Goal: Task Accomplishment & Management: Manage account settings

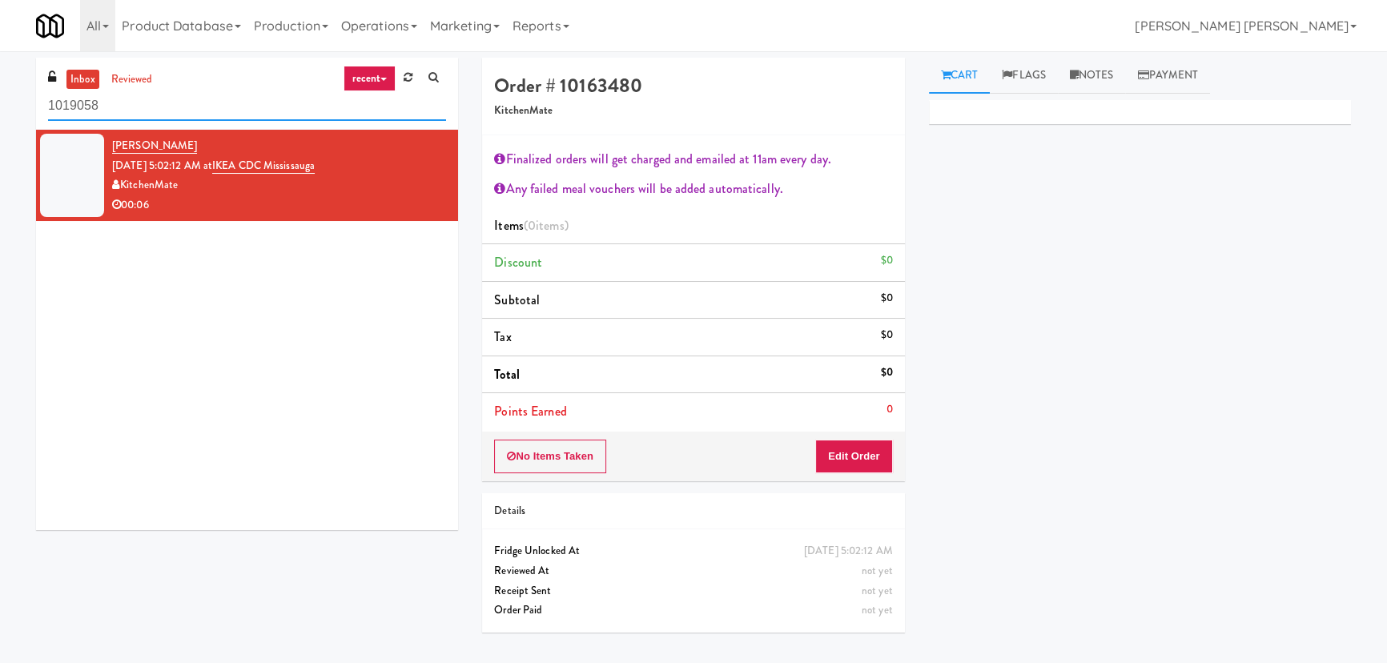
drag, startPoint x: 168, startPoint y: 114, endPoint x: 0, endPoint y: 110, distance: 168.2
click at [6, 112] on div "inbox reviewed recent all unclear take inventory issue suspicious failed recent…" at bounding box center [693, 357] width 1387 height 599
paste input "Union24 - Ambient - Left (Little Lobby)"
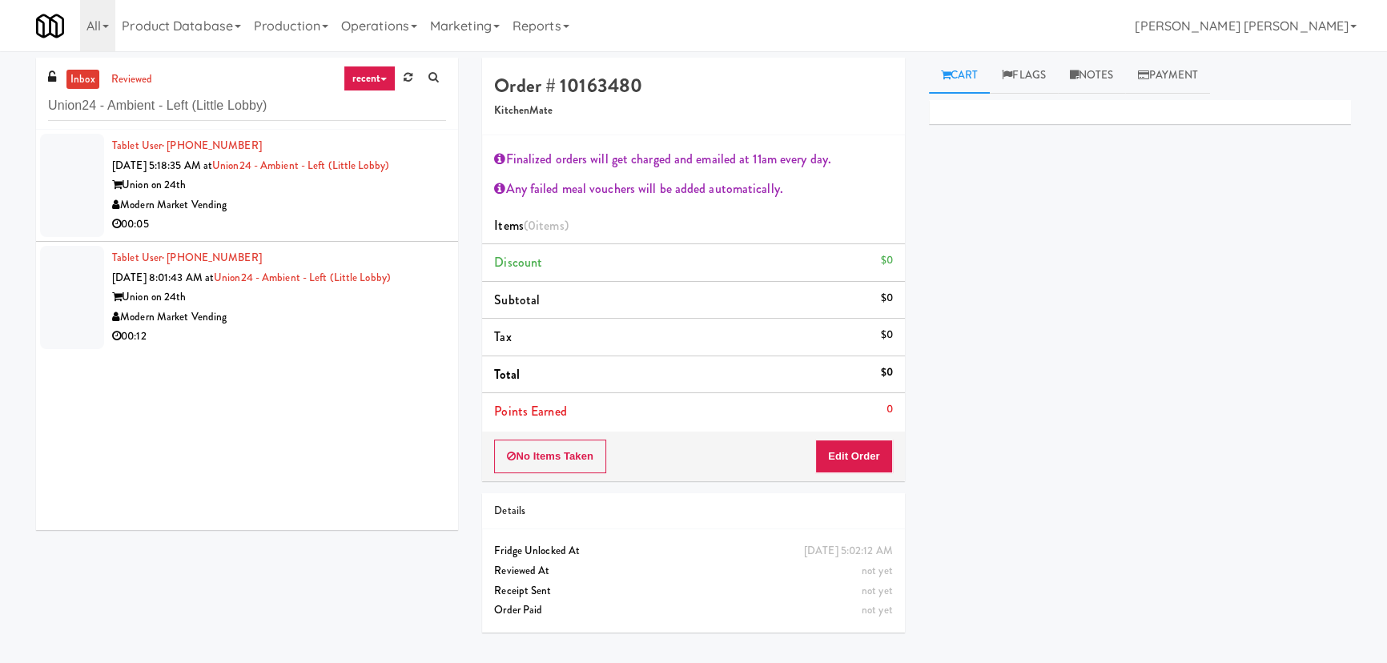
click at [309, 199] on div "Modern Market Vending" at bounding box center [279, 205] width 334 height 20
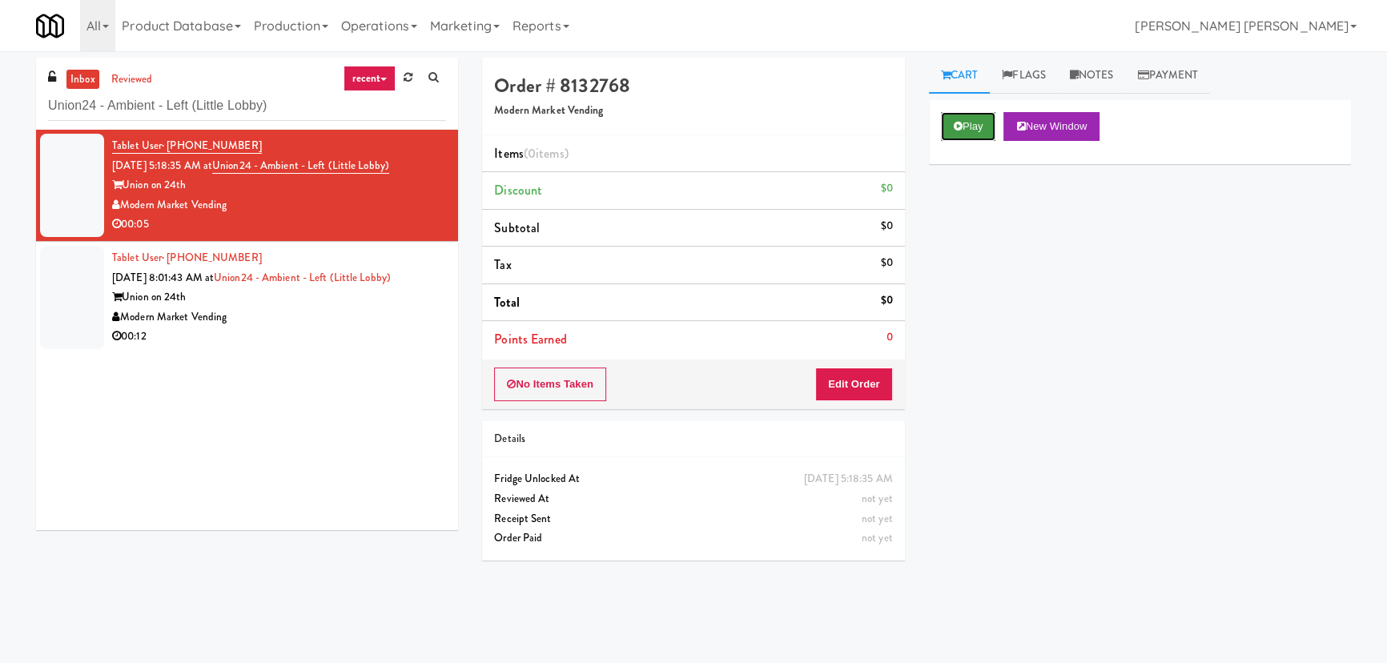
click at [958, 122] on icon at bounding box center [958, 126] width 9 height 10
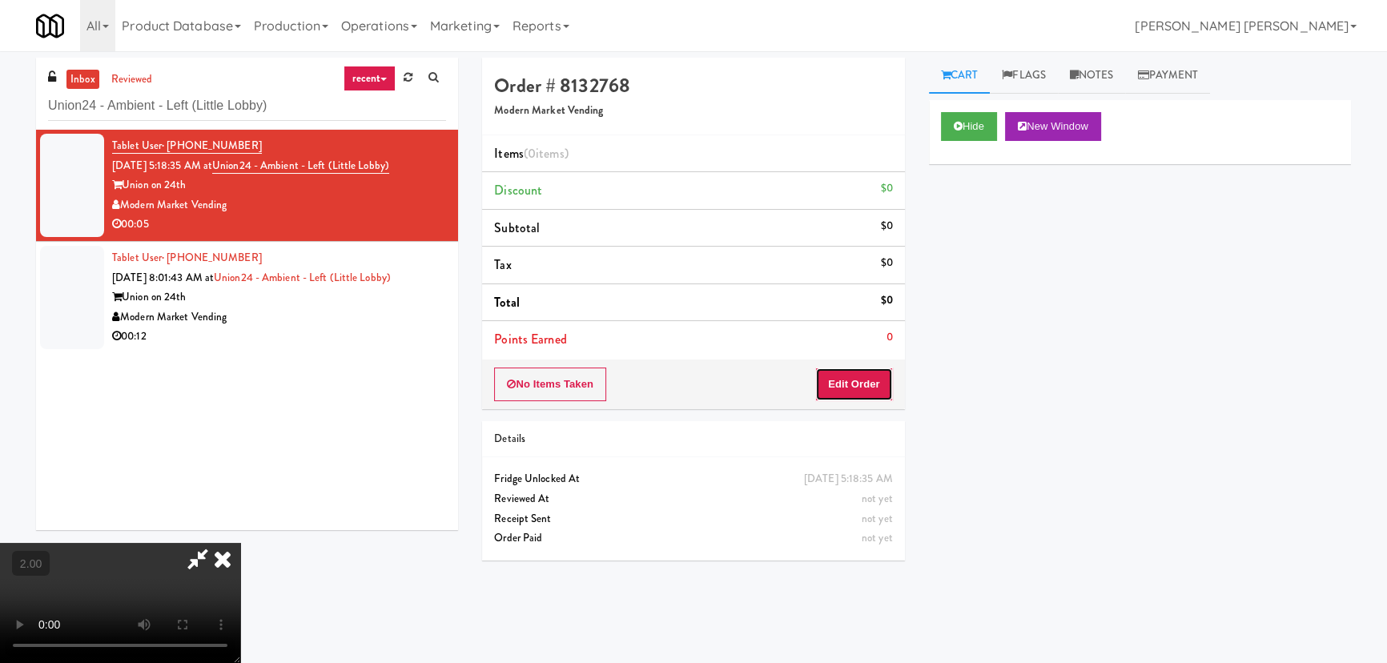
click at [855, 373] on button "Edit Order" at bounding box center [854, 384] width 78 height 34
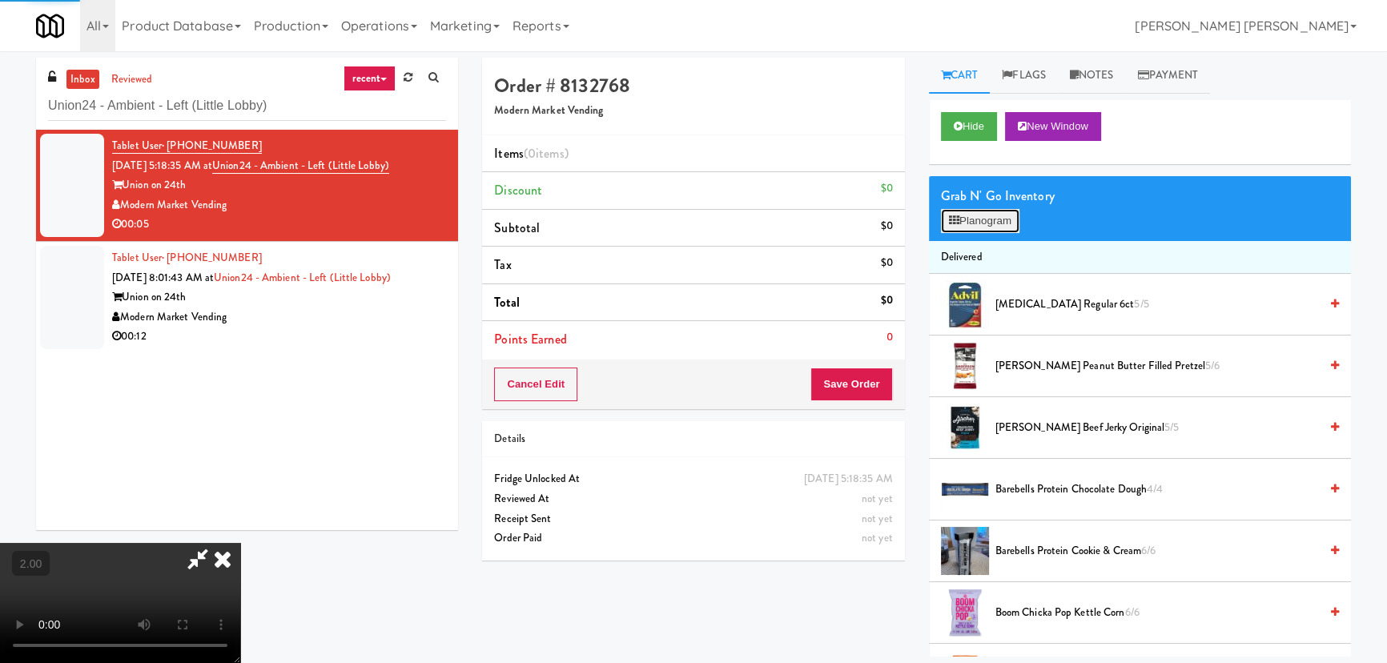
click at [962, 221] on button "Planogram" at bounding box center [980, 221] width 78 height 24
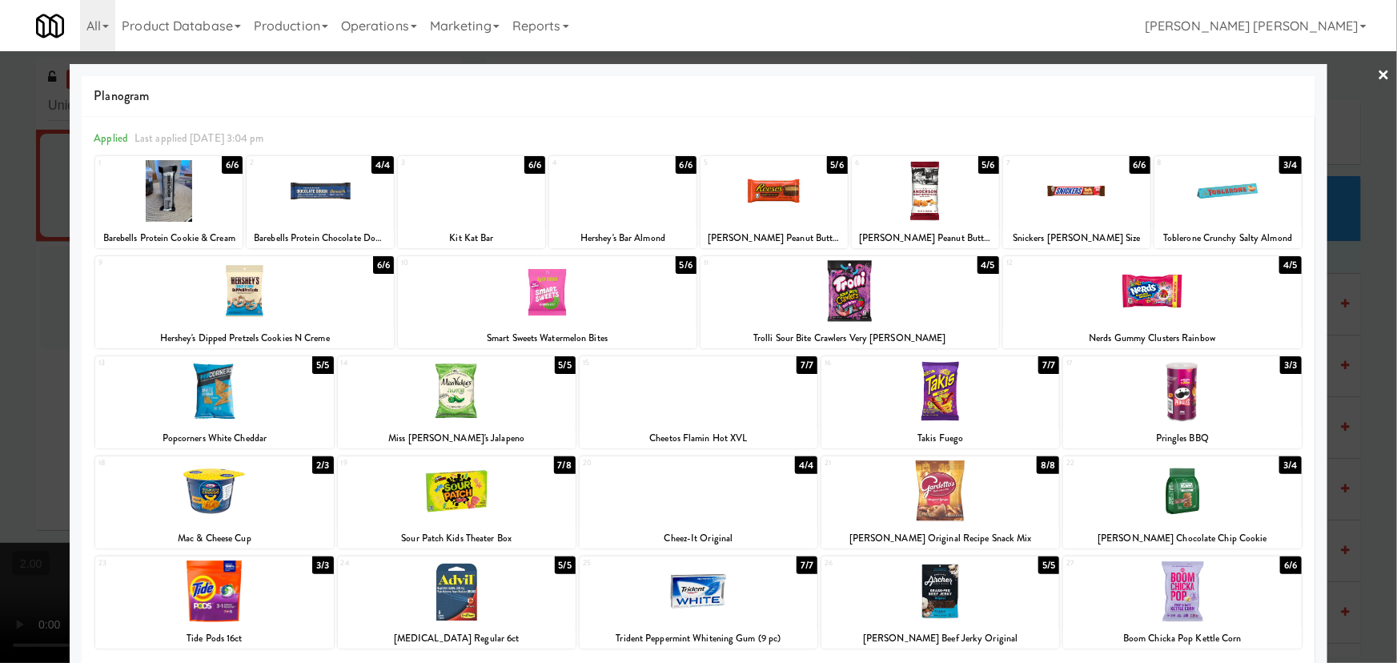
click at [934, 387] on div at bounding box center [940, 391] width 238 height 62
click at [1378, 75] on link "×" at bounding box center [1384, 76] width 13 height 50
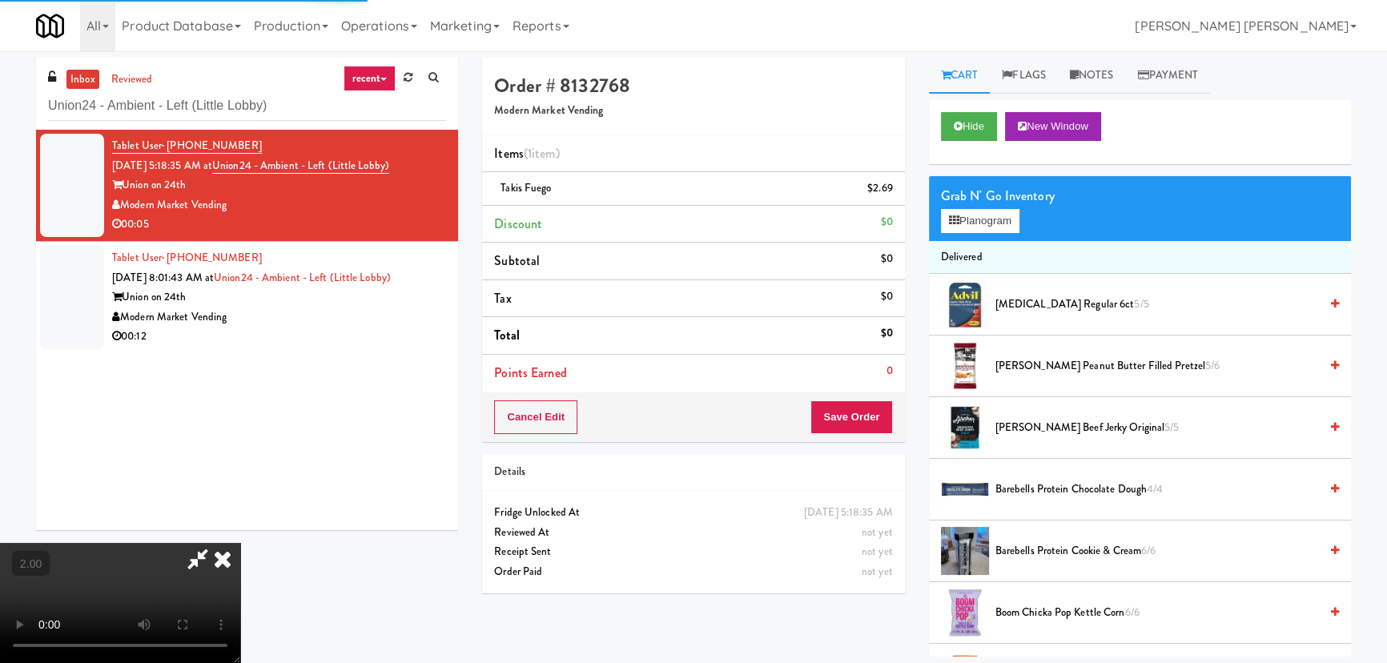
click at [240, 543] on icon at bounding box center [222, 559] width 35 height 32
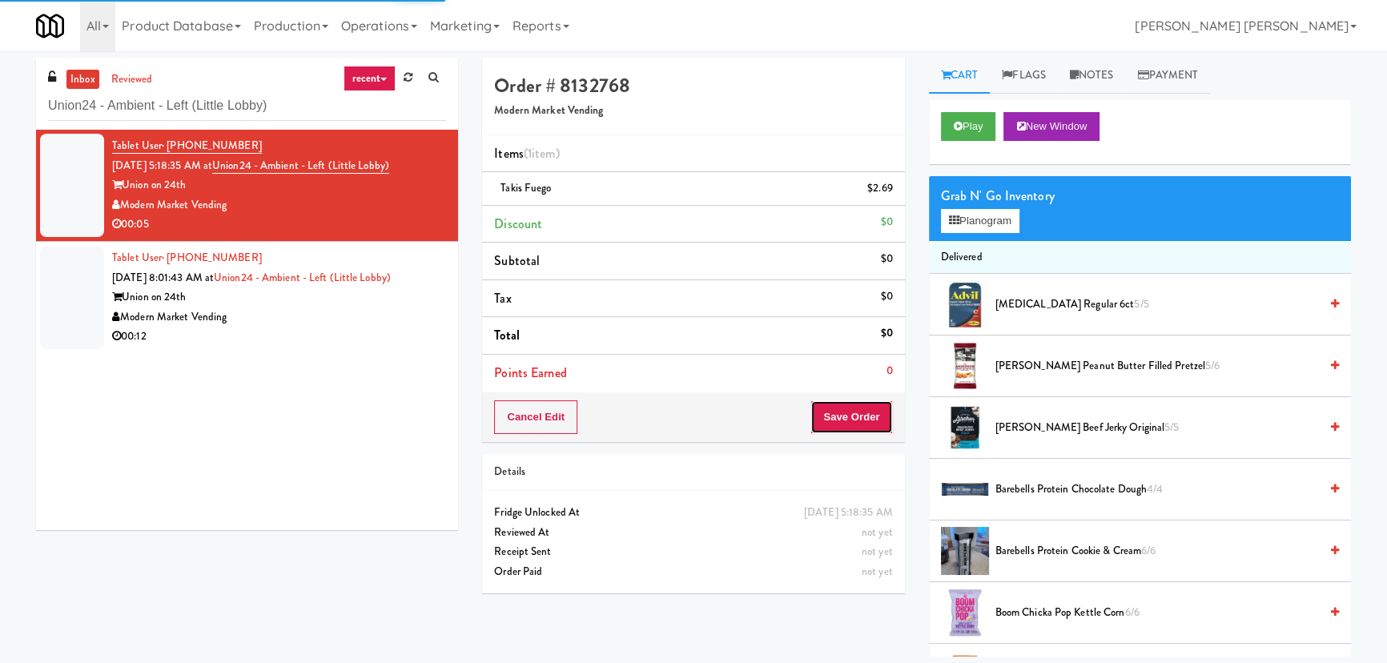
click at [846, 412] on button "Save Order" at bounding box center [851, 417] width 82 height 34
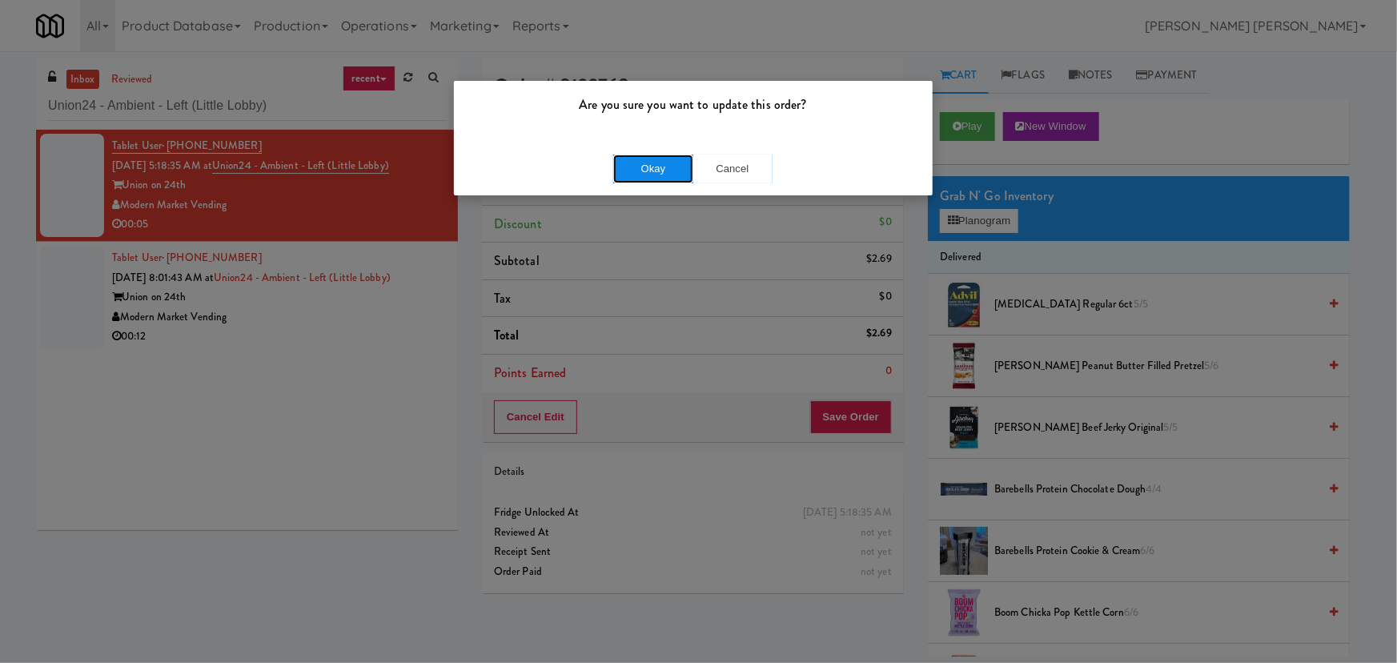
click at [648, 166] on button "Okay" at bounding box center [653, 169] width 80 height 29
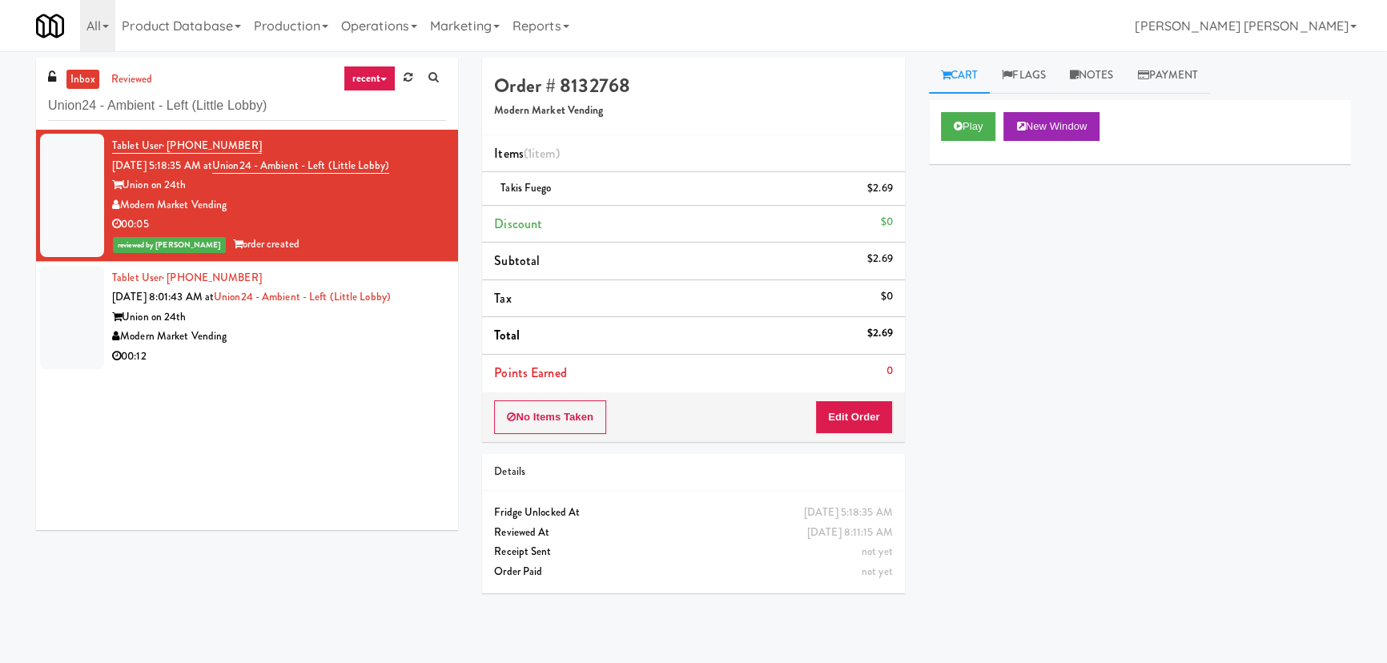
click at [347, 337] on div "Modern Market Vending" at bounding box center [279, 337] width 334 height 20
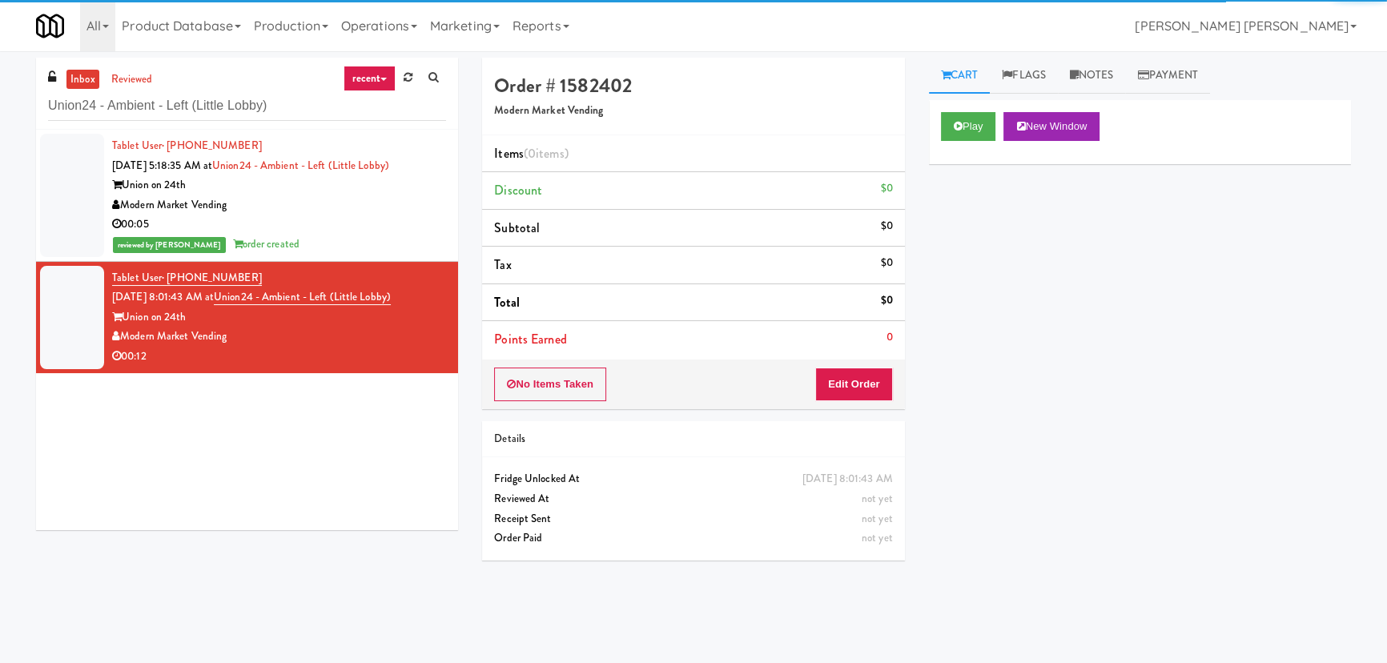
click at [345, 213] on div "Modern Market Vending" at bounding box center [279, 205] width 334 height 20
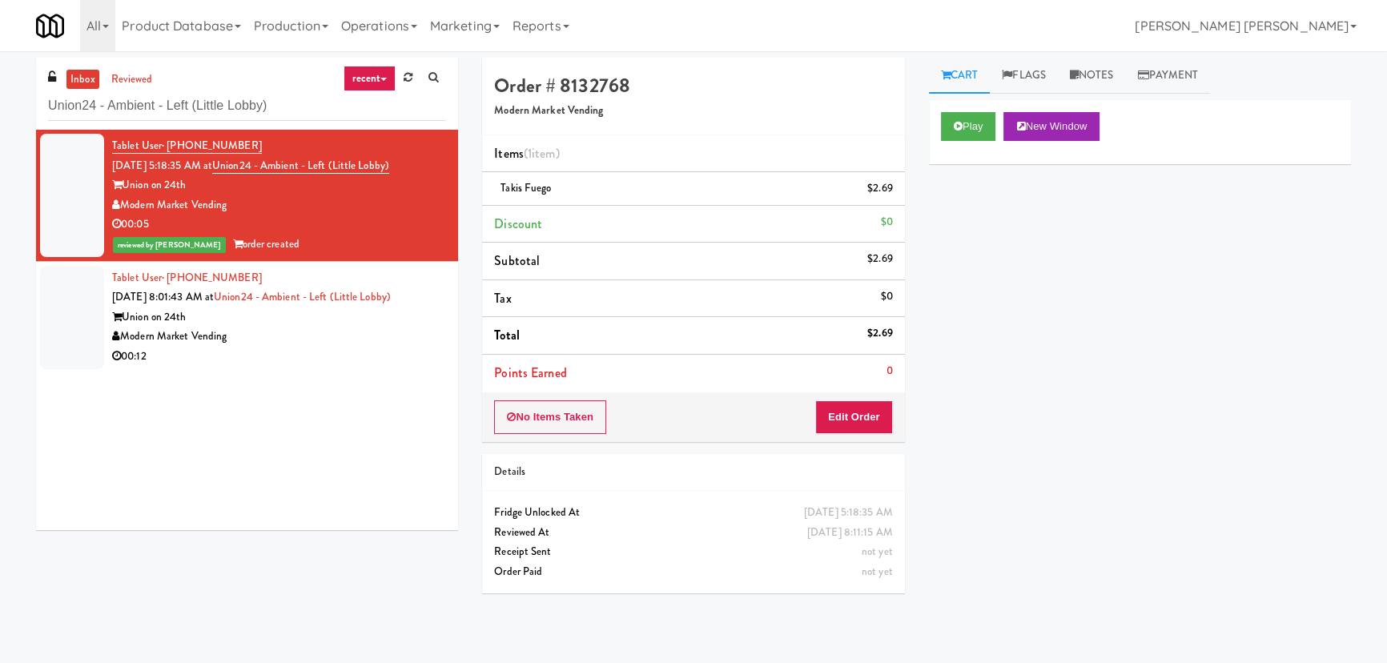
click at [291, 336] on div "Modern Market Vending" at bounding box center [279, 337] width 334 height 20
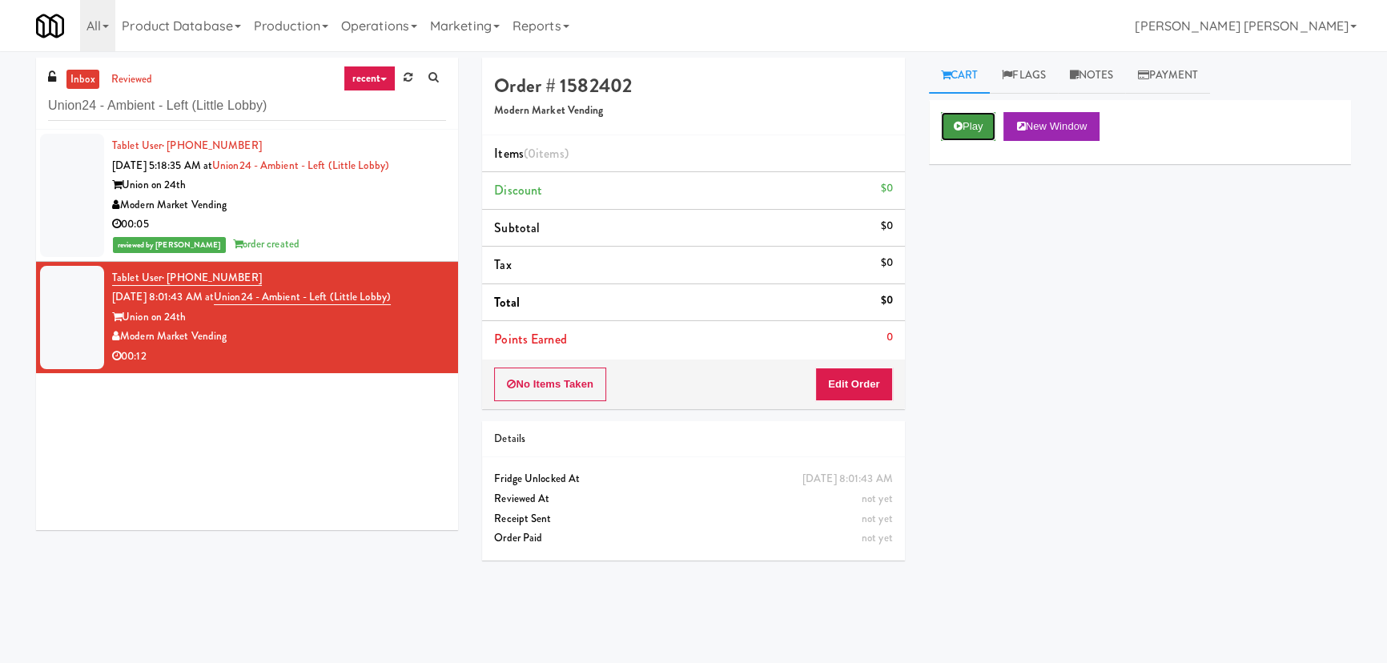
click at [962, 118] on button "Play" at bounding box center [968, 126] width 55 height 29
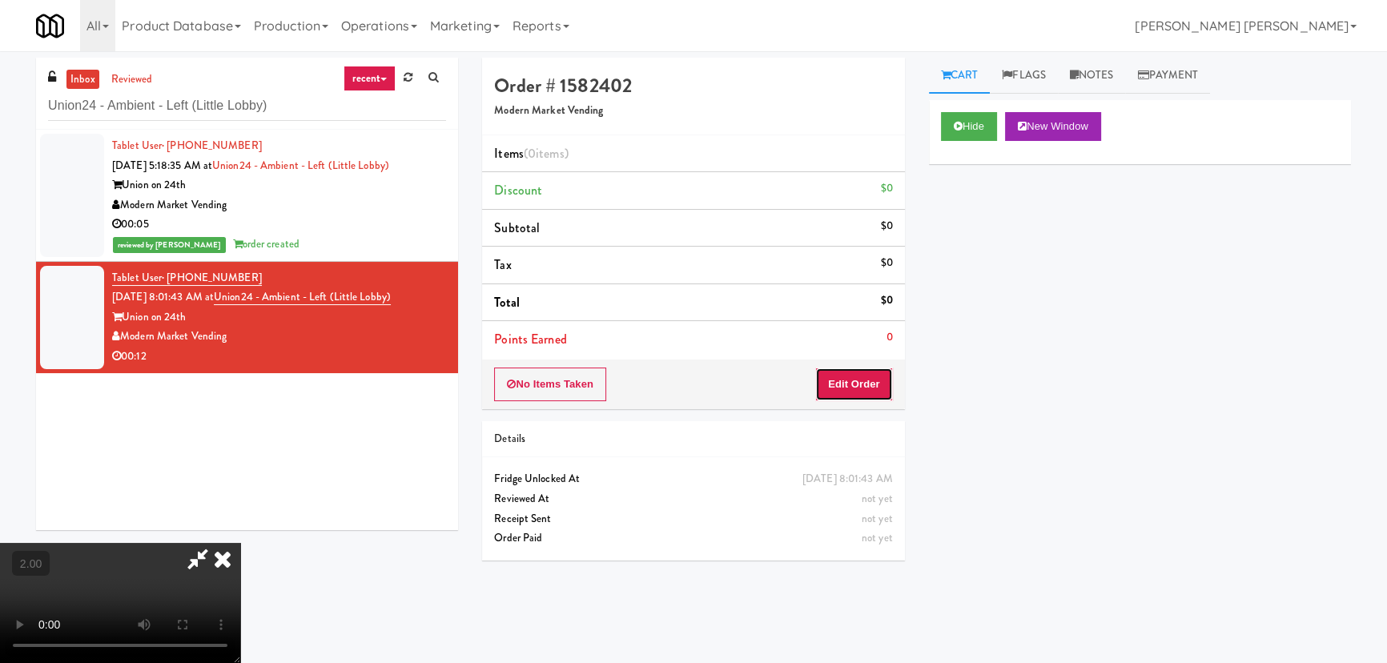
click at [885, 374] on button "Edit Order" at bounding box center [854, 384] width 78 height 34
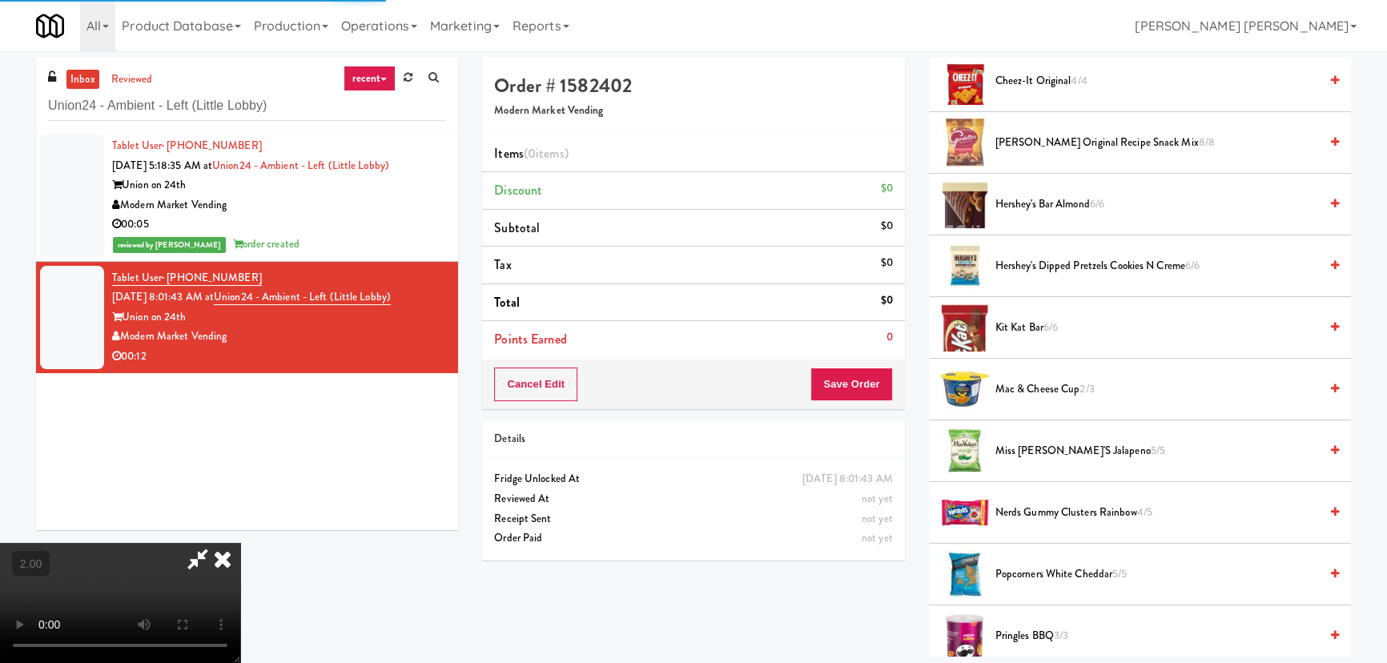
click at [1019, 327] on span "Kit Kat Bar 6/6" at bounding box center [1156, 328] width 323 height 20
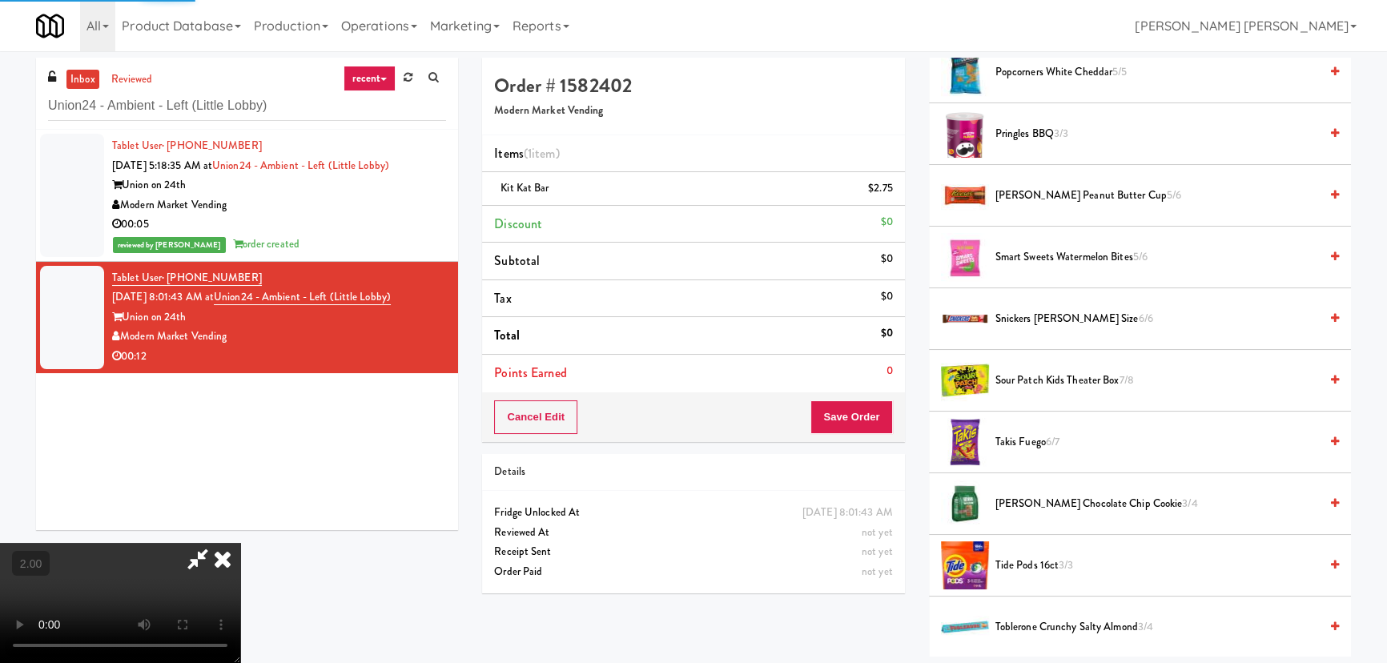
scroll to position [1164, 0]
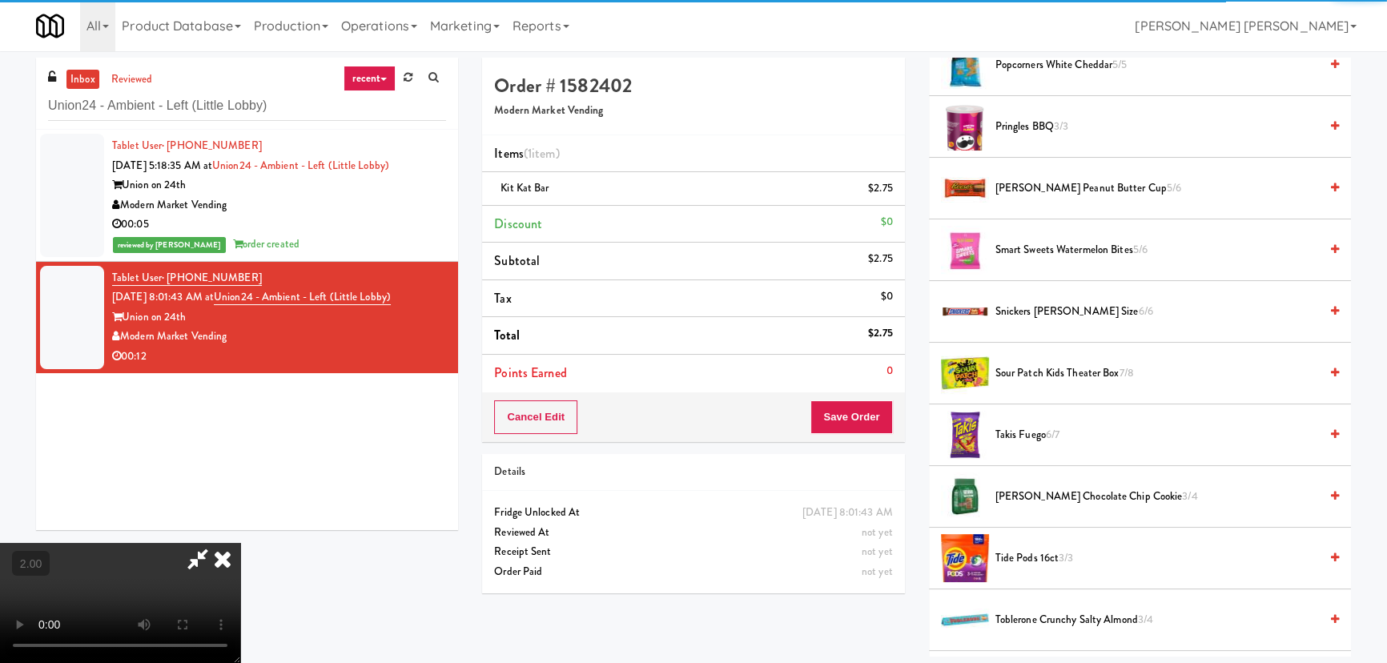
click at [1030, 375] on span "Sour Patch Kids Theater Box 7/8" at bounding box center [1156, 373] width 323 height 20
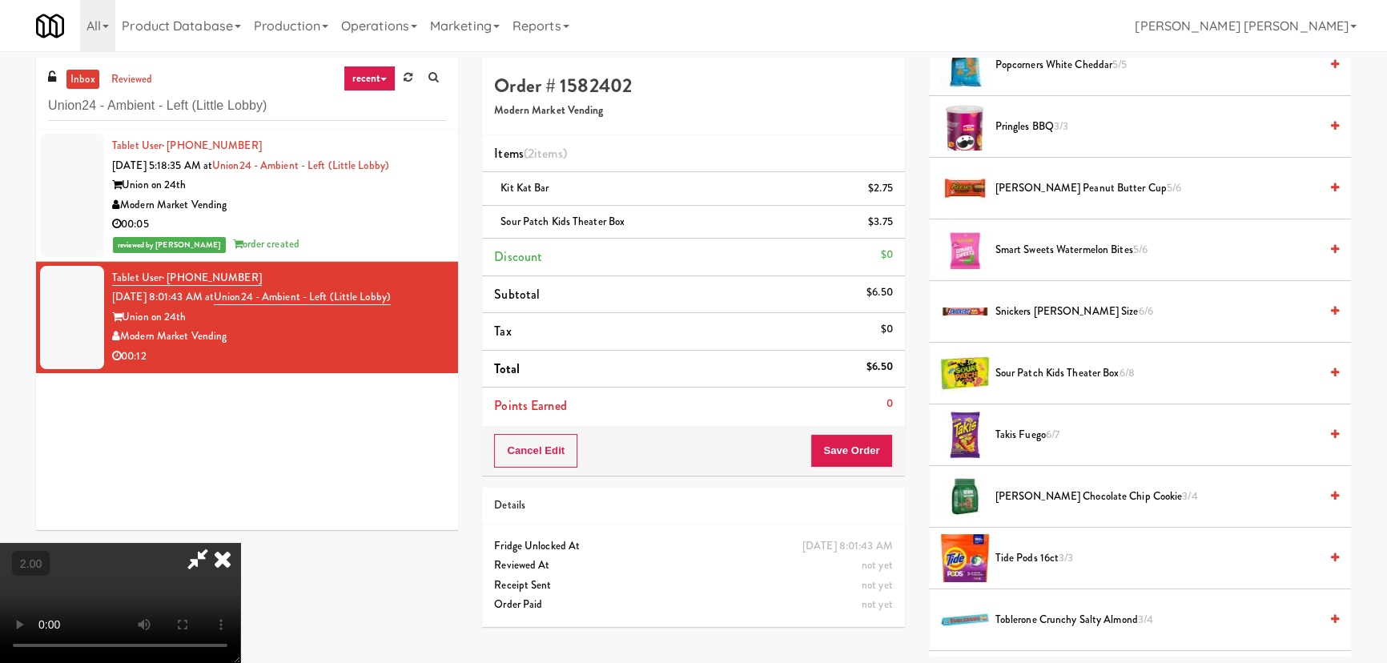
click at [240, 543] on icon at bounding box center [222, 559] width 35 height 32
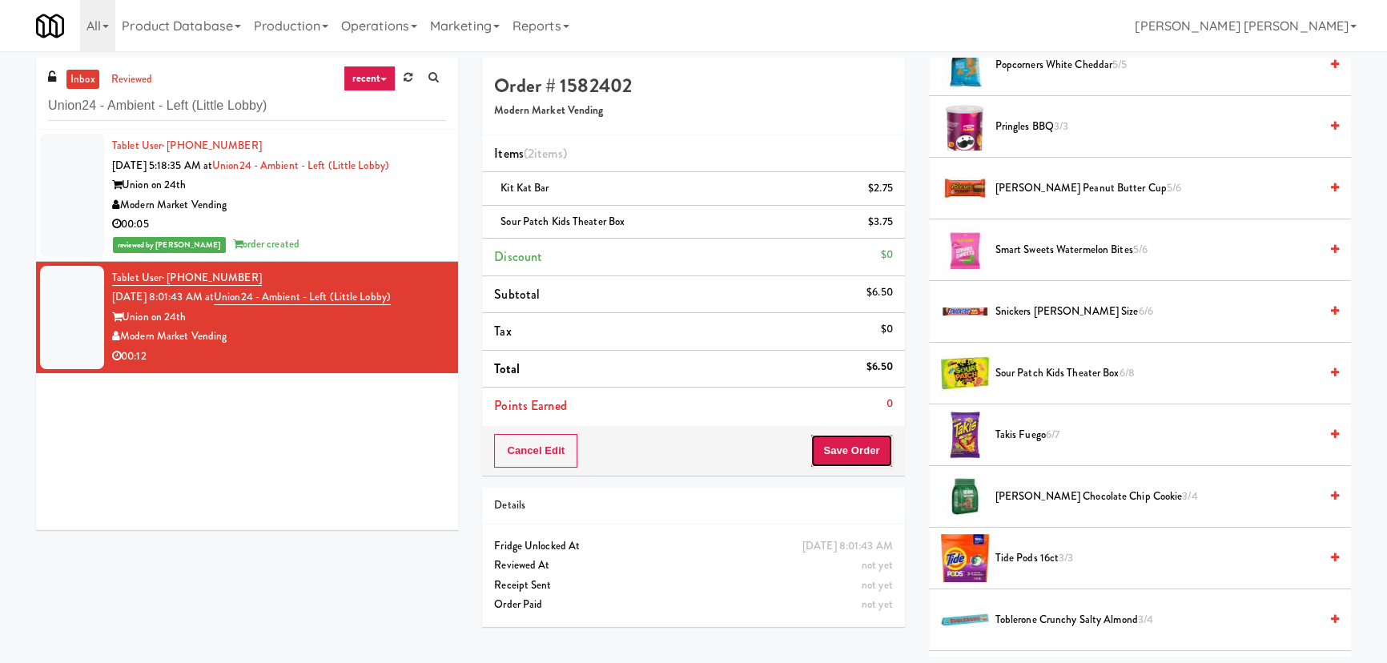
click at [858, 448] on button "Save Order" at bounding box center [851, 451] width 82 height 34
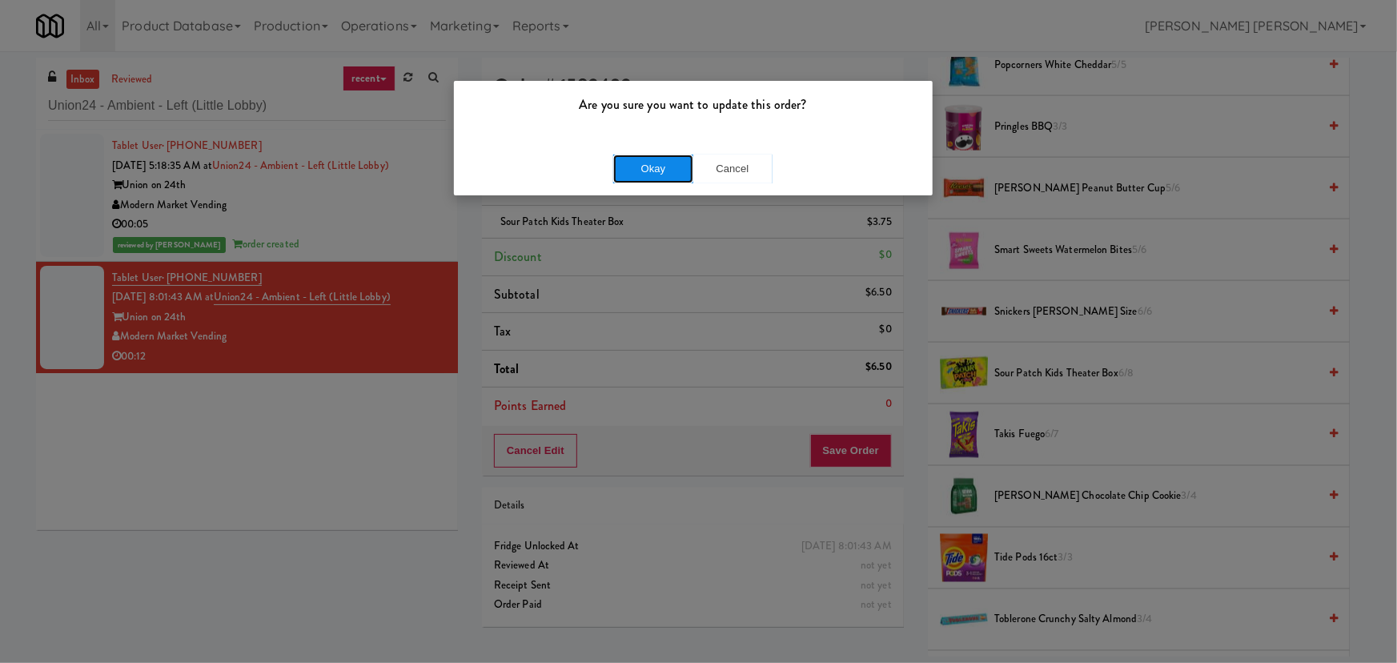
drag, startPoint x: 652, startPoint y: 170, endPoint x: 660, endPoint y: 173, distance: 8.6
click at [651, 170] on button "Okay" at bounding box center [653, 169] width 80 height 29
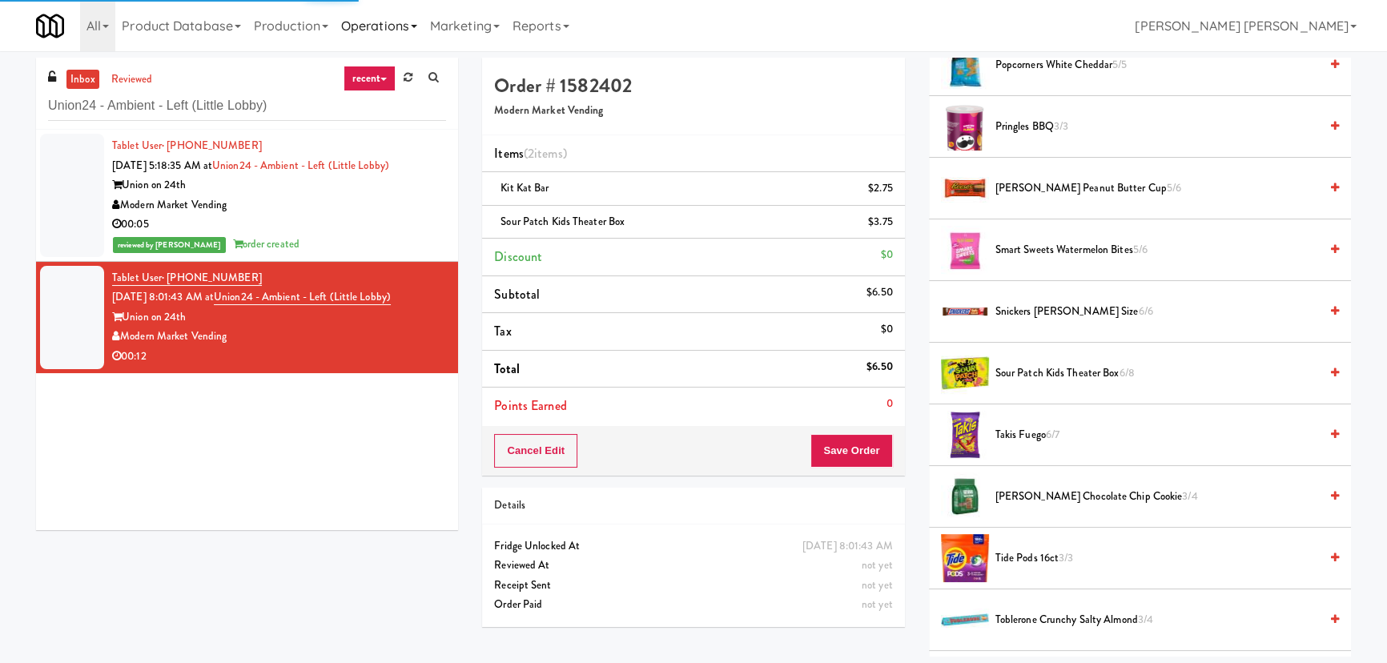
scroll to position [43, 0]
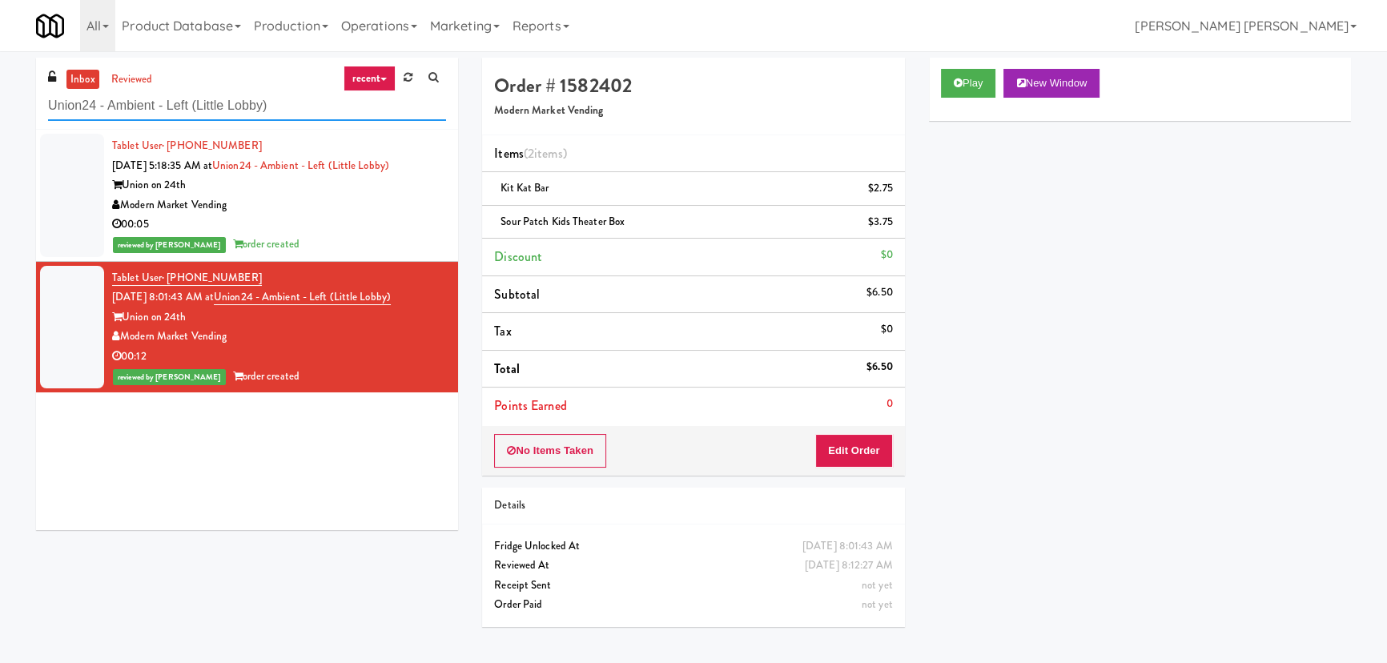
drag, startPoint x: 284, startPoint y: 99, endPoint x: 45, endPoint y: 105, distance: 239.4
click at [47, 105] on div "inbox reviewed recent all unclear take inventory issue suspicious failed recent…" at bounding box center [247, 94] width 422 height 72
drag, startPoint x: 45, startPoint y: 105, endPoint x: 34, endPoint y: 105, distance: 10.4
click at [34, 105] on div "inbox reviewed recent all unclear take inventory issue suspicious failed recent…" at bounding box center [247, 300] width 446 height 484
click at [121, 106] on input "Union24 - Ambient - Left (Little Lobby)" at bounding box center [247, 106] width 398 height 30
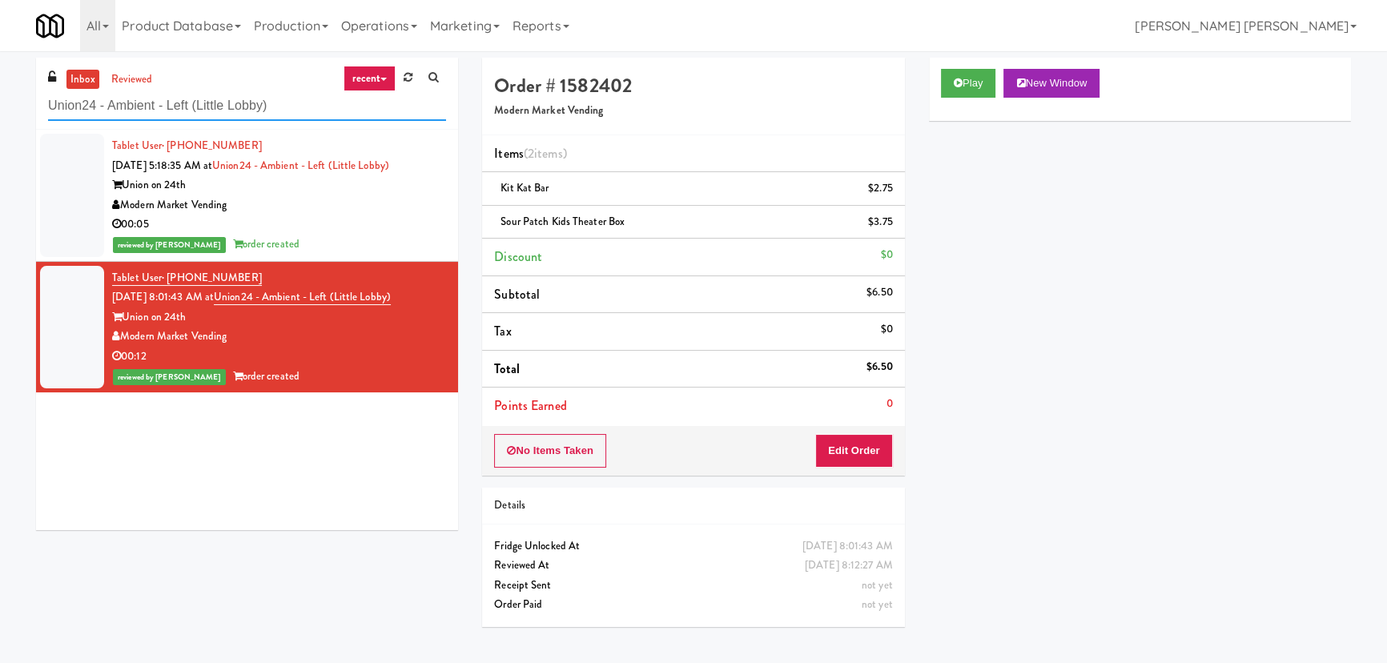
click at [121, 106] on input "Union24 - Ambient - Left (Little Lobby)" at bounding box center [247, 106] width 398 height 30
paste input "La Plaza - Cooler 2 Mid"
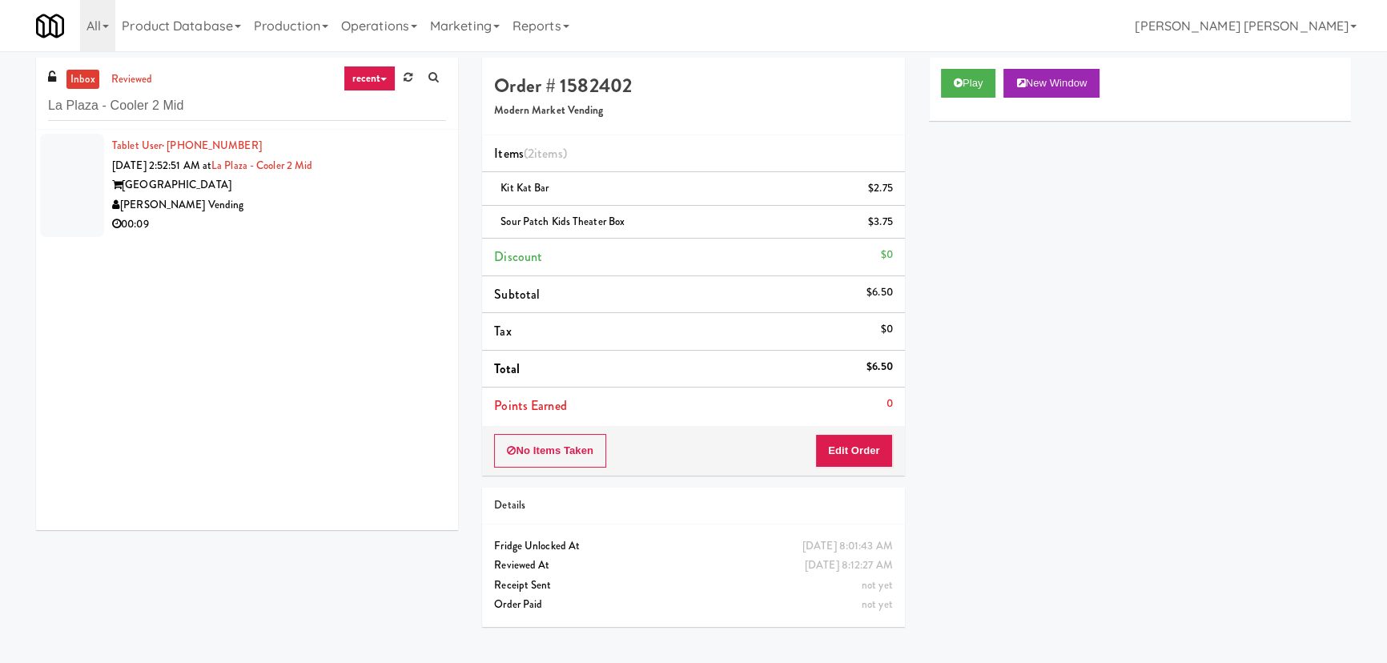
click at [300, 207] on div "[PERSON_NAME] Vending" at bounding box center [279, 205] width 334 height 20
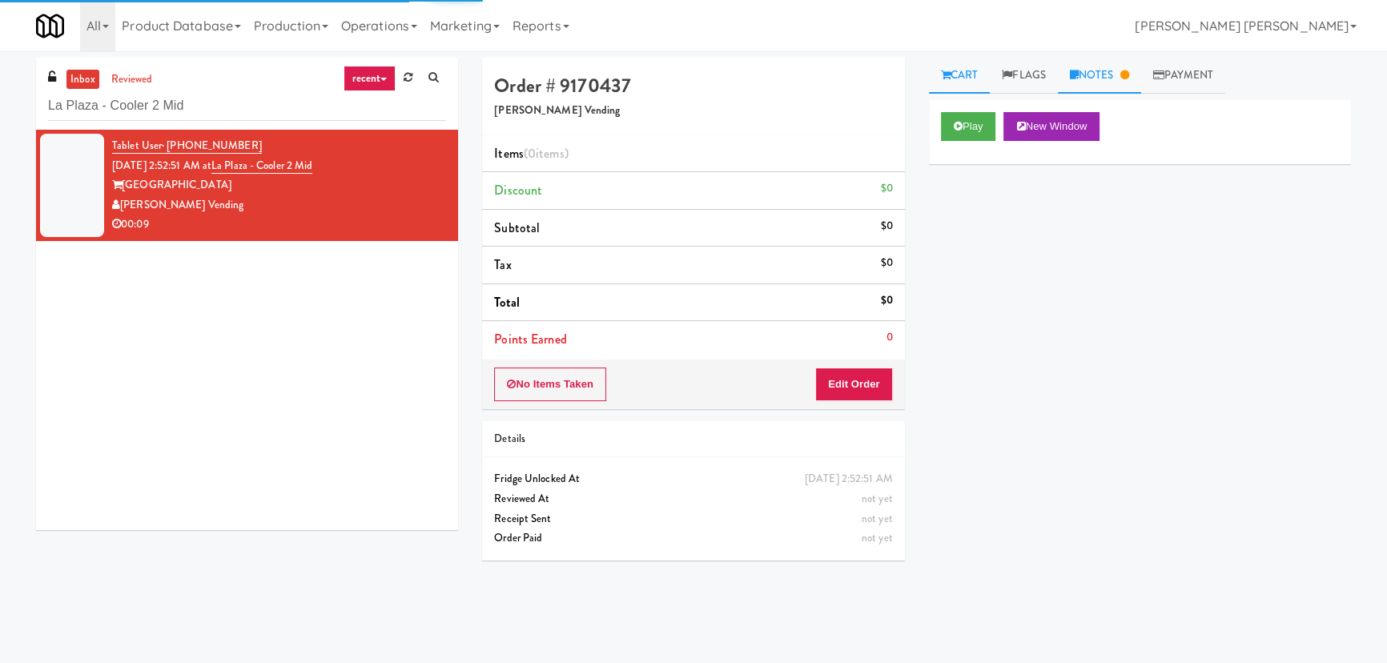
click at [1103, 84] on link "Notes" at bounding box center [1099, 76] width 83 height 36
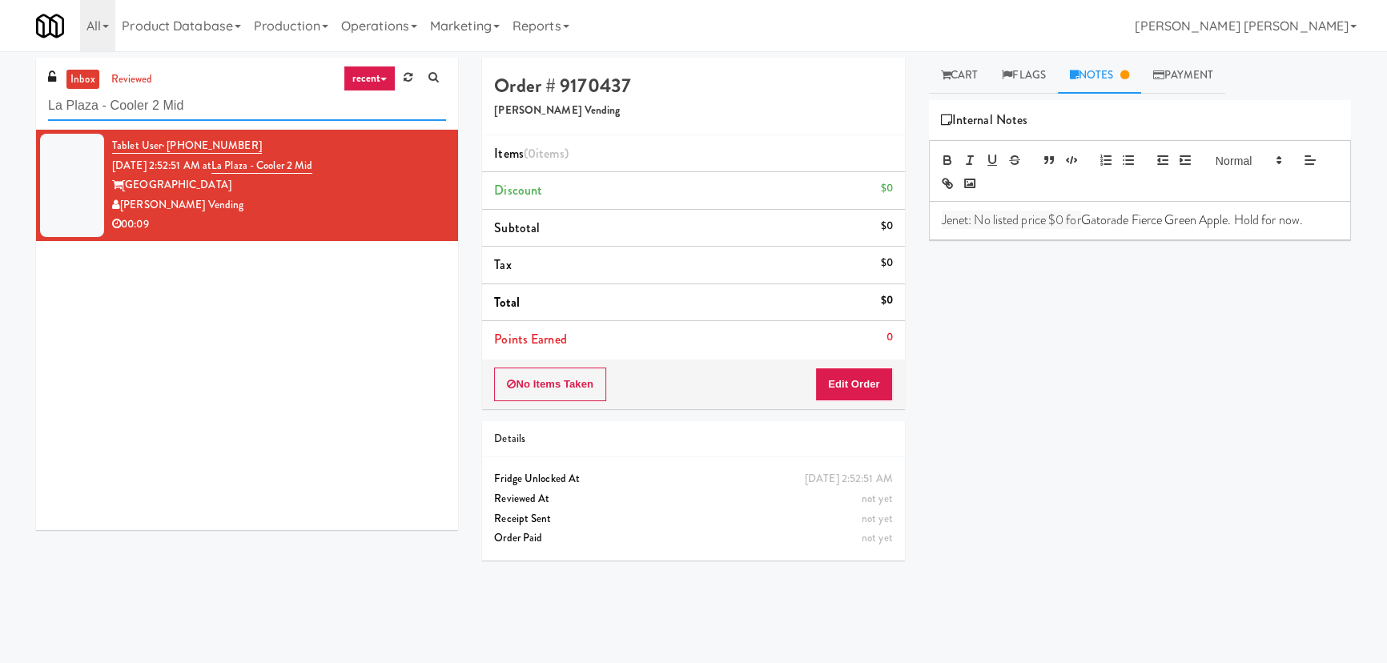
drag, startPoint x: 185, startPoint y: 101, endPoint x: 41, endPoint y: 134, distance: 147.8
click at [41, 134] on div "inbox reviewed recent all unclear take inventory issue suspicious failed recent…" at bounding box center [247, 294] width 422 height 472
paste input "IKEA CDC Mississauga"
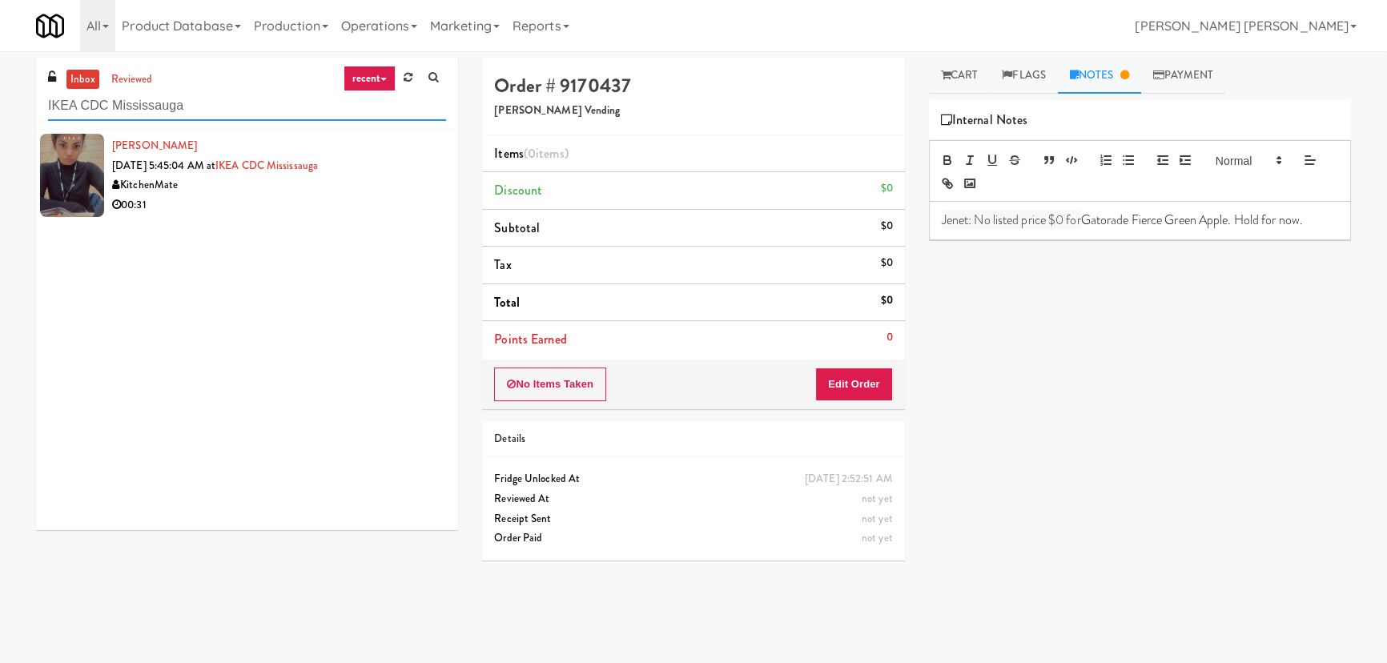
type input "IKEA CDC Mississauga"
click at [218, 208] on div "00:31" at bounding box center [279, 205] width 334 height 20
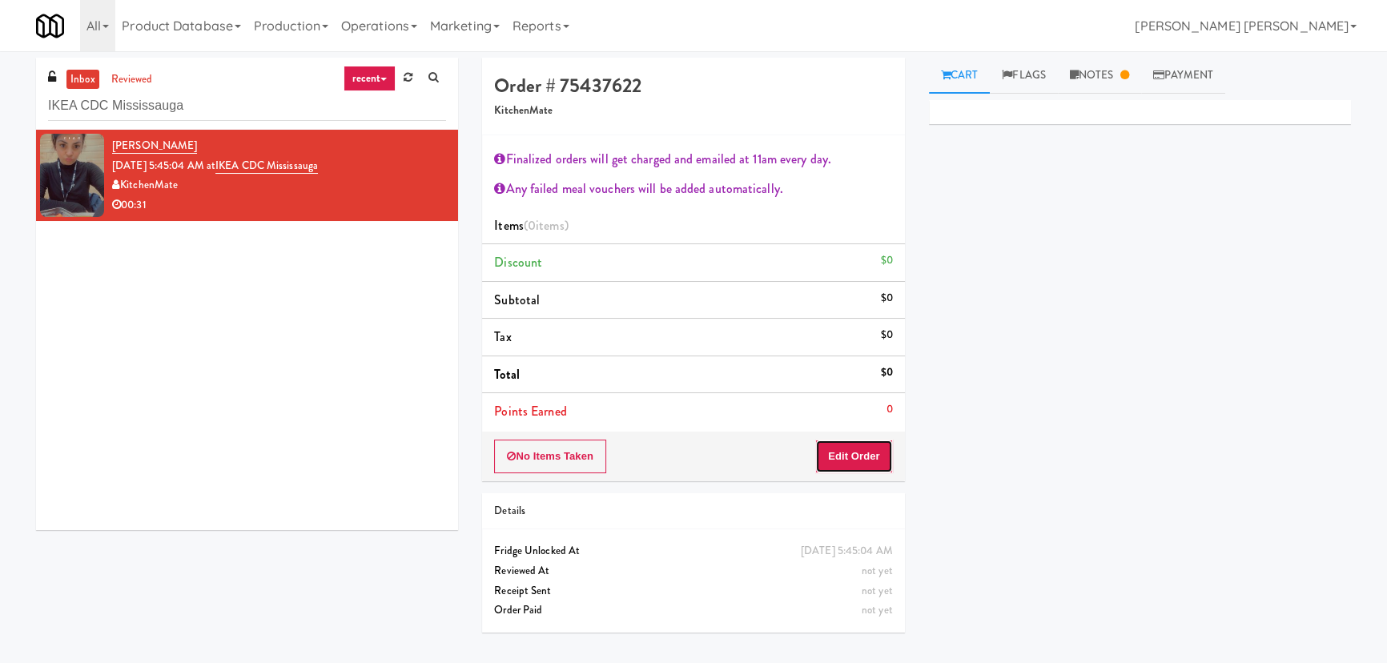
click at [842, 462] on button "Edit Order" at bounding box center [854, 457] width 78 height 34
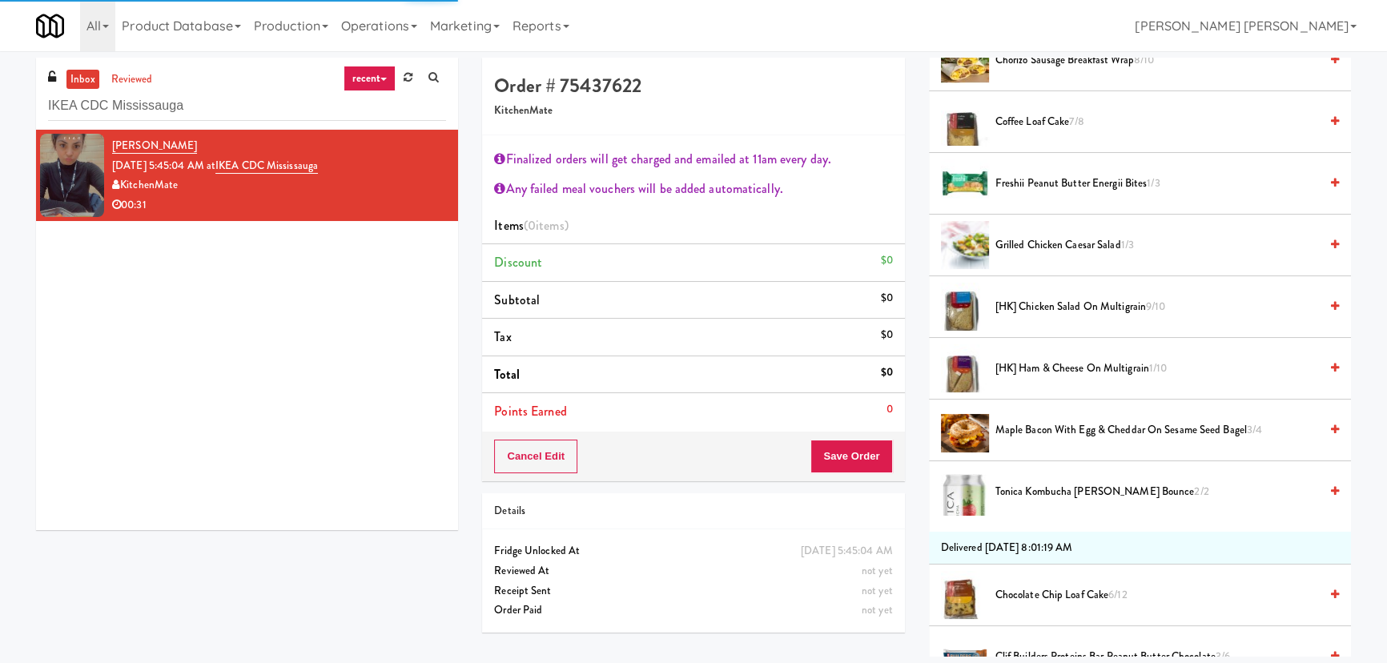
scroll to position [436, 0]
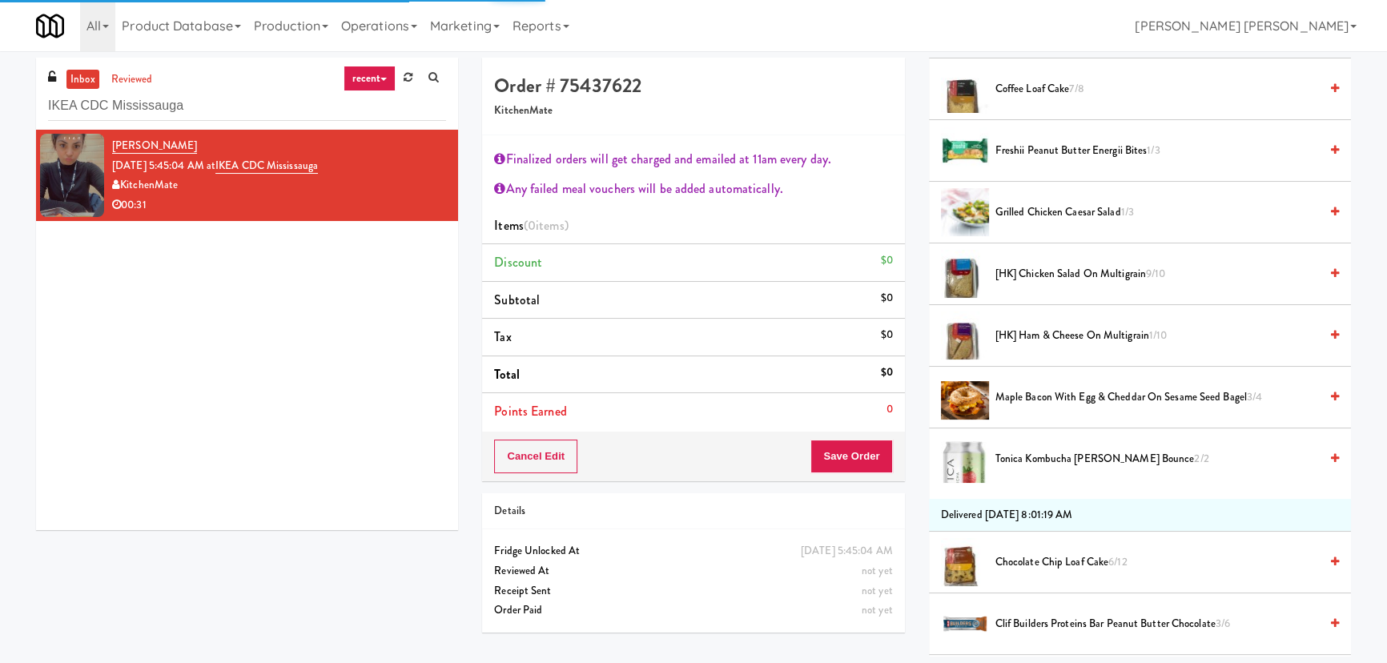
drag, startPoint x: 1032, startPoint y: 399, endPoint x: 913, endPoint y: 450, distance: 129.8
click at [1031, 400] on span "Maple Bacon with Egg & Cheddar on Sesame Seed Bagel 3/4" at bounding box center [1156, 397] width 323 height 20
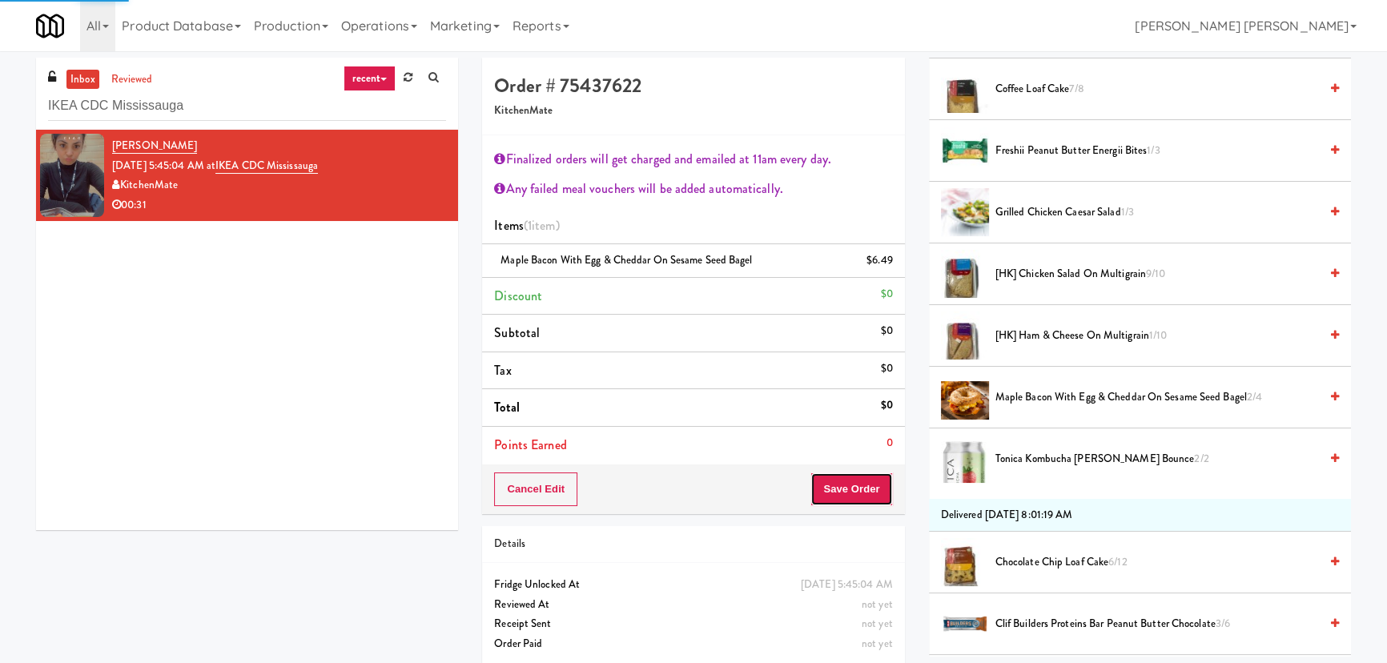
click at [877, 496] on button "Save Order" at bounding box center [851, 489] width 82 height 34
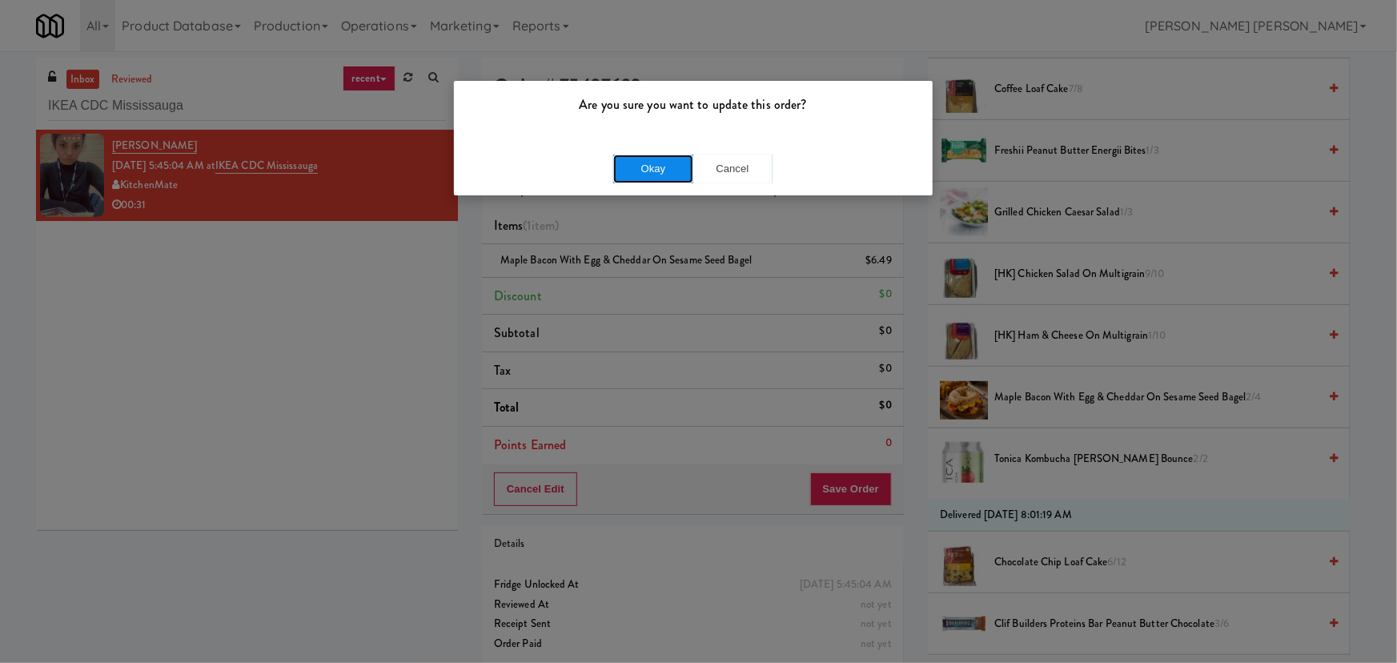
click at [649, 171] on button "Okay" at bounding box center [653, 169] width 80 height 29
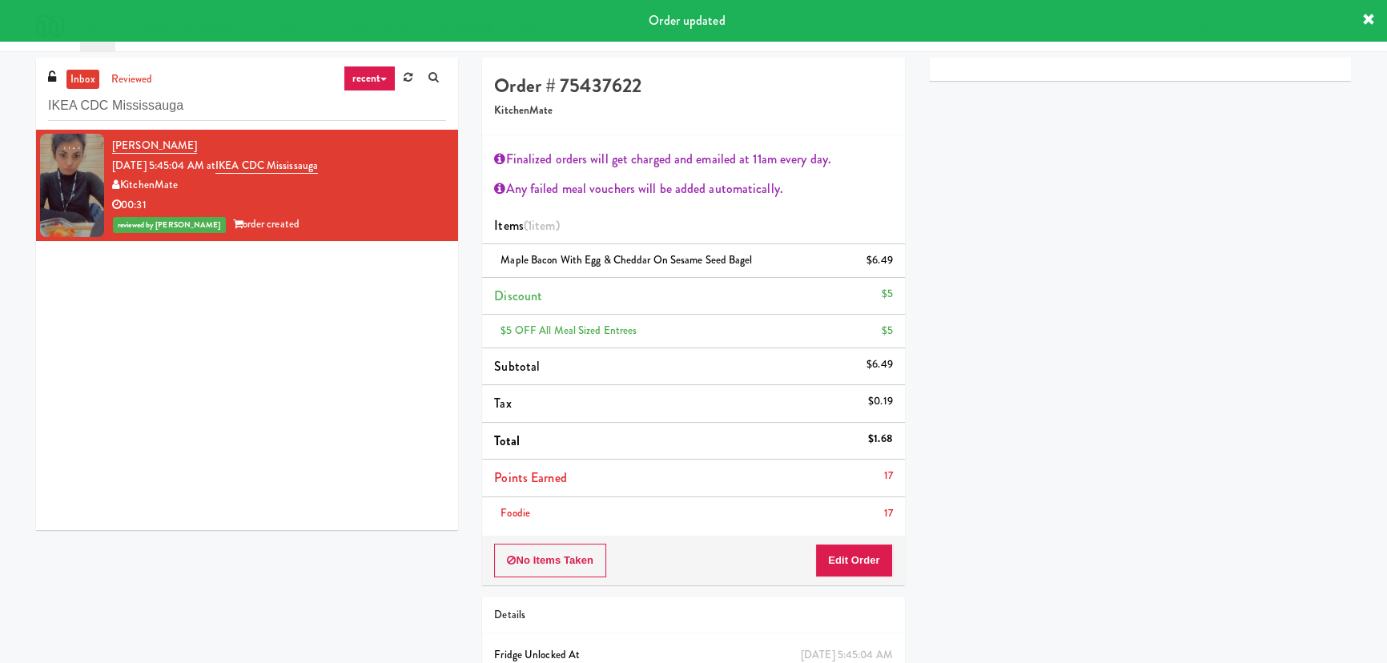
scroll to position [0, 0]
drag, startPoint x: 1098, startPoint y: 73, endPoint x: 1081, endPoint y: 140, distance: 69.3
click at [1098, 73] on link "Notes" at bounding box center [1099, 76] width 83 height 36
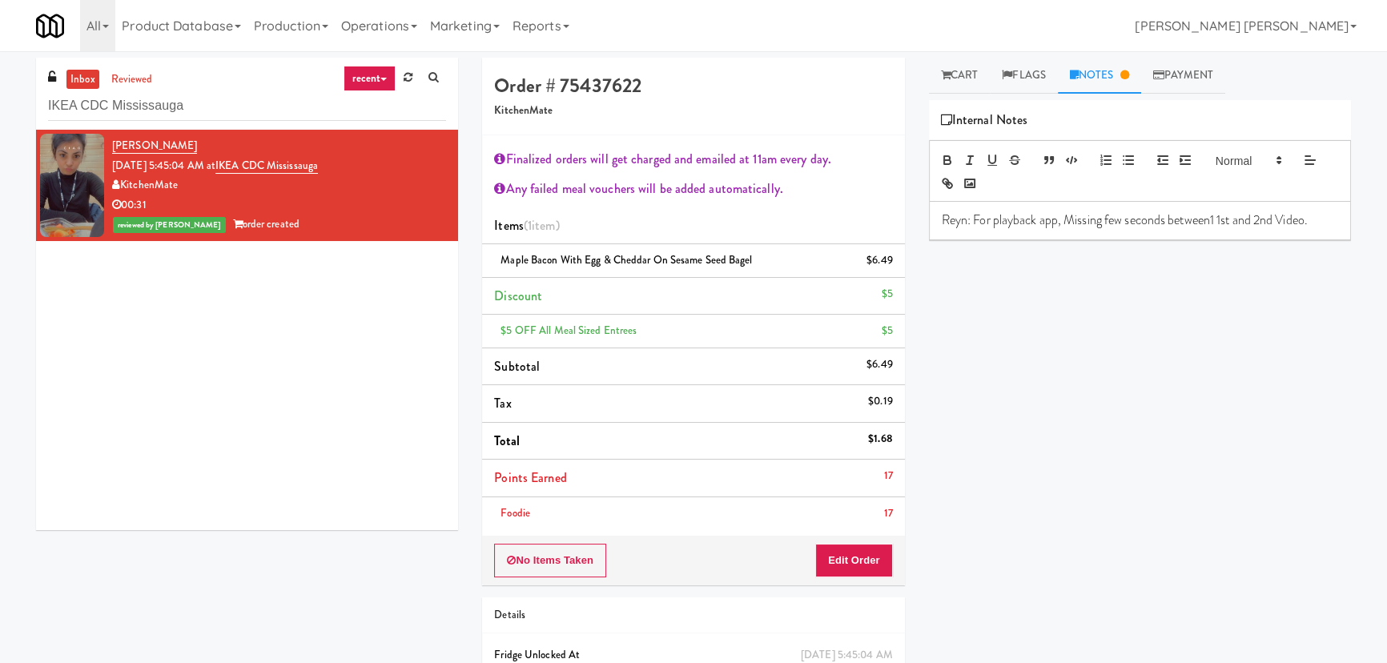
click at [1316, 224] on p "Reyn: For playback app, Missing few seconds between1 1st and 2nd Video." at bounding box center [1140, 220] width 396 height 18
click at [166, 106] on input "IKEA CDC Mississauga" at bounding box center [247, 106] width 398 height 30
paste input "AVE Tampa Riverwalk - Drinks - Cooler"
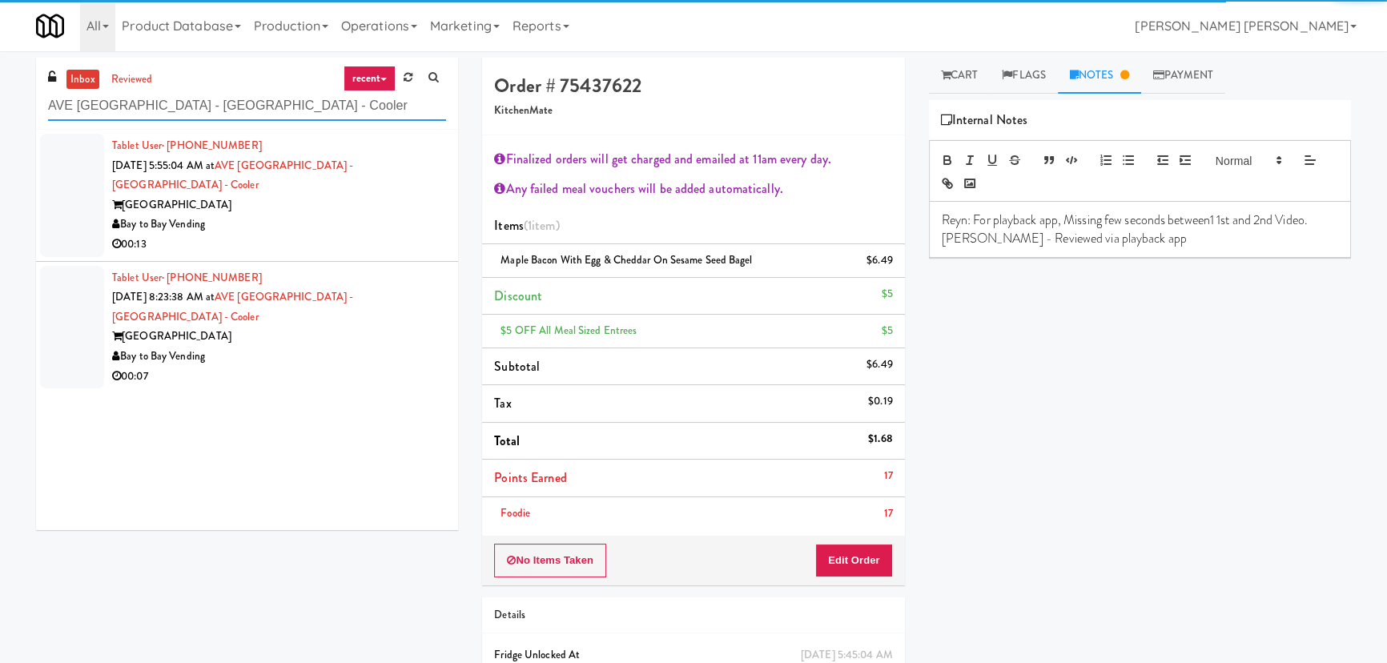
type input "AVE Tampa Riverwalk - Drinks - Cooler"
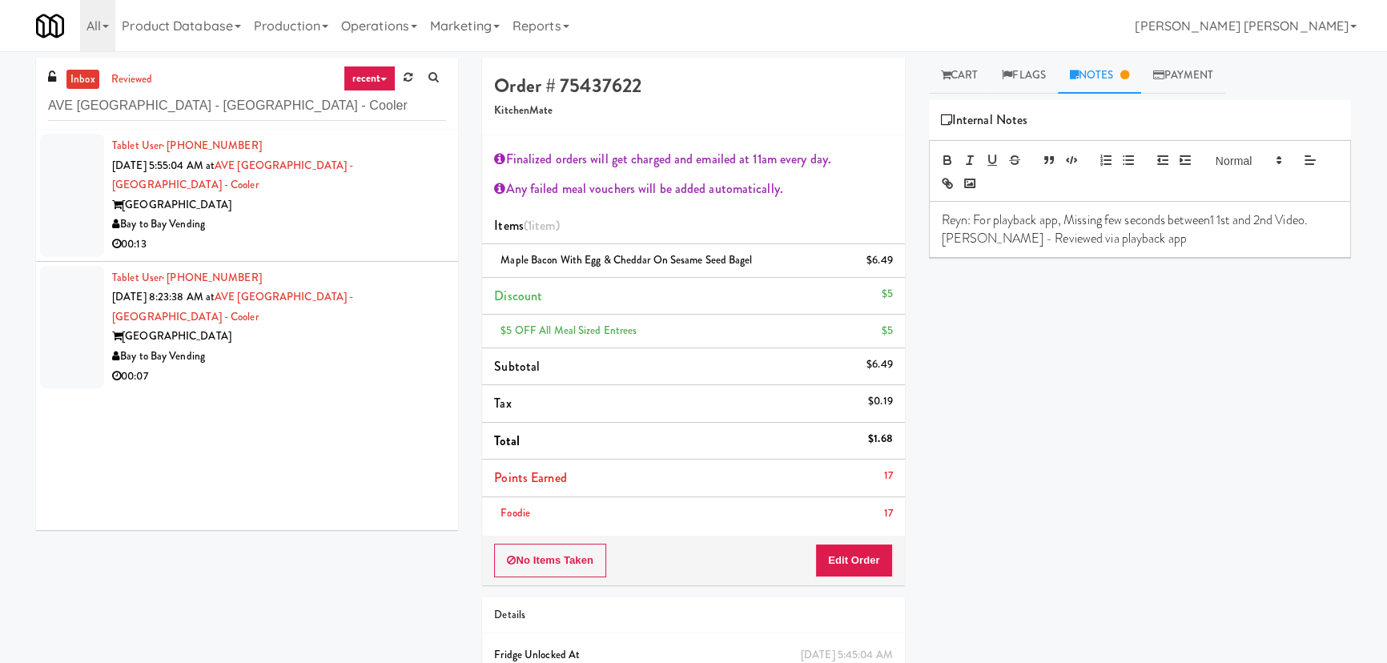
click at [351, 235] on div "00:13" at bounding box center [279, 245] width 334 height 20
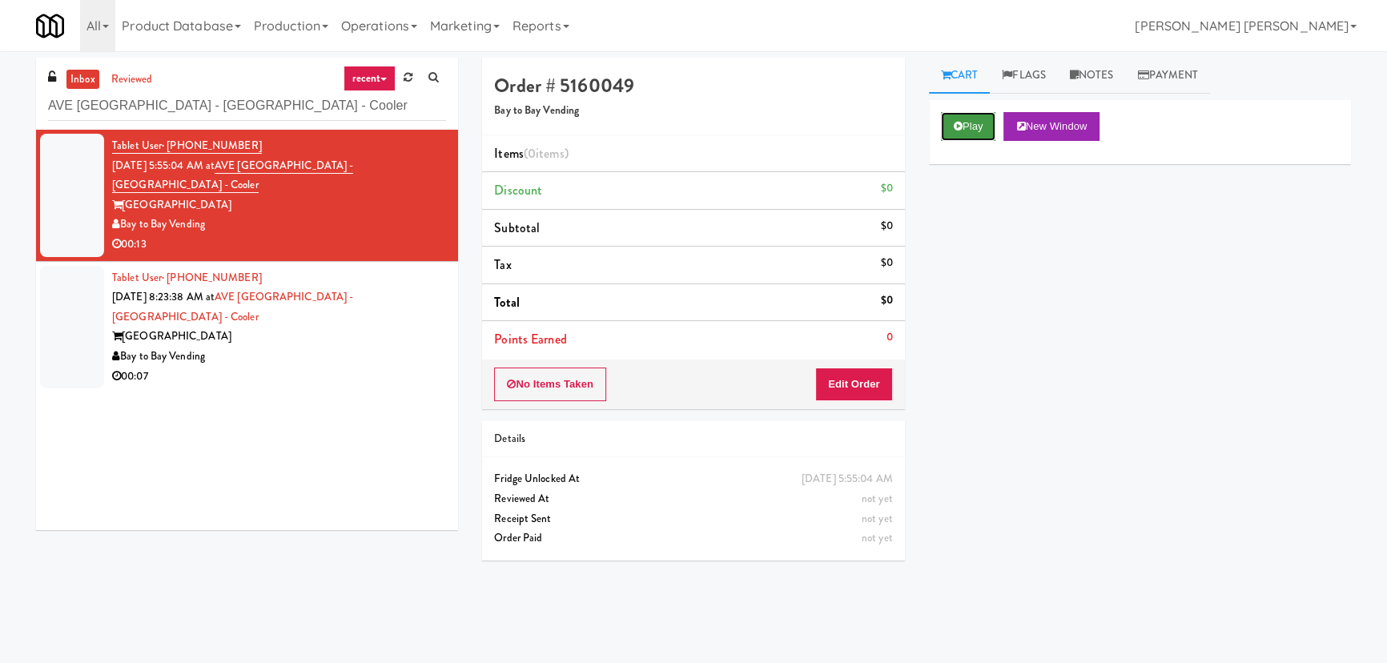
click at [975, 130] on button "Play" at bounding box center [968, 126] width 55 height 29
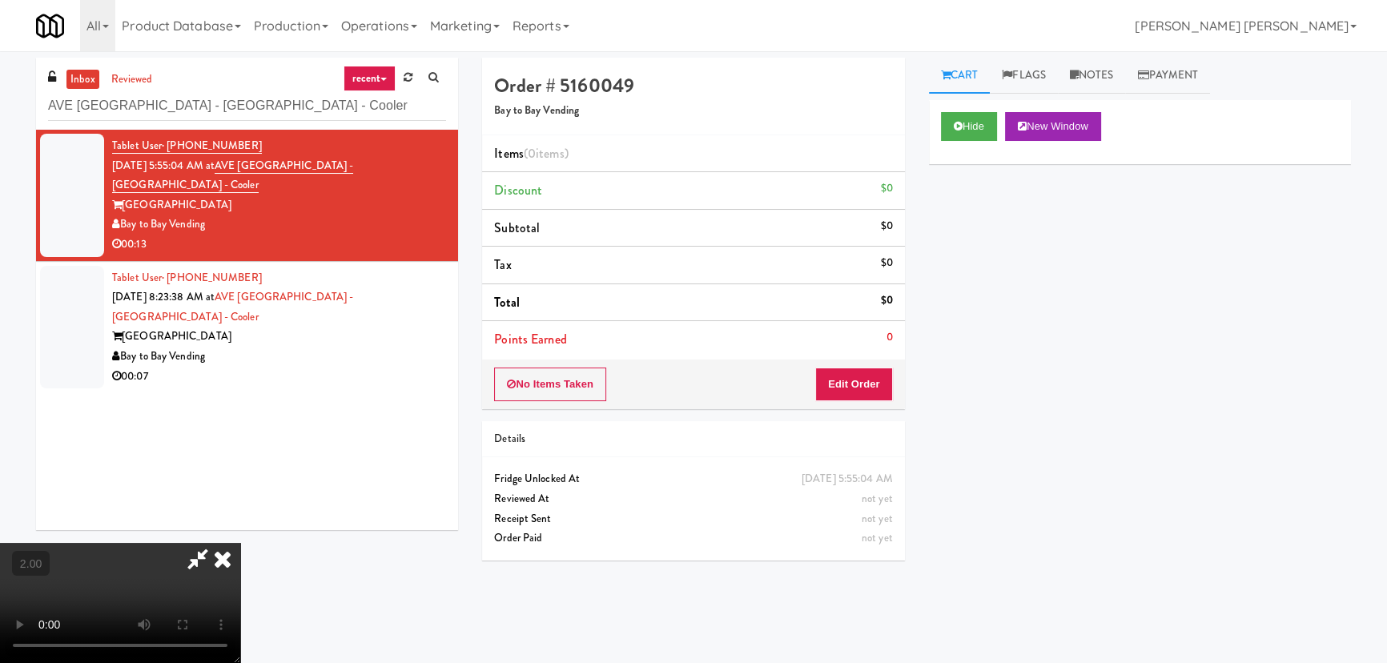
scroll to position [33, 0]
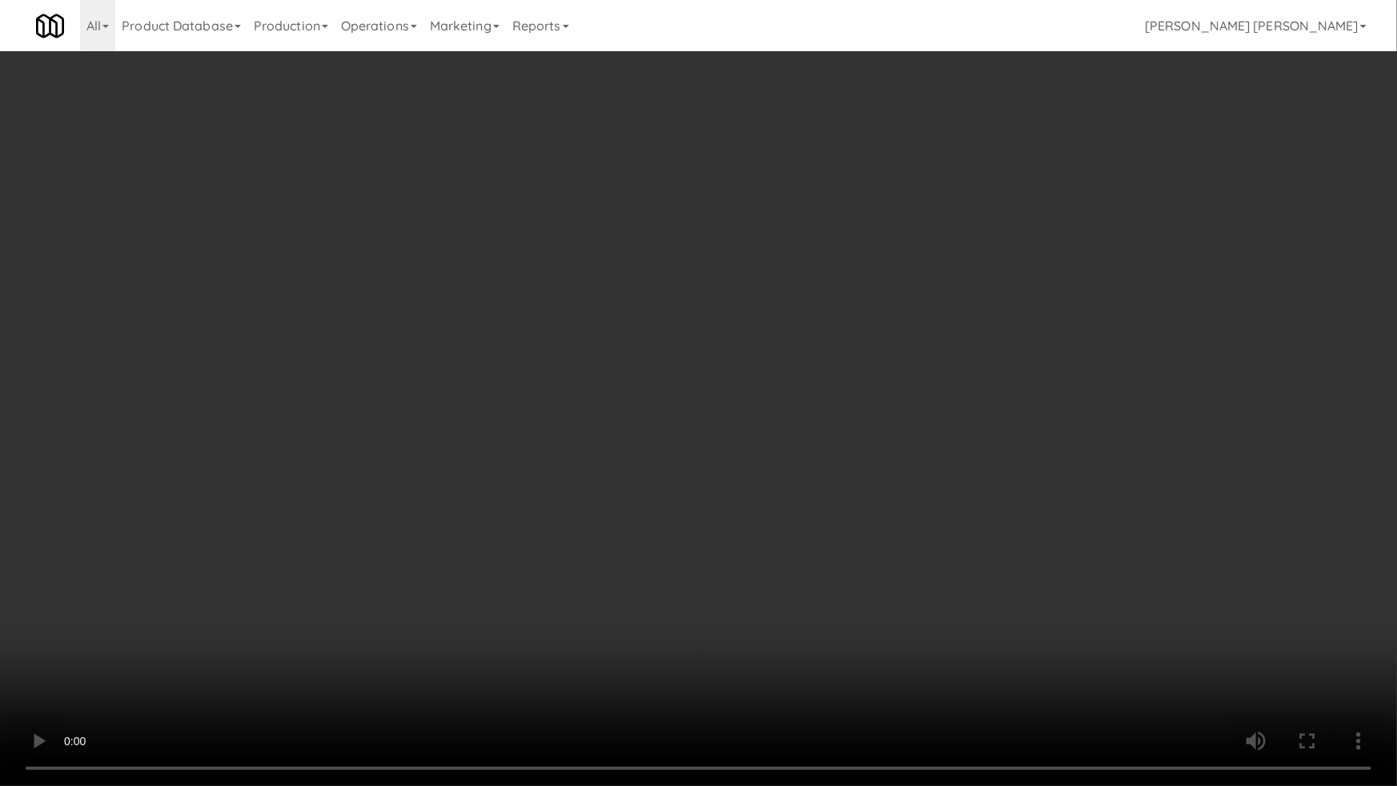
click at [648, 662] on video at bounding box center [698, 393] width 1397 height 786
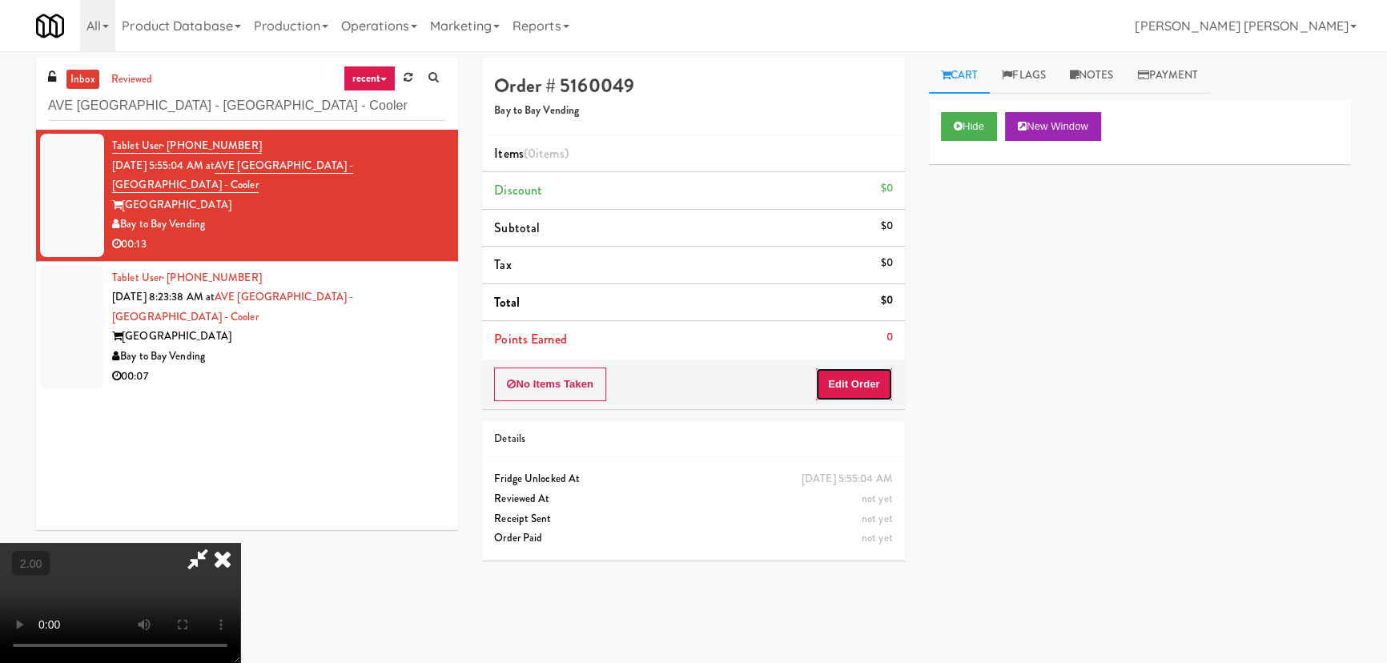
click at [857, 394] on button "Edit Order" at bounding box center [854, 384] width 78 height 34
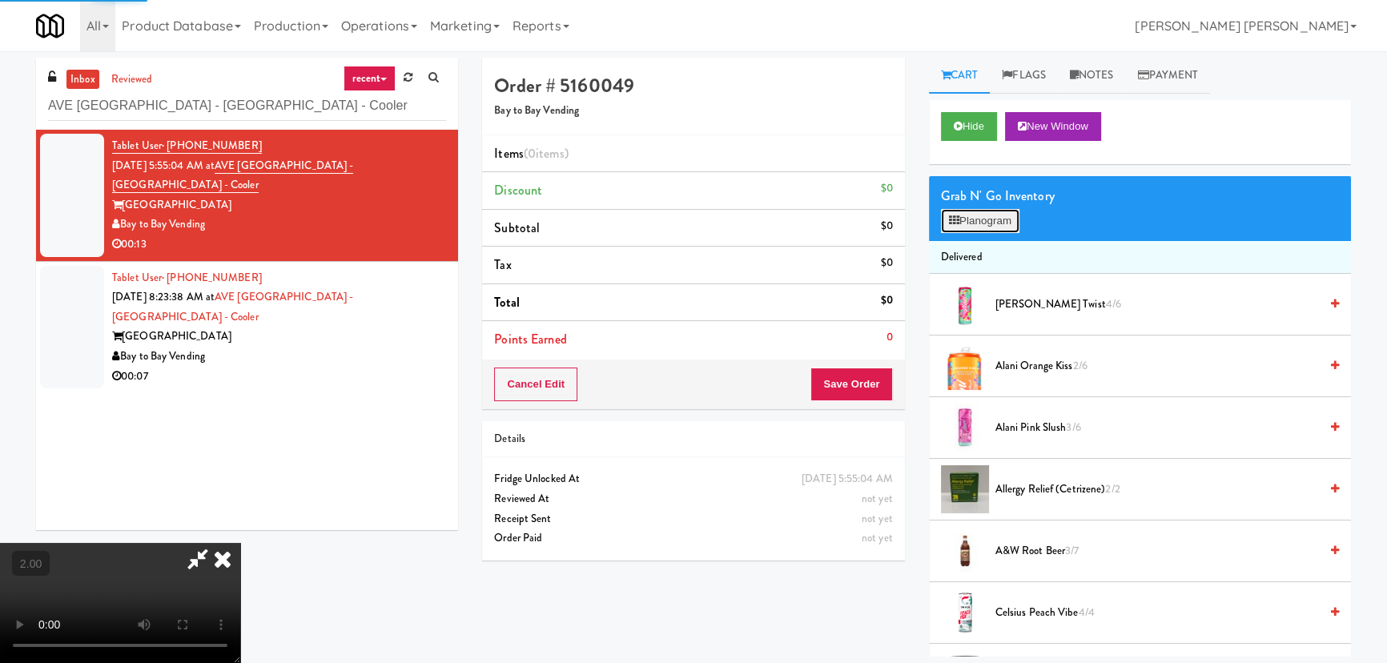
click at [990, 218] on button "Planogram" at bounding box center [980, 221] width 78 height 24
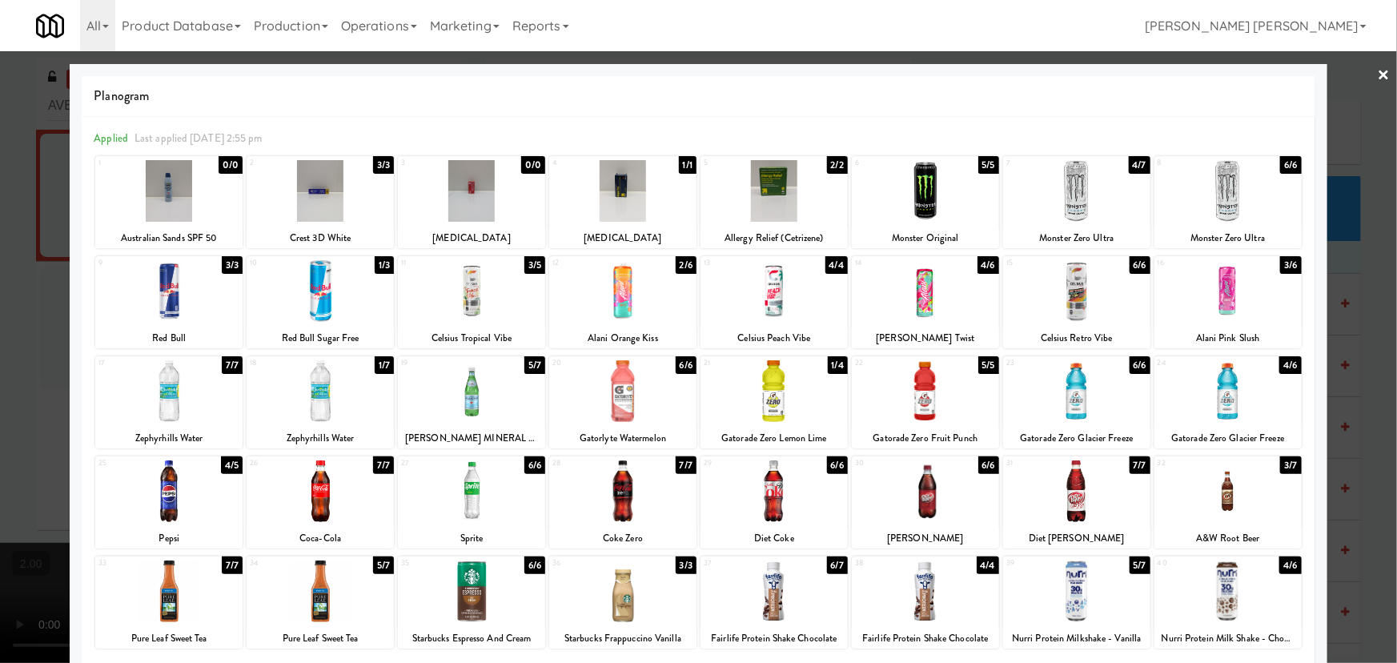
click at [621, 405] on div at bounding box center [622, 391] width 147 height 62
click at [1378, 72] on link "×" at bounding box center [1384, 76] width 13 height 50
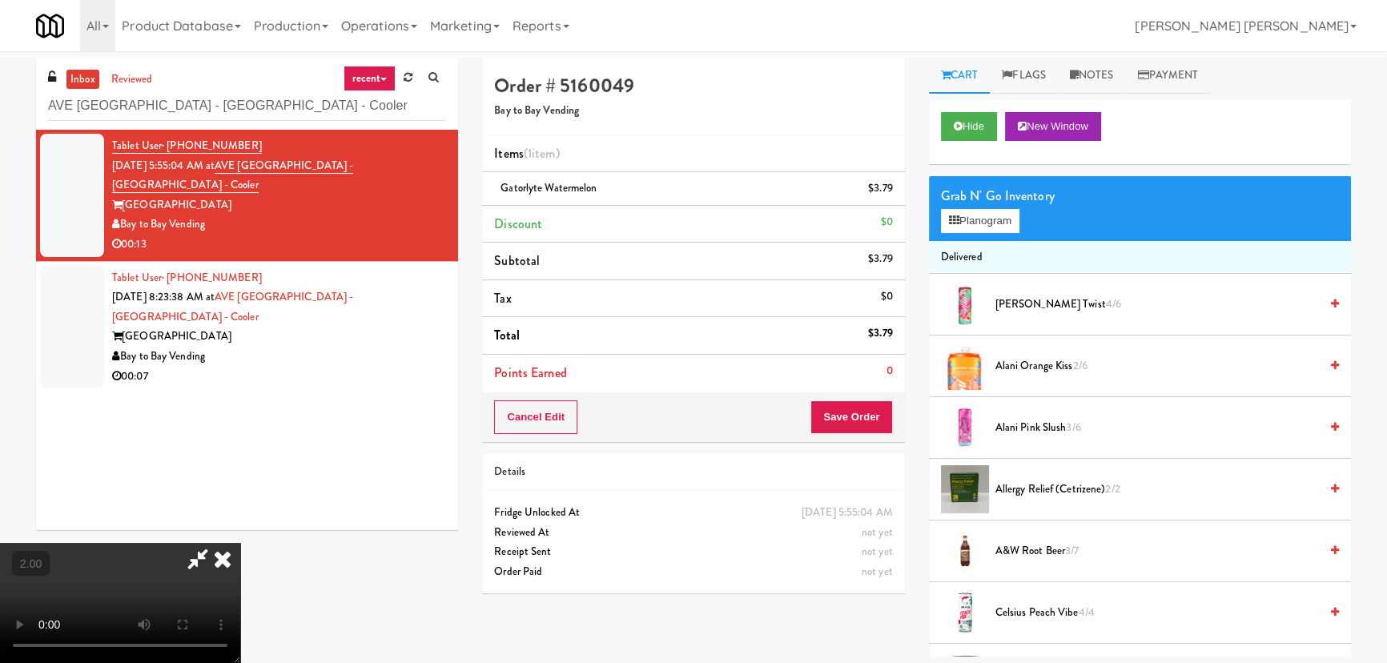
click at [240, 543] on icon at bounding box center [222, 559] width 35 height 32
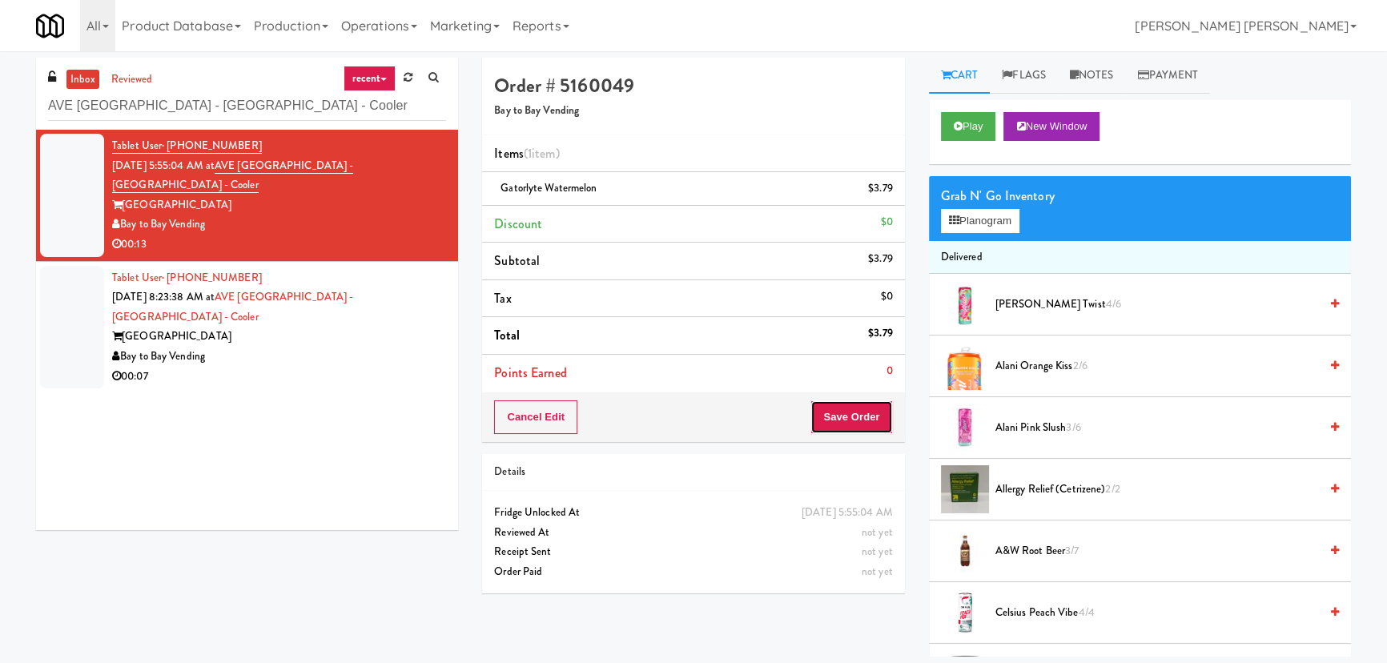
click at [859, 414] on button "Save Order" at bounding box center [851, 417] width 82 height 34
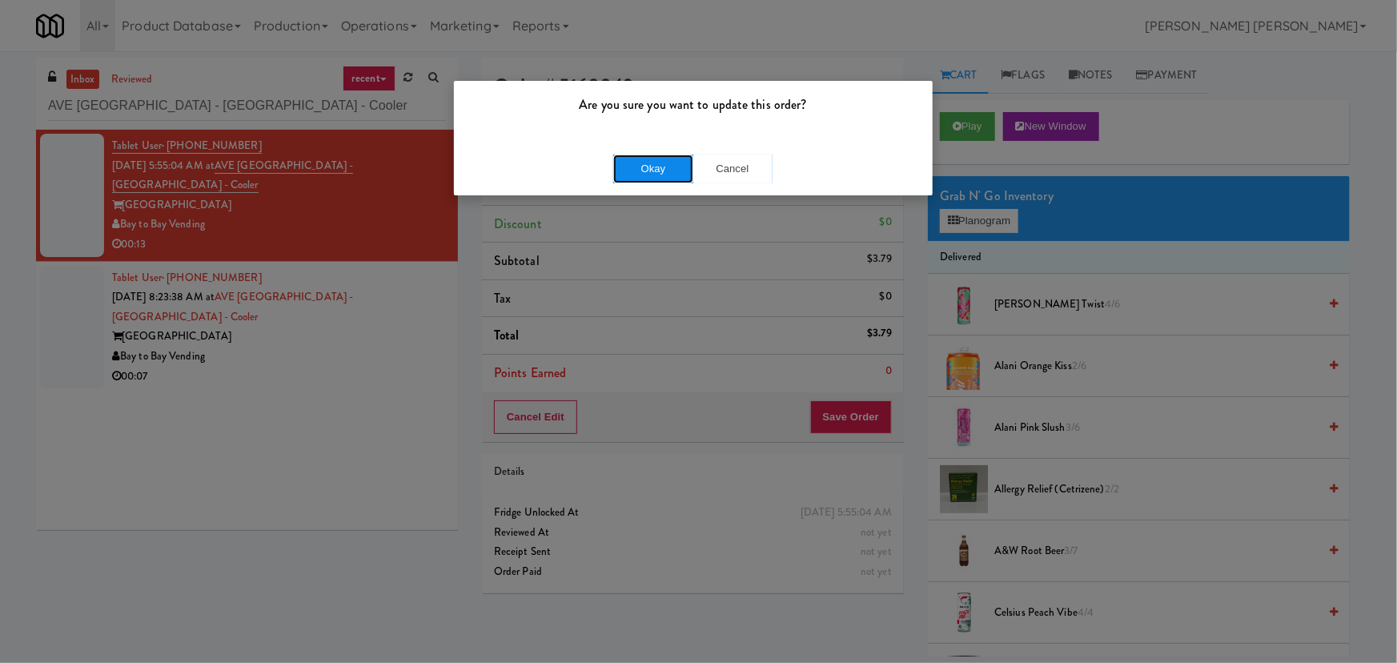
click at [666, 174] on button "Okay" at bounding box center [653, 169] width 80 height 29
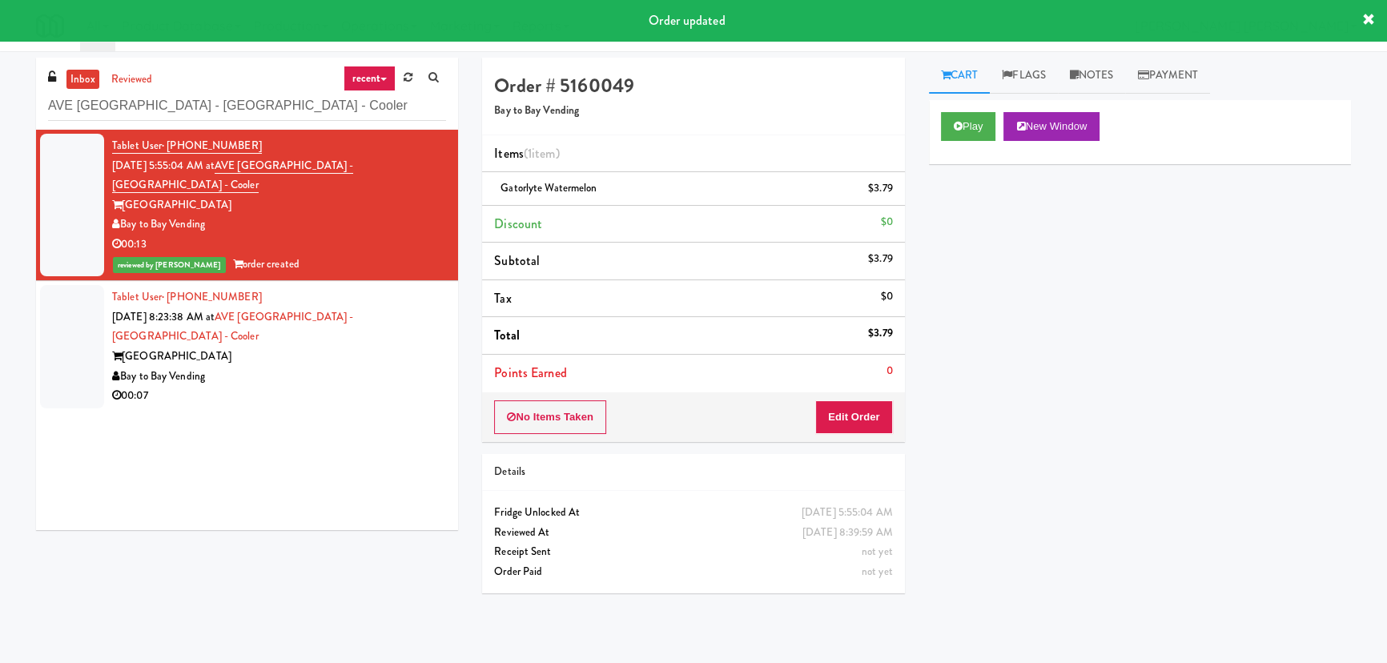
click at [295, 347] on div "AVE Tampa Riverwalk" at bounding box center [279, 357] width 334 height 20
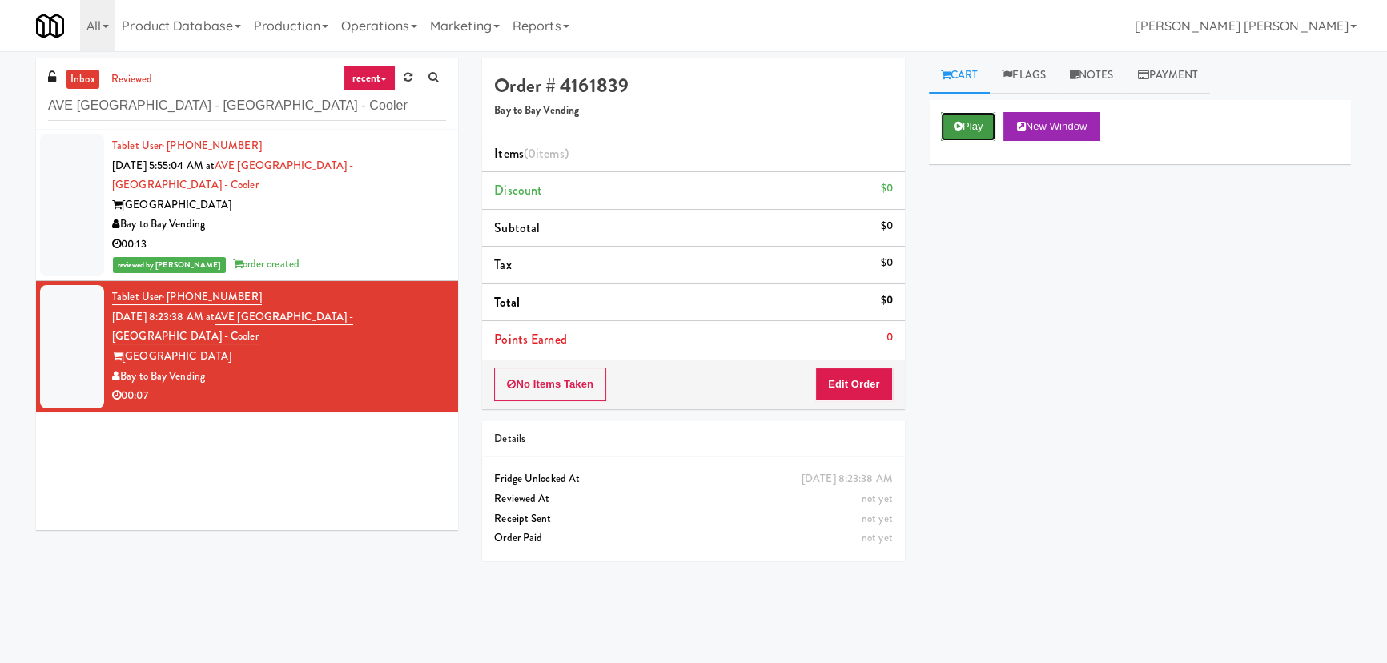
click at [966, 118] on button "Play" at bounding box center [968, 126] width 55 height 29
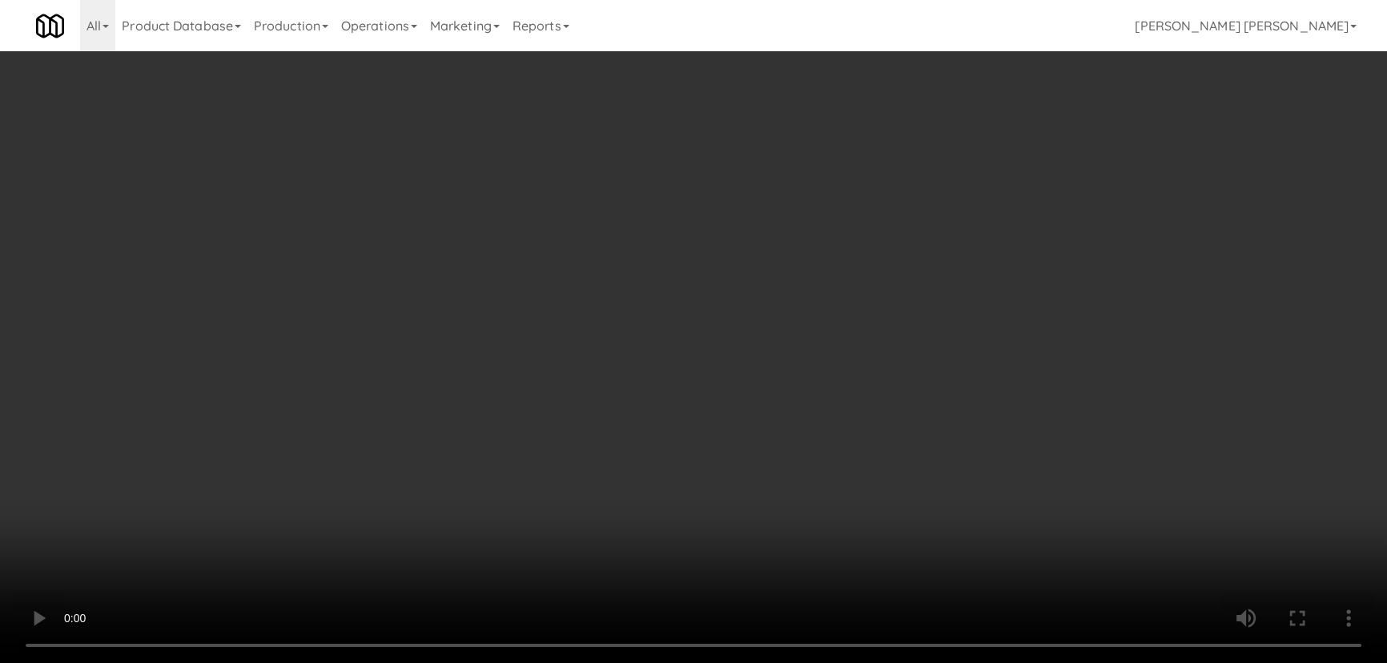
scroll to position [33, 0]
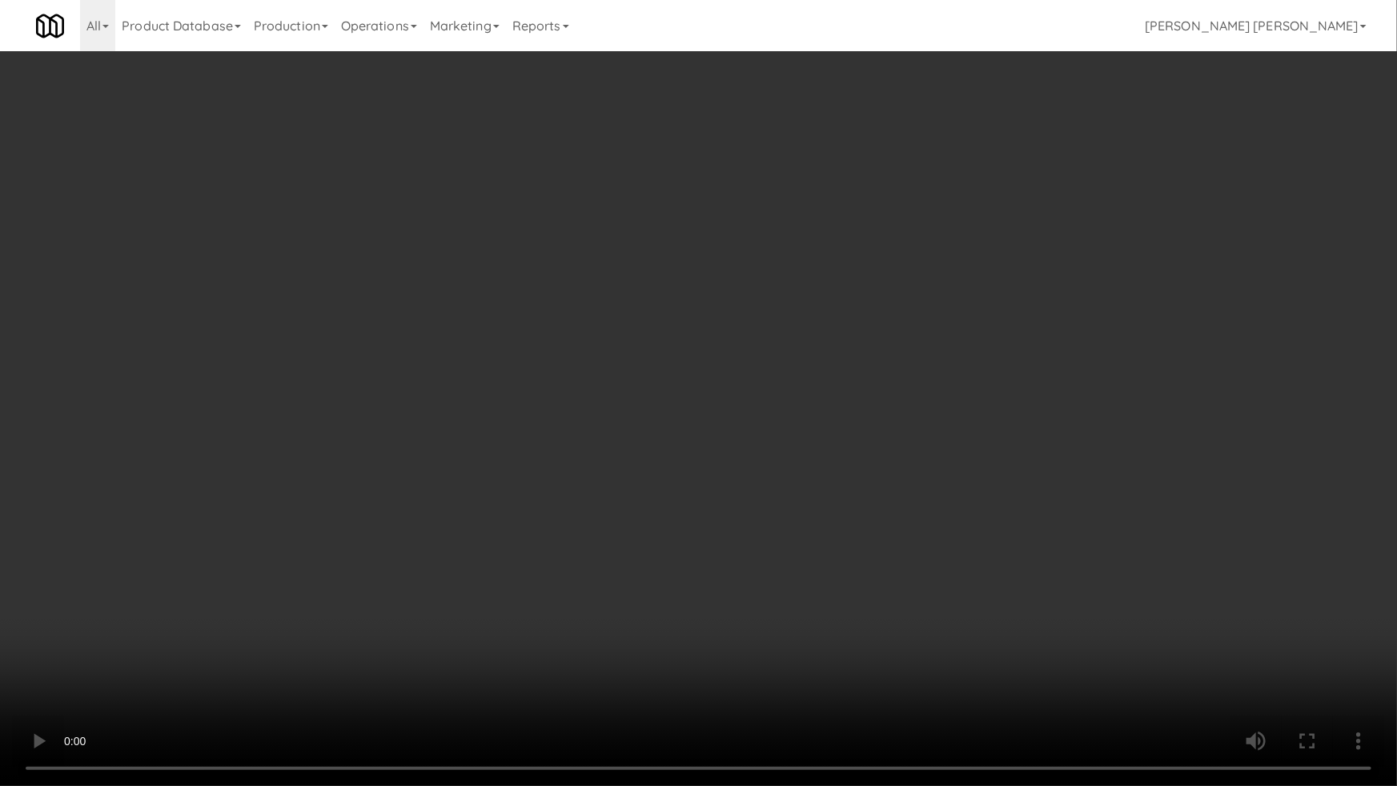
drag, startPoint x: 685, startPoint y: 603, endPoint x: 476, endPoint y: 552, distance: 215.7
click at [685, 603] on video at bounding box center [698, 393] width 1397 height 786
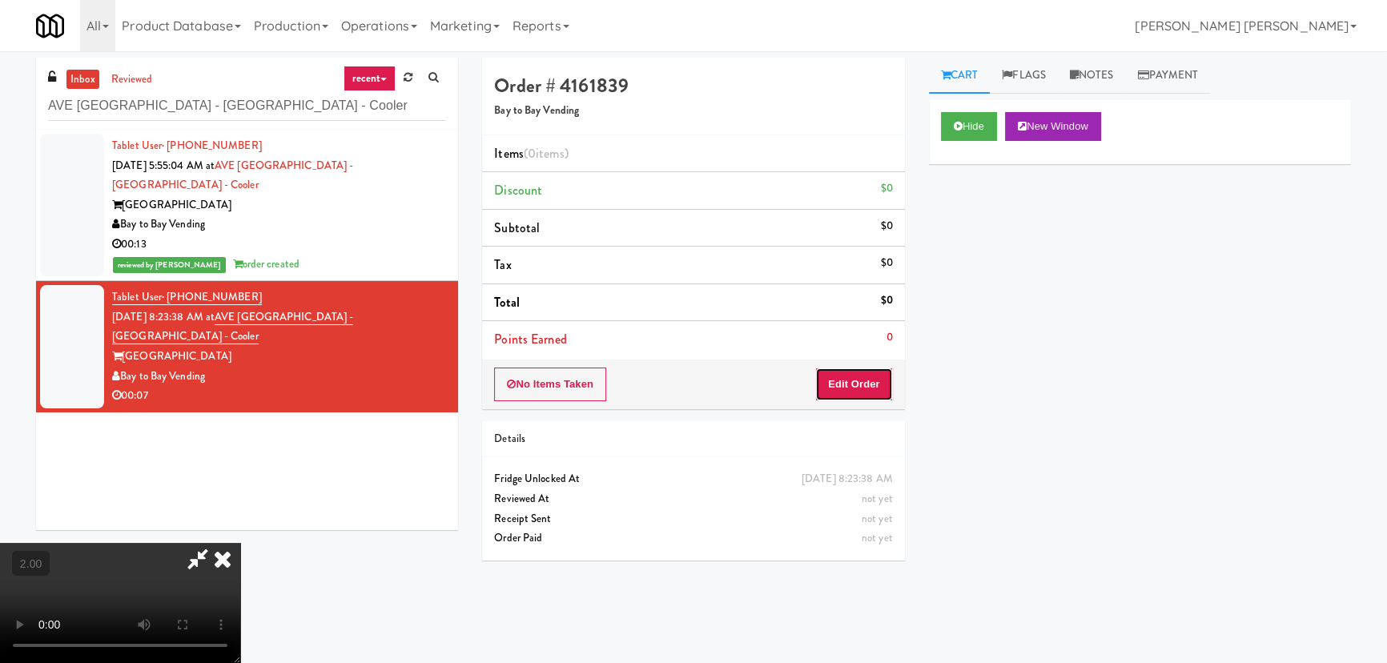
click at [857, 383] on button "Edit Order" at bounding box center [854, 384] width 78 height 34
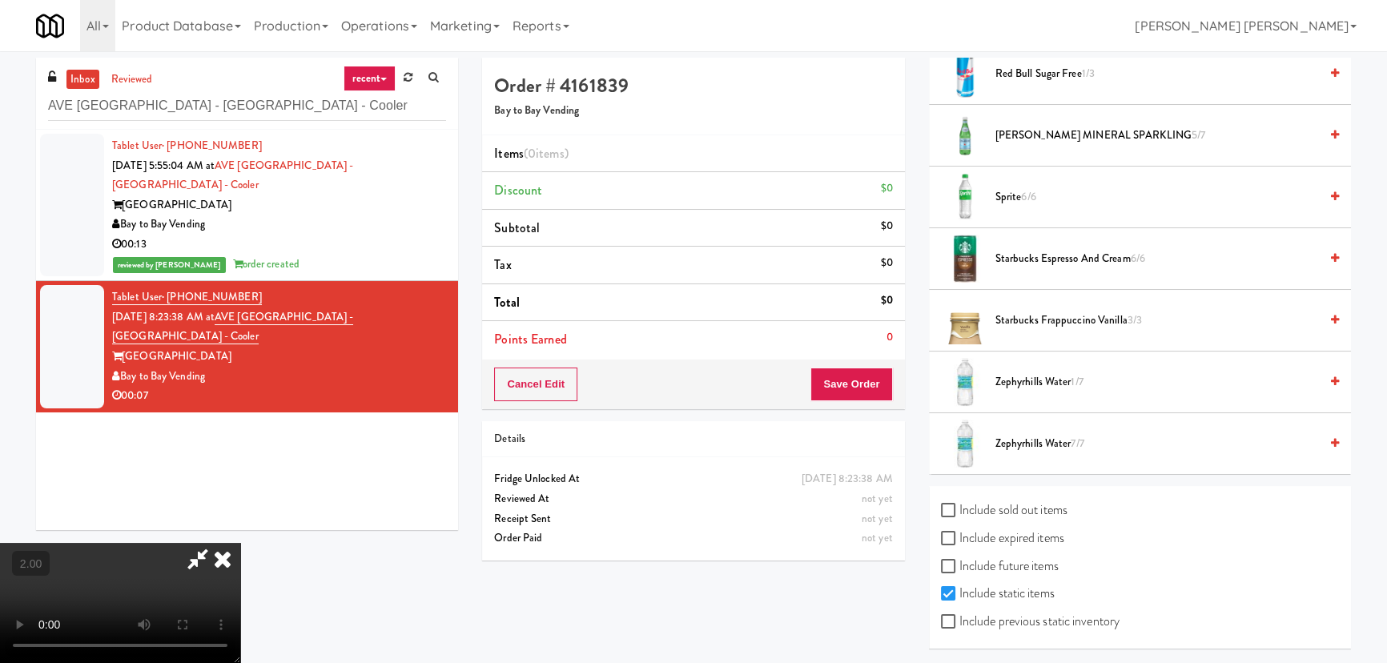
scroll to position [1850, 0]
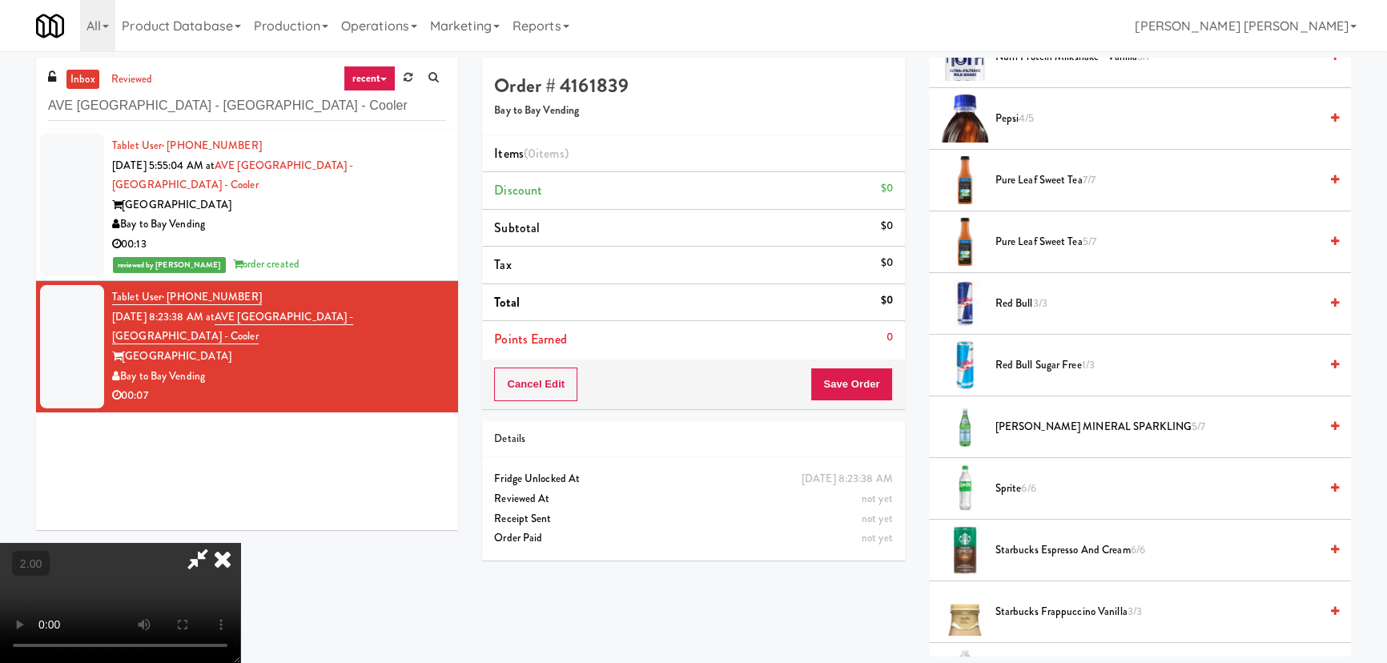
click at [995, 491] on span "Sprite 6/6" at bounding box center [1156, 489] width 323 height 20
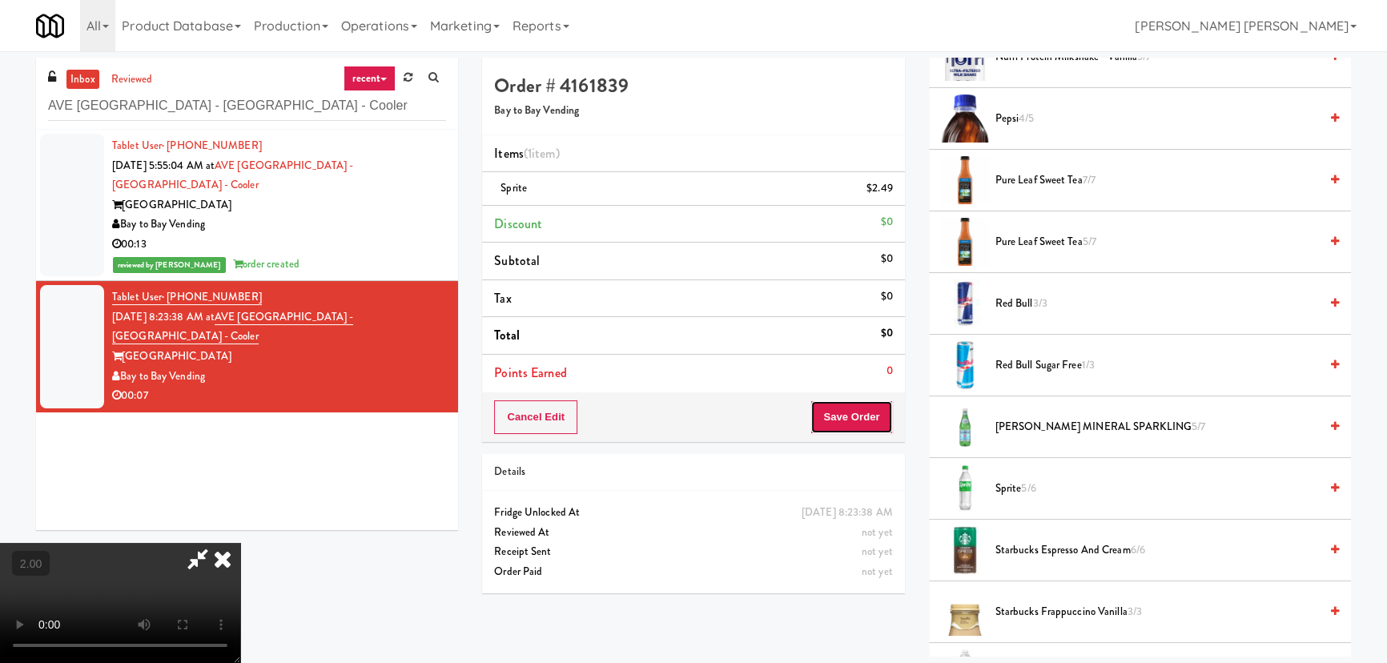
click at [870, 413] on button "Save Order" at bounding box center [851, 417] width 82 height 34
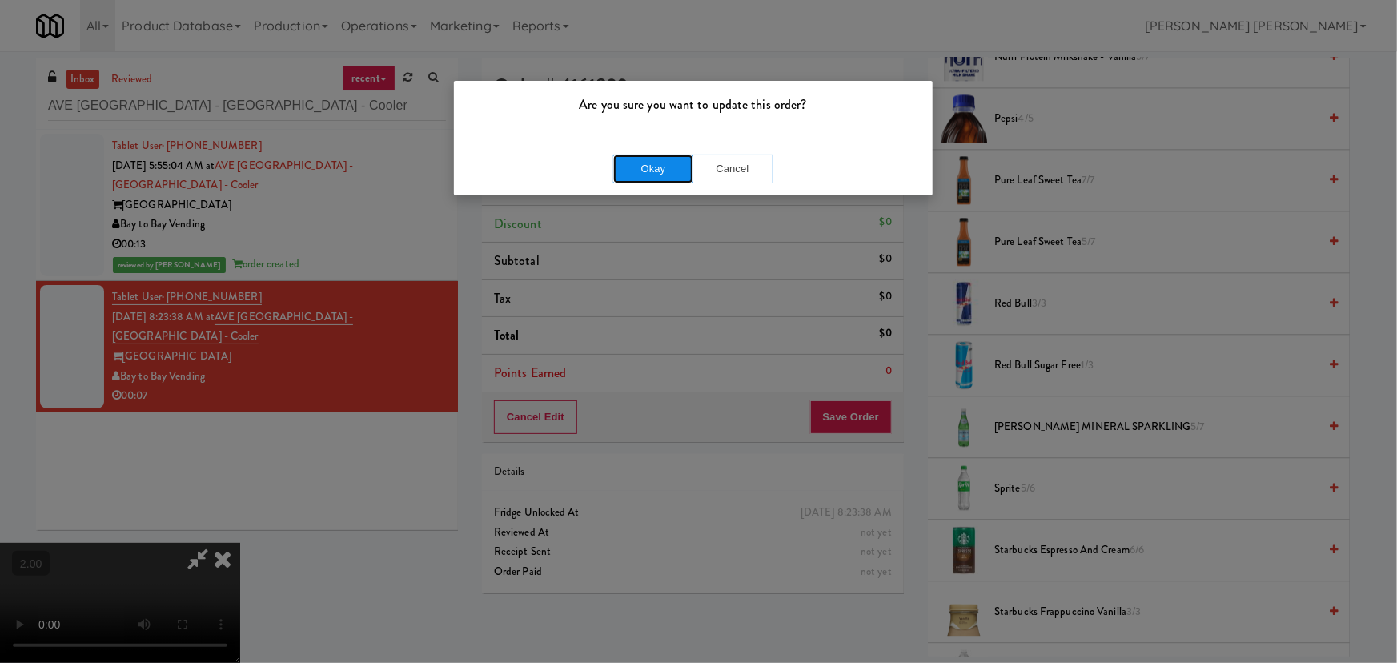
click at [645, 166] on button "Okay" at bounding box center [653, 169] width 80 height 29
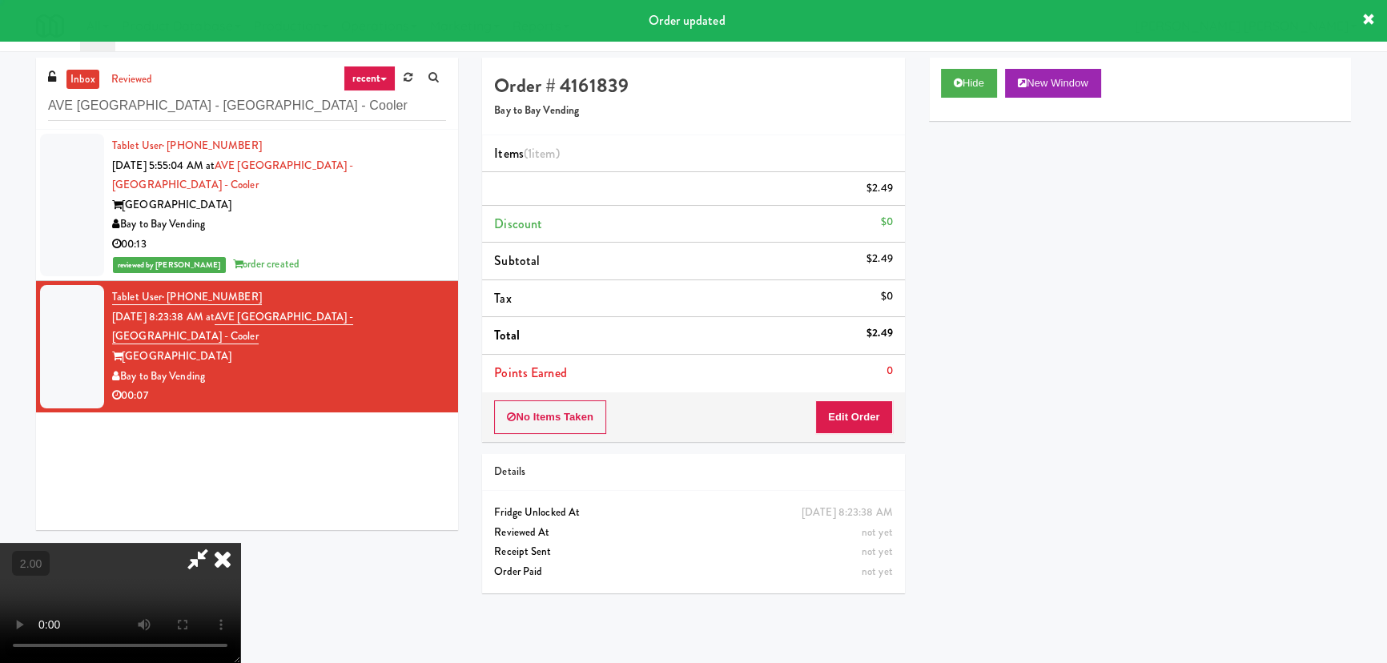
scroll to position [0, 0]
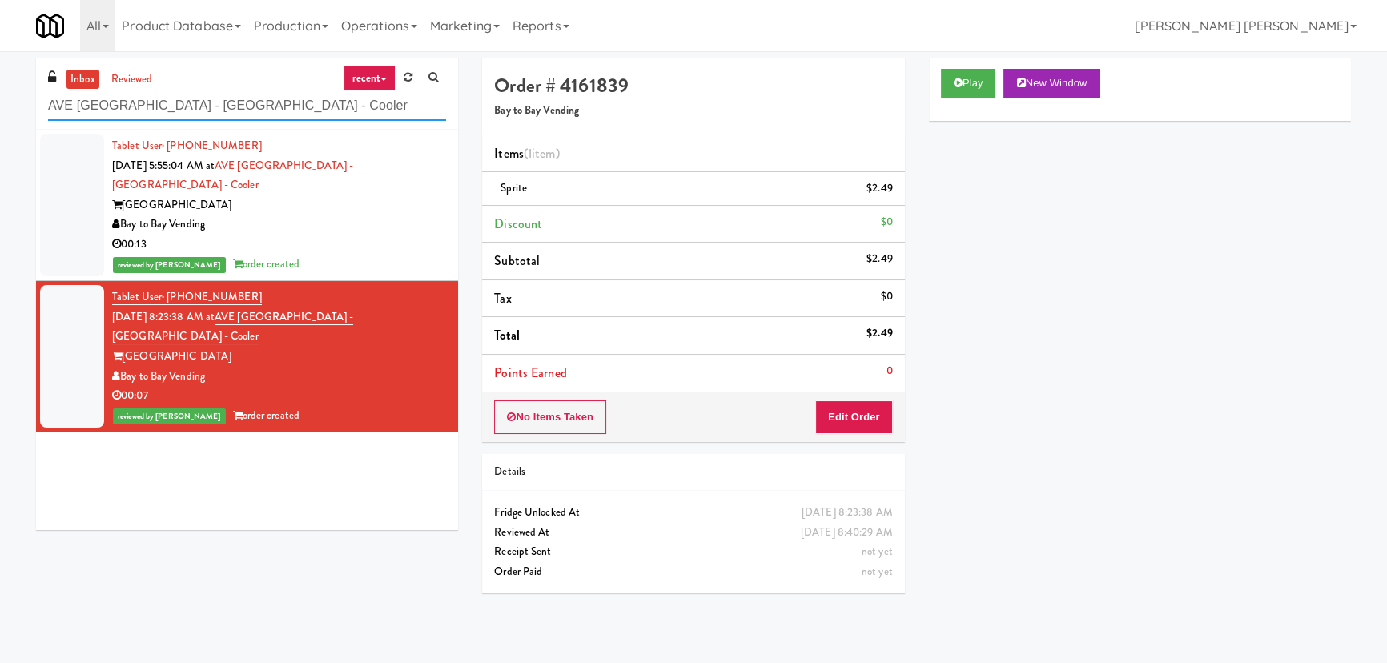
click at [267, 106] on input "AVE Tampa Riverwalk - Drinks - Cooler" at bounding box center [247, 106] width 398 height 30
paste input "Ventana Combo Machine"
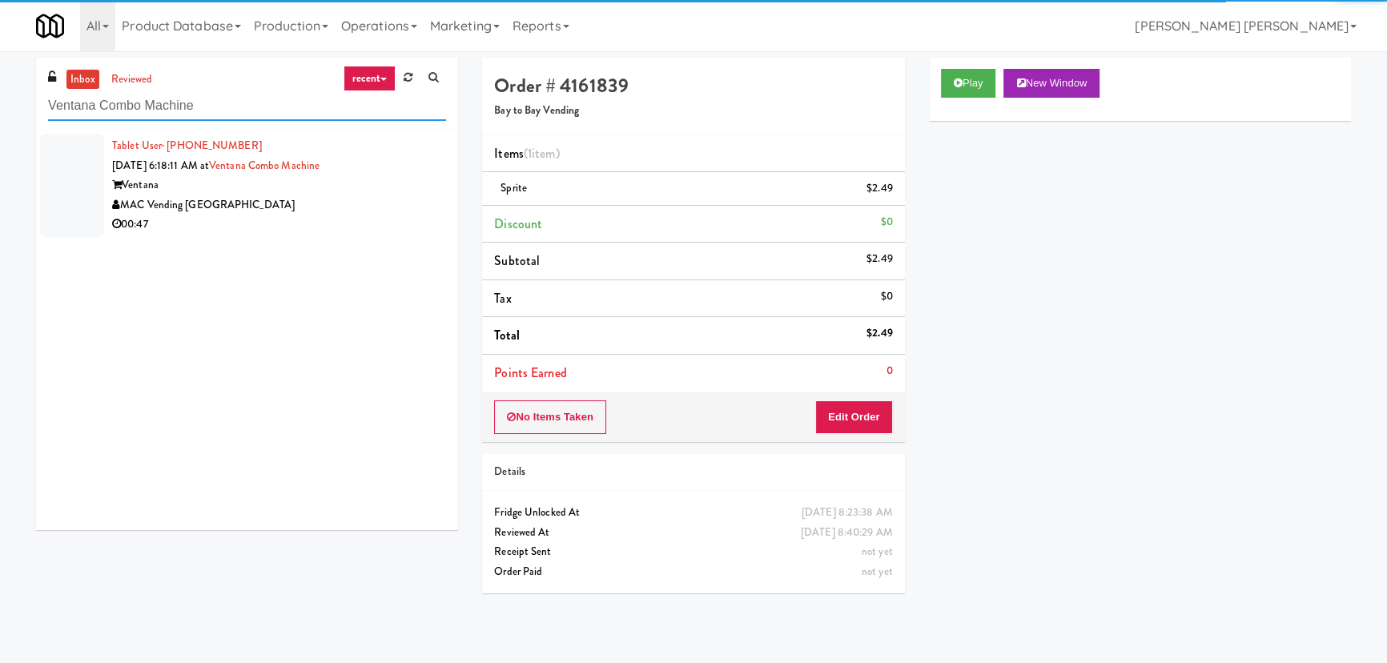
type input "Ventana Combo Machine"
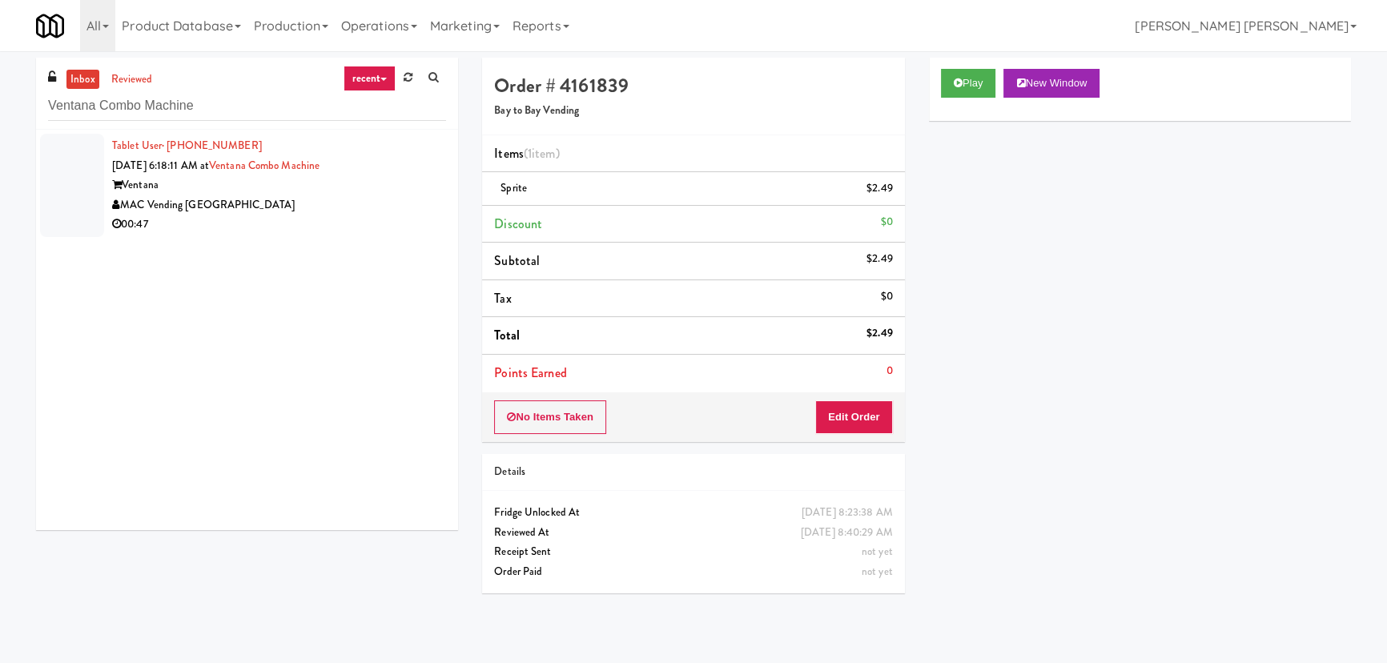
click at [370, 191] on div "Ventana" at bounding box center [279, 185] width 334 height 20
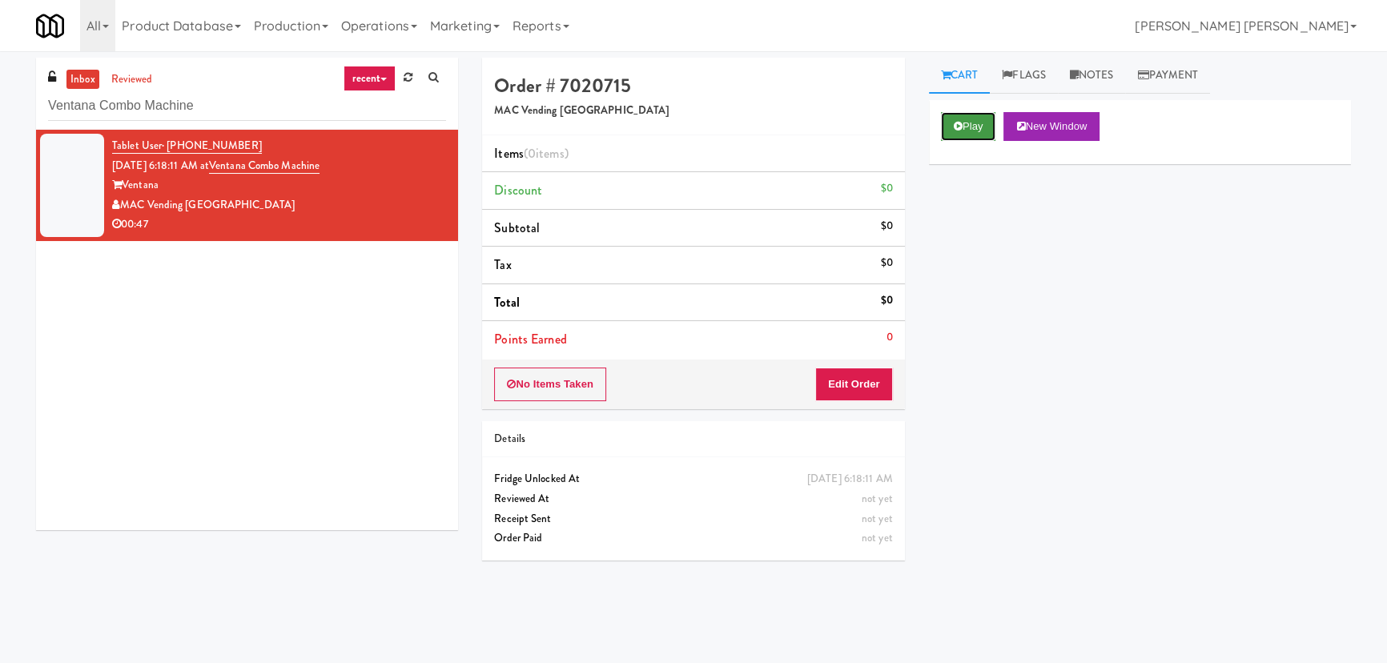
click at [966, 120] on button "Play" at bounding box center [968, 126] width 55 height 29
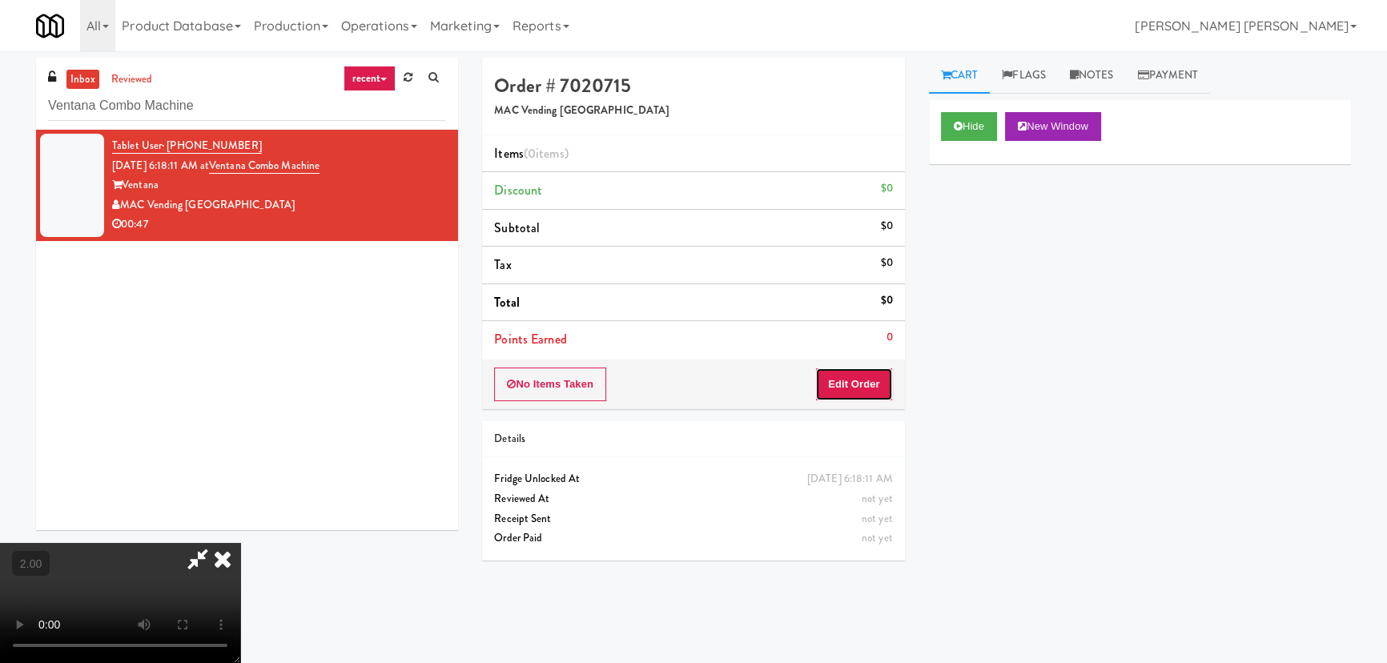
click at [850, 386] on button "Edit Order" at bounding box center [854, 384] width 78 height 34
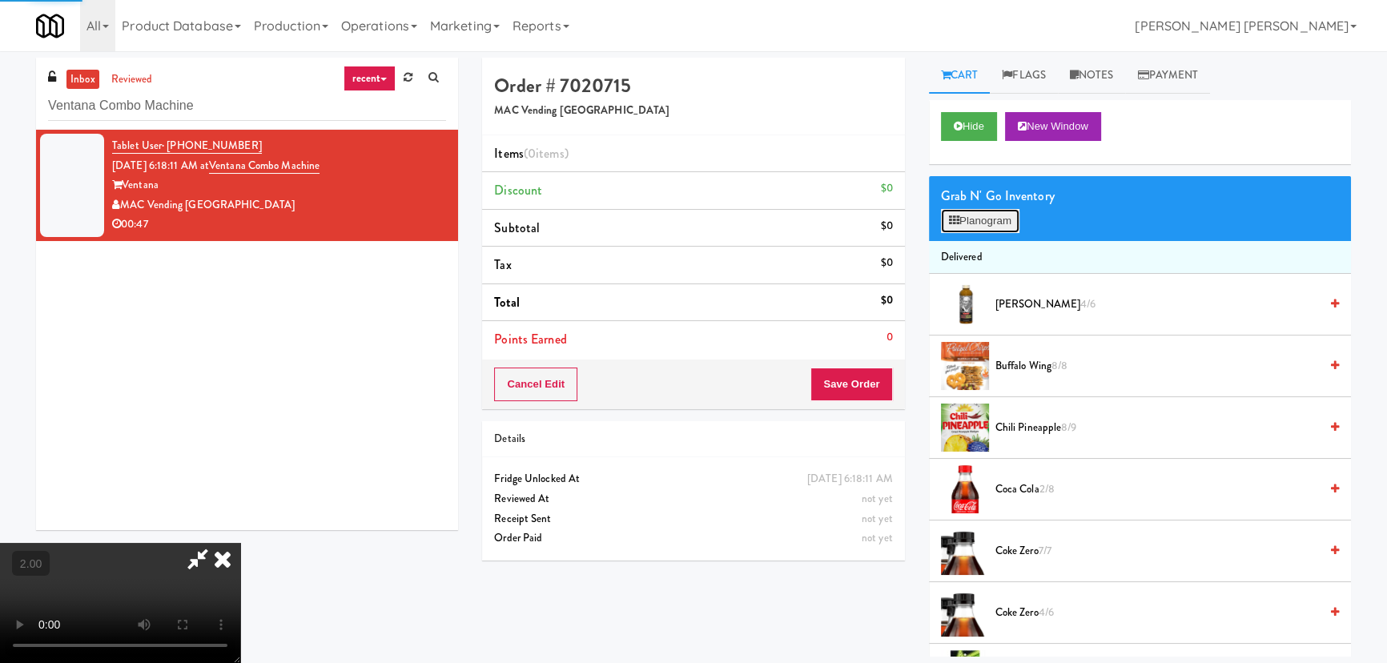
click at [958, 215] on icon at bounding box center [954, 220] width 10 height 10
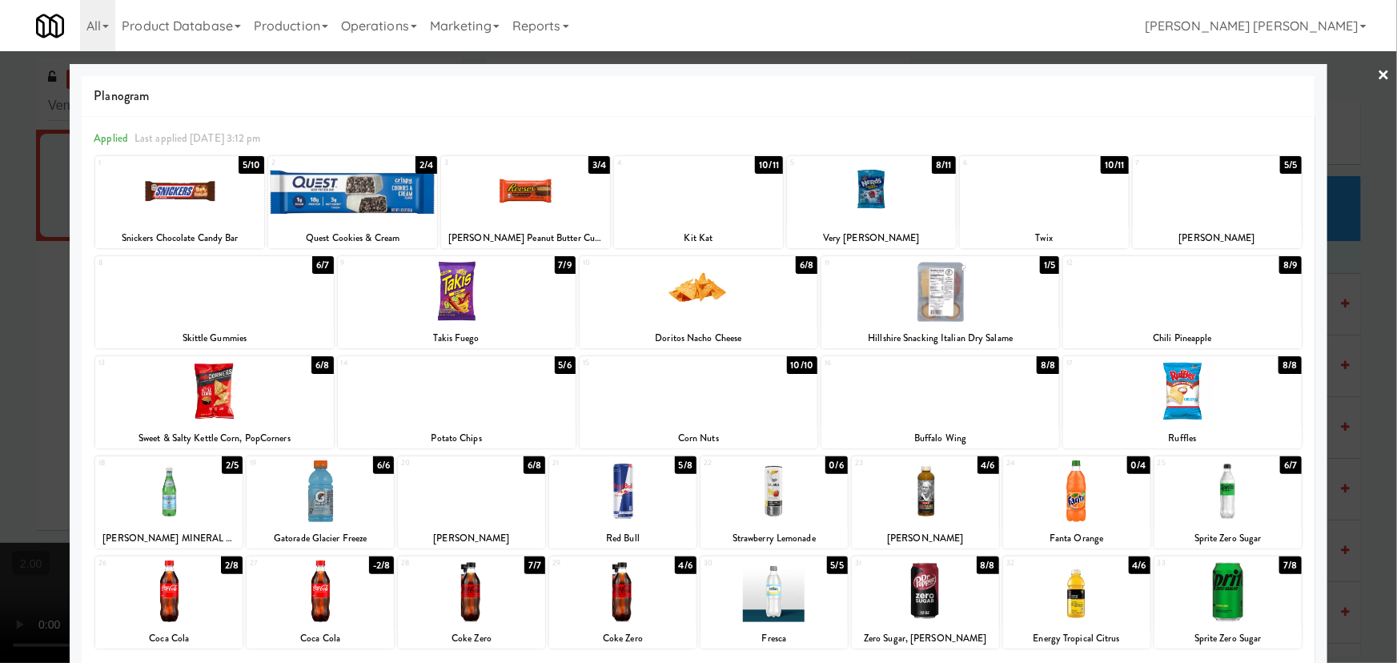
click at [1070, 592] on div at bounding box center [1076, 591] width 147 height 62
click at [312, 494] on div at bounding box center [320, 491] width 147 height 62
click at [1378, 72] on link "×" at bounding box center [1384, 76] width 13 height 50
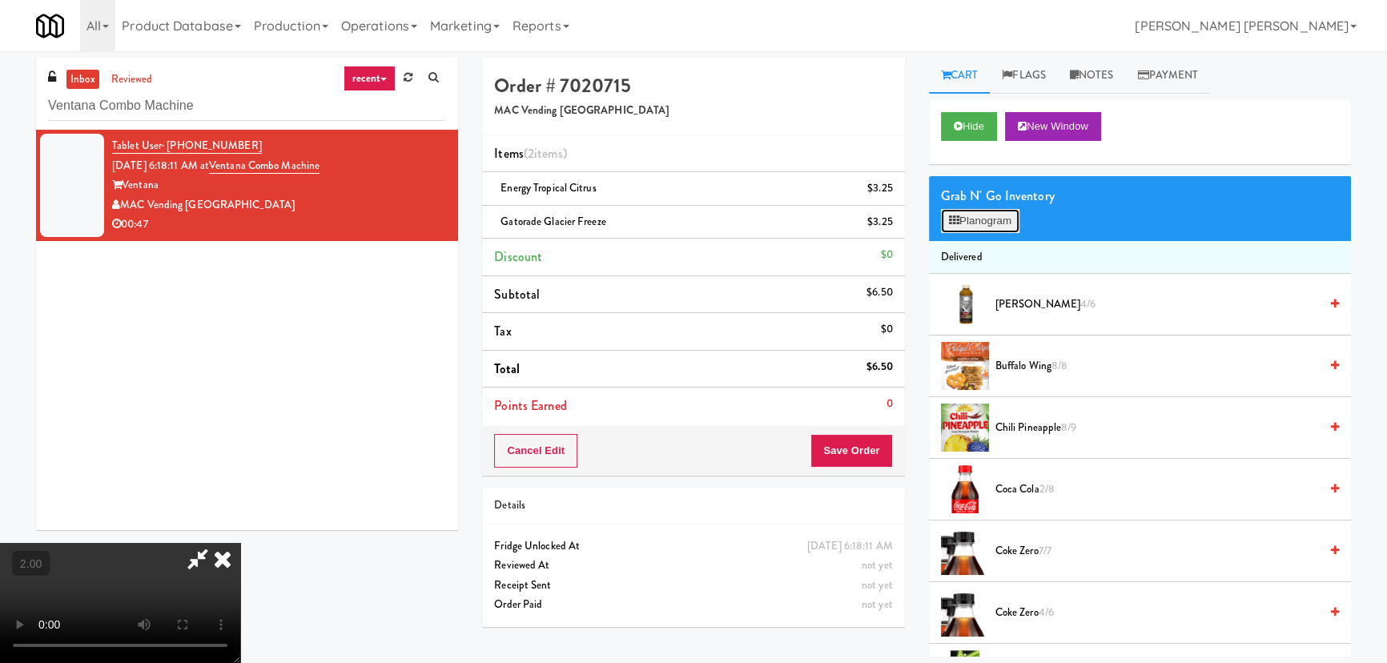
click at [990, 230] on button "Planogram" at bounding box center [980, 221] width 78 height 24
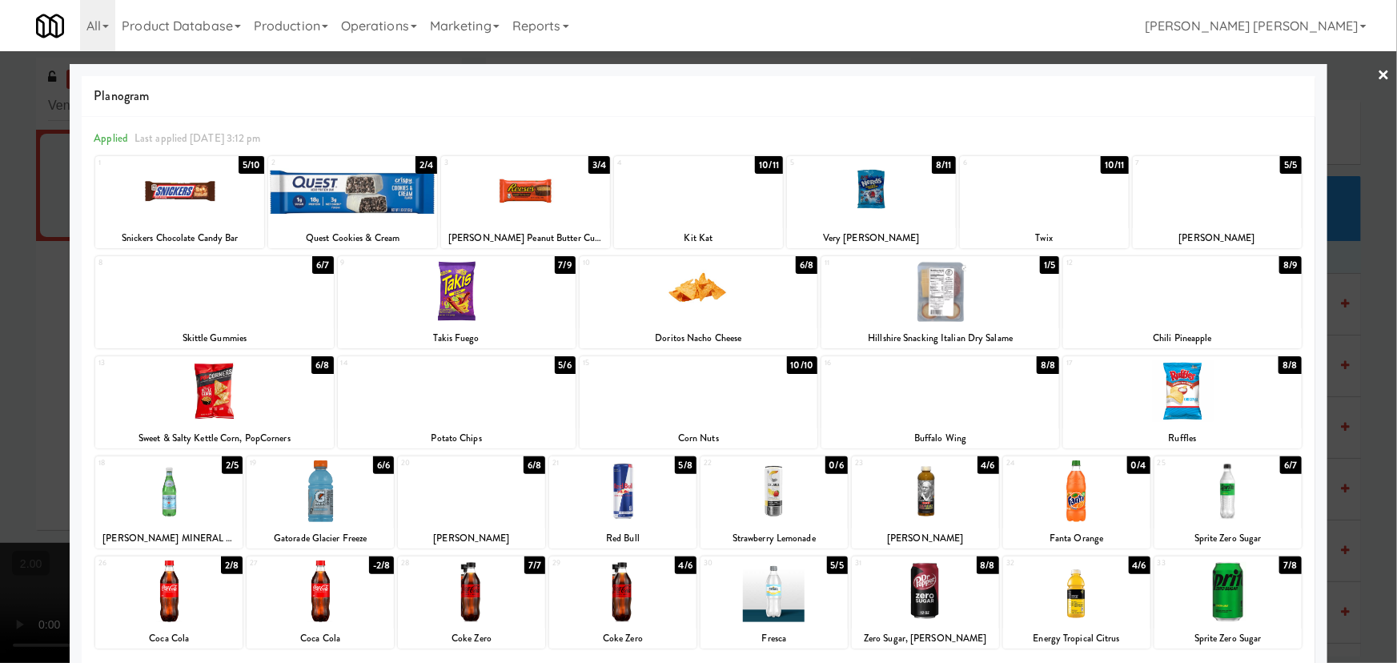
click at [1178, 394] on div at bounding box center [1182, 391] width 238 height 62
click at [1378, 69] on link "×" at bounding box center [1384, 76] width 13 height 50
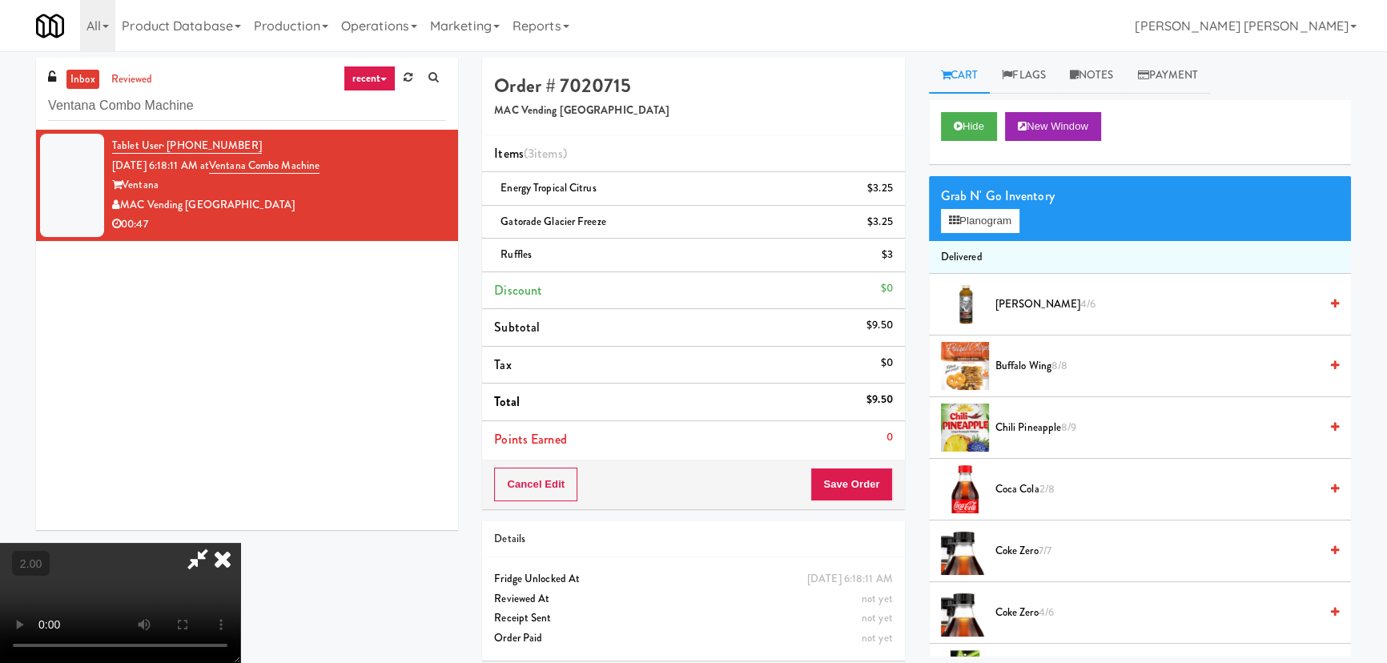
scroll to position [50, 0]
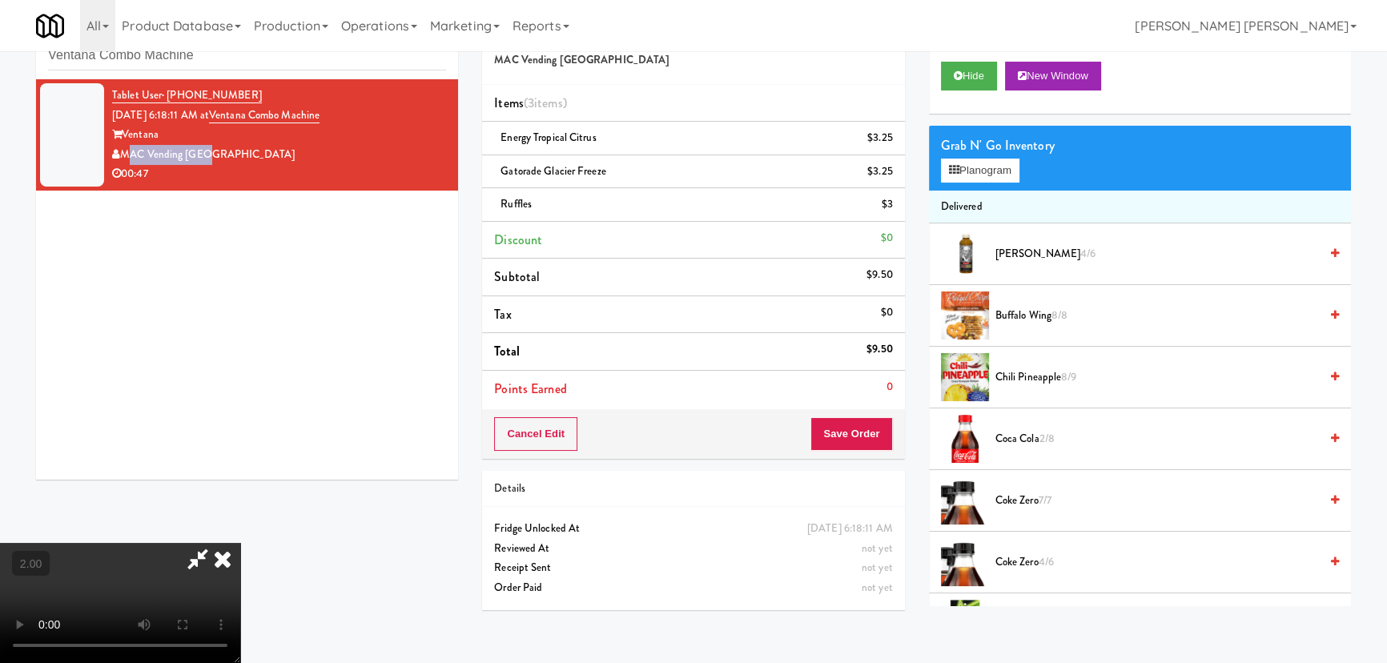
drag, startPoint x: 187, startPoint y: 148, endPoint x: 122, endPoint y: 147, distance: 64.9
click at [122, 147] on div "MAC Vending [GEOGRAPHIC_DATA]" at bounding box center [279, 155] width 334 height 20
copy div "MAC Vending [GEOGRAPHIC_DATA]"
drag, startPoint x: 349, startPoint y: 113, endPoint x: 235, endPoint y: 114, distance: 114.5
click at [235, 114] on div "Tablet User · (415) 410-1541 Sep 13, 2025 6:18:11 AM at Ventana Combo Machine V…" at bounding box center [279, 135] width 334 height 98
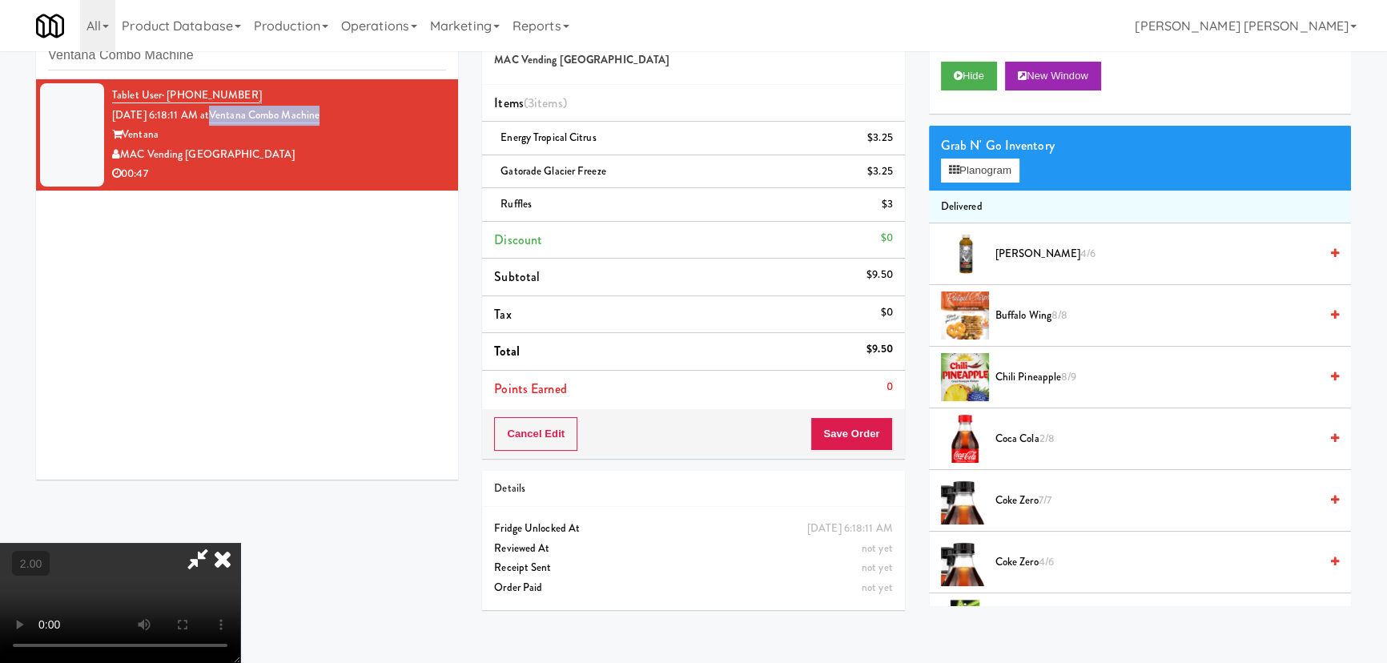
copy link "Ventana Combo Machine"
drag, startPoint x: 618, startPoint y: 171, endPoint x: 496, endPoint y: 166, distance: 121.8
click at [496, 166] on div "Gatorade Glacier Freeze $3.25" at bounding box center [693, 172] width 398 height 20
copy span "Gatorade Glacier Freeze"
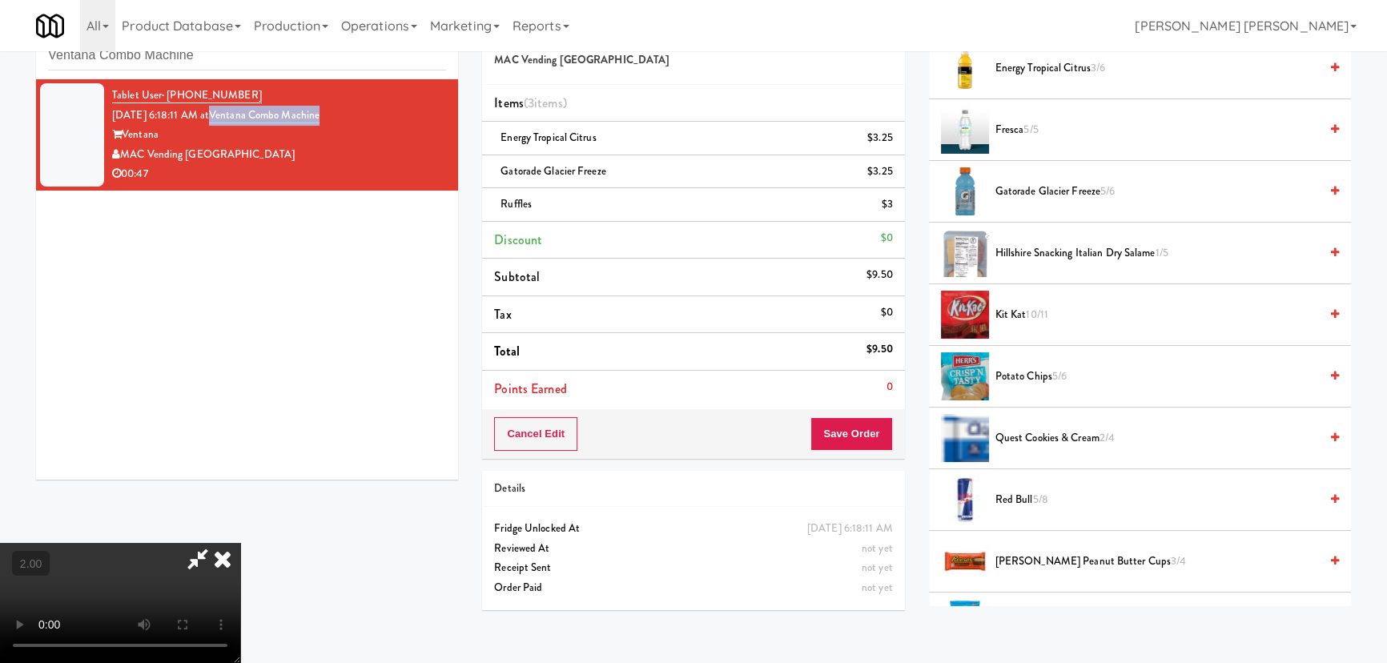
scroll to position [1018, 0]
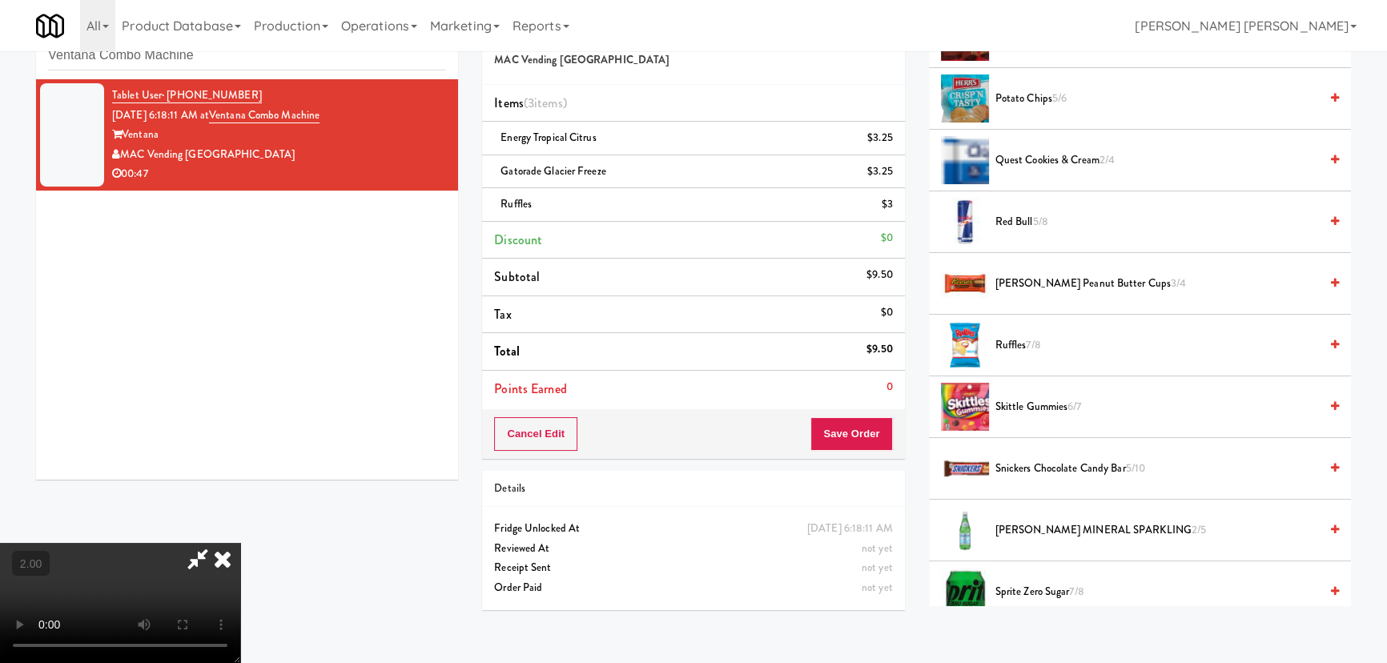
drag, startPoint x: 1018, startPoint y: 343, endPoint x: 806, endPoint y: 272, distance: 223.8
click at [1016, 343] on span "Ruffles 7/8" at bounding box center [1156, 345] width 323 height 20
click at [240, 543] on icon at bounding box center [222, 559] width 35 height 32
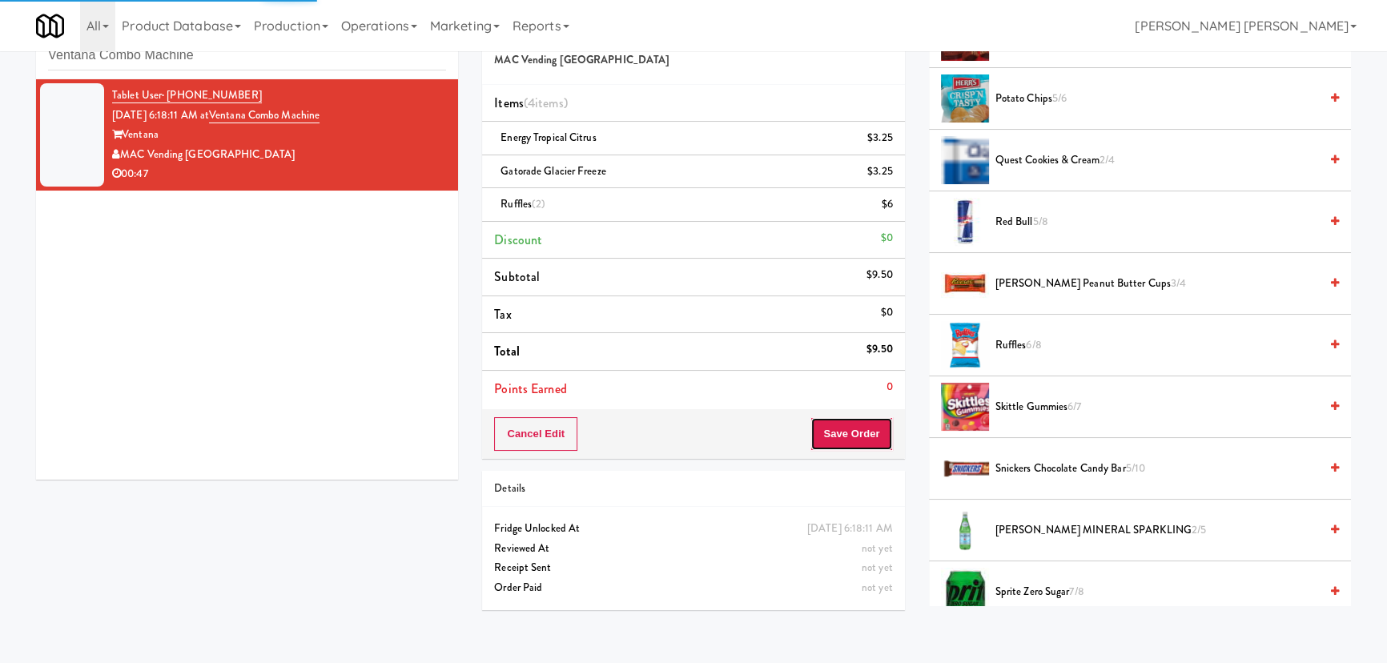
click at [881, 434] on button "Save Order" at bounding box center [851, 434] width 82 height 34
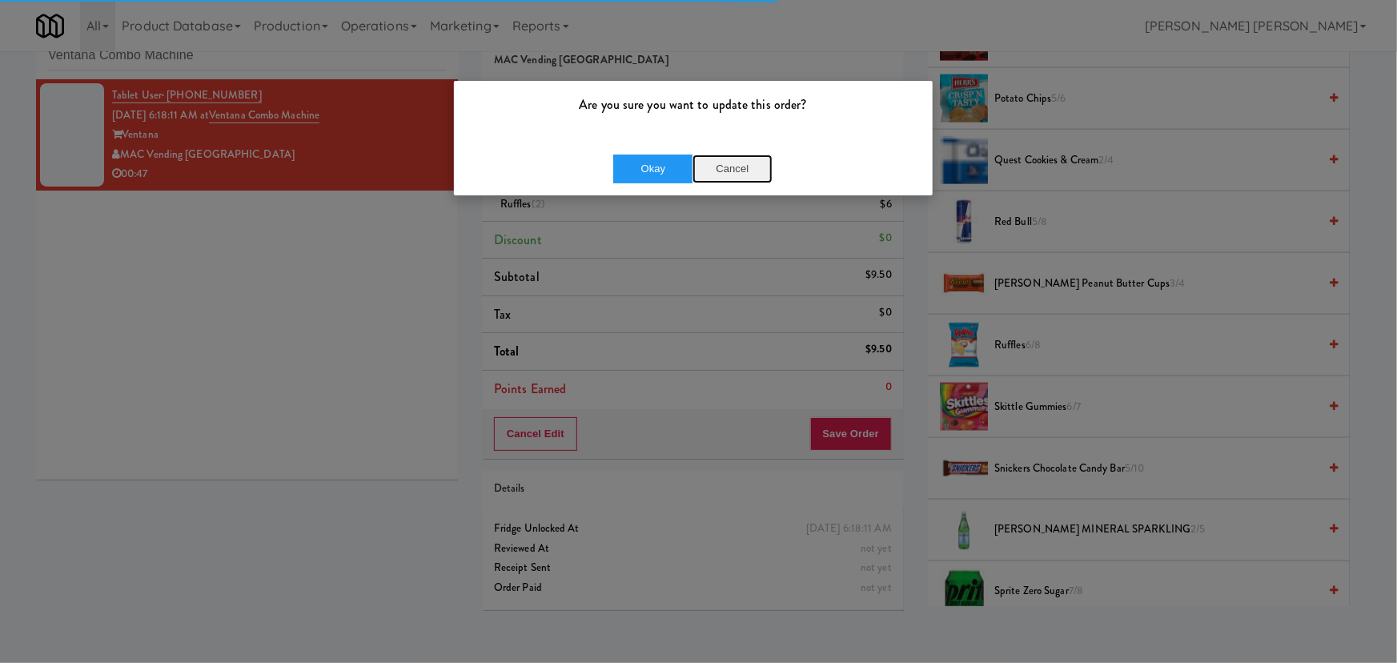
click at [737, 161] on button "Cancel" at bounding box center [733, 169] width 80 height 29
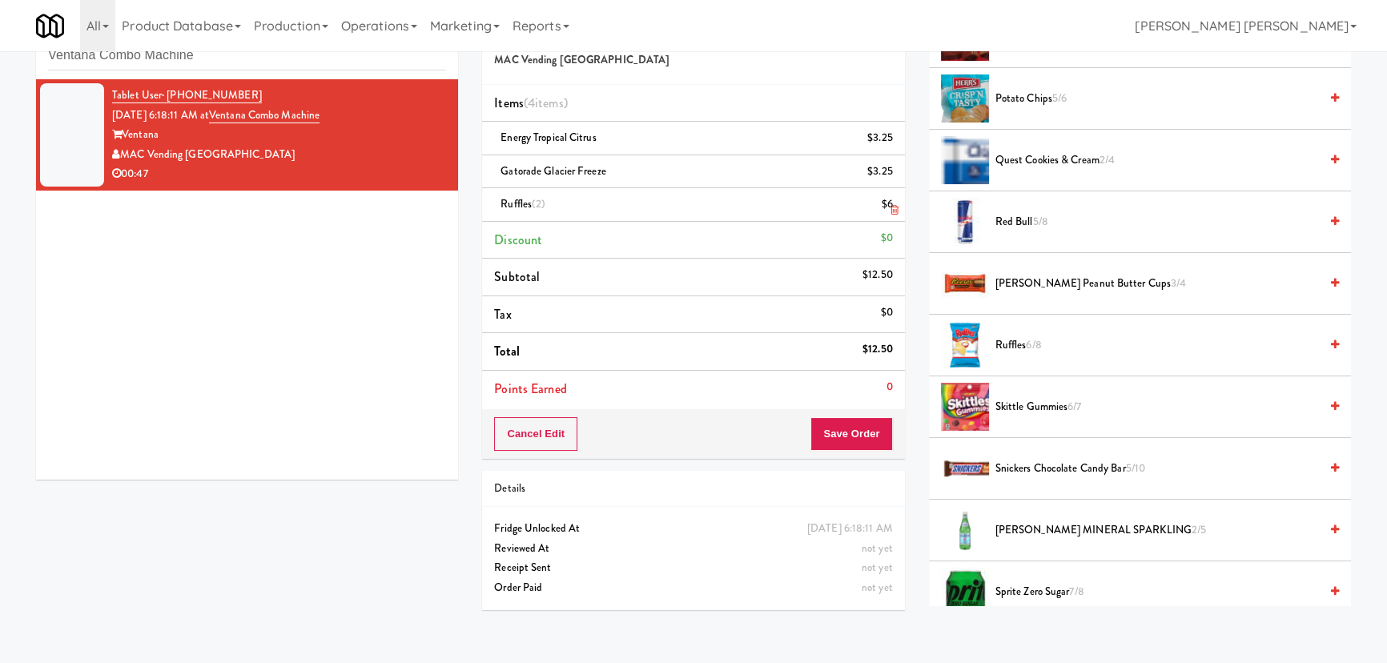
click at [891, 211] on icon at bounding box center [894, 210] width 8 height 10
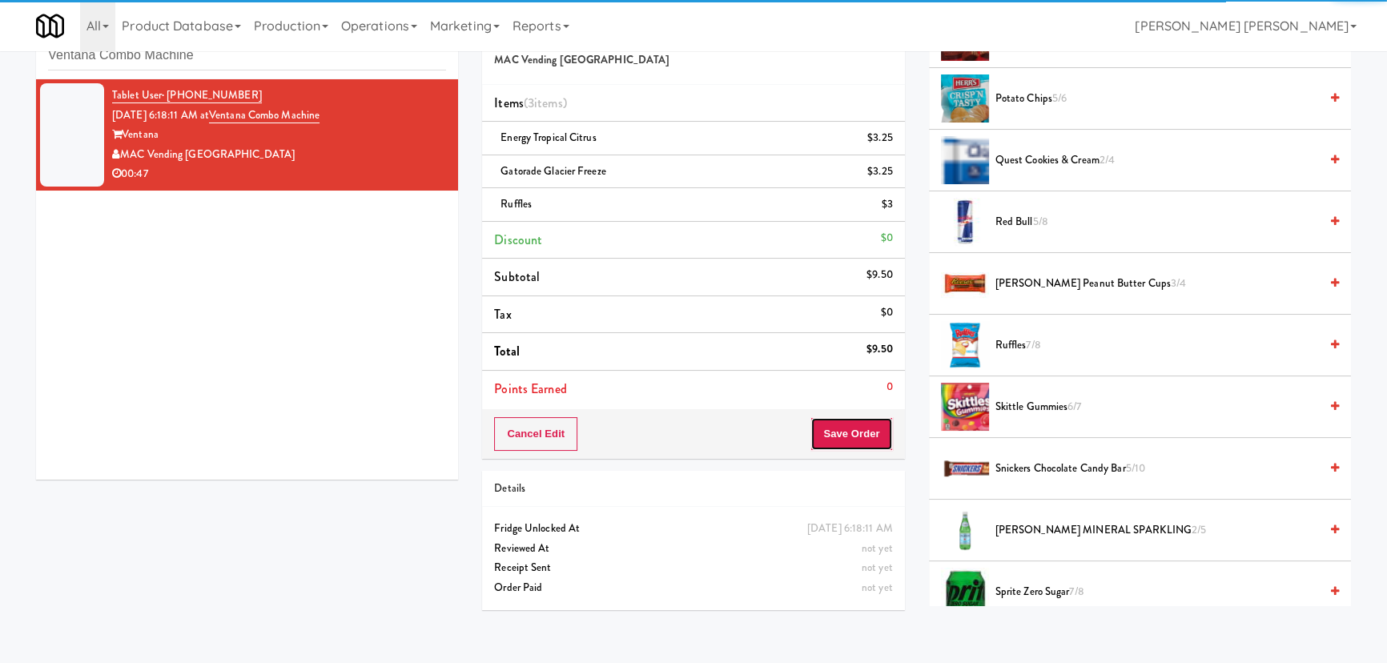
click at [844, 440] on button "Save Order" at bounding box center [851, 434] width 82 height 34
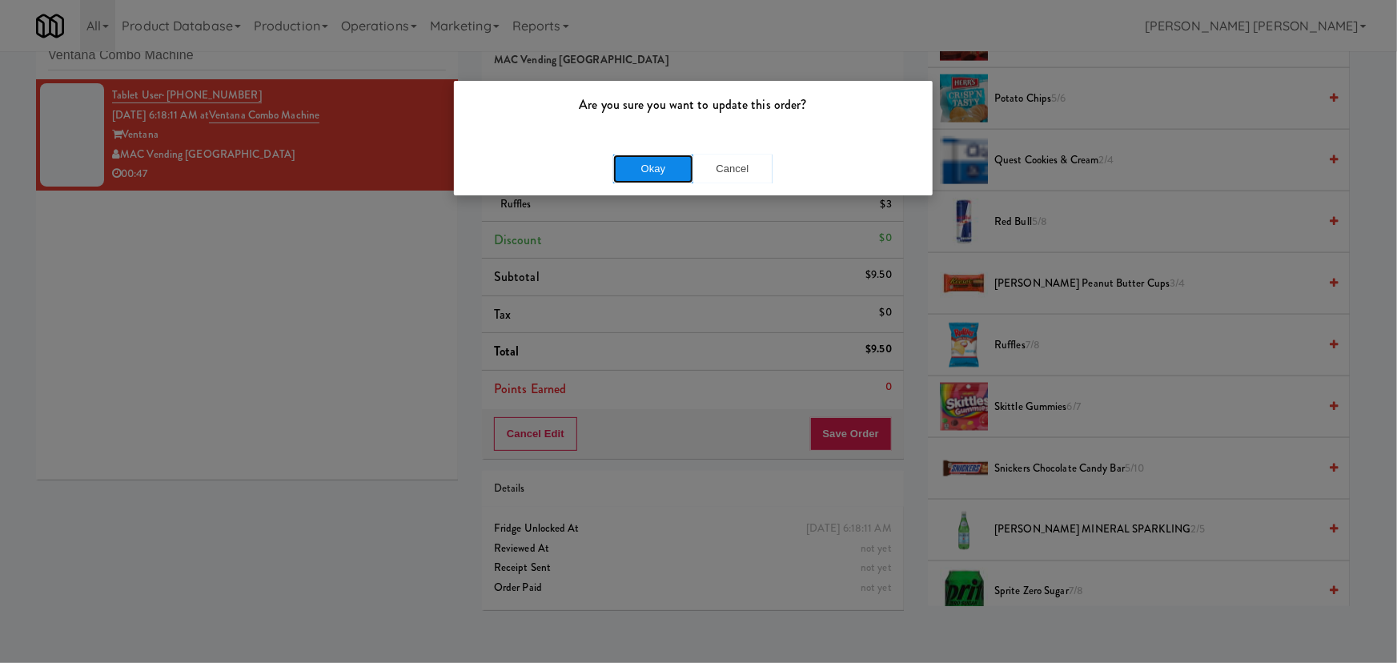
click at [661, 166] on button "Okay" at bounding box center [653, 169] width 80 height 29
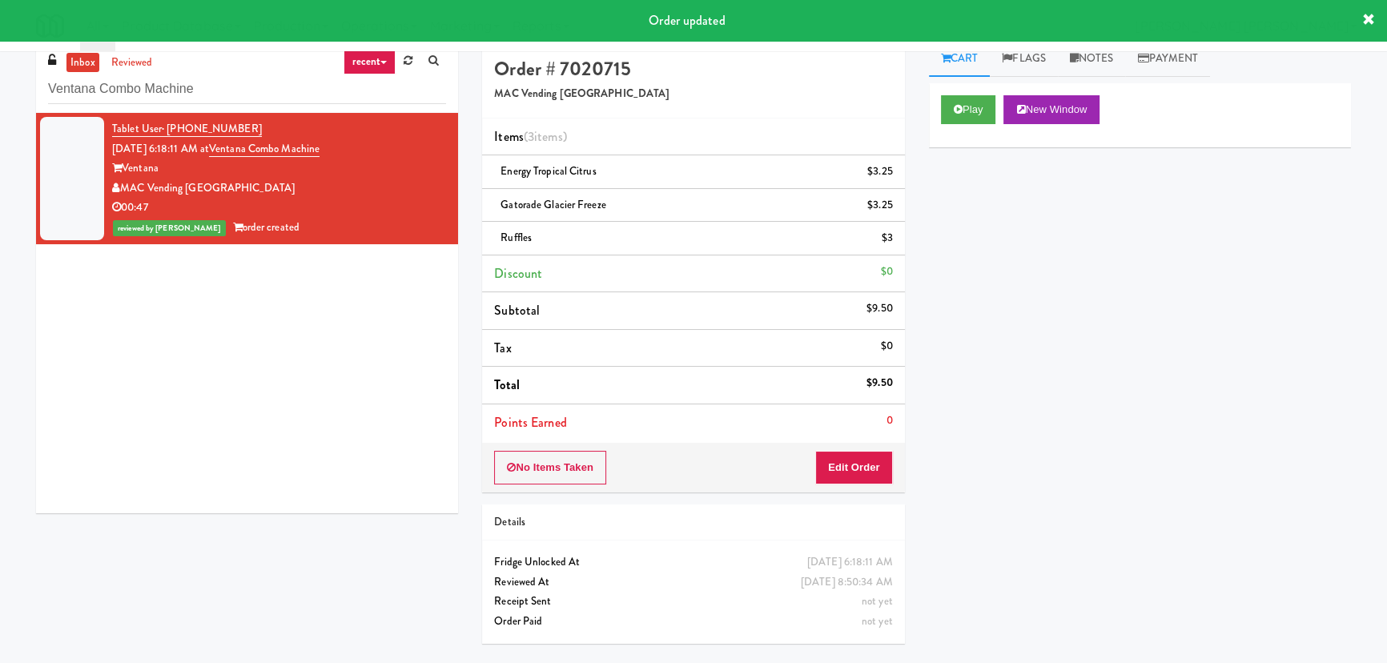
scroll to position [0, 0]
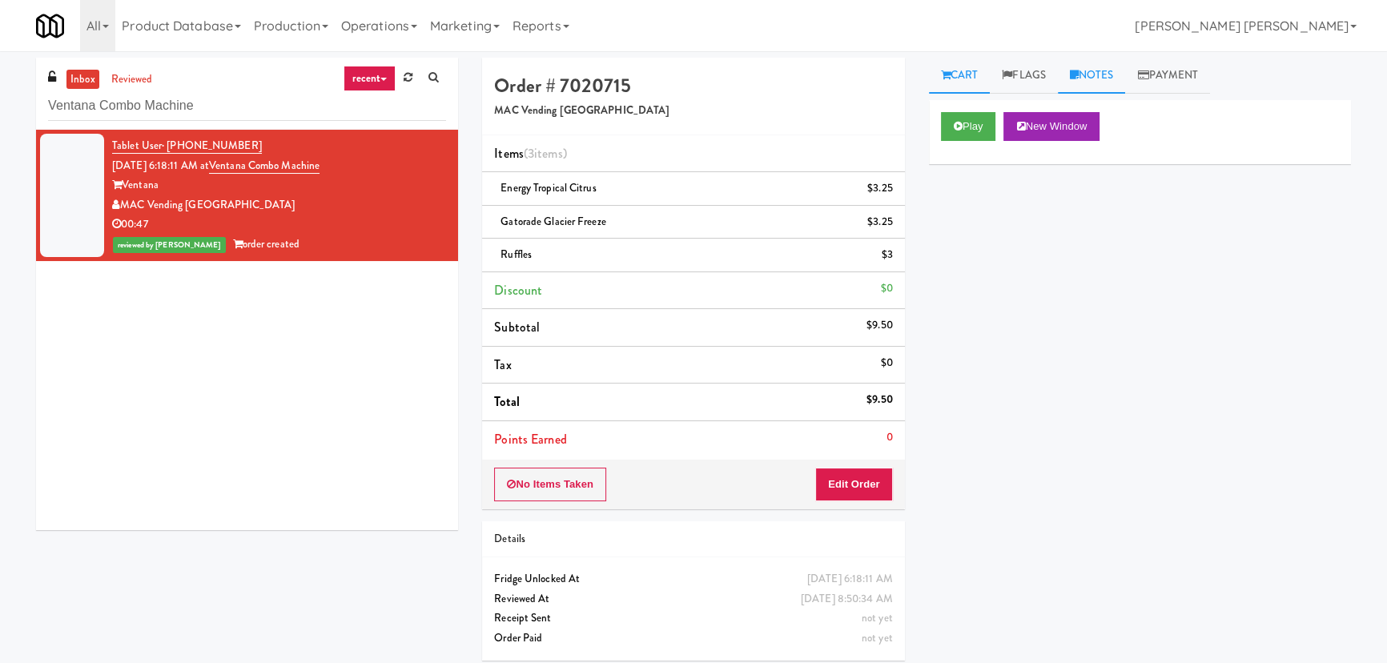
drag, startPoint x: 1082, startPoint y: 64, endPoint x: 1083, endPoint y: 75, distance: 11.2
click at [1082, 64] on link "Notes" at bounding box center [1092, 76] width 68 height 36
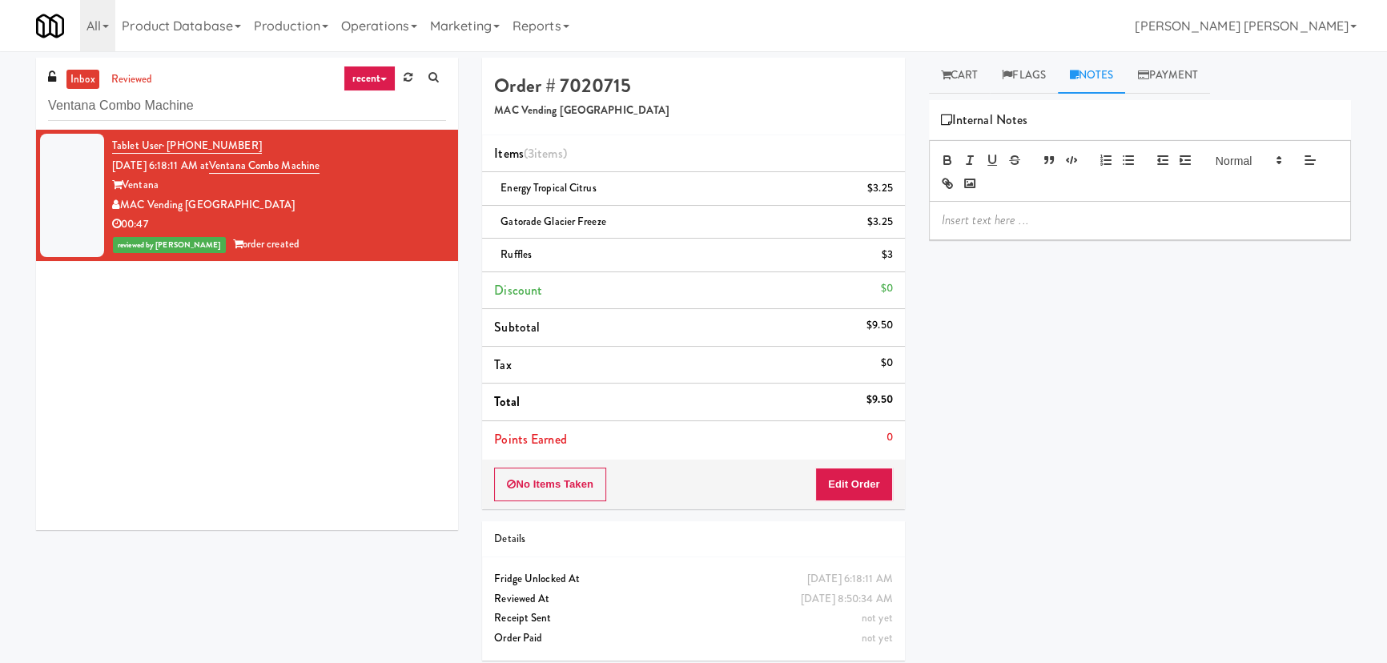
click at [1055, 220] on p at bounding box center [1140, 220] width 396 height 18
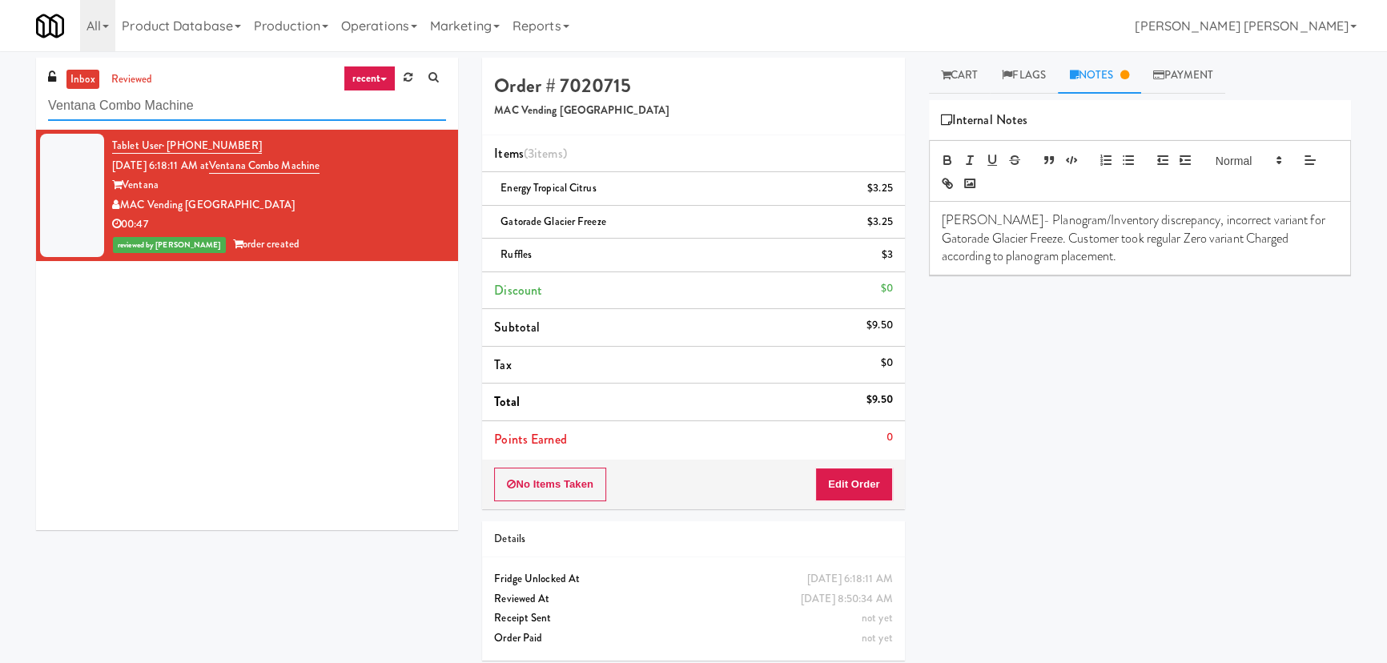
drag, startPoint x: 193, startPoint y: 110, endPoint x: 49, endPoint y: 95, distance: 144.8
click at [49, 95] on input "Ventana Combo Machine" at bounding box center [247, 106] width 398 height 30
paste input "Porter Oak Park"
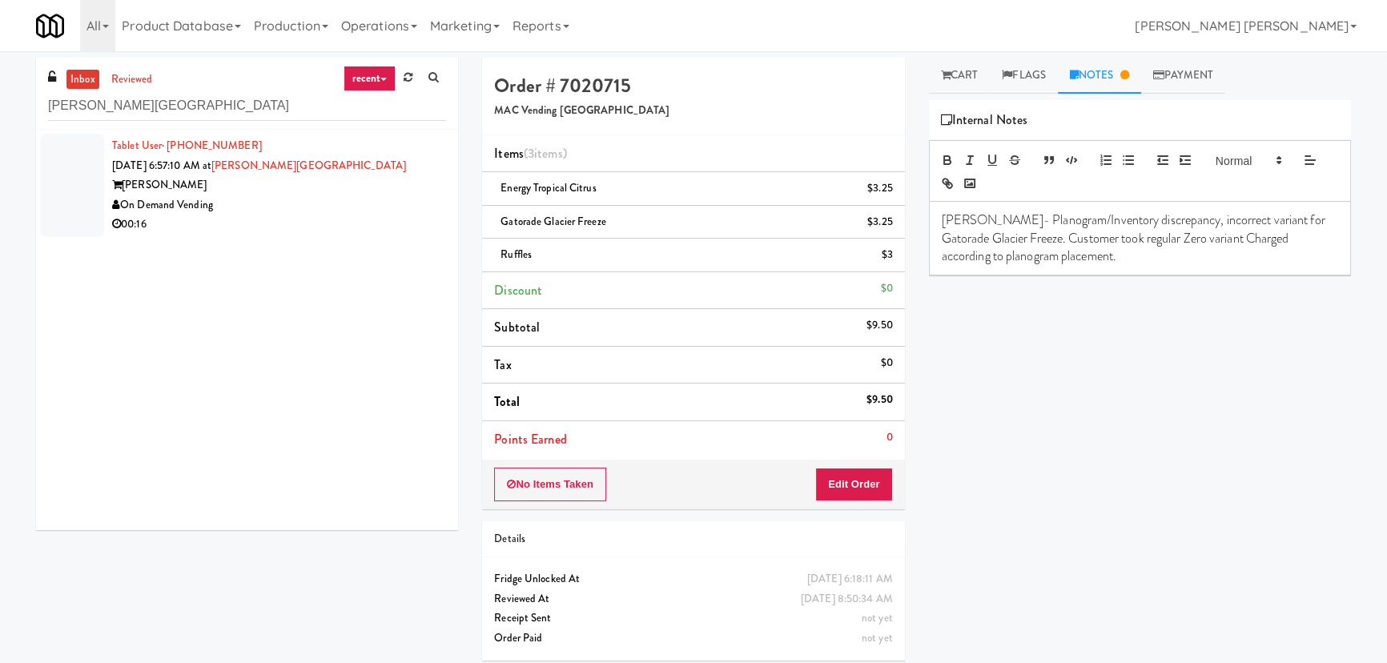
click at [348, 208] on div "On Demand Vending" at bounding box center [279, 205] width 334 height 20
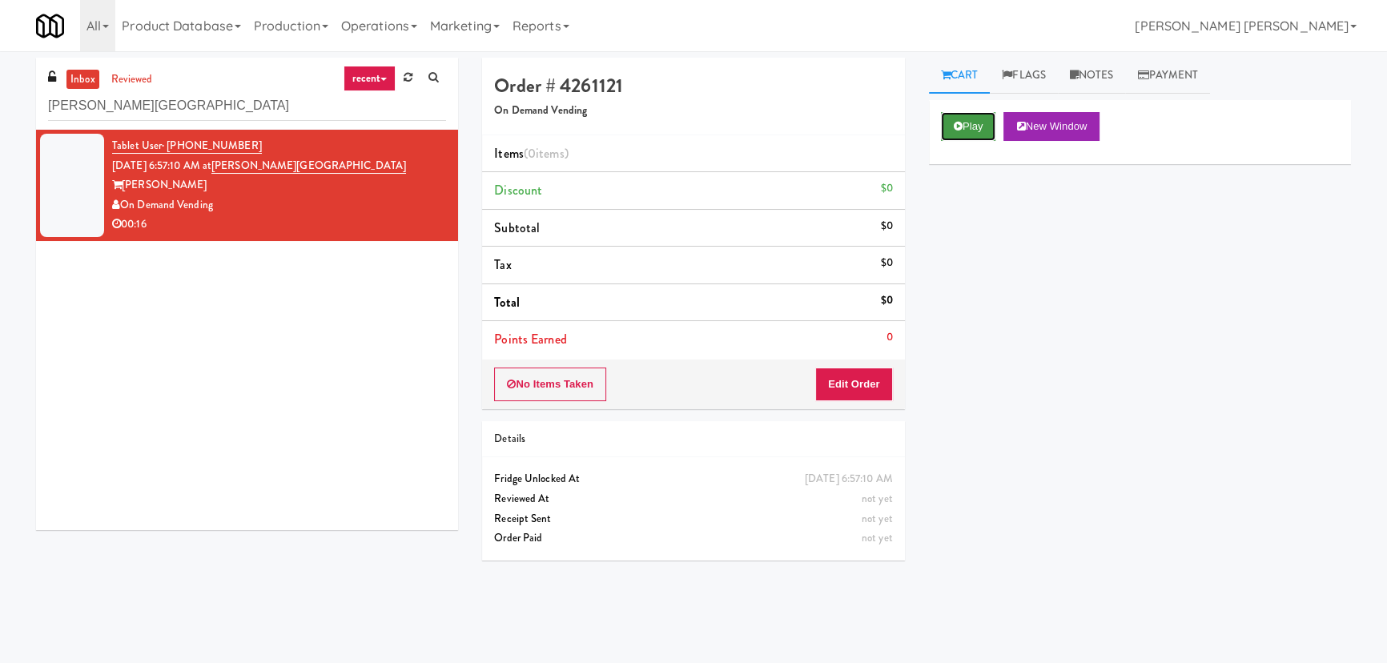
click at [964, 124] on button "Play" at bounding box center [968, 126] width 55 height 29
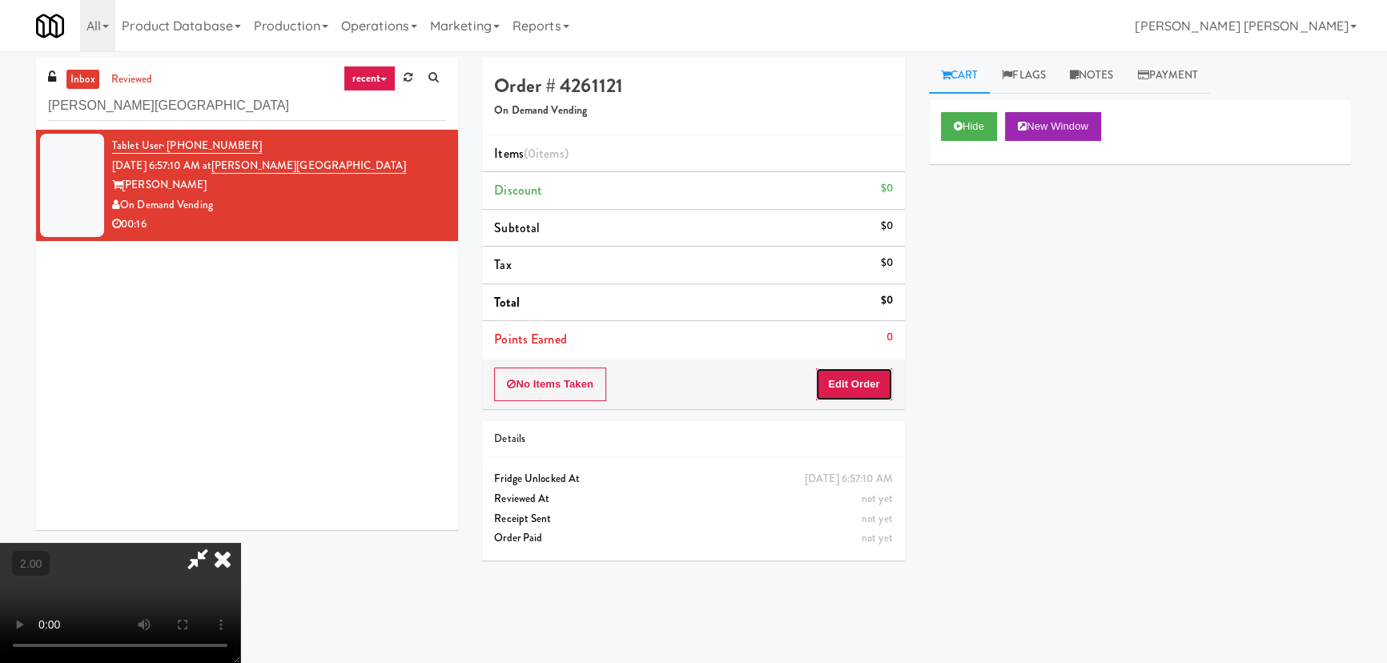
click at [879, 368] on button "Edit Order" at bounding box center [854, 384] width 78 height 34
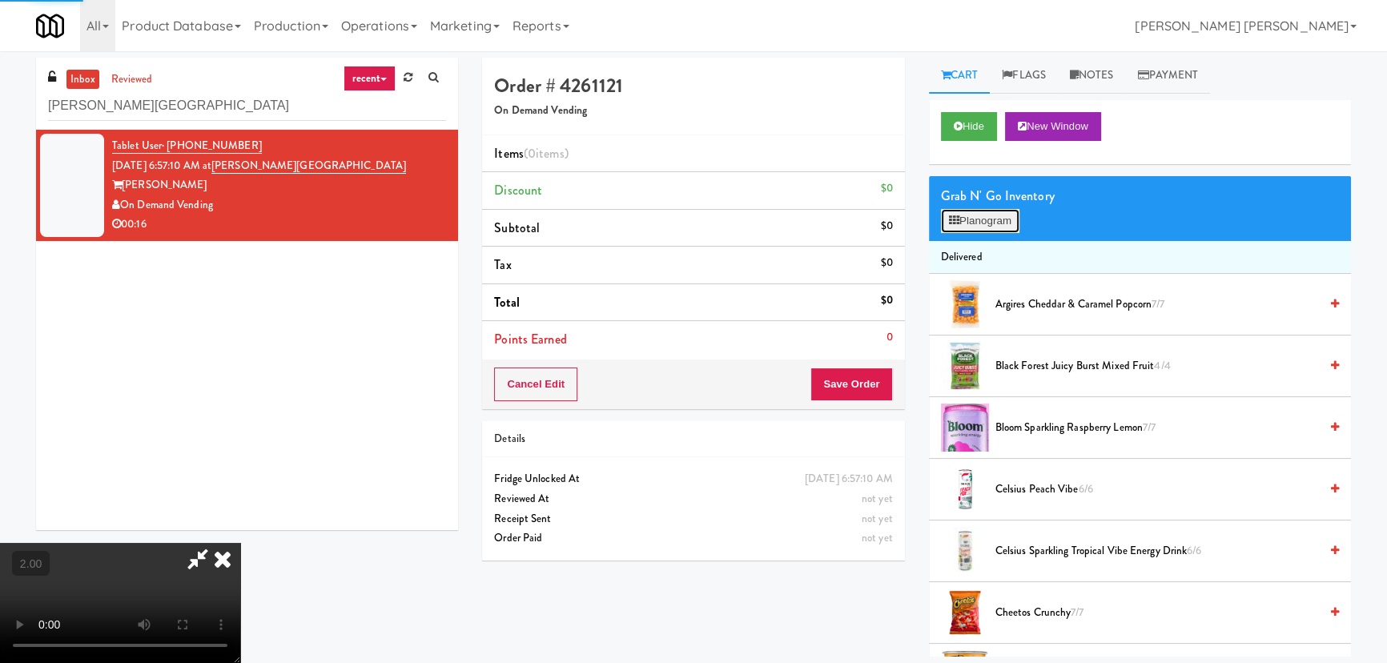
click at [969, 220] on button "Planogram" at bounding box center [980, 221] width 78 height 24
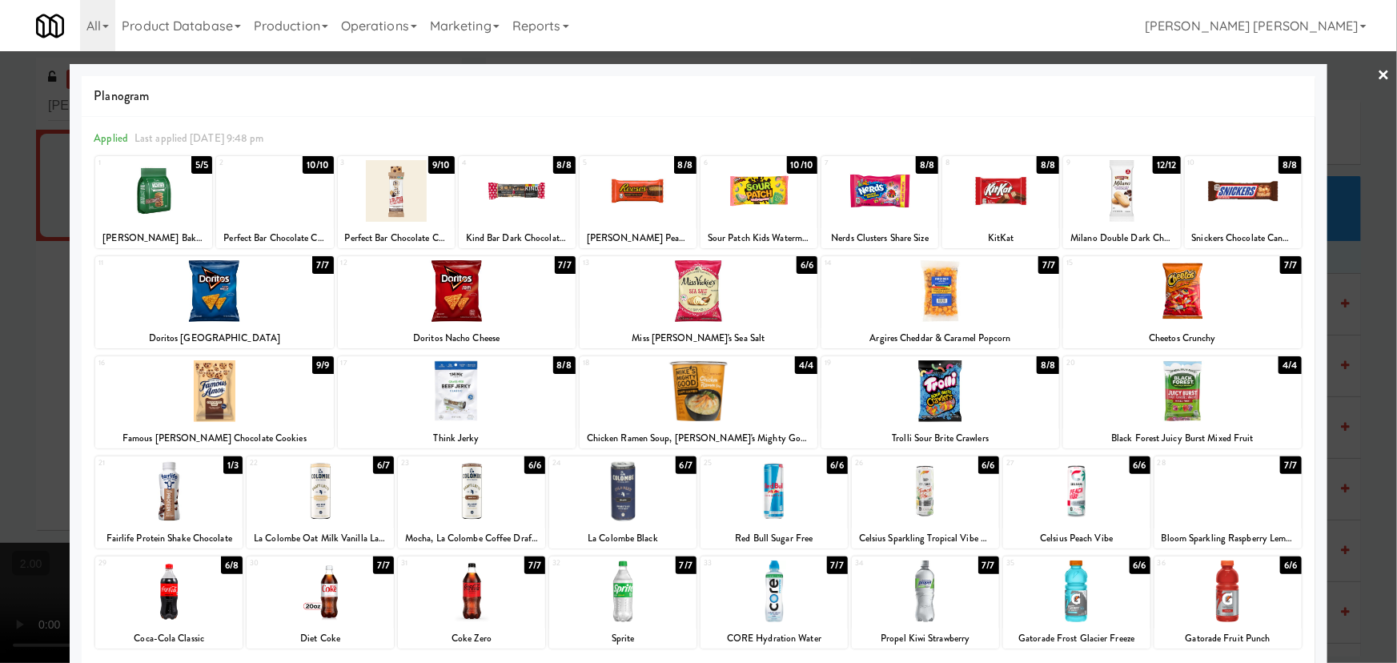
click at [608, 512] on div at bounding box center [622, 491] width 147 height 62
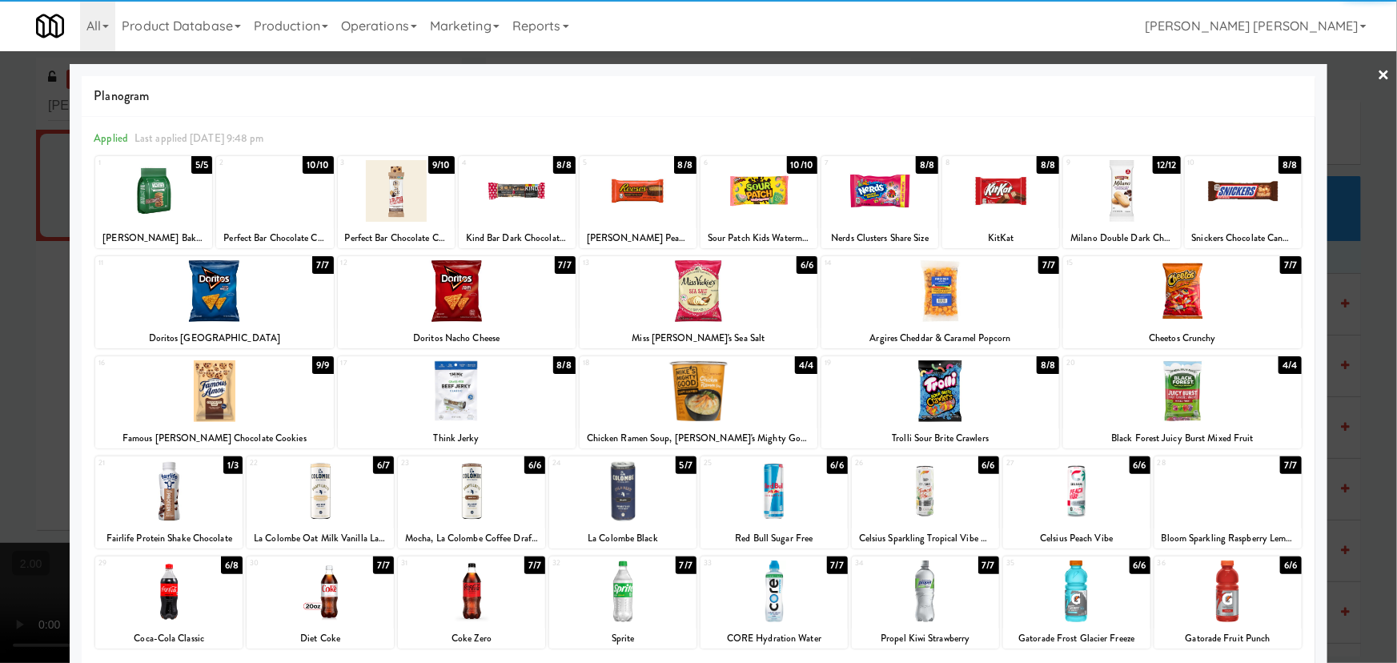
click at [777, 619] on div at bounding box center [774, 591] width 147 height 62
click at [1378, 67] on link "×" at bounding box center [1384, 76] width 13 height 50
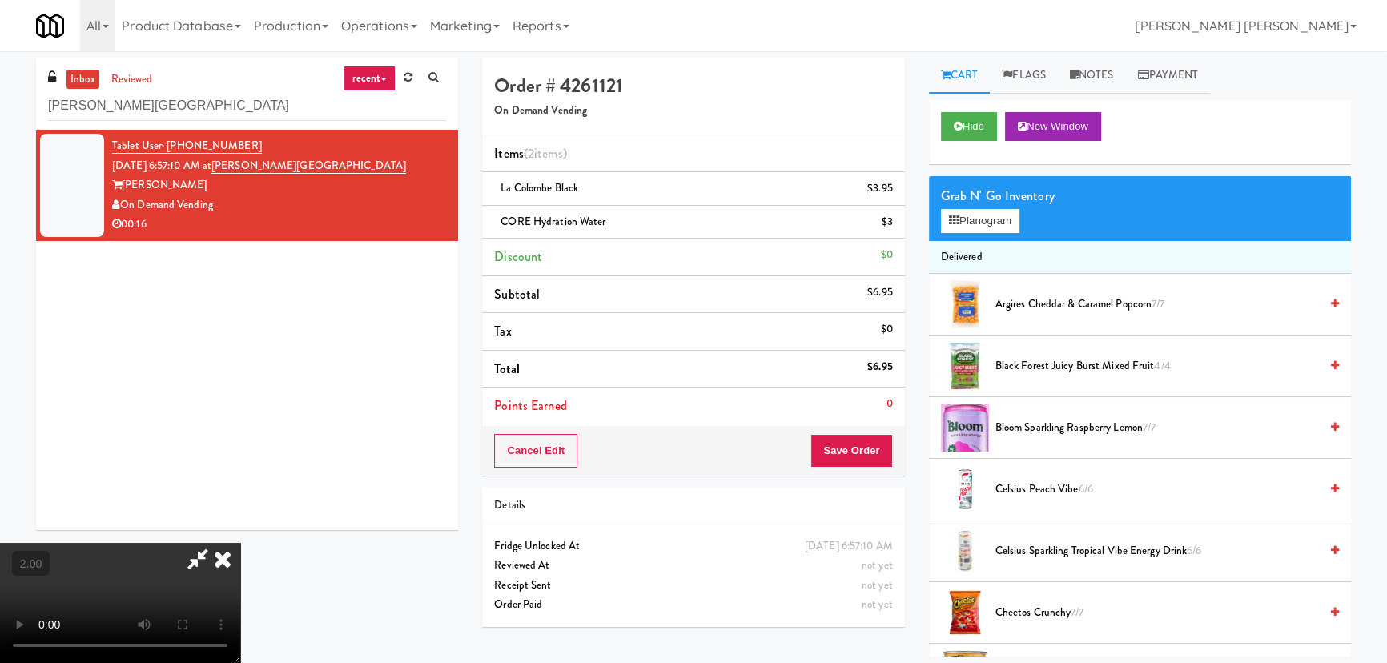
drag, startPoint x: 813, startPoint y: 212, endPoint x: 877, endPoint y: 398, distance: 196.5
click at [240, 543] on icon at bounding box center [222, 559] width 35 height 32
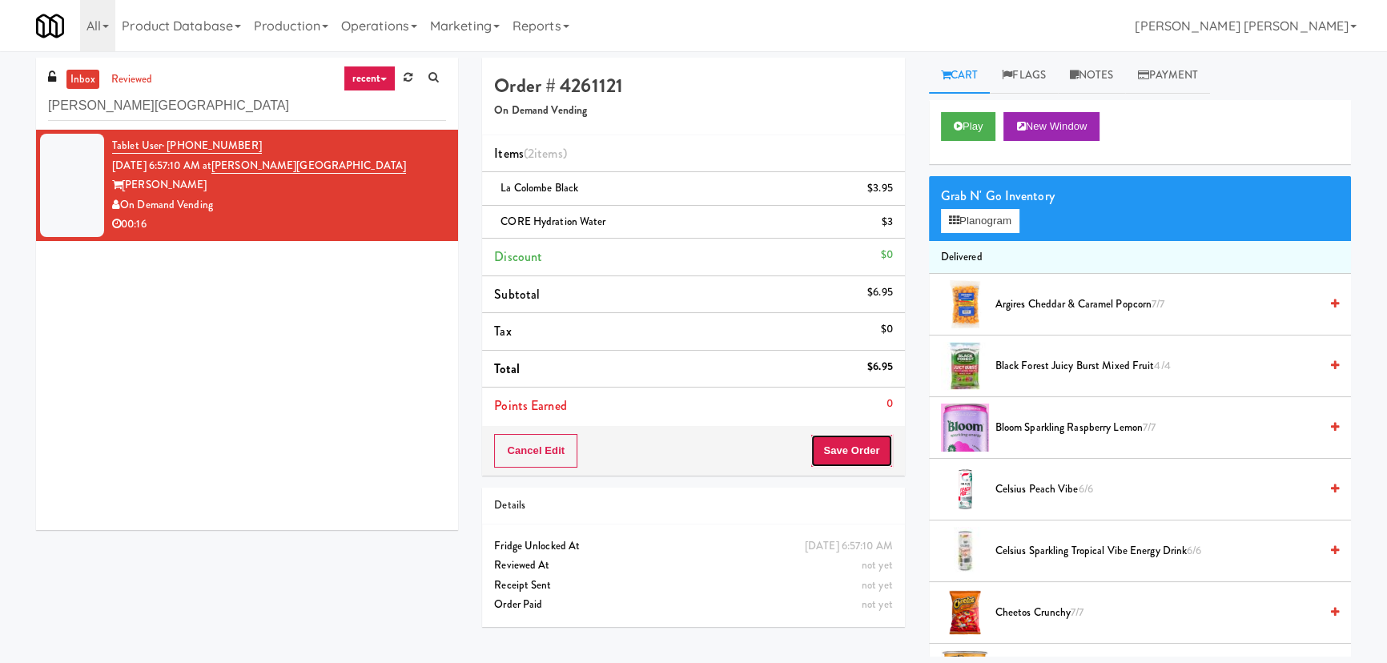
click at [861, 456] on button "Save Order" at bounding box center [851, 451] width 82 height 34
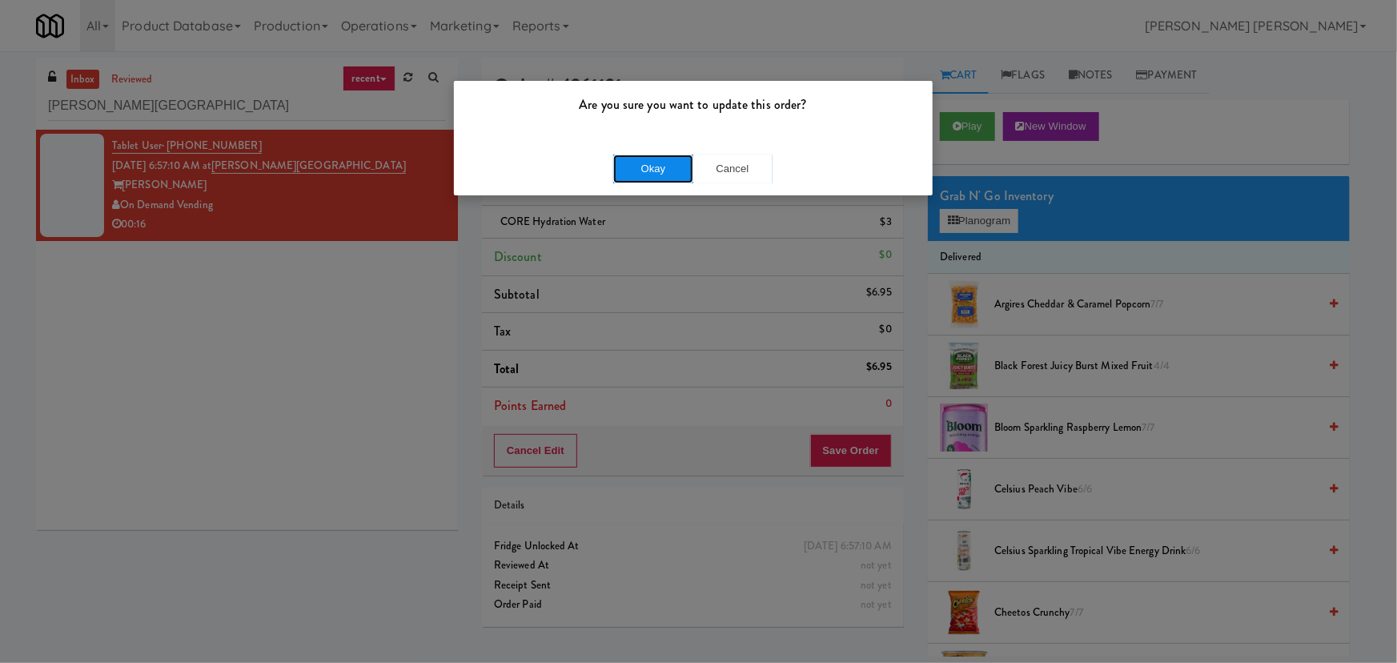
click at [655, 166] on button "Okay" at bounding box center [653, 169] width 80 height 29
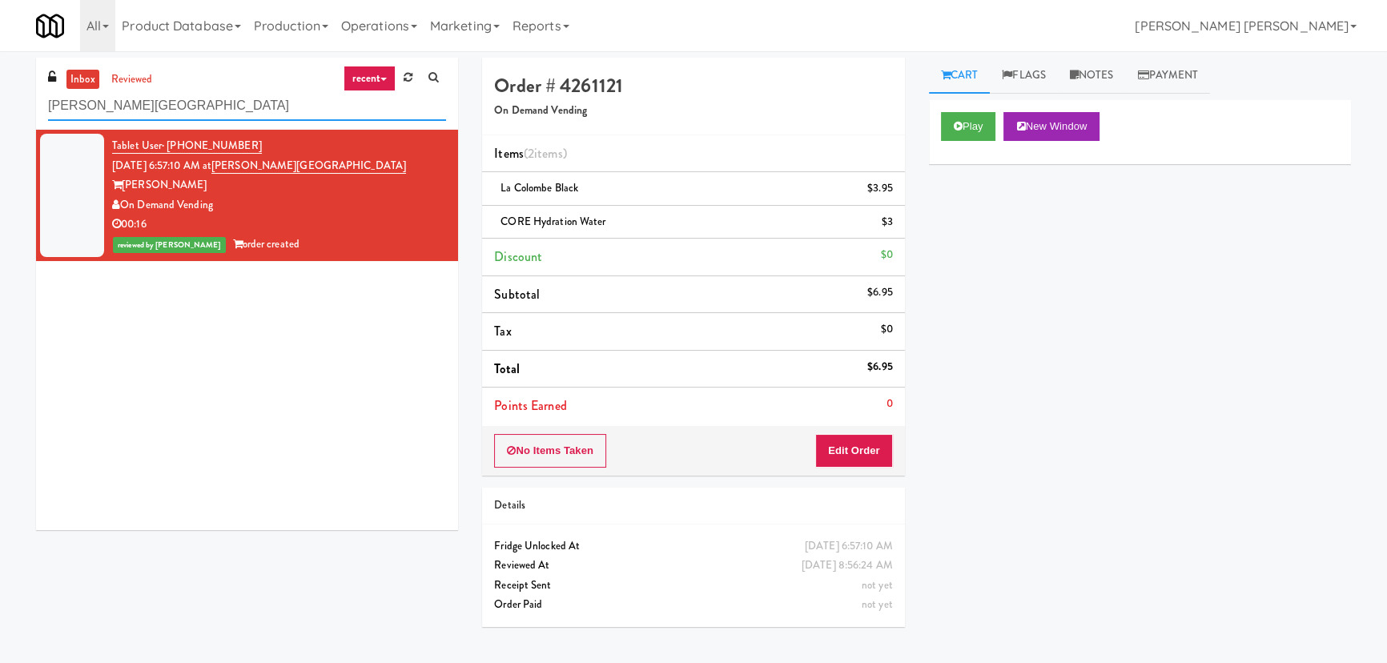
click at [98, 110] on input "Porter Oak Park" at bounding box center [247, 106] width 398 height 30
paste input "Accolade - Drinks"
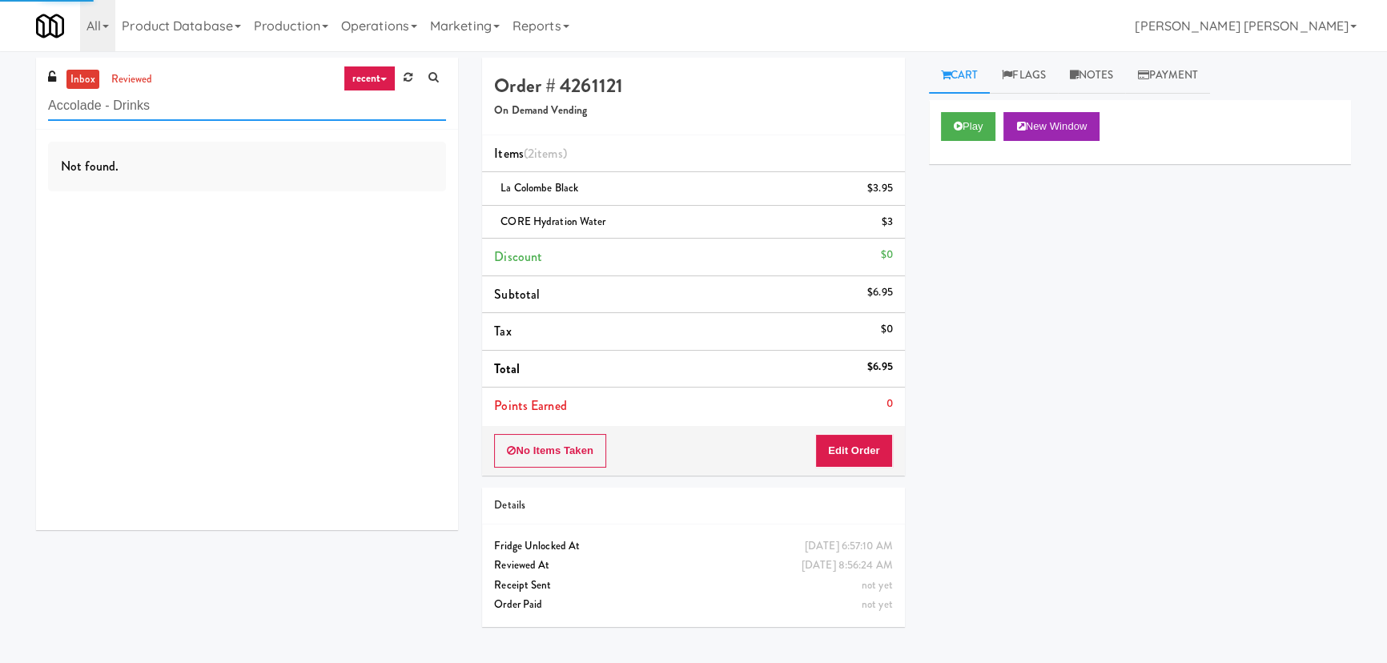
type input "Accolade - Drinks"
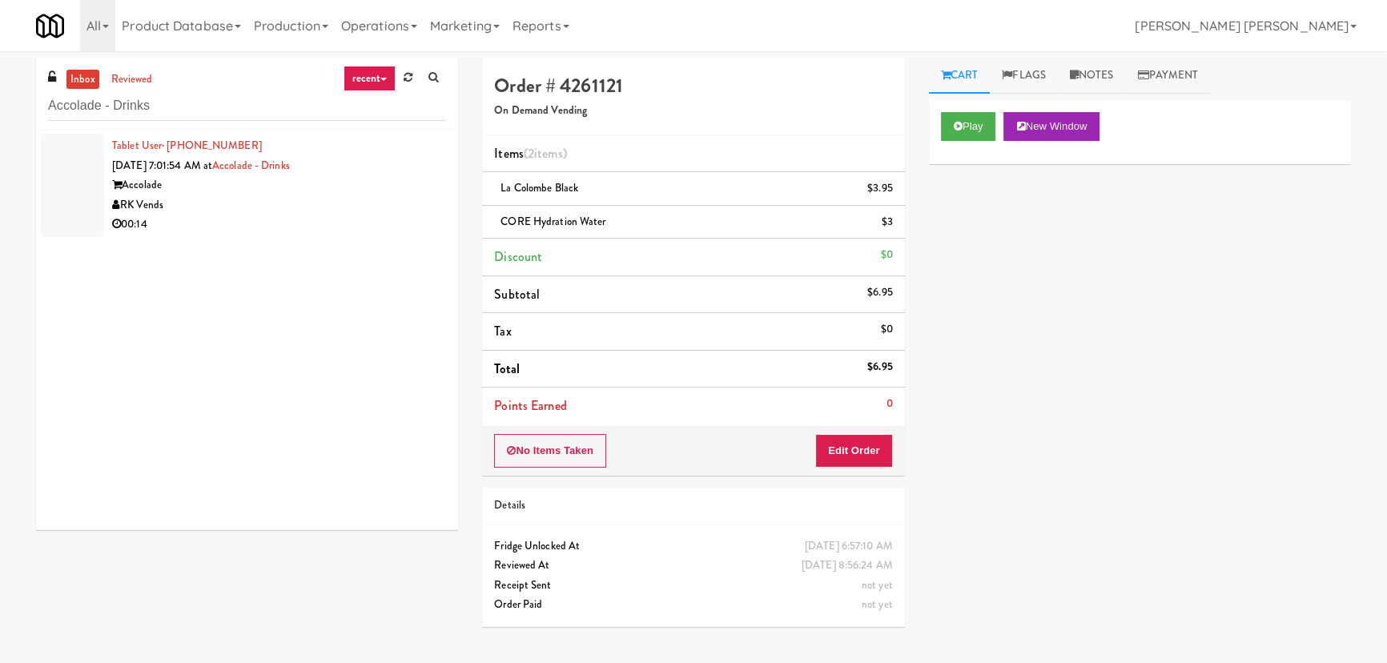
click at [337, 199] on div "RK Vends" at bounding box center [279, 205] width 334 height 20
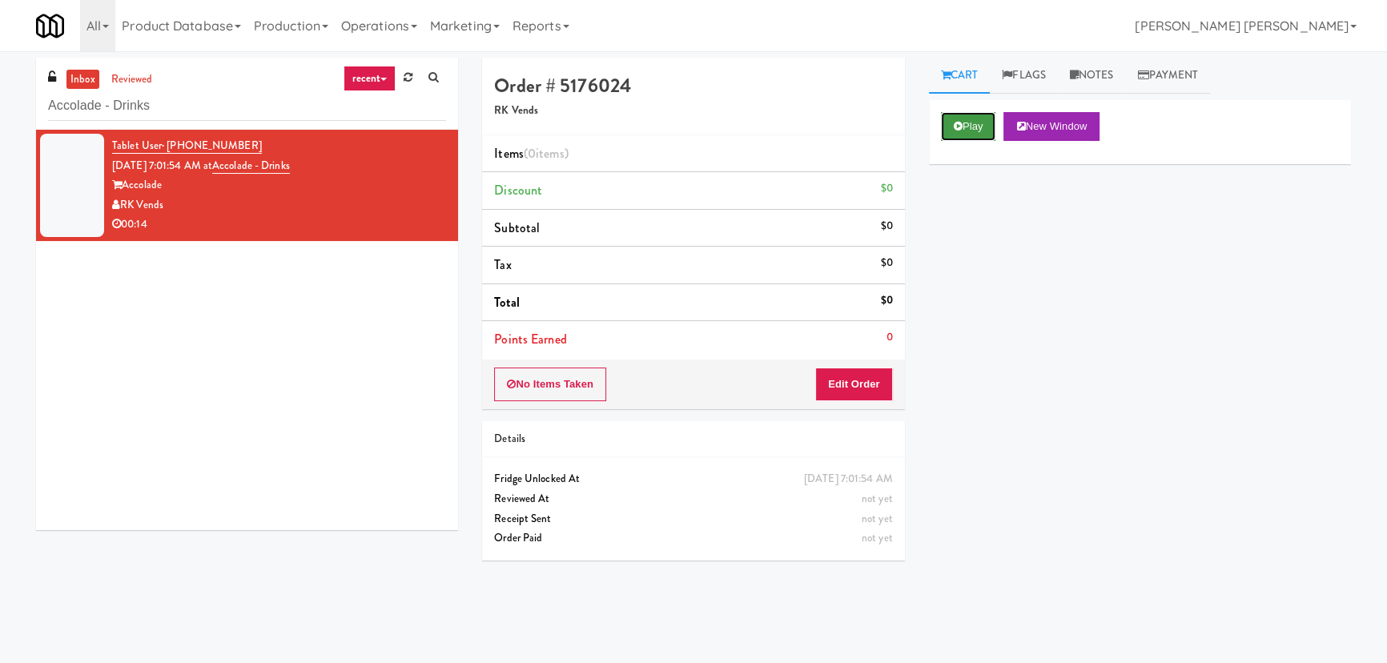
click at [959, 129] on icon at bounding box center [958, 126] width 9 height 10
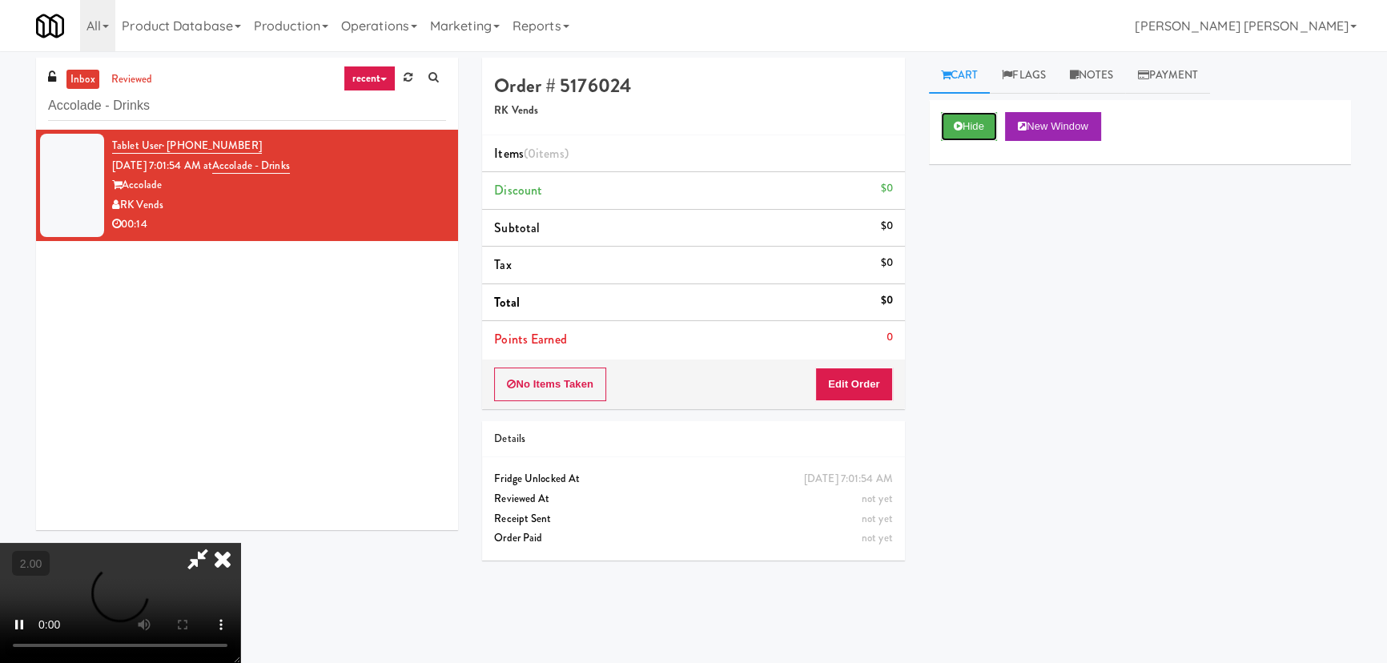
scroll to position [255, 0]
click at [963, 131] on button "Hide" at bounding box center [969, 126] width 56 height 29
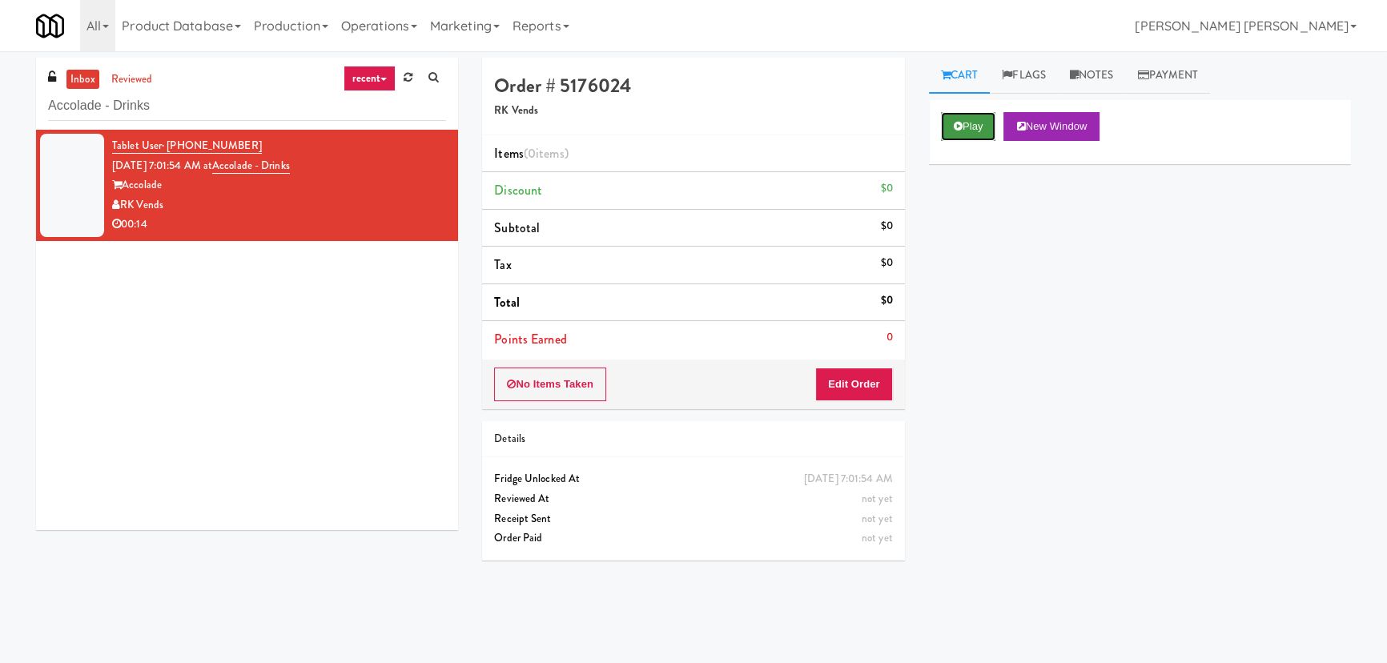
click at [963, 131] on button "Play" at bounding box center [968, 126] width 55 height 29
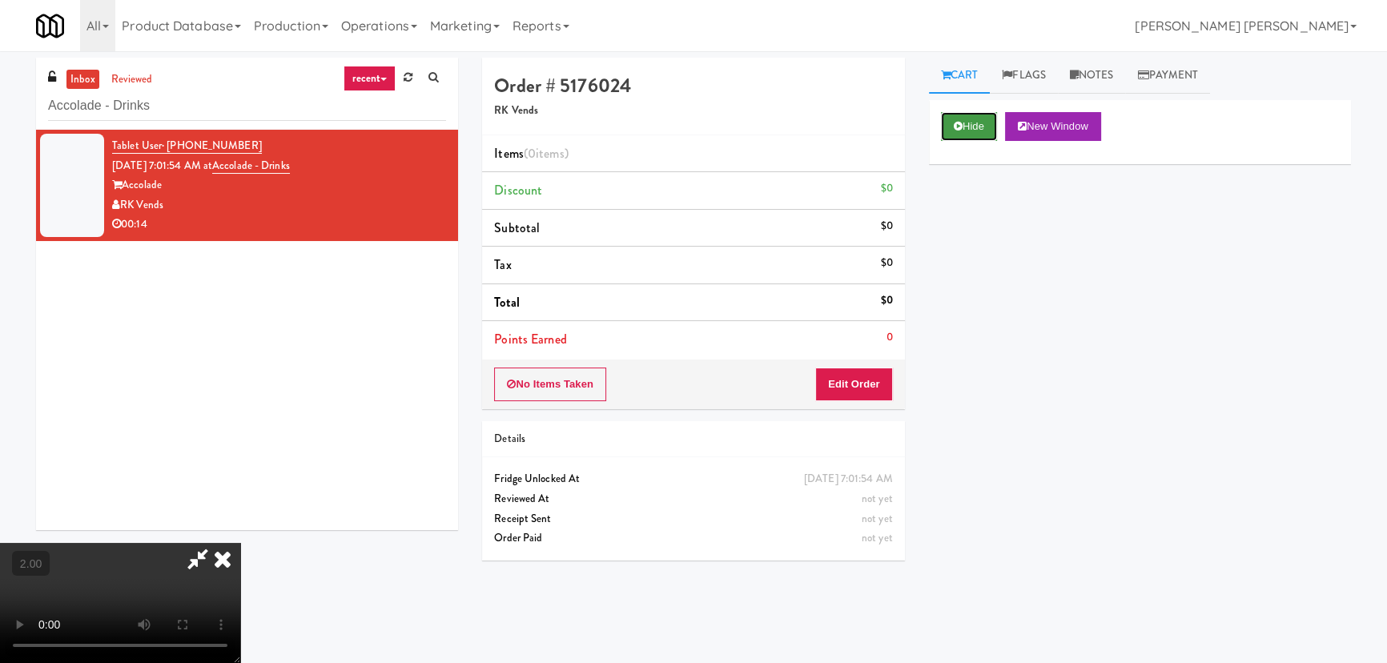
click at [978, 130] on button "Hide" at bounding box center [969, 126] width 56 height 29
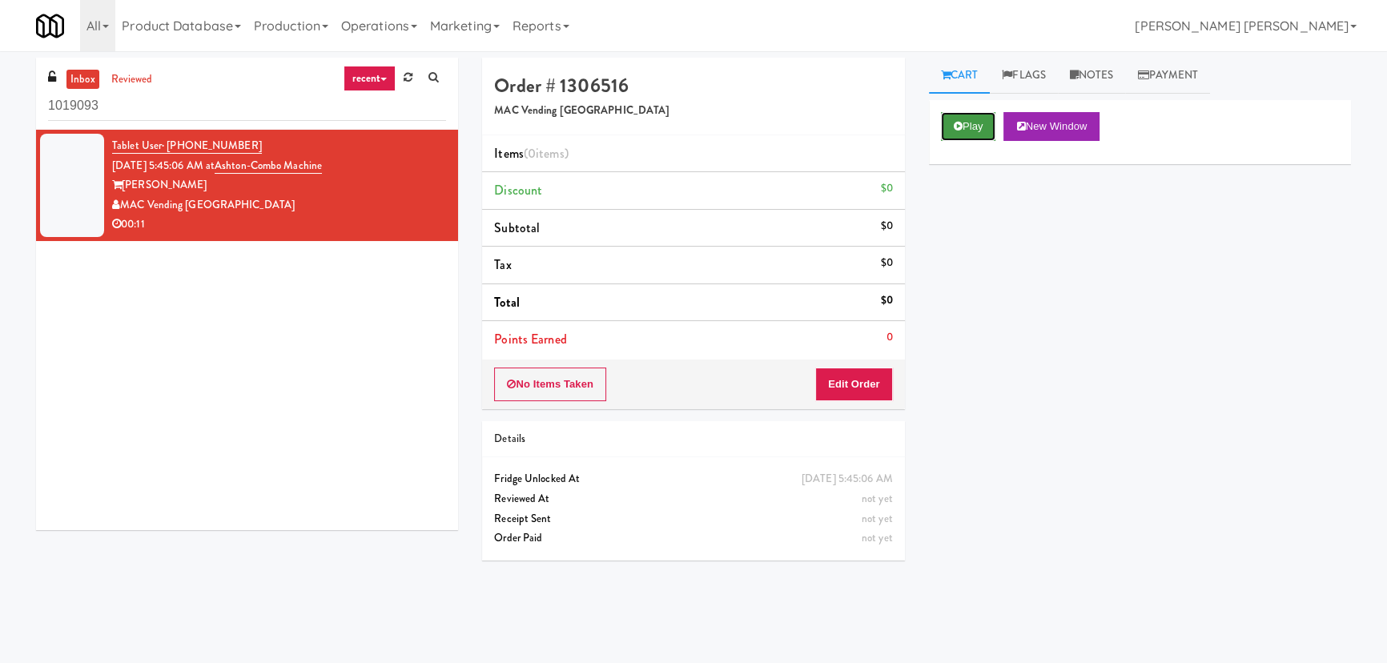
click at [960, 130] on icon at bounding box center [958, 126] width 9 height 10
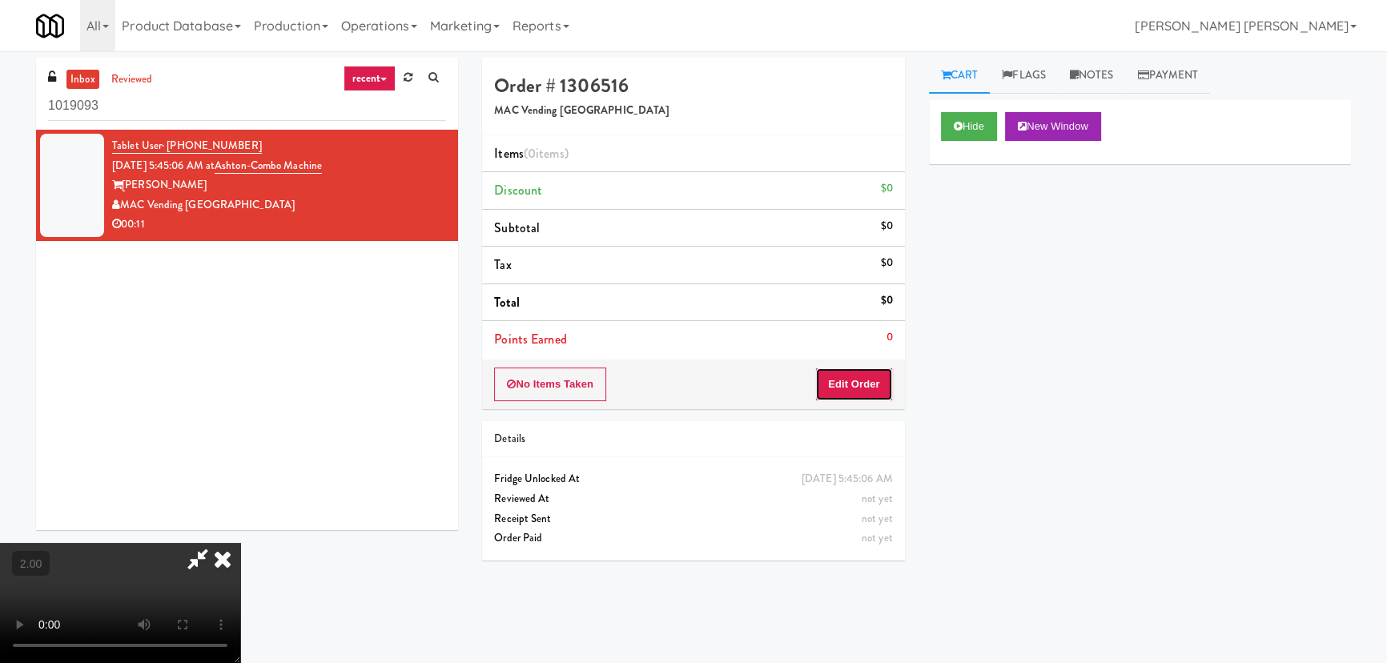
click at [882, 380] on button "Edit Order" at bounding box center [854, 384] width 78 height 34
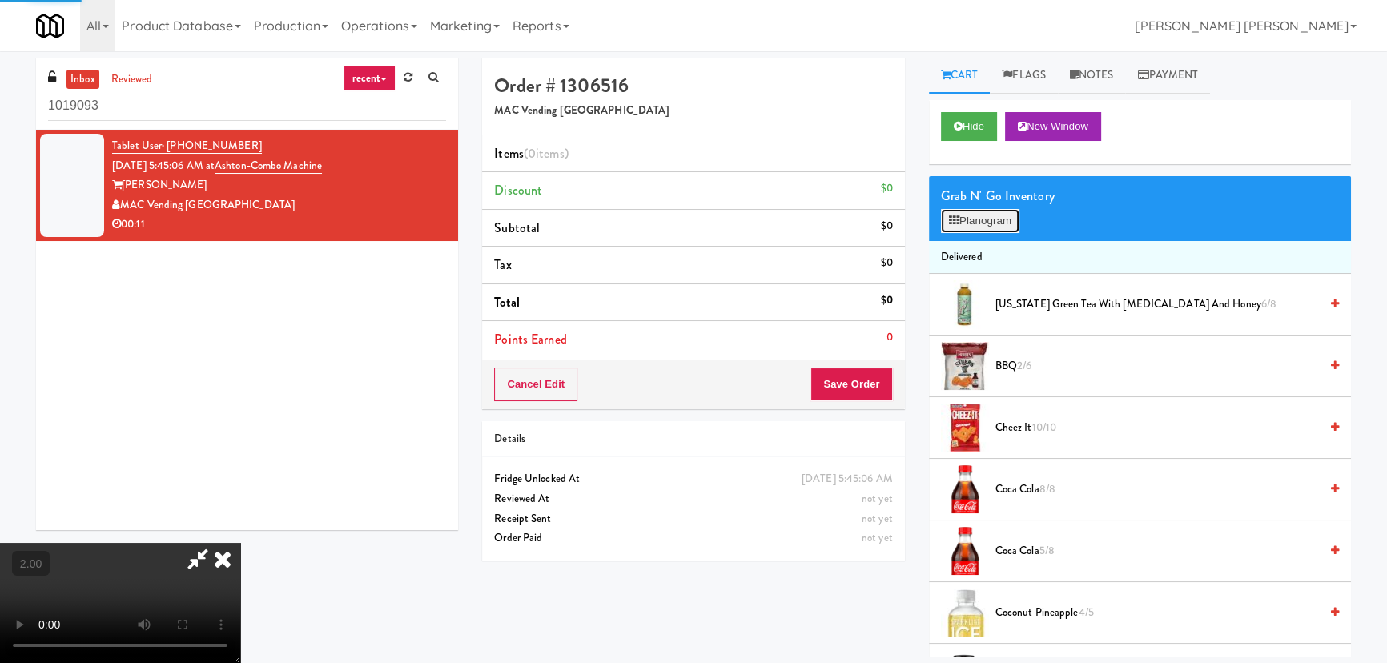
click at [1002, 223] on button "Planogram" at bounding box center [980, 221] width 78 height 24
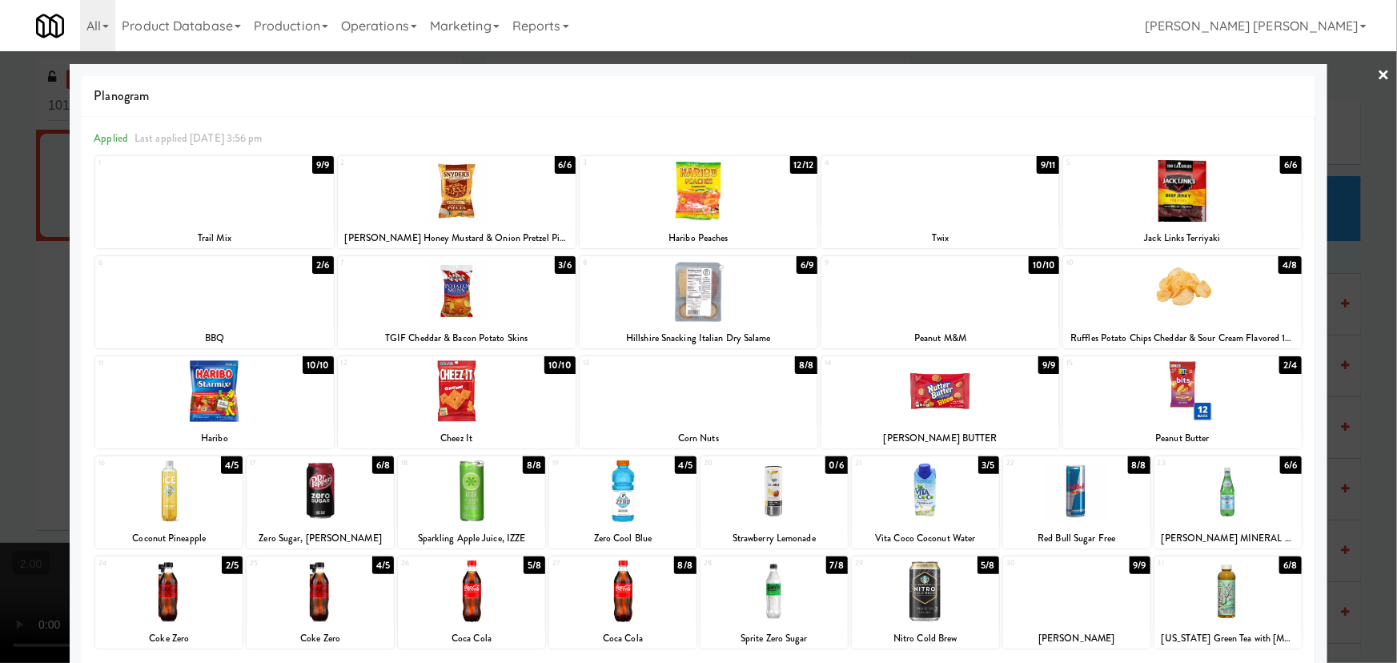
click at [911, 610] on div at bounding box center [925, 591] width 147 height 62
click at [1378, 80] on link "×" at bounding box center [1384, 76] width 13 height 50
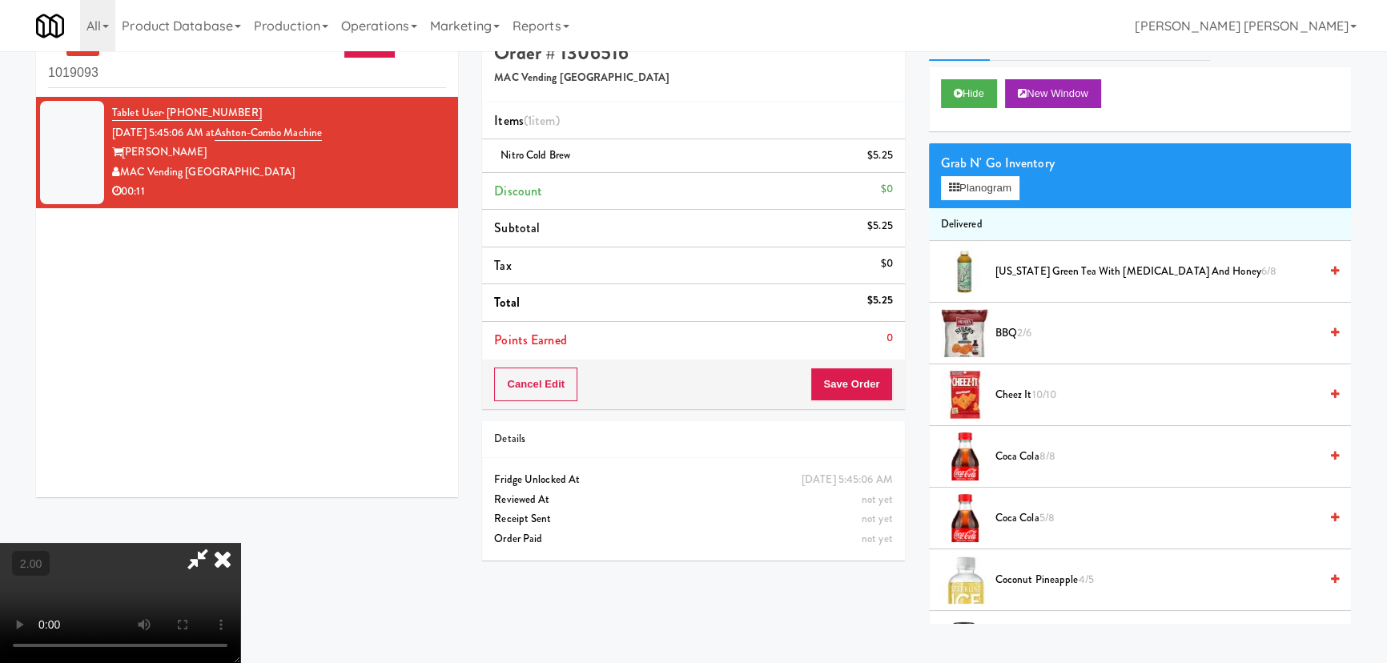
scroll to position [50, 0]
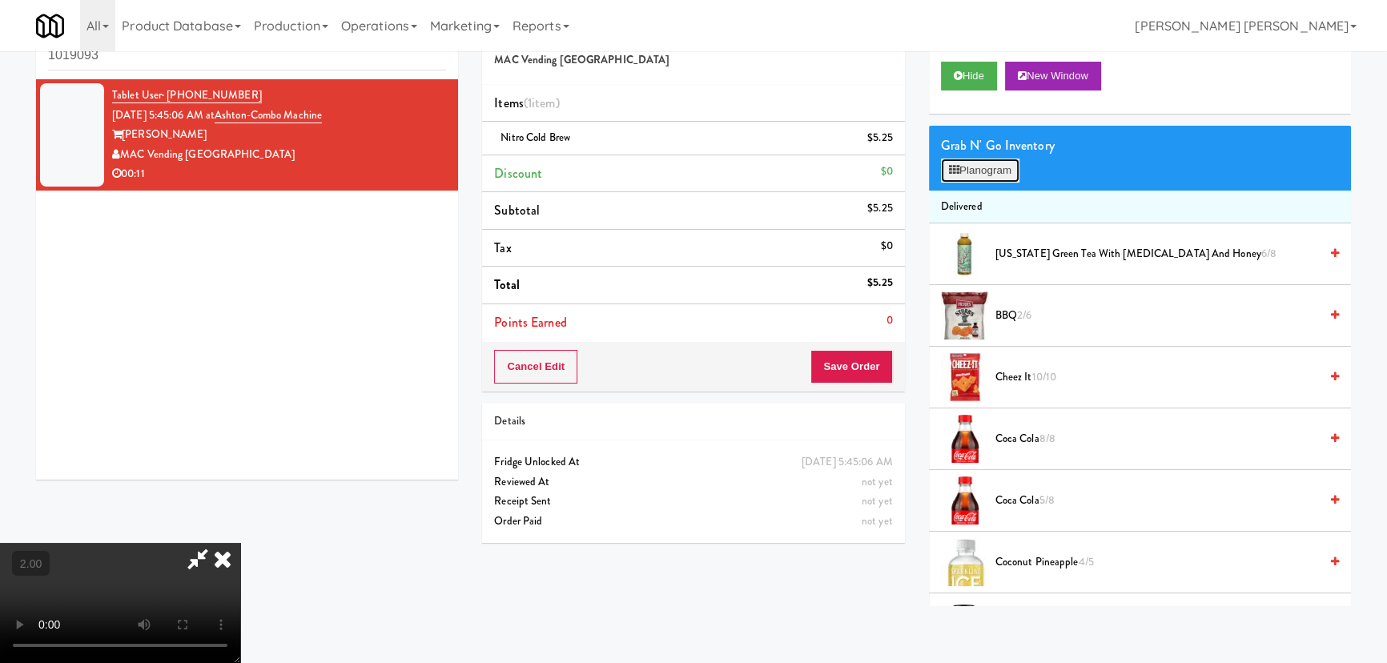
click at [968, 160] on button "Planogram" at bounding box center [980, 171] width 78 height 24
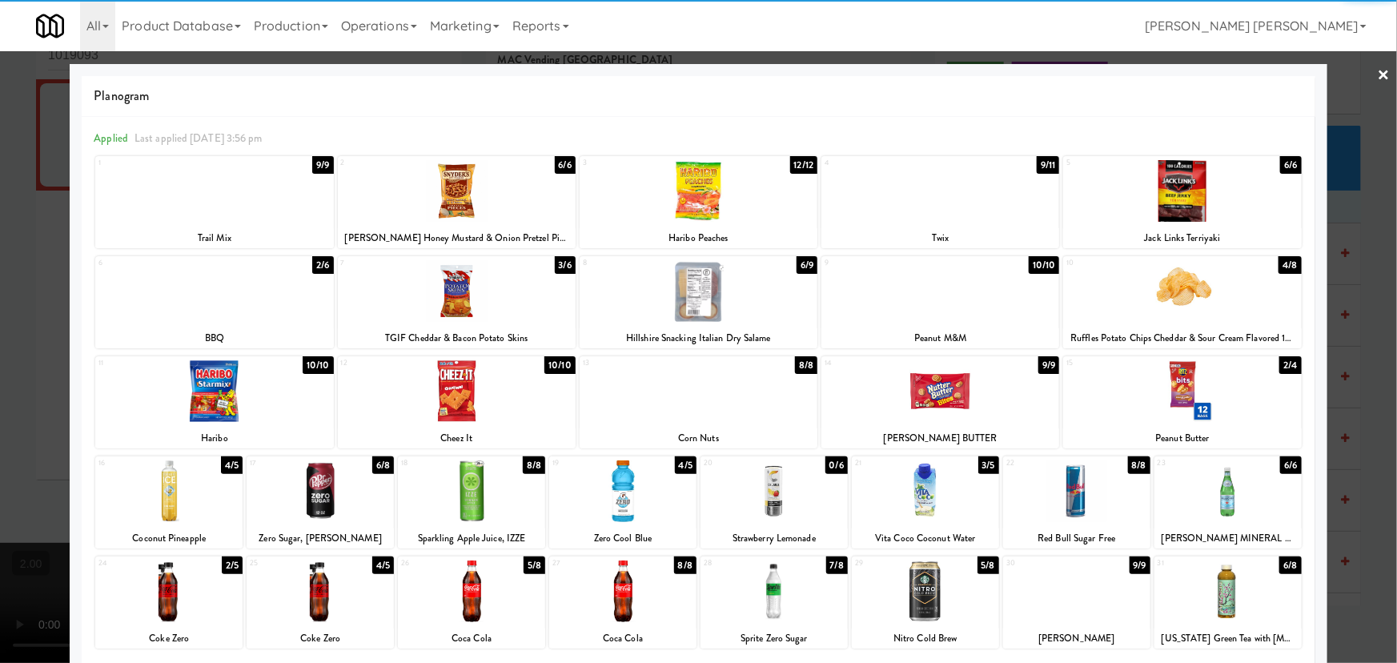
click at [251, 310] on div at bounding box center [214, 291] width 238 height 62
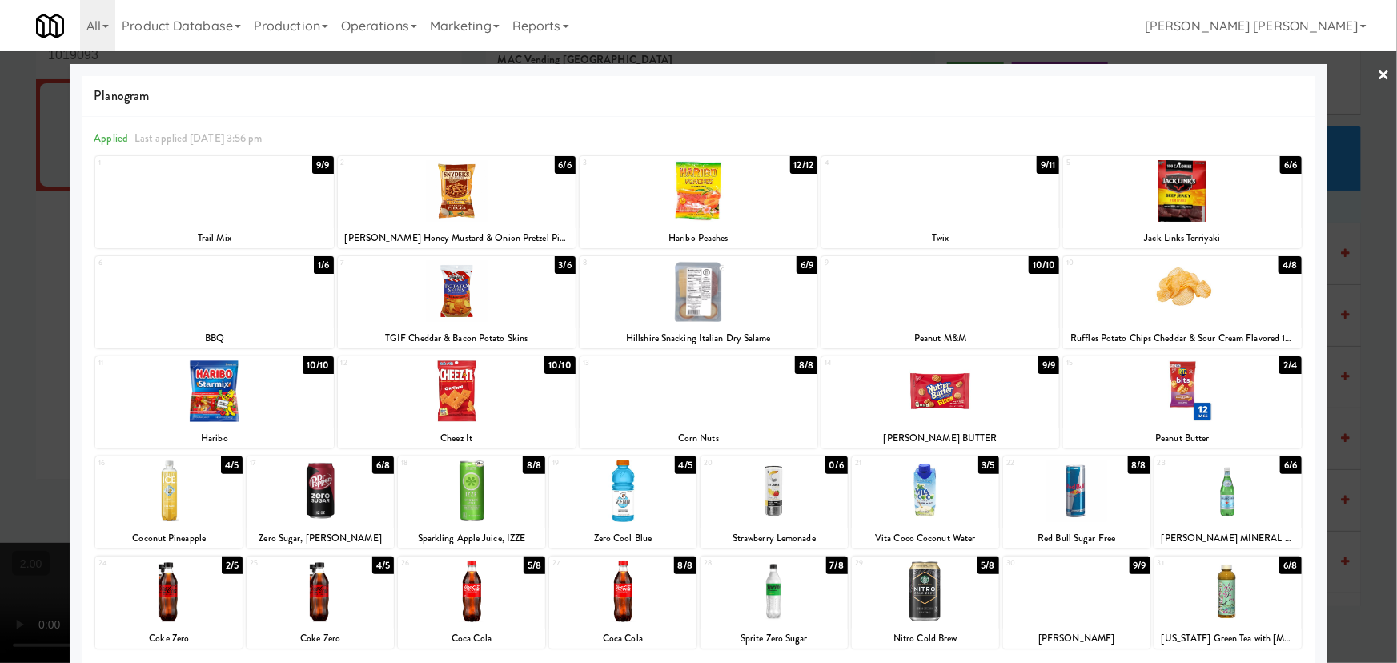
click at [1378, 75] on link "×" at bounding box center [1384, 76] width 13 height 50
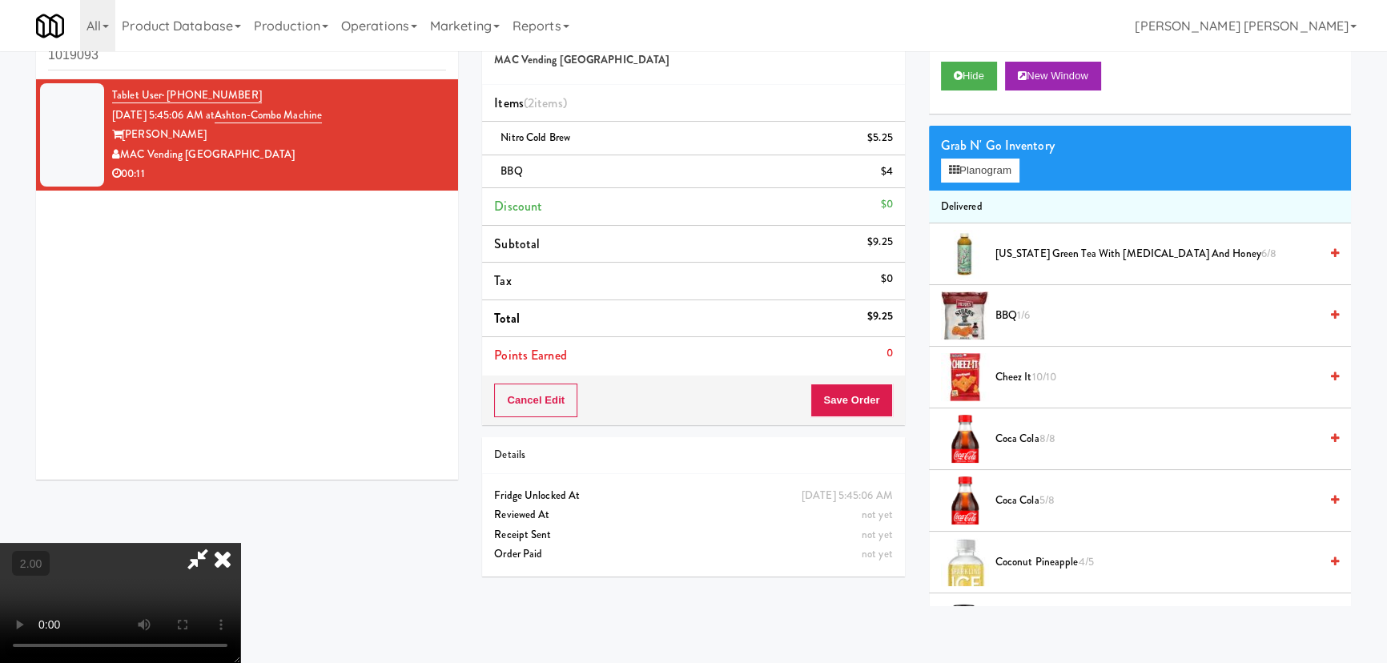
click at [1022, 506] on span "Coca Cola 5/8" at bounding box center [1156, 501] width 323 height 20
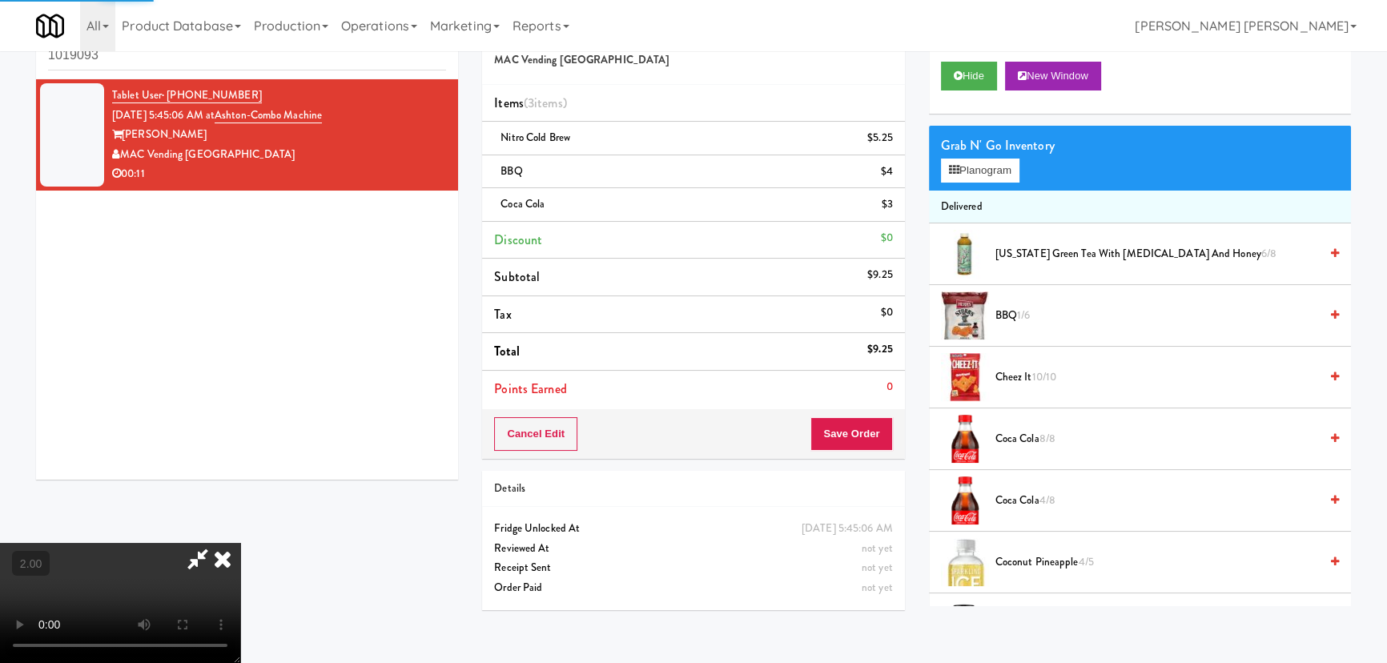
click at [240, 543] on icon at bounding box center [222, 559] width 35 height 32
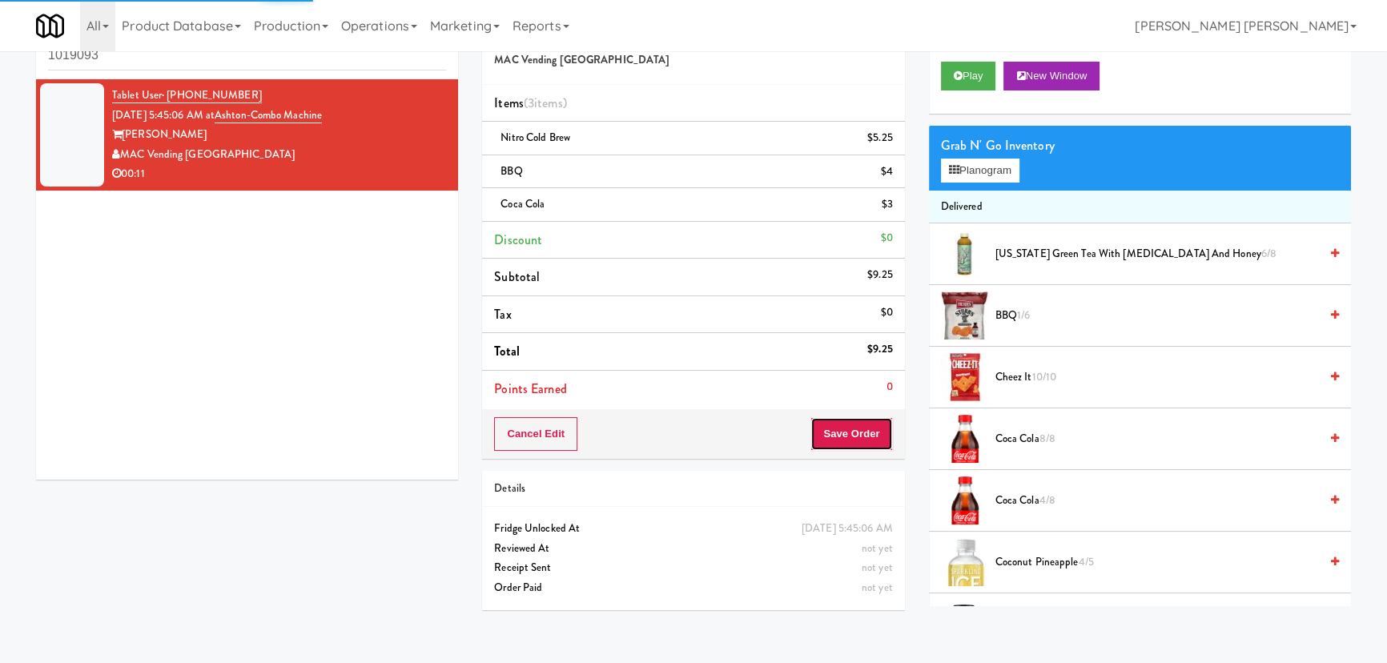
click at [865, 435] on button "Save Order" at bounding box center [851, 434] width 82 height 34
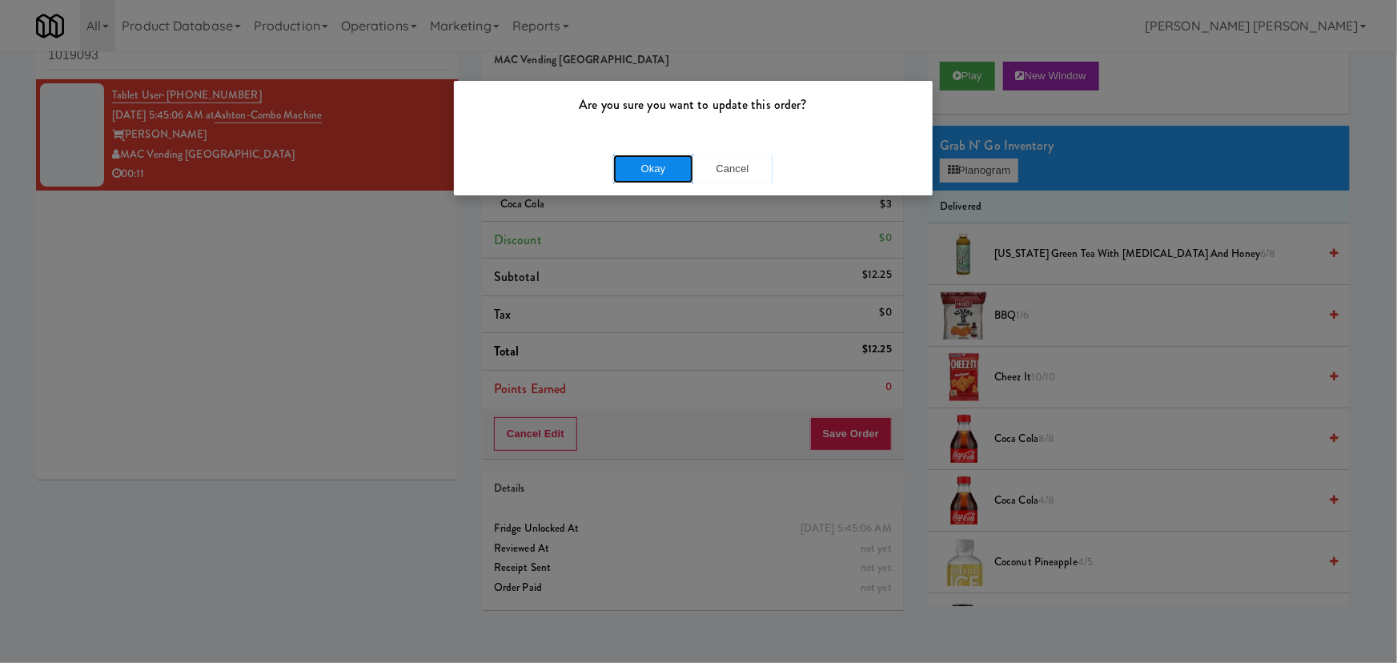
click at [661, 163] on button "Okay" at bounding box center [653, 169] width 80 height 29
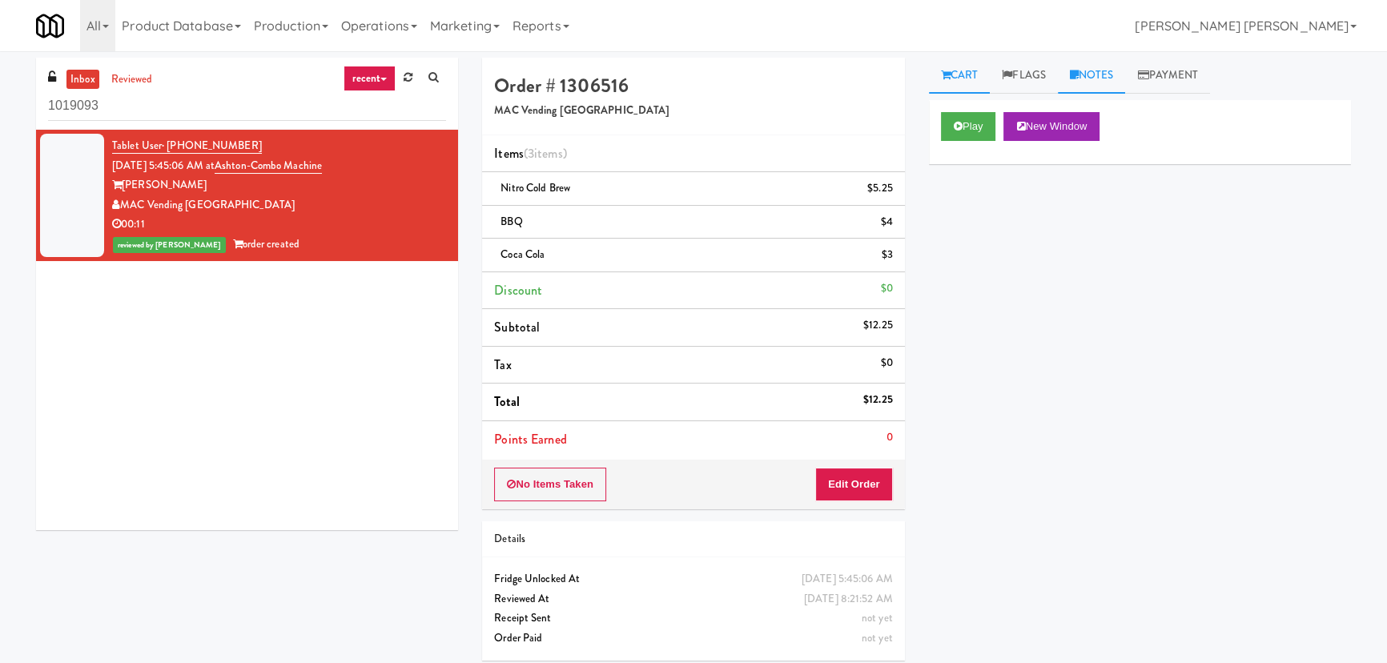
click at [1097, 69] on link "Notes" at bounding box center [1092, 76] width 68 height 36
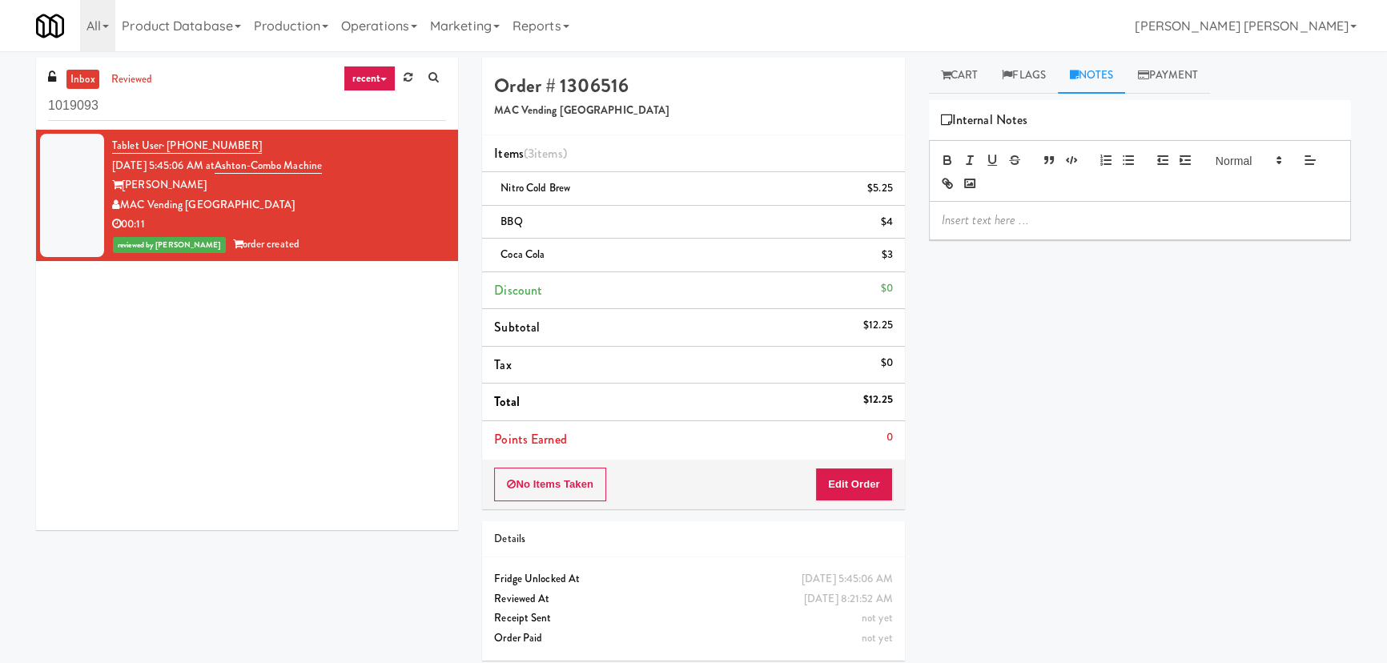
click at [1038, 208] on div at bounding box center [1140, 220] width 420 height 37
drag, startPoint x: 172, startPoint y: 100, endPoint x: 2, endPoint y: 101, distance: 169.7
click at [0, 95] on html "Are you sure you want to update this order? Okay Cancel Okay Are you sure you w…" at bounding box center [693, 331] width 1387 height 663
paste input "500 West Trade - Combo"
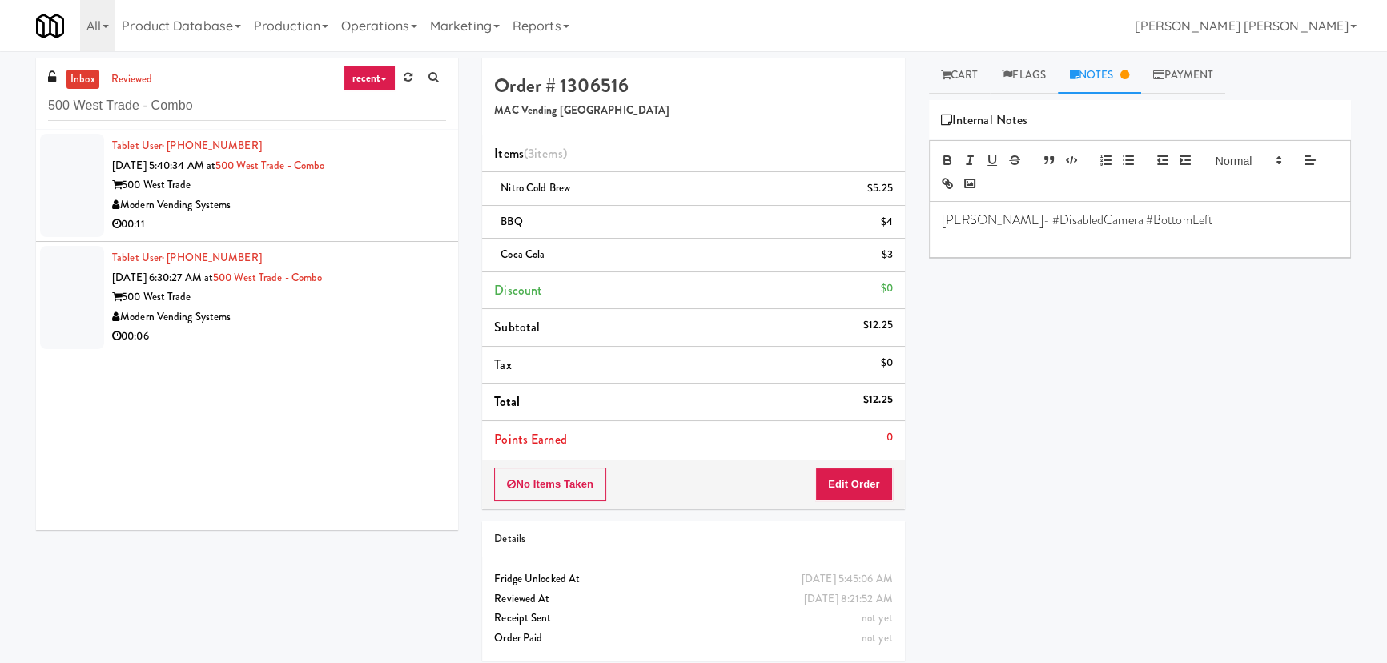
click at [368, 212] on div "Modern Vending Systems" at bounding box center [279, 205] width 334 height 20
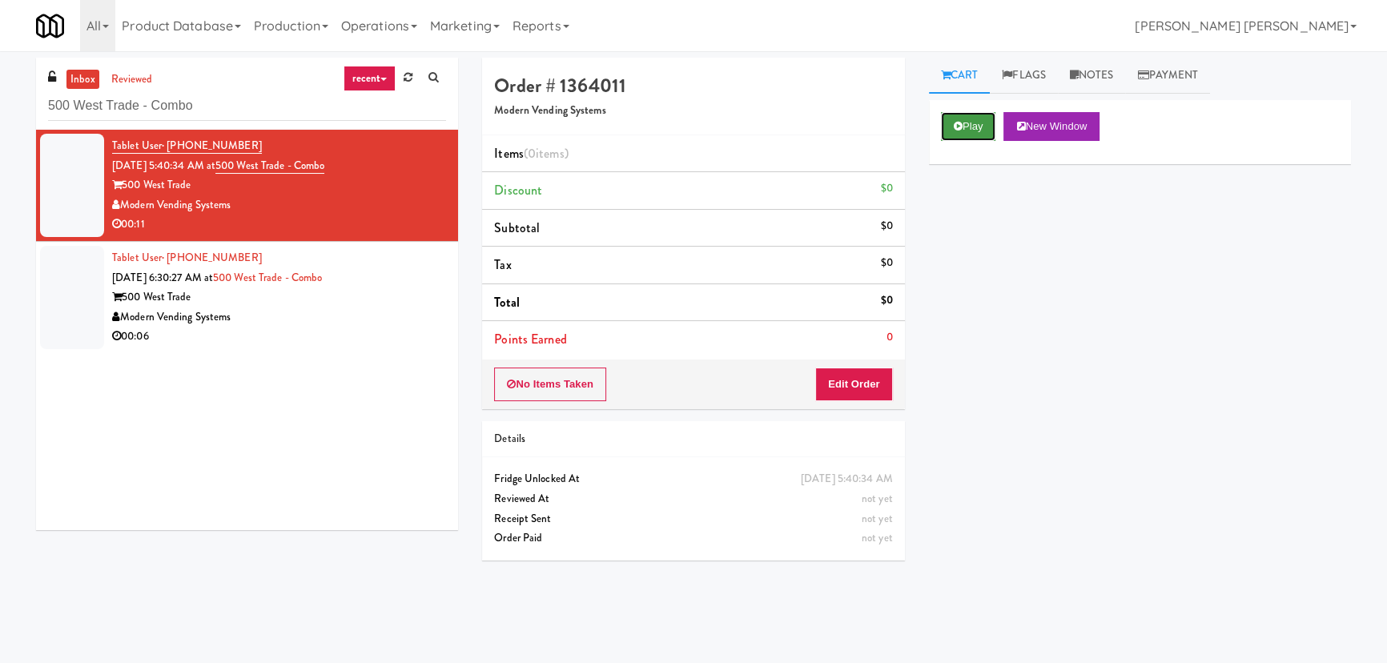
click at [968, 127] on button "Play" at bounding box center [968, 126] width 55 height 29
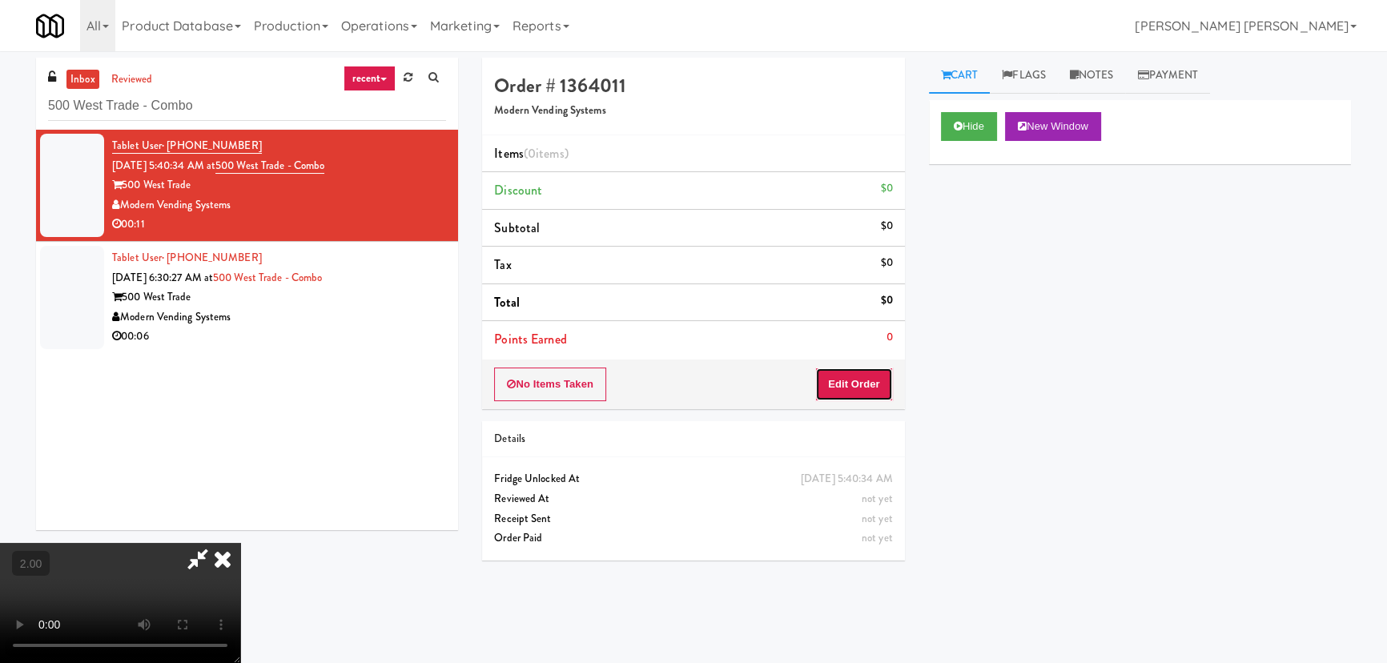
click at [873, 379] on button "Edit Order" at bounding box center [854, 384] width 78 height 34
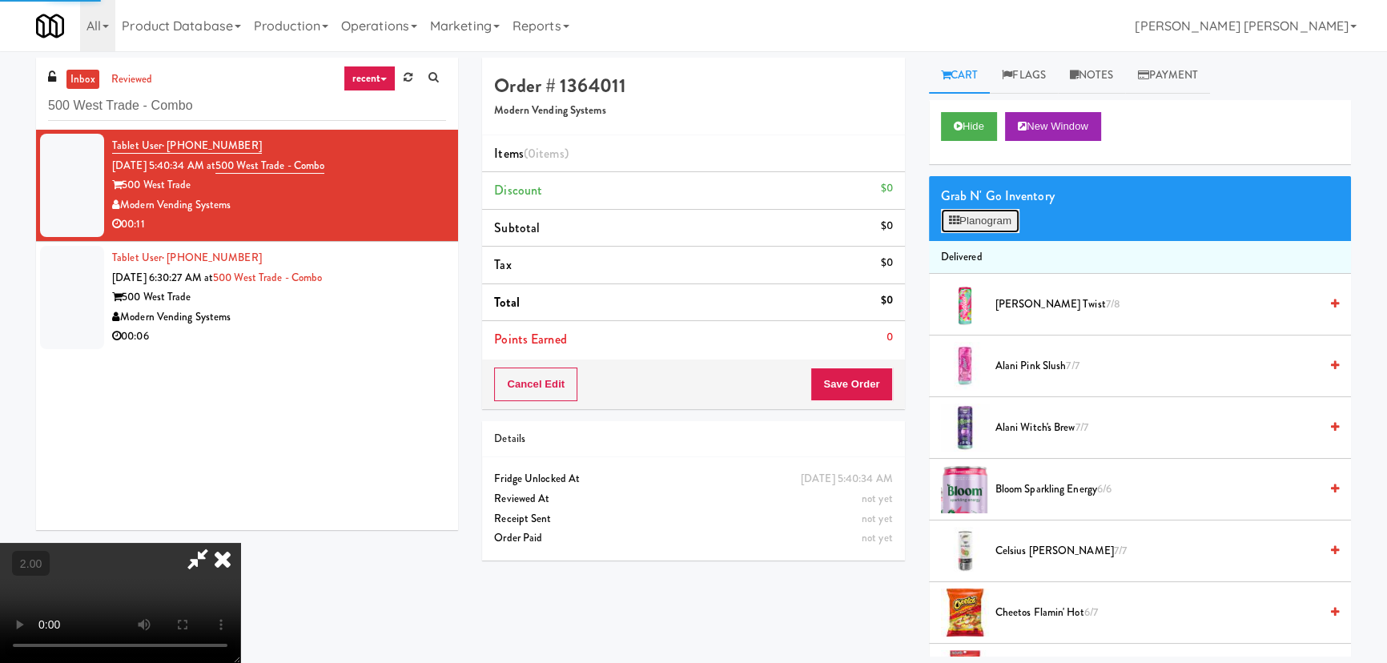
click at [982, 209] on button "Planogram" at bounding box center [980, 221] width 78 height 24
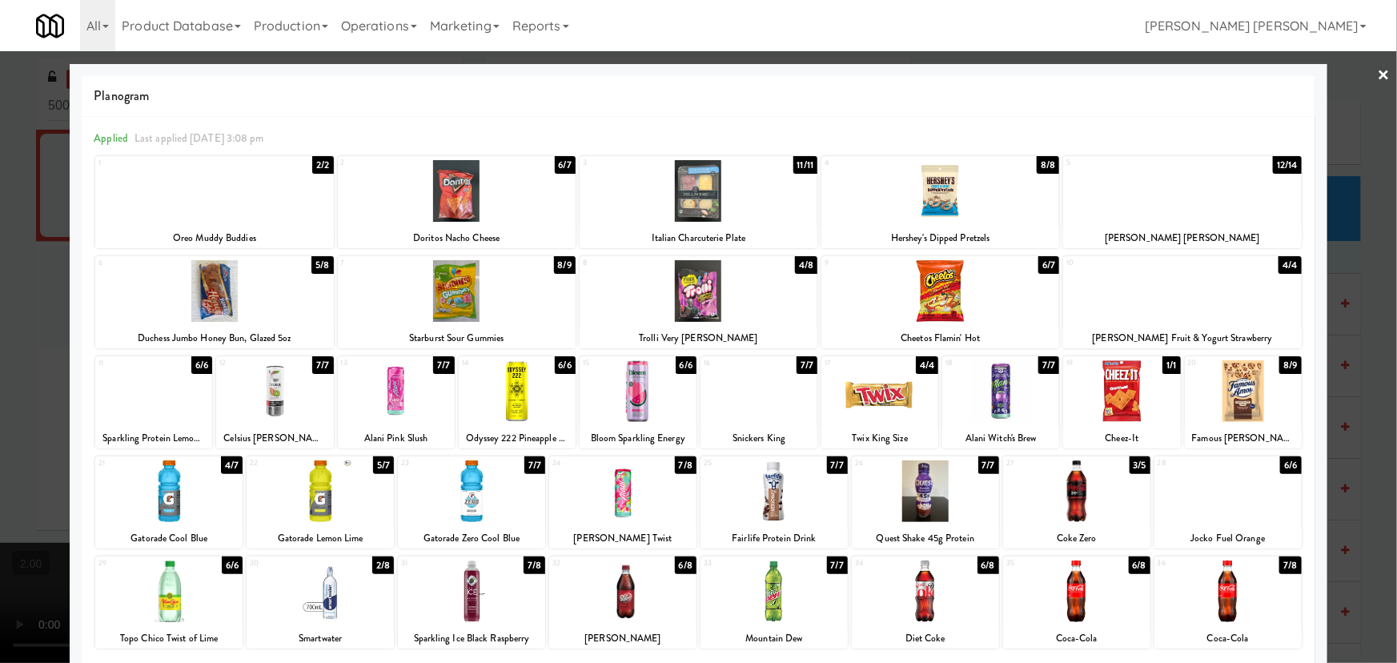
drag, startPoint x: 390, startPoint y: 408, endPoint x: 584, endPoint y: 419, distance: 194.1
click at [391, 408] on div at bounding box center [396, 391] width 117 height 62
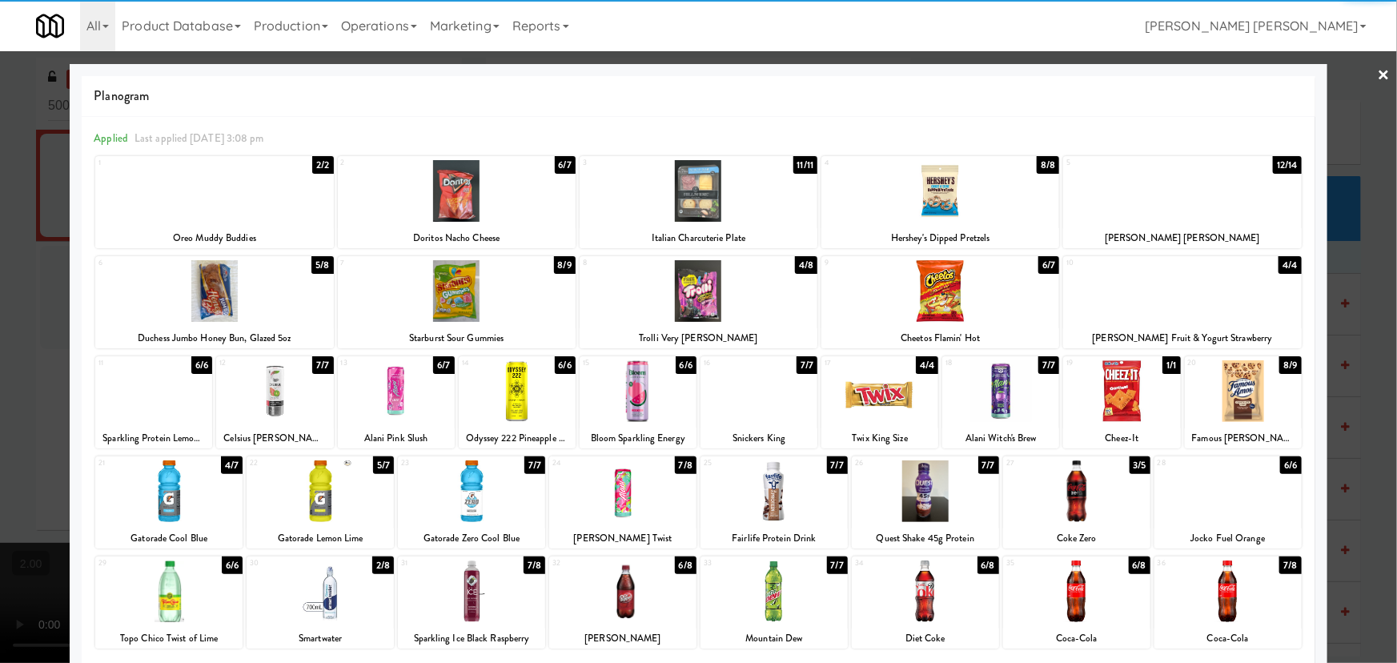
click at [636, 408] on div at bounding box center [638, 391] width 117 height 62
click at [1378, 73] on link "×" at bounding box center [1384, 76] width 13 height 50
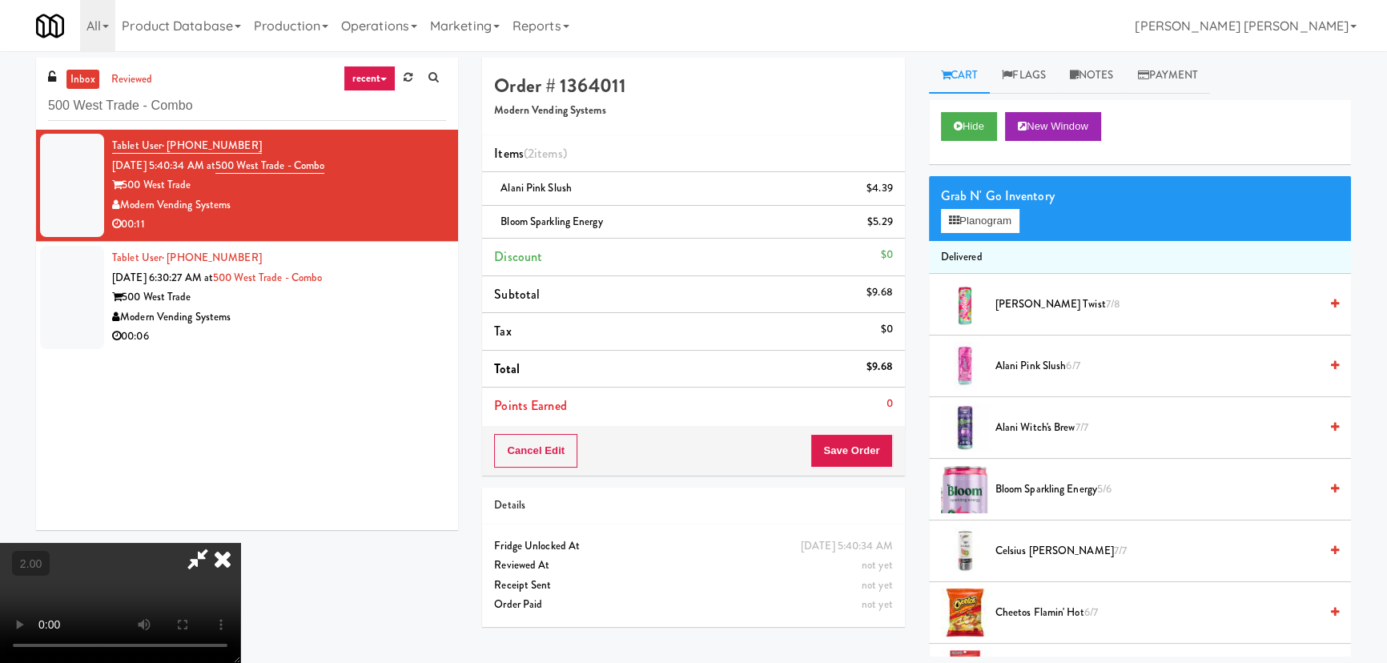
drag, startPoint x: 815, startPoint y: 207, endPoint x: 818, endPoint y: 259, distance: 52.1
click at [240, 543] on icon at bounding box center [222, 559] width 35 height 32
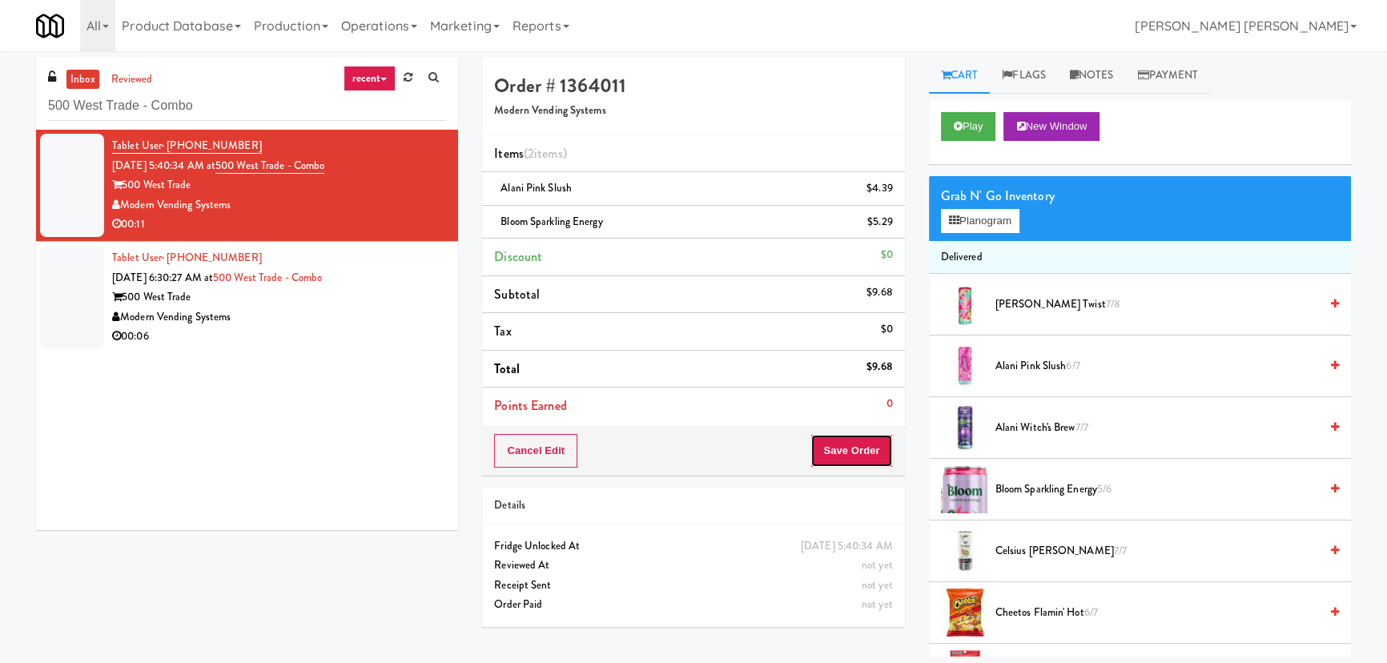
click at [841, 452] on button "Save Order" at bounding box center [851, 451] width 82 height 34
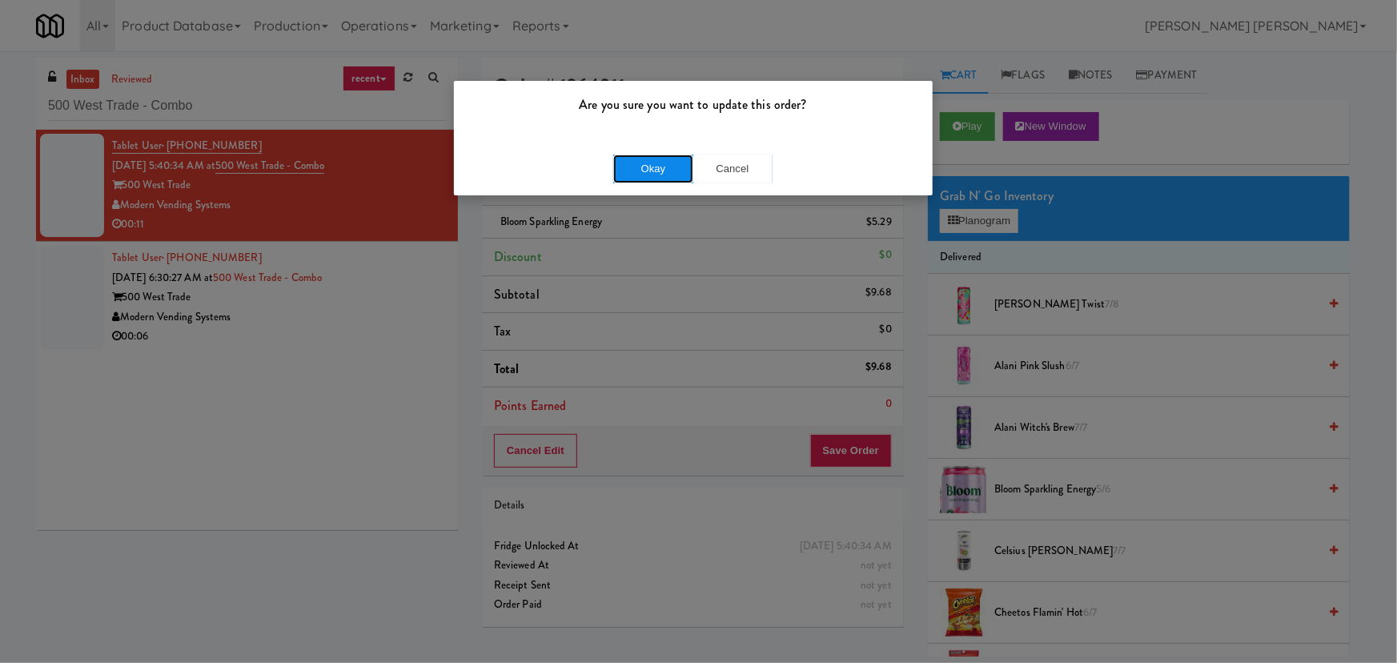
click at [666, 169] on button "Okay" at bounding box center [653, 169] width 80 height 29
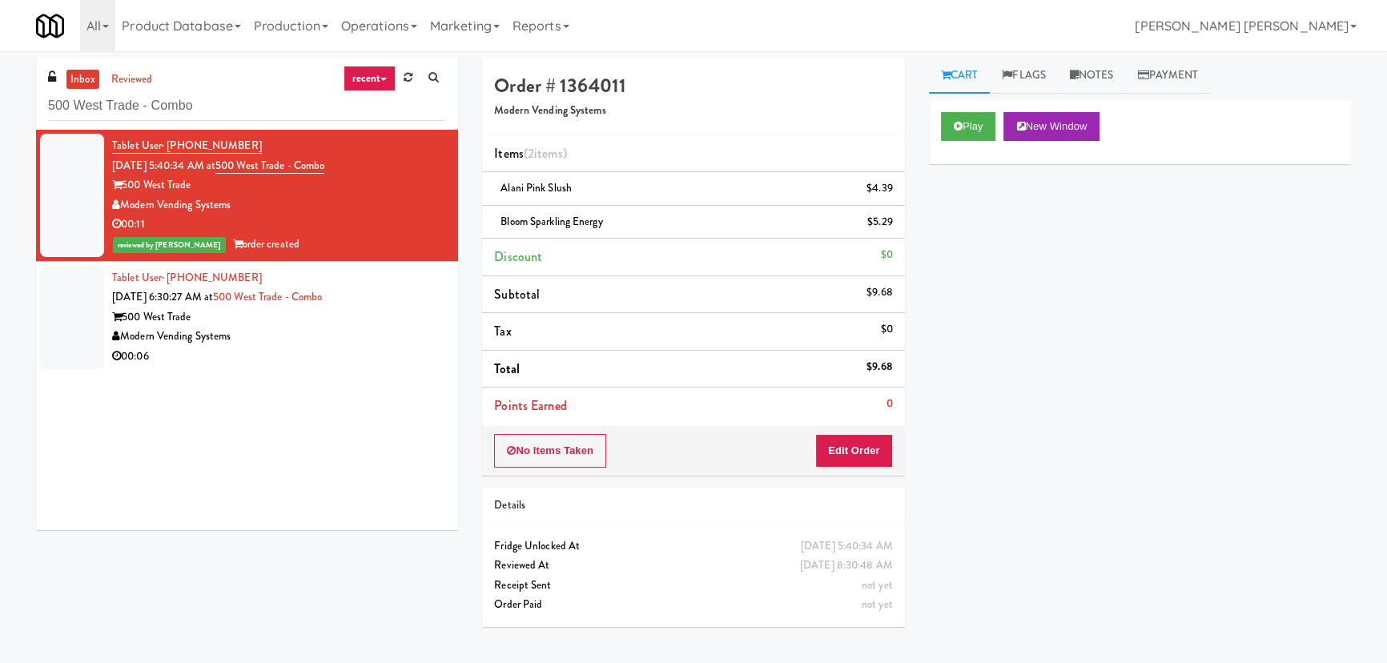
click at [351, 335] on div "Modern Vending Systems" at bounding box center [279, 337] width 334 height 20
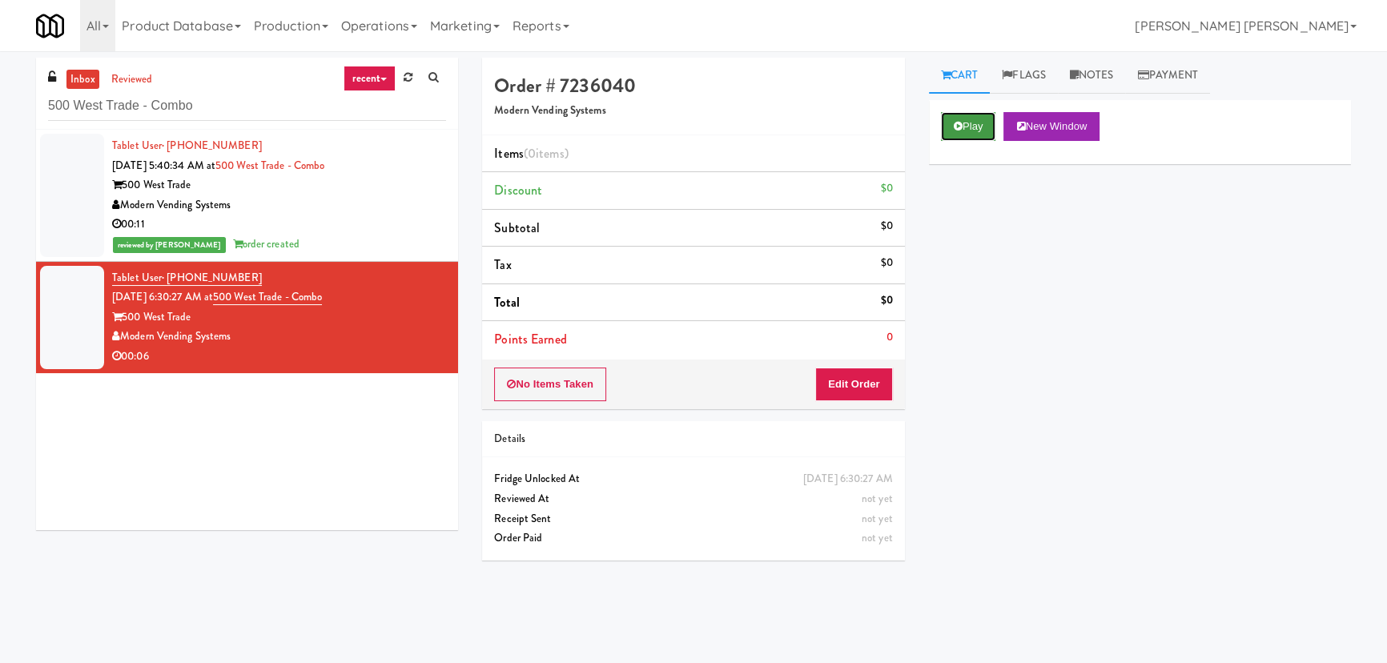
click at [945, 120] on button "Play" at bounding box center [968, 126] width 55 height 29
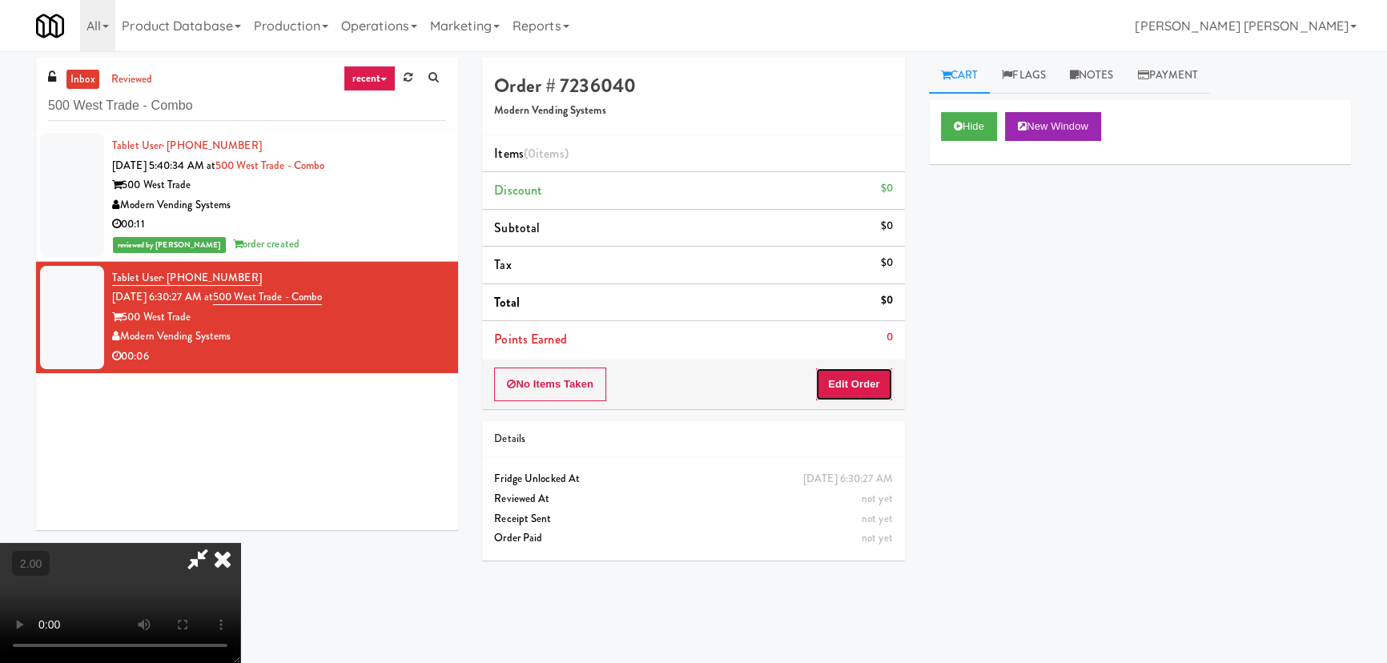
click at [865, 379] on button "Edit Order" at bounding box center [854, 384] width 78 height 34
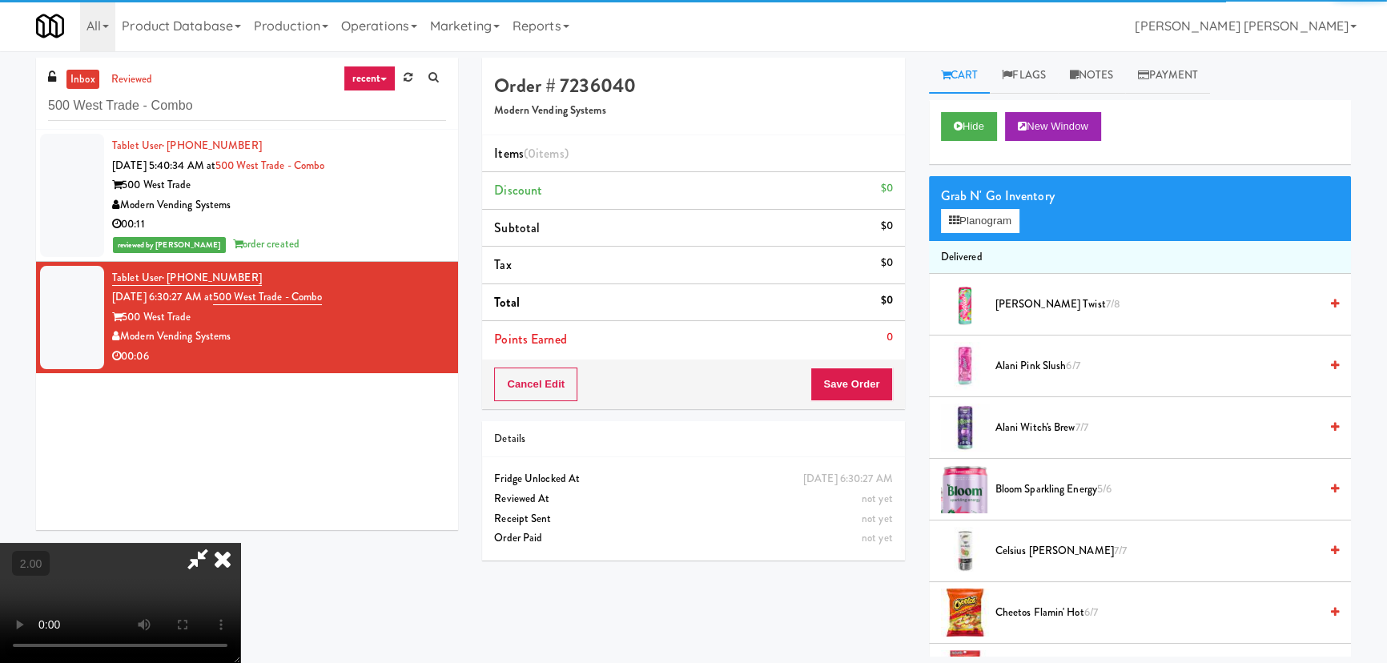
click at [1045, 364] on span "Alani Pink Slush 6/7" at bounding box center [1156, 366] width 323 height 20
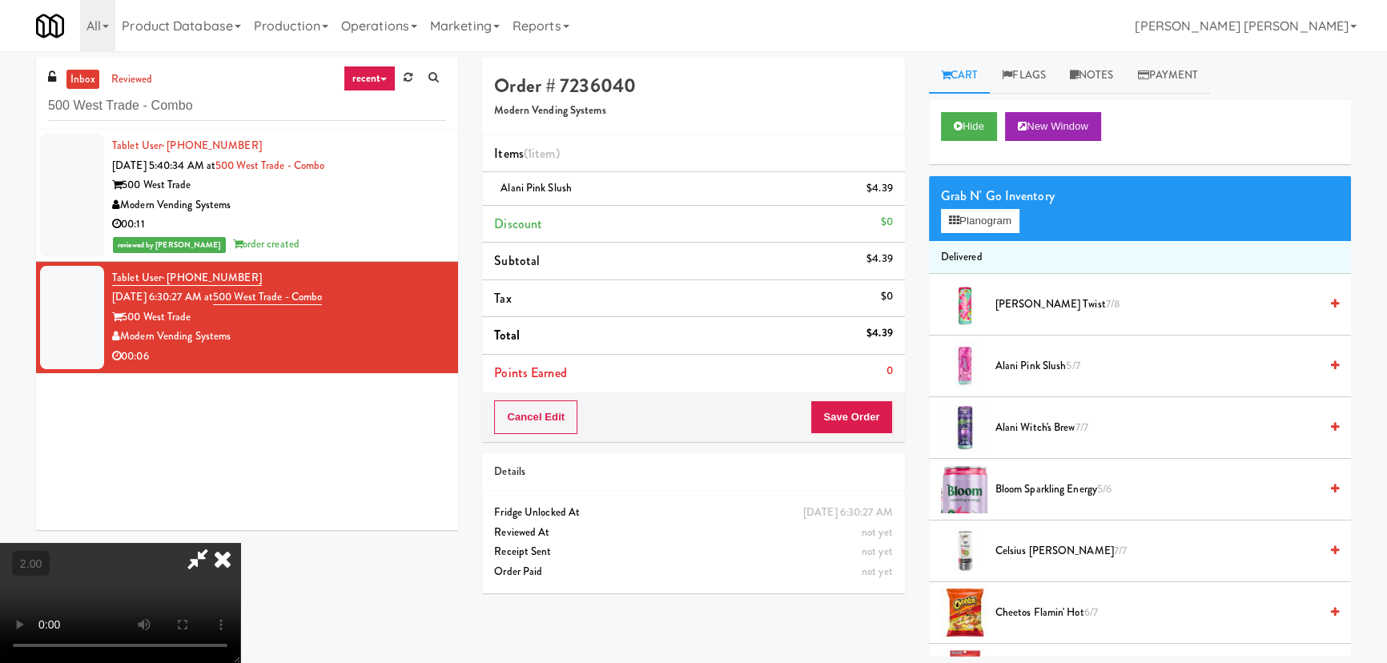
click at [240, 543] on icon at bounding box center [222, 559] width 35 height 32
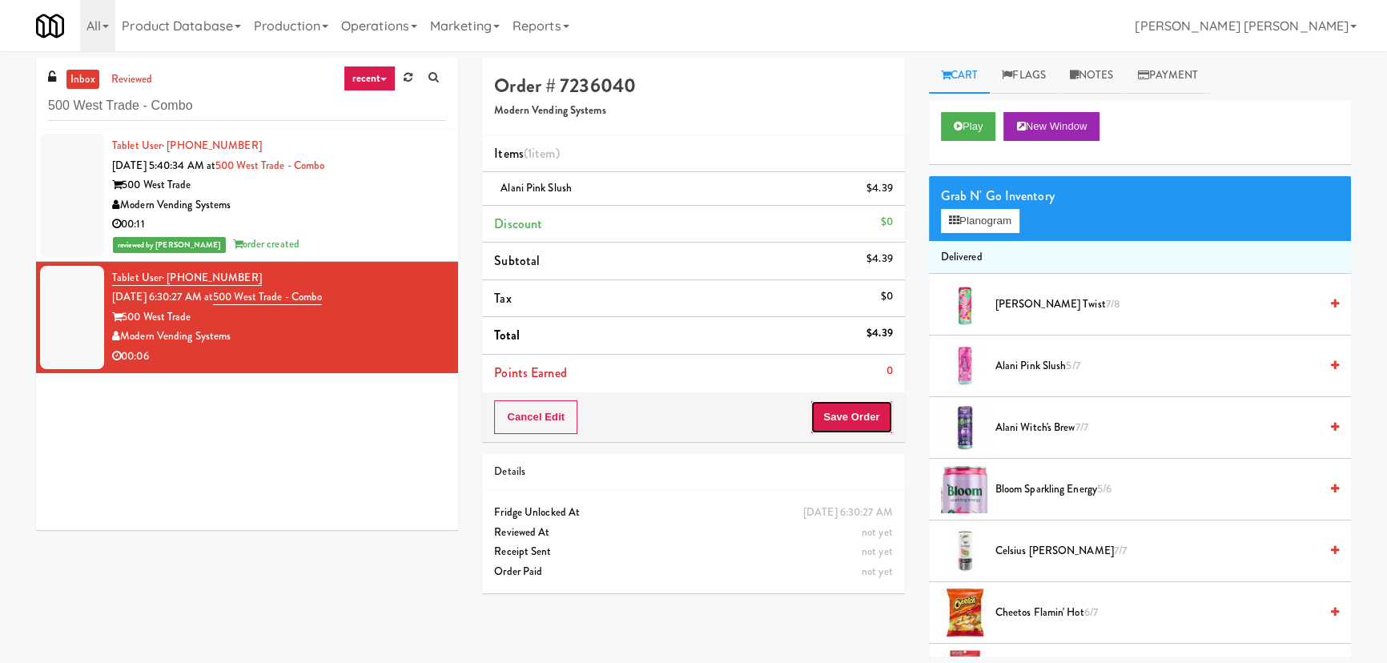
click at [865, 416] on button "Save Order" at bounding box center [851, 417] width 82 height 34
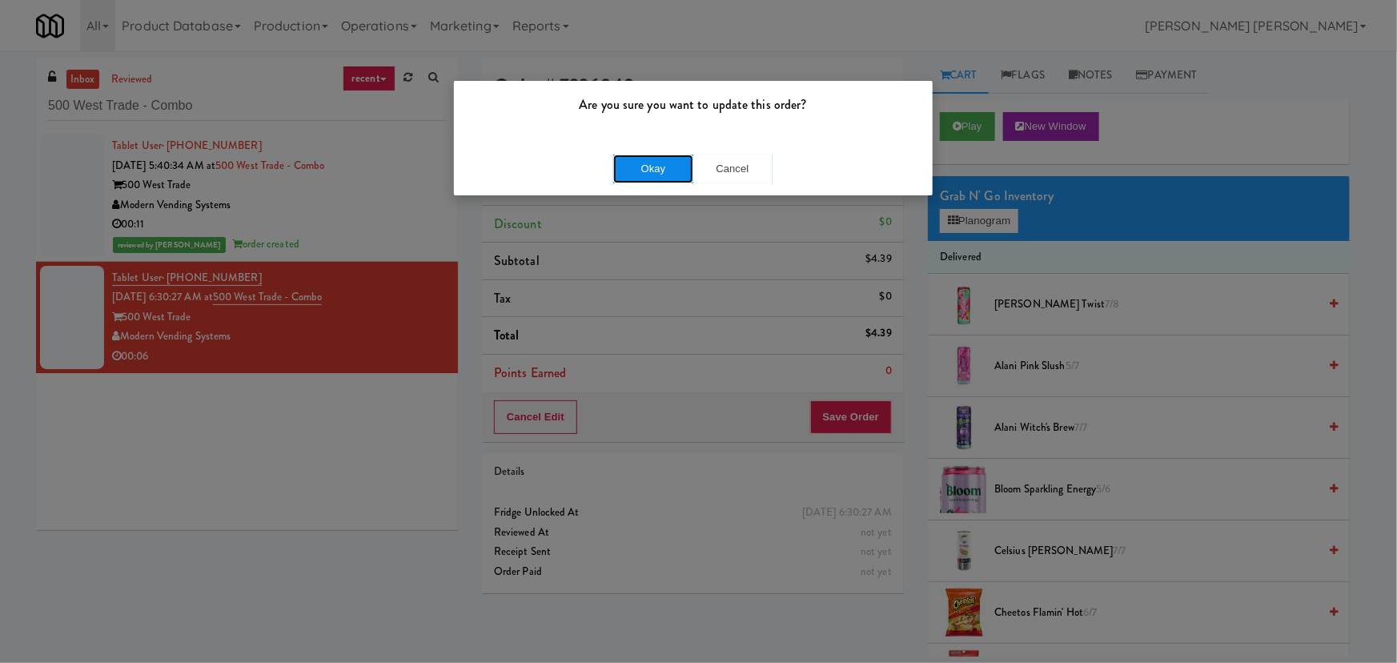
click at [638, 171] on button "Okay" at bounding box center [653, 169] width 80 height 29
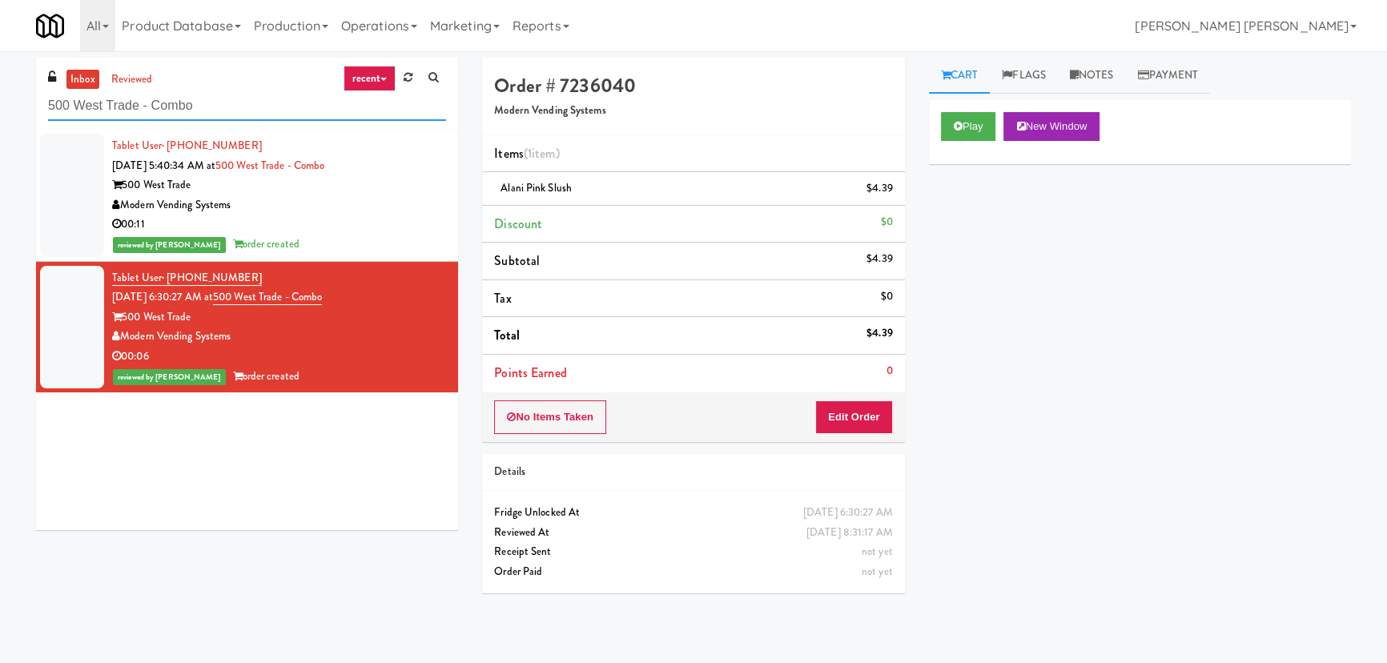
click at [123, 112] on input "500 West Trade - Combo" at bounding box center [247, 106] width 398 height 30
click at [123, 111] on input "500 West Trade - Combo" at bounding box center [247, 106] width 398 height 30
paste input "Asa Flats"
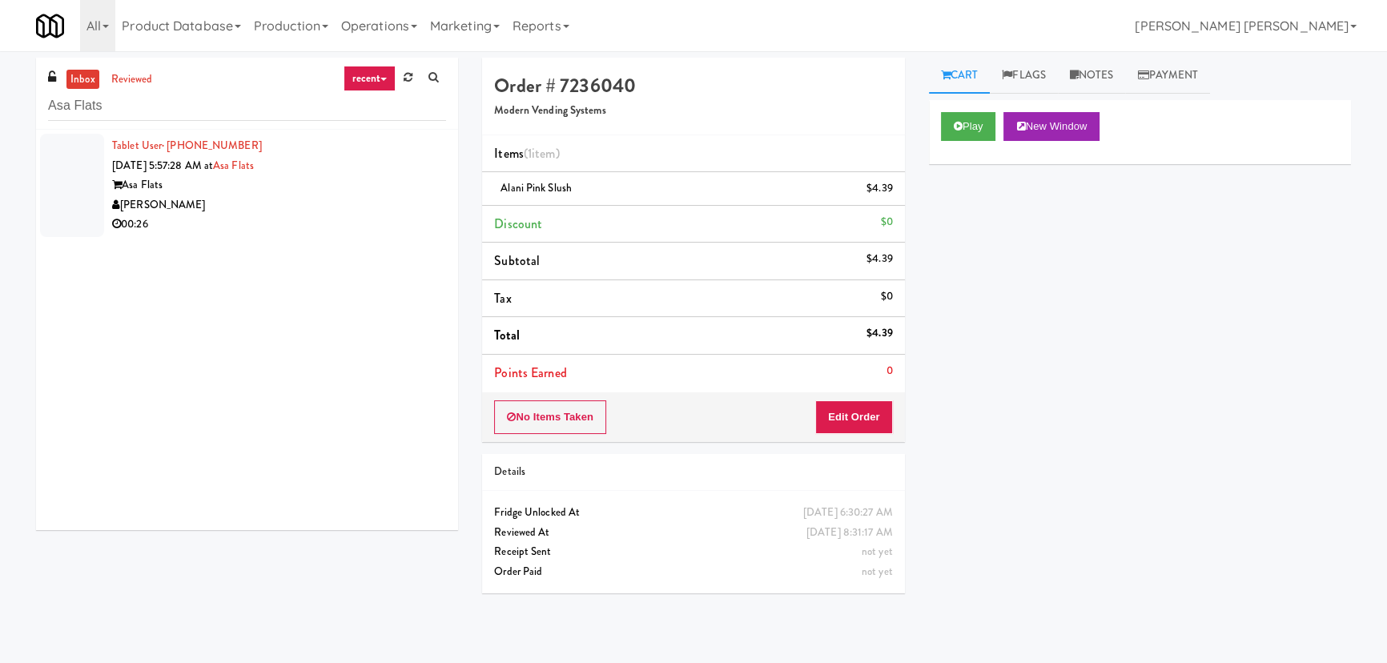
click at [373, 186] on div "Asa Flats" at bounding box center [279, 185] width 334 height 20
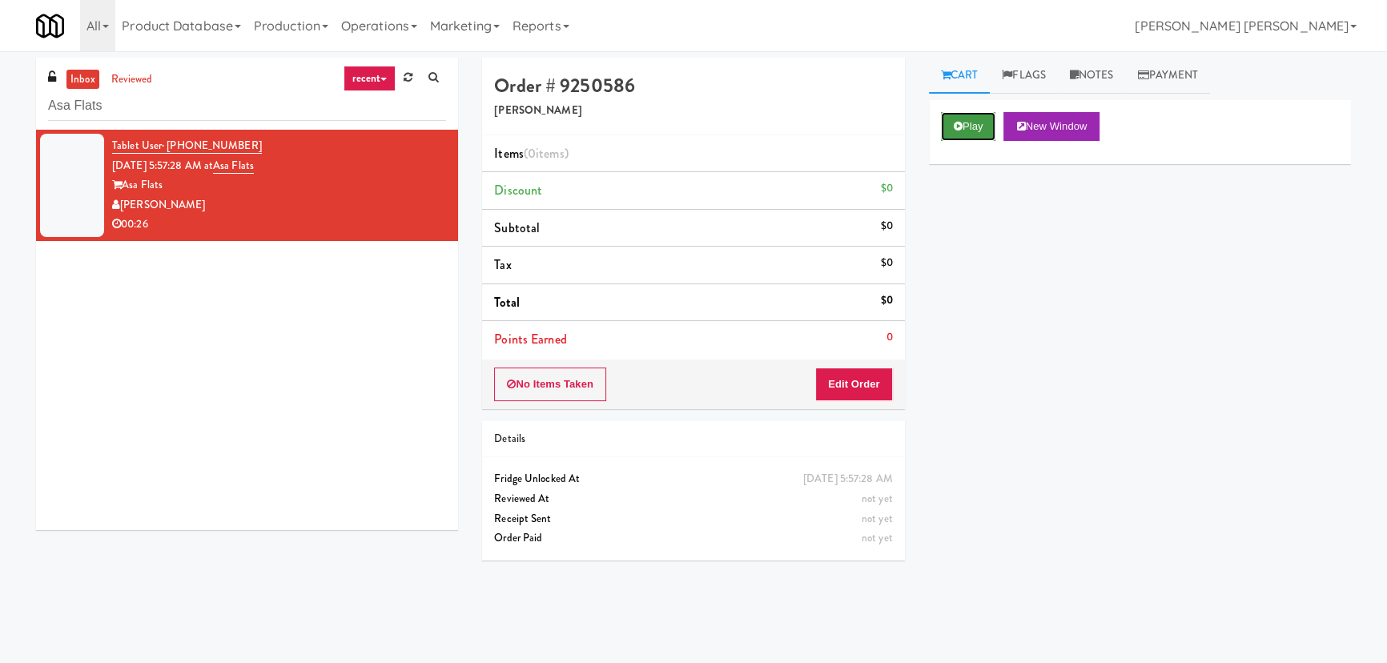
click at [951, 127] on button "Play" at bounding box center [968, 126] width 55 height 29
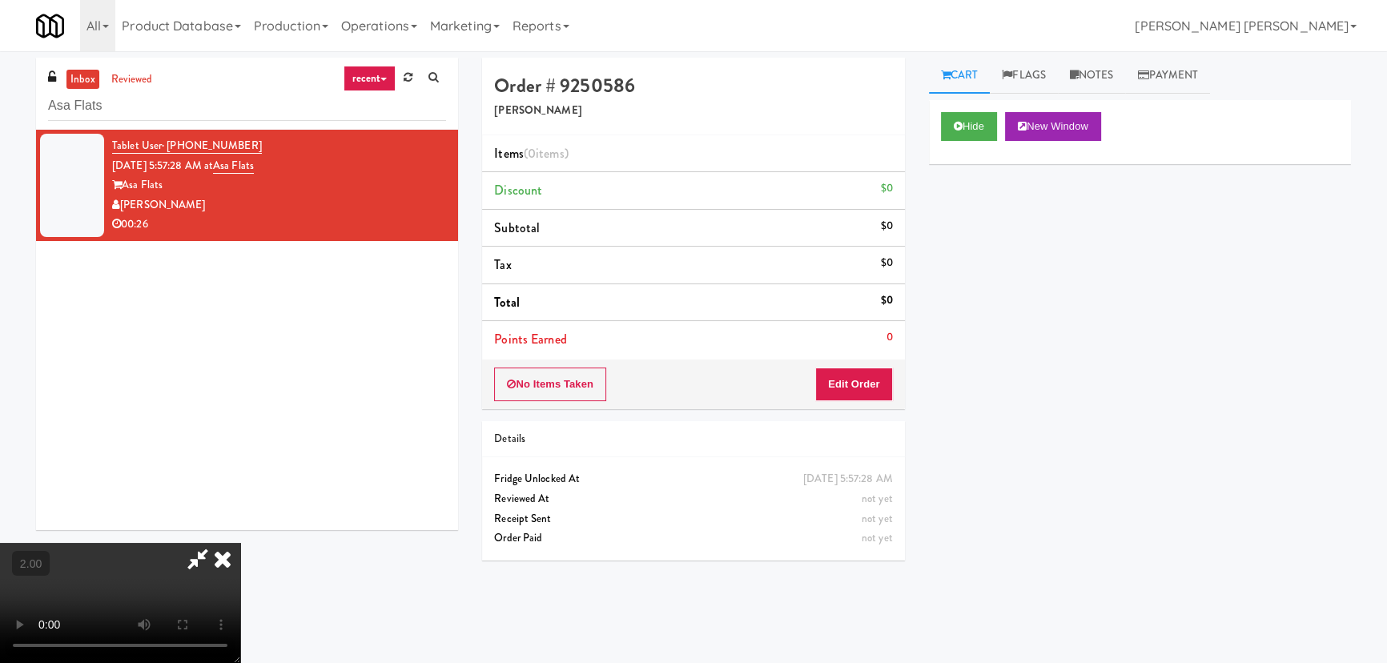
scroll to position [33, 0]
click at [866, 376] on button "Edit Order" at bounding box center [854, 384] width 78 height 34
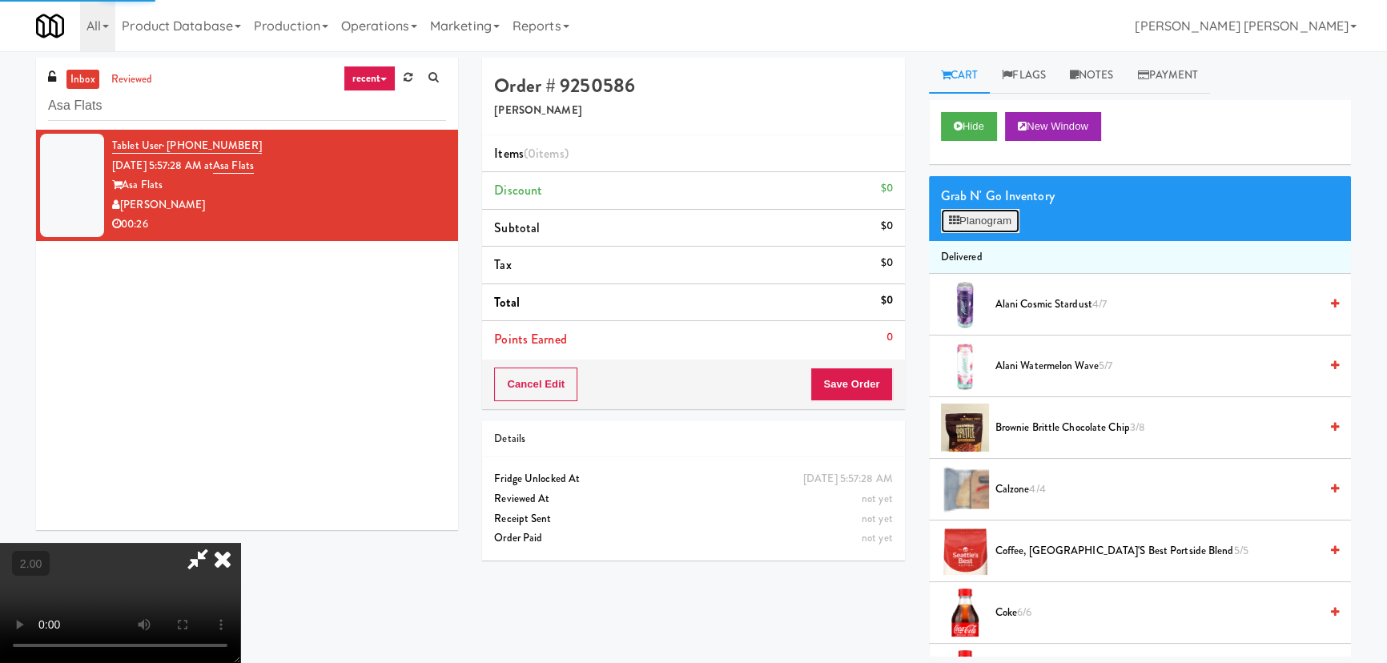
click at [980, 222] on button "Planogram" at bounding box center [980, 221] width 78 height 24
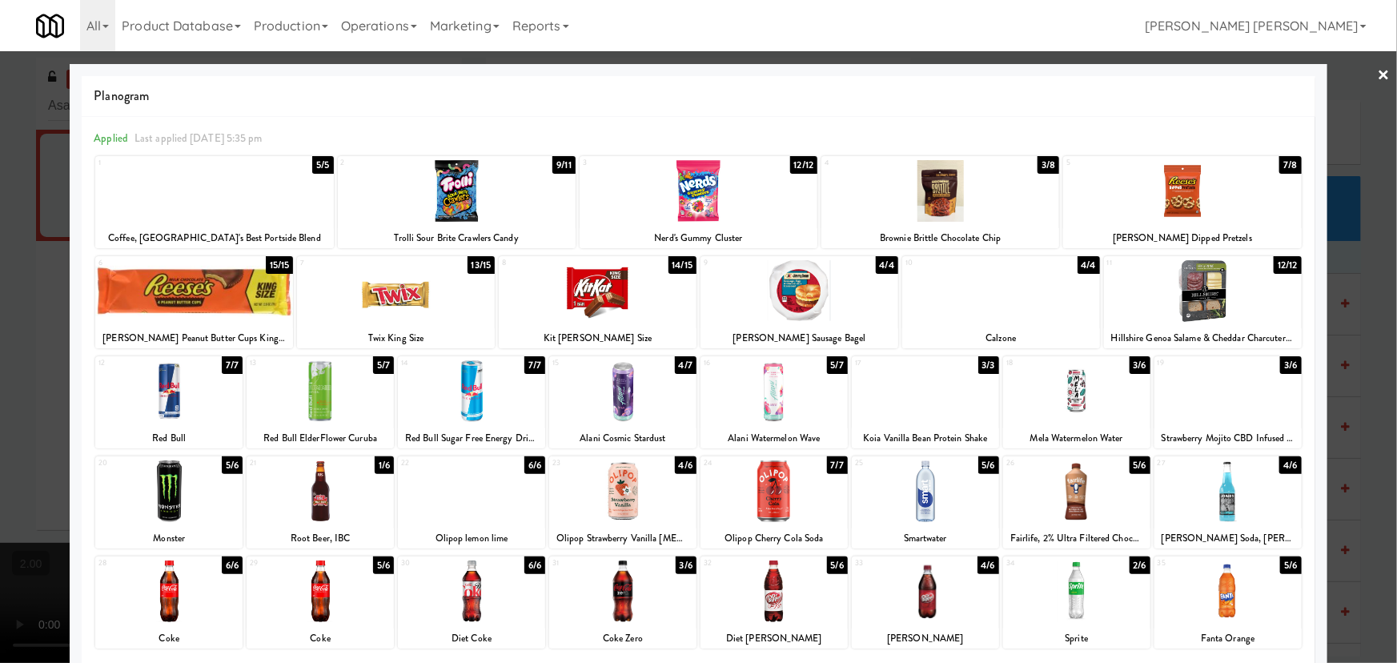
click at [398, 303] on div at bounding box center [396, 291] width 198 height 62
click at [1185, 304] on div at bounding box center [1203, 291] width 198 height 62
click at [1378, 67] on link "×" at bounding box center [1384, 76] width 13 height 50
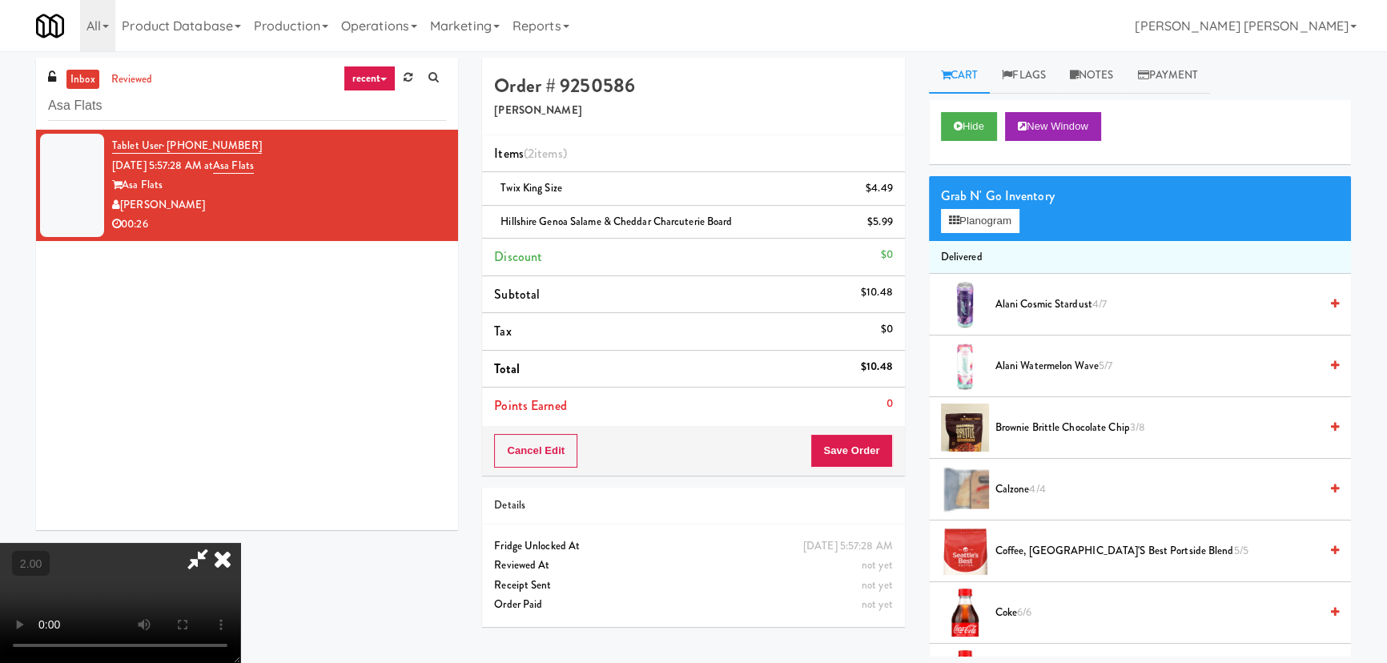
click at [240, 543] on icon at bounding box center [222, 559] width 35 height 32
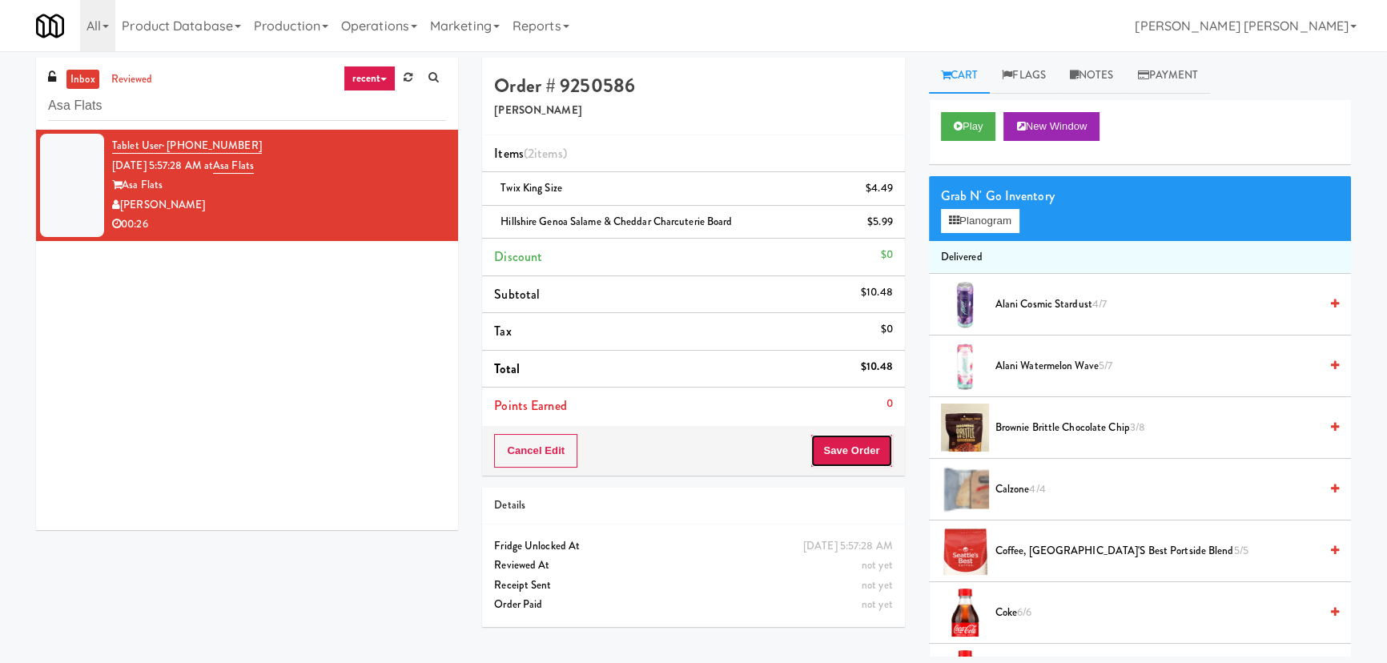
click at [839, 438] on button "Save Order" at bounding box center [851, 451] width 82 height 34
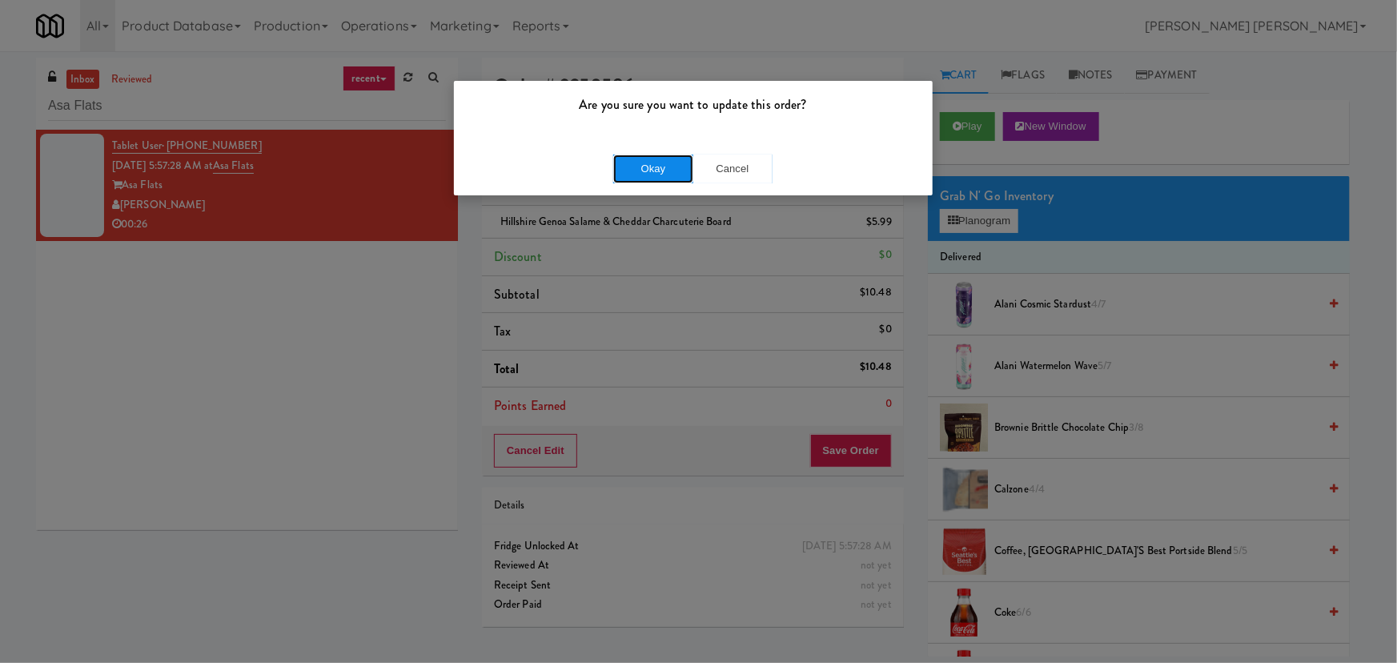
click at [673, 170] on button "Okay" at bounding box center [653, 169] width 80 height 29
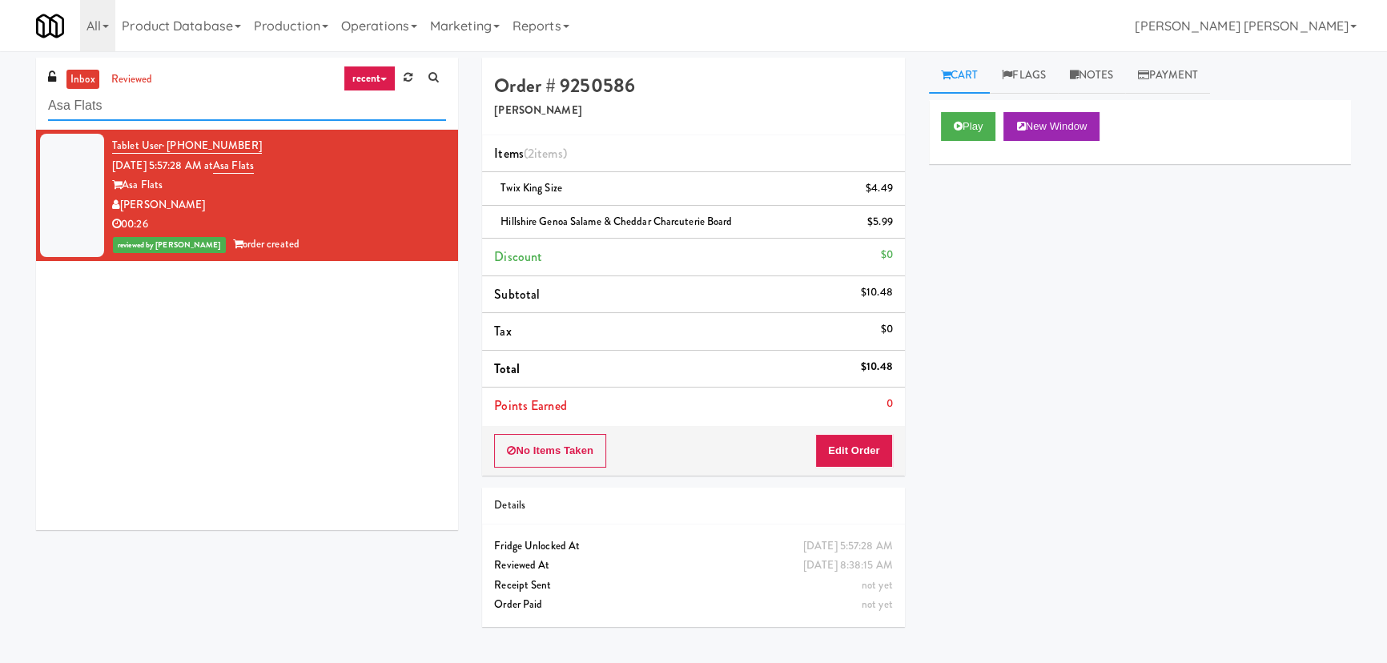
drag, startPoint x: 130, startPoint y: 104, endPoint x: 8, endPoint y: 92, distance: 122.3
click at [8, 92] on div "inbox reviewed recent all unclear take inventory issue suspicious failed recent…" at bounding box center [693, 357] width 1387 height 599
paste input "7th Floor Clubhouse"
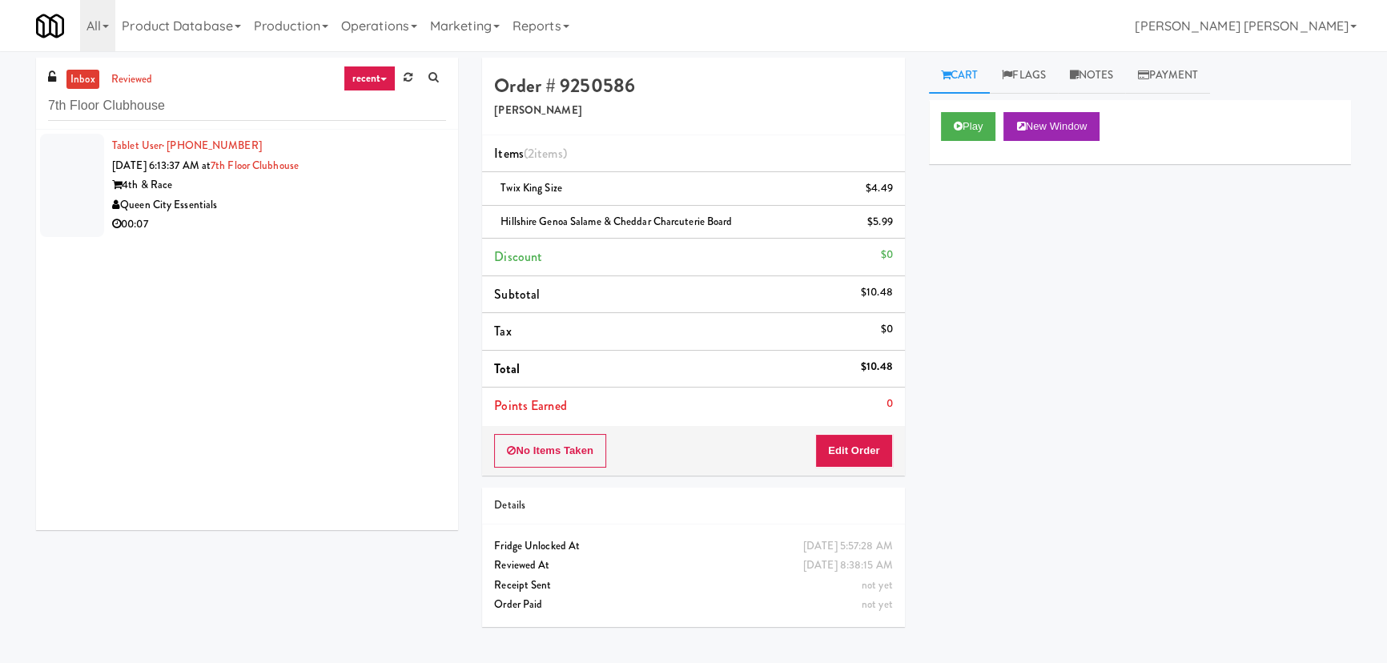
click at [318, 210] on div "Queen City Essentials" at bounding box center [279, 205] width 334 height 20
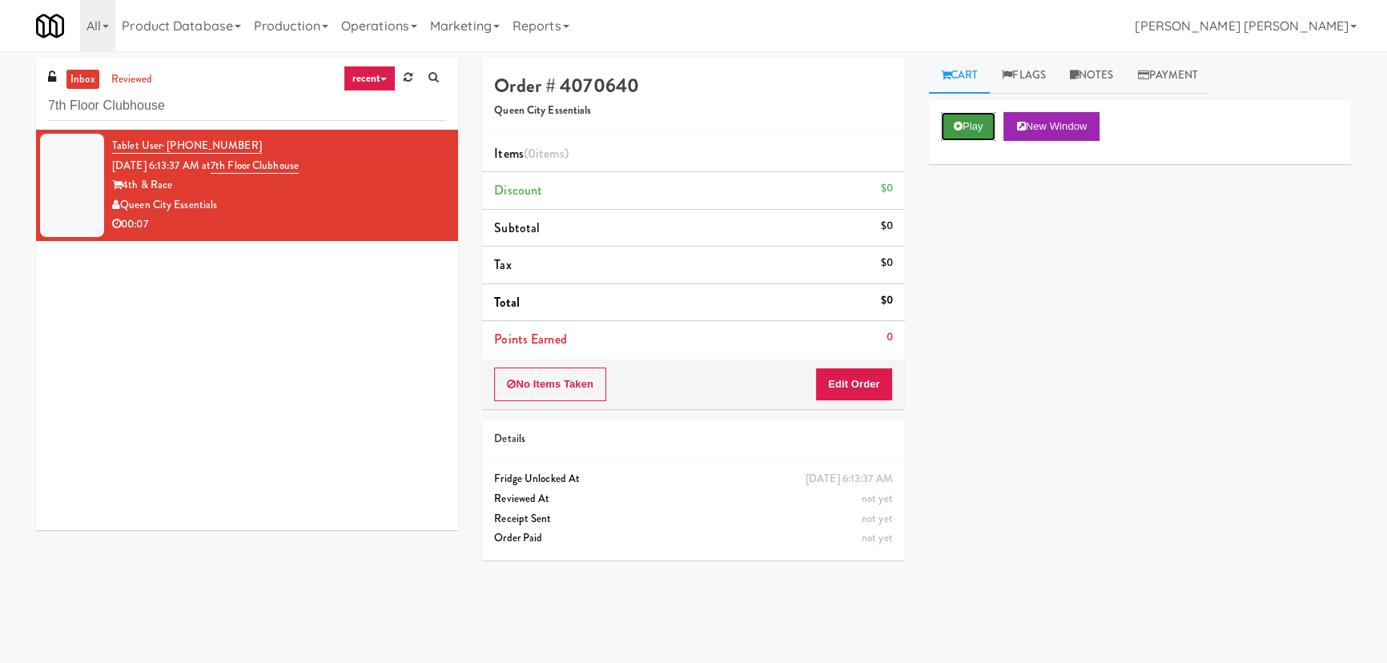
click at [966, 128] on button "Play" at bounding box center [968, 126] width 55 height 29
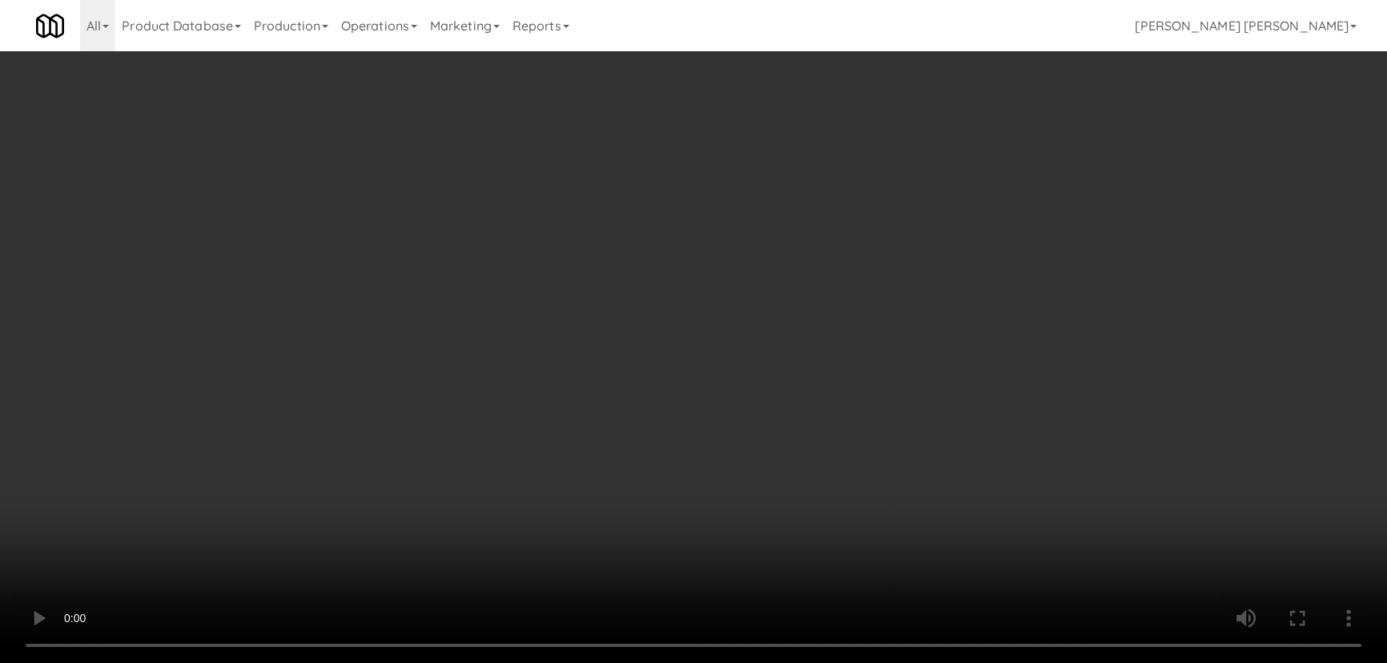
drag, startPoint x: 729, startPoint y: 605, endPoint x: 567, endPoint y: 578, distance: 164.8
click at [727, 600] on video at bounding box center [693, 331] width 1387 height 663
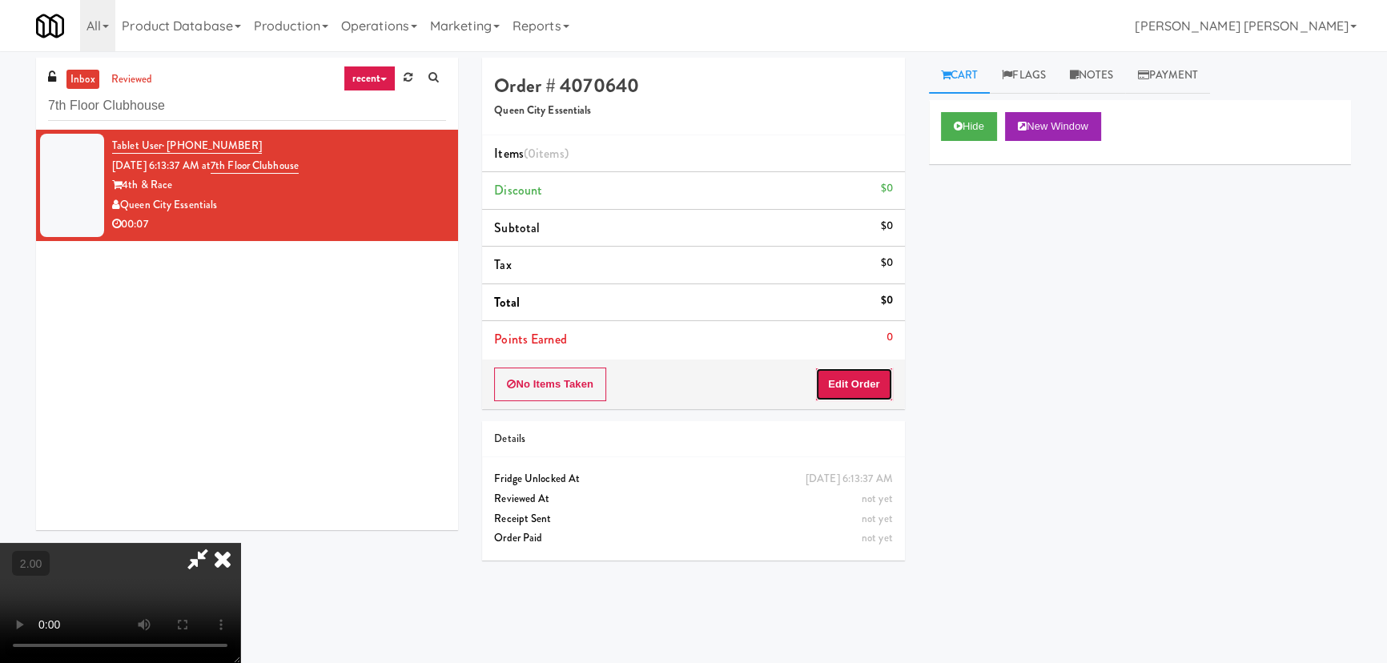
click at [877, 381] on button "Edit Order" at bounding box center [854, 384] width 78 height 34
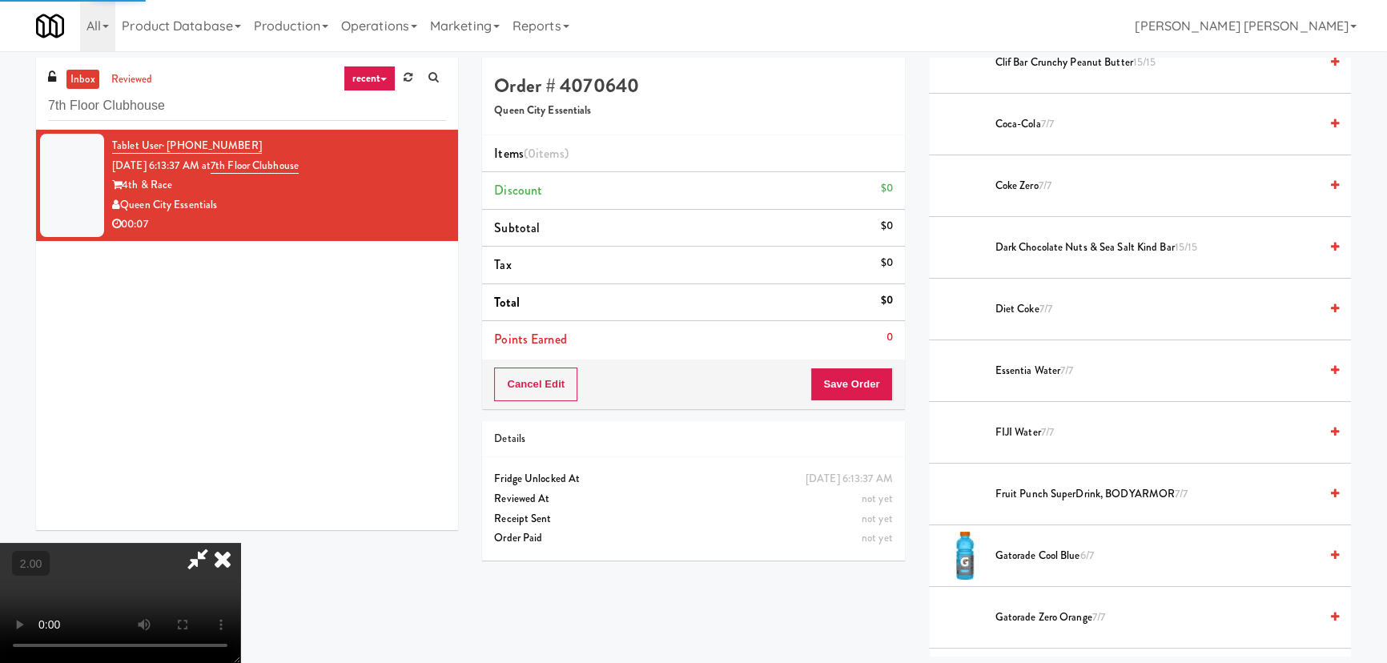
scroll to position [655, 0]
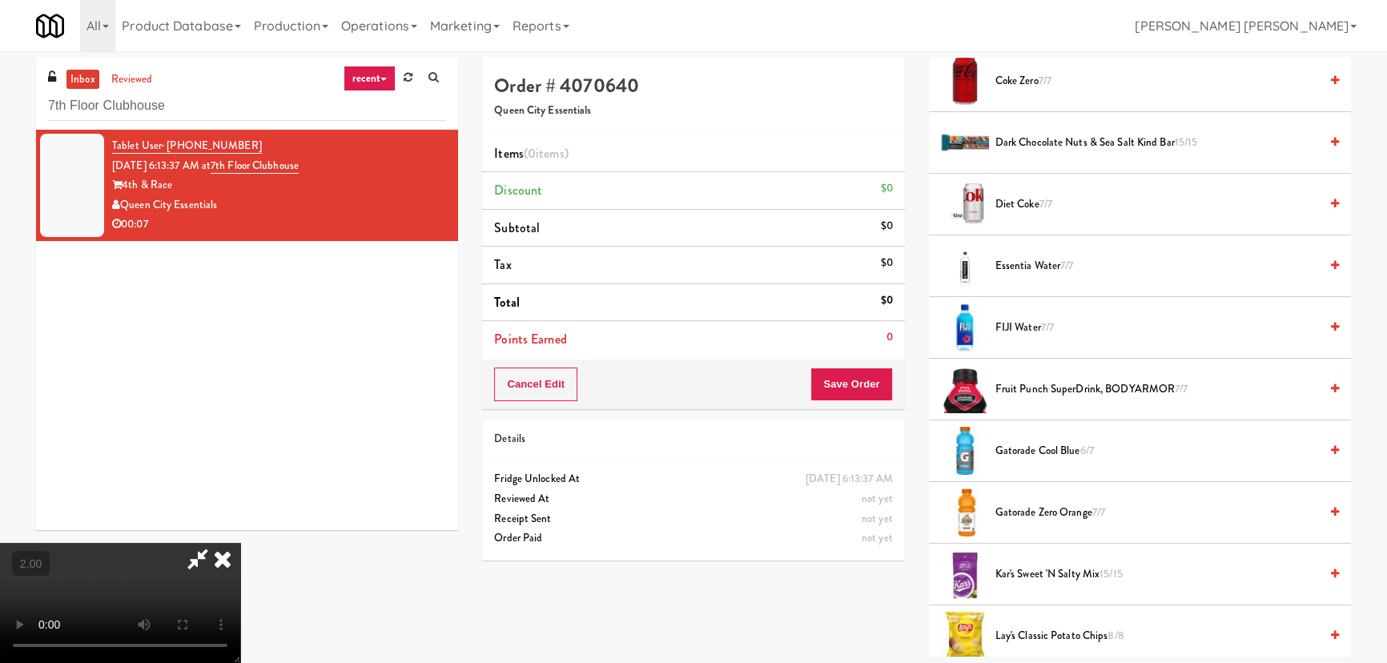
click at [1020, 271] on span "Essentia Water 7/7" at bounding box center [1156, 266] width 323 height 20
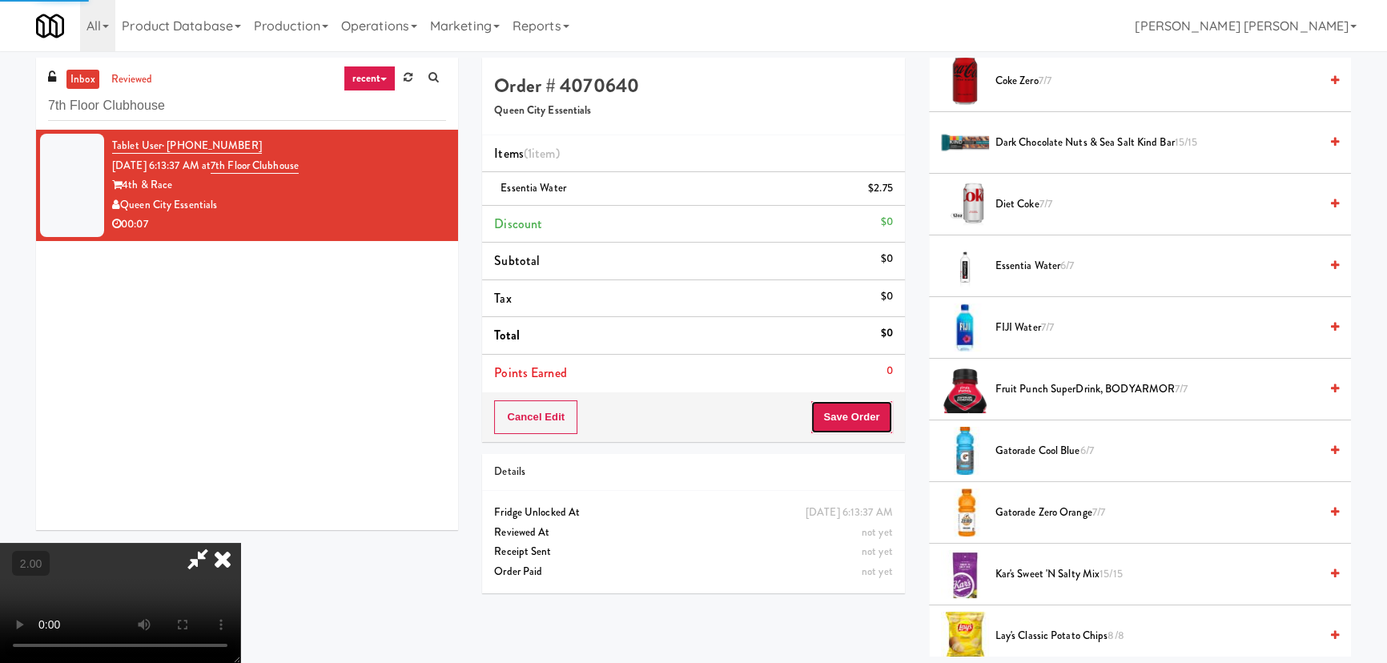
click at [855, 416] on button "Save Order" at bounding box center [851, 417] width 82 height 34
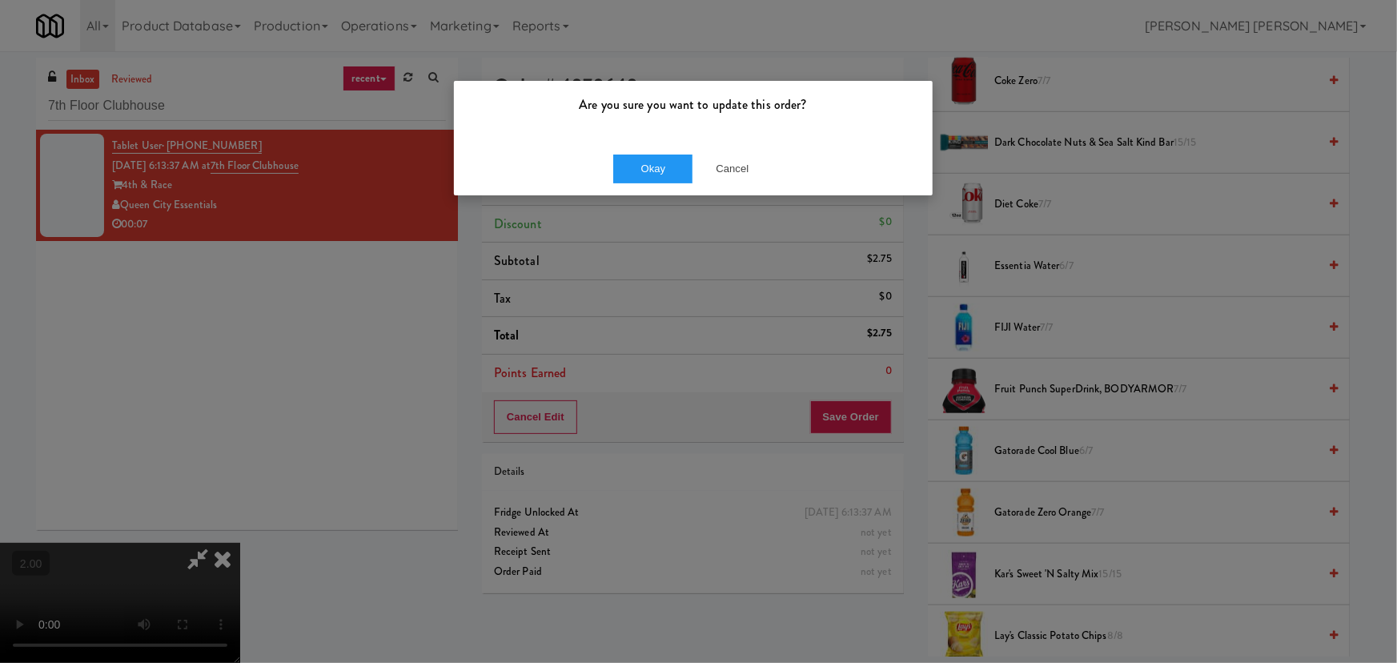
click at [653, 183] on div "Okay Cancel" at bounding box center [693, 169] width 479 height 54
click at [649, 168] on button "Okay" at bounding box center [653, 169] width 80 height 29
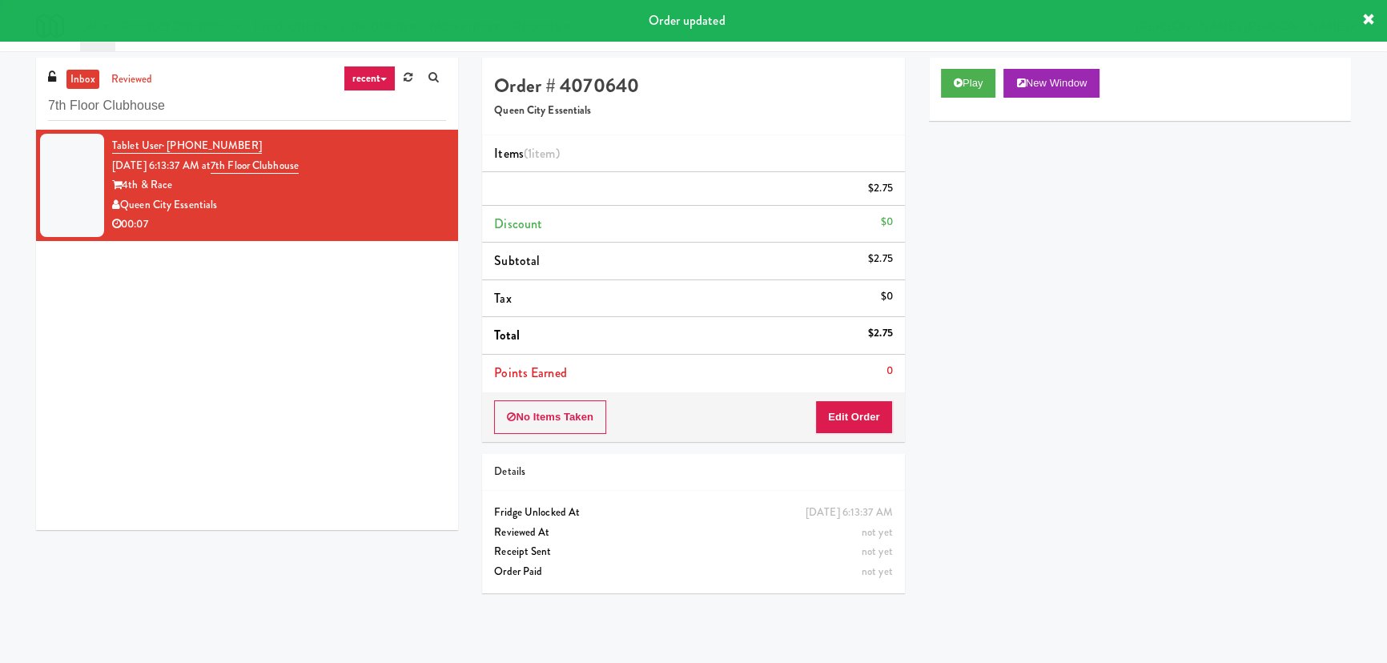
scroll to position [0, 0]
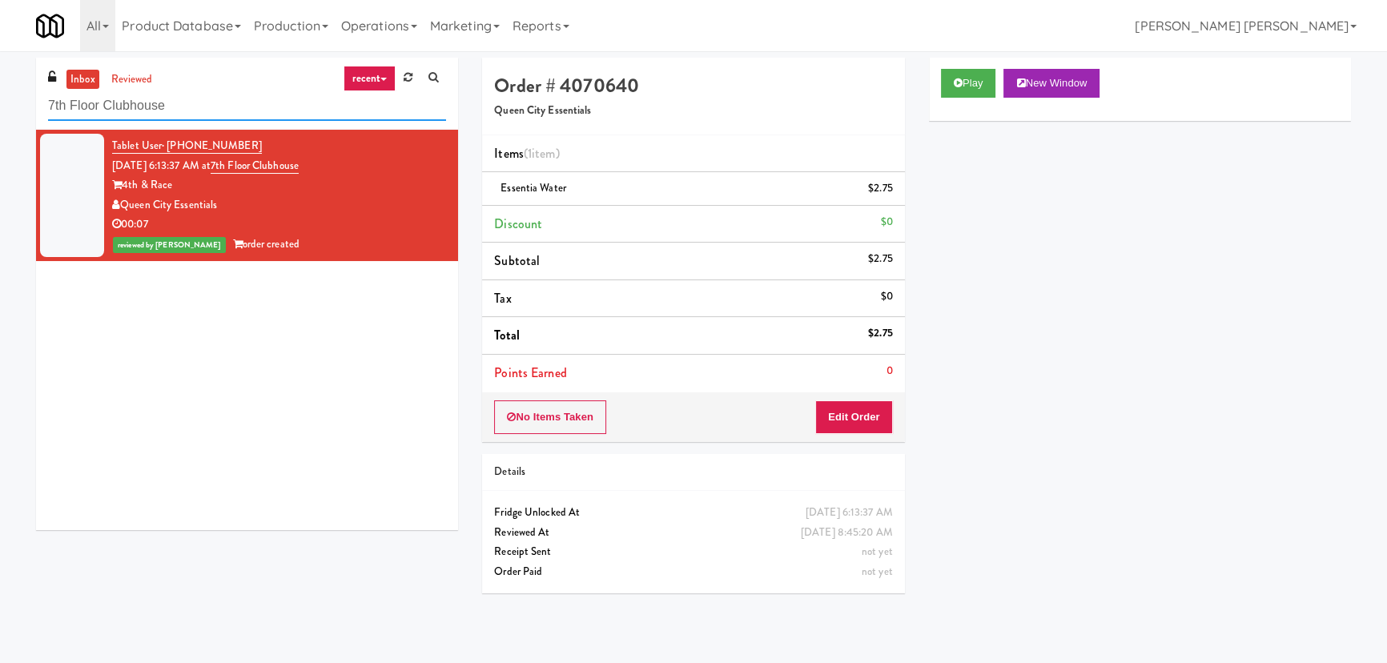
drag, startPoint x: 174, startPoint y: 107, endPoint x: 35, endPoint y: 105, distance: 138.5
click at [36, 105] on div "inbox reviewed recent all unclear take inventory issue suspicious failed recent…" at bounding box center [247, 94] width 422 height 72
paste input "First Street - Cooler - Left"
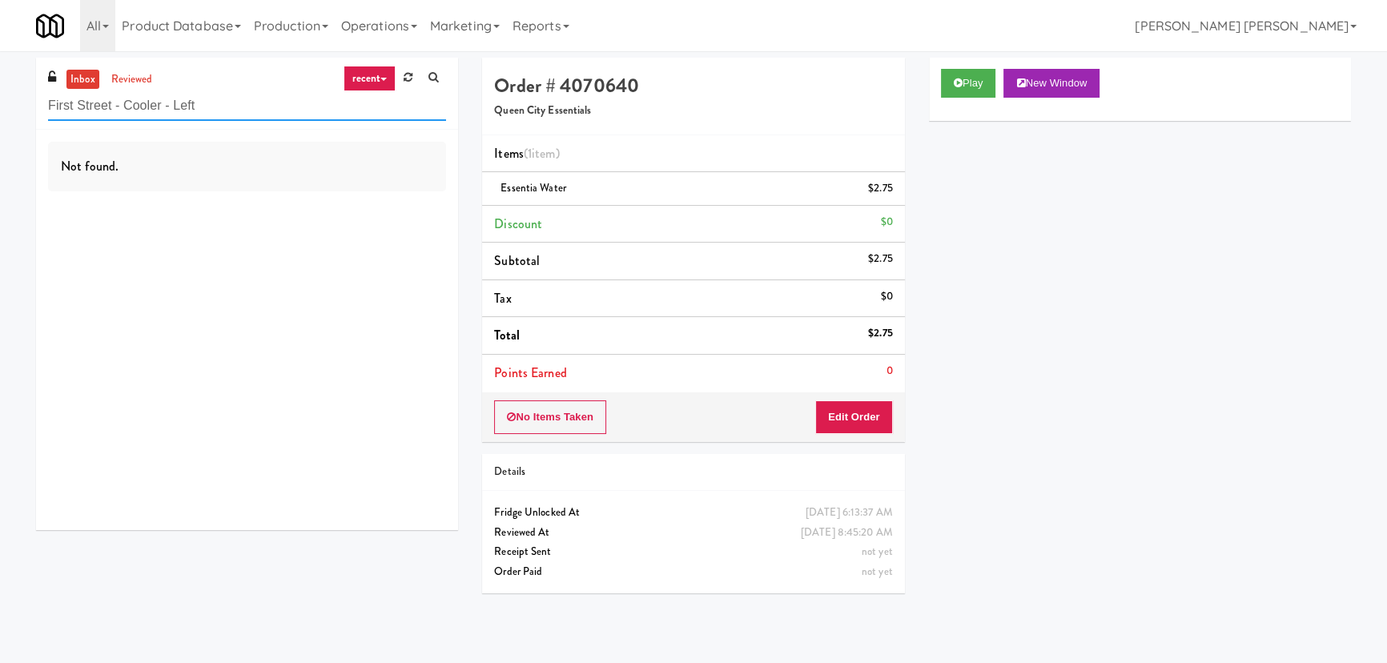
drag, startPoint x: 197, startPoint y: 108, endPoint x: 26, endPoint y: 104, distance: 171.4
click at [26, 104] on div "inbox reviewed recent all unclear take inventory issue suspicious failed recent…" at bounding box center [247, 300] width 446 height 484
paste input "La Plaza - Cooler 2 Mid"
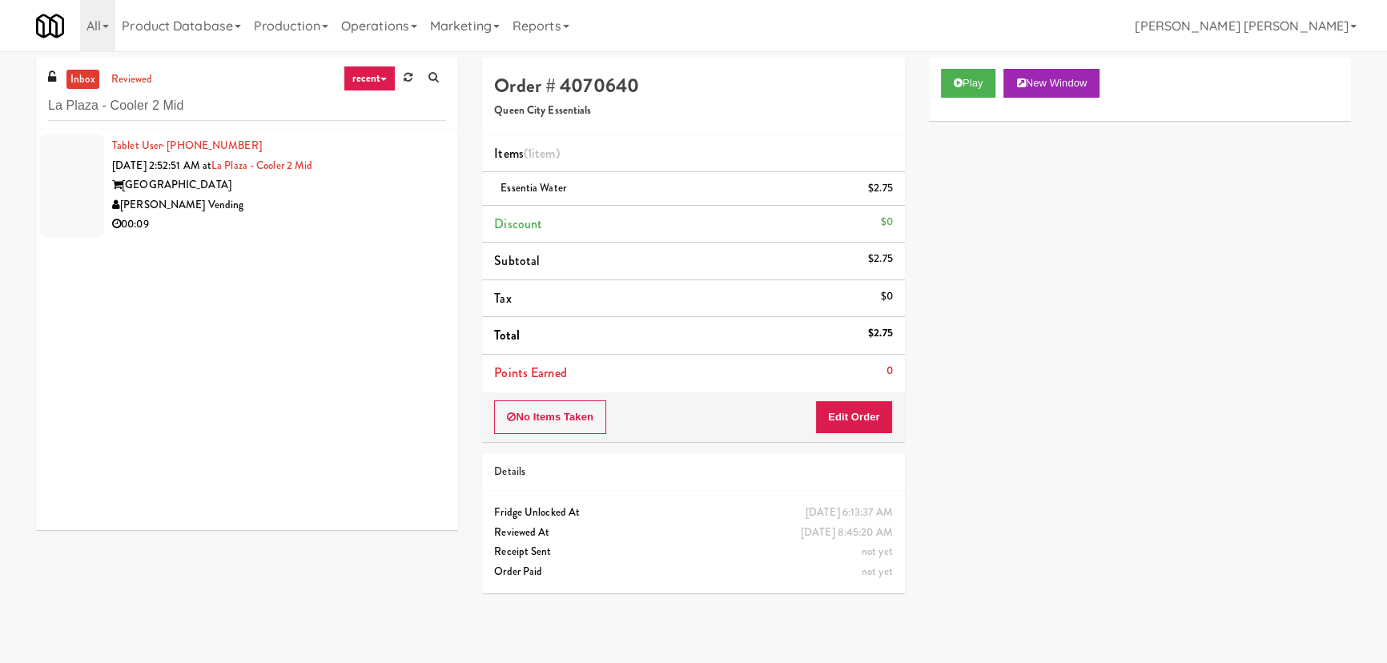
click at [319, 215] on div "00:09" at bounding box center [279, 225] width 334 height 20
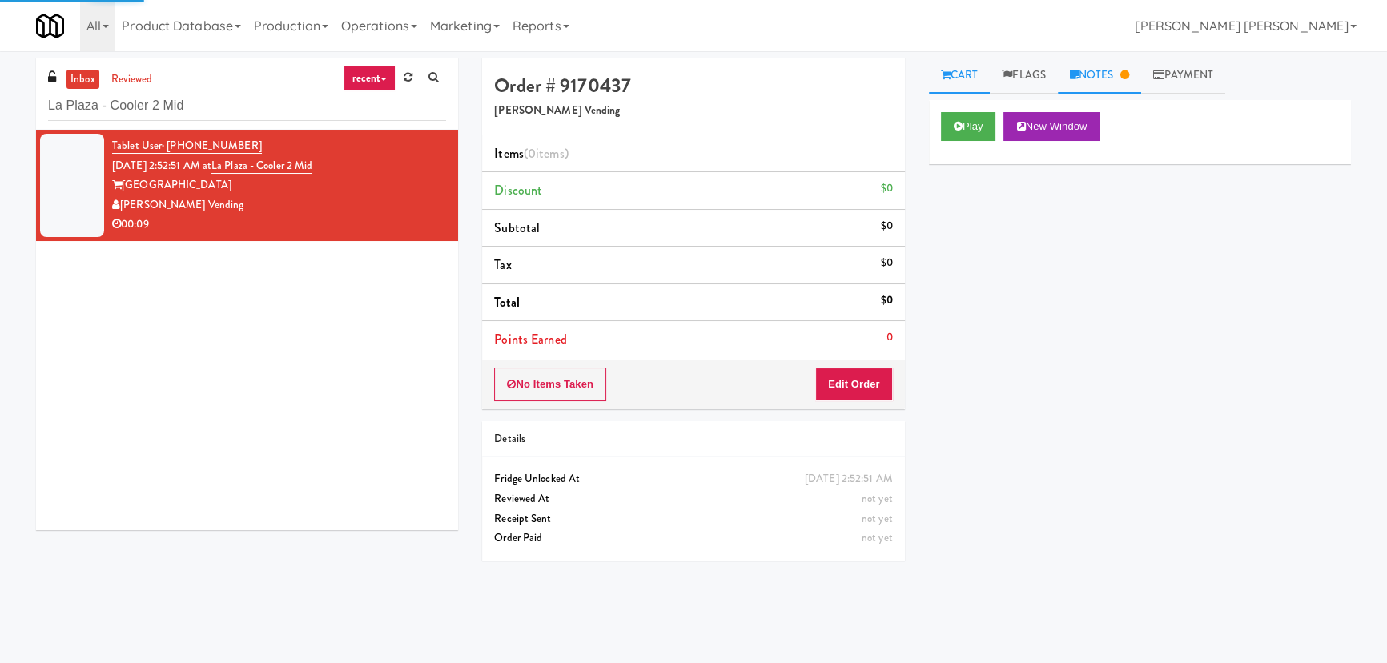
click at [1106, 74] on link "Notes" at bounding box center [1099, 76] width 83 height 36
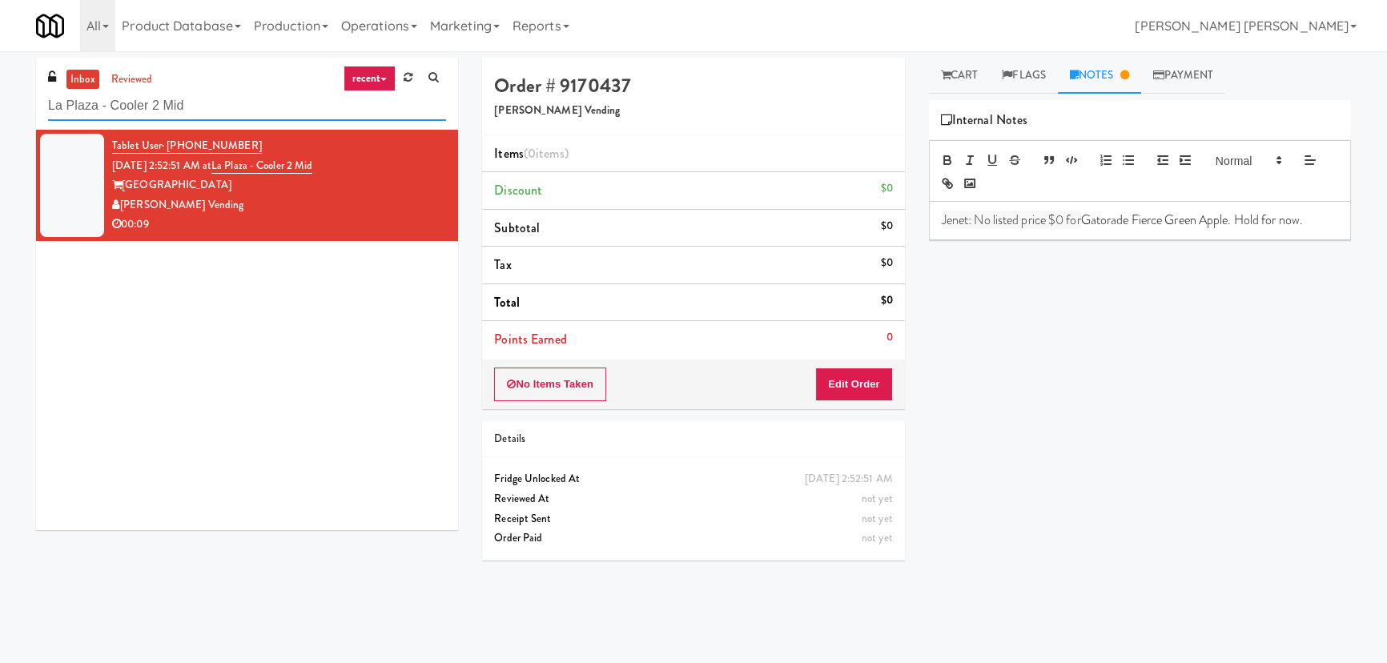
drag, startPoint x: 210, startPoint y: 104, endPoint x: 18, endPoint y: 96, distance: 191.5
click at [18, 96] on div "inbox reviewed recent all unclear take inventory issue suspicious failed recent…" at bounding box center [693, 357] width 1387 height 599
paste input "Adeline Luxury - Cooler 1"
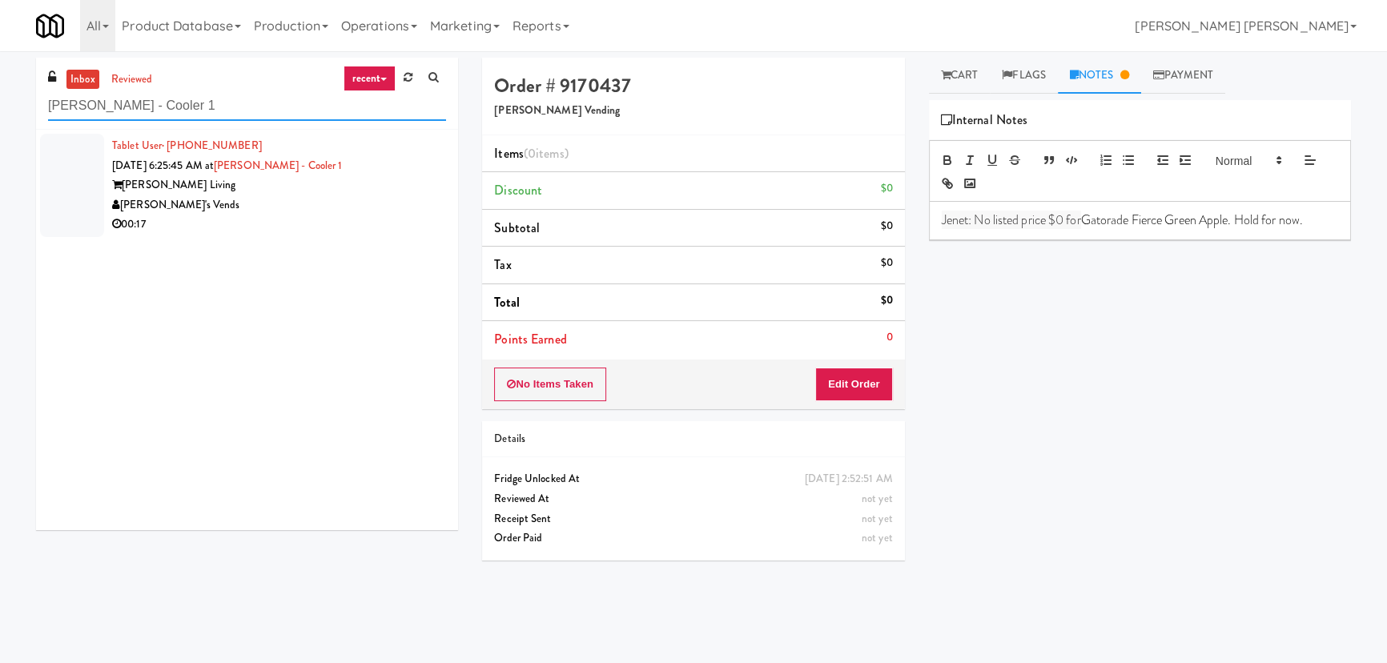
click at [149, 100] on input "Adeline Luxury - Cooler 1" at bounding box center [247, 106] width 398 height 30
paste input "Fine - Lobby-Cooler-Right"
click at [293, 216] on div "00:06" at bounding box center [279, 225] width 334 height 20
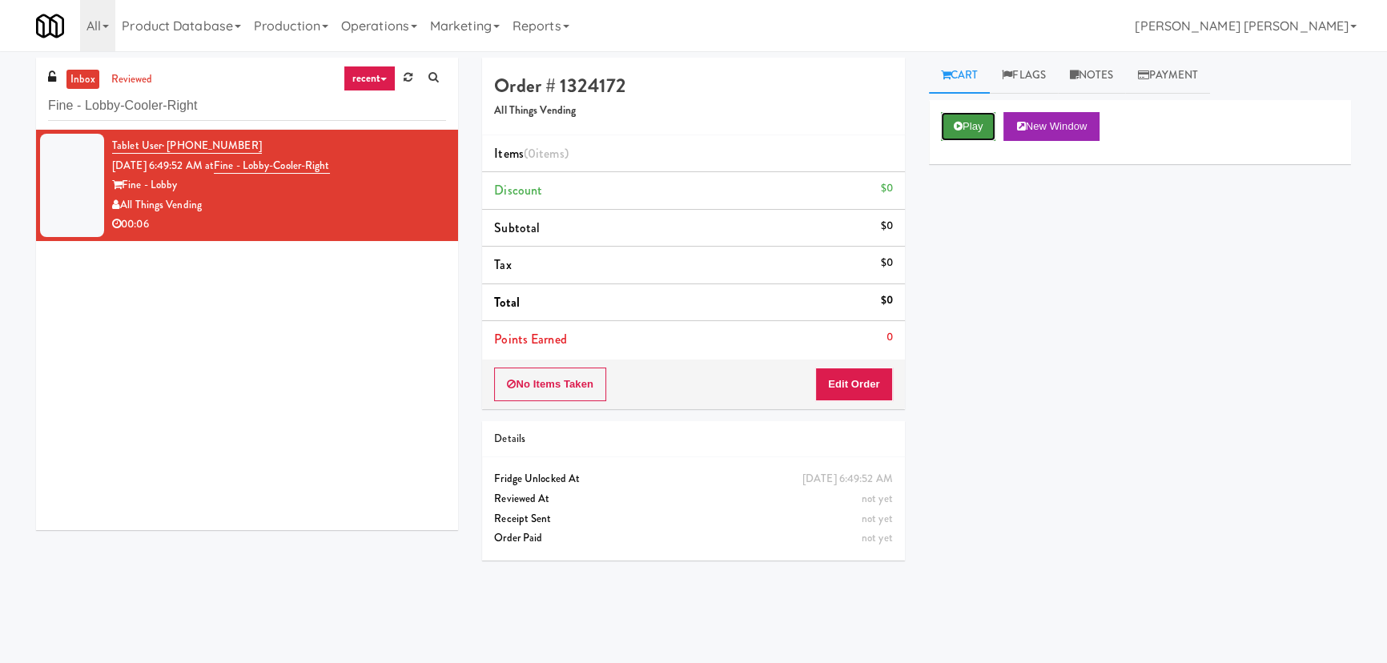
click at [963, 131] on button "Play" at bounding box center [968, 126] width 55 height 29
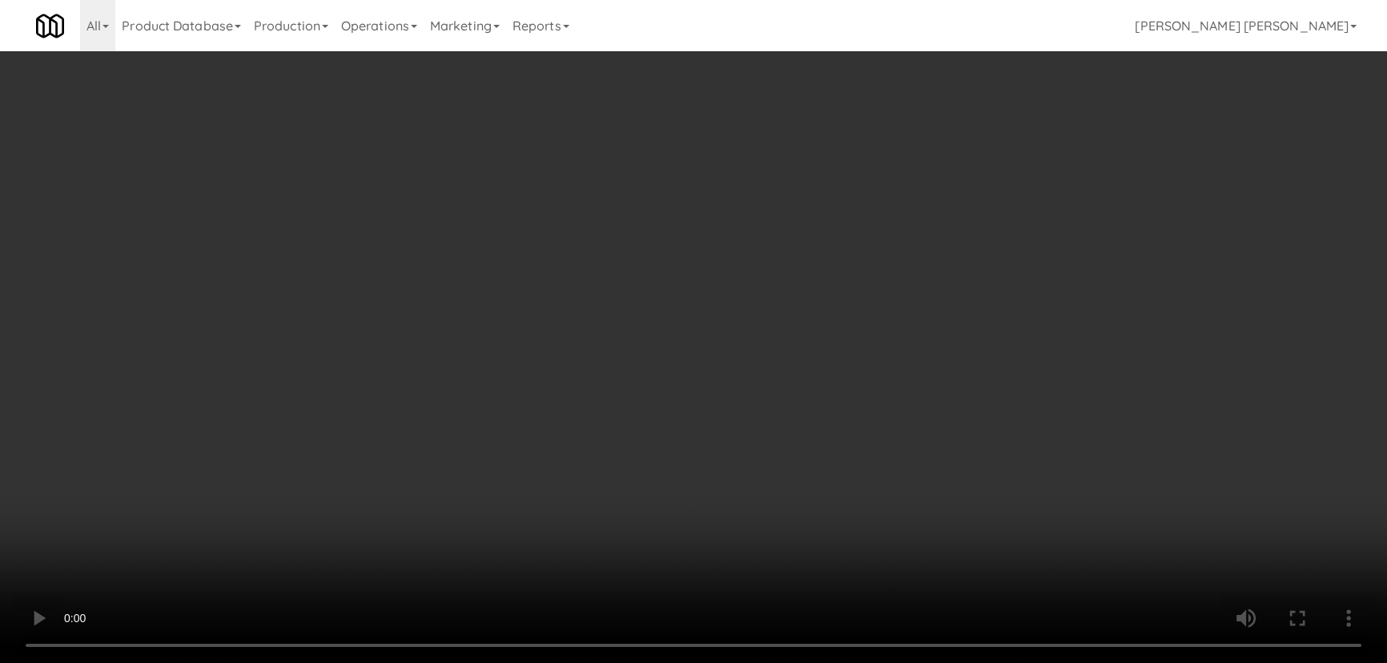
drag, startPoint x: 646, startPoint y: 625, endPoint x: 142, endPoint y: 665, distance: 505.9
click at [613, 632] on video at bounding box center [693, 331] width 1387 height 663
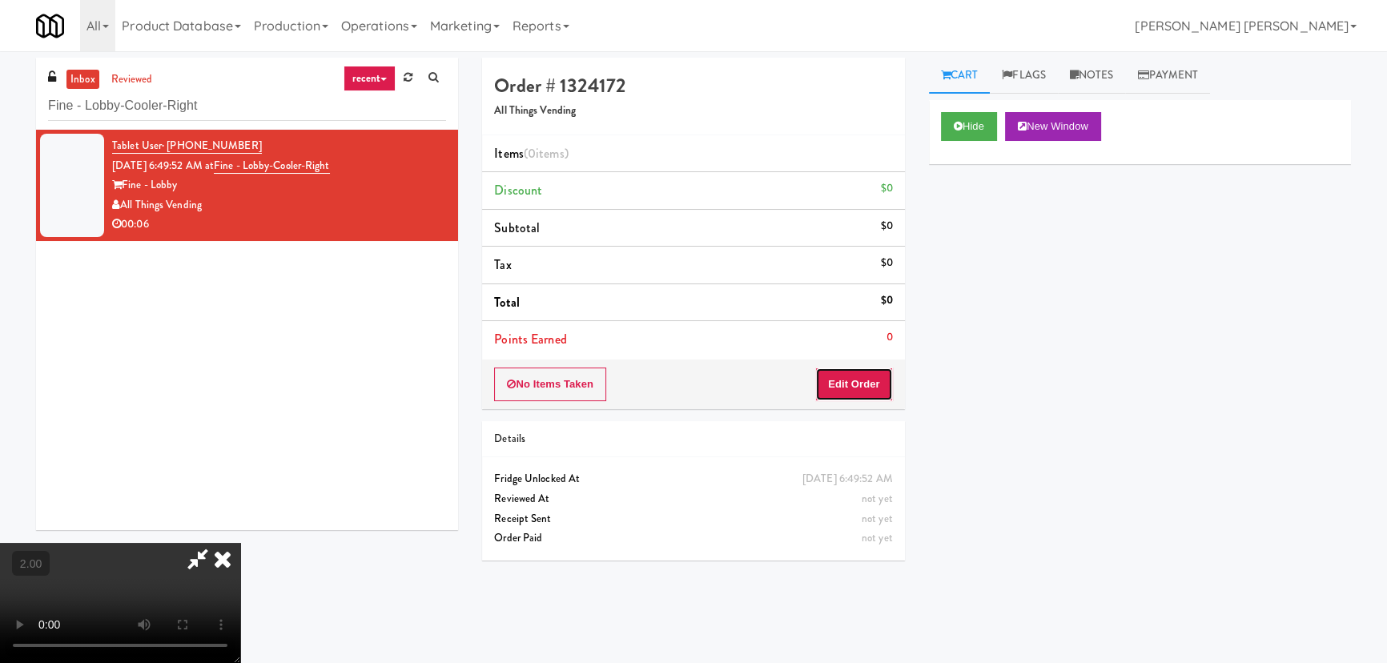
click at [869, 373] on button "Edit Order" at bounding box center [854, 384] width 78 height 34
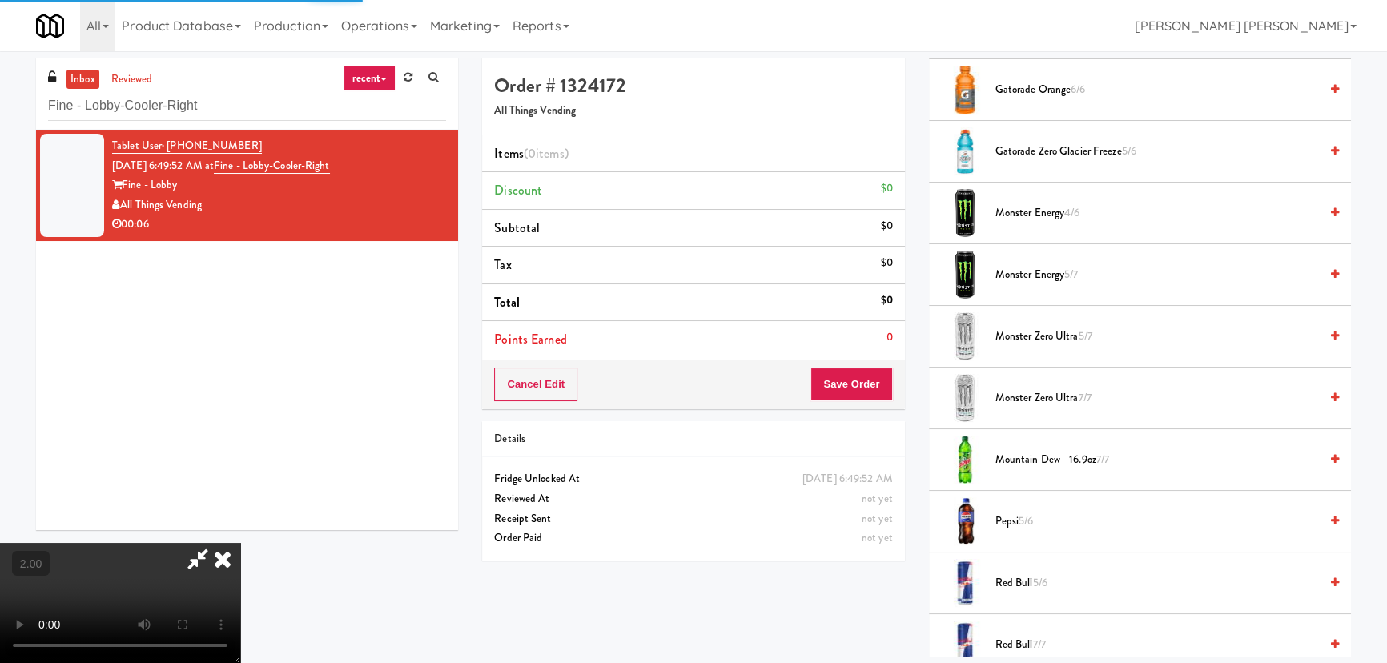
scroll to position [1746, 0]
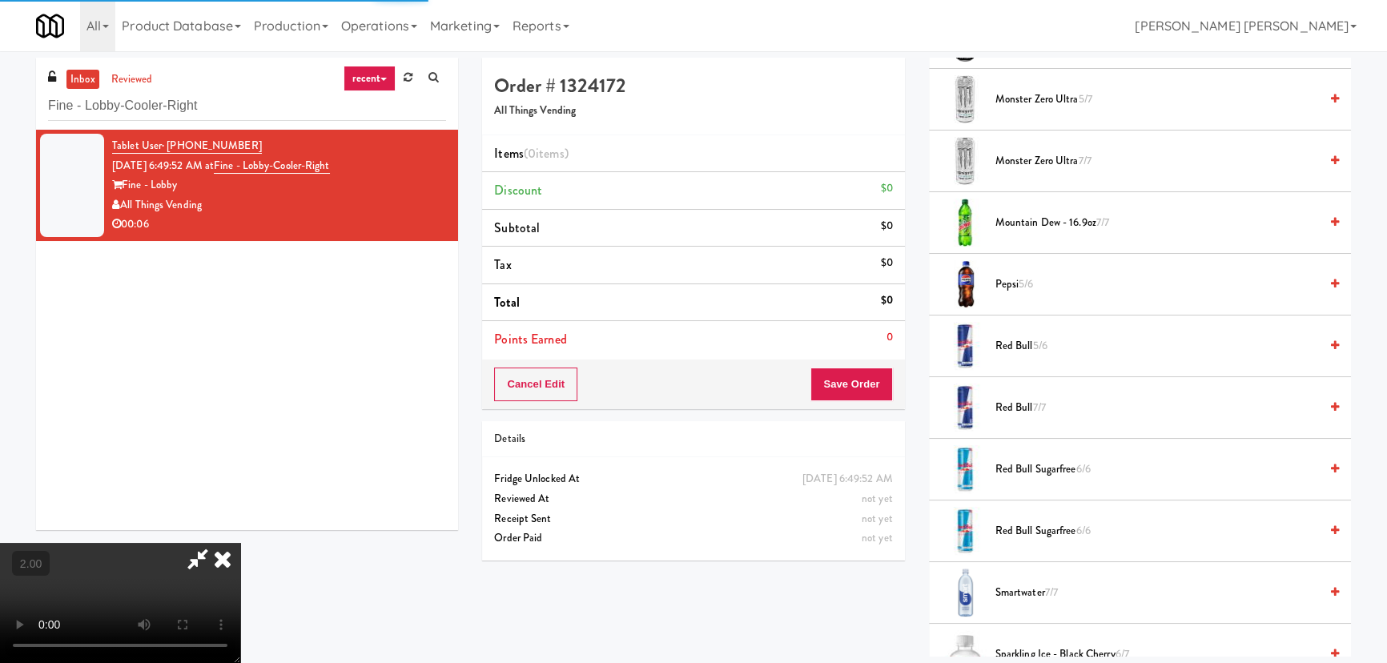
click at [1017, 218] on span "Mountain Dew - 16.9oz 7/7" at bounding box center [1156, 223] width 323 height 20
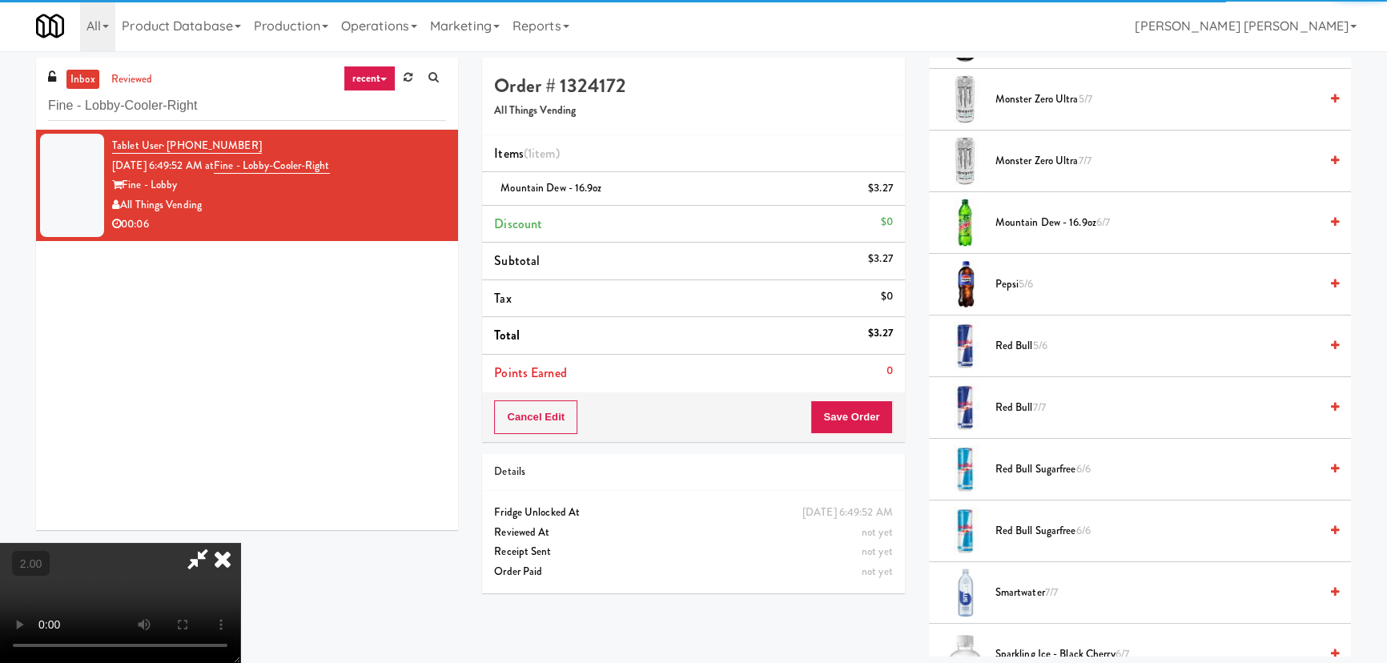
scroll to position [0, 0]
drag, startPoint x: 801, startPoint y: 69, endPoint x: 802, endPoint y: 89, distance: 20.0
click at [240, 543] on icon at bounding box center [222, 559] width 35 height 32
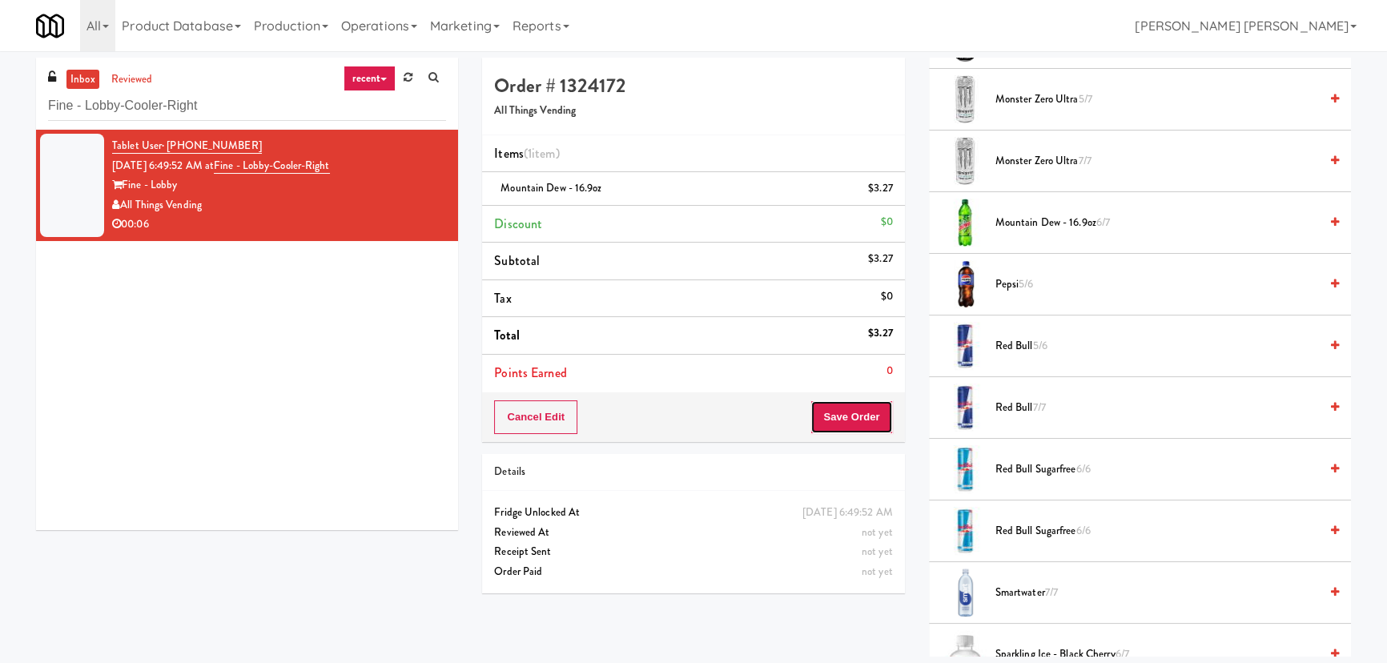
click at [881, 418] on button "Save Order" at bounding box center [851, 417] width 82 height 34
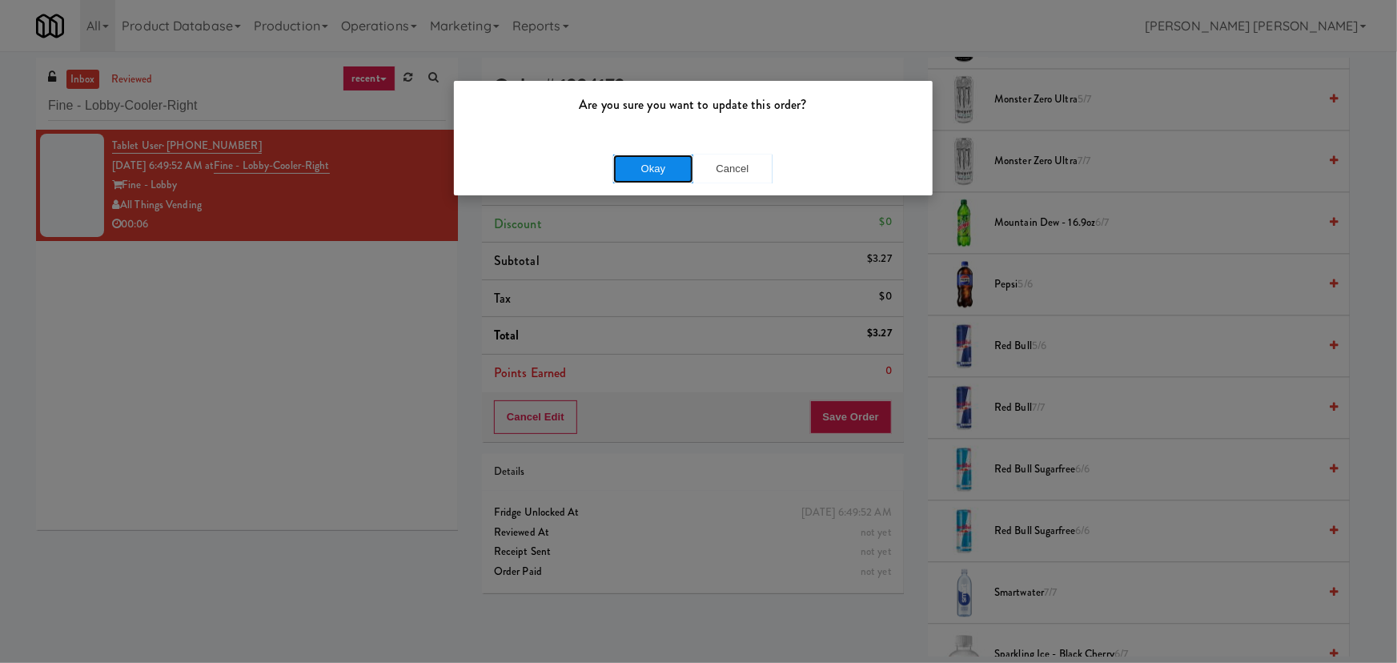
click at [668, 175] on button "Okay" at bounding box center [653, 169] width 80 height 29
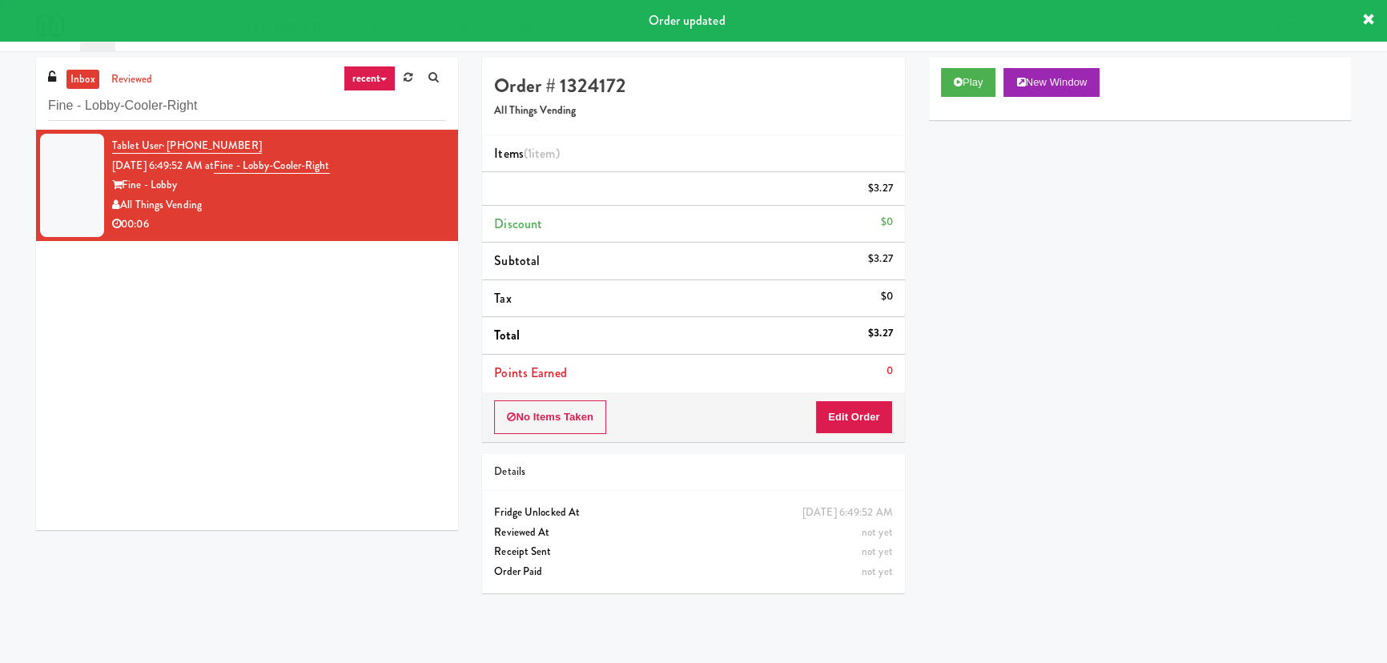
scroll to position [43, 0]
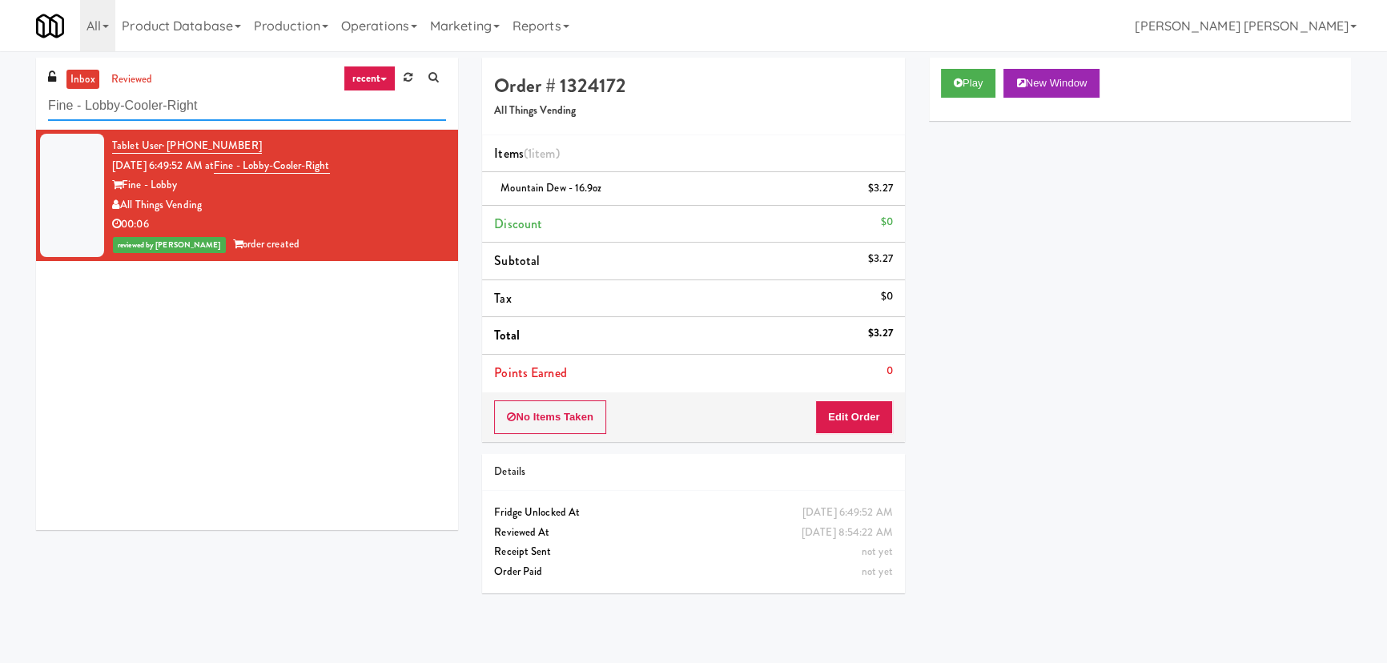
drag, startPoint x: 217, startPoint y: 101, endPoint x: 33, endPoint y: 86, distance: 184.7
click at [33, 86] on div "inbox reviewed recent all unclear take inventory issue suspicious failed recent…" at bounding box center [247, 300] width 446 height 484
paste input "RAW Training - Fridge"
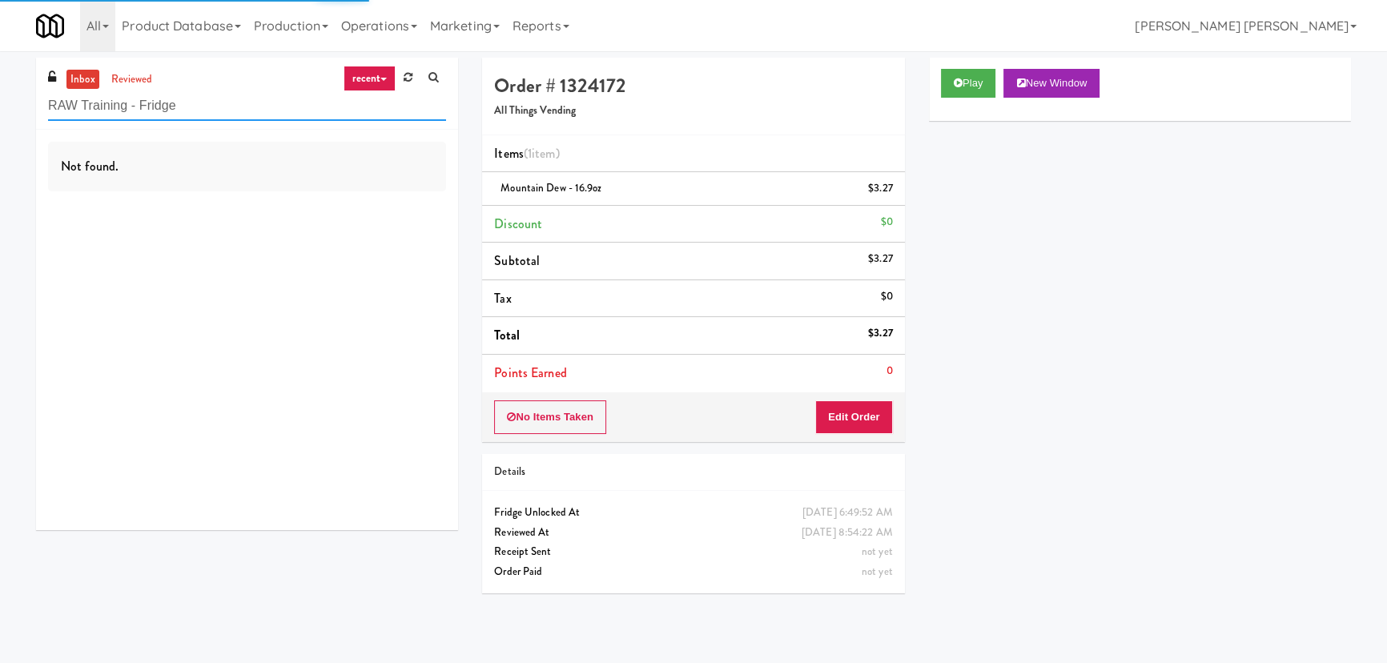
type input "RAW Training - Fridge"
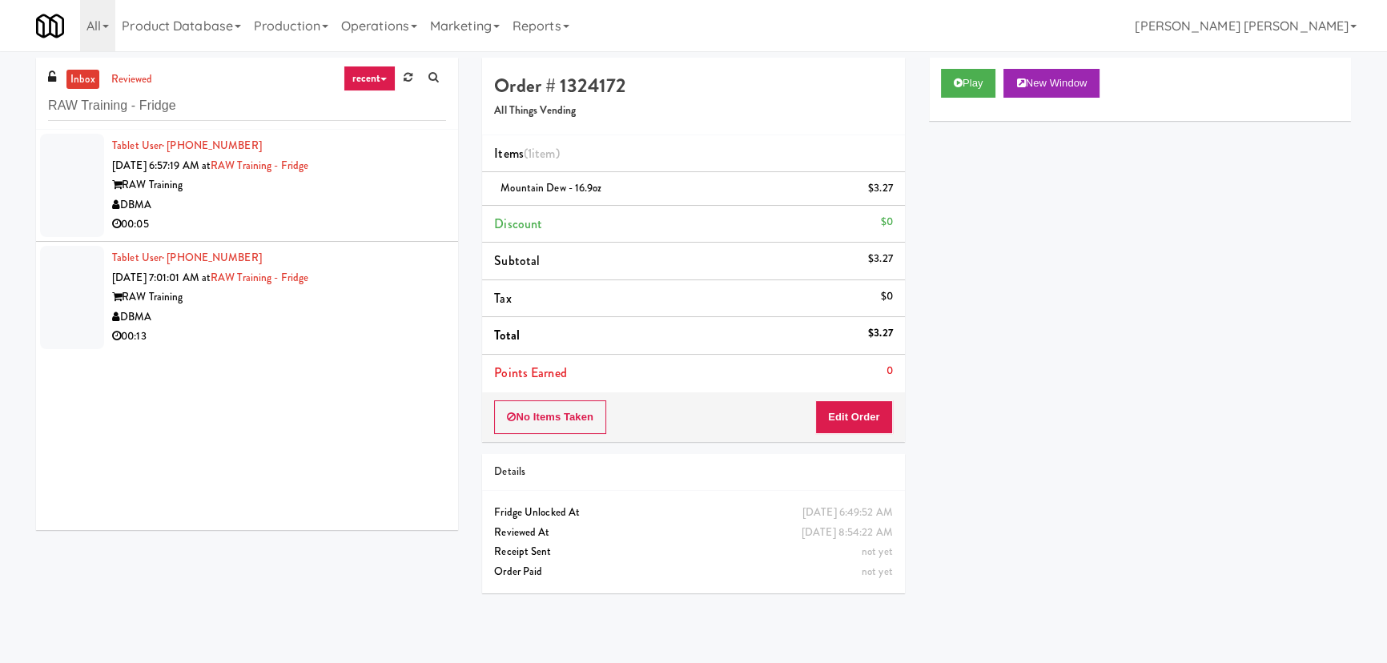
click at [281, 199] on div "DBMA" at bounding box center [279, 205] width 334 height 20
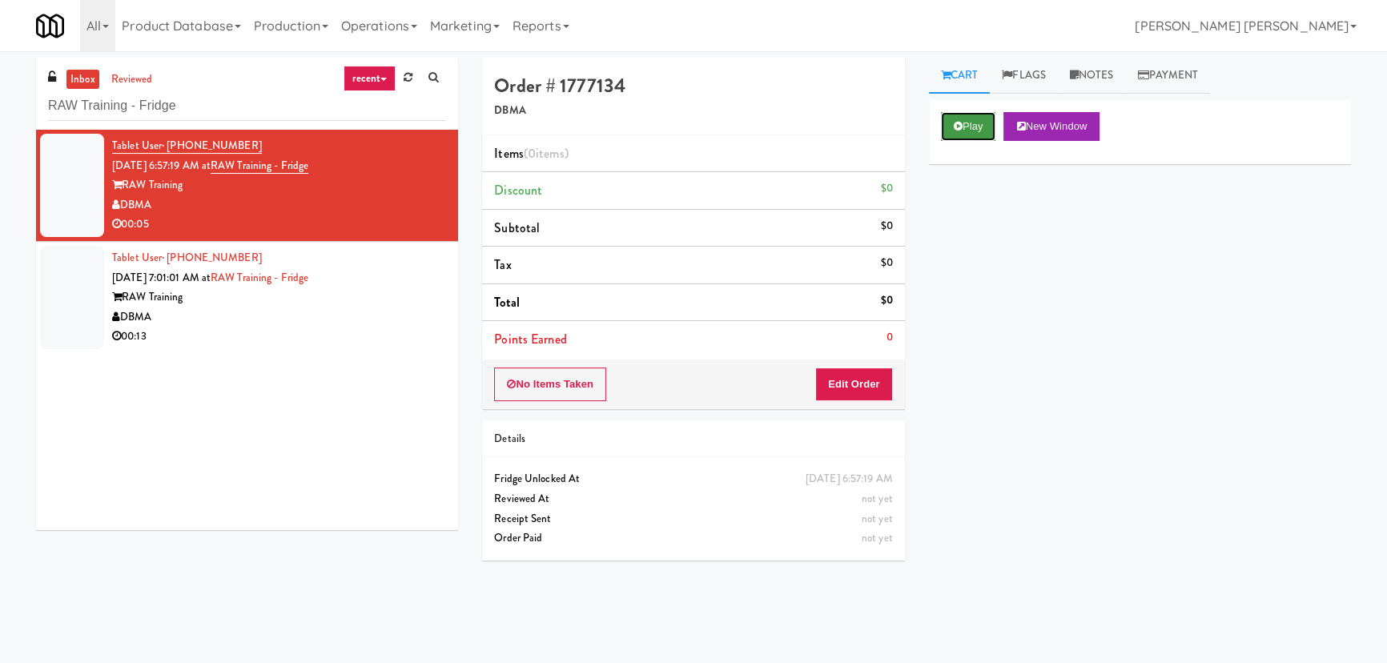
click at [979, 121] on button "Play" at bounding box center [968, 126] width 55 height 29
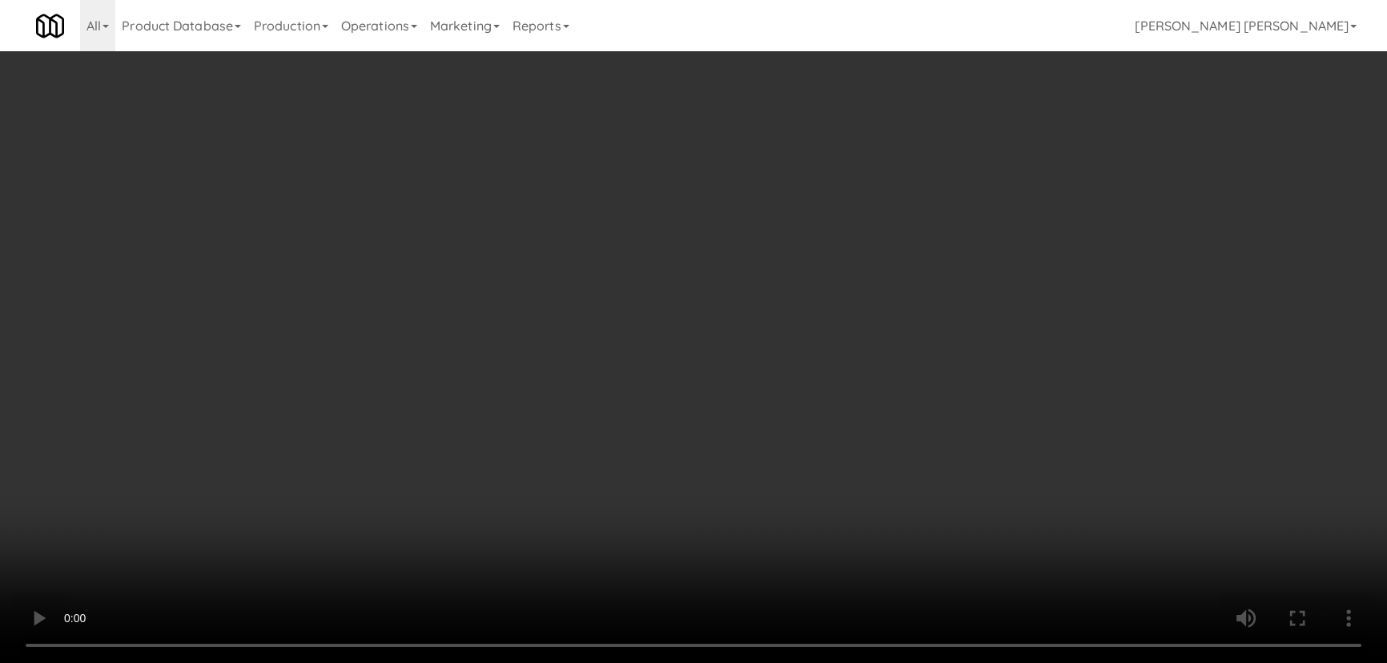
scroll to position [33, 0]
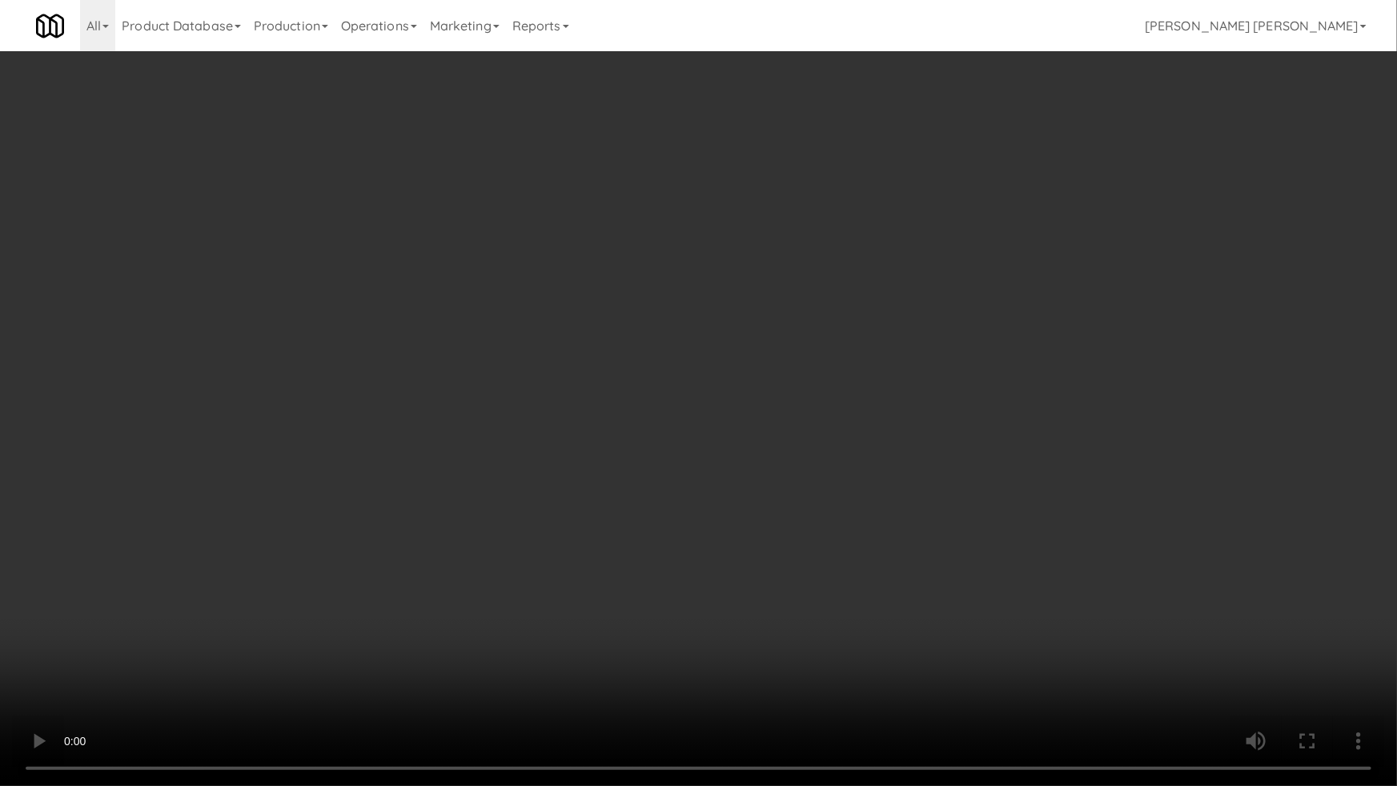
drag, startPoint x: 760, startPoint y: 665, endPoint x: 739, endPoint y: 651, distance: 24.9
click at [760, 662] on video at bounding box center [698, 393] width 1397 height 786
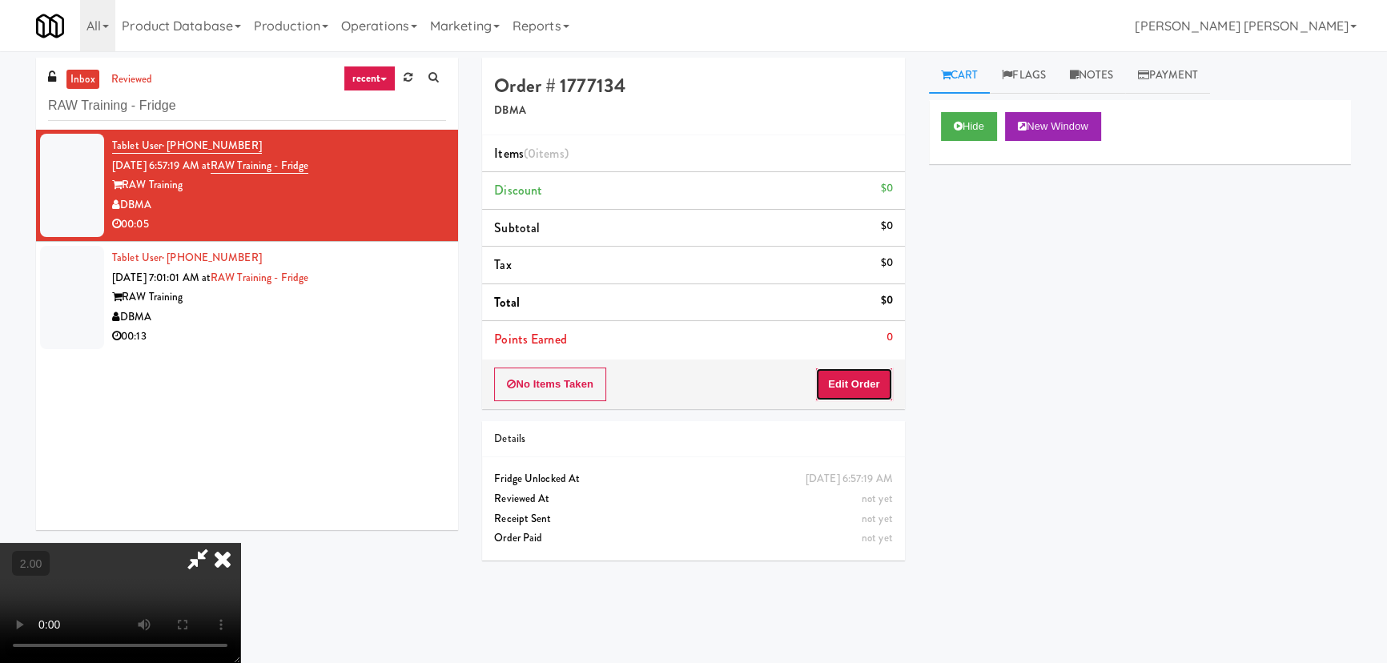
click at [864, 371] on button "Edit Order" at bounding box center [854, 384] width 78 height 34
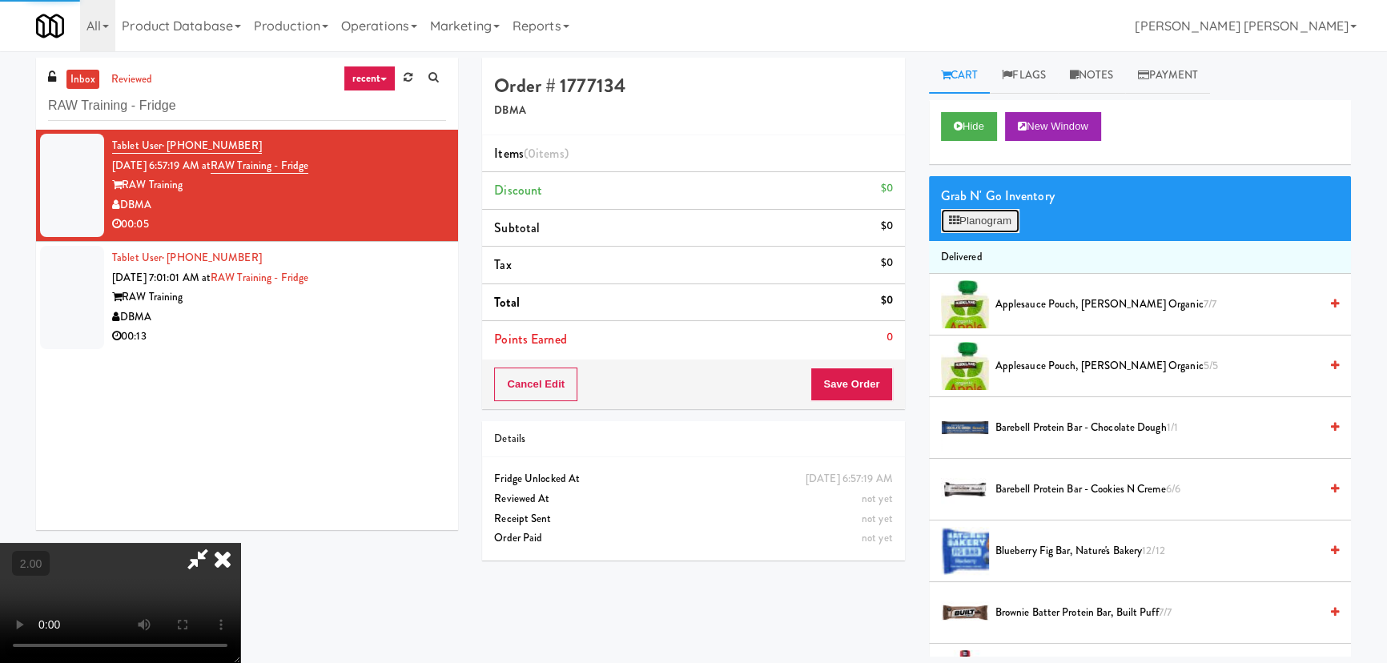
click at [966, 226] on button "Planogram" at bounding box center [980, 221] width 78 height 24
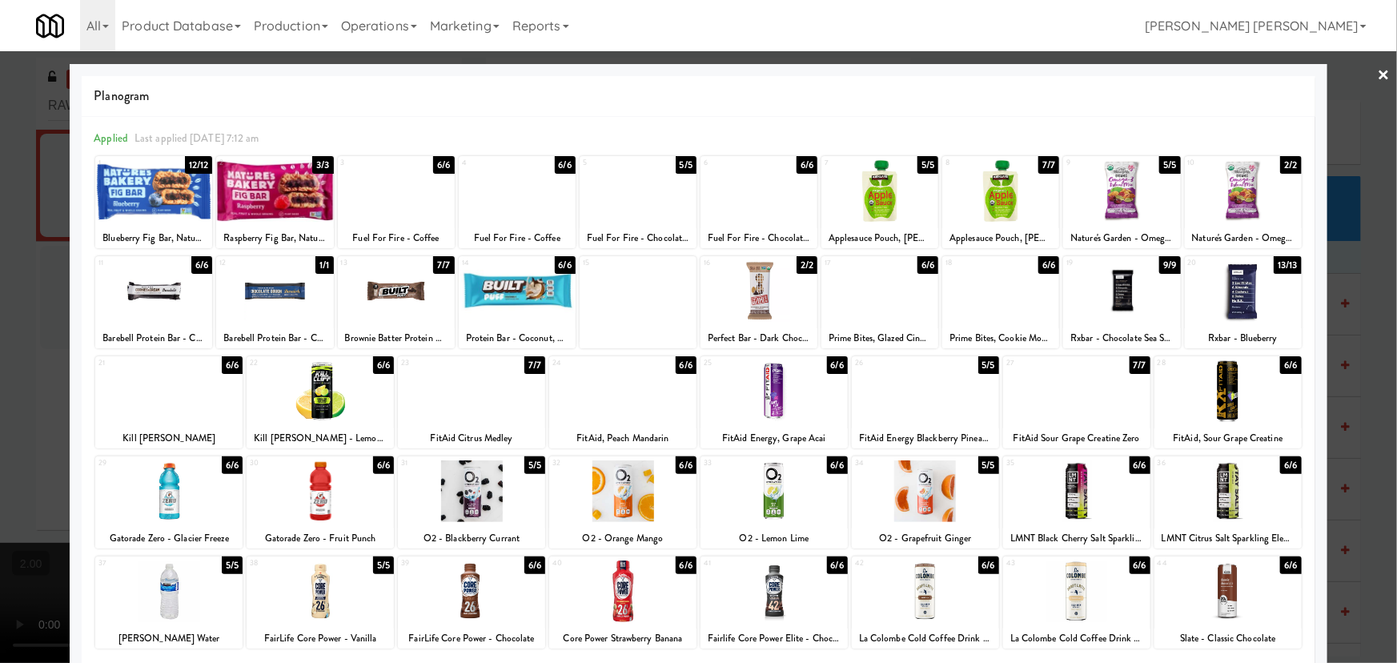
click at [643, 209] on div at bounding box center [638, 191] width 117 height 62
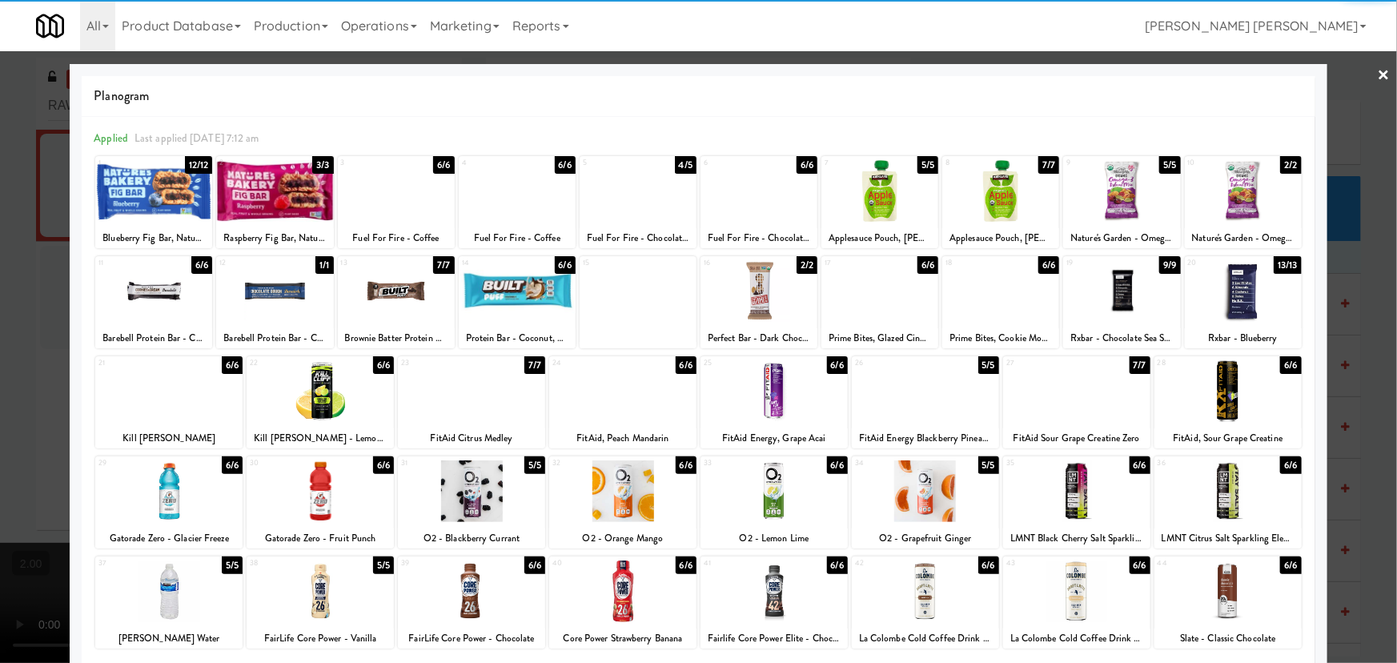
drag, startPoint x: 1379, startPoint y: 70, endPoint x: 1307, endPoint y: 66, distance: 73.0
click at [1379, 70] on link "×" at bounding box center [1384, 76] width 13 height 50
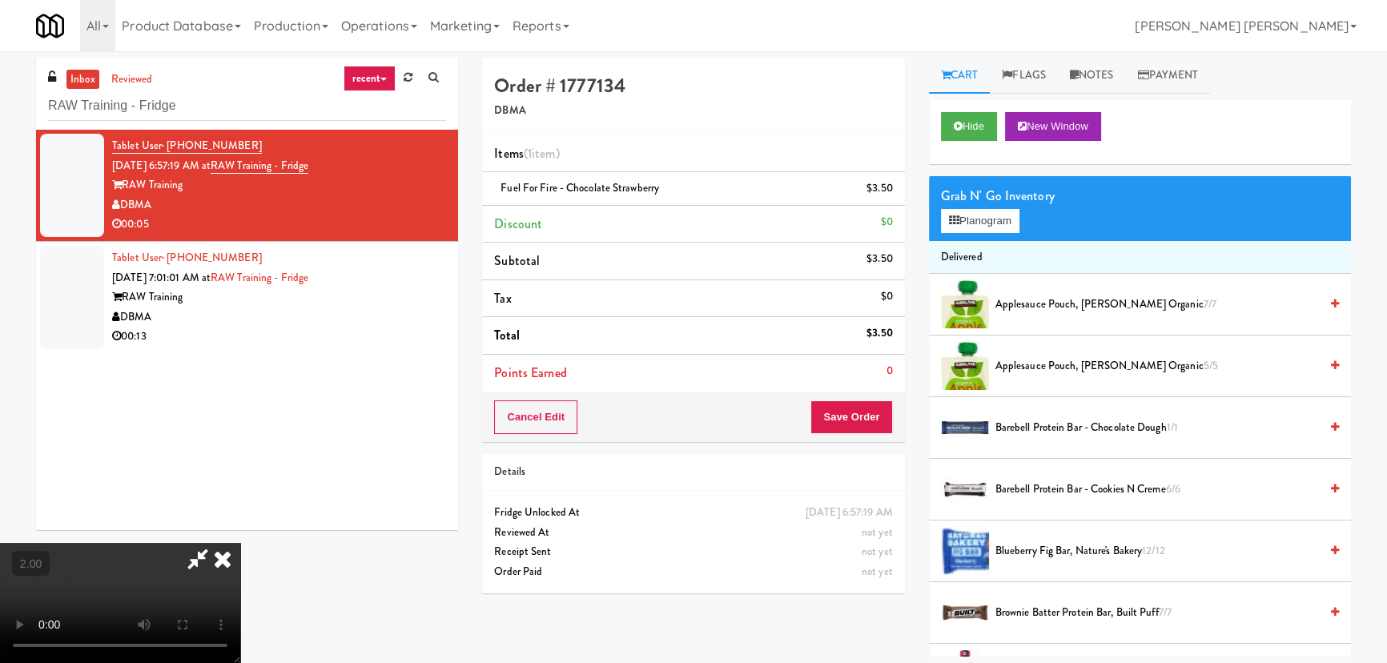
click at [240, 543] on icon at bounding box center [222, 559] width 35 height 32
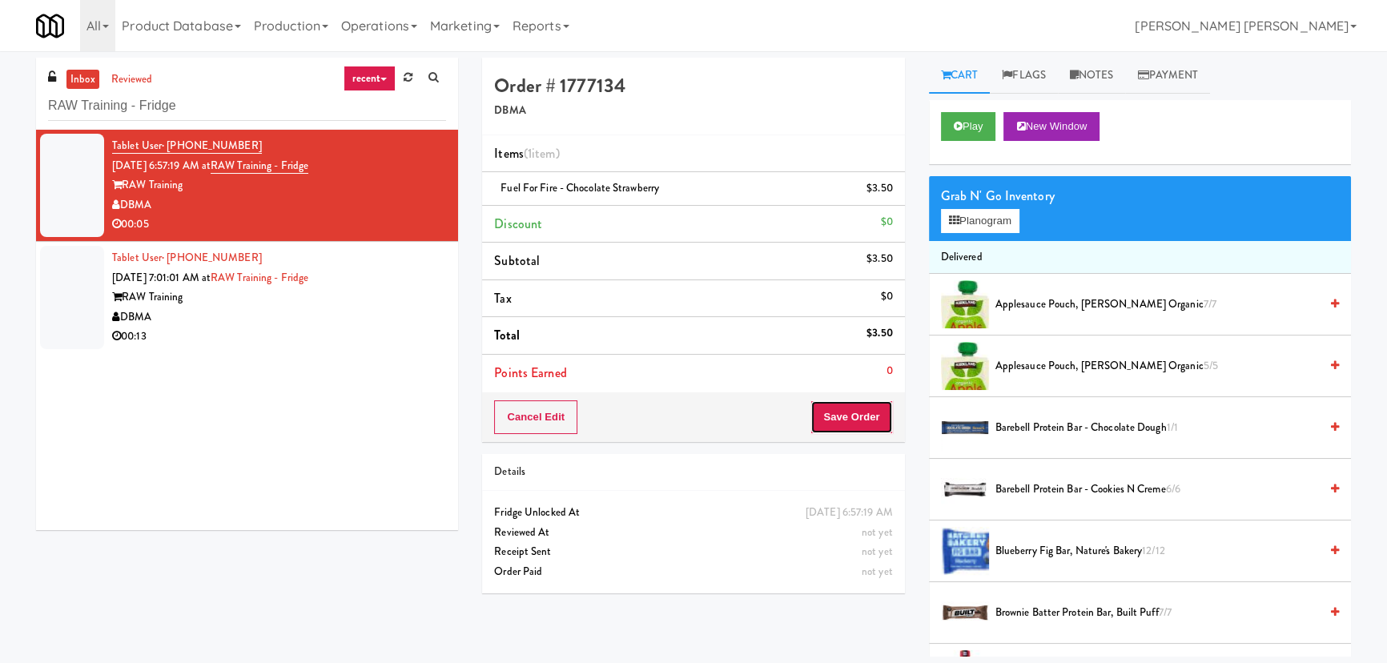
click at [853, 421] on button "Save Order" at bounding box center [851, 417] width 82 height 34
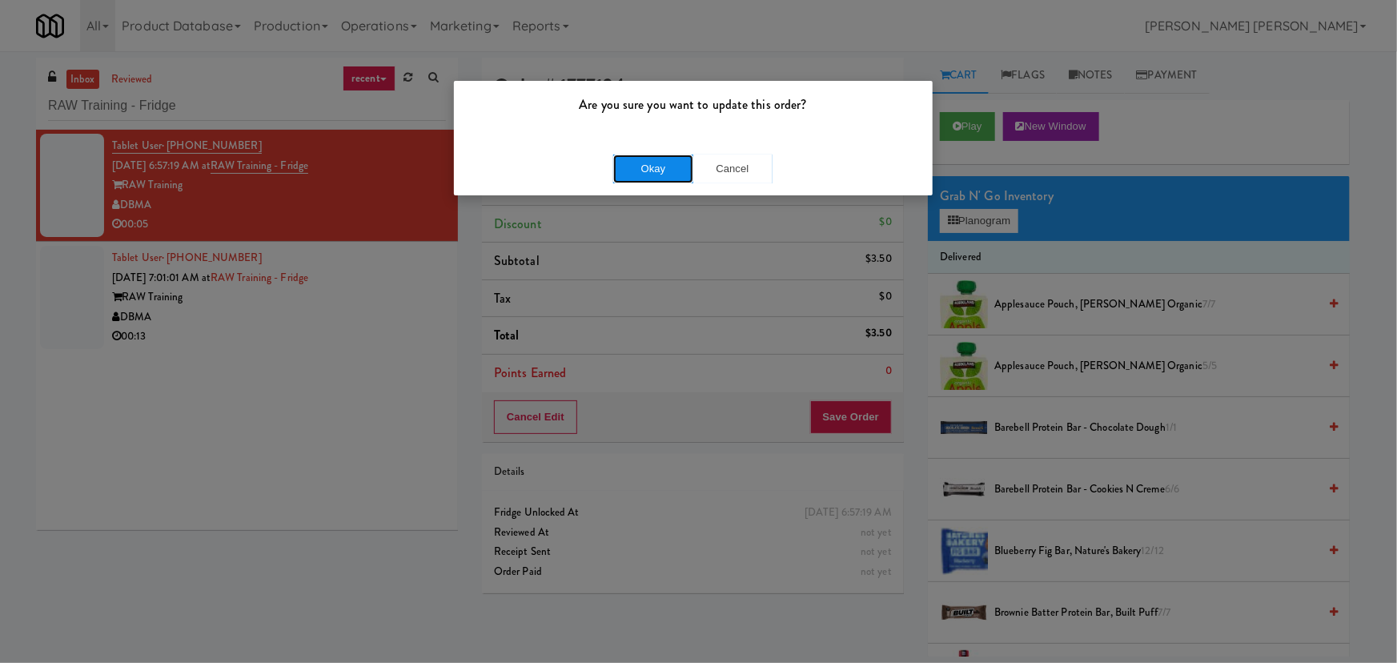
click at [688, 163] on button "Okay" at bounding box center [653, 169] width 80 height 29
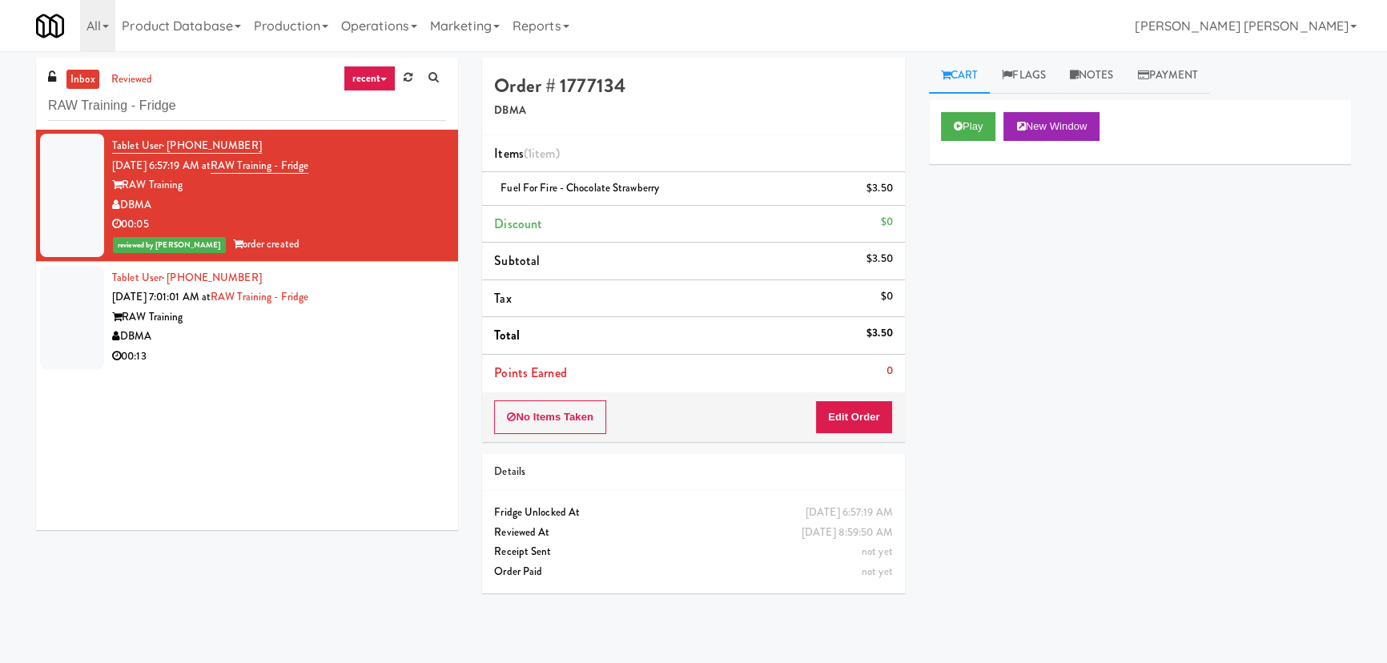
click at [303, 348] on div "00:13" at bounding box center [279, 357] width 334 height 20
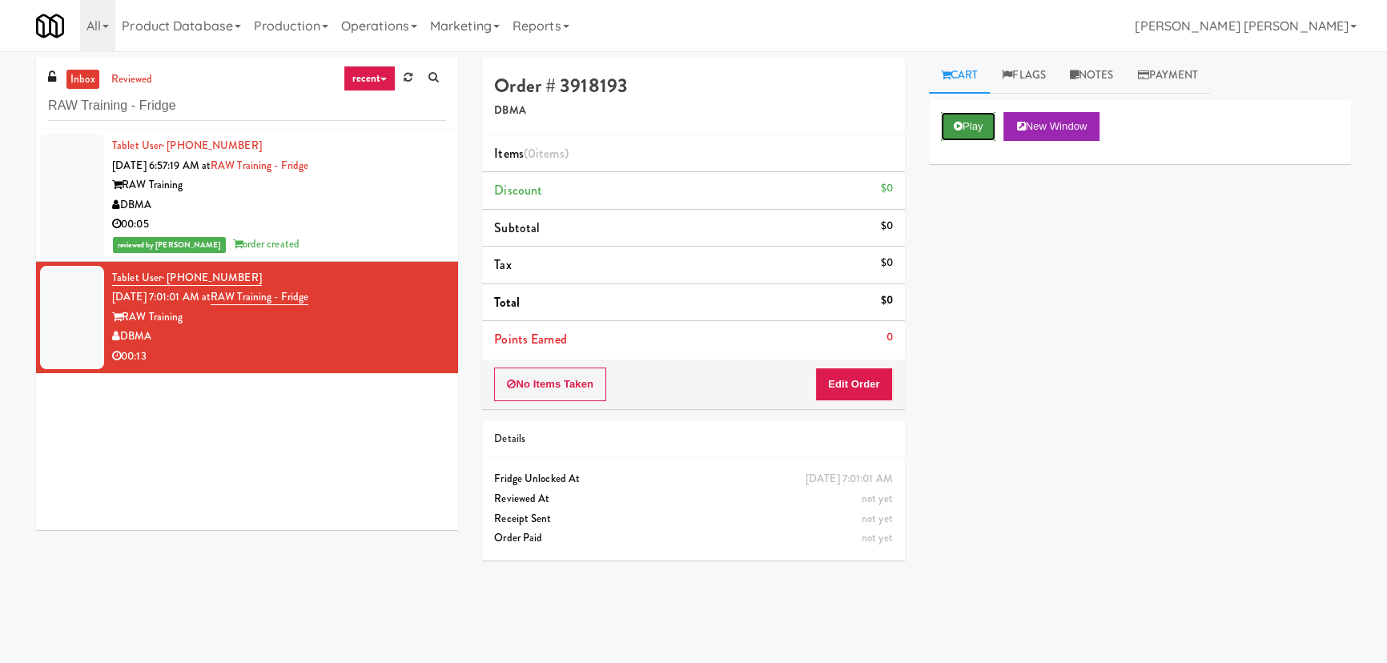
click at [977, 123] on button "Play" at bounding box center [968, 126] width 55 height 29
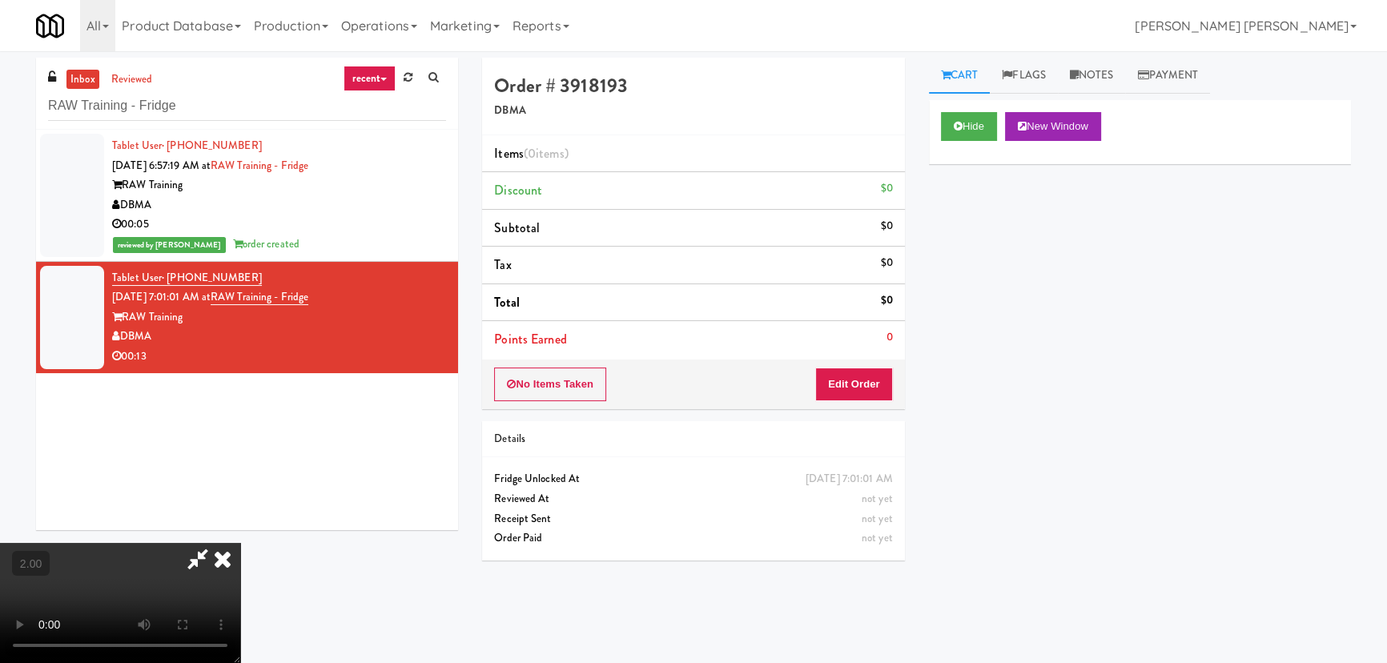
scroll to position [33, 0]
click at [863, 385] on button "Edit Order" at bounding box center [854, 384] width 78 height 34
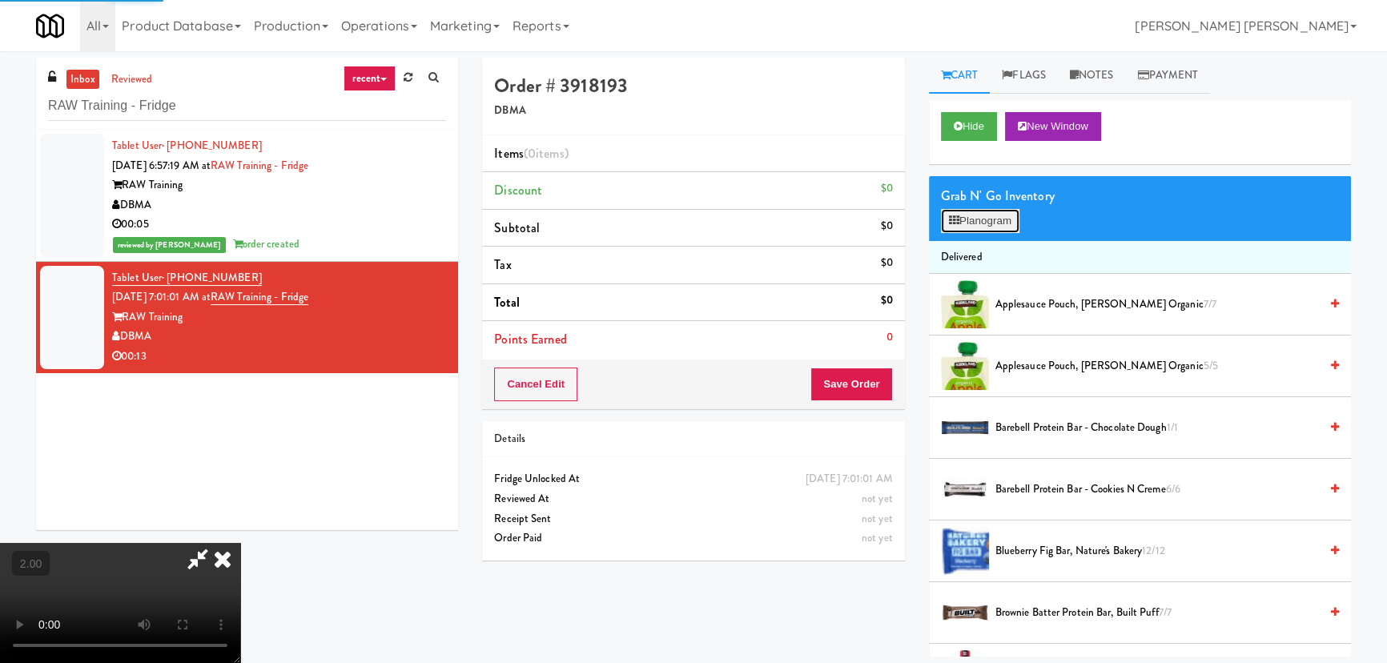
click at [989, 210] on button "Planogram" at bounding box center [980, 221] width 78 height 24
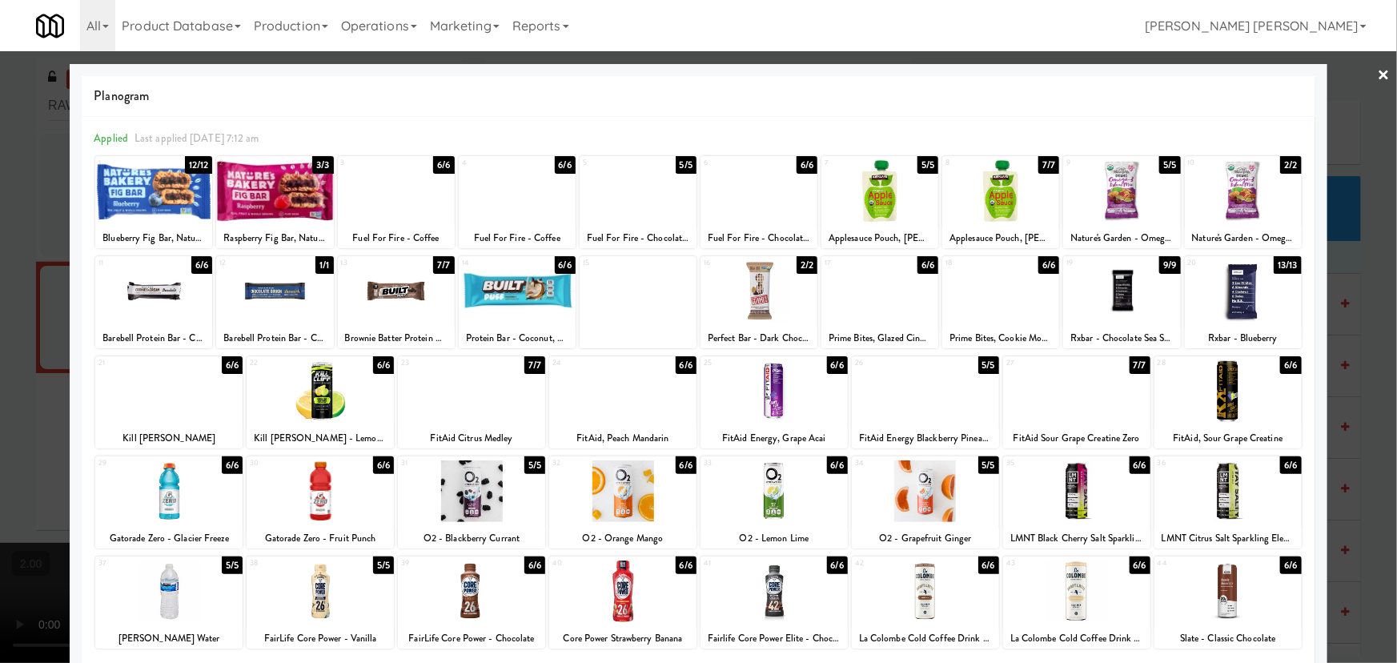
click at [1066, 501] on div at bounding box center [1076, 491] width 147 height 62
click at [761, 613] on div at bounding box center [774, 591] width 147 height 62
click at [1378, 70] on link "×" at bounding box center [1384, 76] width 13 height 50
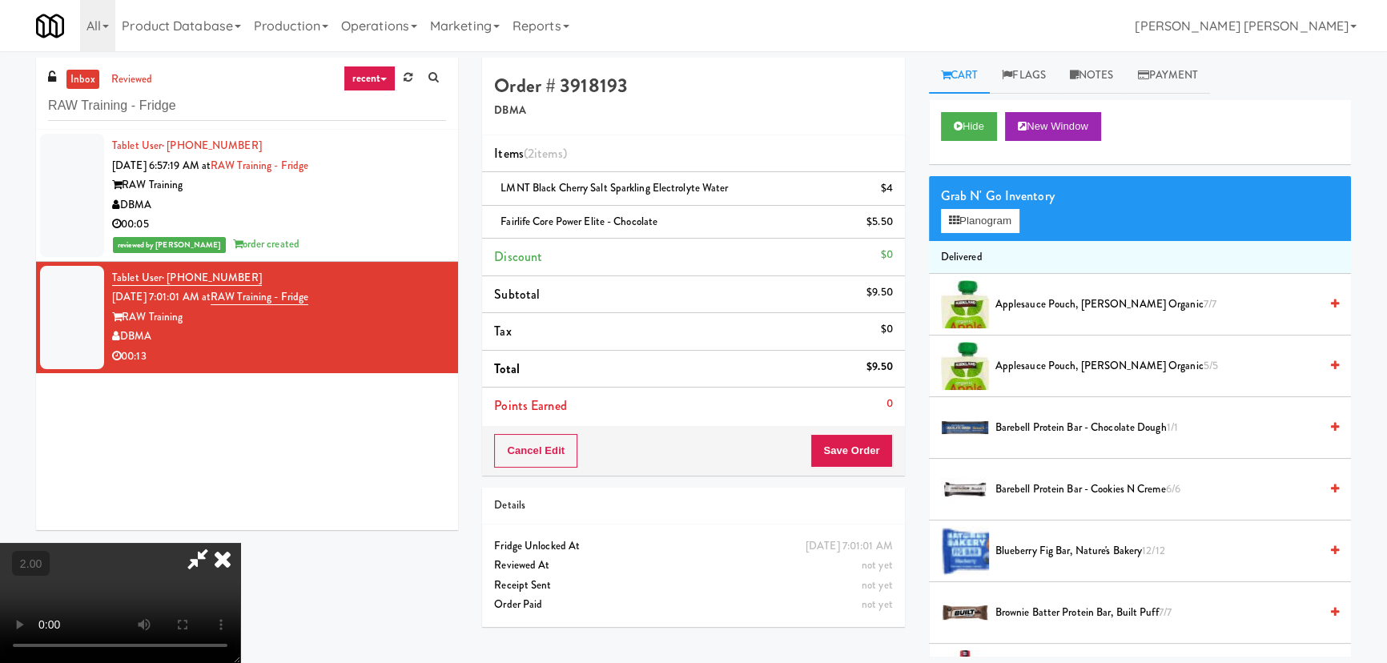
click at [240, 543] on icon at bounding box center [222, 559] width 35 height 32
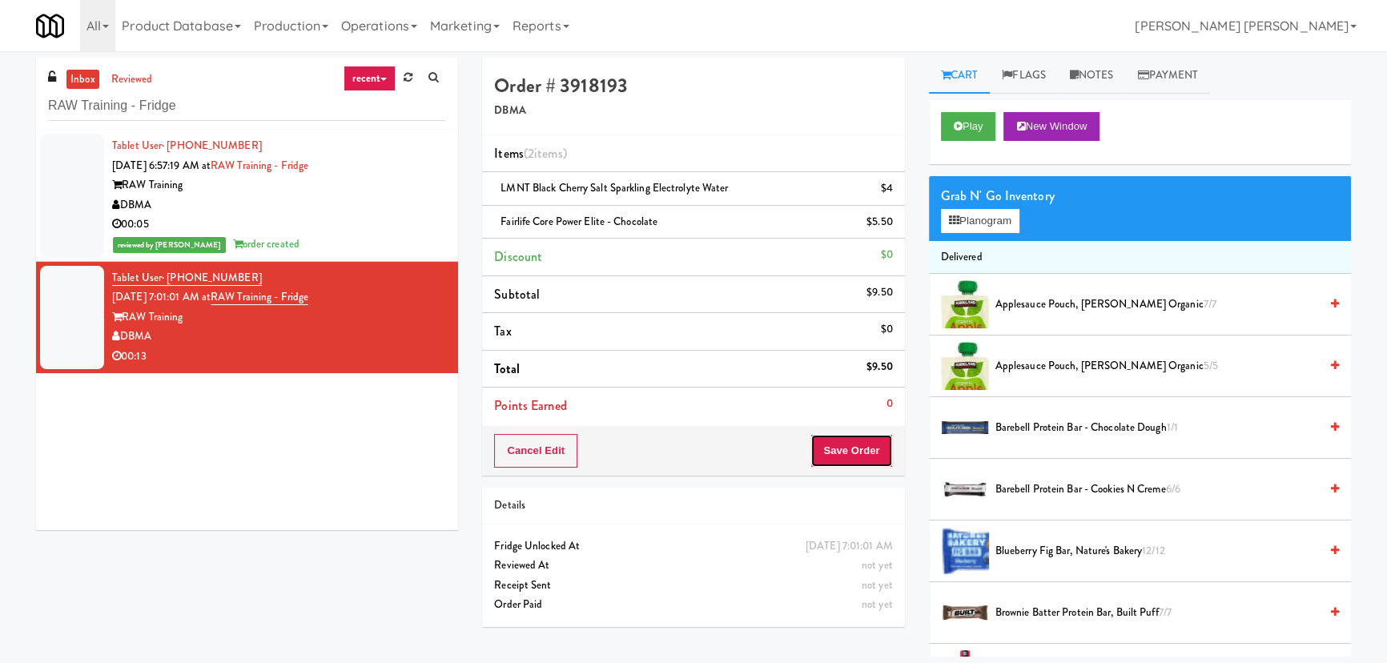
click at [852, 447] on button "Save Order" at bounding box center [851, 451] width 82 height 34
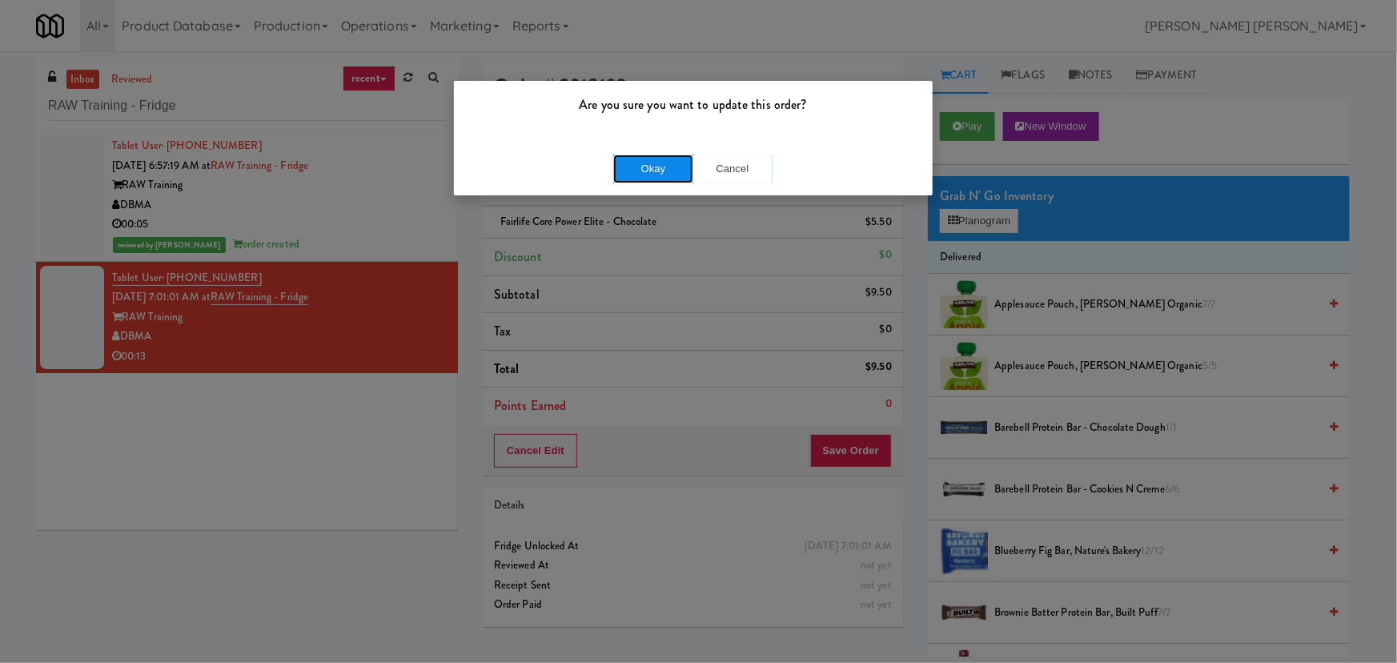
click at [643, 167] on button "Okay" at bounding box center [653, 169] width 80 height 29
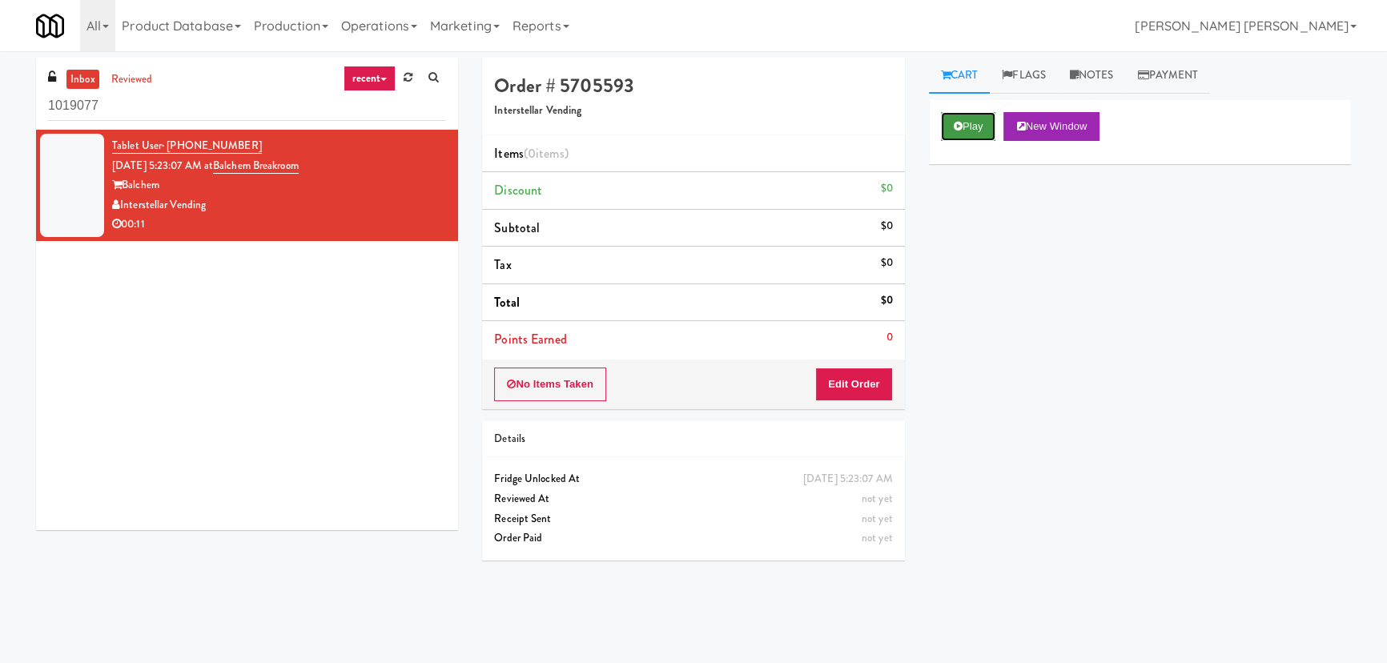
click at [972, 123] on button "Play" at bounding box center [968, 126] width 55 height 29
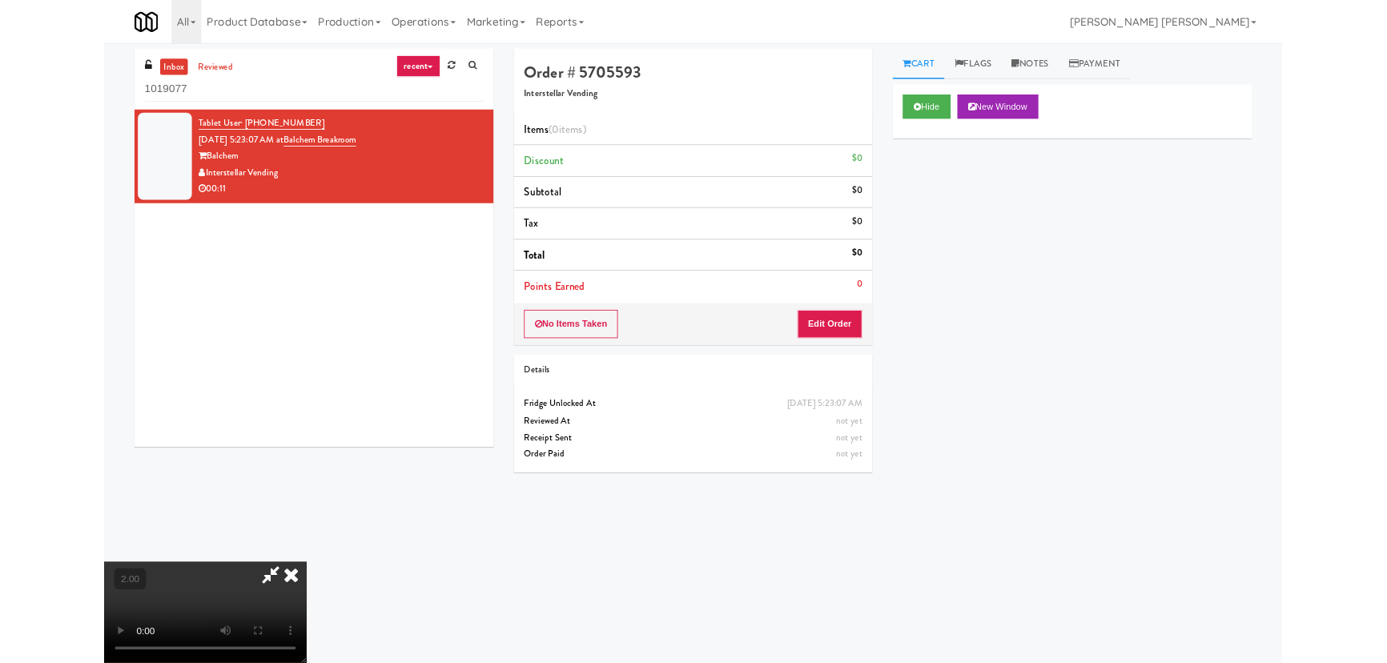
scroll to position [30, 0]
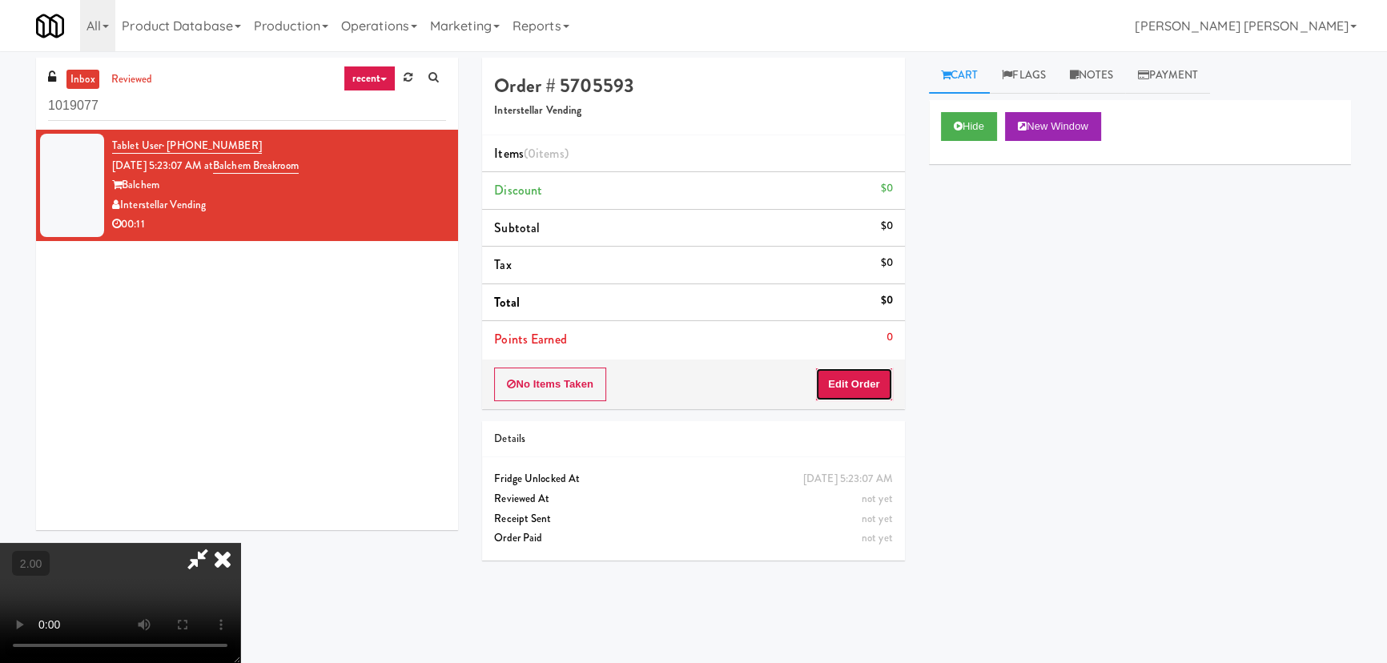
click at [849, 385] on button "Edit Order" at bounding box center [854, 384] width 78 height 34
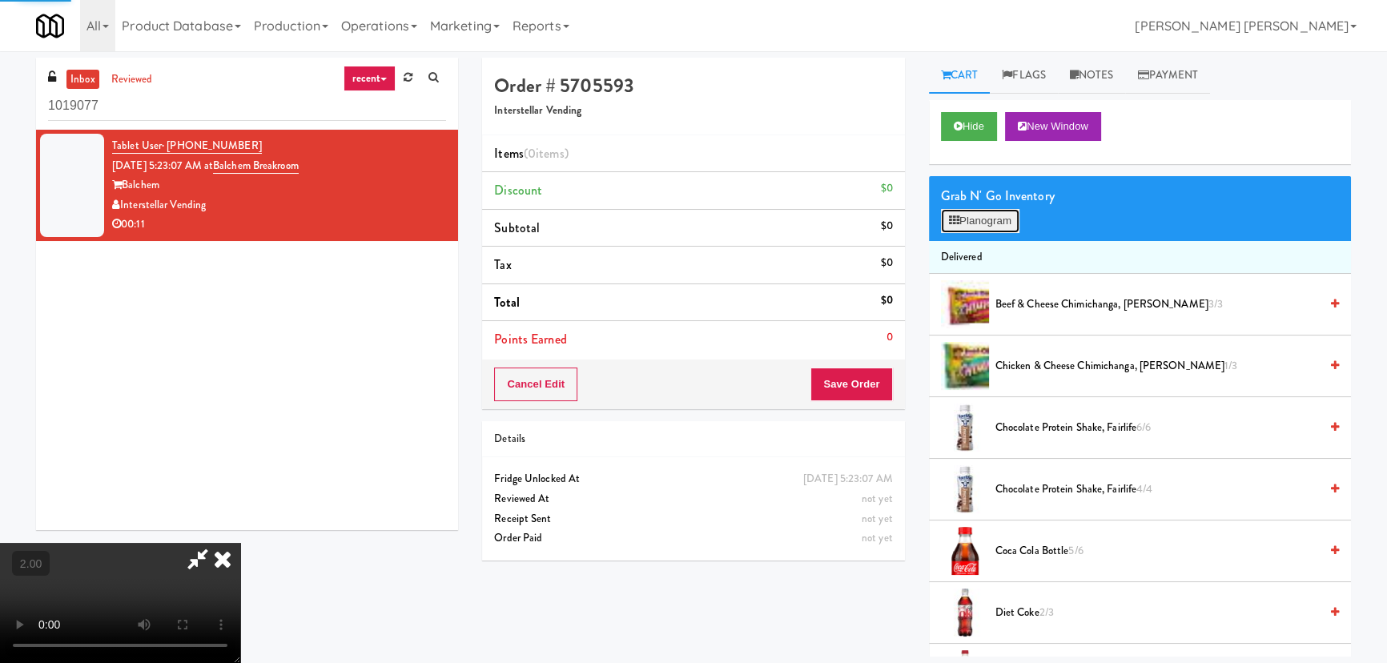
click at [977, 227] on button "Planogram" at bounding box center [980, 221] width 78 height 24
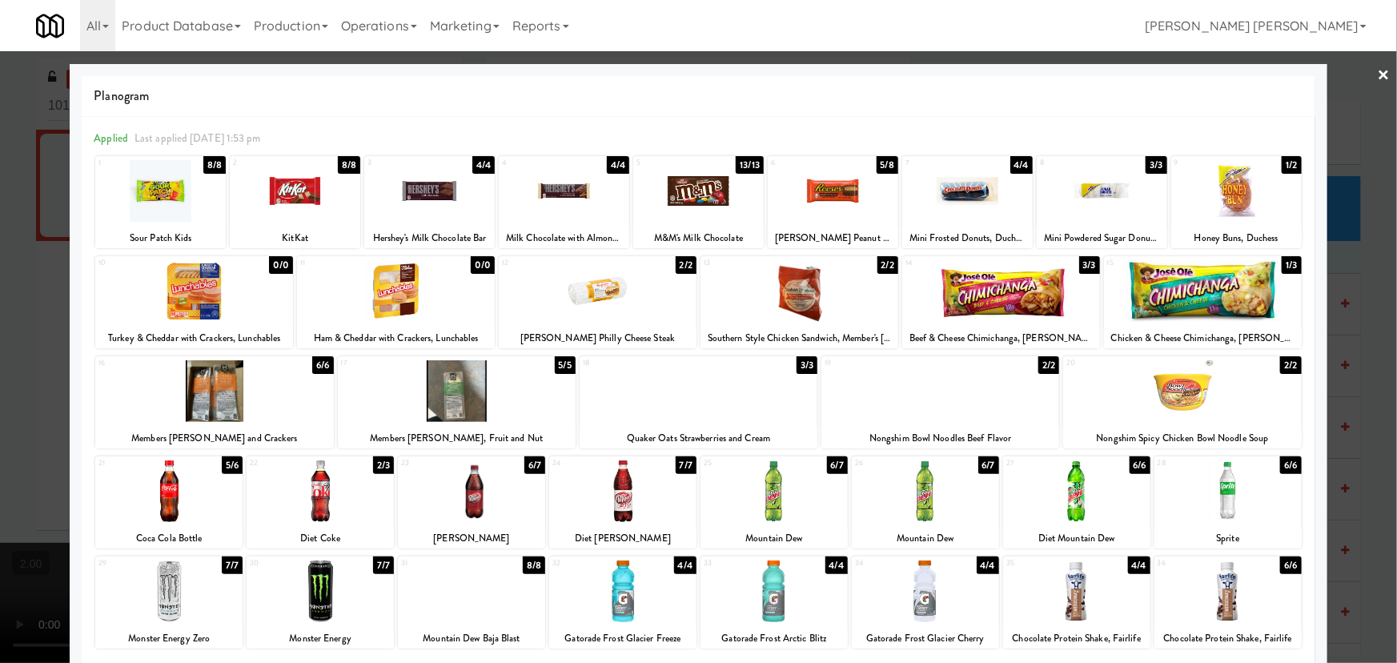
drag, startPoint x: 175, startPoint y: 481, endPoint x: 644, endPoint y: 584, distance: 479.4
click at [187, 484] on div at bounding box center [168, 491] width 147 height 62
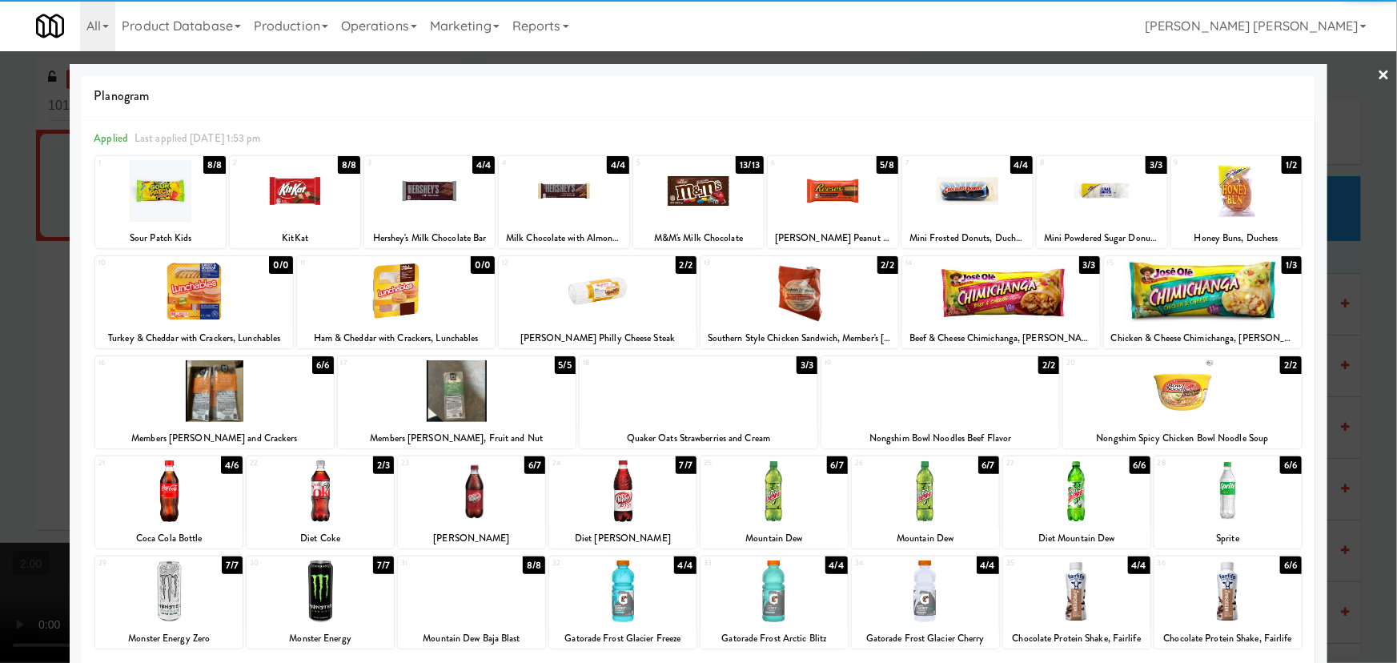
click at [616, 604] on div at bounding box center [622, 591] width 147 height 62
click at [1379, 69] on link "×" at bounding box center [1384, 76] width 13 height 50
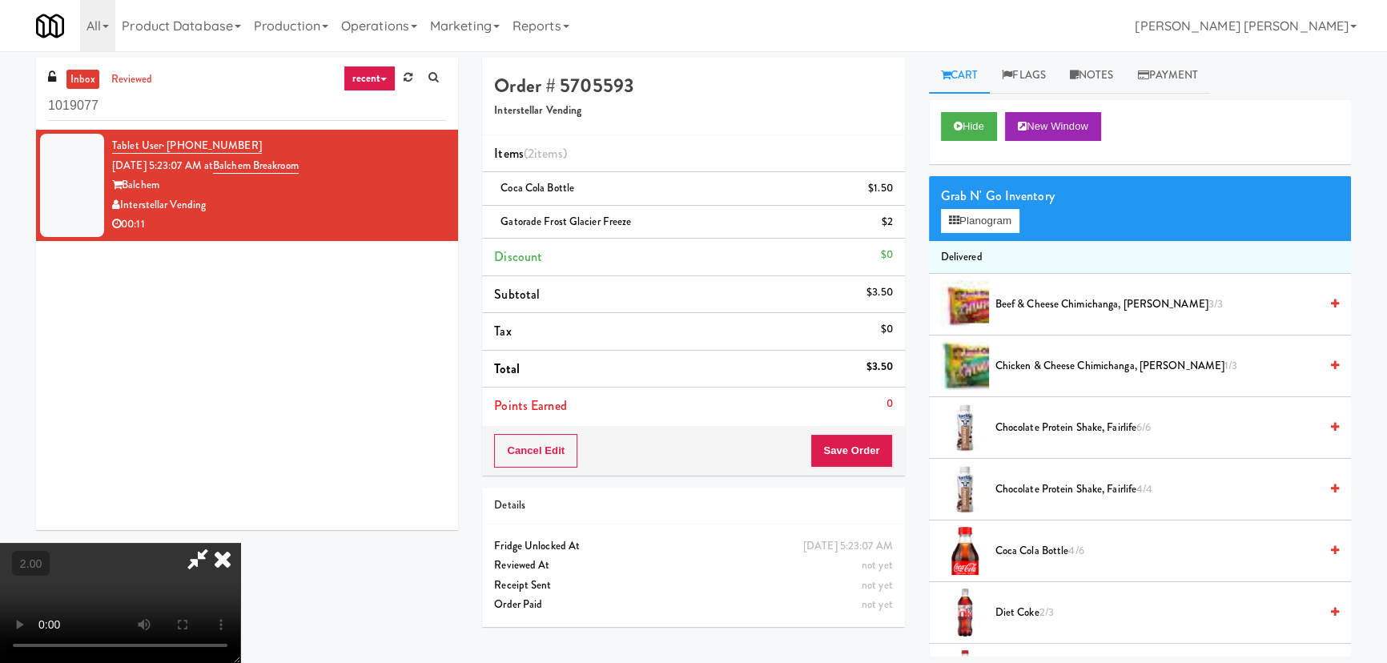
click at [240, 543] on video at bounding box center [120, 603] width 240 height 120
click at [240, 543] on icon at bounding box center [222, 559] width 35 height 32
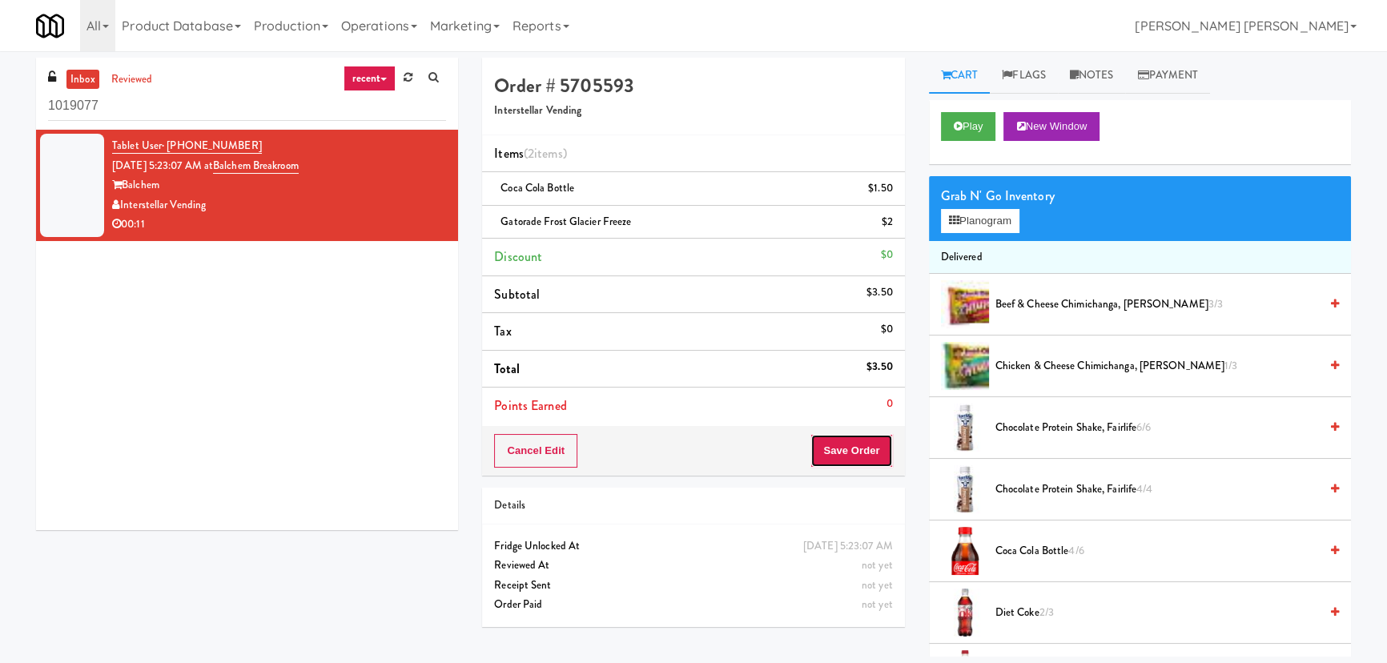
click at [846, 444] on button "Save Order" at bounding box center [851, 451] width 82 height 34
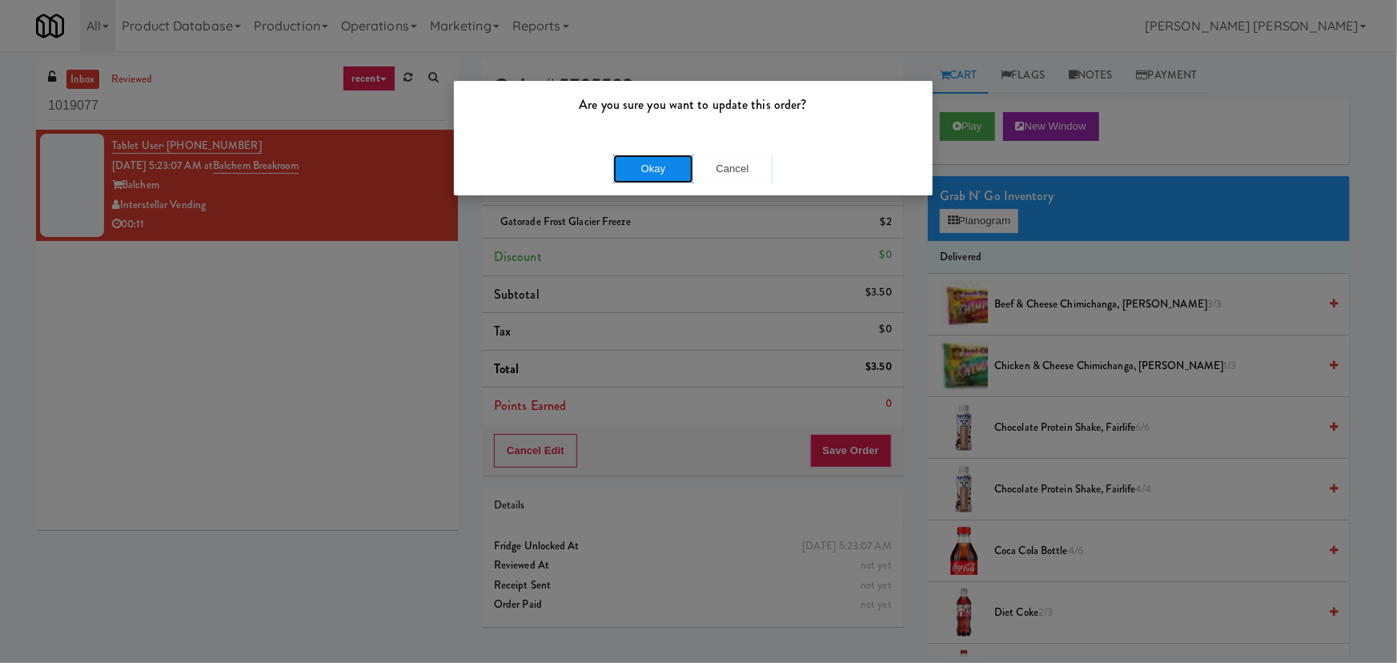
click at [662, 171] on button "Okay" at bounding box center [653, 169] width 80 height 29
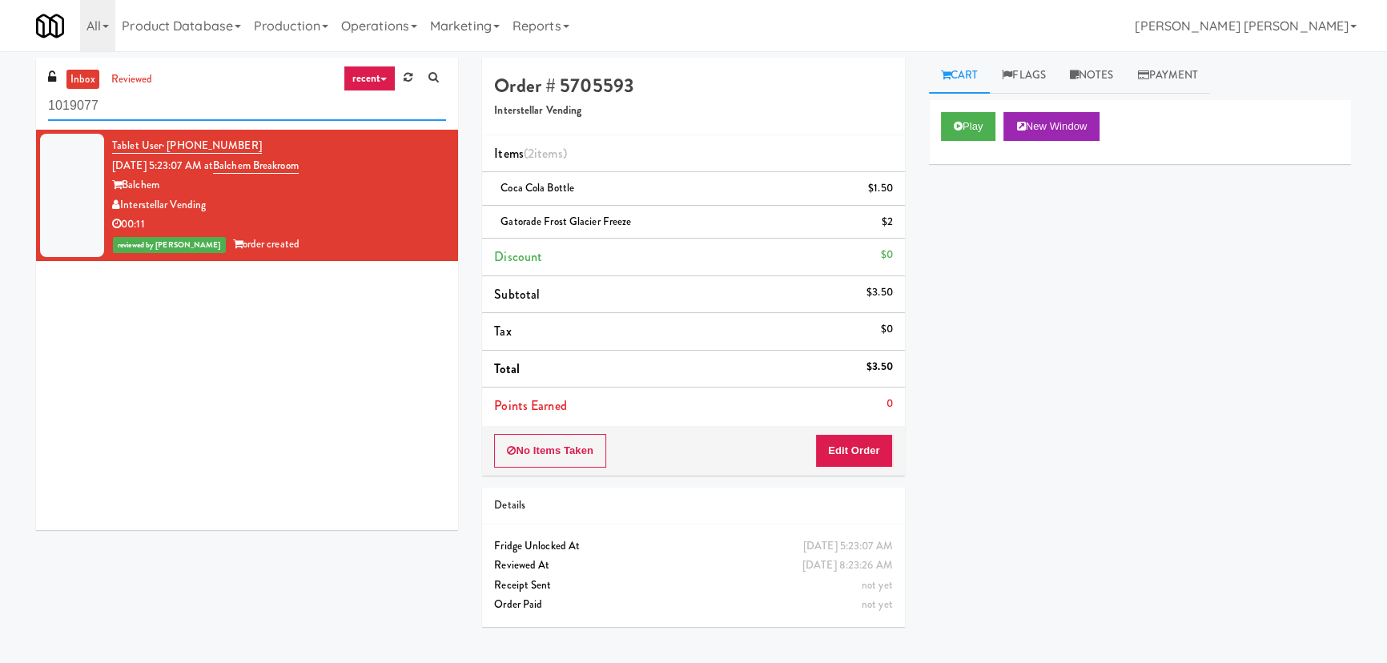
drag, startPoint x: 204, startPoint y: 114, endPoint x: 136, endPoint y: 115, distance: 68.1
click at [150, 115] on input "1019077" at bounding box center [247, 106] width 398 height 30
drag, startPoint x: 136, startPoint y: 115, endPoint x: 33, endPoint y: 134, distance: 104.9
click at [33, 134] on div "inbox reviewed recent all unclear take inventory issue suspicious failed recent…" at bounding box center [247, 300] width 446 height 484
paste input "Union24 - Combo - (Big Lobby)"
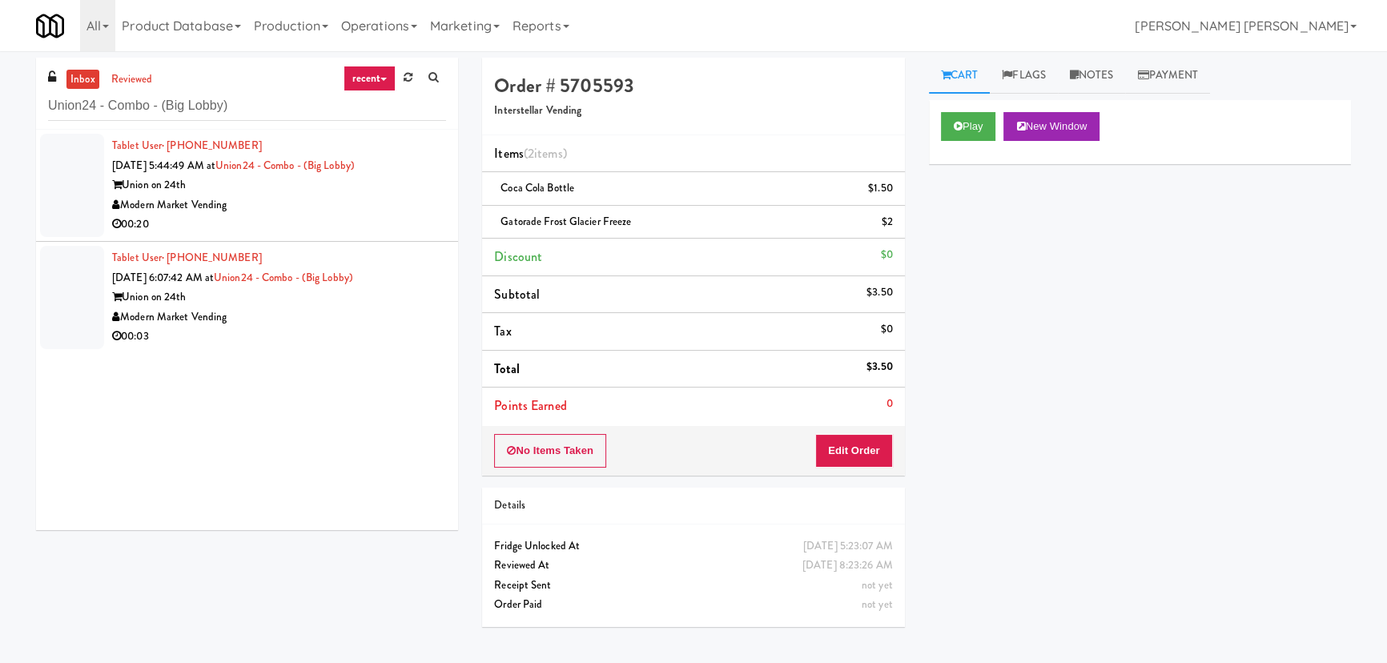
click at [395, 228] on div "00:20" at bounding box center [279, 225] width 334 height 20
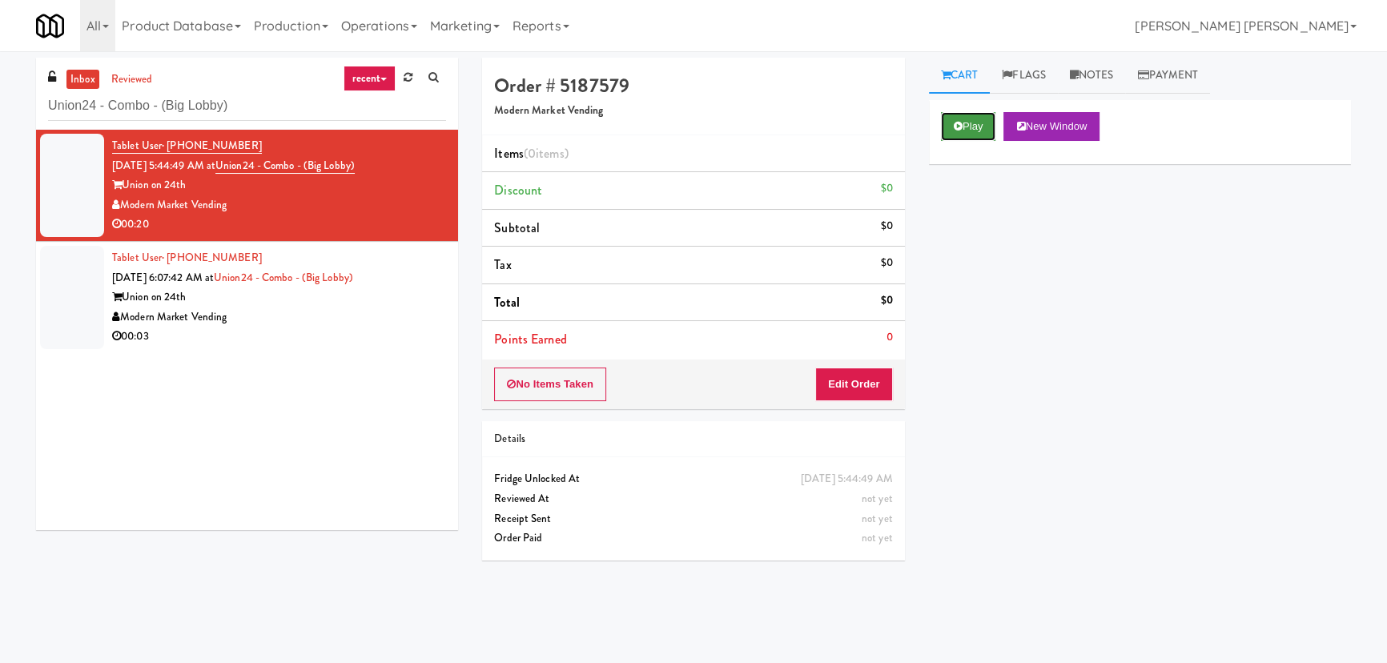
click at [942, 127] on button "Play" at bounding box center [968, 126] width 55 height 29
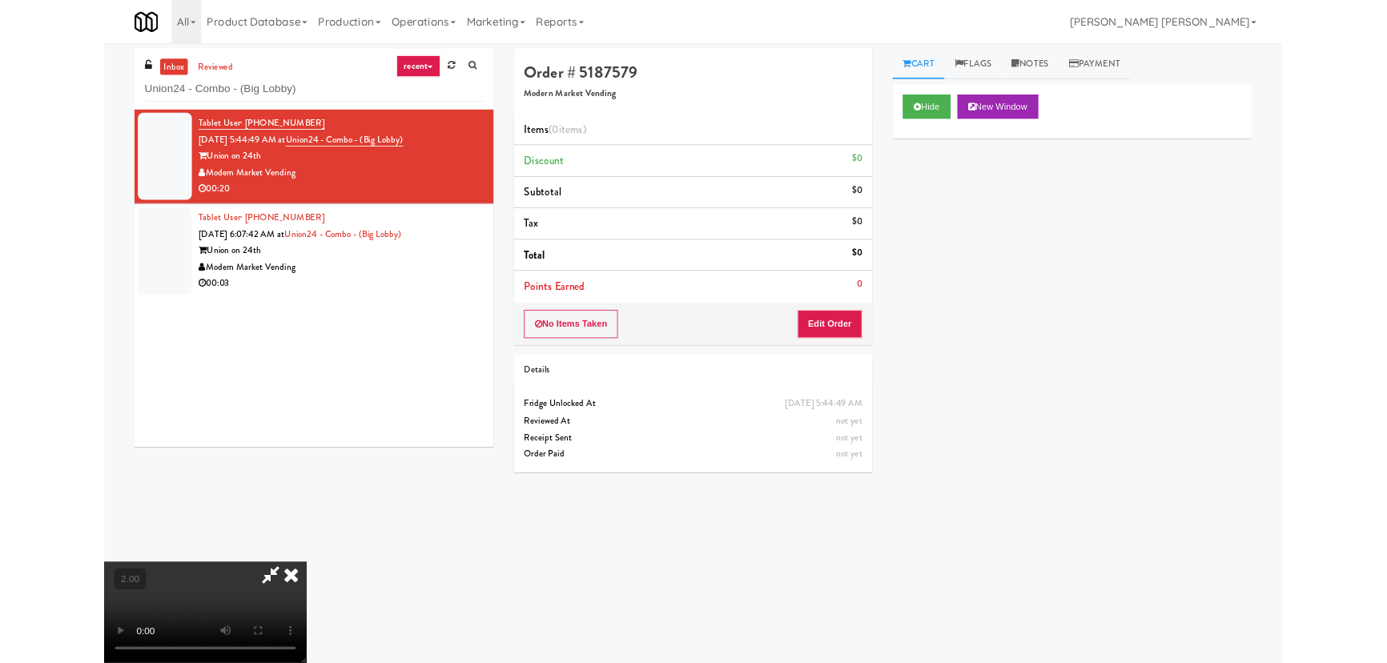
scroll to position [33, 0]
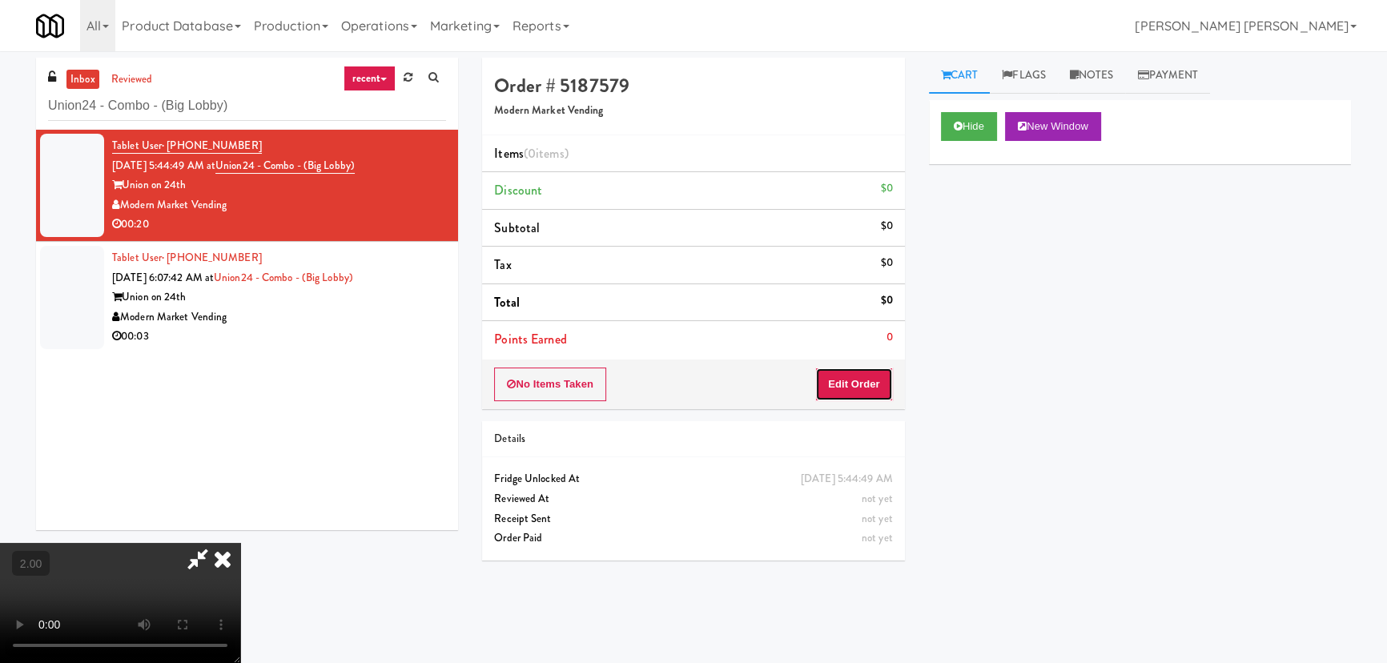
click at [866, 383] on button "Edit Order" at bounding box center [854, 384] width 78 height 34
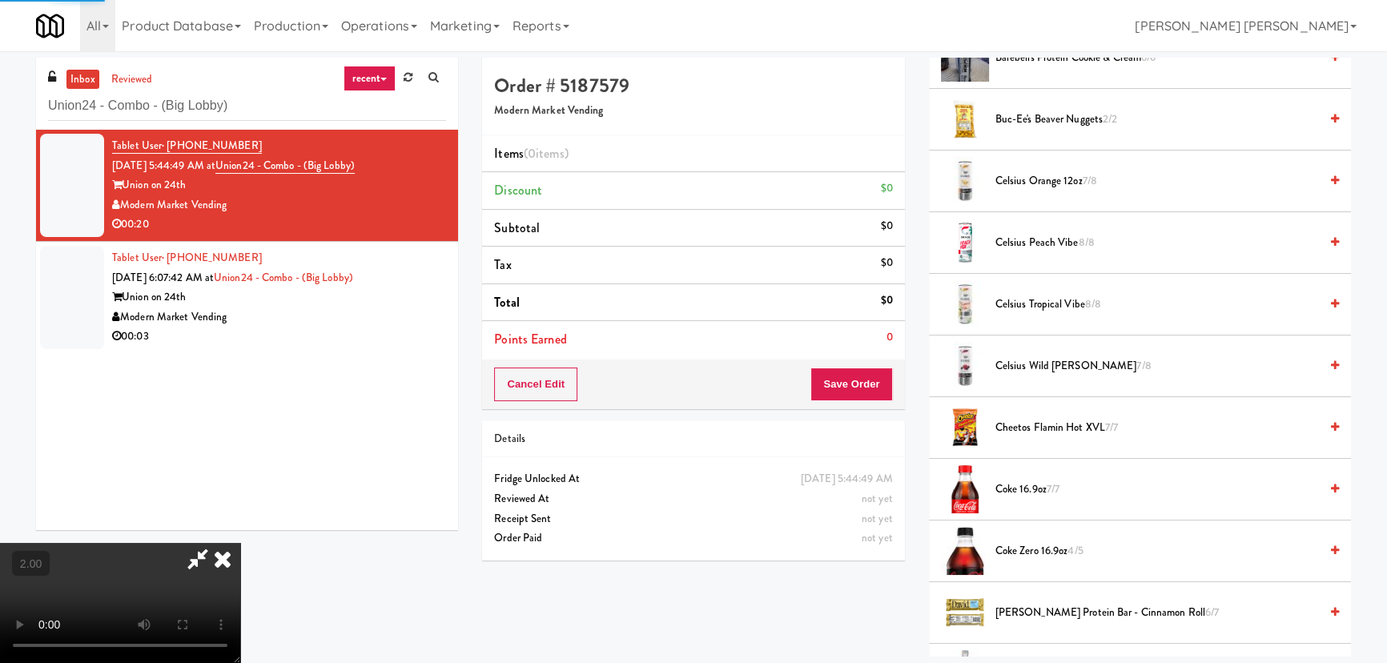
scroll to position [436, 0]
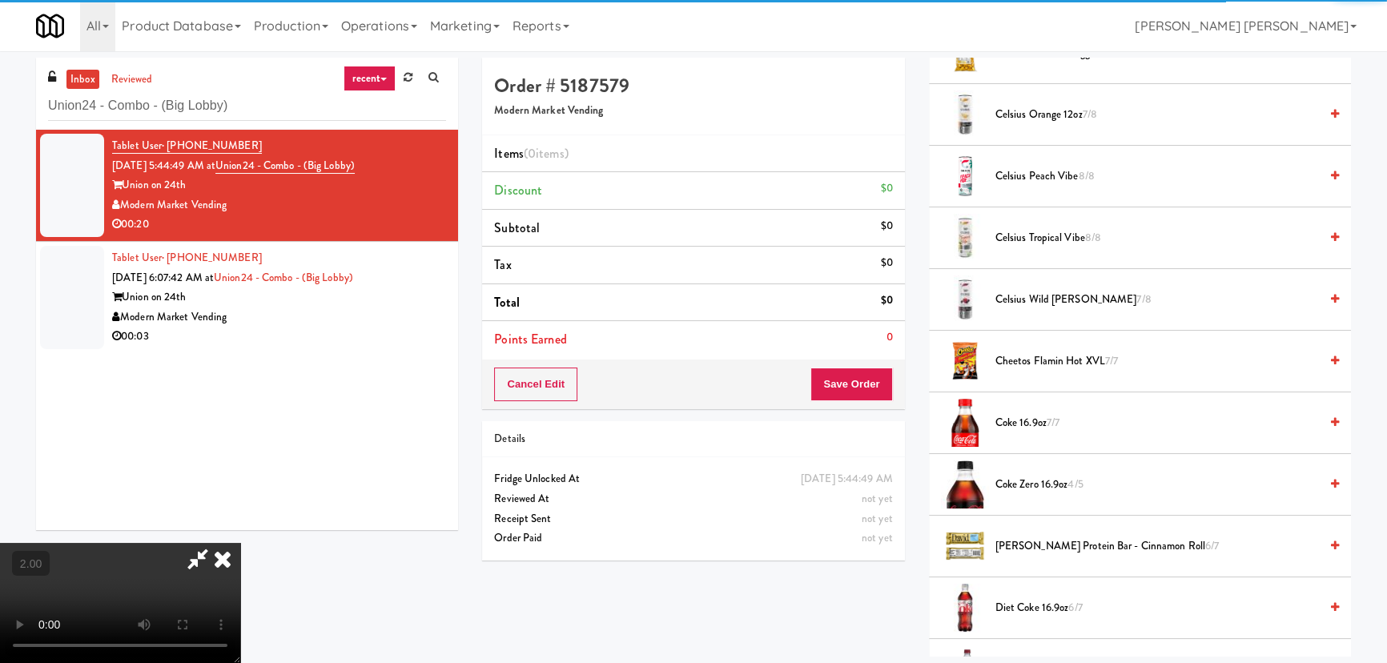
click at [1031, 416] on span "Coke 16.9oz 7/7" at bounding box center [1156, 423] width 323 height 20
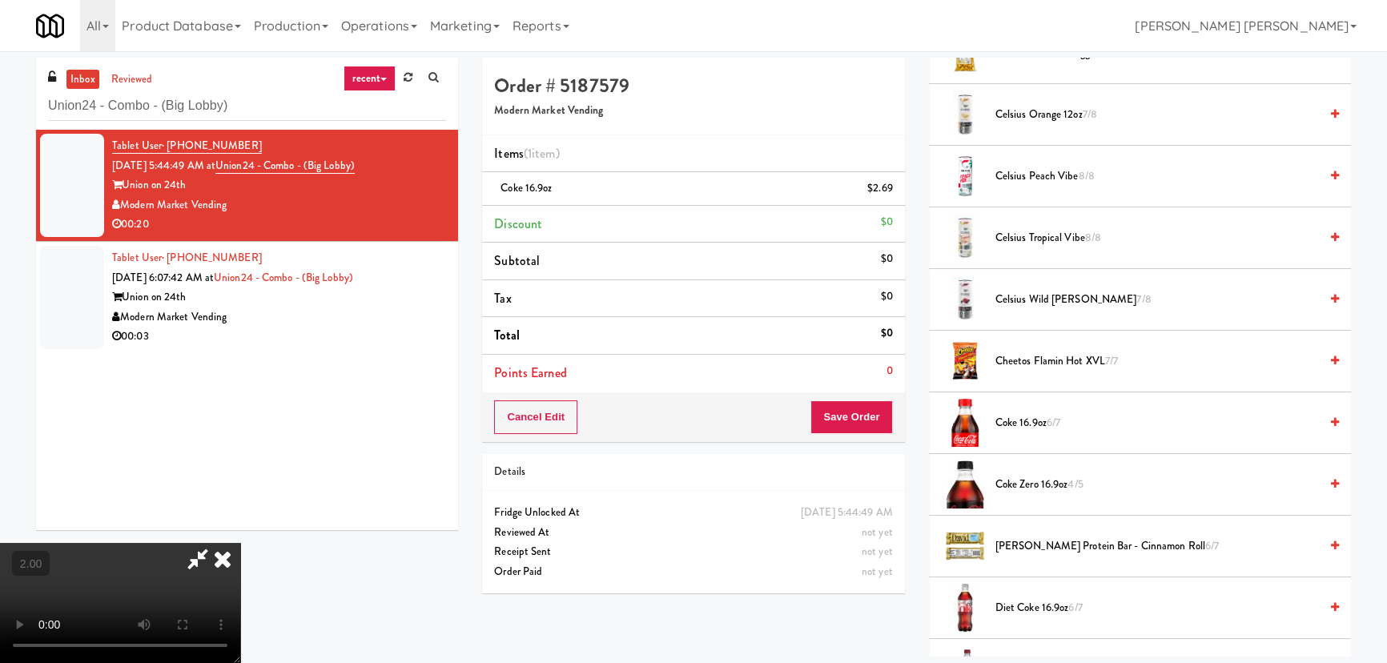
scroll to position [0, 0]
drag, startPoint x: 804, startPoint y: 69, endPoint x: 825, endPoint y: 389, distance: 320.9
click at [240, 543] on icon at bounding box center [222, 559] width 35 height 32
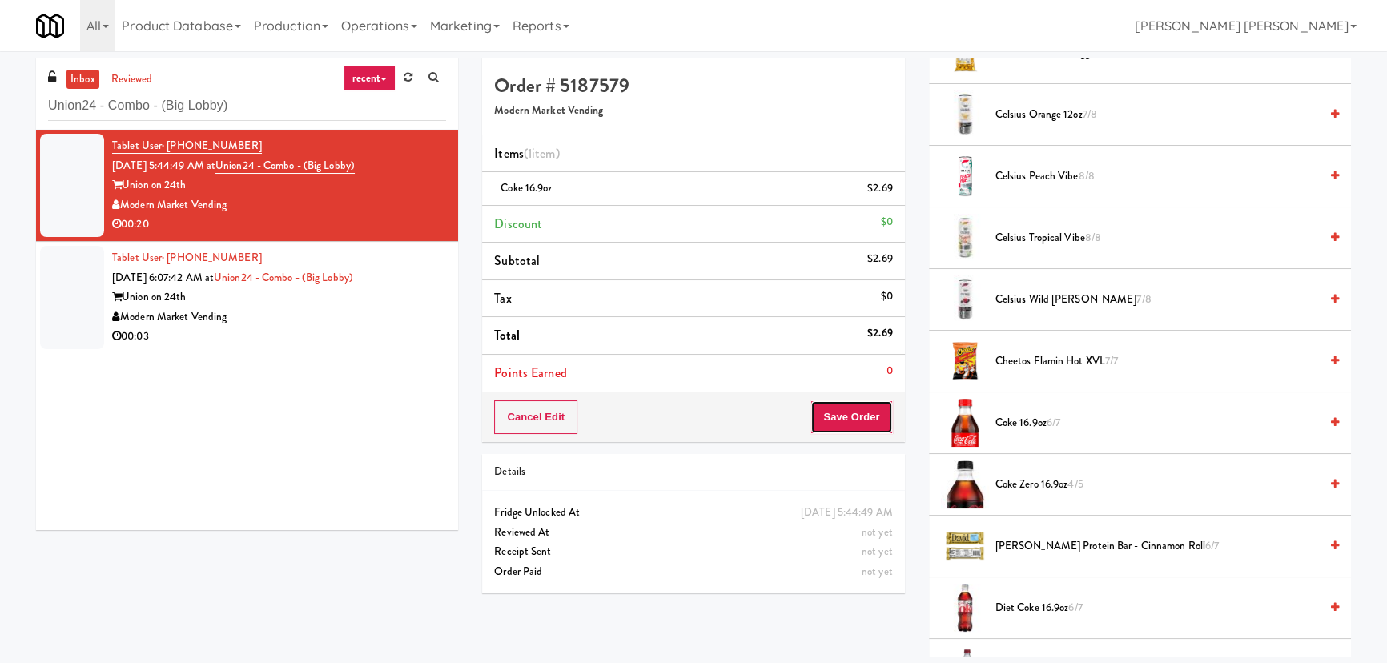
click at [845, 420] on button "Save Order" at bounding box center [851, 417] width 82 height 34
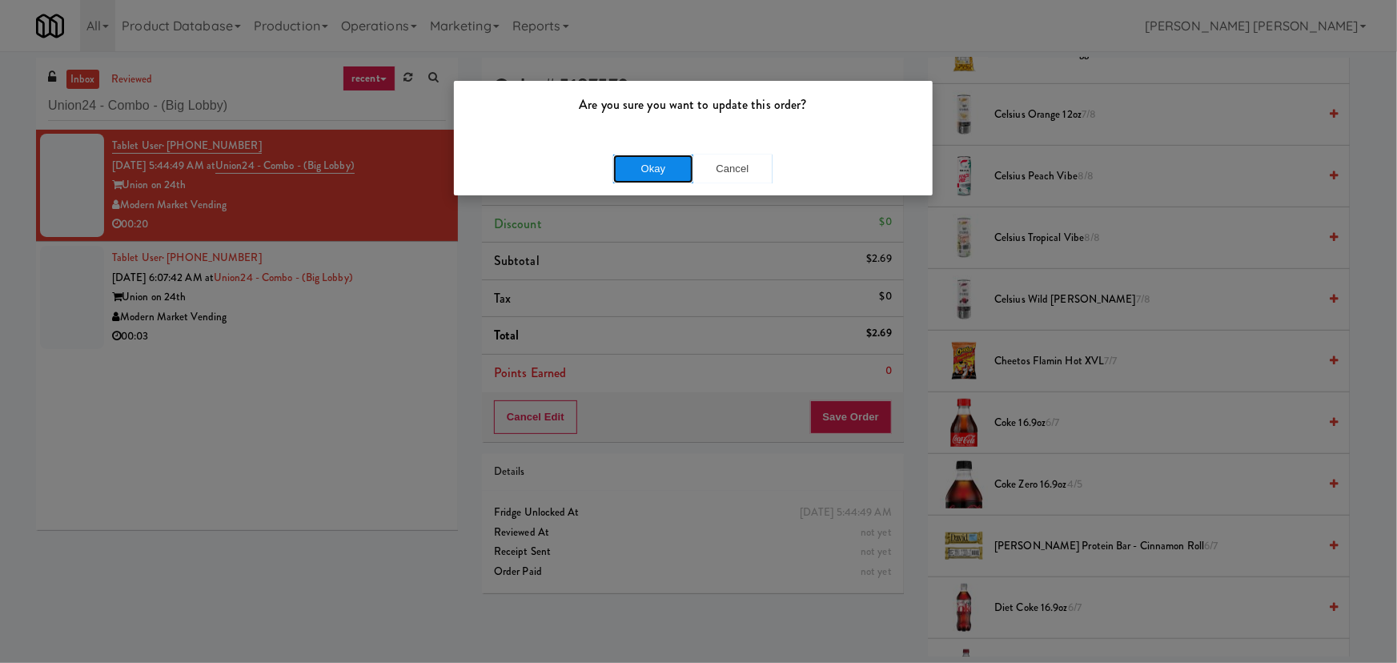
click at [656, 171] on button "Okay" at bounding box center [653, 169] width 80 height 29
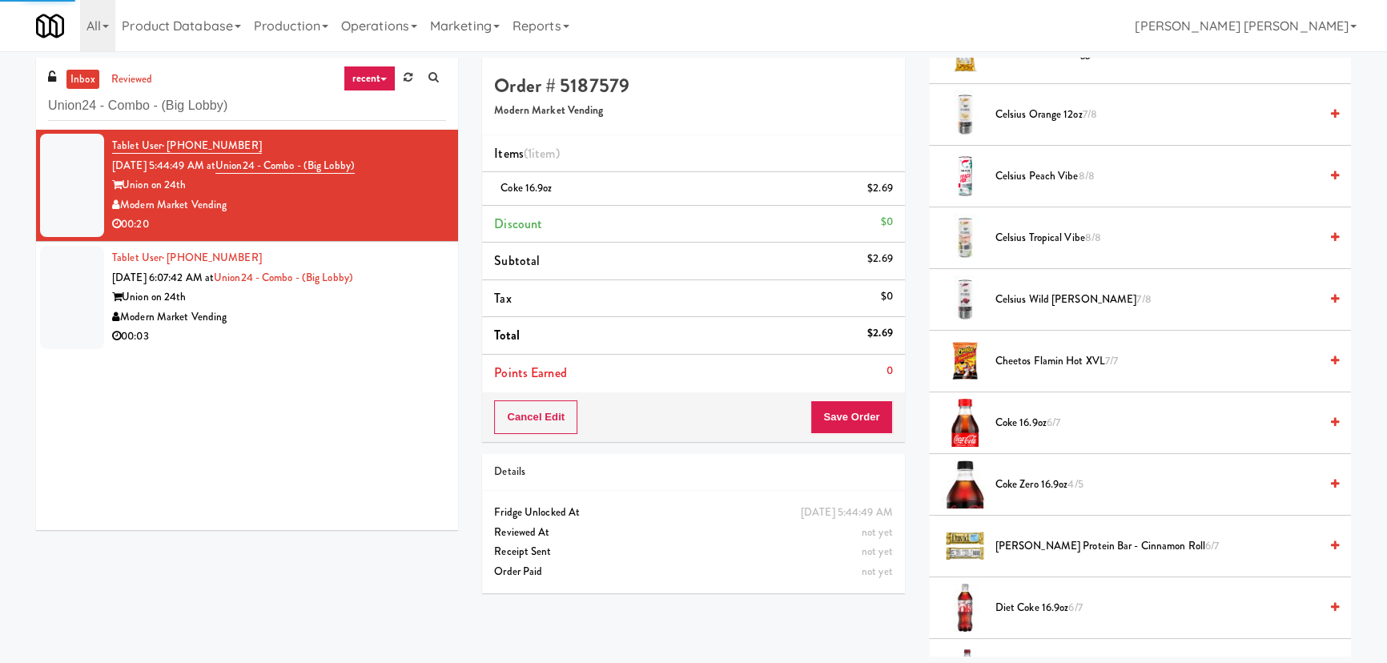
scroll to position [43, 0]
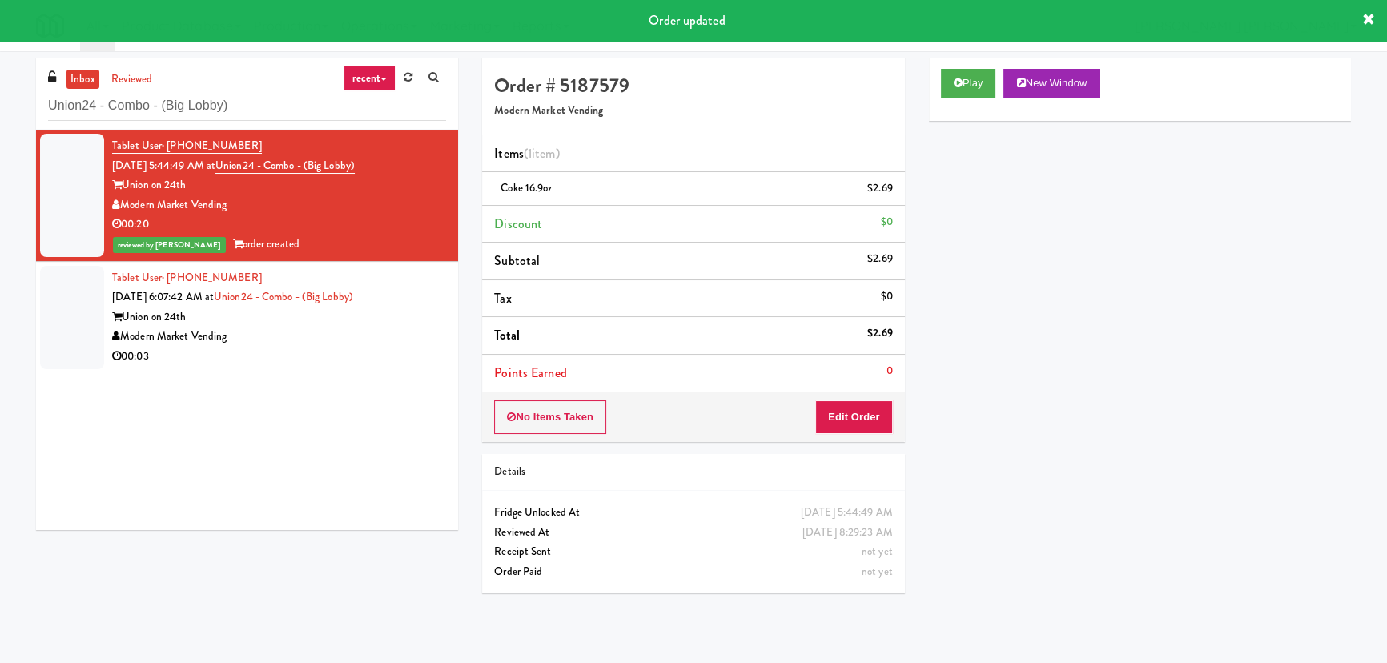
click at [332, 332] on div "Modern Market Vending" at bounding box center [279, 337] width 334 height 20
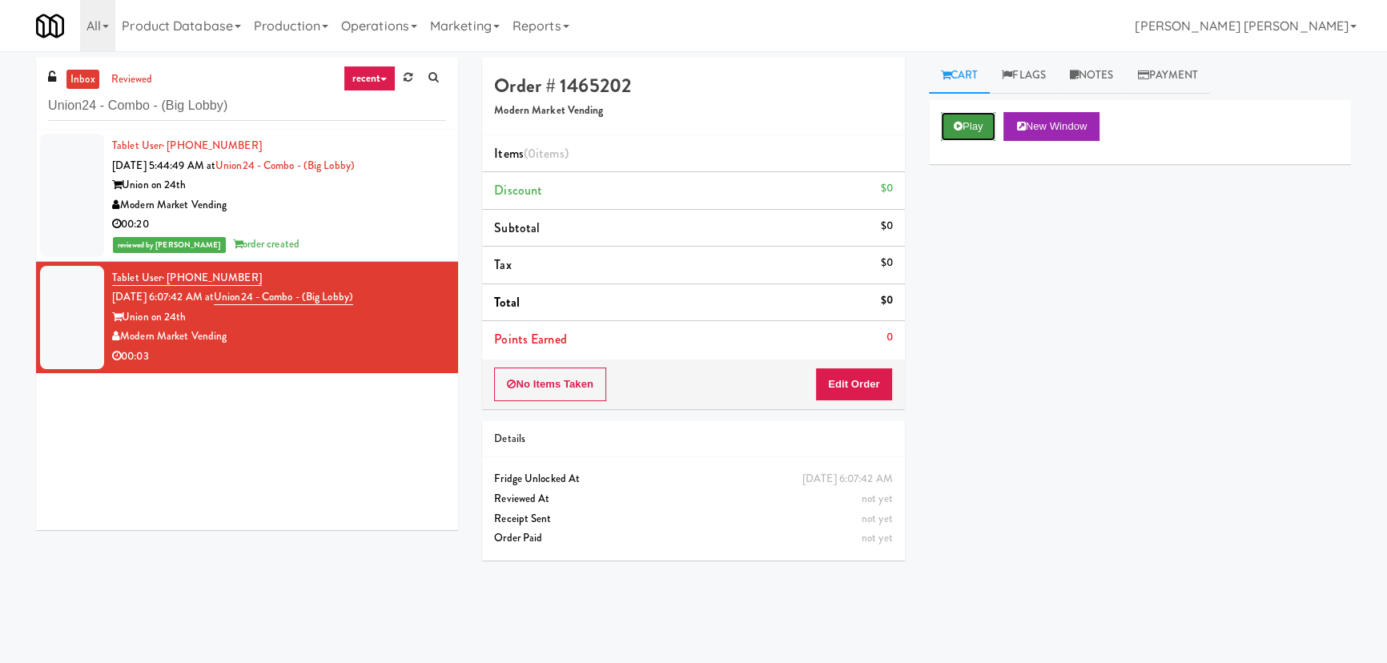
click at [984, 125] on button "Play" at bounding box center [968, 126] width 55 height 29
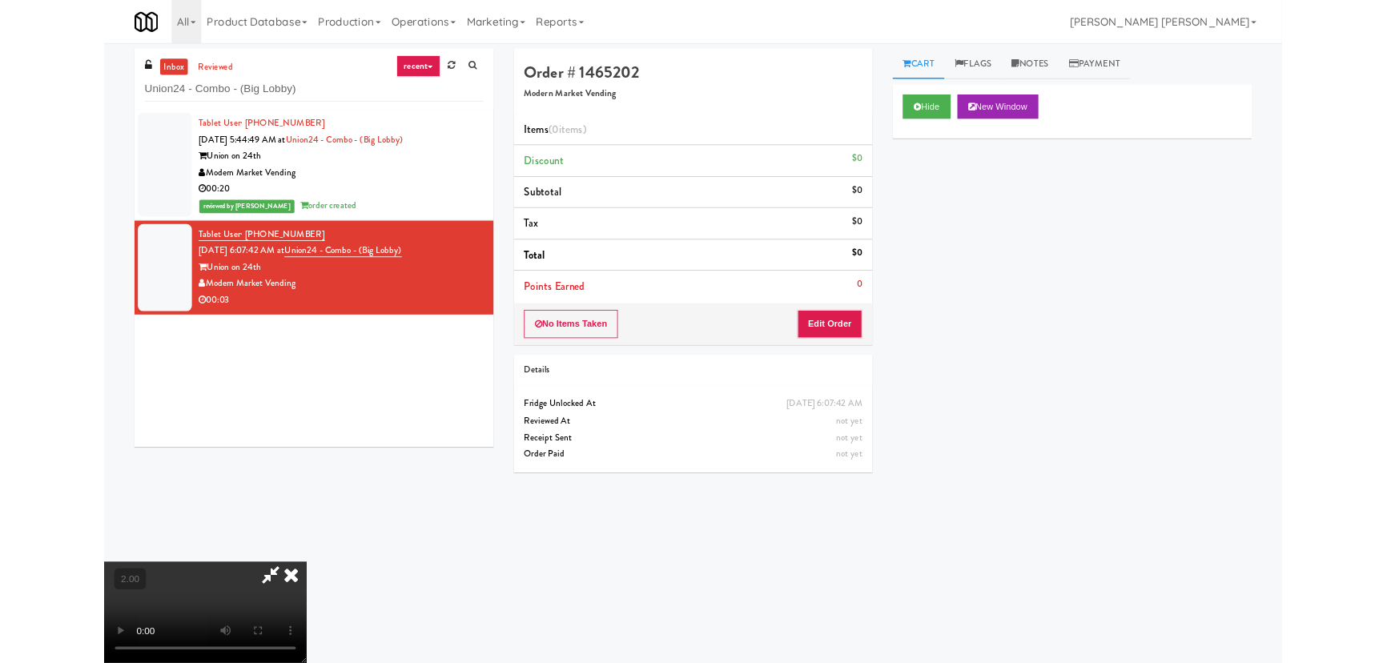
scroll to position [33, 0]
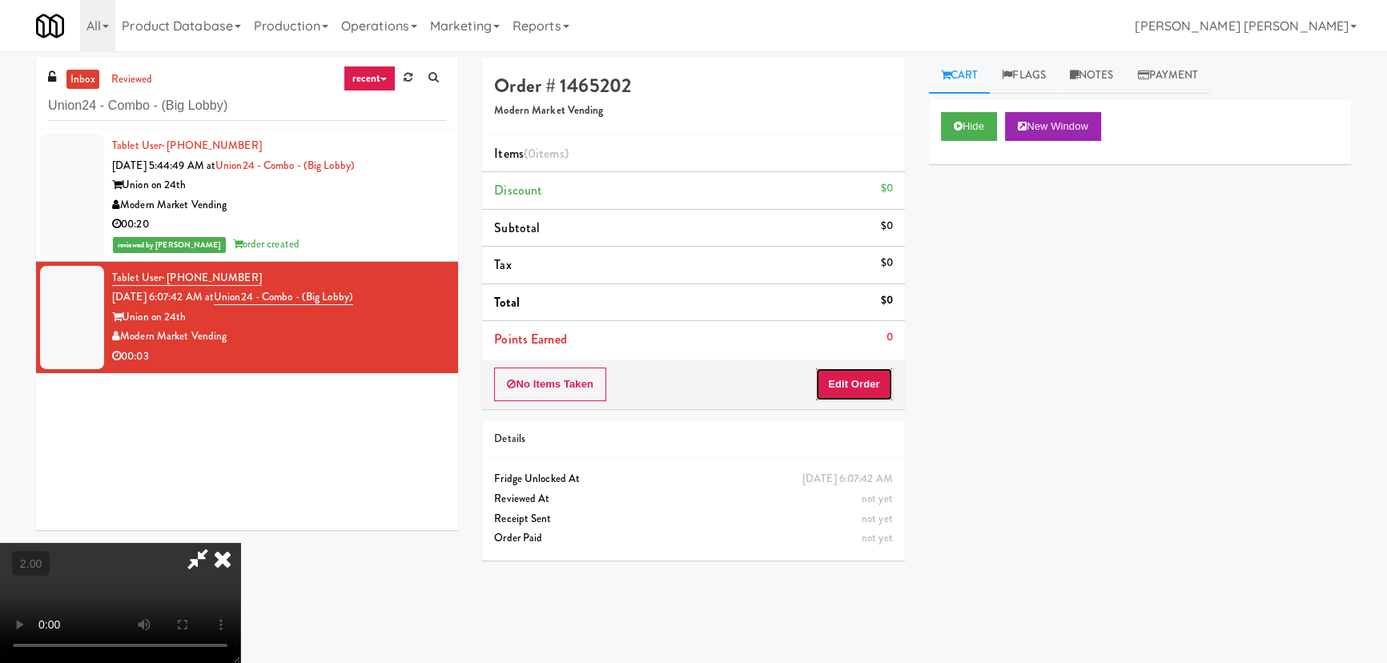
click at [866, 374] on button "Edit Order" at bounding box center [854, 384] width 78 height 34
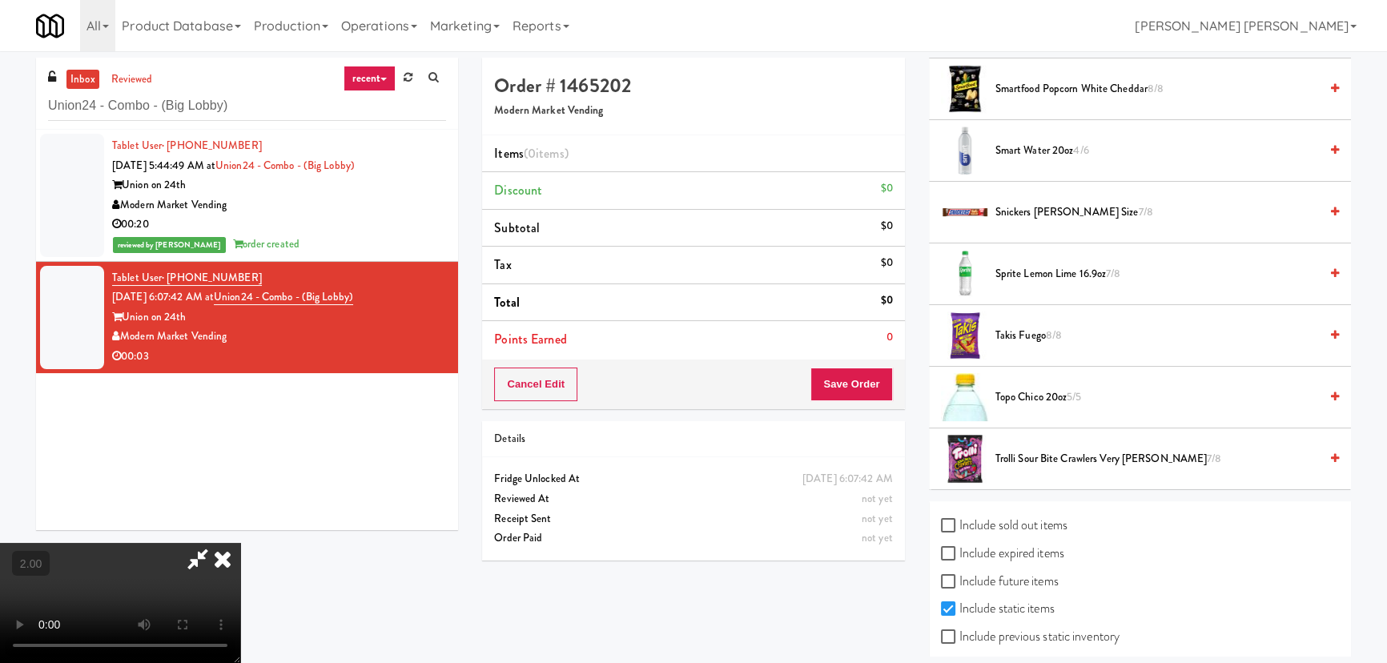
scroll to position [2080, 0]
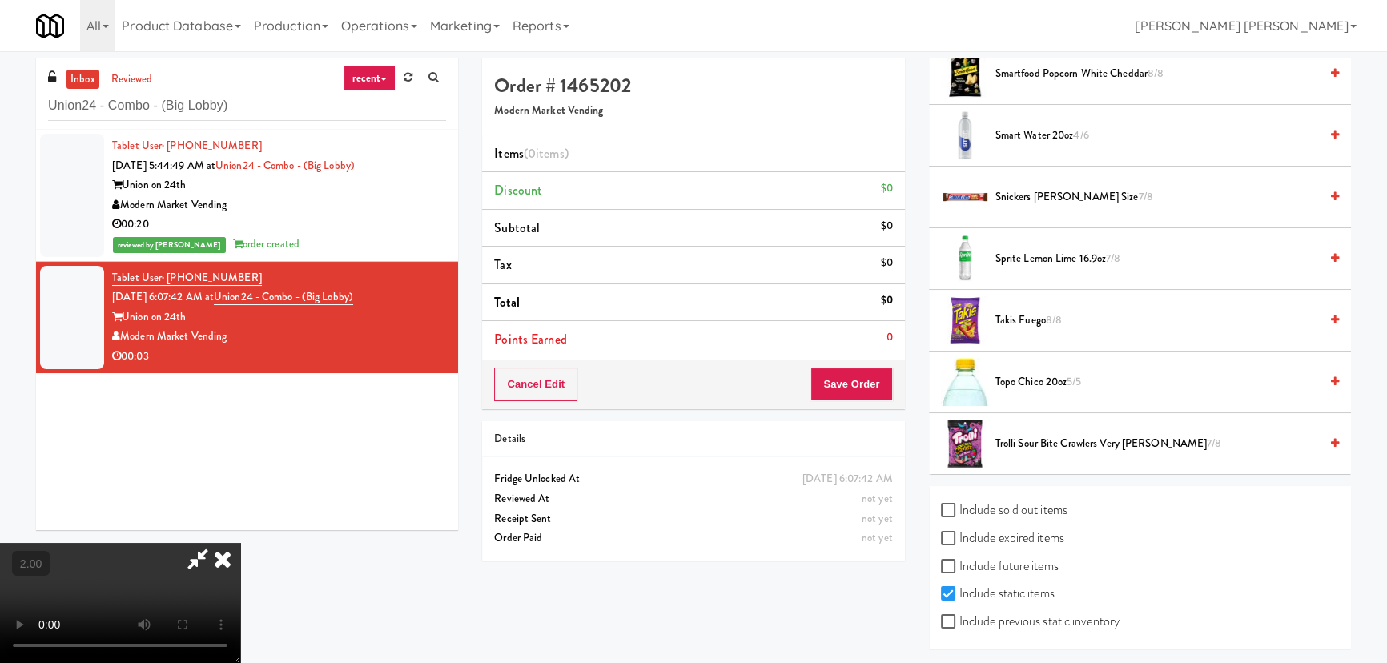
click at [1011, 196] on span "Snickers Bar King Size 7/8" at bounding box center [1156, 197] width 323 height 20
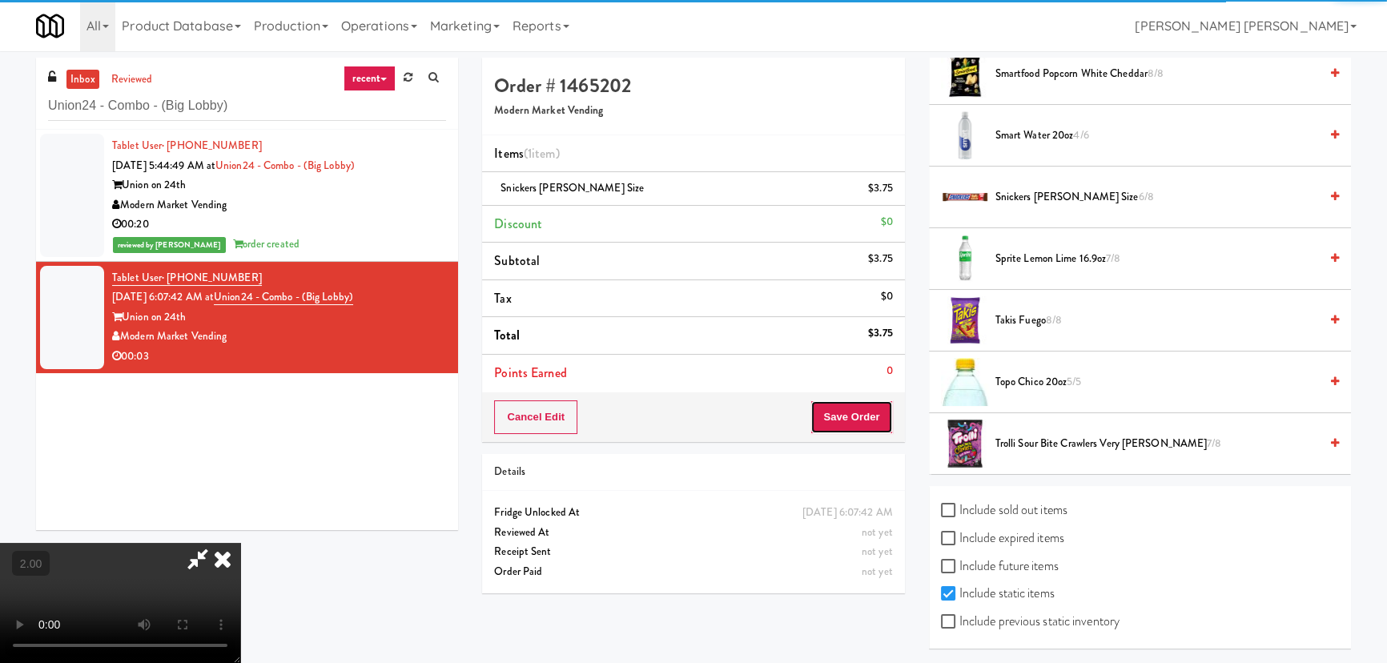
click at [867, 416] on button "Save Order" at bounding box center [851, 417] width 82 height 34
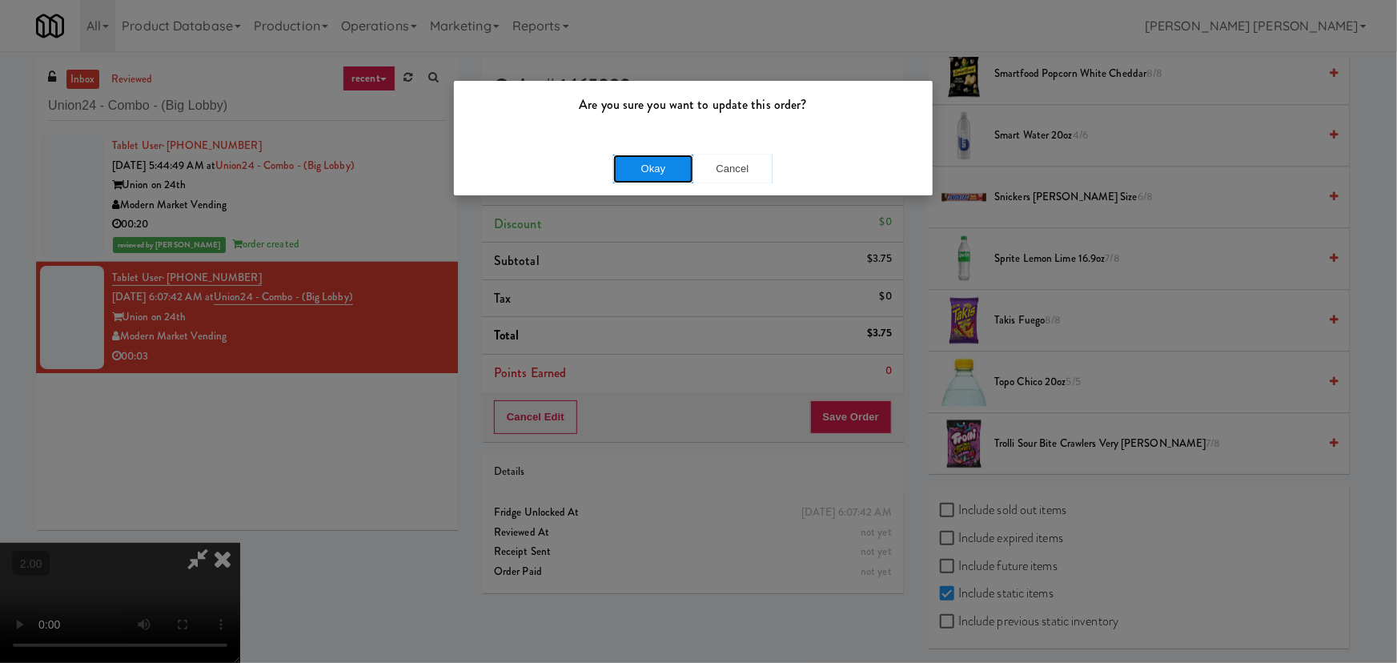
click at [677, 171] on button "Okay" at bounding box center [653, 169] width 80 height 29
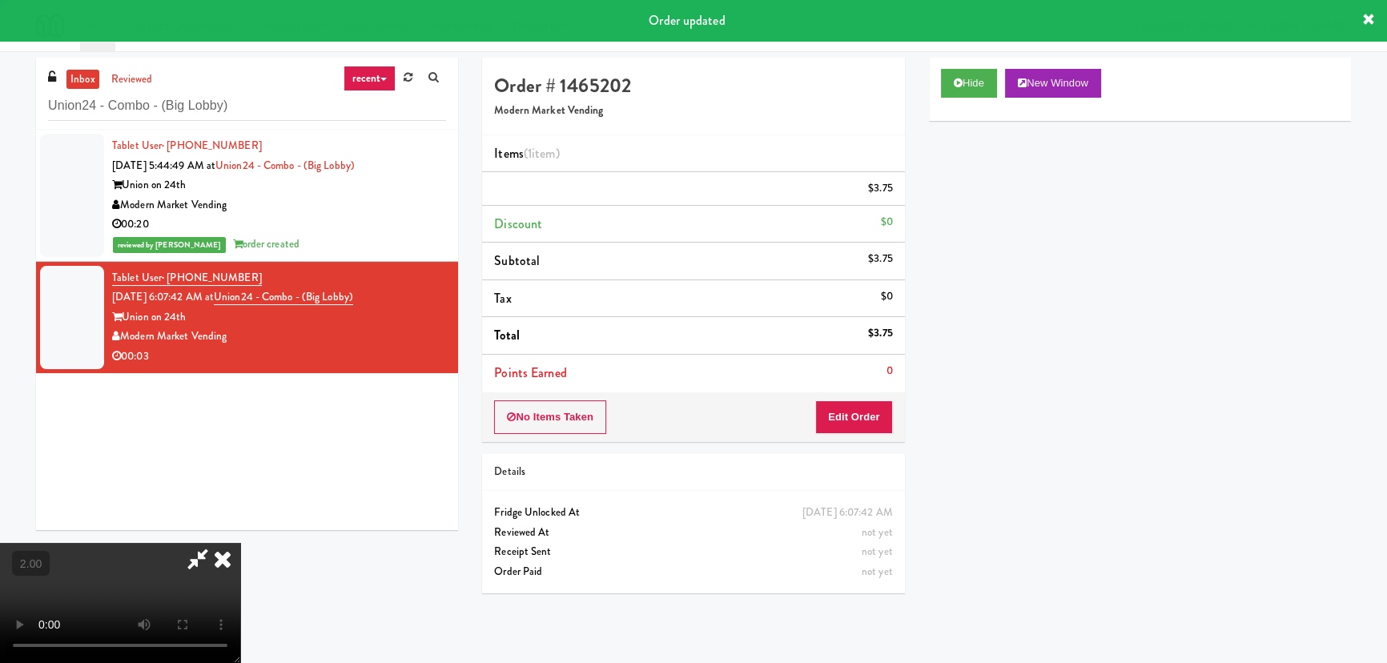
scroll to position [0, 0]
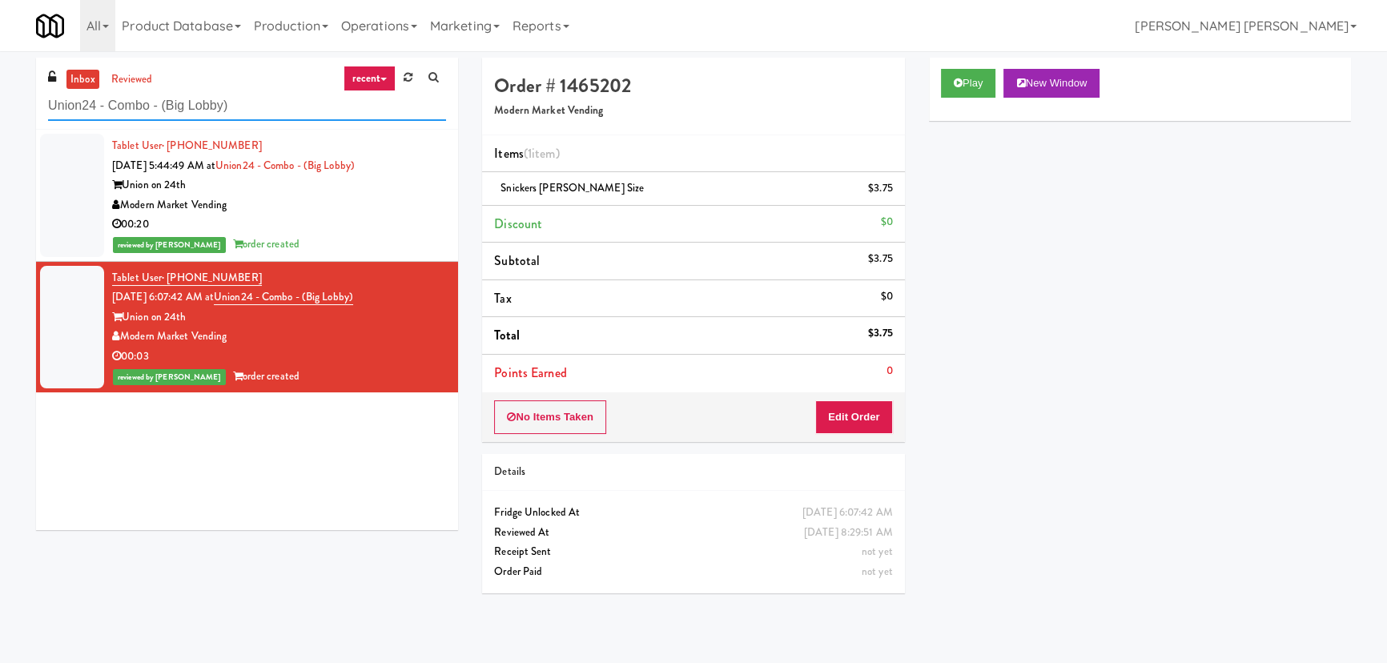
click at [193, 102] on input "Union24 - Combo - (Big Lobby)" at bounding box center [247, 106] width 398 height 30
click at [192, 102] on input "Union24 - Combo - (Big Lobby)" at bounding box center [247, 106] width 398 height 30
paste input "Eight80 - Gym Cooler"
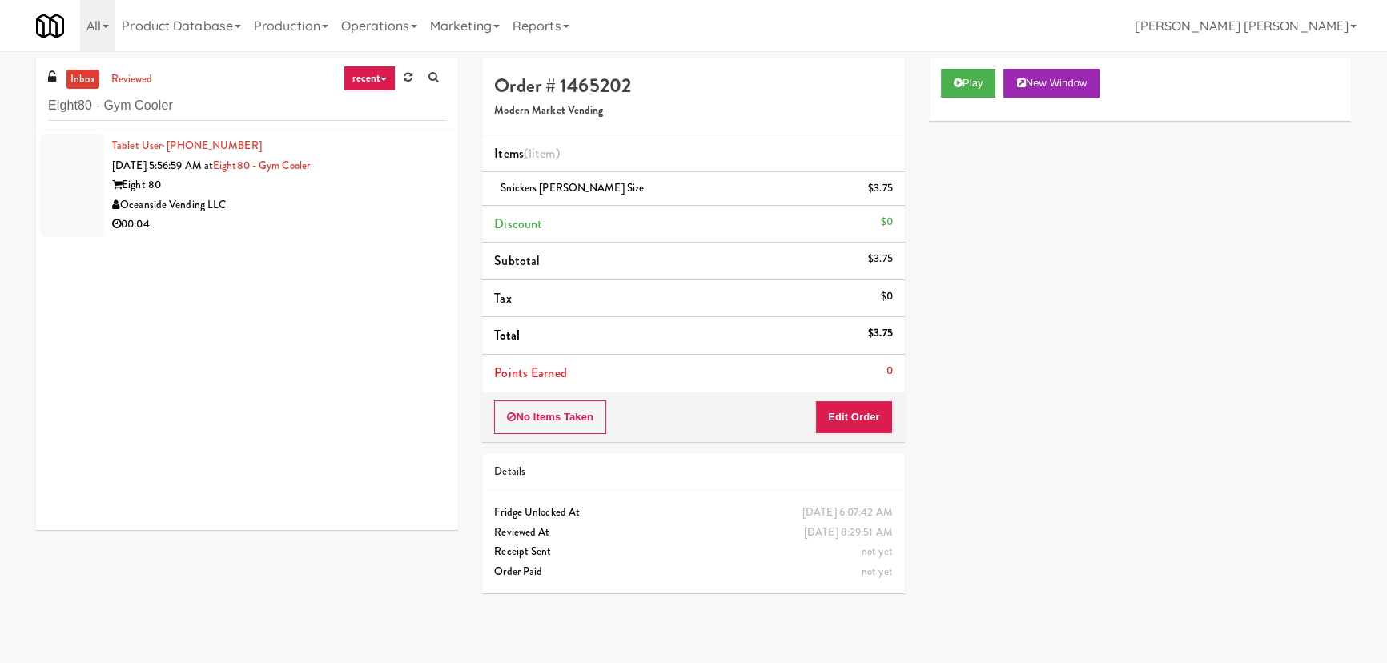
click at [379, 207] on div "Oceanside Vending LLC" at bounding box center [279, 205] width 334 height 20
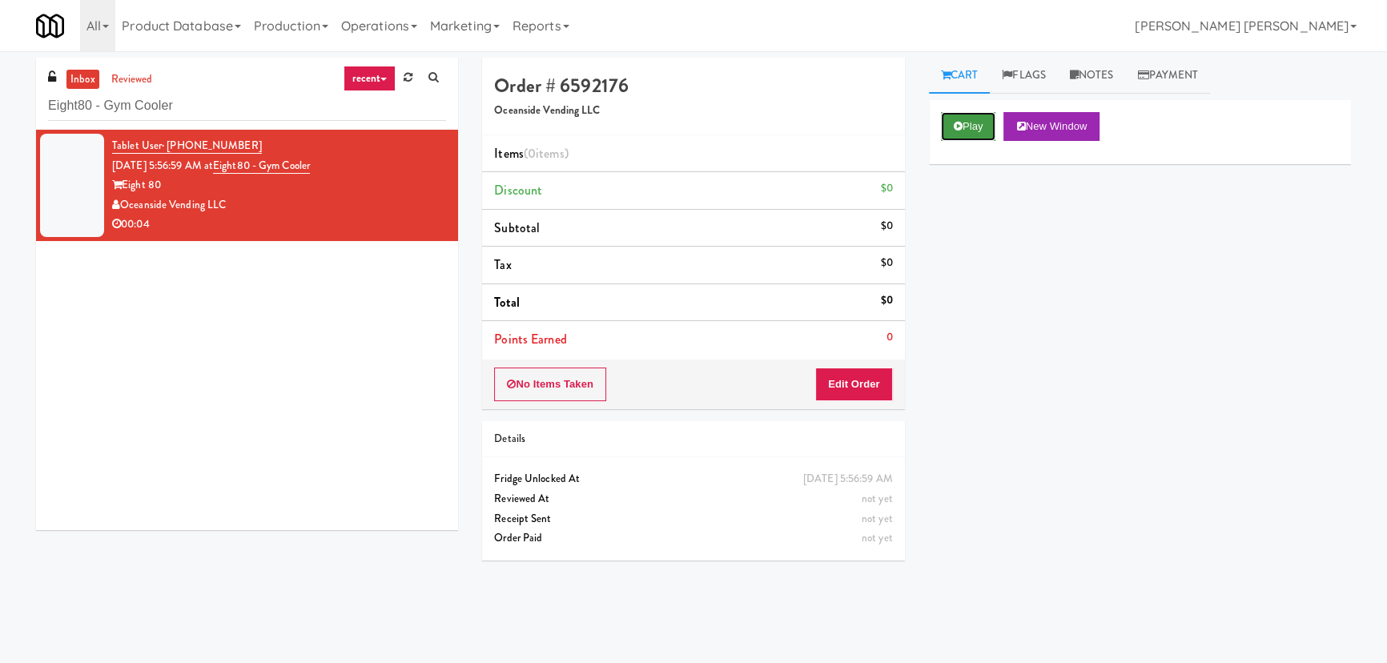
click at [977, 128] on button "Play" at bounding box center [968, 126] width 55 height 29
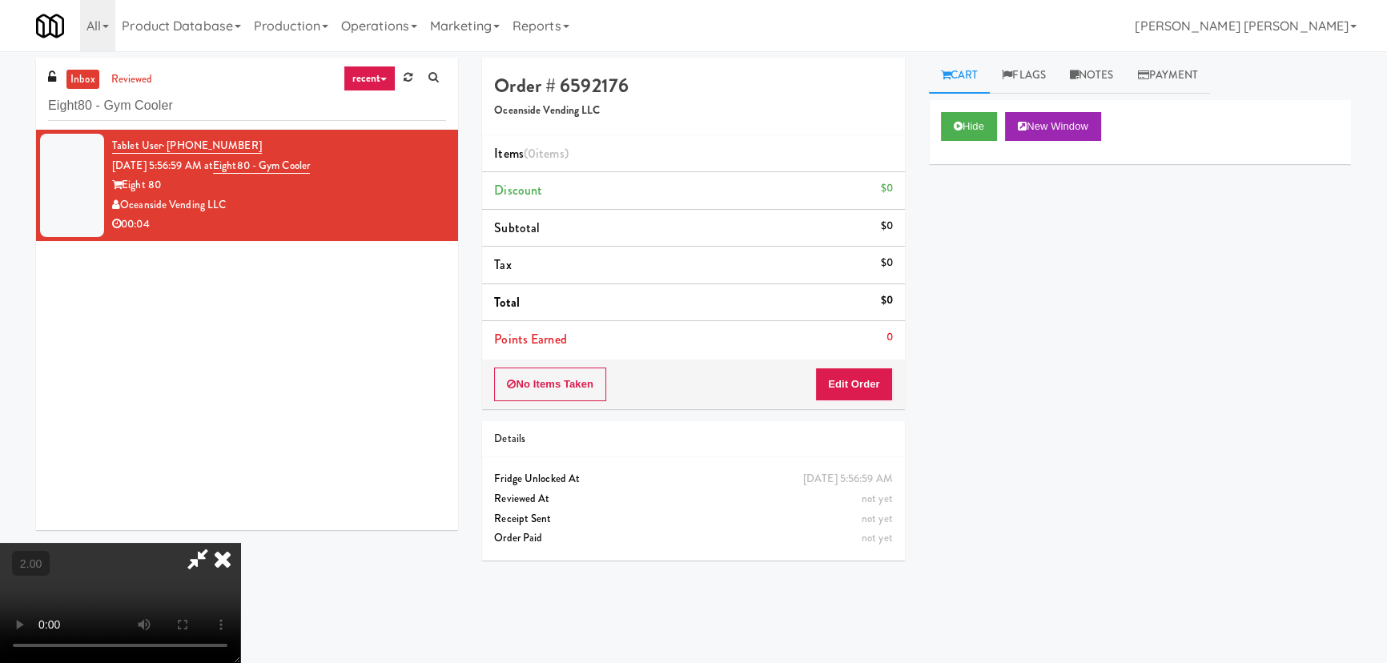
scroll to position [33, 0]
click at [874, 375] on button "Edit Order" at bounding box center [854, 384] width 78 height 34
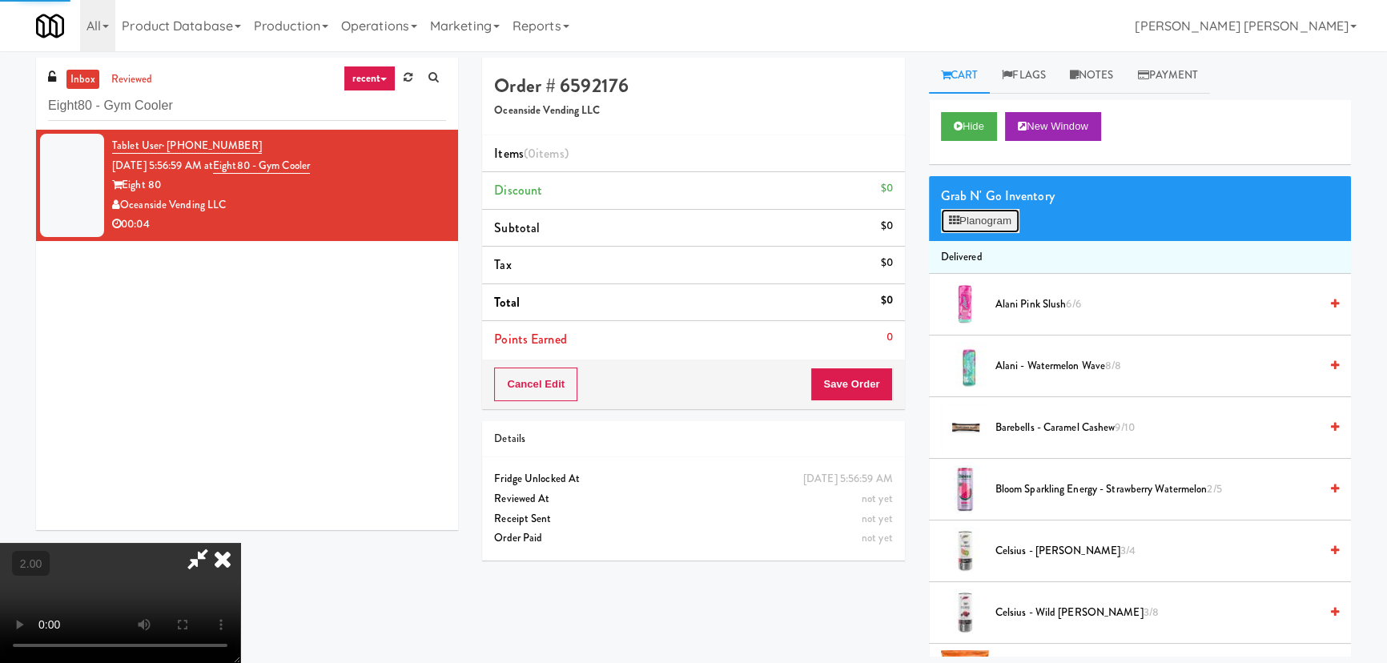
click at [980, 221] on button "Planogram" at bounding box center [980, 221] width 78 height 24
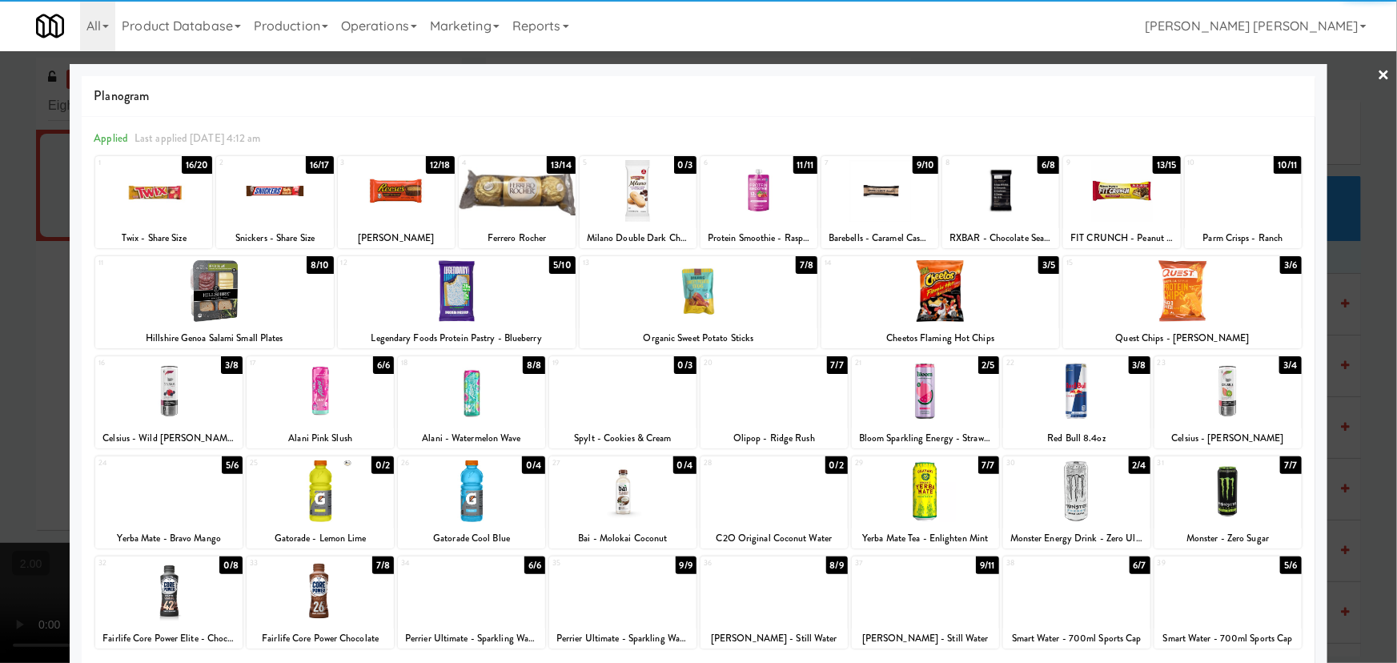
click at [209, 306] on div at bounding box center [214, 291] width 238 height 62
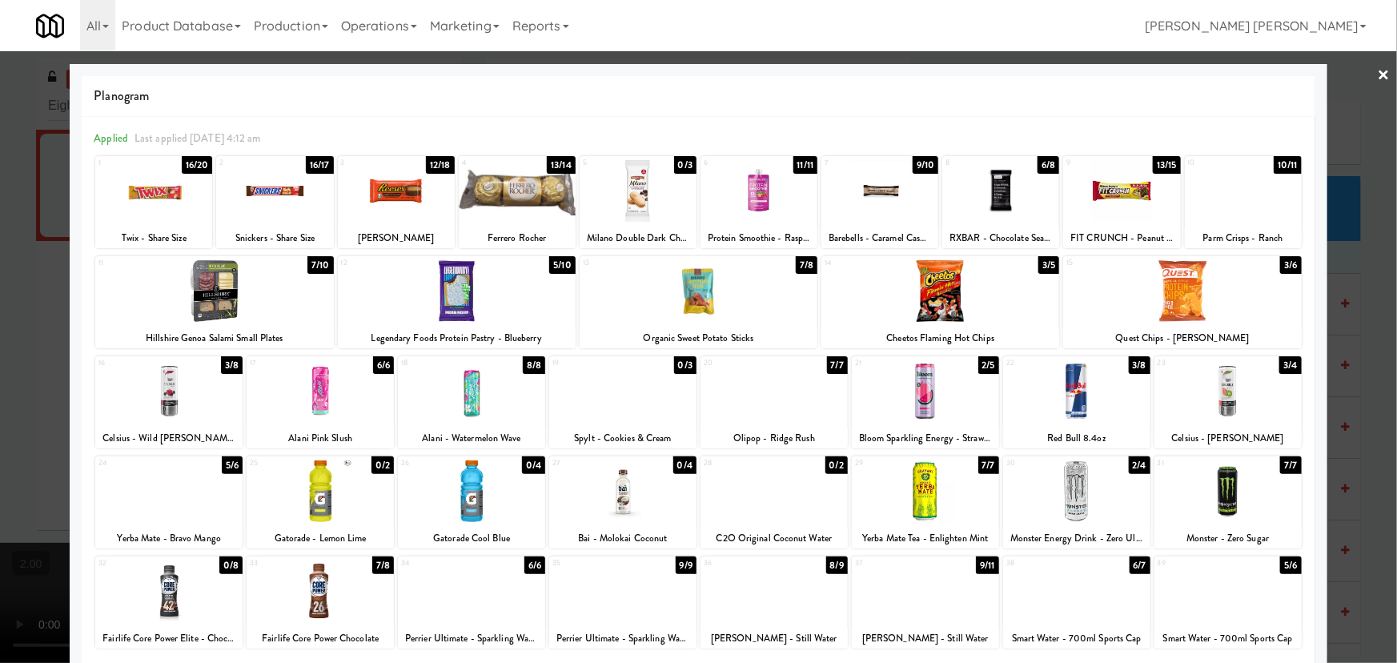
click at [1379, 70] on link "×" at bounding box center [1384, 76] width 13 height 50
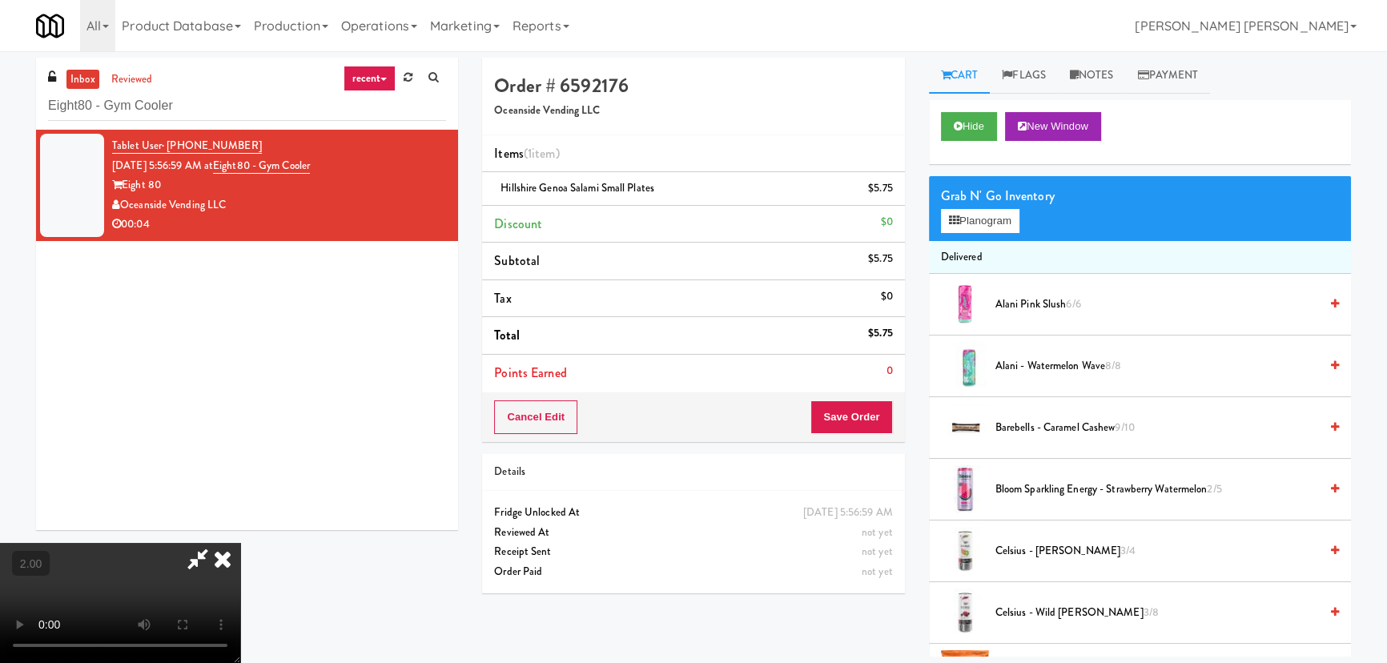
click at [240, 543] on icon at bounding box center [222, 559] width 35 height 32
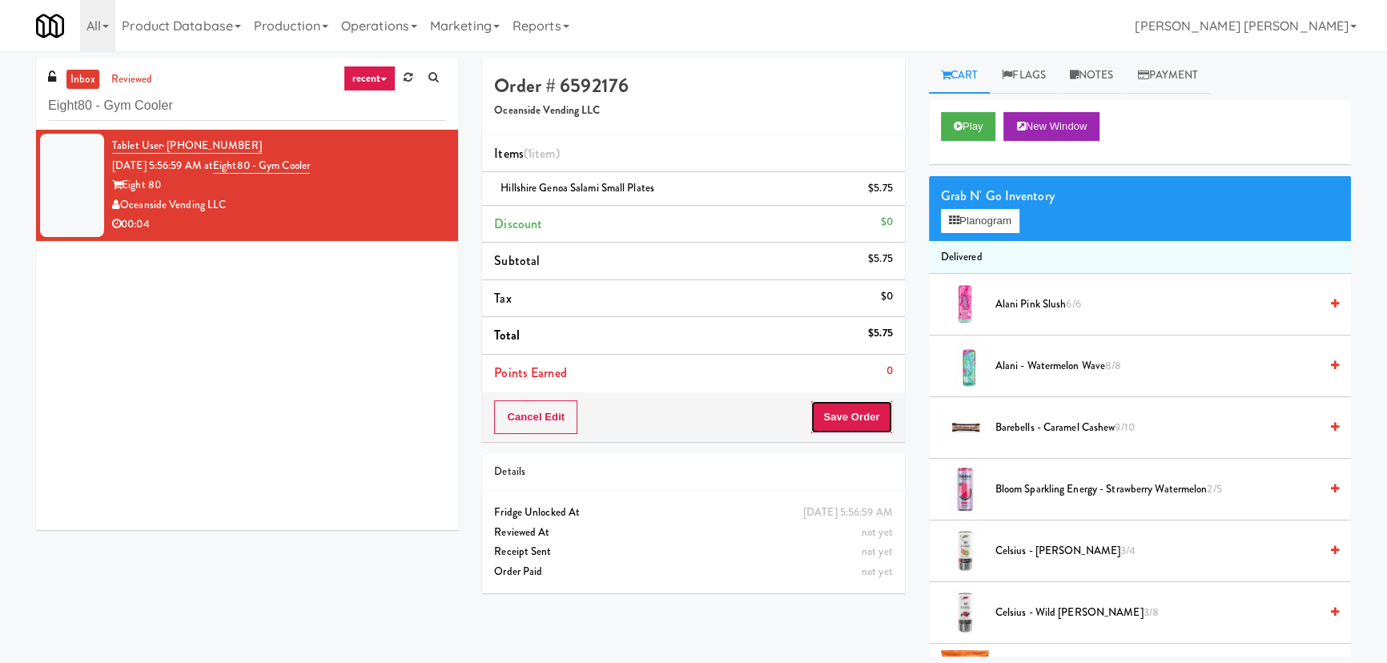
click at [844, 420] on button "Save Order" at bounding box center [851, 417] width 82 height 34
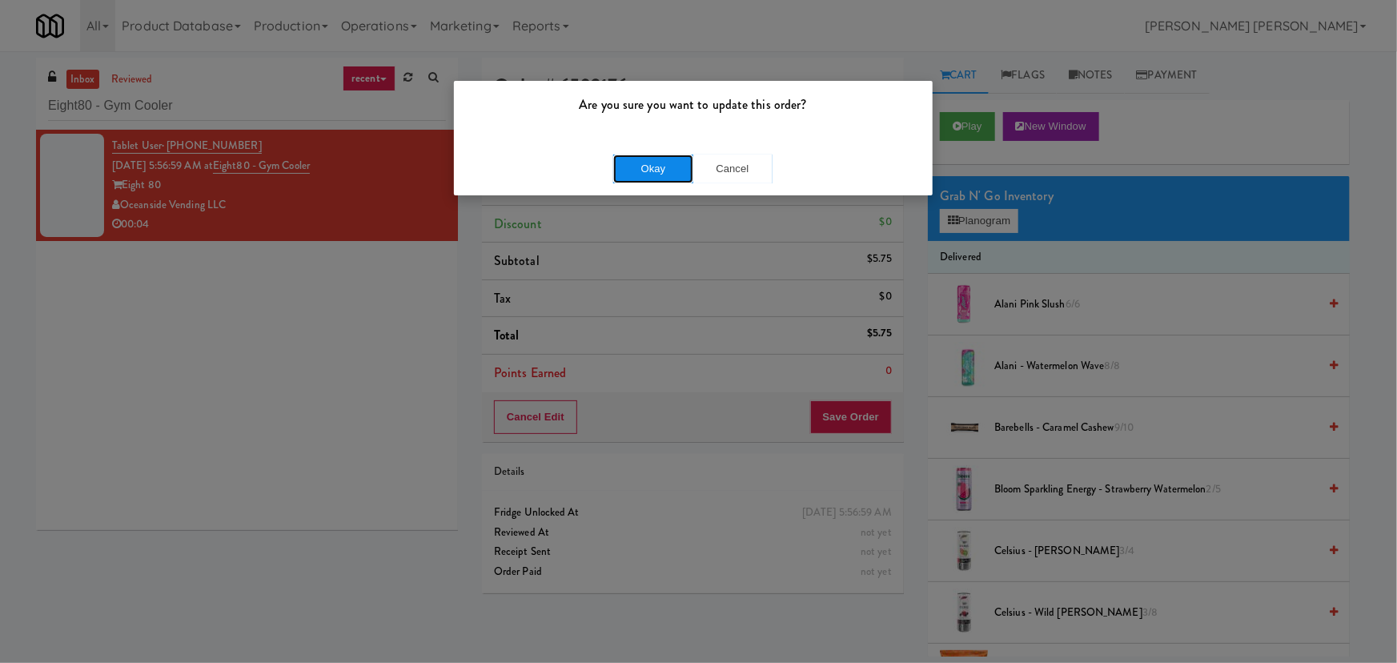
click at [673, 170] on button "Okay" at bounding box center [653, 169] width 80 height 29
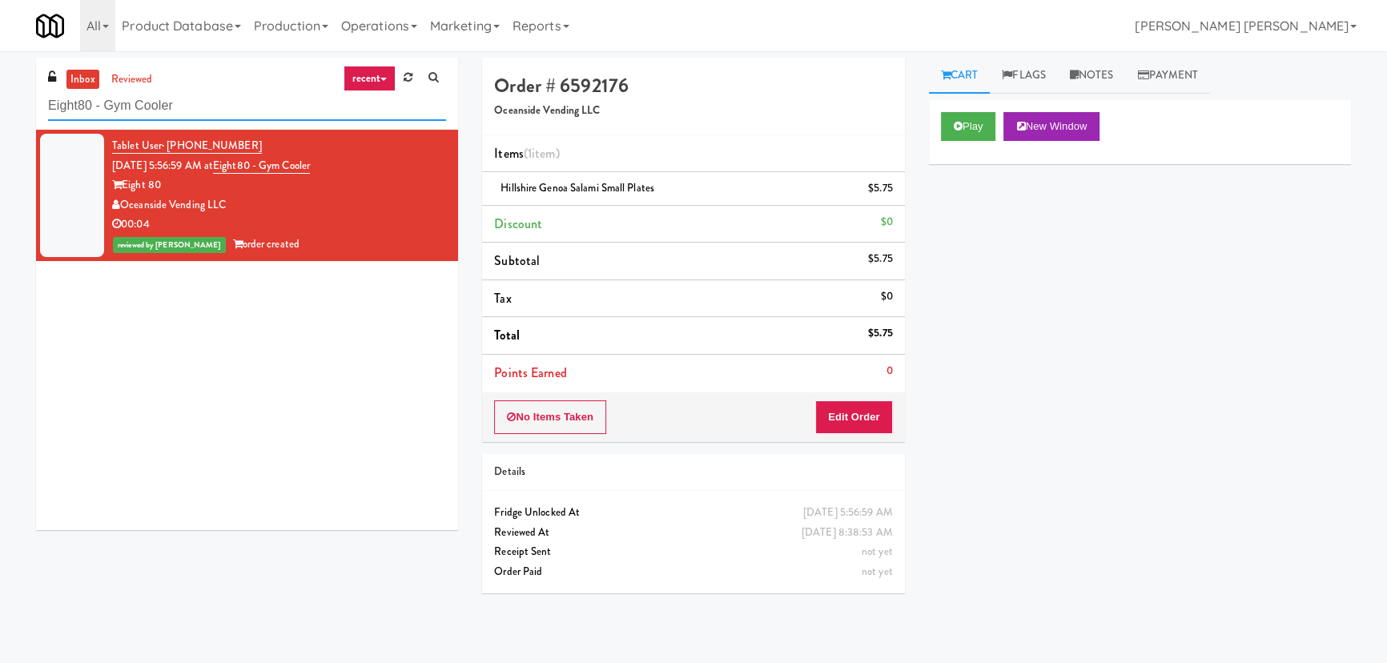
drag, startPoint x: 203, startPoint y: 109, endPoint x: -84, endPoint y: 114, distance: 286.7
click at [0, 114] on html "Are you sure you want to update this order? Okay Cancel Okay Are you sure you w…" at bounding box center [693, 331] width 1387 height 663
paste input "The Duncan - Ambient - Right"
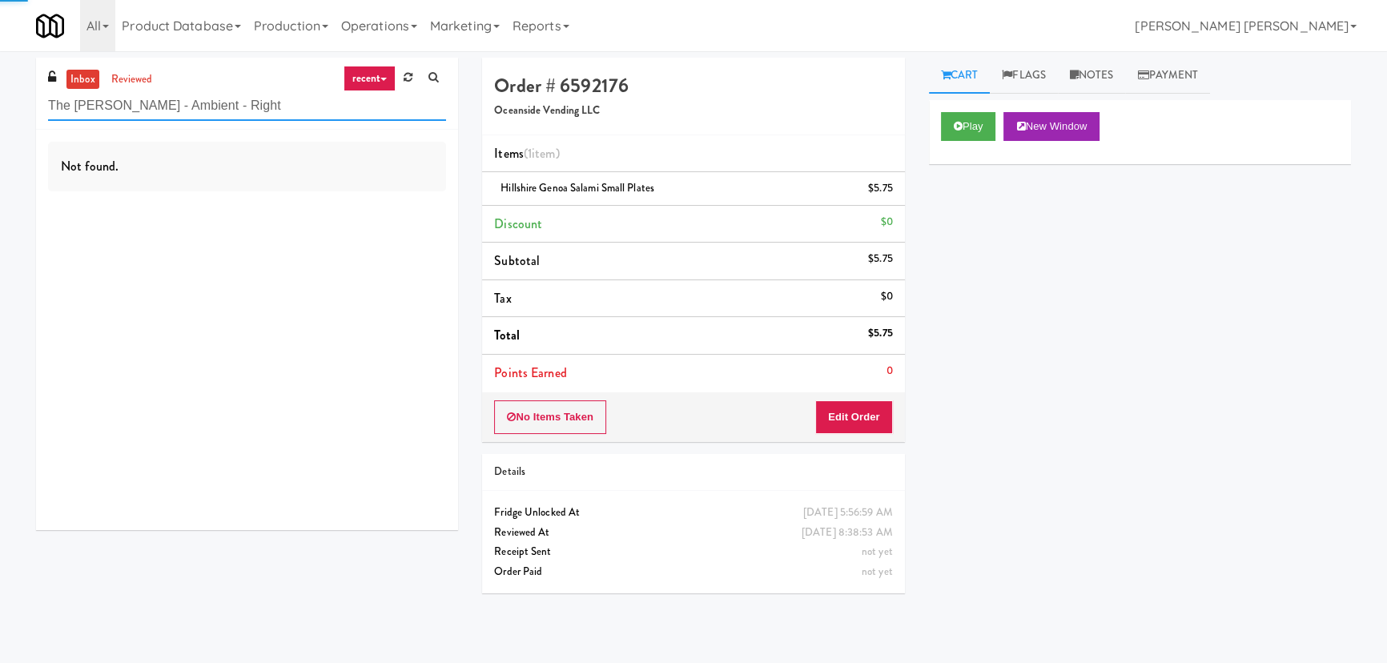
type input "The Duncan - Ambient - Right"
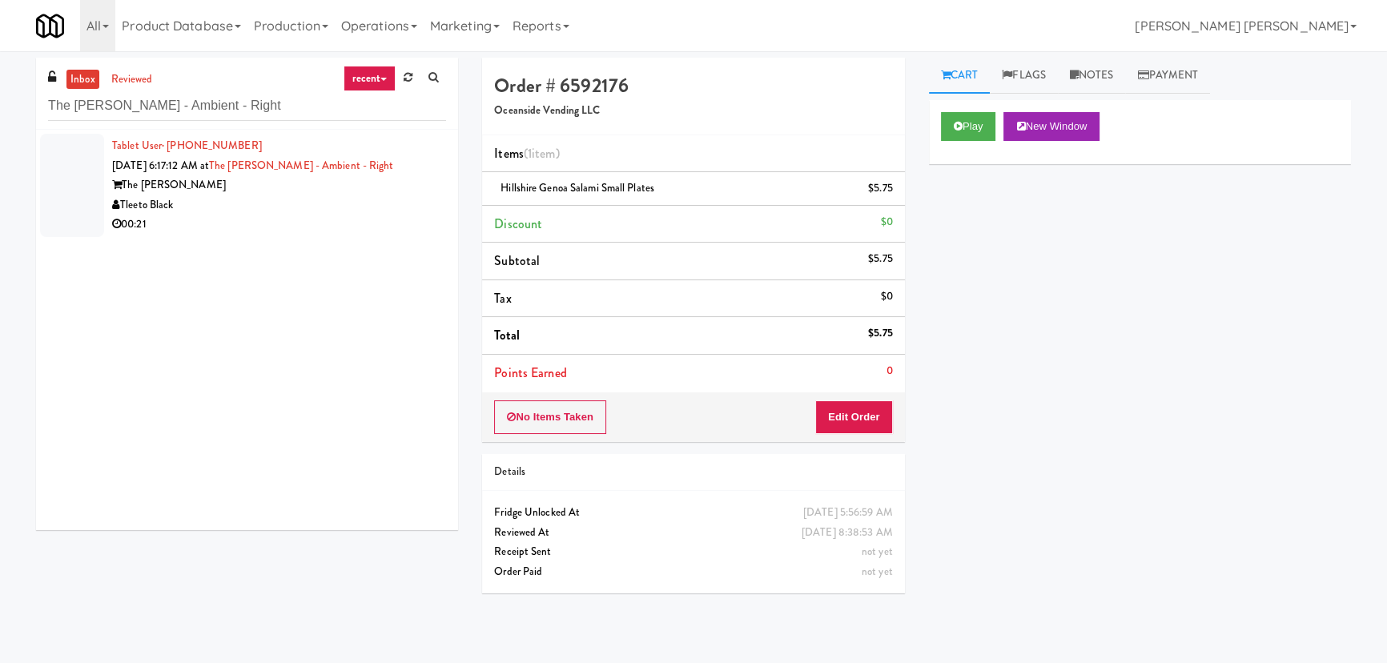
click at [341, 192] on div "The Duncan" at bounding box center [279, 185] width 334 height 20
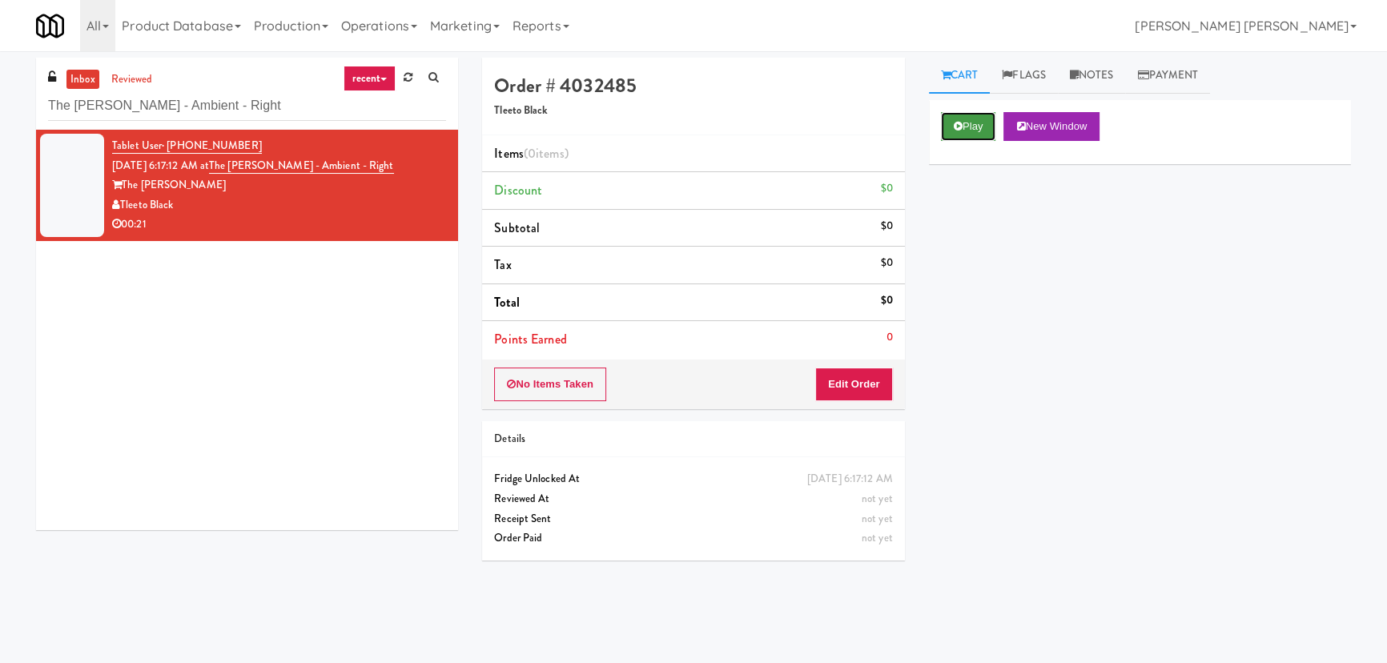
click at [970, 128] on button "Play" at bounding box center [968, 126] width 55 height 29
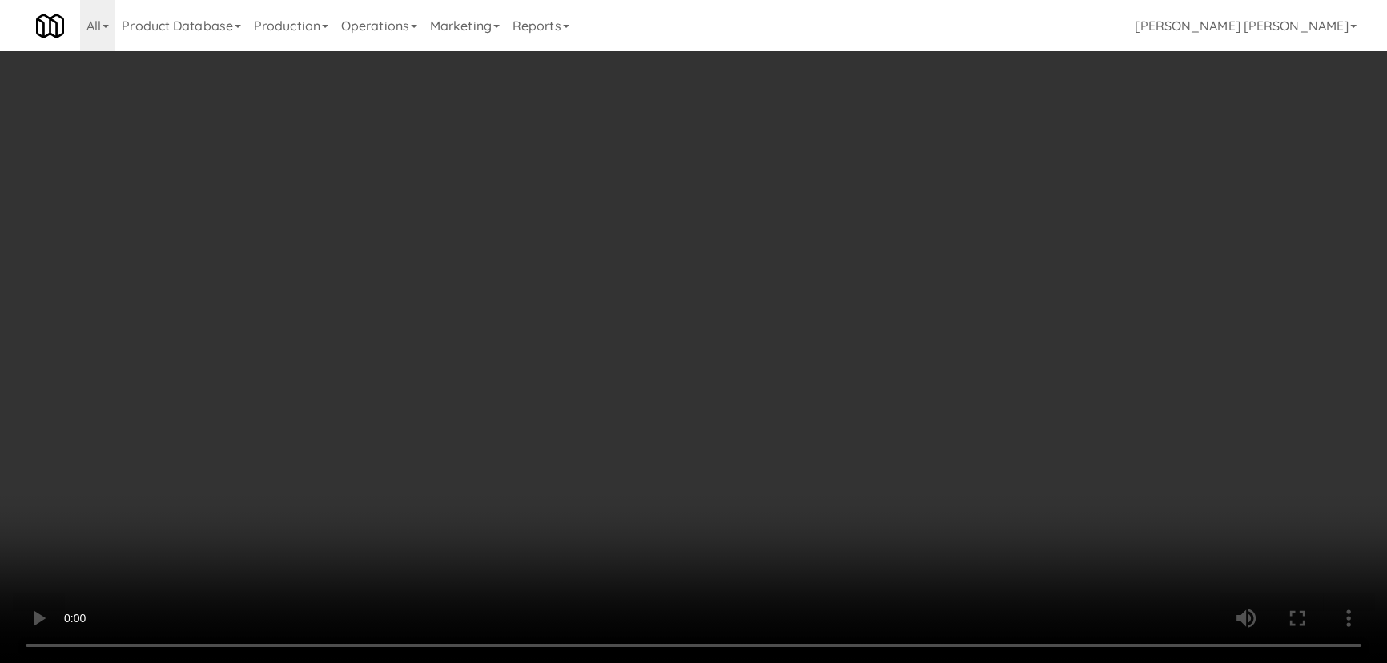
drag, startPoint x: 763, startPoint y: 686, endPoint x: 452, endPoint y: 596, distance: 323.5
click at [753, 662] on video at bounding box center [693, 331] width 1387 height 663
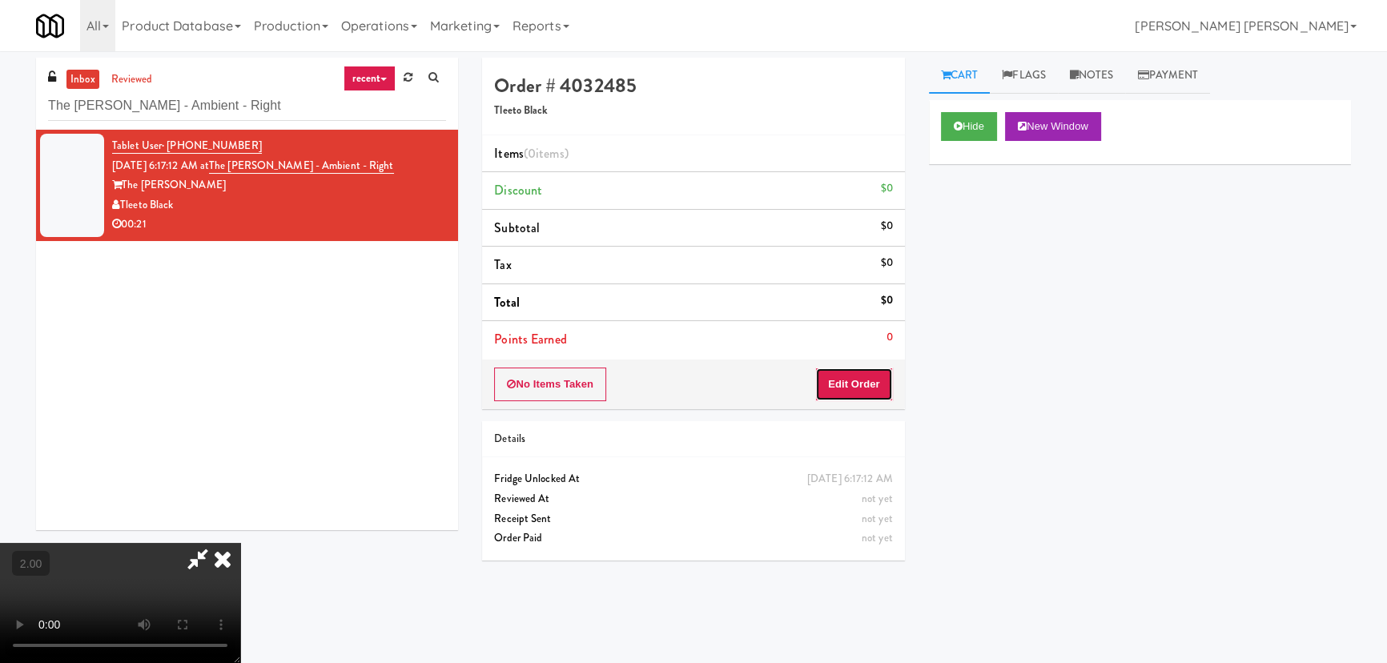
click at [843, 394] on button "Edit Order" at bounding box center [854, 384] width 78 height 34
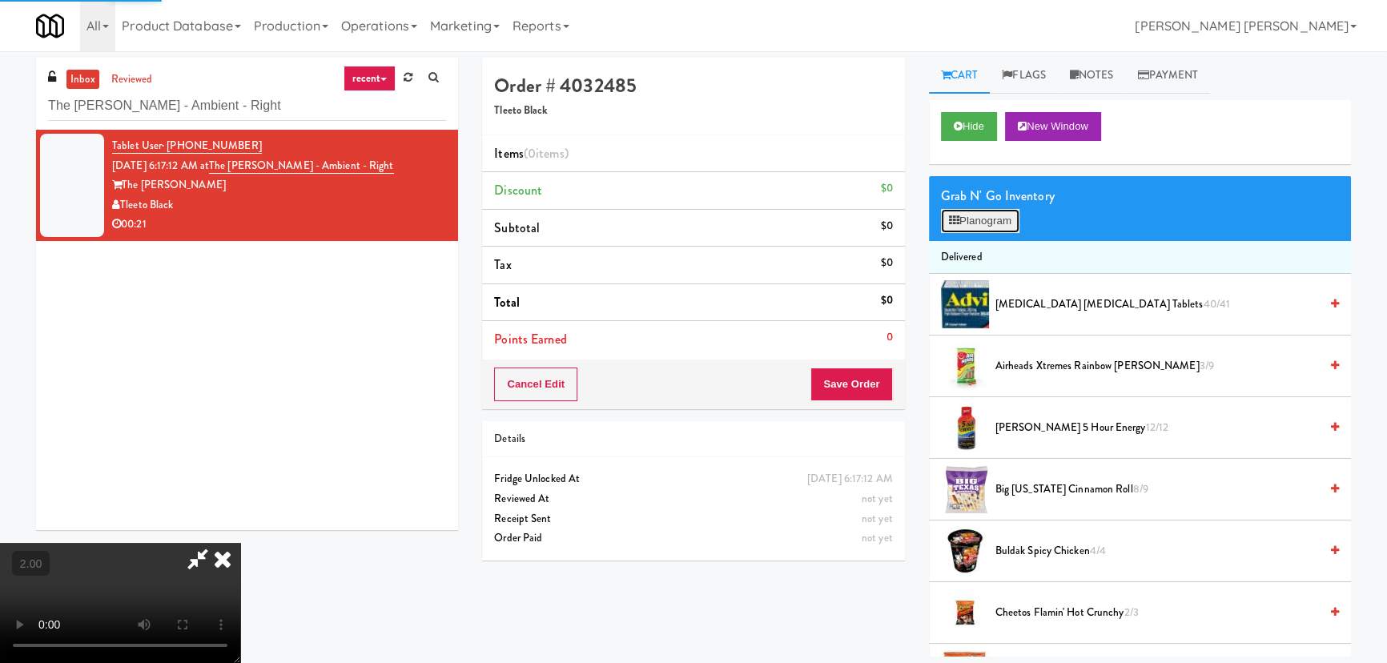
click at [980, 219] on button "Planogram" at bounding box center [980, 221] width 78 height 24
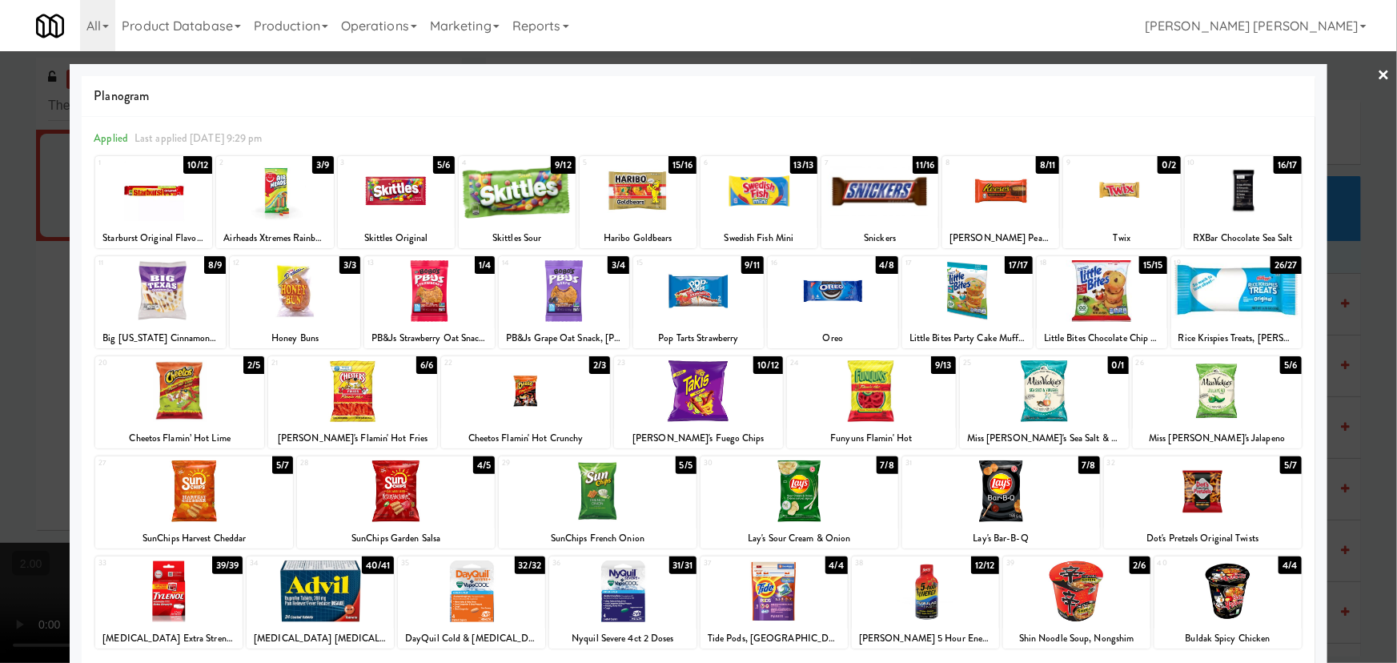
click at [1219, 402] on div at bounding box center [1217, 391] width 169 height 62
click at [1215, 306] on div at bounding box center [1236, 291] width 130 height 62
click at [1378, 64] on link "×" at bounding box center [1384, 76] width 13 height 50
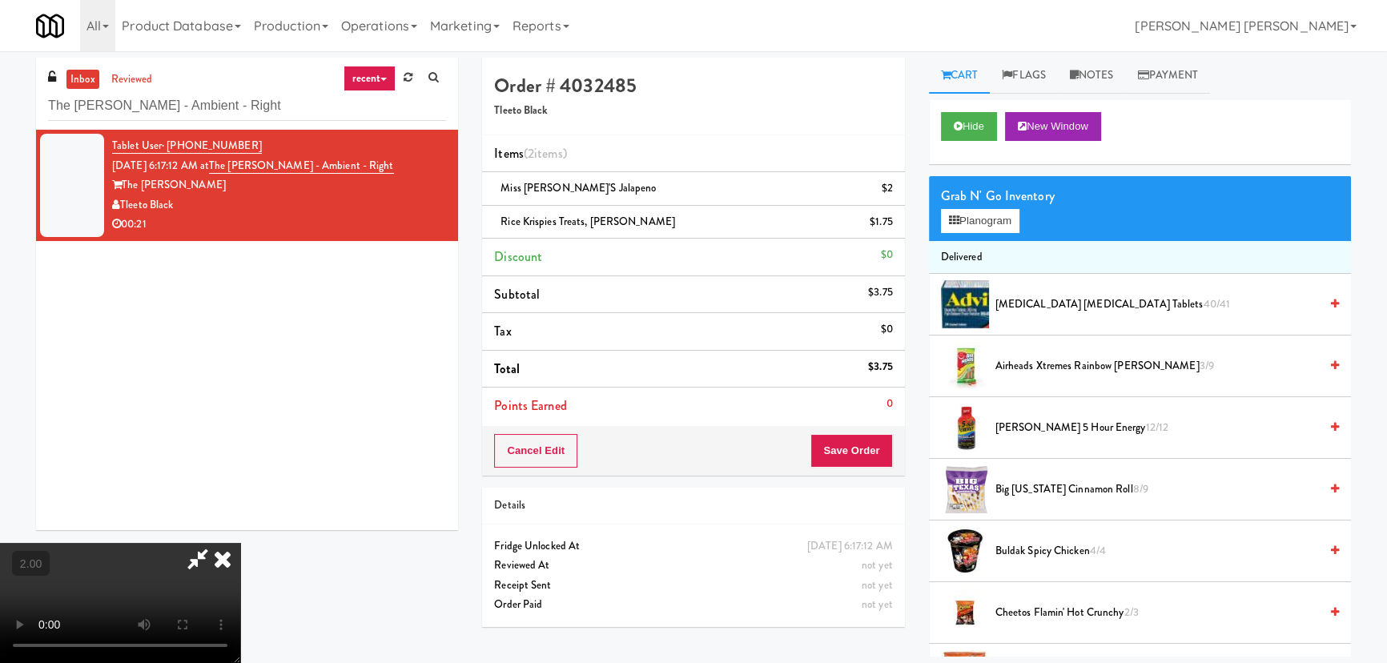
click at [240, 543] on icon at bounding box center [222, 559] width 35 height 32
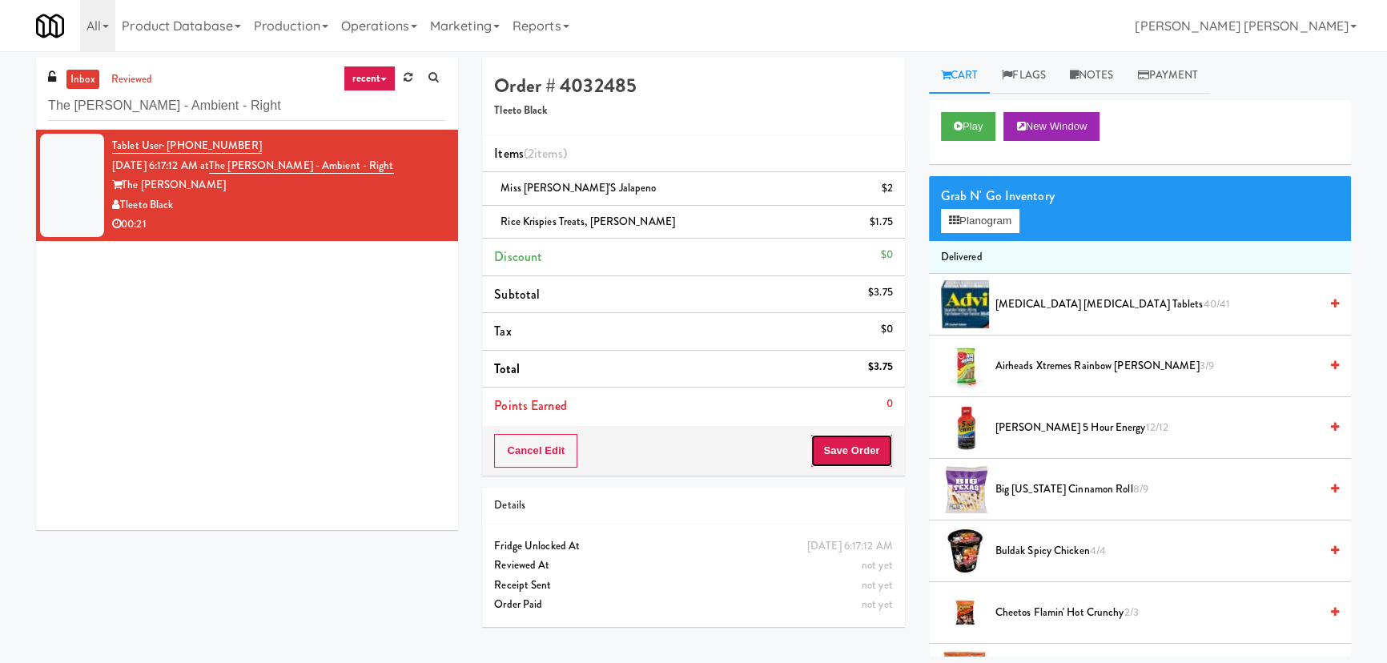
click at [837, 448] on button "Save Order" at bounding box center [851, 451] width 82 height 34
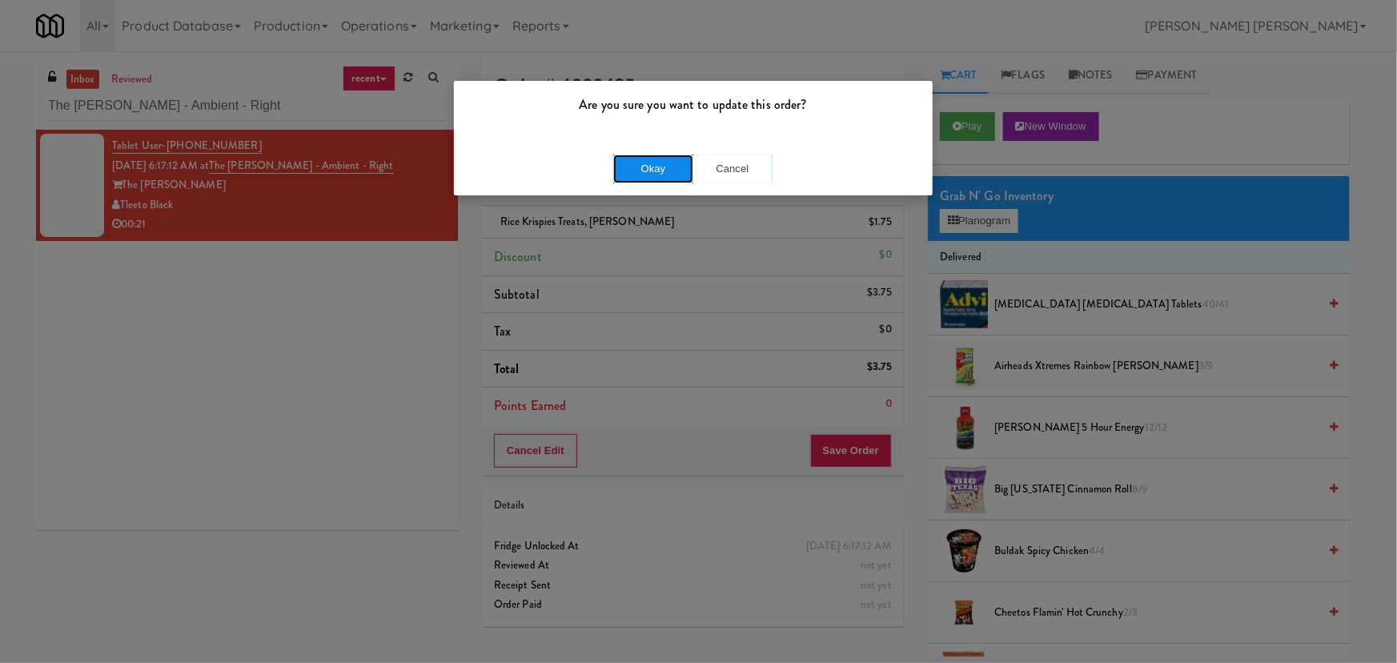
drag, startPoint x: 675, startPoint y: 167, endPoint x: 669, endPoint y: 147, distance: 21.0
click at [673, 167] on button "Okay" at bounding box center [653, 169] width 80 height 29
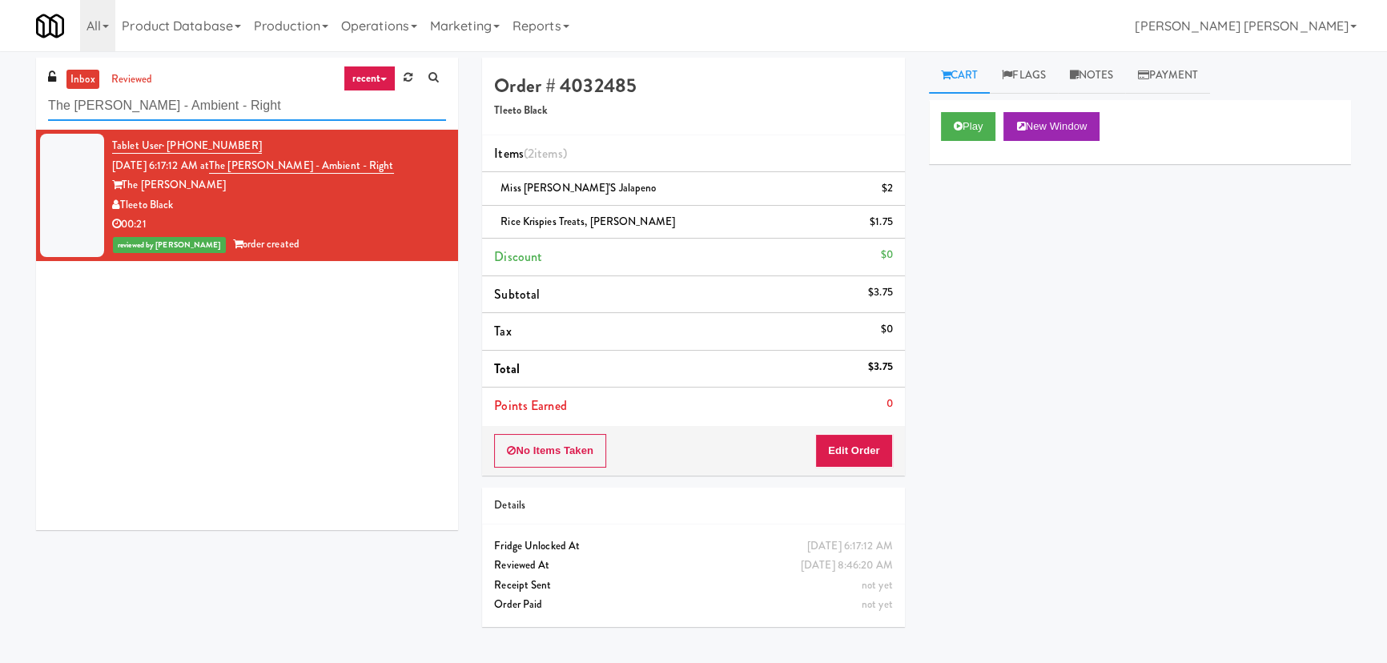
click at [172, 107] on input "The Duncan - Ambient - Right" at bounding box center [247, 106] width 398 height 30
paste input "215 Lake - Right - Fridge"
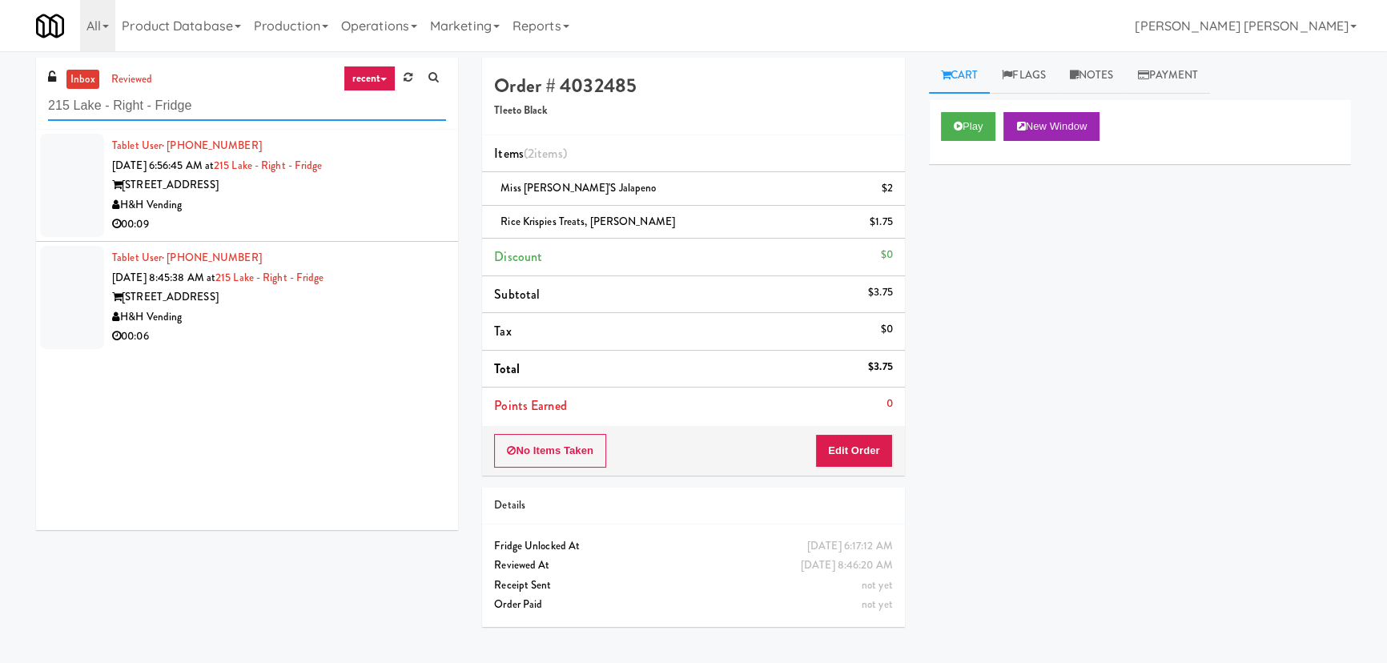
type input "215 Lake - Right - Fridge"
click at [344, 198] on div "H&H Vending" at bounding box center [279, 205] width 334 height 20
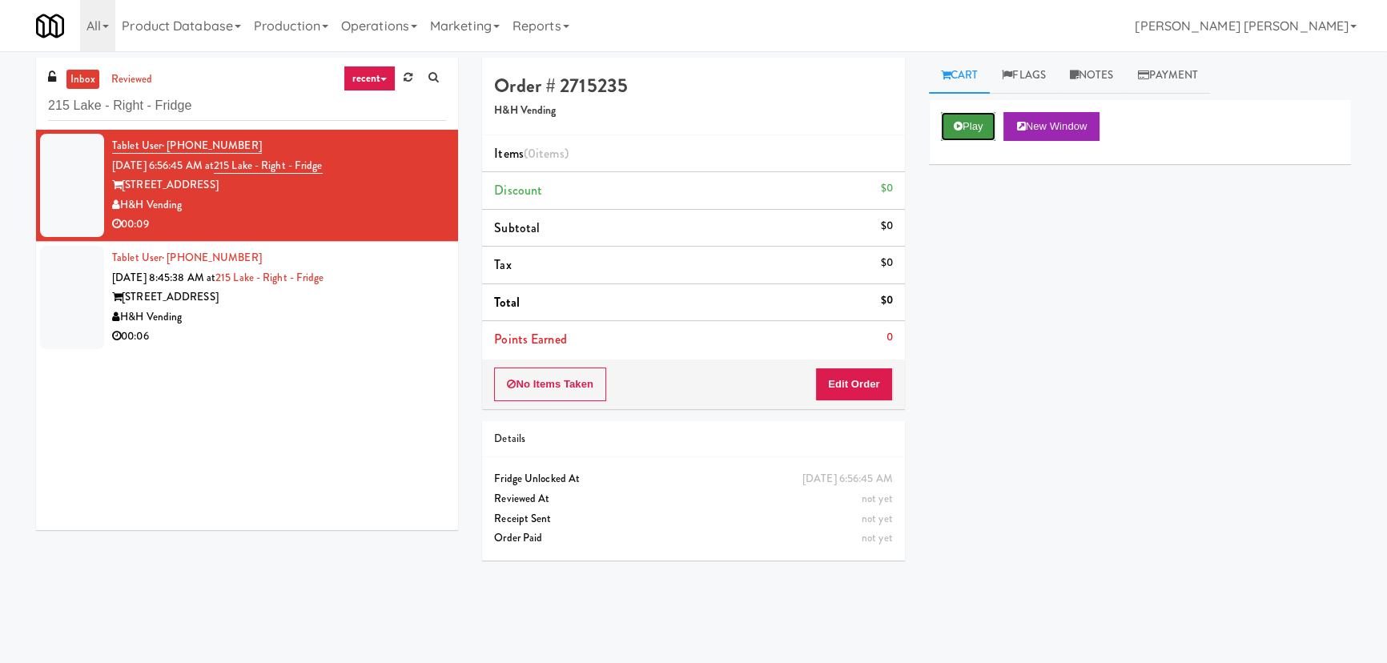
click at [969, 124] on button "Play" at bounding box center [968, 126] width 55 height 29
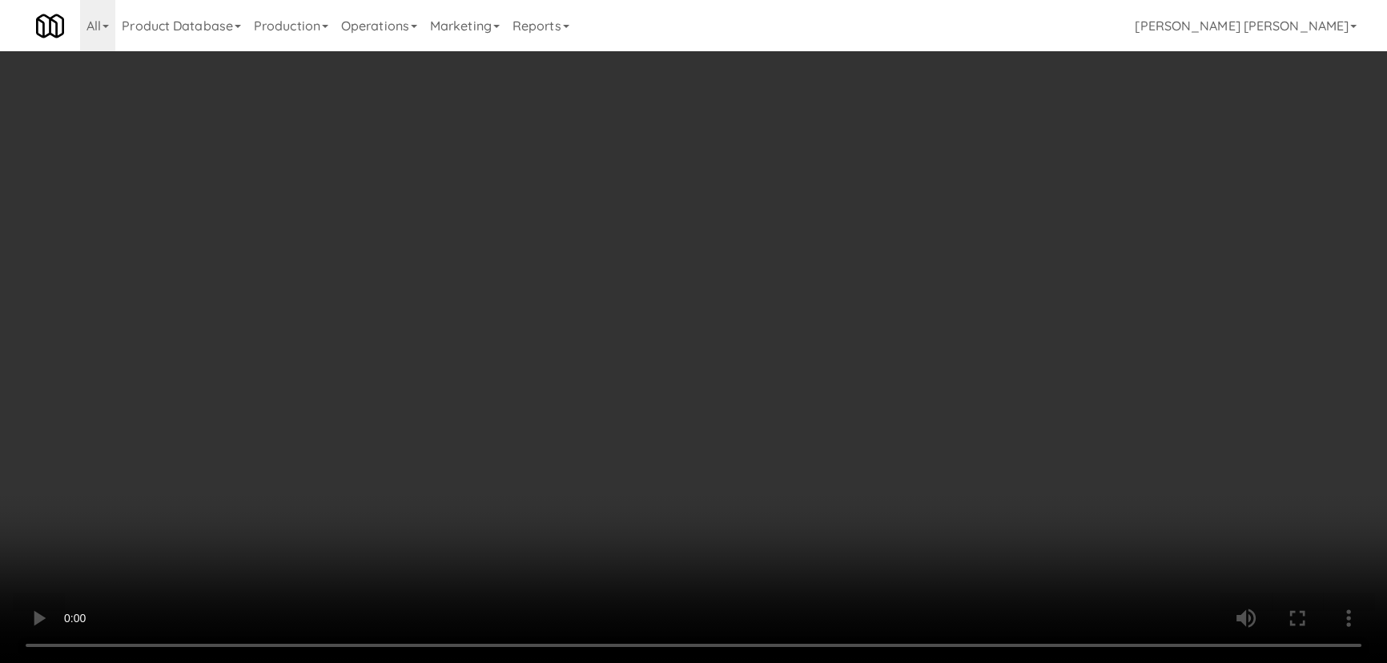
click at [709, 620] on video at bounding box center [693, 331] width 1387 height 663
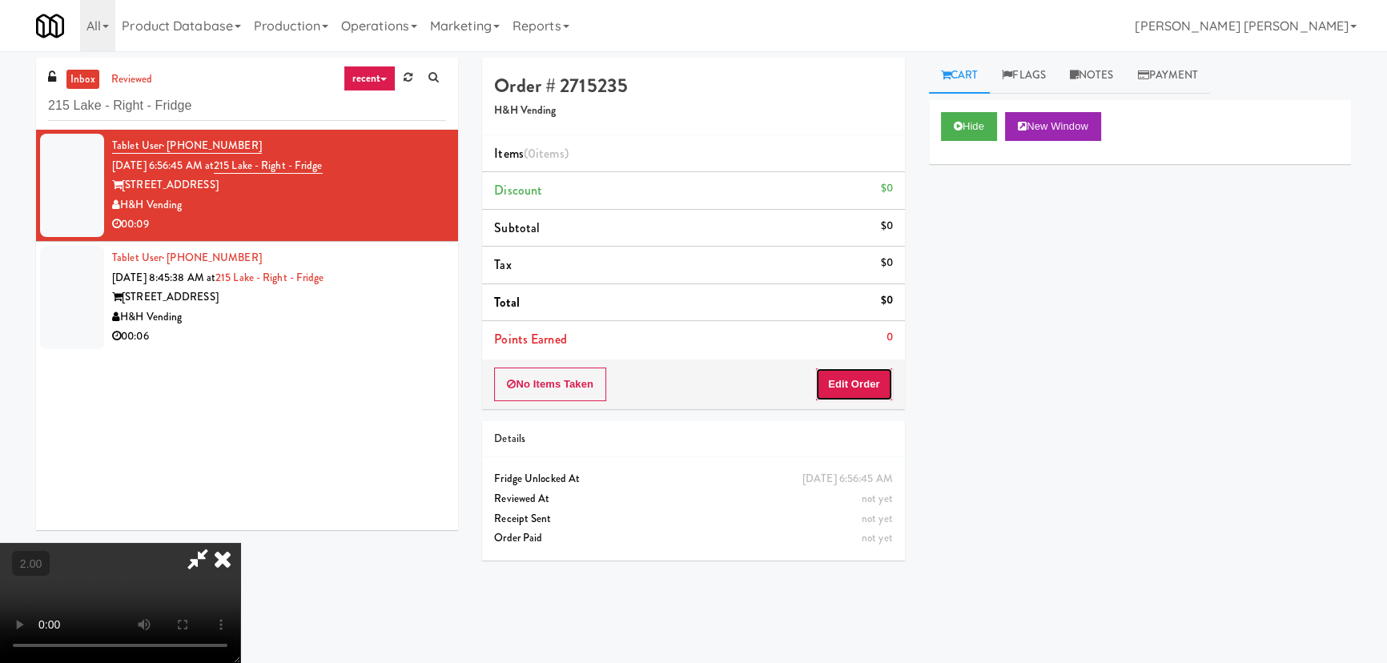
click at [879, 387] on button "Edit Order" at bounding box center [854, 384] width 78 height 34
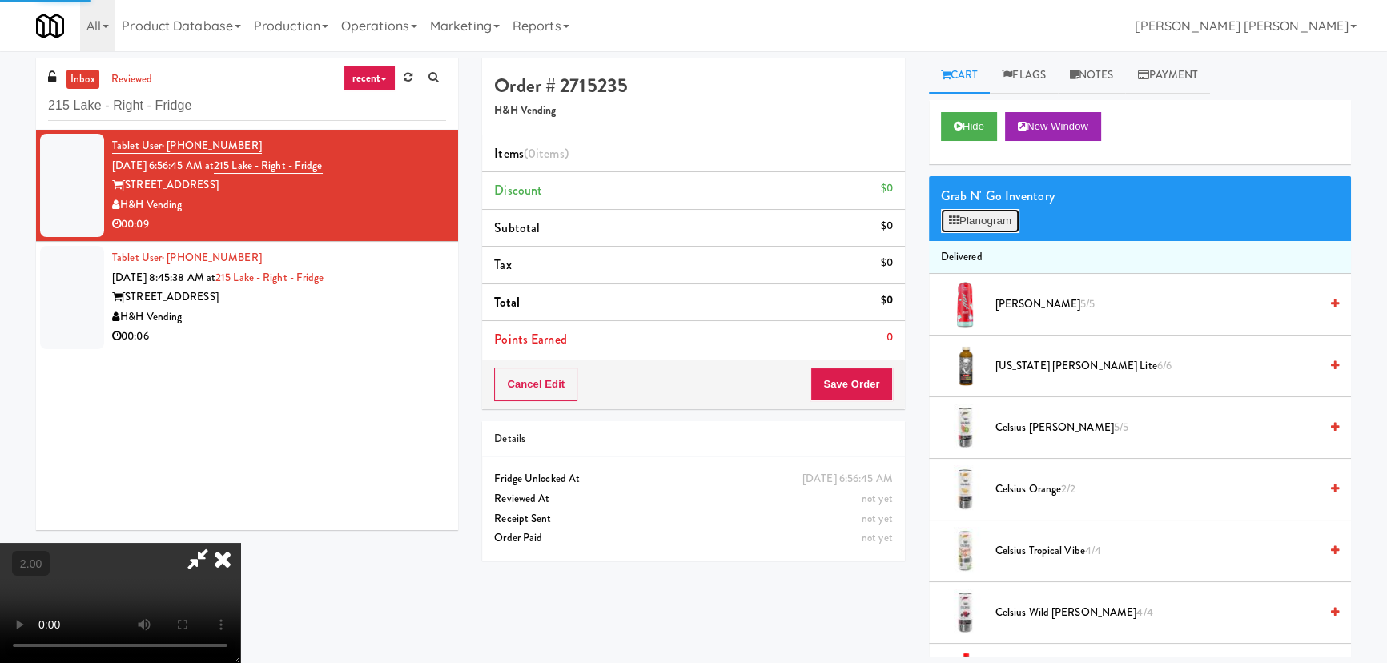
click at [965, 219] on button "Planogram" at bounding box center [980, 221] width 78 height 24
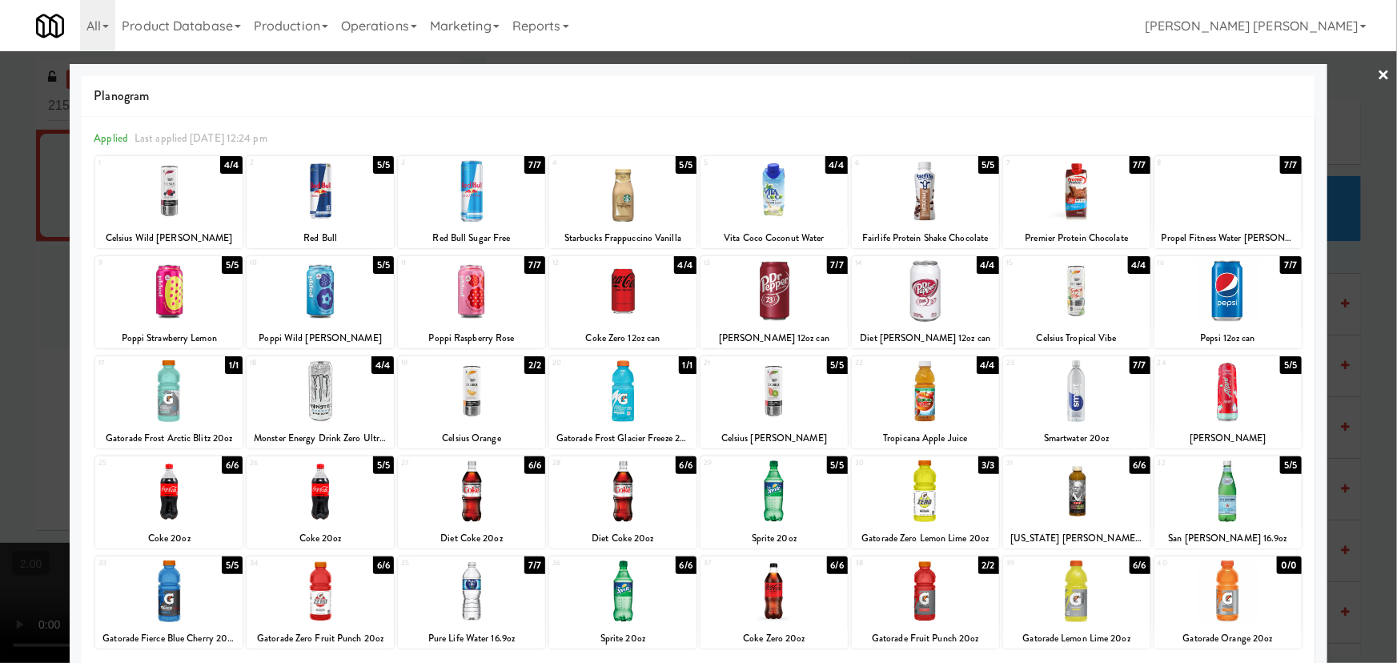
click at [462, 396] on div at bounding box center [471, 391] width 147 height 62
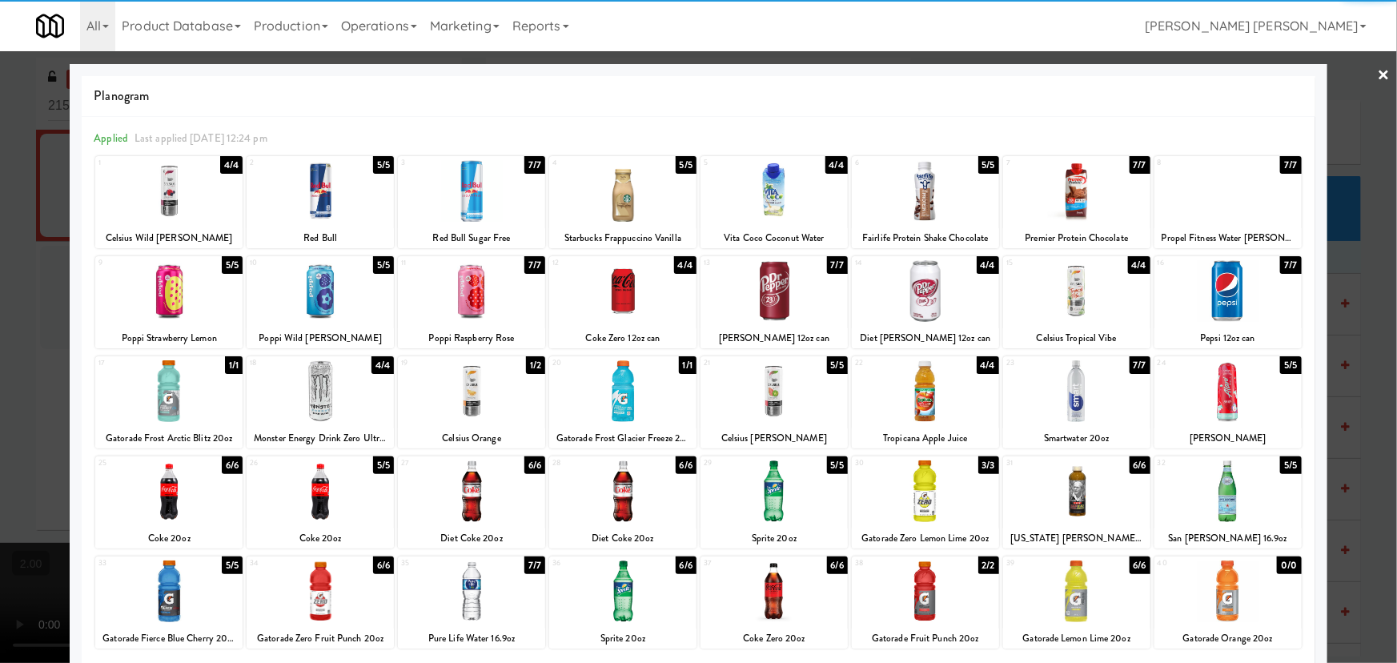
click at [622, 389] on div at bounding box center [622, 391] width 147 height 62
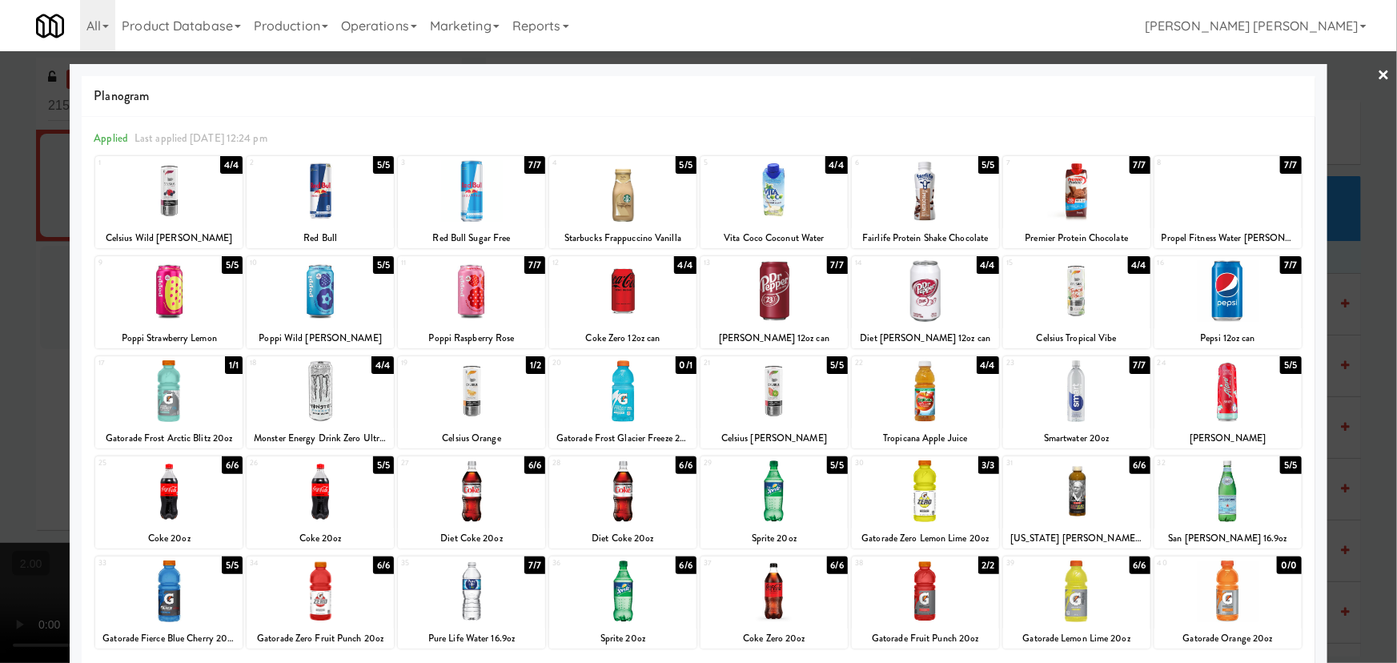
click at [1378, 70] on link "×" at bounding box center [1384, 76] width 13 height 50
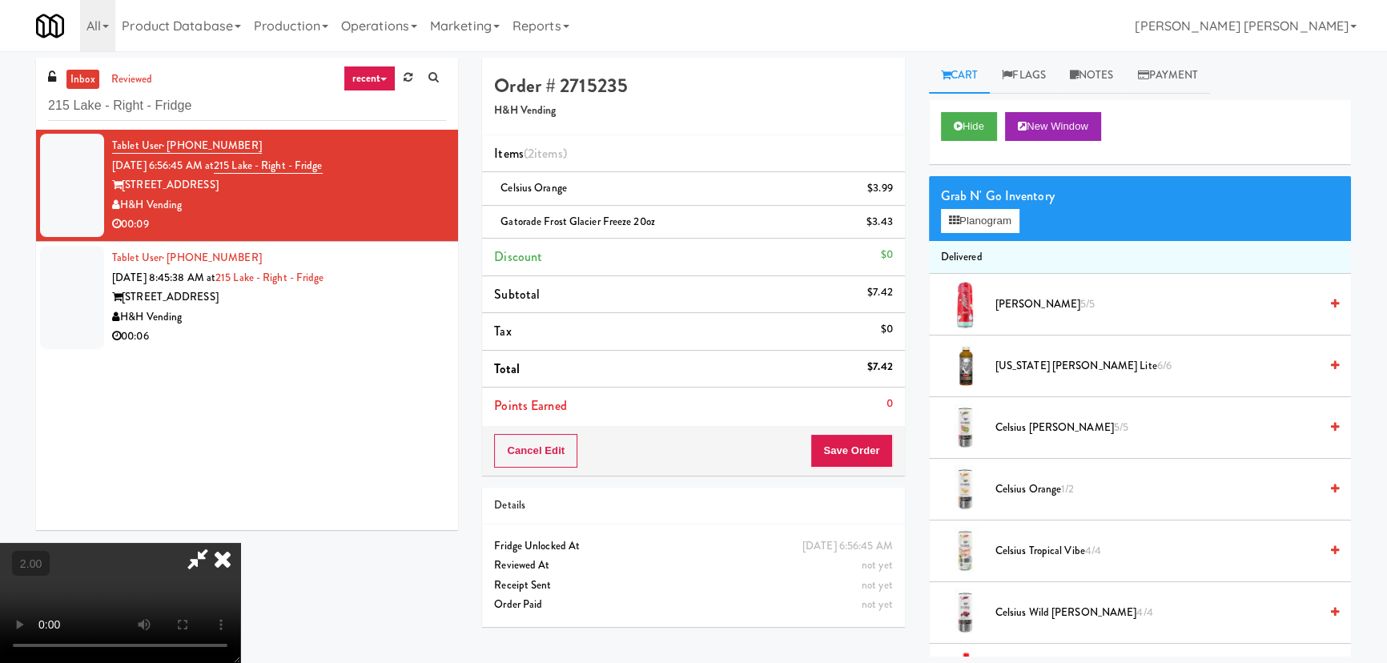
click at [240, 543] on video at bounding box center [120, 603] width 240 height 120
click at [240, 543] on icon at bounding box center [222, 559] width 35 height 32
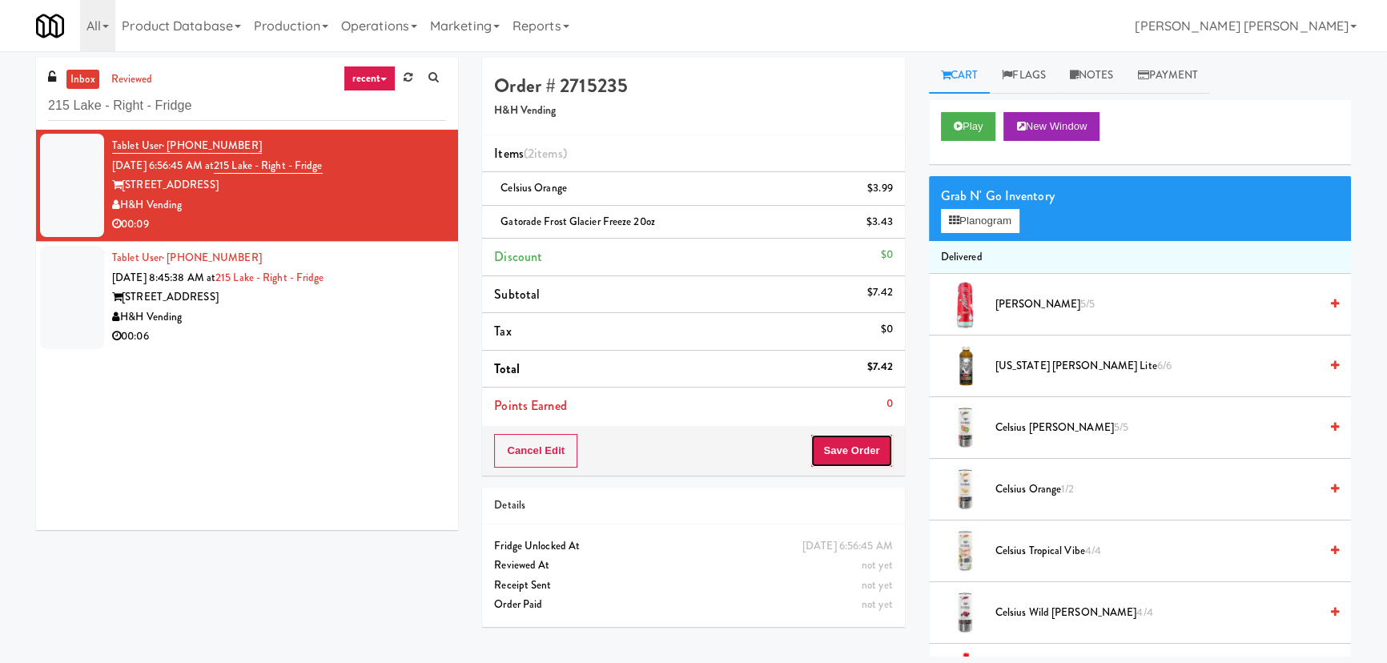
click at [821, 461] on button "Save Order" at bounding box center [851, 451] width 82 height 34
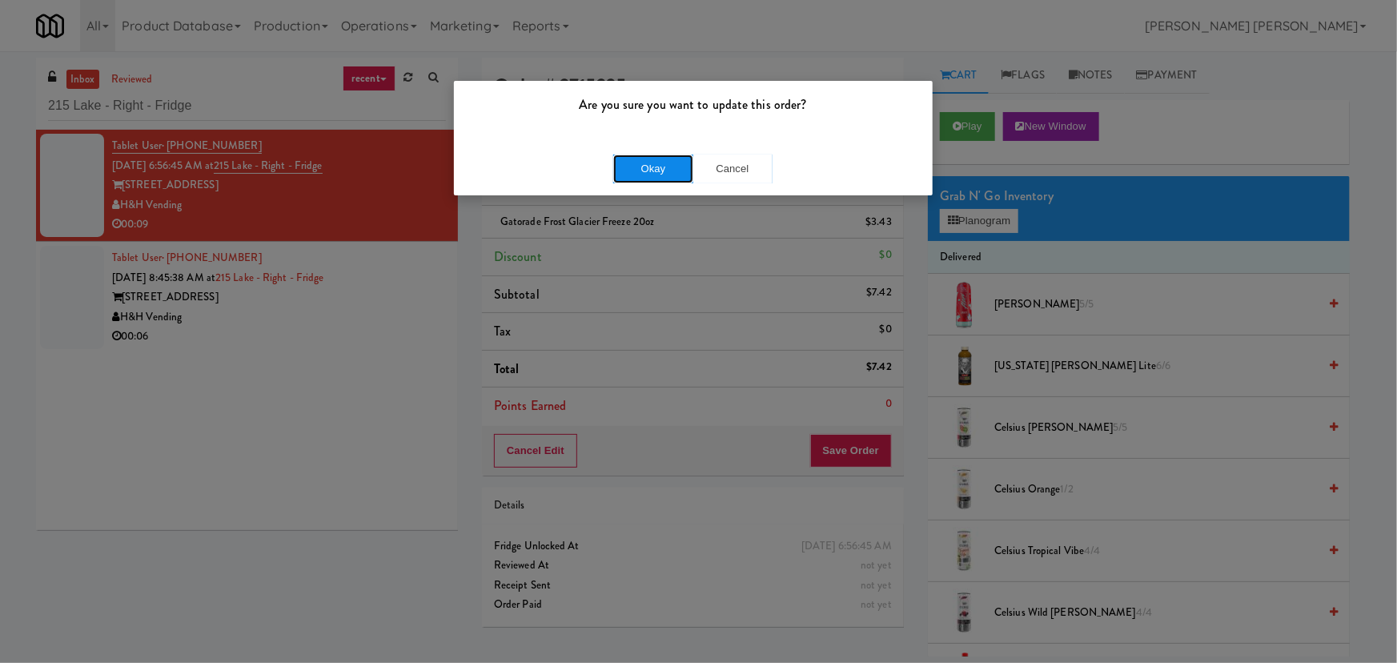
click at [655, 164] on button "Okay" at bounding box center [653, 169] width 80 height 29
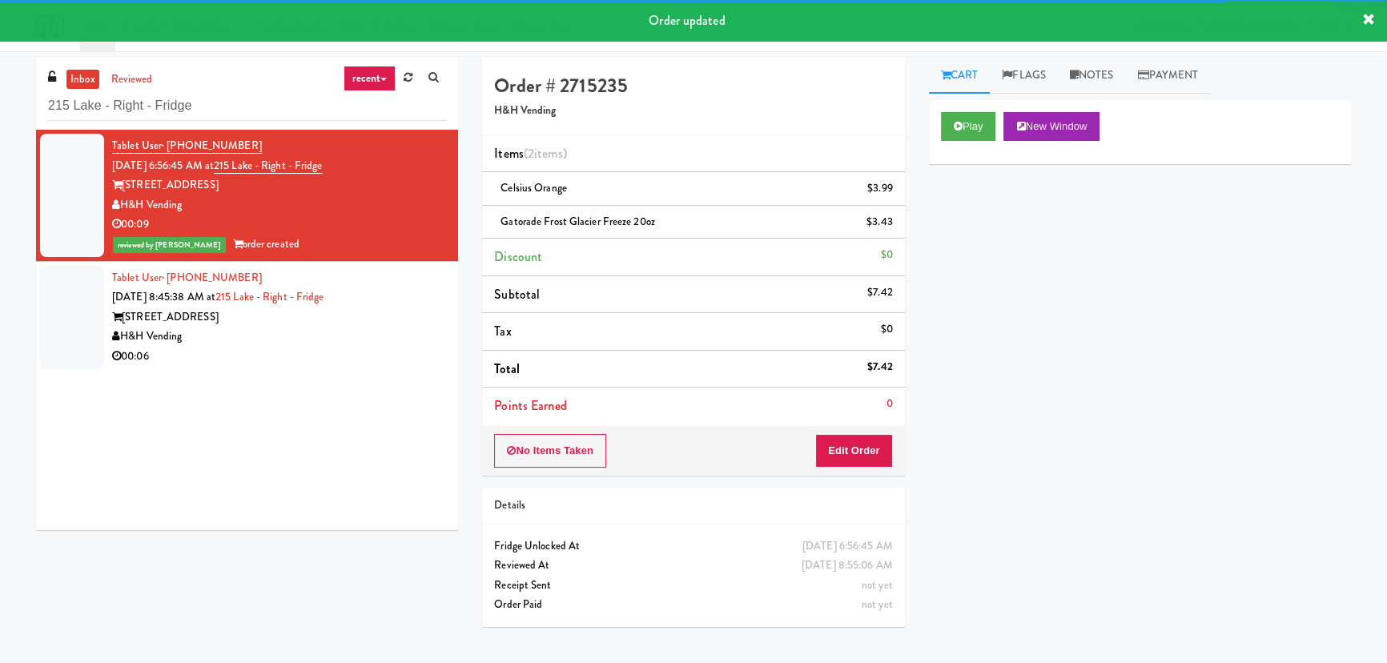
click at [349, 310] on div "215 W Lake St" at bounding box center [279, 317] width 334 height 20
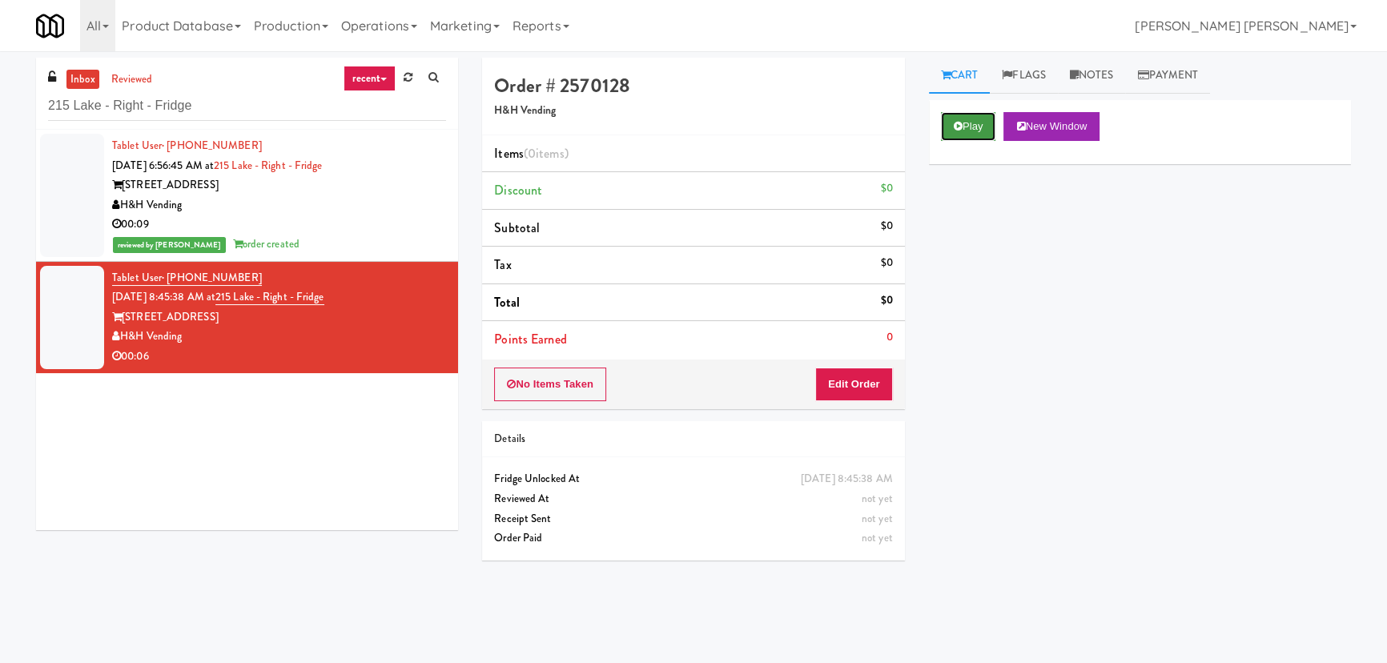
click at [973, 120] on button "Play" at bounding box center [968, 126] width 55 height 29
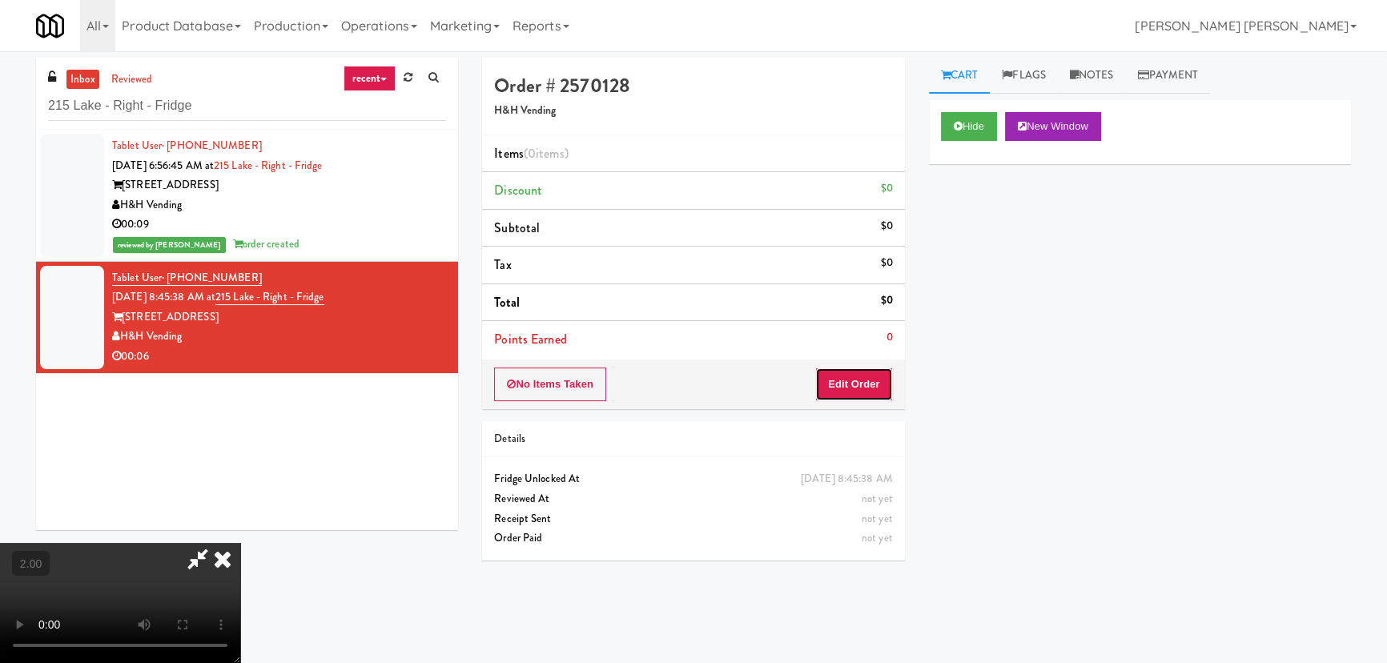
click at [852, 387] on button "Edit Order" at bounding box center [854, 384] width 78 height 34
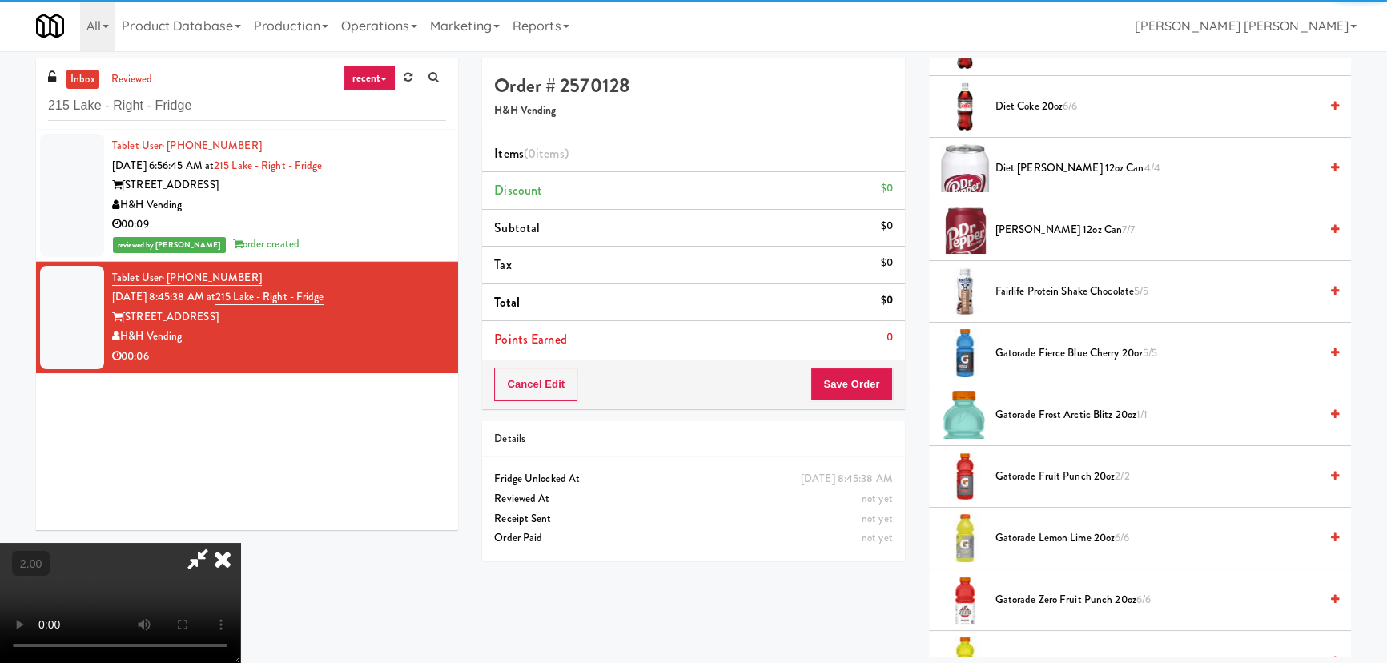
scroll to position [1018, 0]
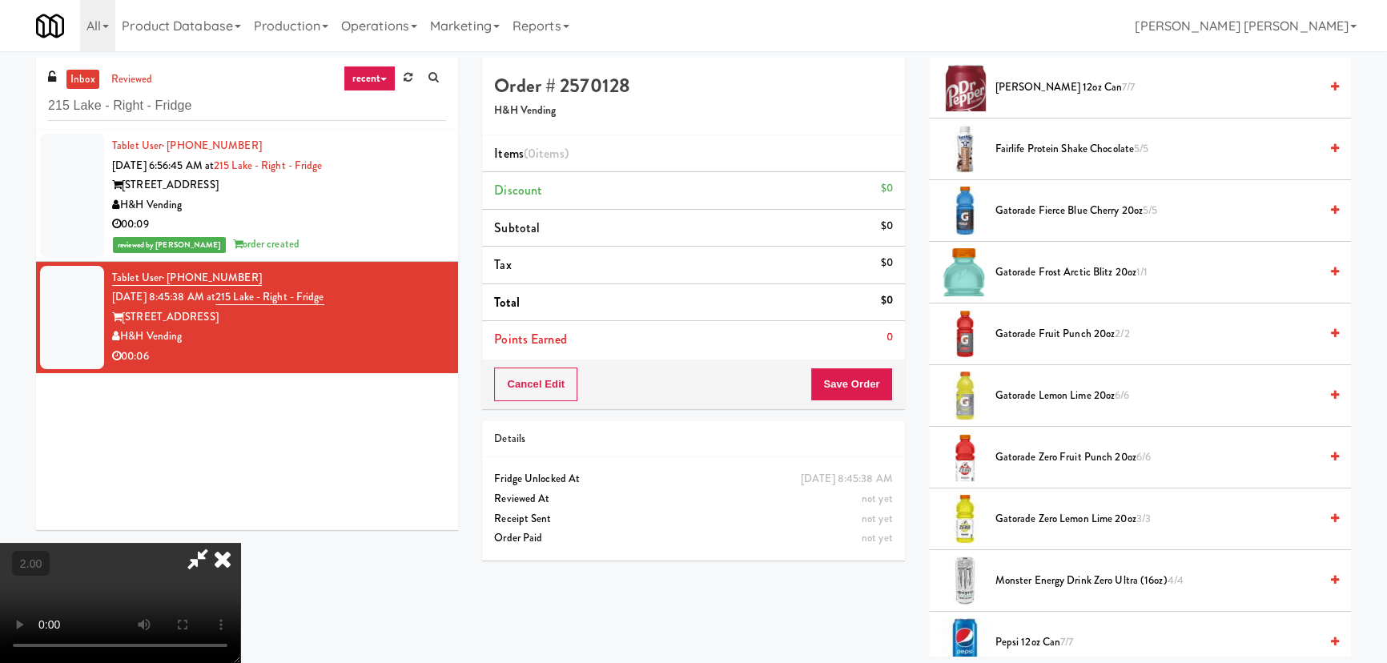
click at [1034, 327] on span "Gatorade Fruit Punch 20oz 2/2" at bounding box center [1156, 334] width 323 height 20
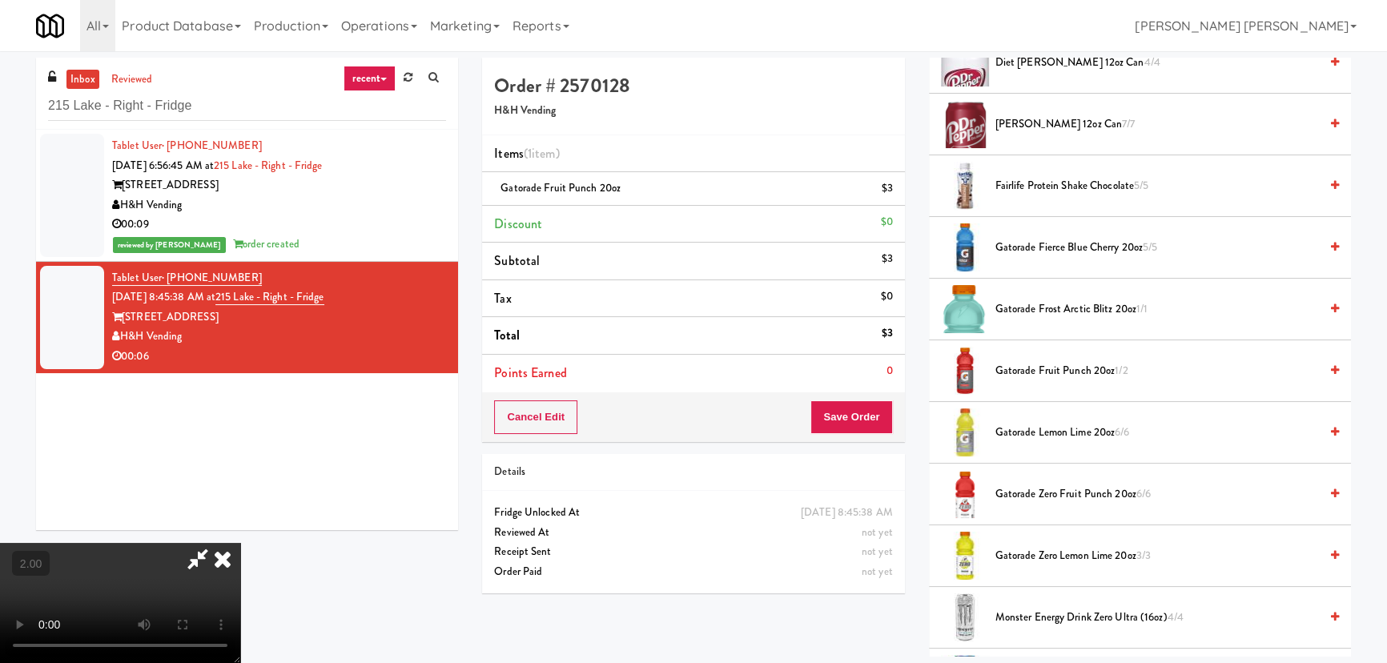
scroll to position [946, 0]
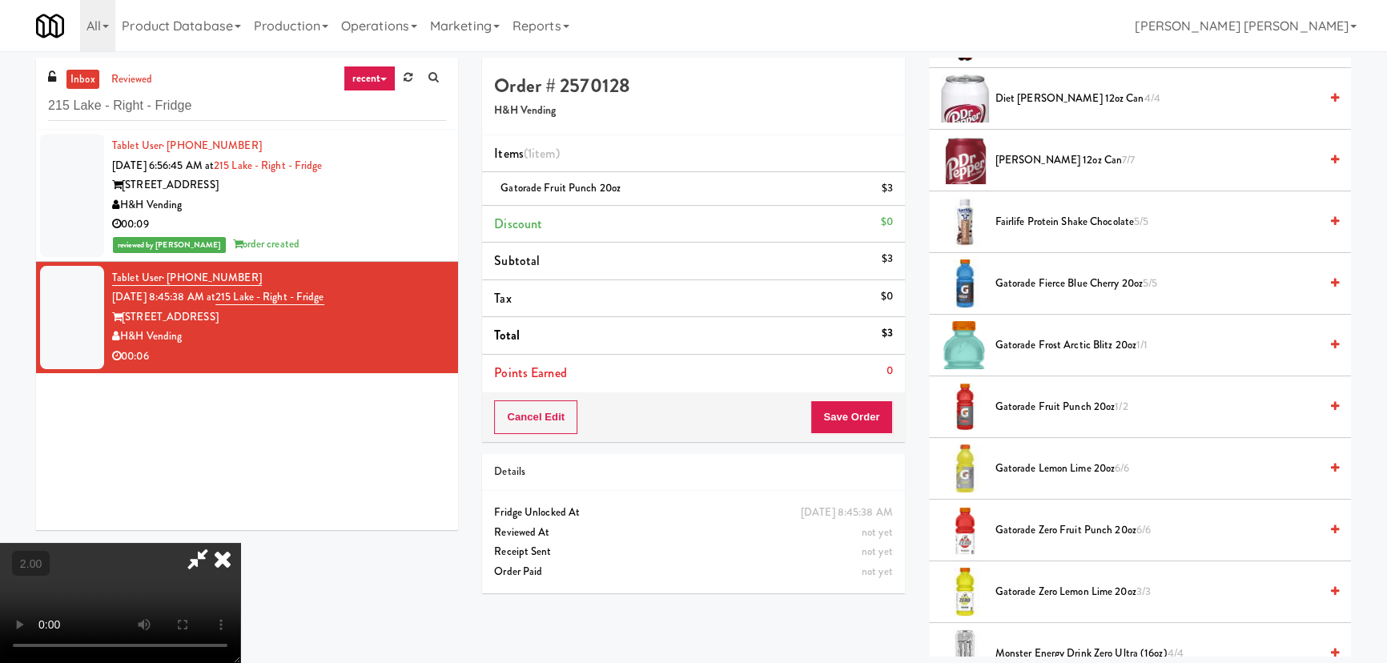
drag, startPoint x: 816, startPoint y: 215, endPoint x: 825, endPoint y: 275, distance: 60.7
click at [240, 543] on icon at bounding box center [222, 559] width 35 height 32
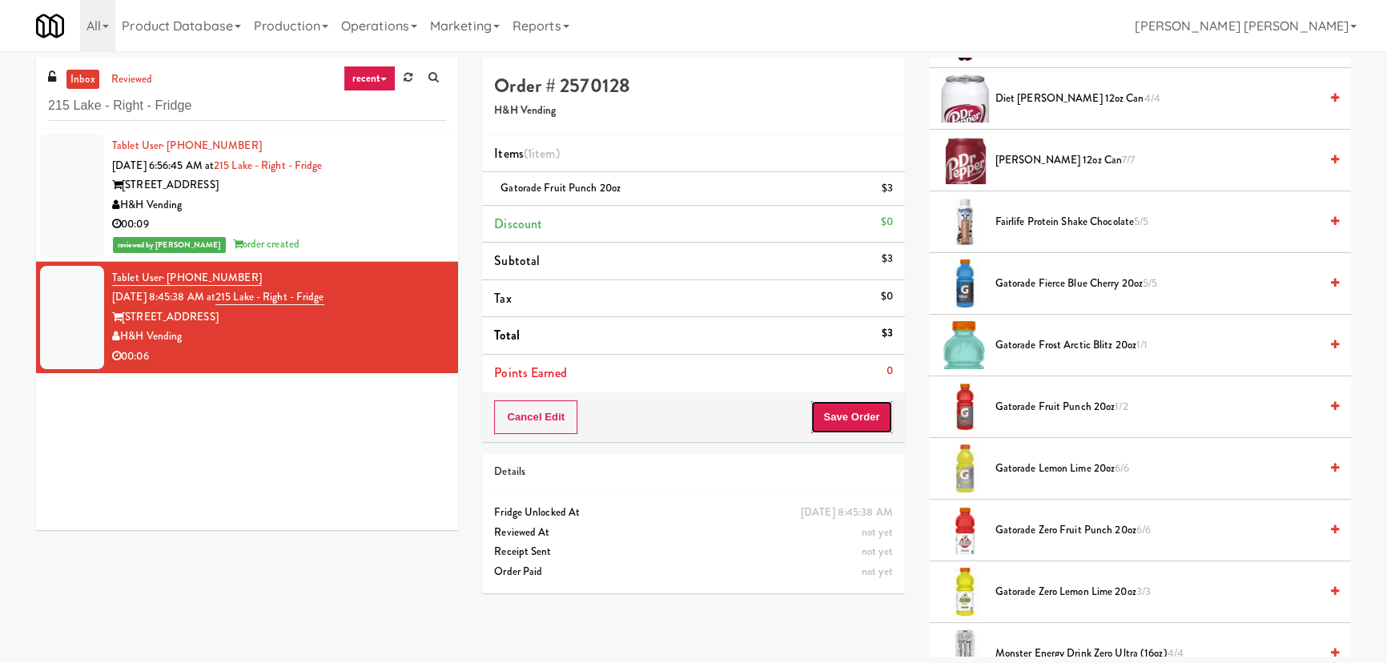
click at [846, 414] on button "Save Order" at bounding box center [851, 417] width 82 height 34
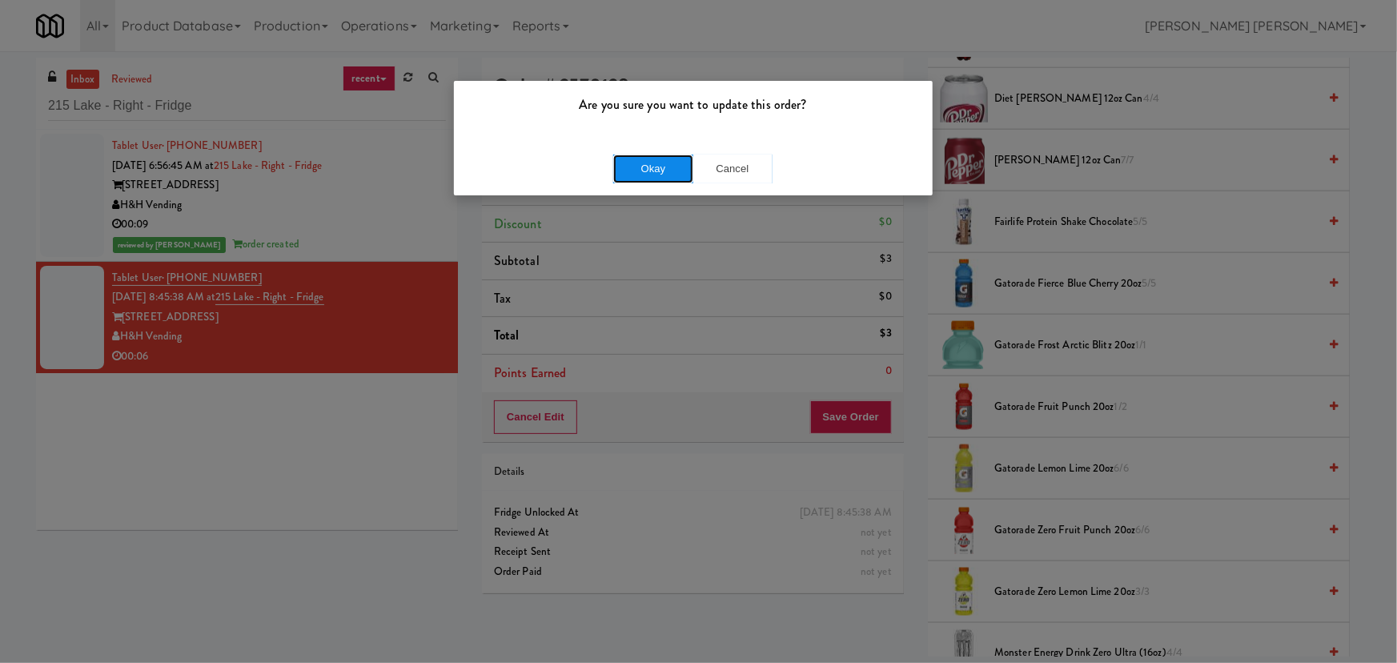
click at [690, 168] on button "Okay" at bounding box center [653, 169] width 80 height 29
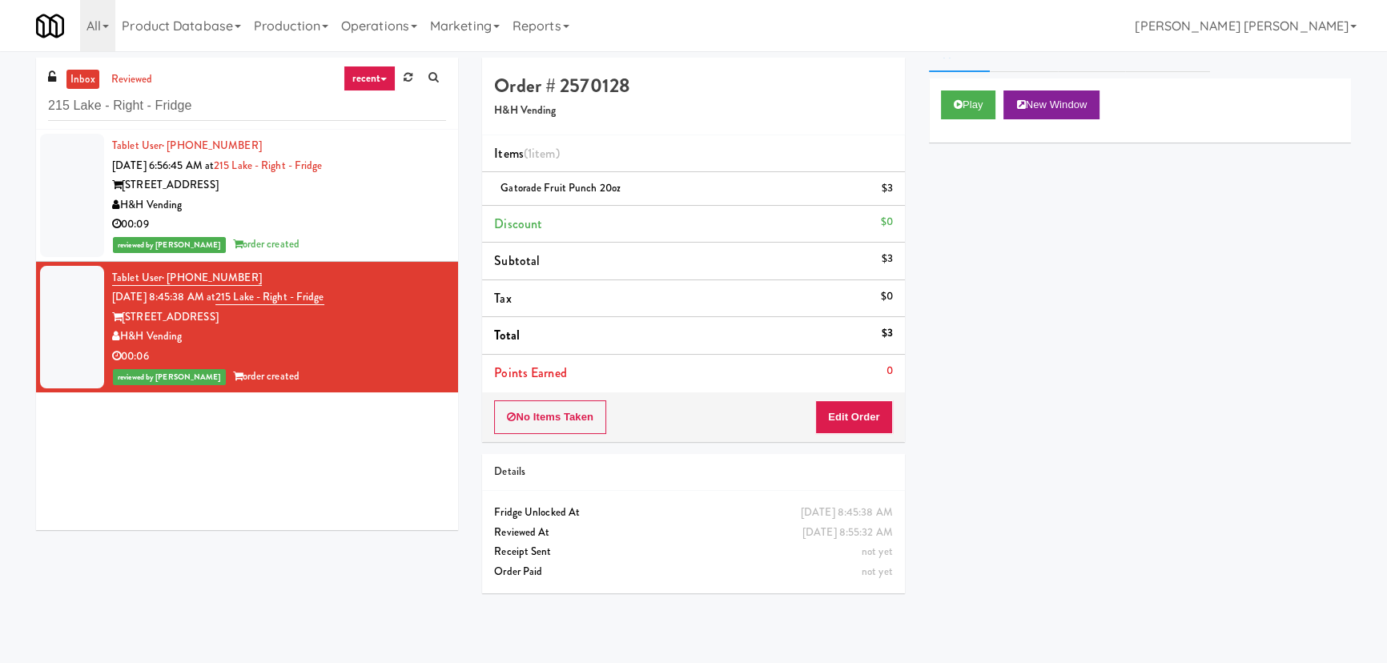
scroll to position [0, 0]
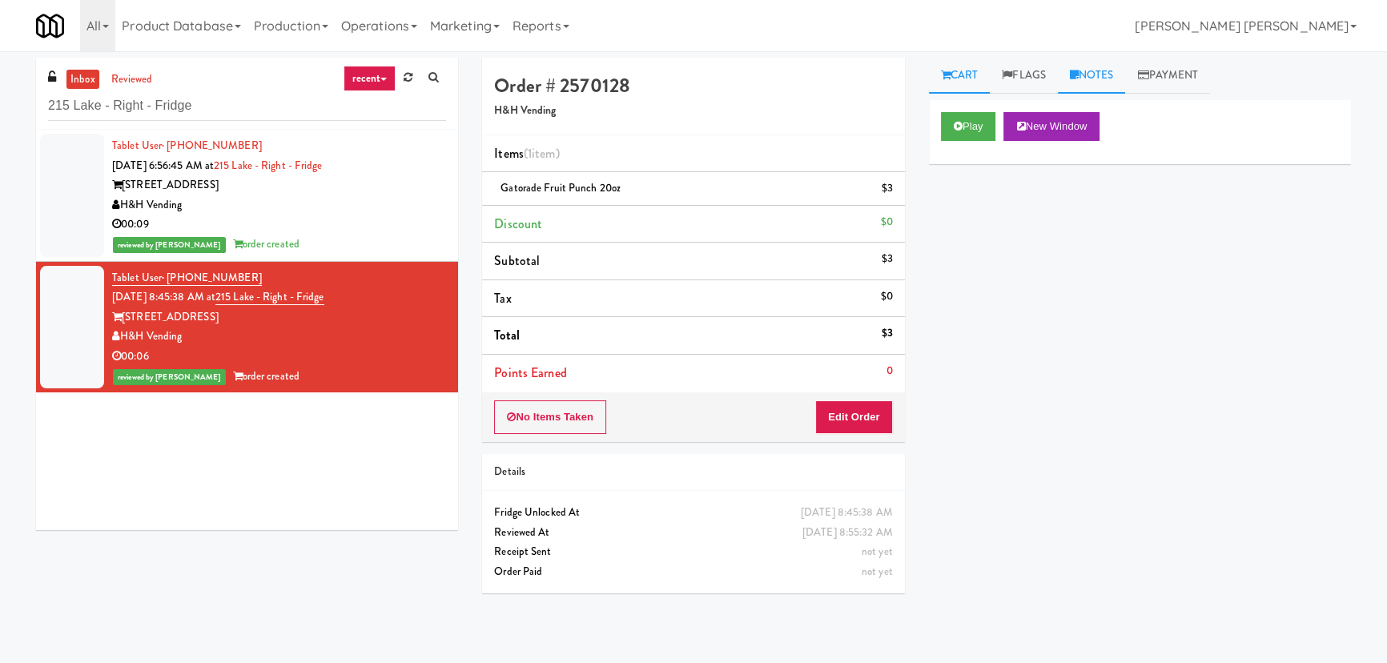
click at [1109, 62] on link "Notes" at bounding box center [1092, 76] width 68 height 36
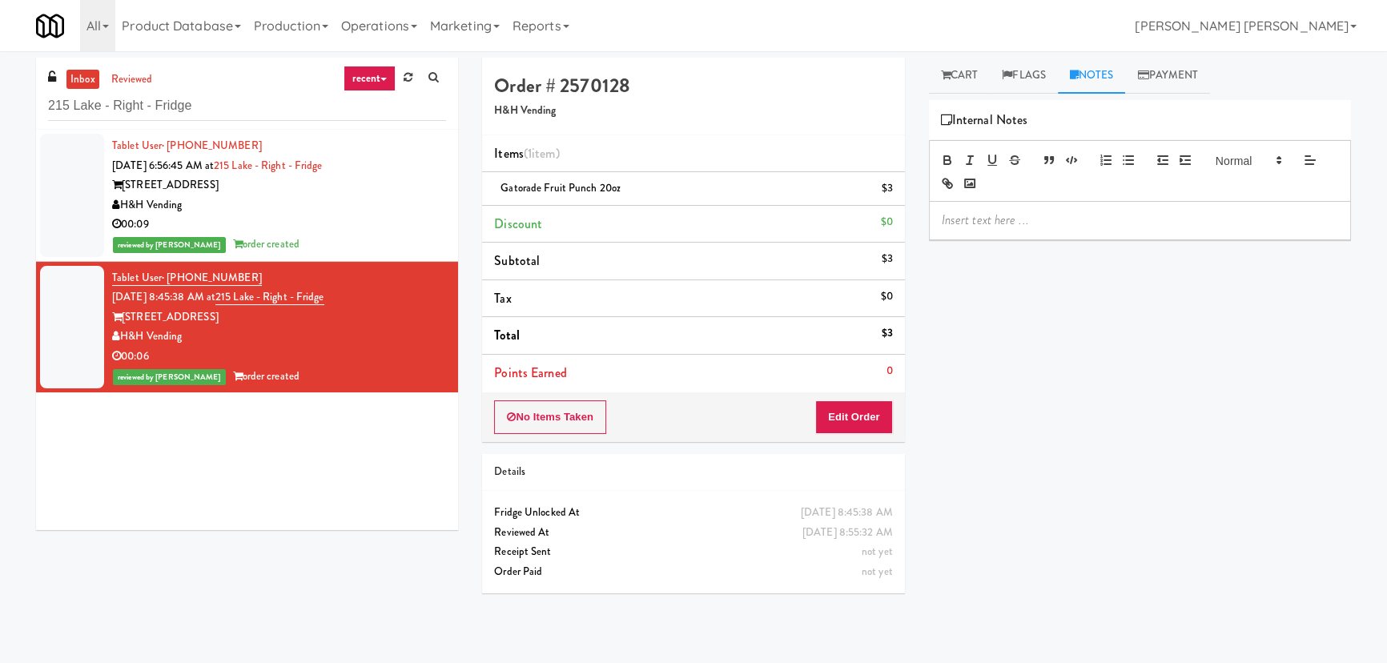
click at [1010, 231] on div at bounding box center [1140, 220] width 420 height 37
drag, startPoint x: 1082, startPoint y: 215, endPoint x: 1161, endPoint y: 226, distance: 80.0
click at [1161, 226] on p "Erick - #DisabledCamera #BottomLeft" at bounding box center [1140, 220] width 396 height 18
click at [1086, 220] on p "Erick - #DisabledCamera #TopRight" at bounding box center [1140, 220] width 396 height 18
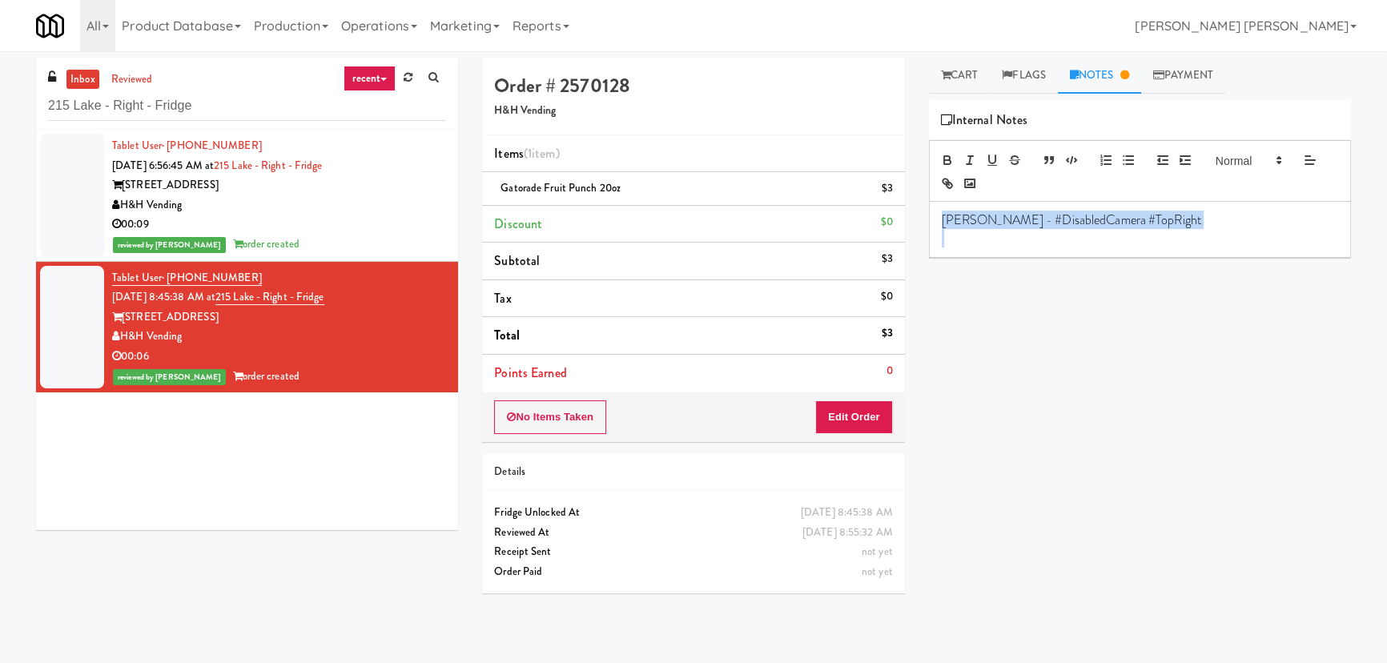
click at [1086, 220] on p "Erick - #DisabledCamera #TopRight" at bounding box center [1140, 220] width 396 height 18
copy p "Erick - #DisabledCamera #TopRight"
click at [358, 206] on div "H&H Vending" at bounding box center [279, 205] width 334 height 20
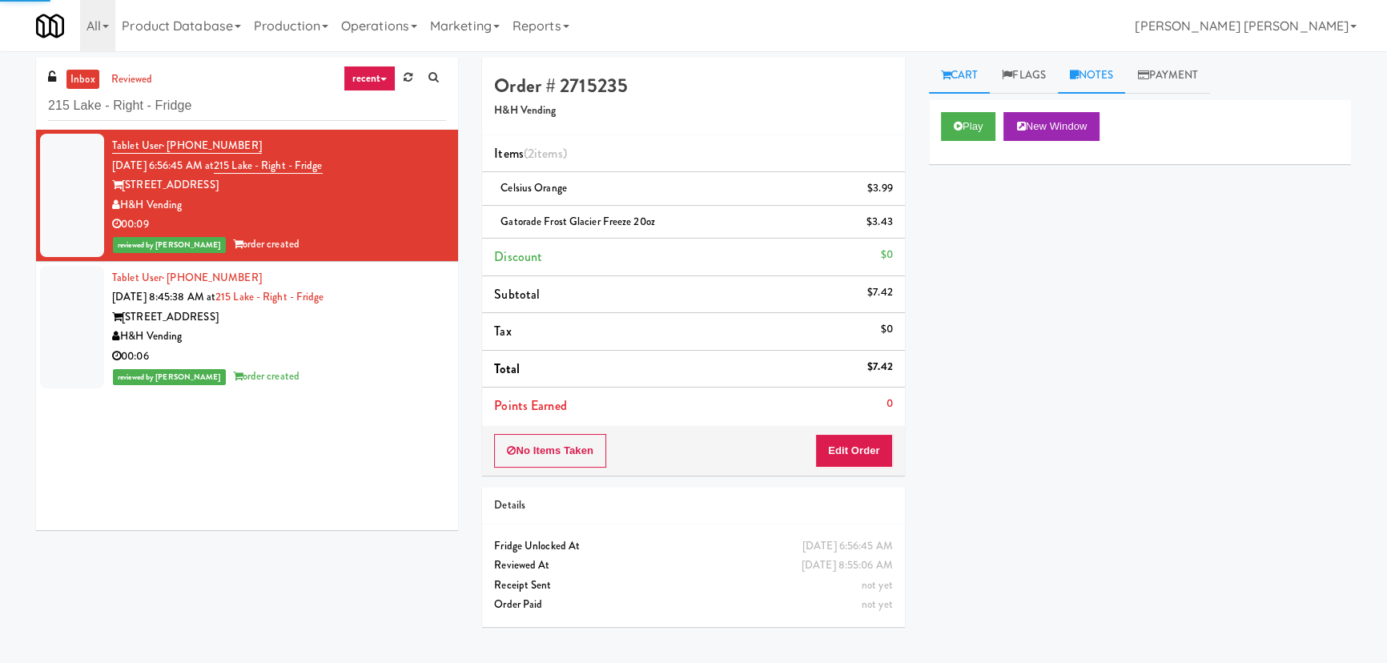
click at [1094, 74] on link "Notes" at bounding box center [1092, 76] width 68 height 36
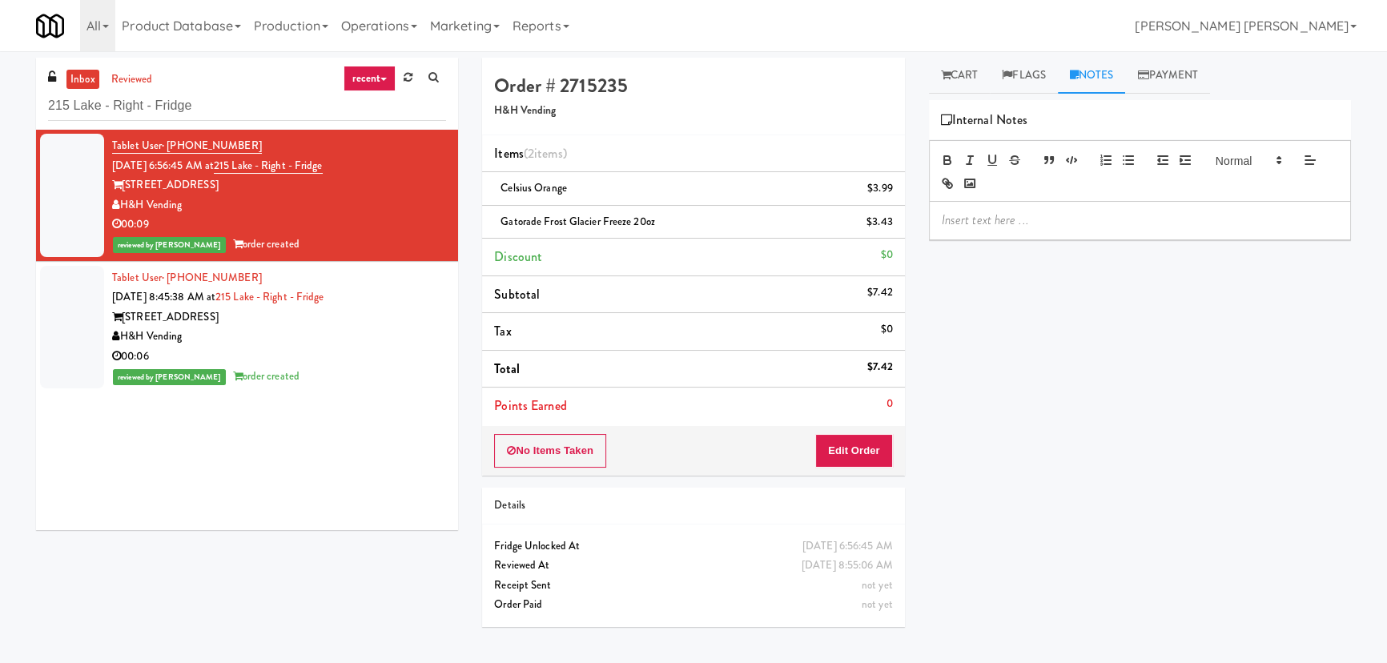
click at [1041, 215] on p at bounding box center [1140, 220] width 396 height 18
drag, startPoint x: 199, startPoint y: 102, endPoint x: 56, endPoint y: 86, distance: 144.3
click at [58, 86] on div "inbox reviewed recent all unclear take inventory issue suspicious failed recent…" at bounding box center [247, 94] width 422 height 72
drag, startPoint x: 56, startPoint y: 86, endPoint x: 44, endPoint y: 94, distance: 14.9
click at [44, 94] on div "inbox reviewed recent all unclear take inventory issue suspicious failed recent…" at bounding box center [247, 94] width 422 height 72
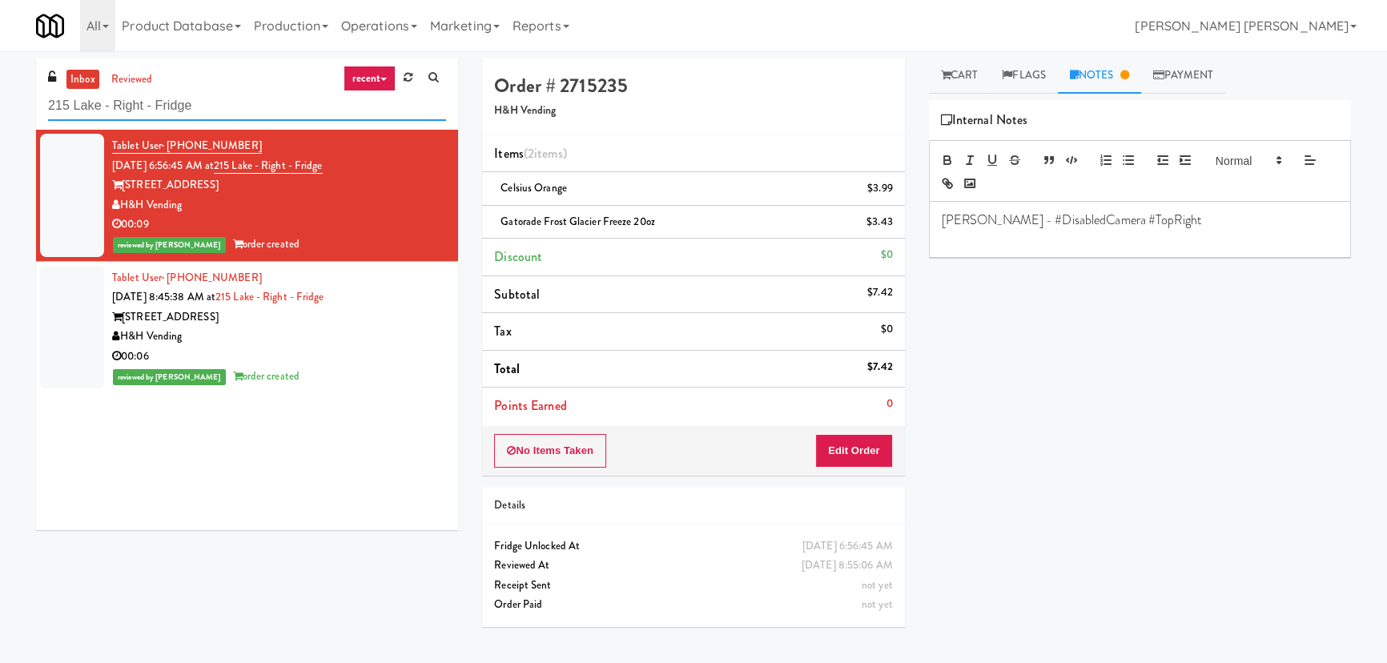
click at [78, 106] on input "215 Lake - Right - Fridge" at bounding box center [247, 106] width 398 height 30
paste input "Fridge - Gym"
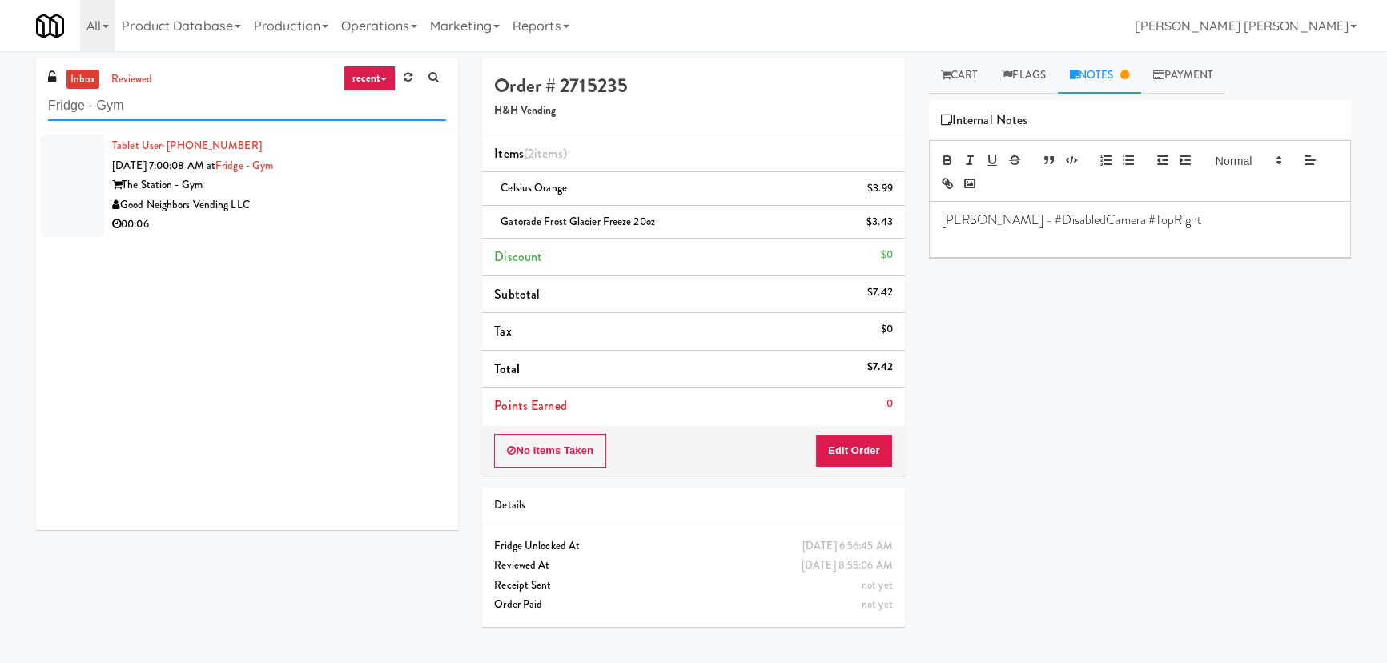
type input "Fridge - Gym"
click at [403, 165] on div "Tablet User · (814) 923-6273 Sep 13, 2025 7:00:08 AM at Fridge - Gym The Statio…" at bounding box center [279, 185] width 334 height 98
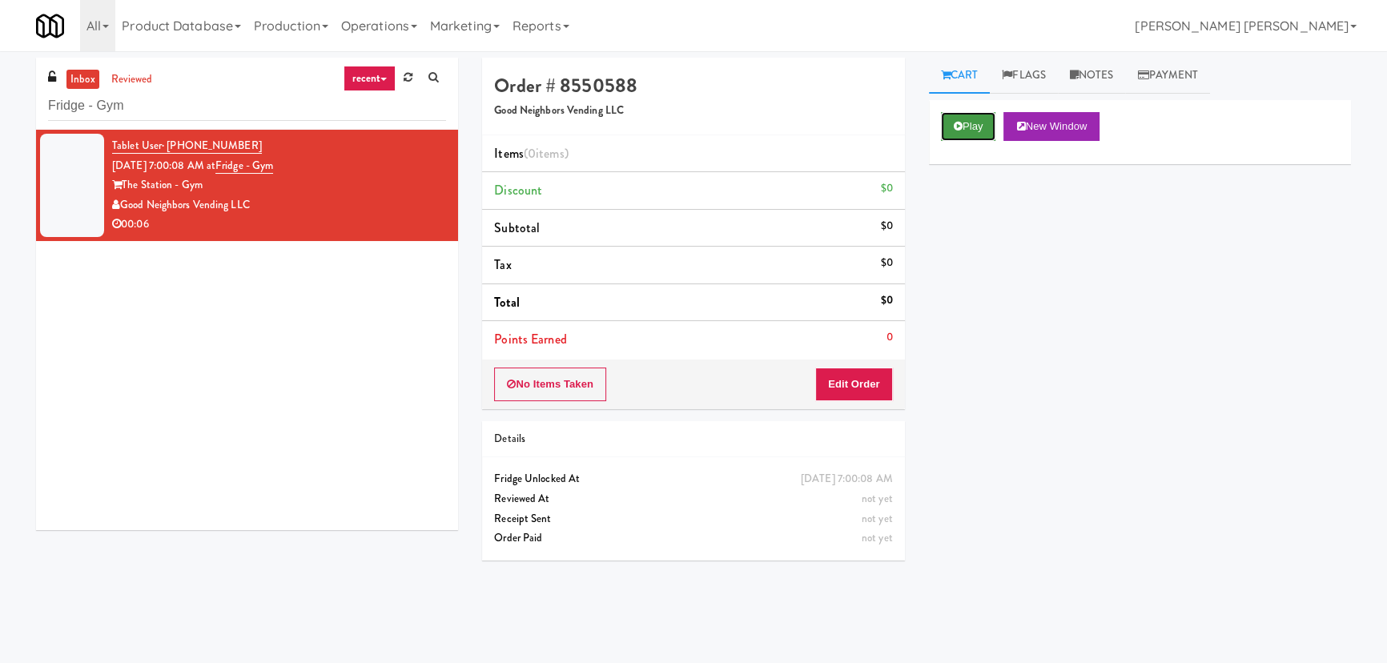
click at [978, 125] on button "Play" at bounding box center [968, 126] width 55 height 29
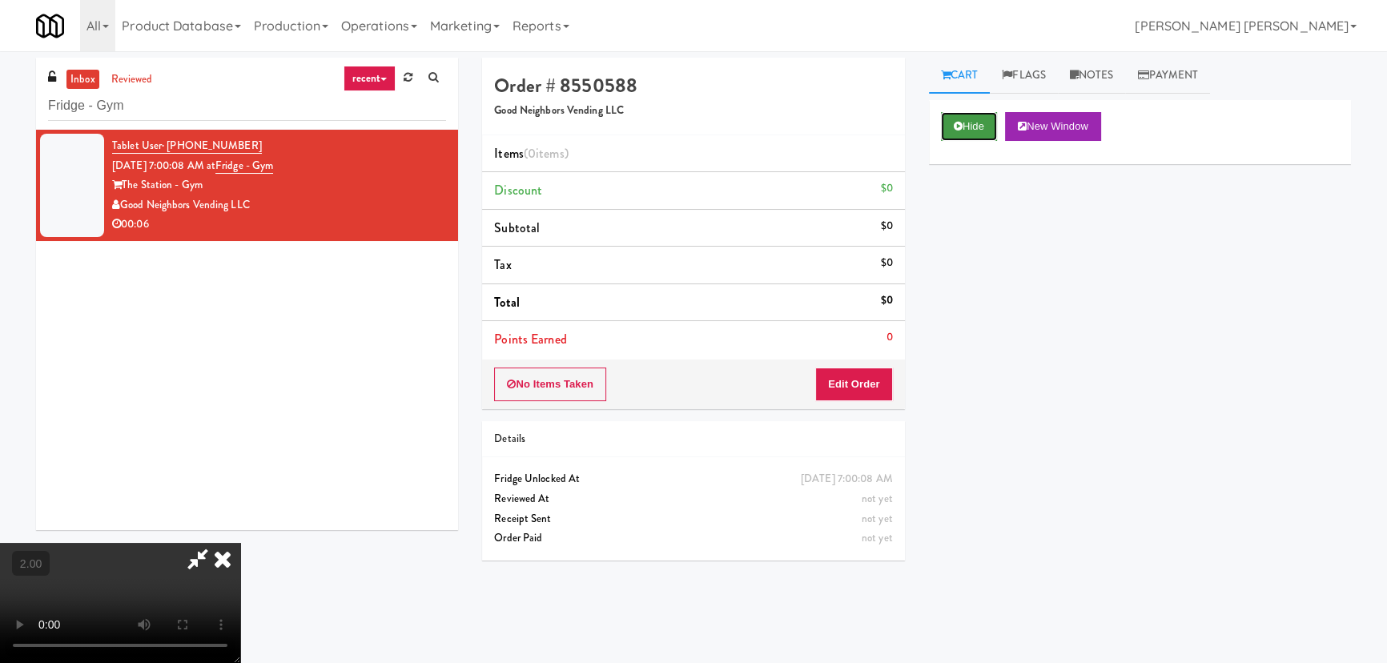
click at [959, 133] on button "Hide" at bounding box center [969, 126] width 56 height 29
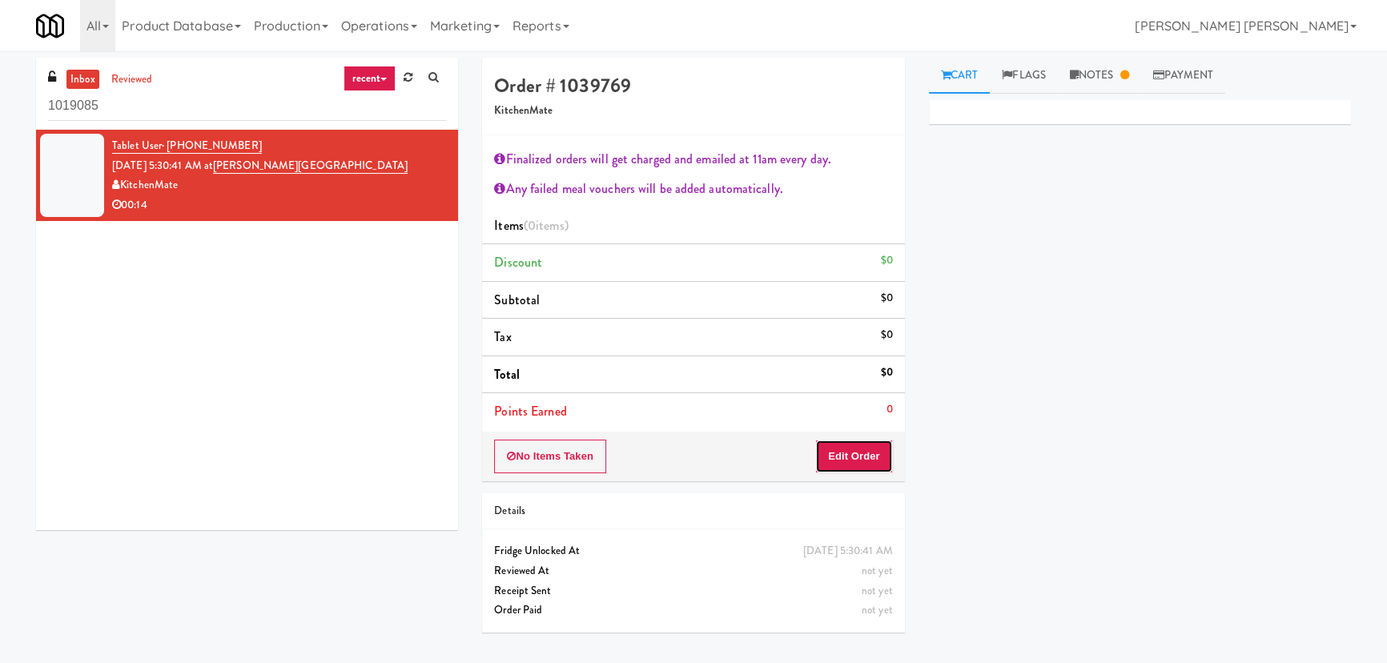
click at [844, 452] on button "Edit Order" at bounding box center [854, 457] width 78 height 34
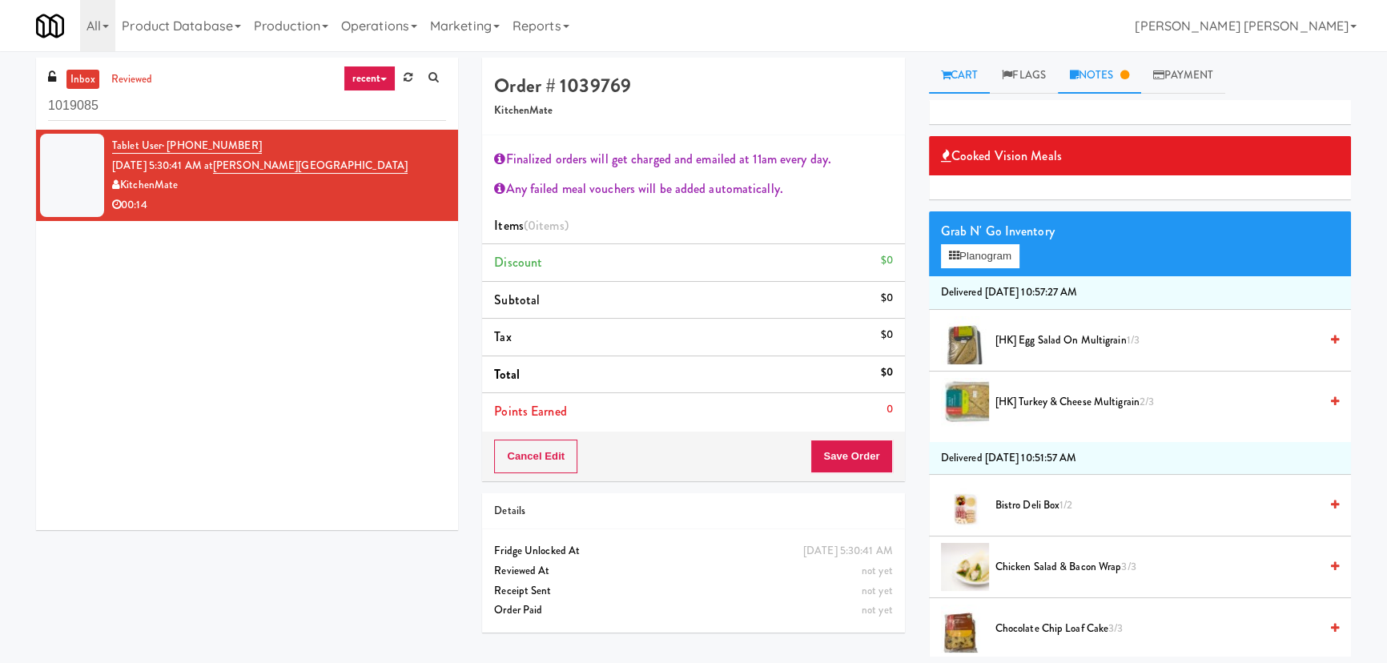
click at [1086, 80] on link "Notes" at bounding box center [1099, 76] width 83 height 36
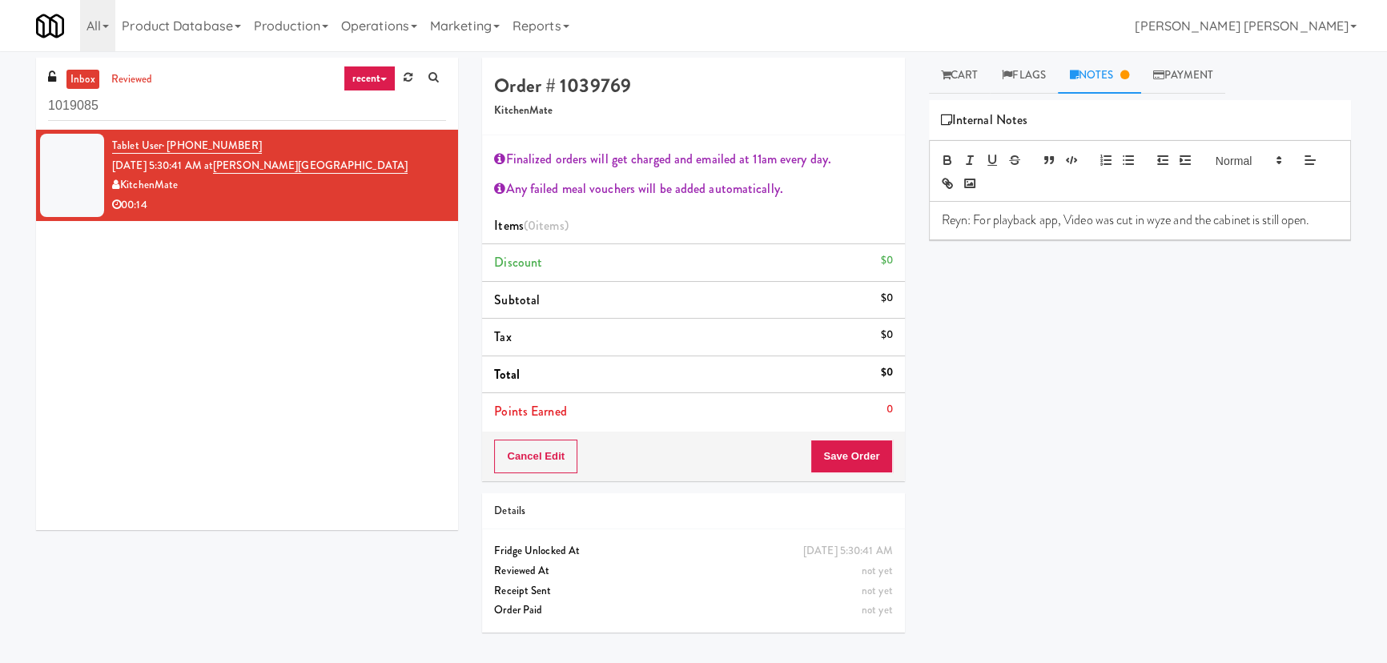
click at [1329, 225] on div "Reyn: For playback app, Video was cut in wyze and the cabinet is still open." at bounding box center [1140, 220] width 420 height 37
click at [543, 464] on button "Cancel Edit" at bounding box center [535, 457] width 83 height 34
click at [536, 456] on button "No Items Taken" at bounding box center [550, 457] width 112 height 34
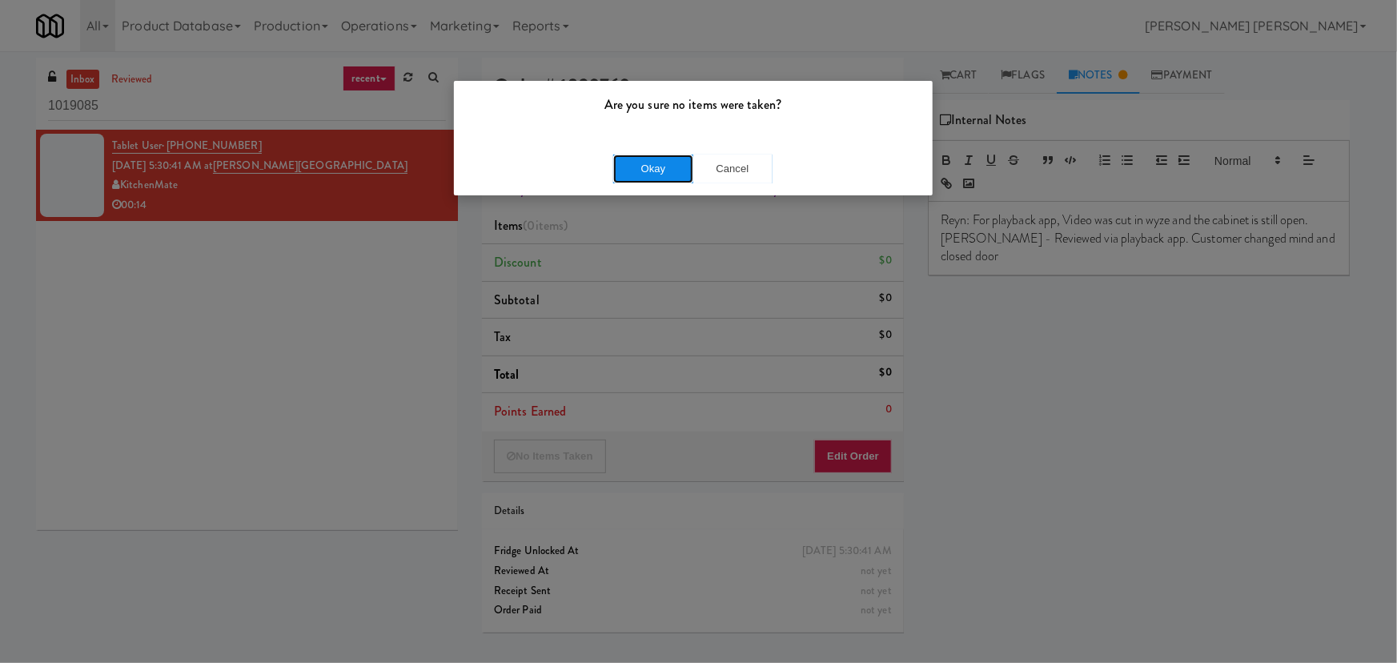
drag, startPoint x: 675, startPoint y: 171, endPoint x: 667, endPoint y: 169, distance: 8.4
click at [674, 171] on button "Okay" at bounding box center [653, 169] width 80 height 29
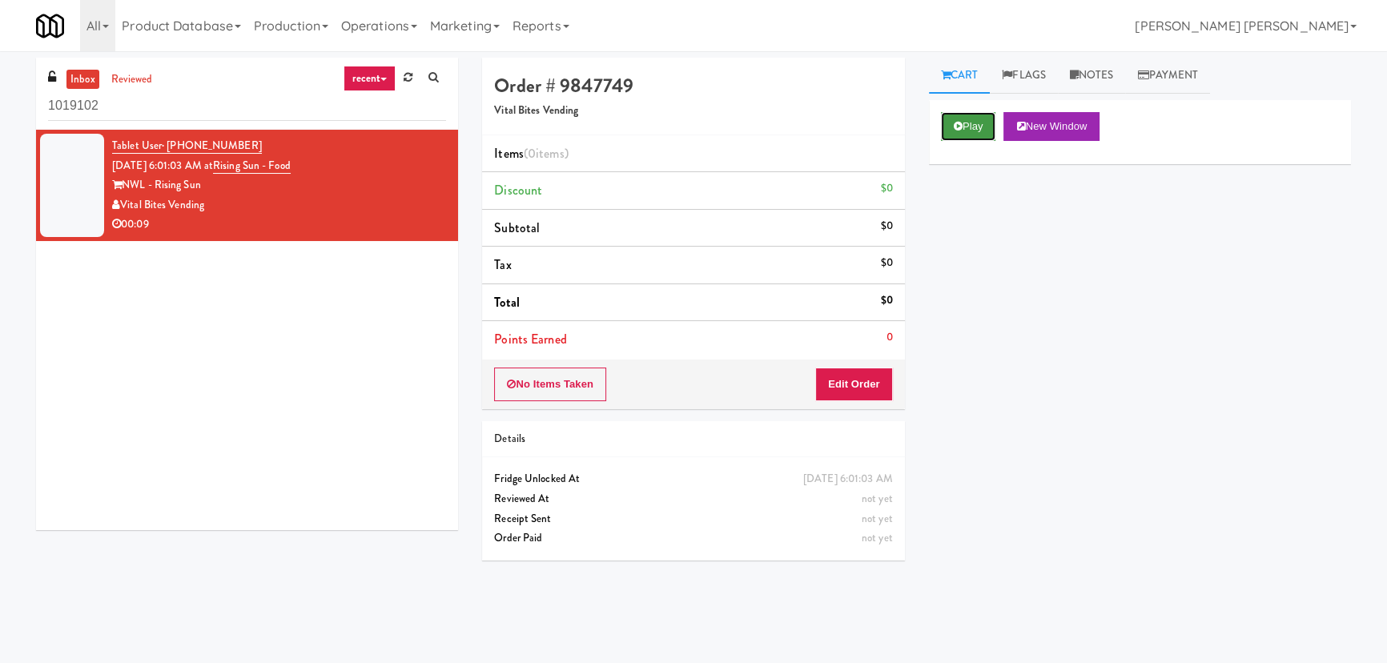
click at [973, 126] on button "Play" at bounding box center [968, 126] width 55 height 29
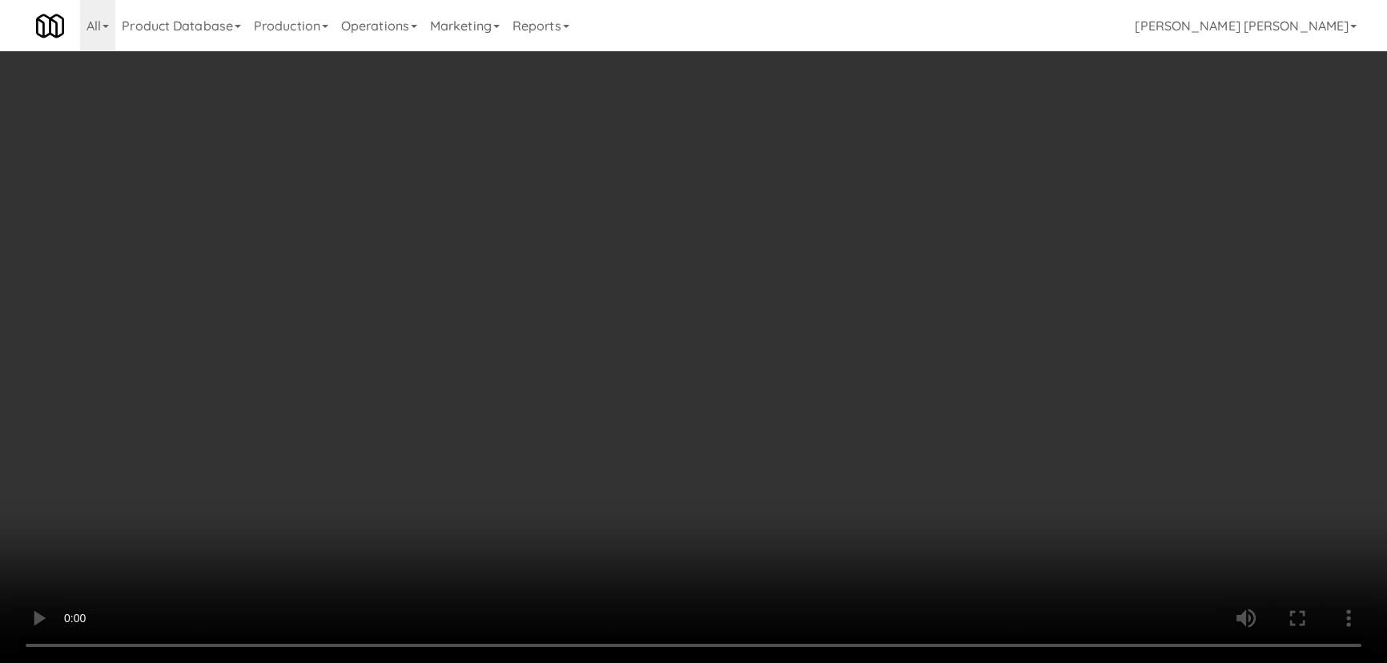
click at [673, 556] on video at bounding box center [693, 331] width 1387 height 663
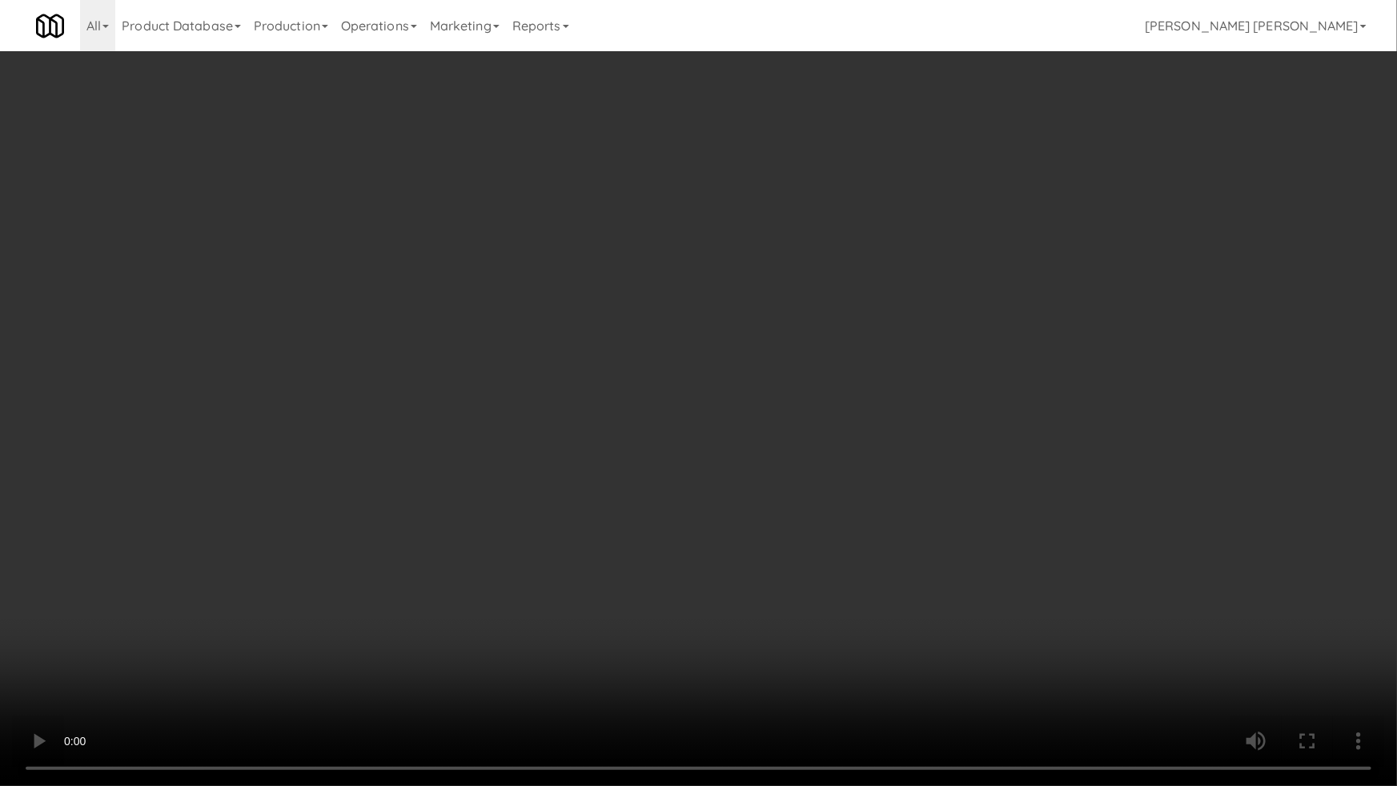
click at [48, 74] on video at bounding box center [698, 393] width 1397 height 786
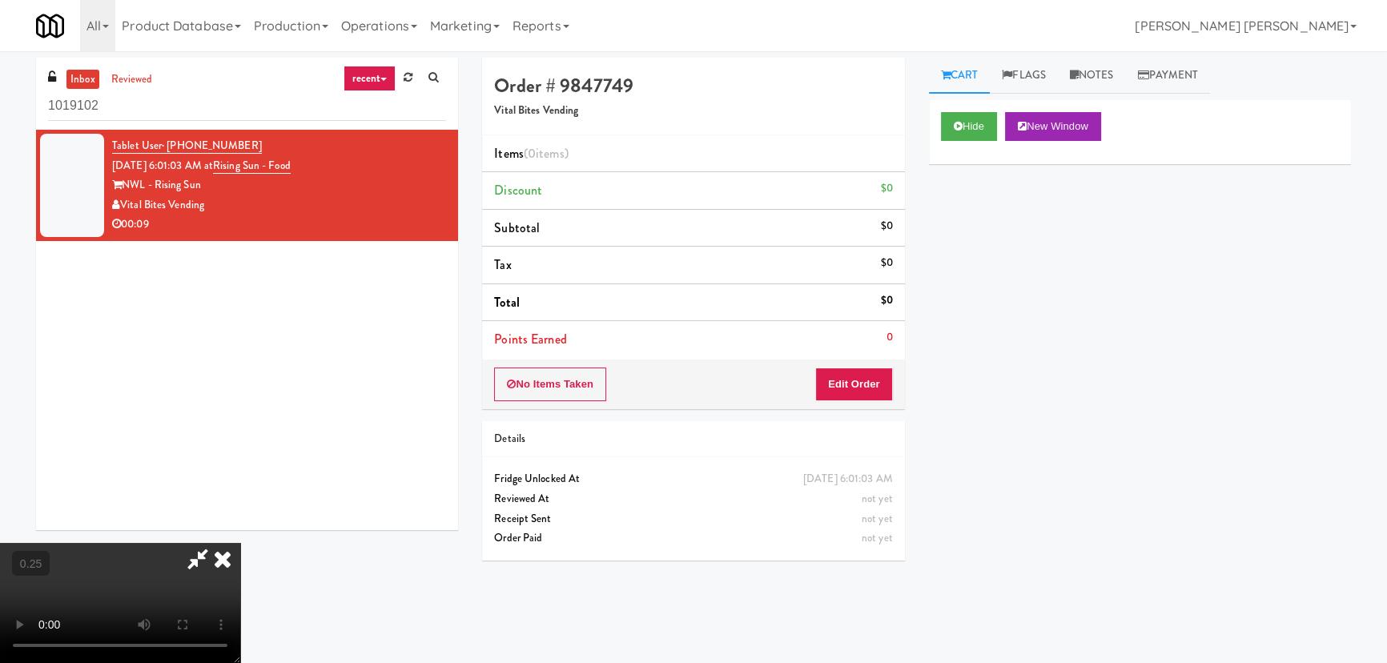
click at [240, 543] on icon at bounding box center [222, 559] width 35 height 32
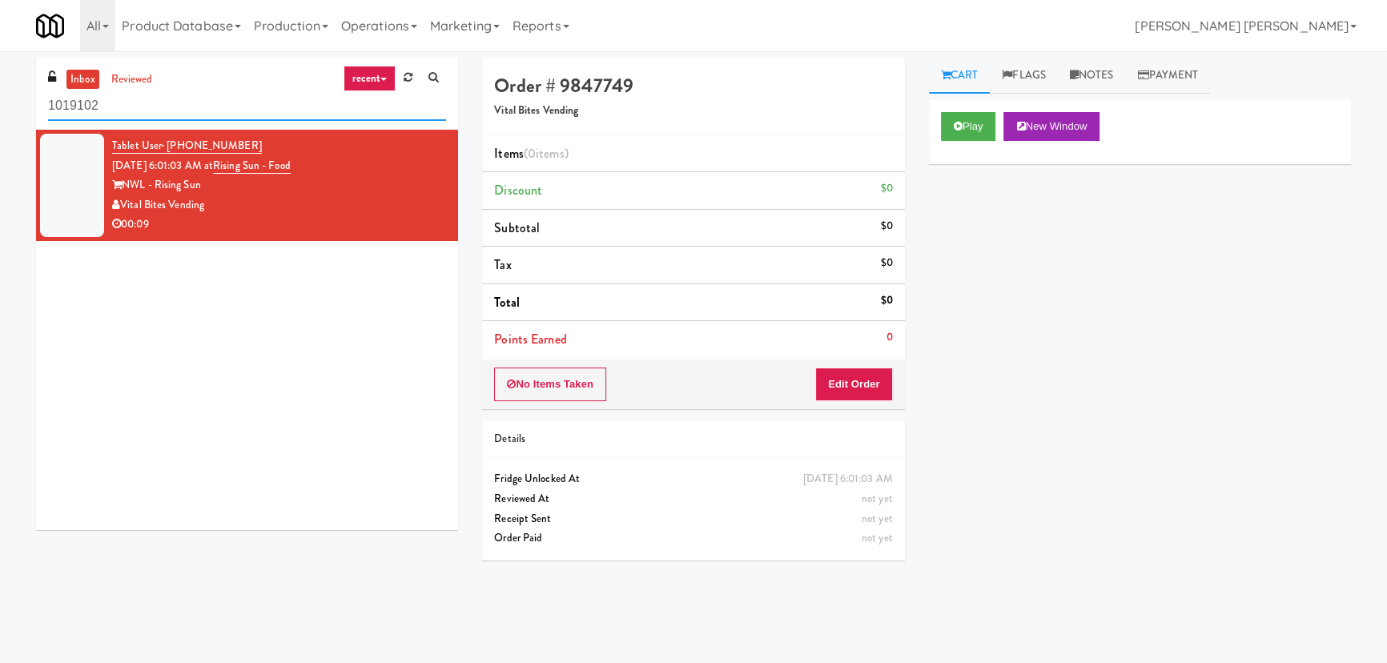
drag, startPoint x: 135, startPoint y: 100, endPoint x: 32, endPoint y: 94, distance: 102.6
click at [32, 94] on div "inbox reviewed recent all unclear take inventory issue suspicious failed recent…" at bounding box center [247, 300] width 446 height 484
paste input "Ventana Combo Machine"
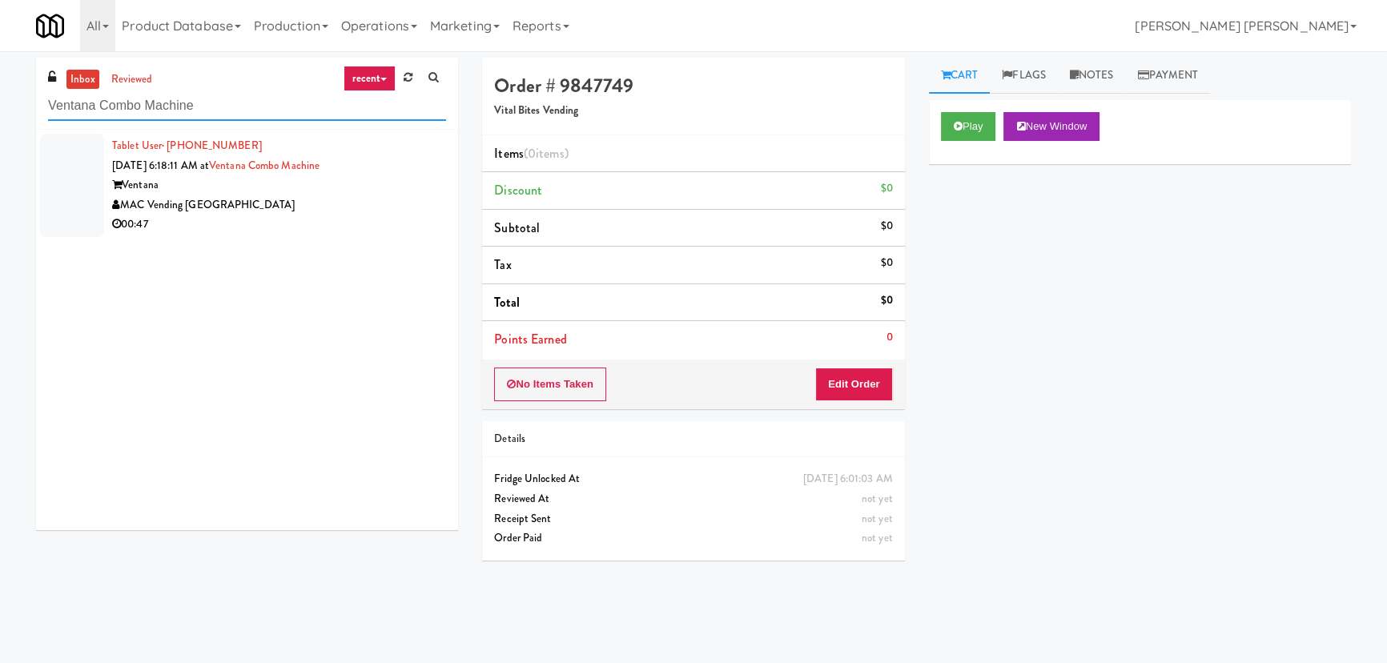
drag, startPoint x: 199, startPoint y: 111, endPoint x: 33, endPoint y: 97, distance: 167.1
click at [34, 97] on div "inbox reviewed recent all unclear take inventory issue suspicious failed recent…" at bounding box center [247, 300] width 446 height 484
paste input "IKEA TODO Stor"
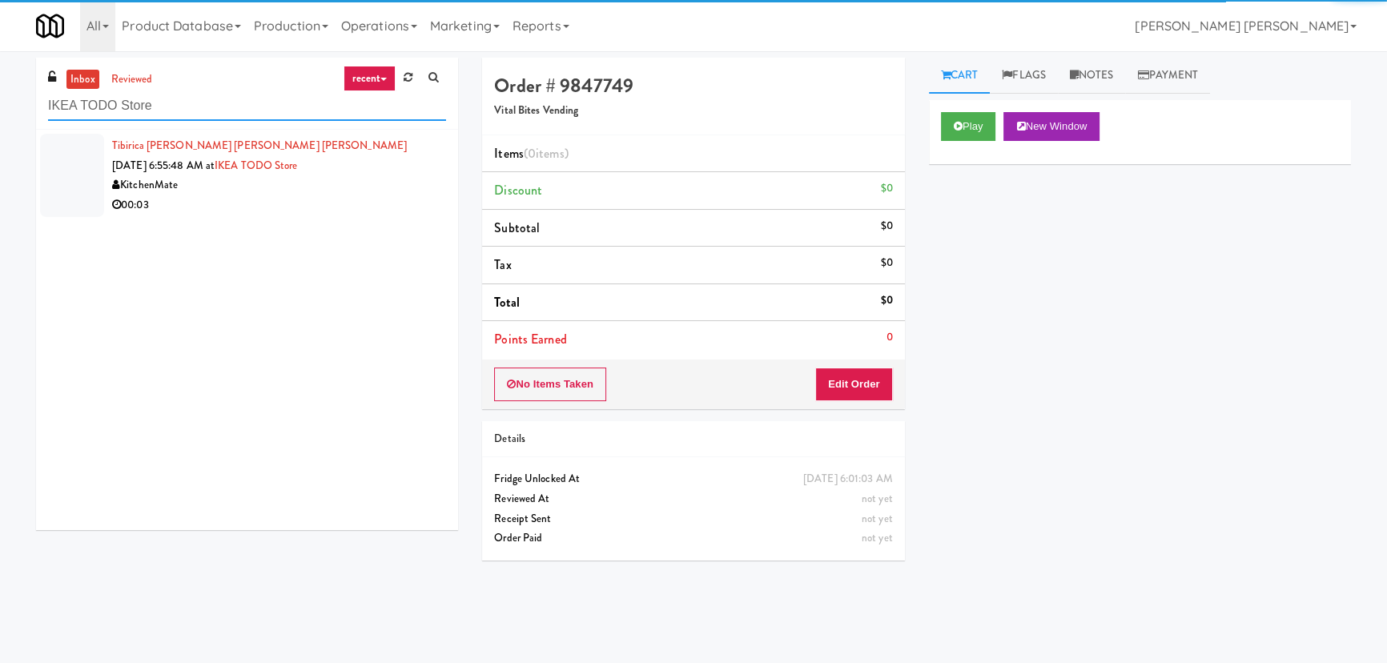
type input "IKEA TODO Store"
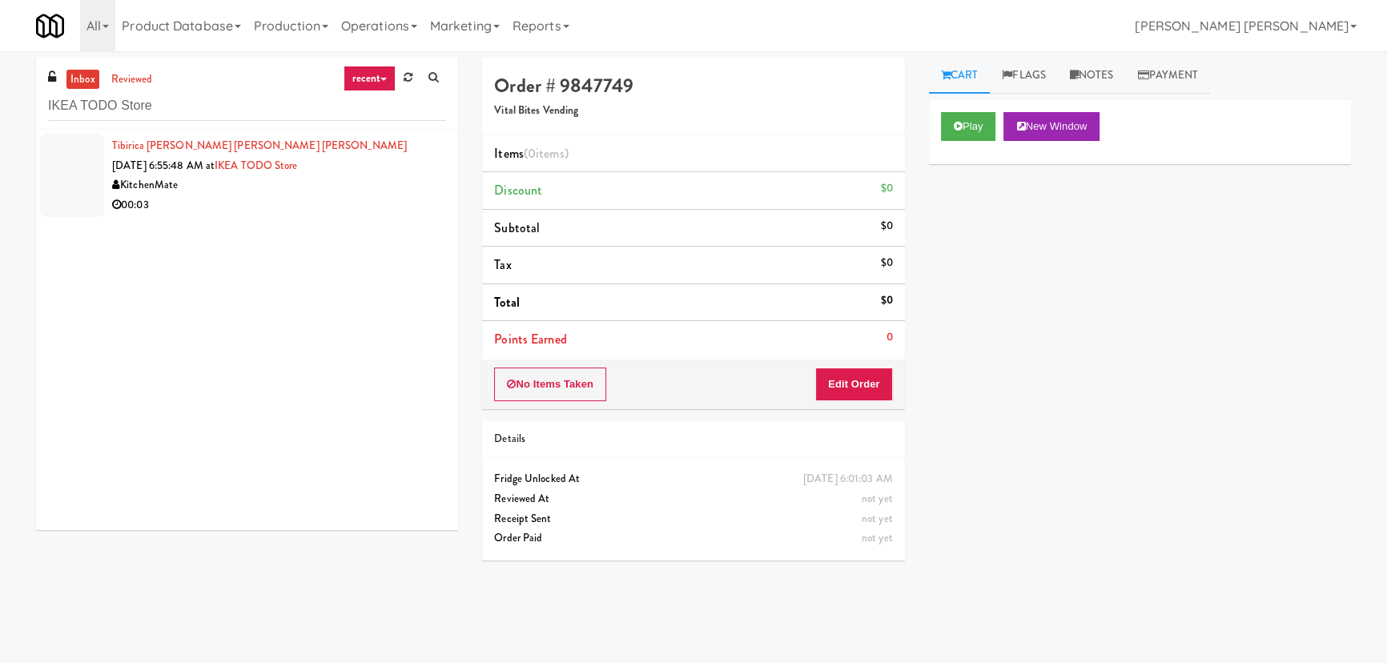
click at [384, 217] on li "Tibirica [PERSON_NAME] [PERSON_NAME] [PERSON_NAME] [DATE] 6:55:48 AM at IKEA TO…" at bounding box center [247, 175] width 422 height 91
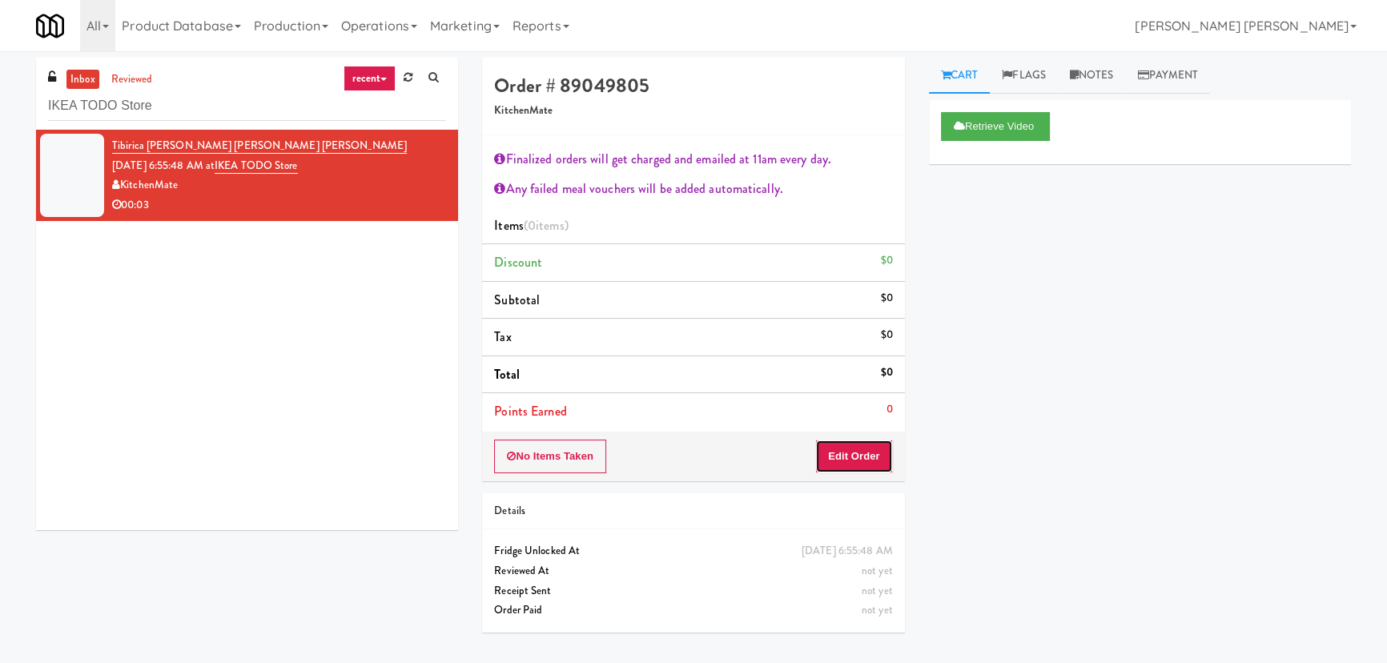
click at [854, 458] on button "Edit Order" at bounding box center [854, 457] width 78 height 34
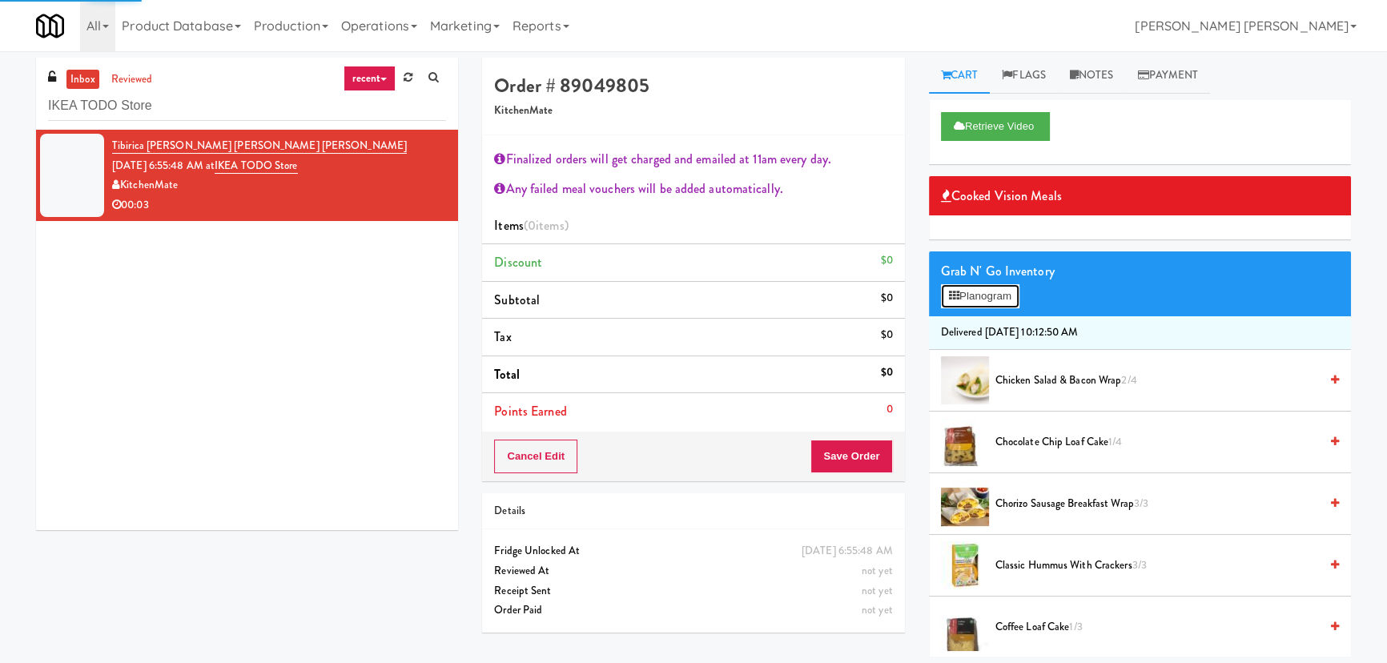
click at [996, 290] on button "Planogram" at bounding box center [980, 296] width 78 height 24
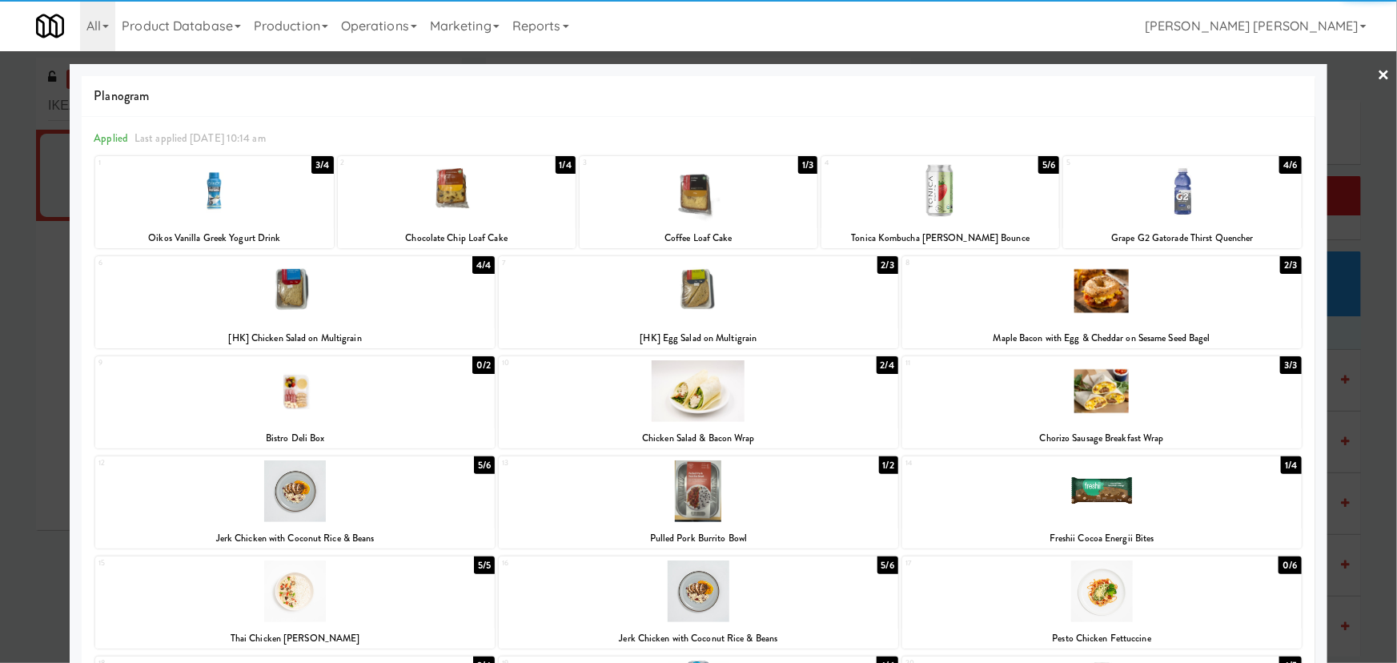
scroll to position [223, 0]
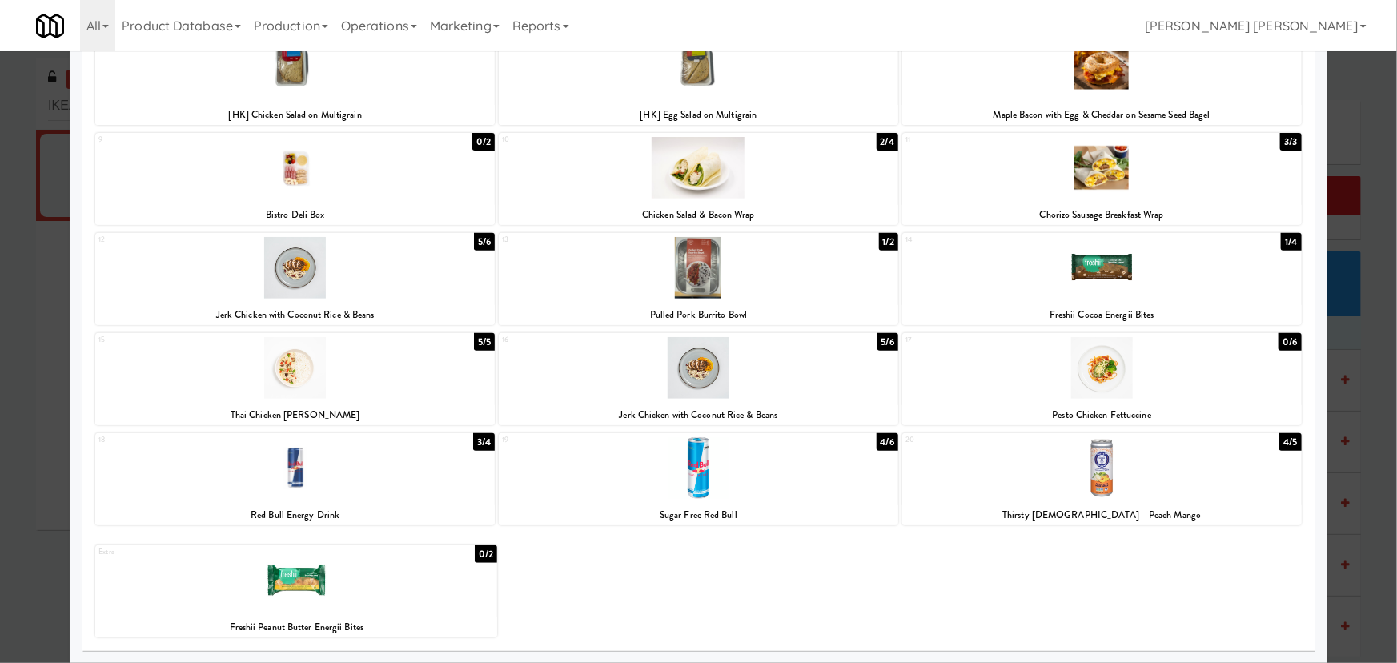
click at [292, 476] on div at bounding box center [295, 468] width 400 height 62
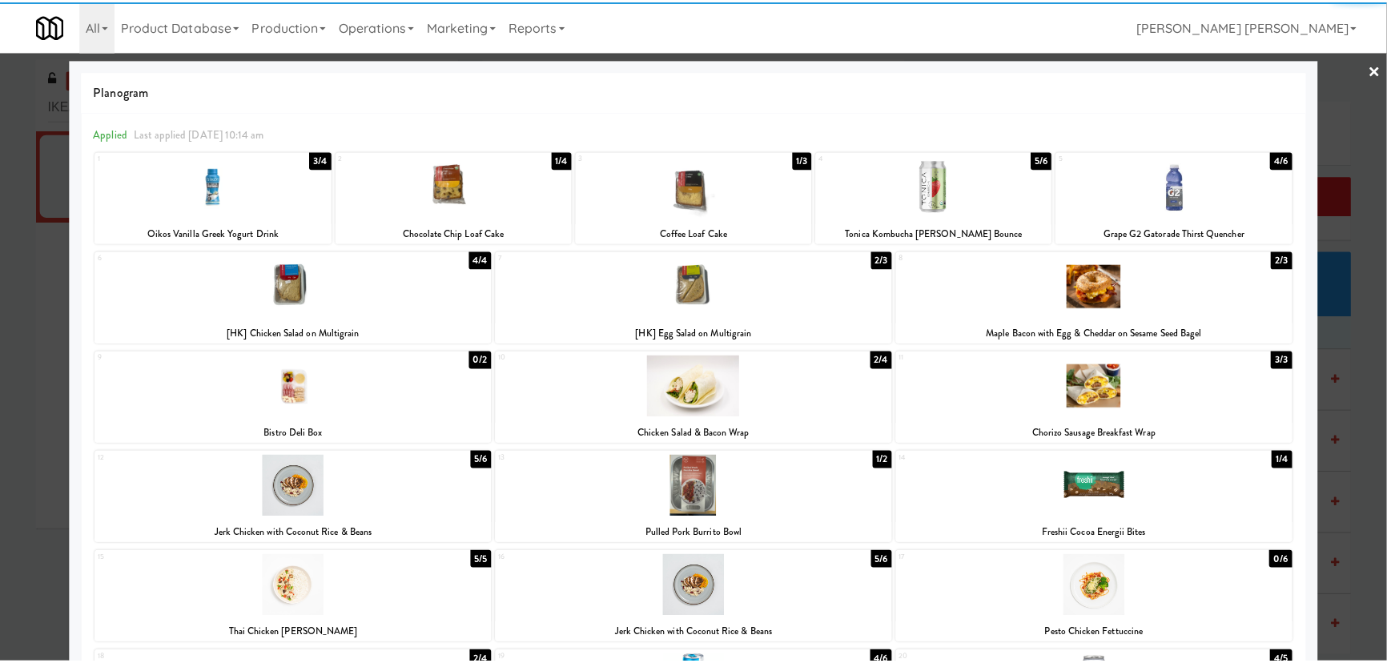
scroll to position [0, 0]
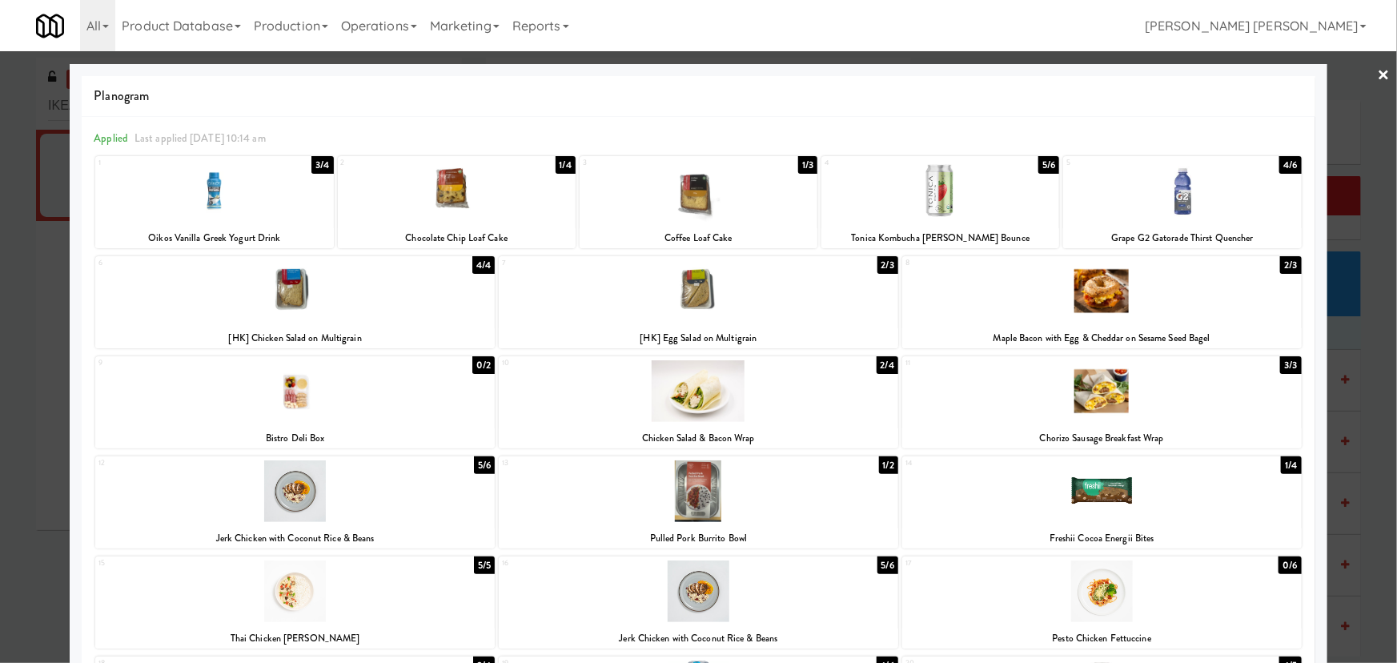
click at [1378, 72] on link "×" at bounding box center [1384, 76] width 13 height 50
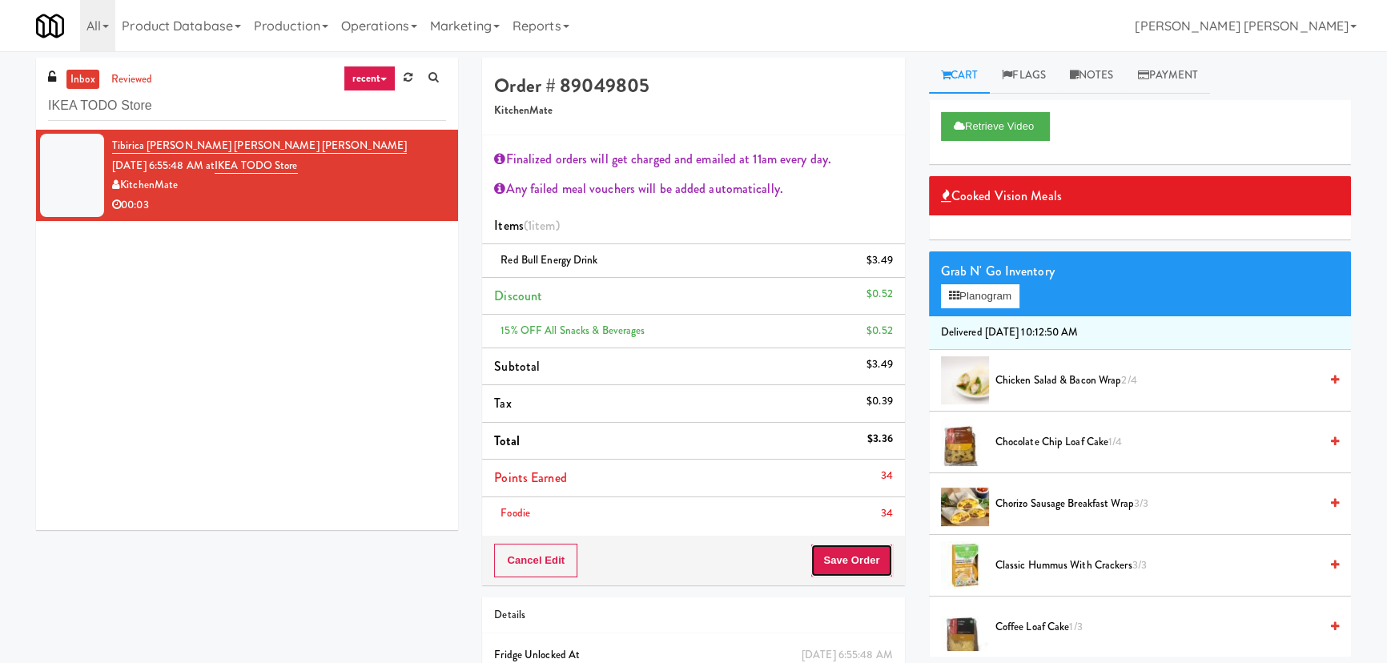
click at [849, 560] on button "Save Order" at bounding box center [851, 561] width 82 height 34
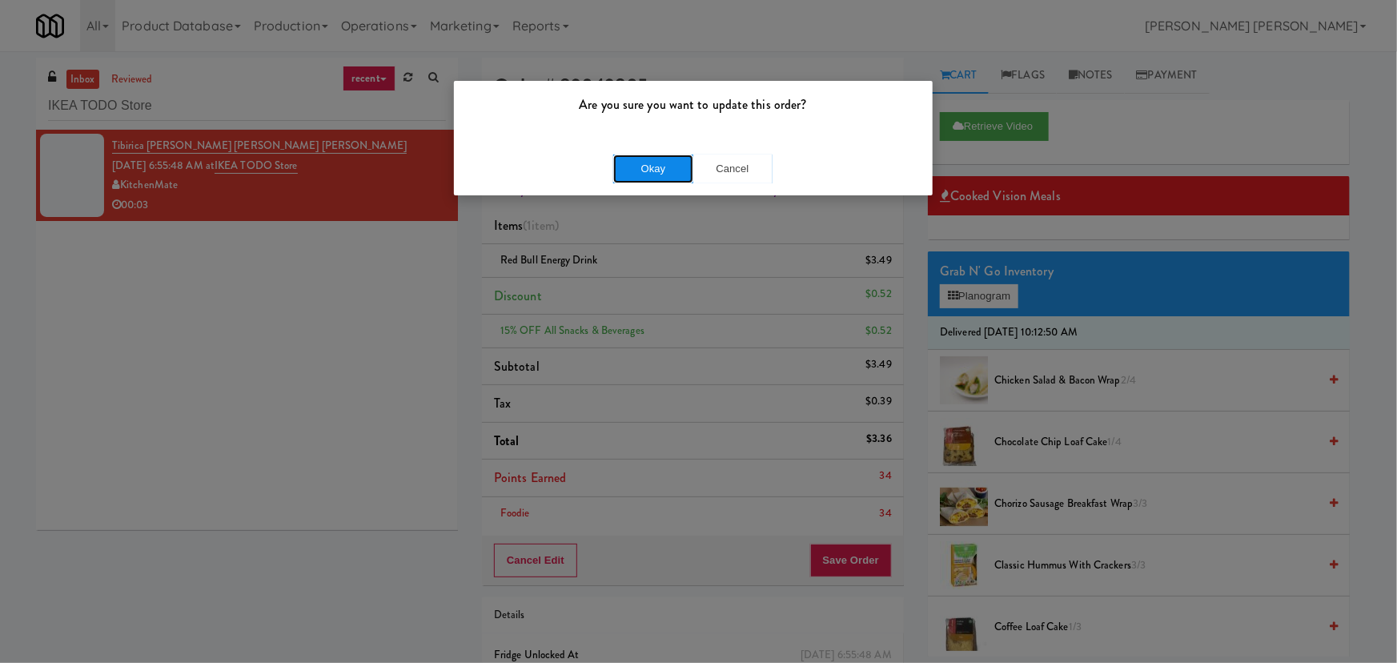
click at [648, 173] on button "Okay" at bounding box center [653, 169] width 80 height 29
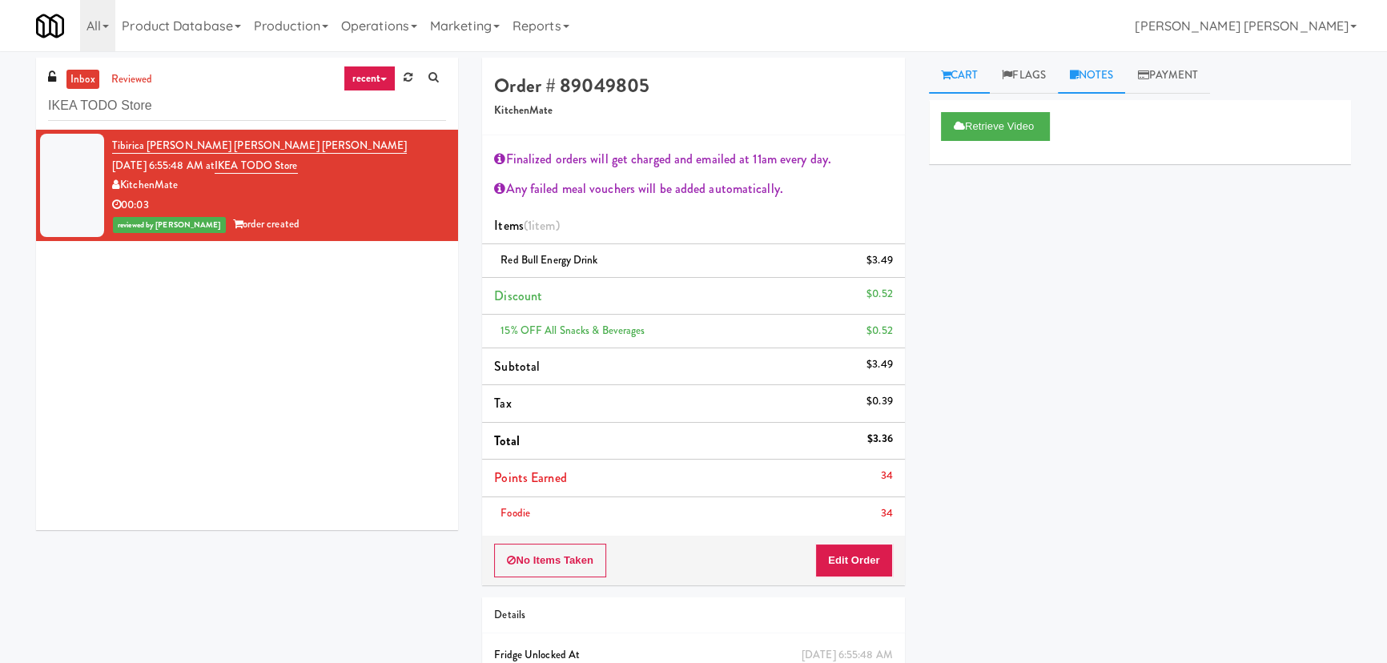
click at [1116, 68] on link "Notes" at bounding box center [1092, 76] width 68 height 36
click at [1026, 219] on p at bounding box center [1140, 220] width 396 height 18
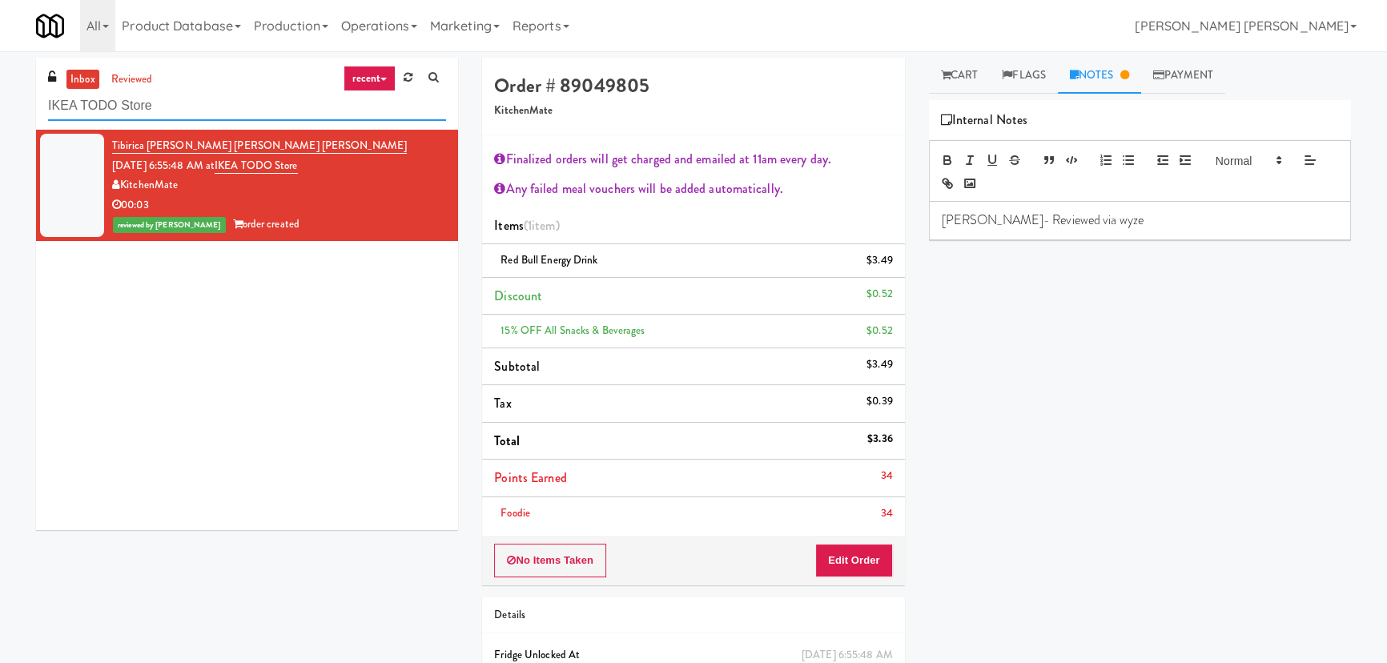
click at [135, 106] on input "IKEA TODO Store" at bounding box center [247, 106] width 398 height 30
paste input "[PERSON_NAME] Tower Pantry"
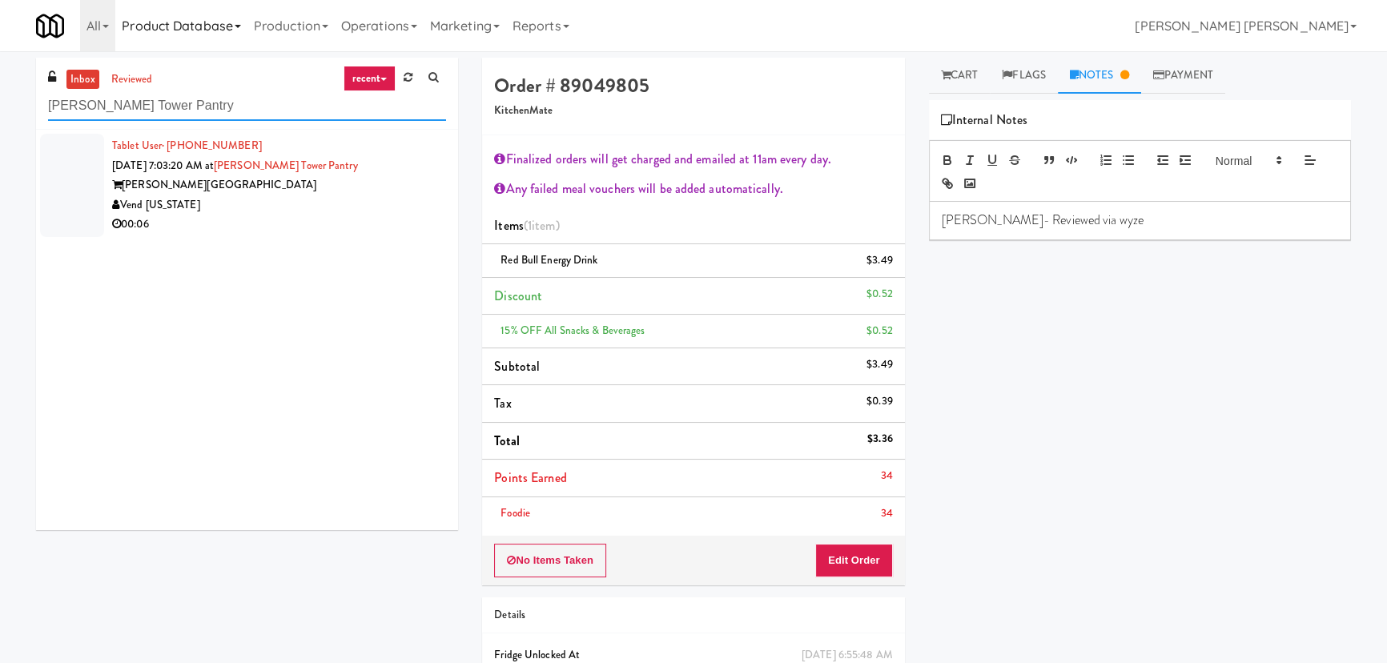
type input "[PERSON_NAME] Tower Pantry"
click at [306, 216] on div "00:06" at bounding box center [279, 225] width 334 height 20
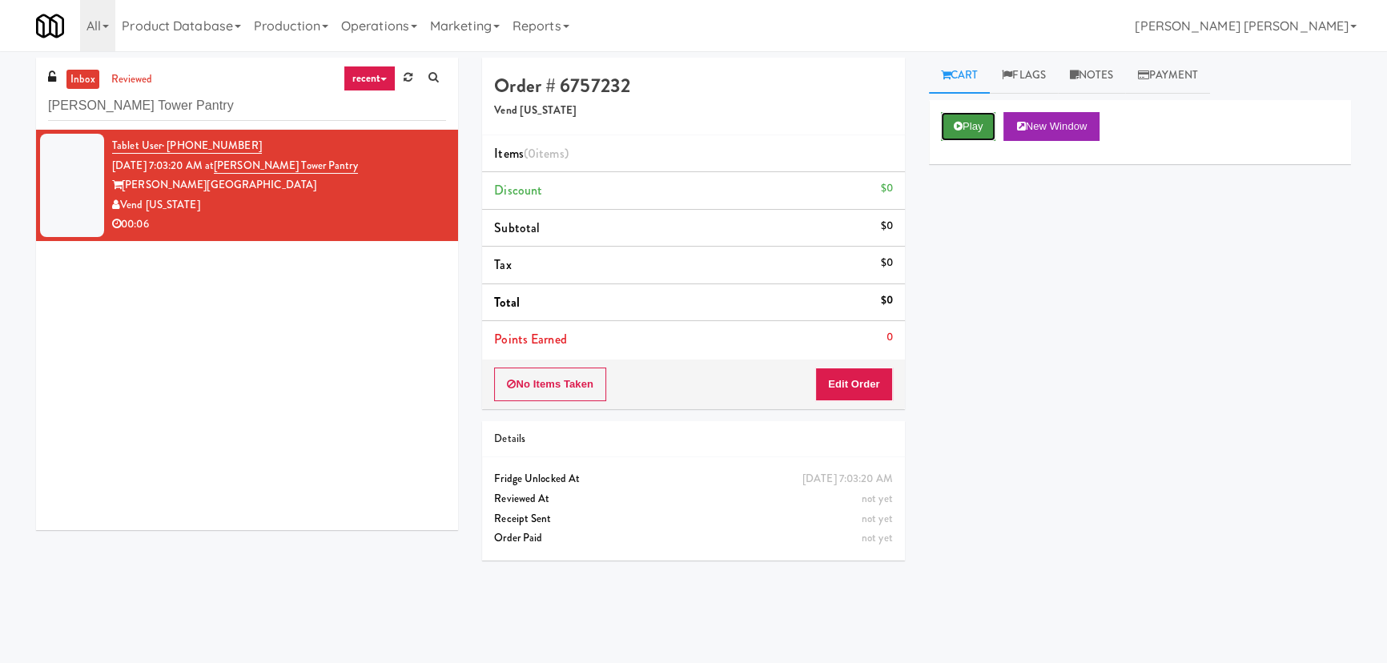
click at [967, 128] on button "Play" at bounding box center [968, 126] width 55 height 29
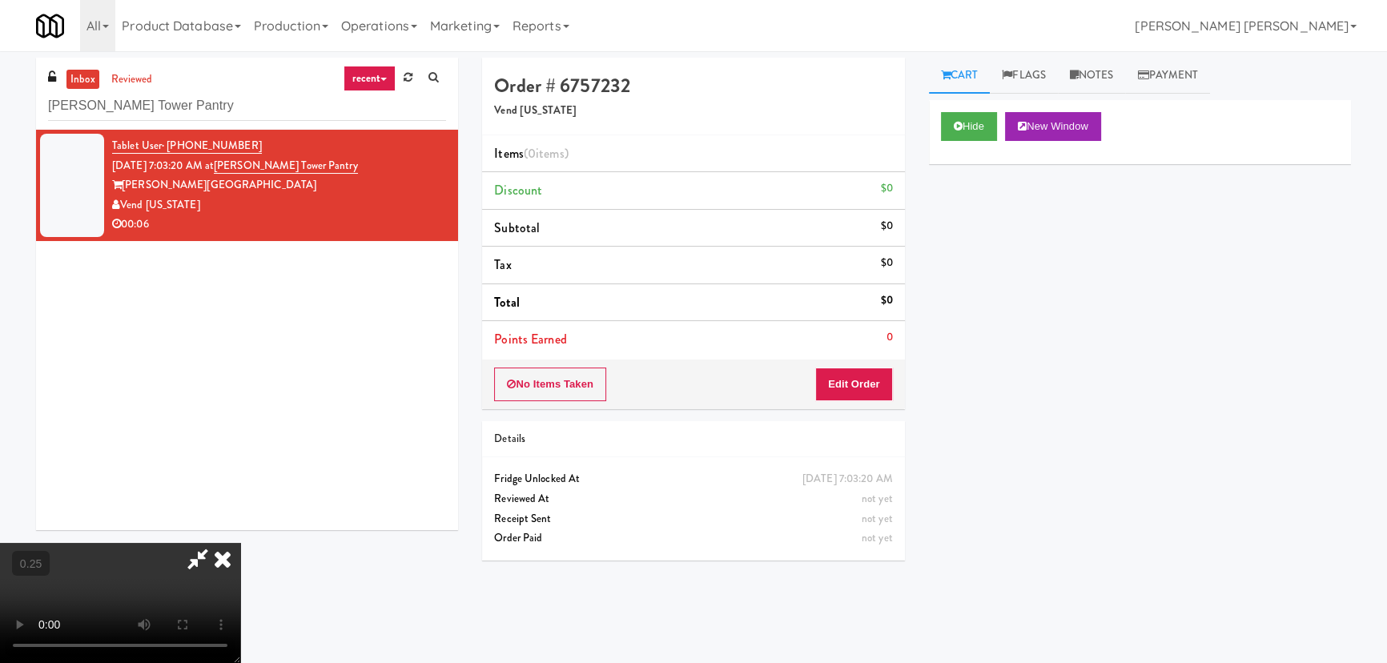
scroll to position [33, 0]
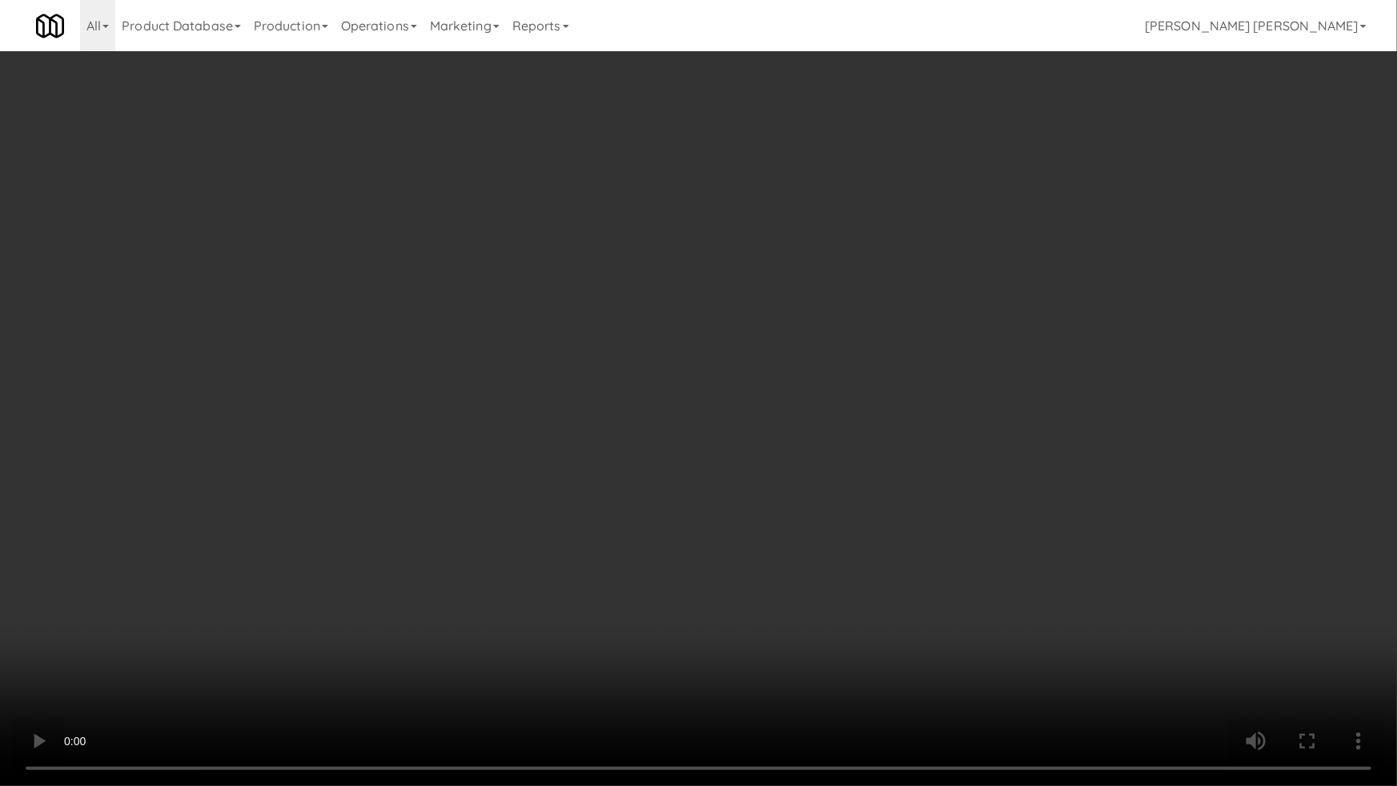
click at [1321, 662] on video at bounding box center [698, 393] width 1397 height 786
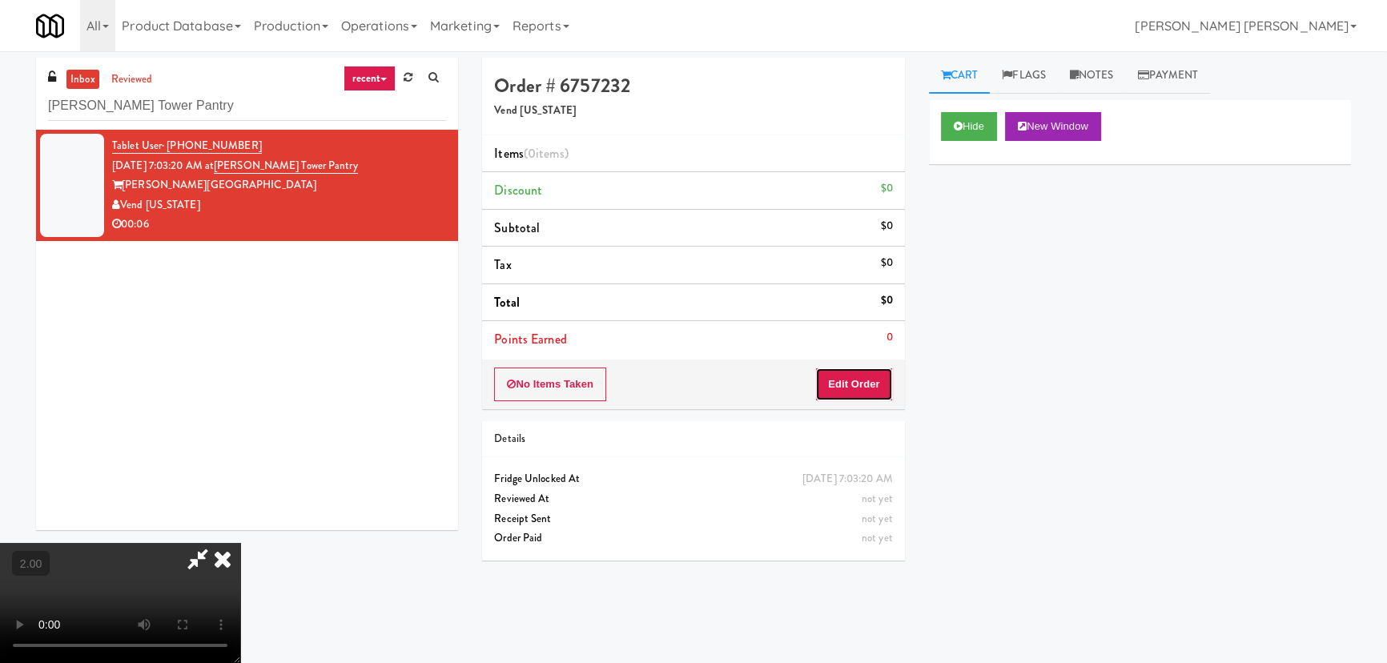
click at [876, 387] on button "Edit Order" at bounding box center [854, 384] width 78 height 34
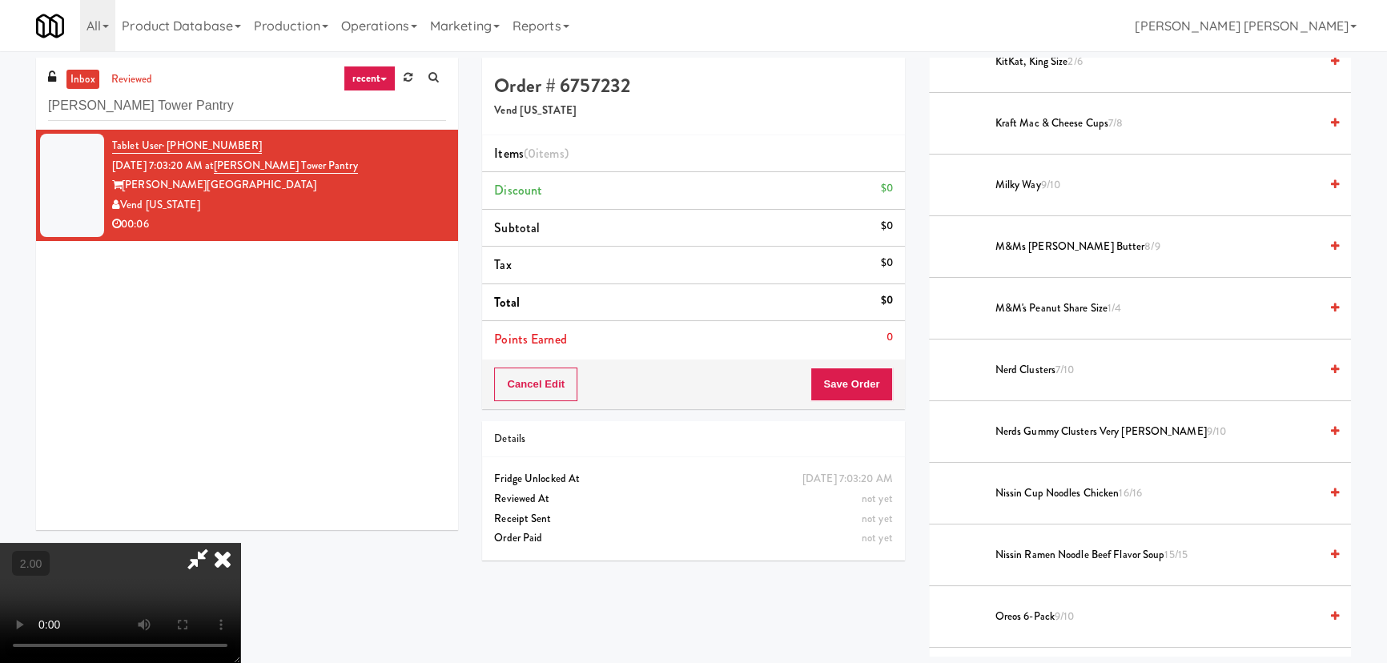
scroll to position [1018, 0]
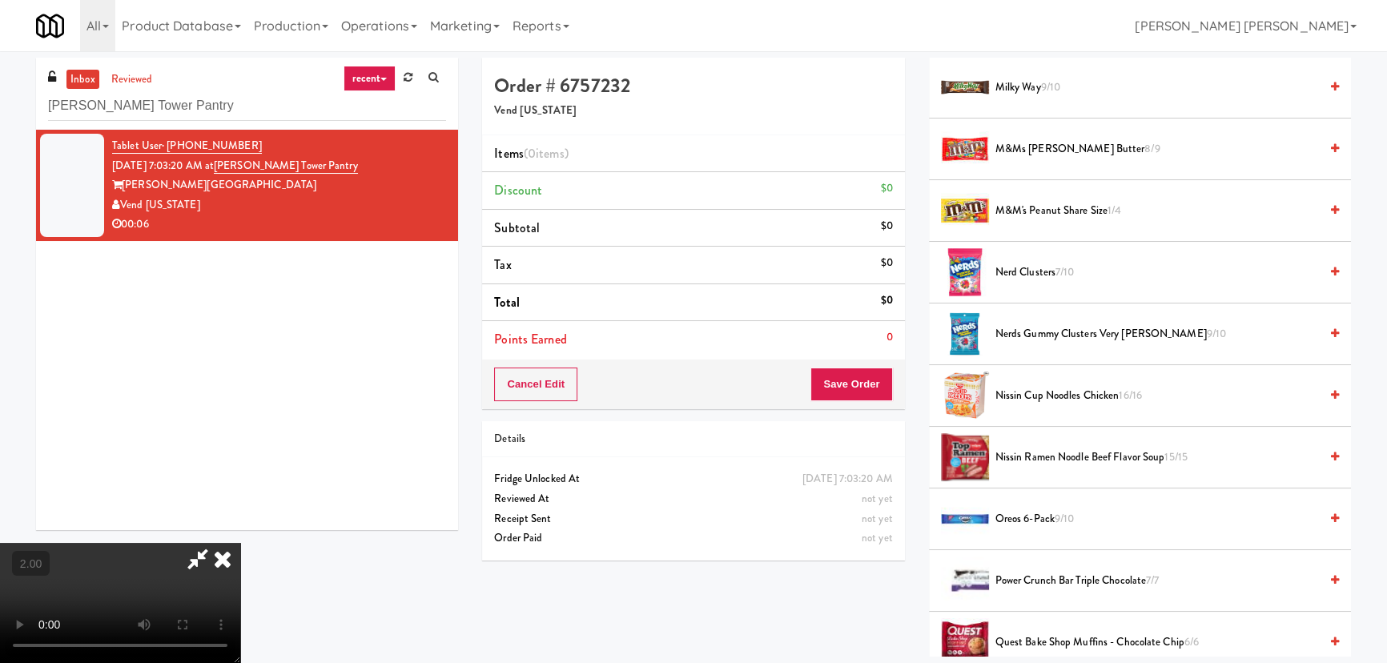
click at [1027, 396] on span "Nissin Cup Noodles Chicken 16/16" at bounding box center [1156, 396] width 323 height 20
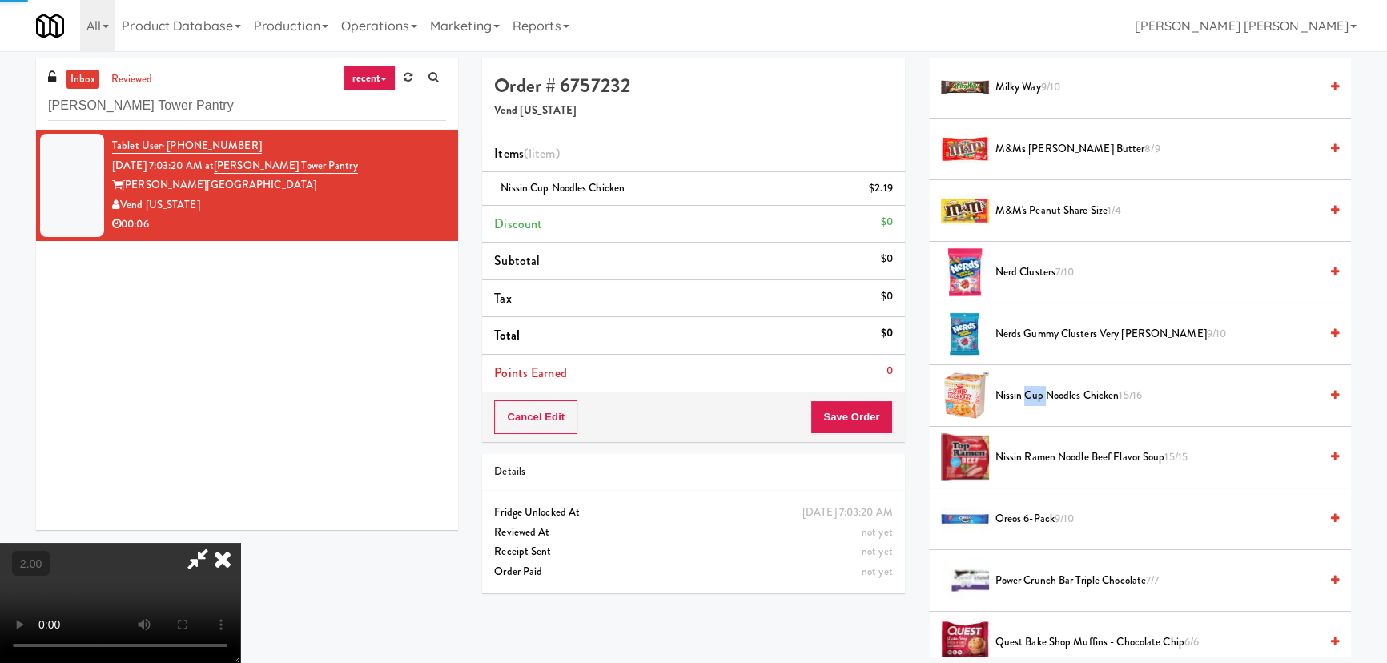
click at [1027, 396] on span "Nissin Cup Noodles Chicken 15/16" at bounding box center [1156, 396] width 323 height 20
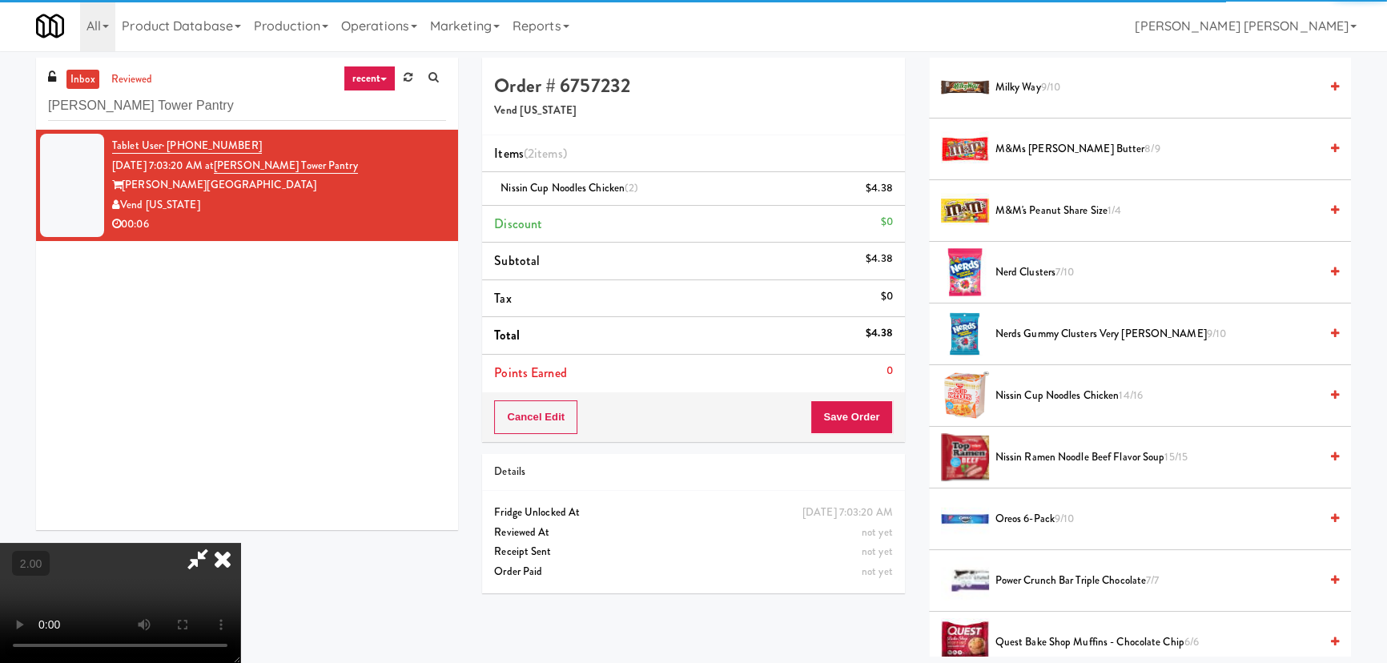
click at [240, 543] on icon at bounding box center [222, 559] width 35 height 32
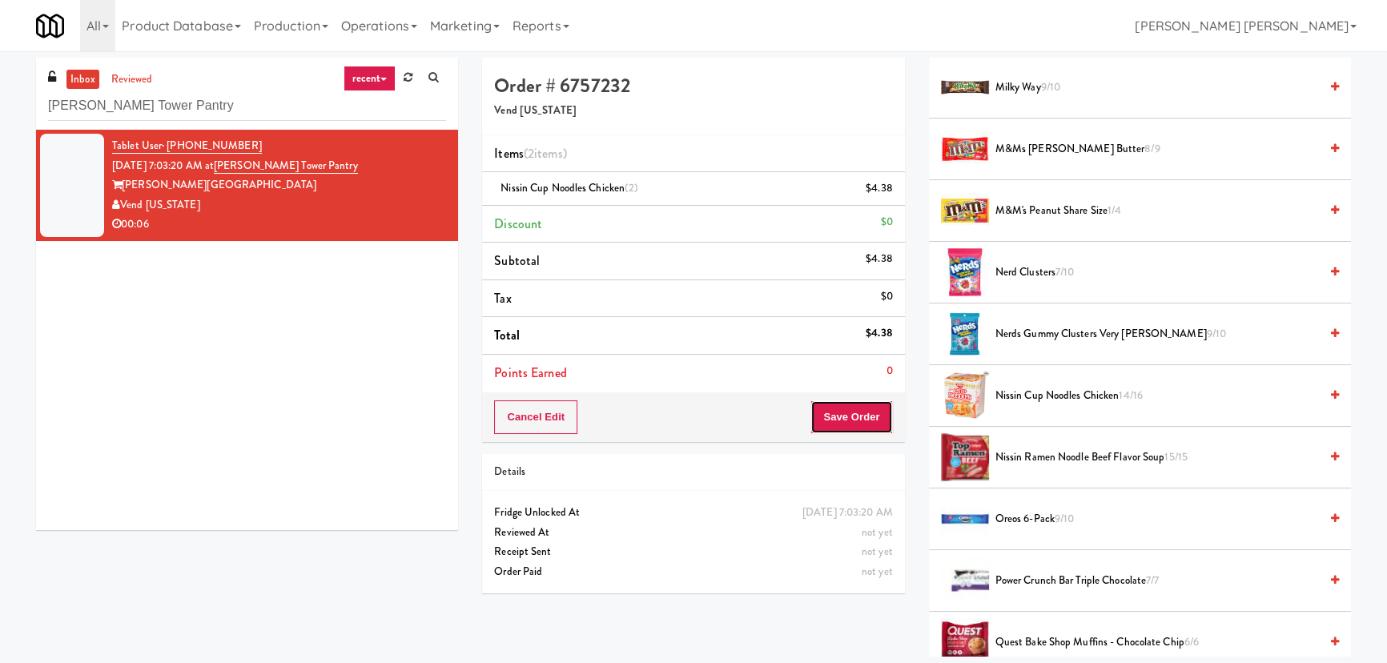
click at [862, 419] on button "Save Order" at bounding box center [851, 417] width 82 height 34
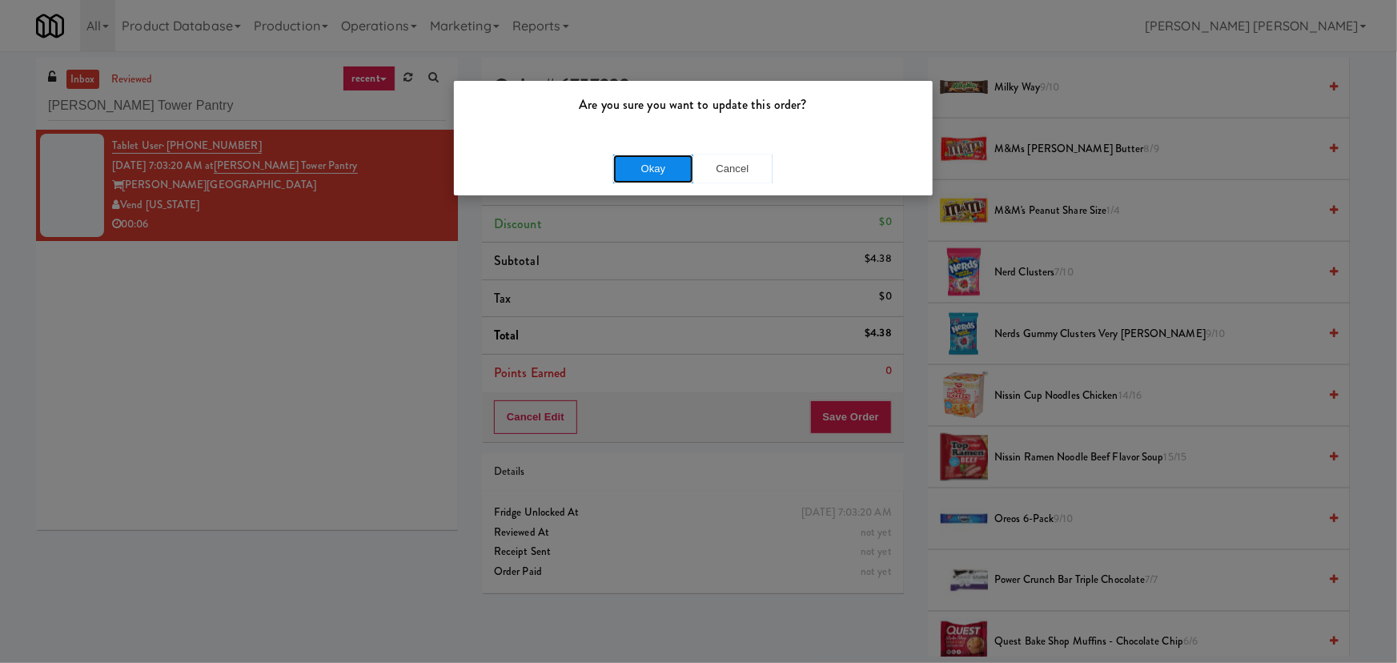
click at [647, 168] on button "Okay" at bounding box center [653, 169] width 80 height 29
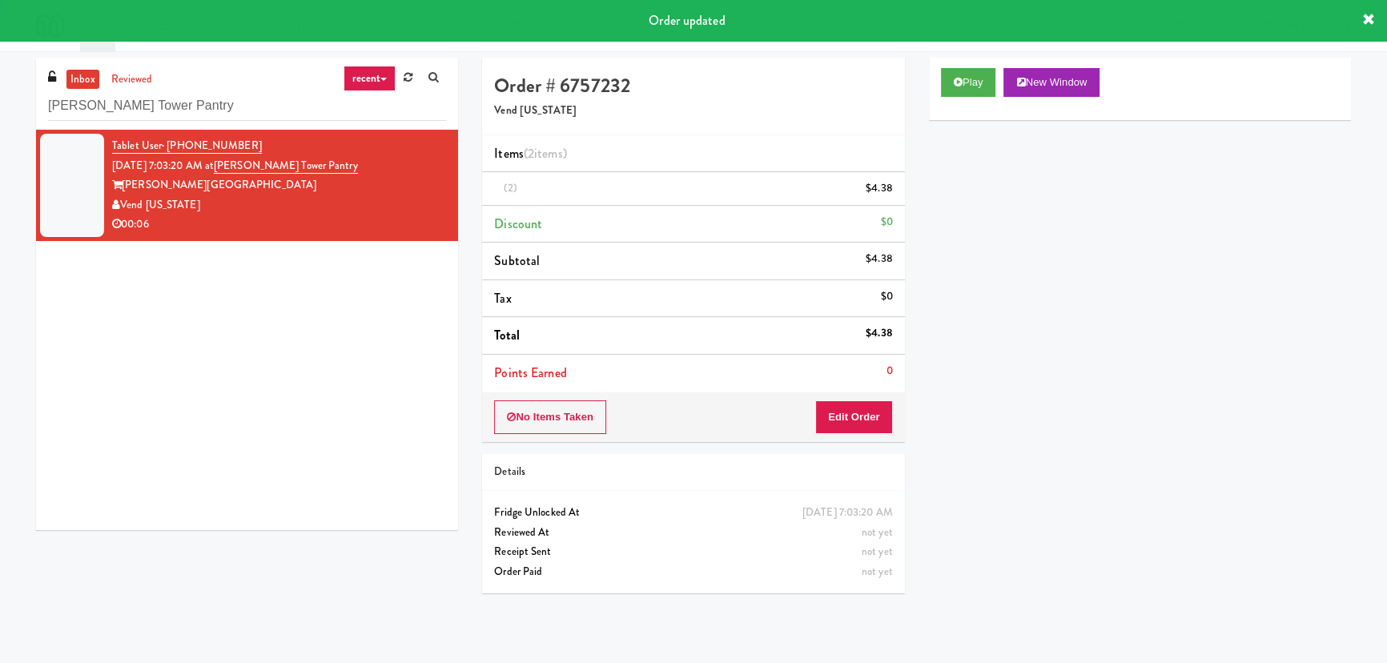
scroll to position [43, 0]
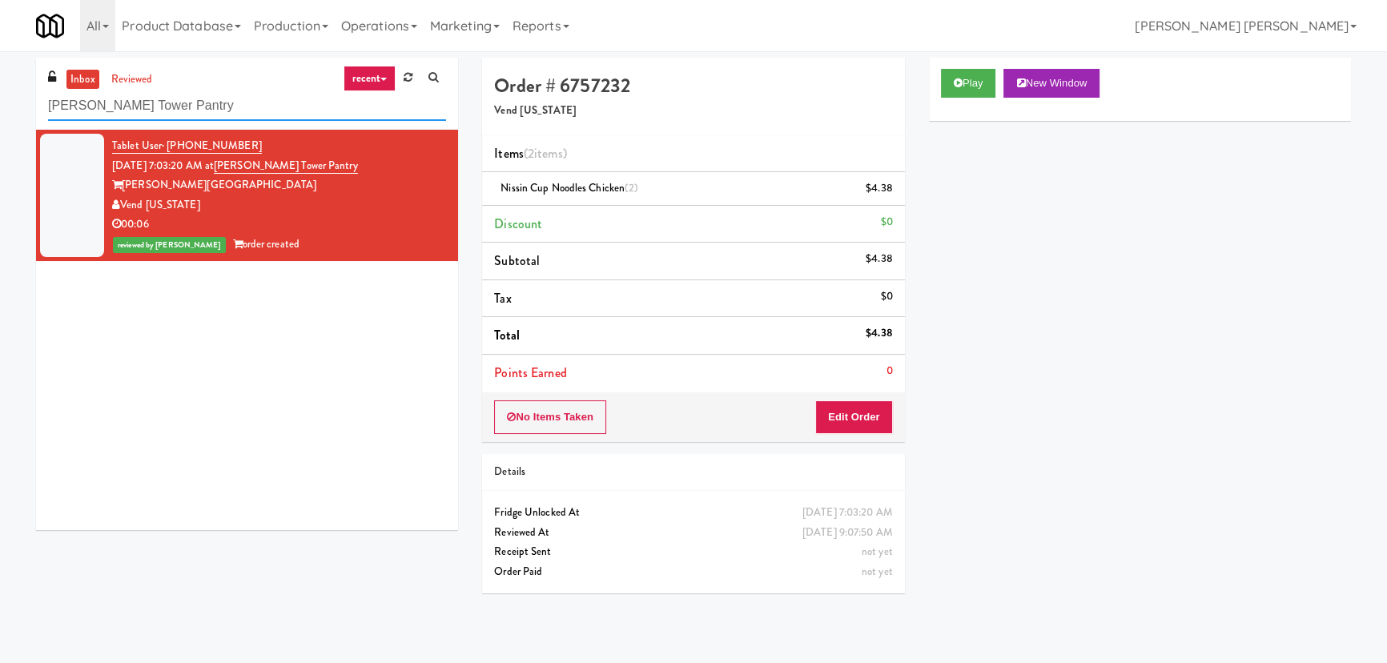
drag, startPoint x: 218, startPoint y: 96, endPoint x: 26, endPoint y: 91, distance: 191.4
click at [26, 91] on div "inbox reviewed recent all unclear take inventory issue suspicious failed recent…" at bounding box center [247, 300] width 446 height 484
paste input "Centro NoDa Cooler"
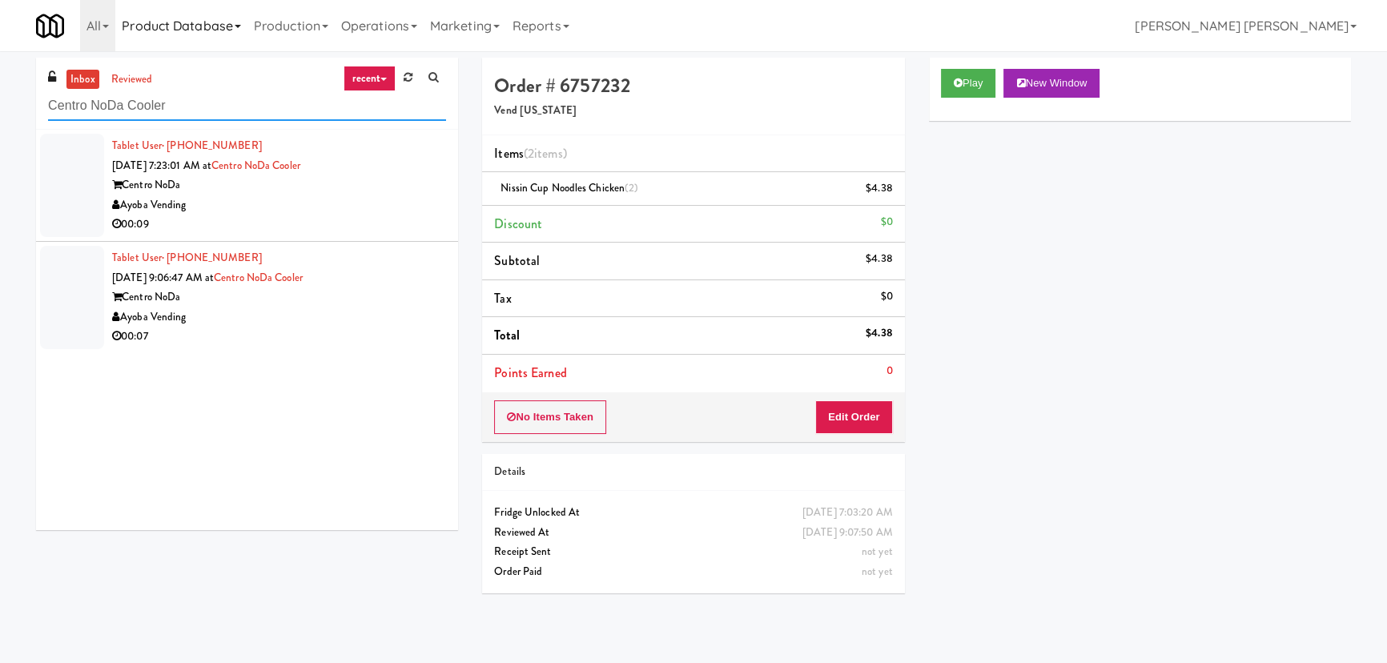
type input "Centro NoDa Cooler"
click at [394, 207] on div "Ayoba Vending" at bounding box center [279, 205] width 334 height 20
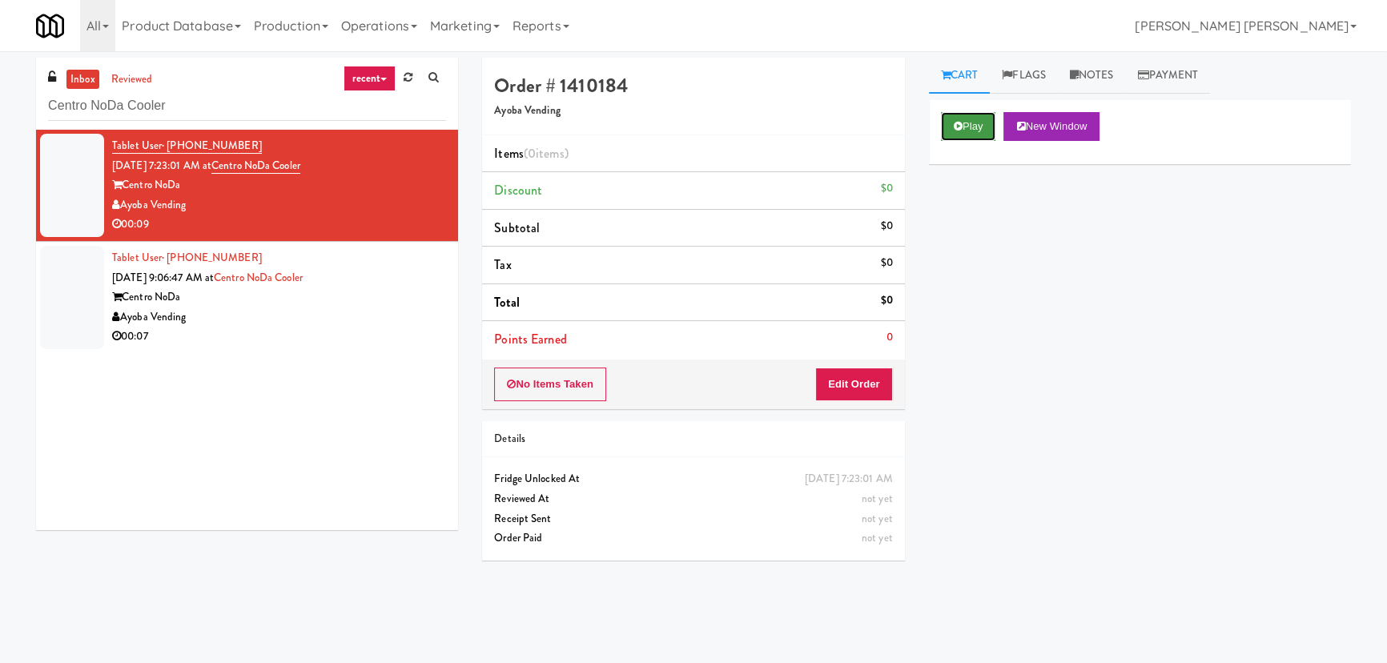
click at [954, 121] on icon at bounding box center [958, 126] width 9 height 10
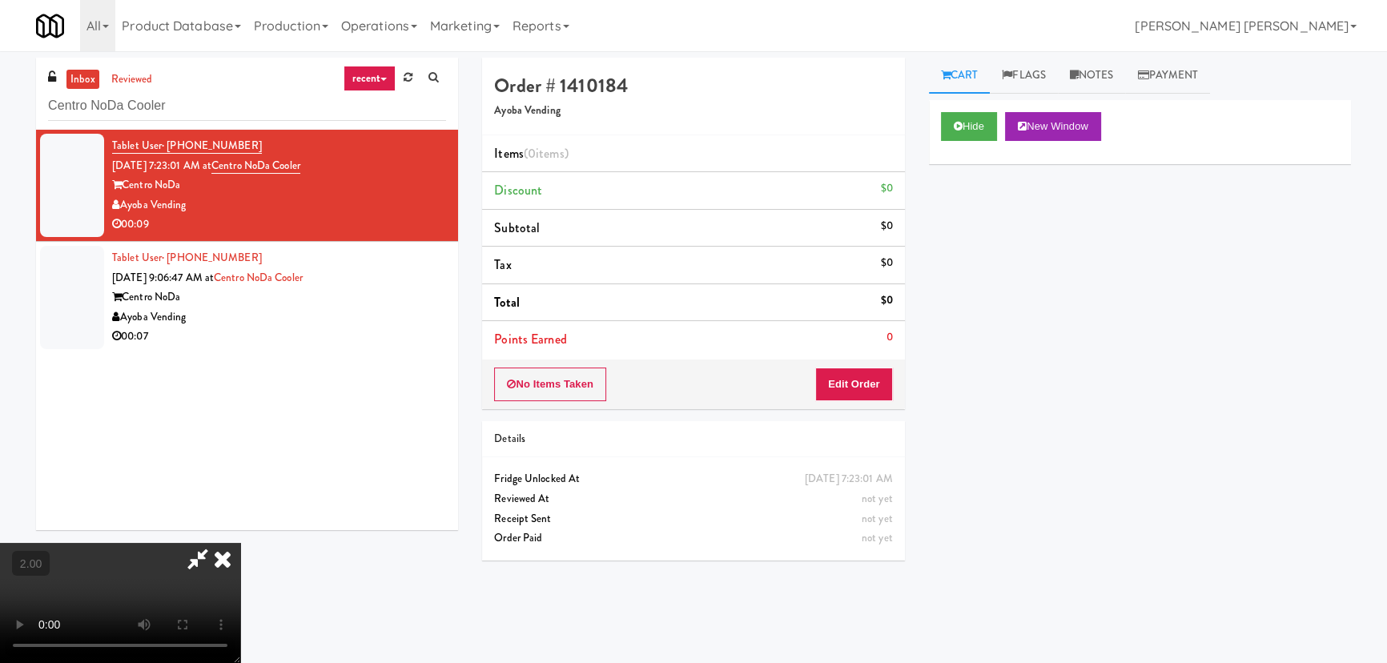
scroll to position [33, 0]
click at [857, 379] on button "Edit Order" at bounding box center [854, 384] width 78 height 34
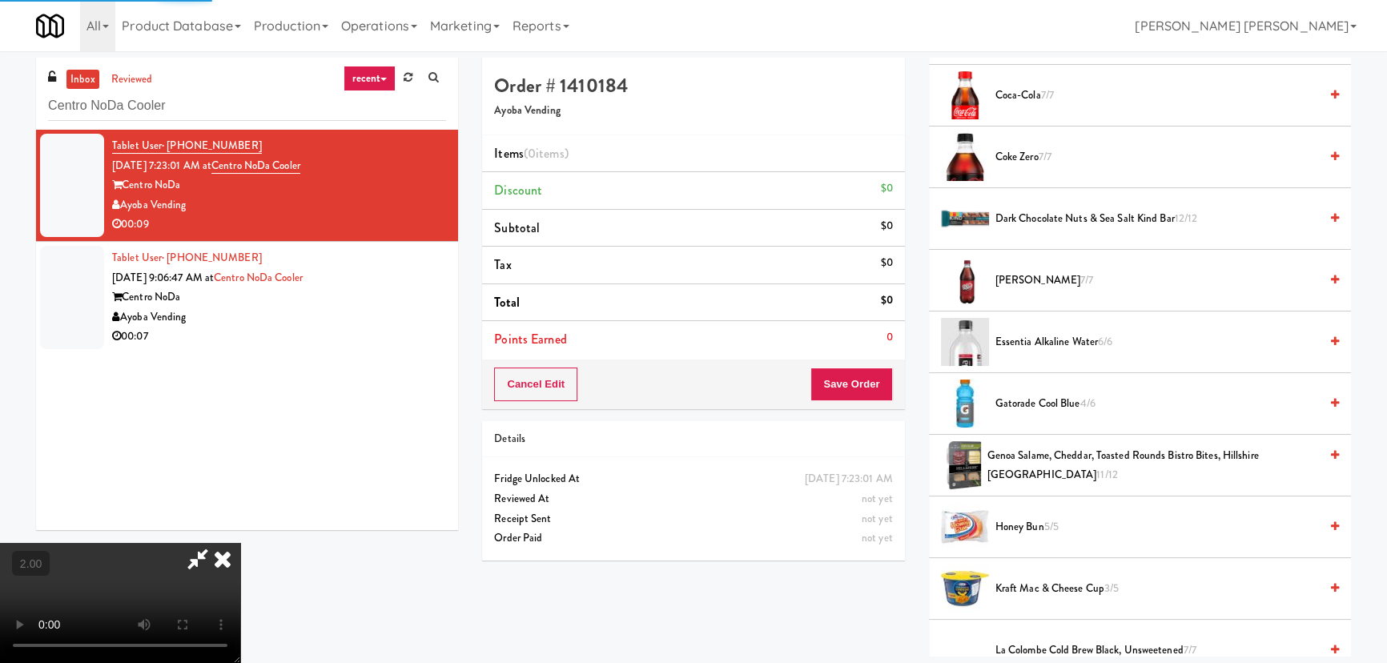
scroll to position [582, 0]
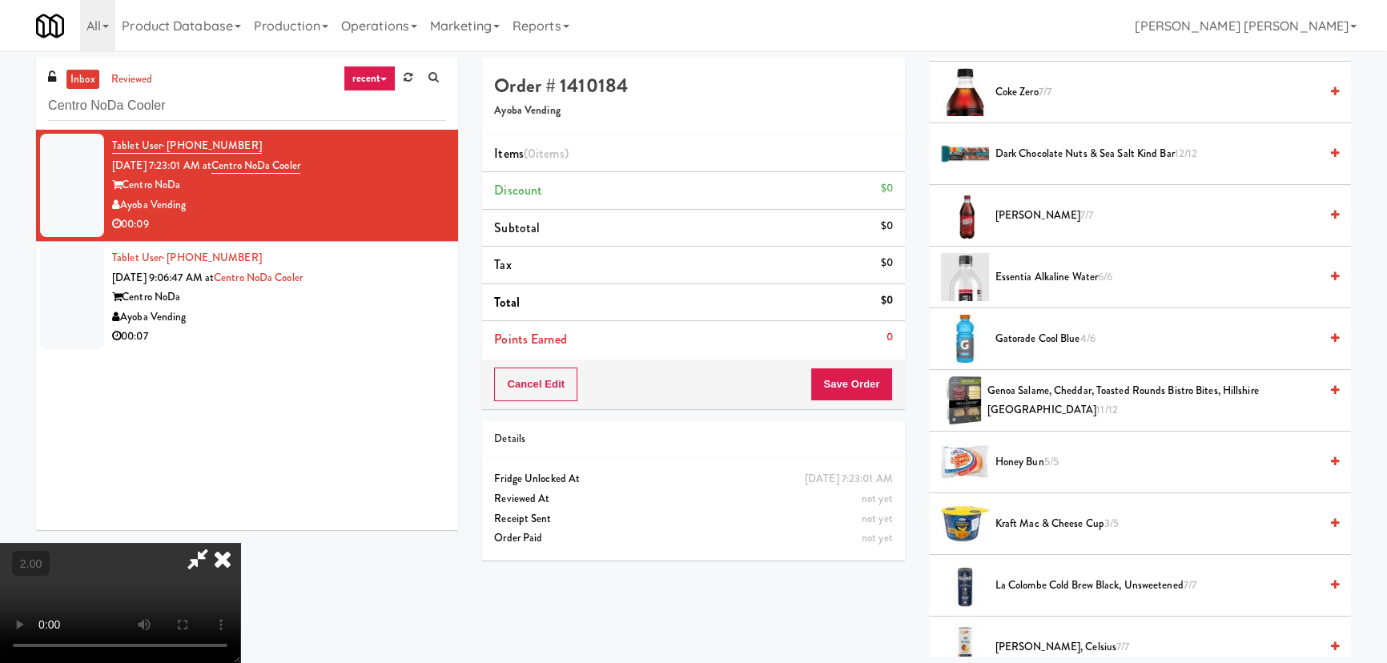
click at [1035, 279] on span "essentia Alkaline Water 6/6" at bounding box center [1156, 277] width 323 height 20
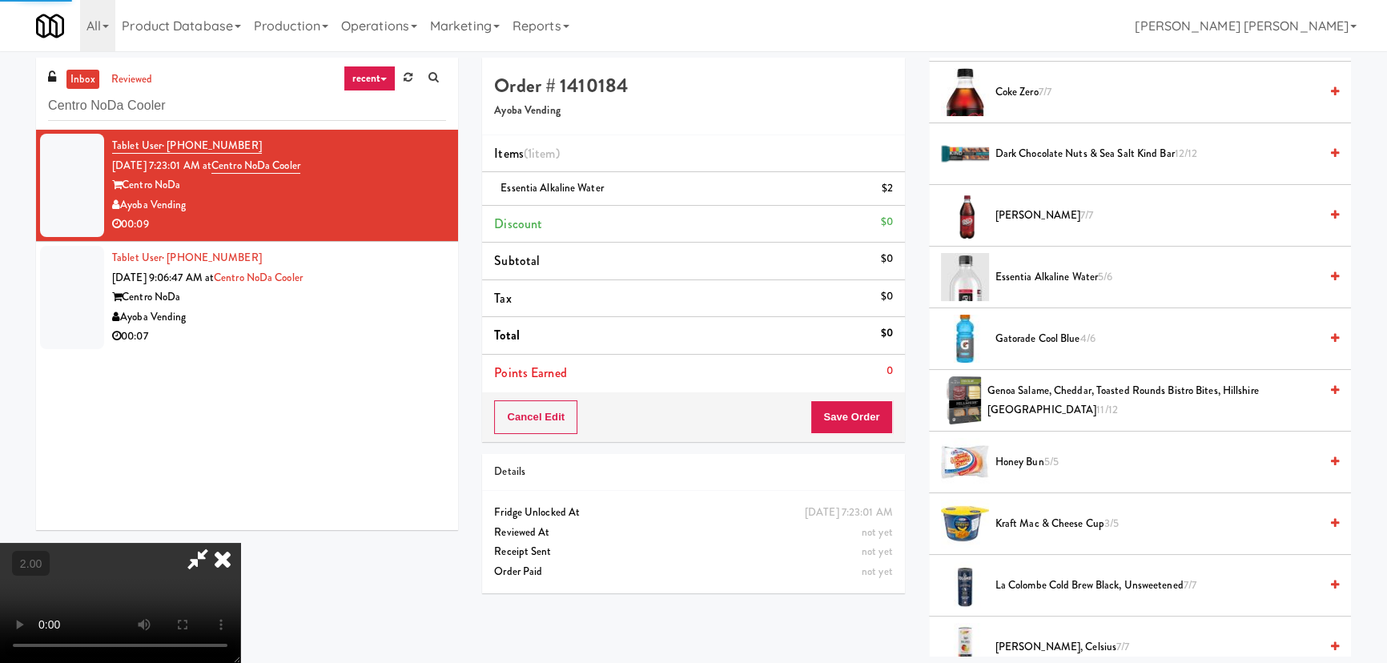
scroll to position [0, 0]
click at [240, 543] on icon at bounding box center [222, 559] width 35 height 32
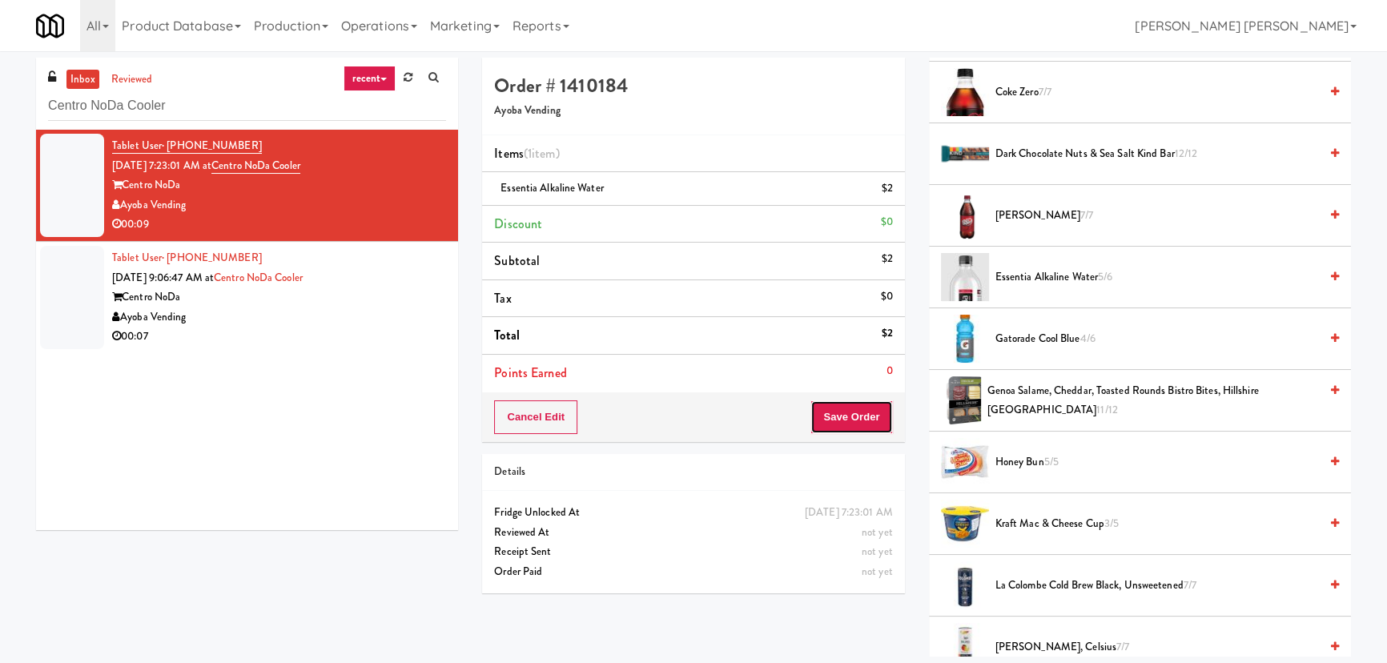
click at [864, 420] on button "Save Order" at bounding box center [851, 417] width 82 height 34
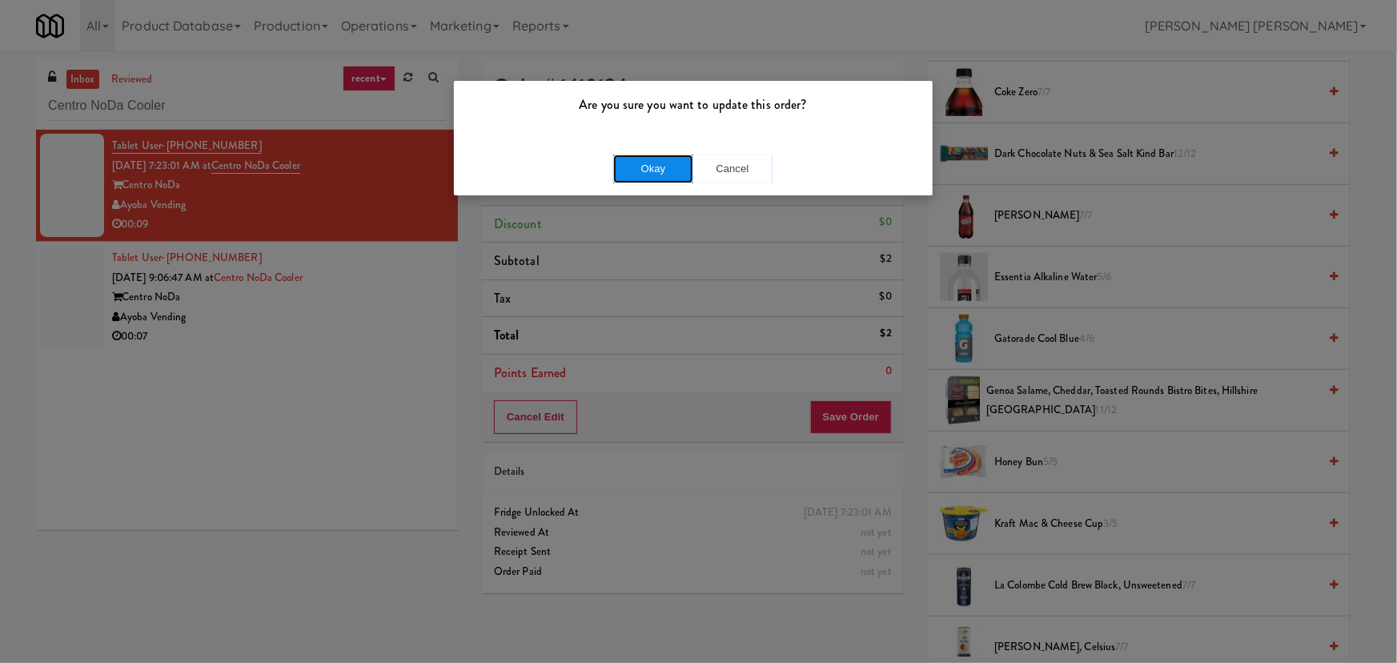
click at [648, 164] on button "Okay" at bounding box center [653, 169] width 80 height 29
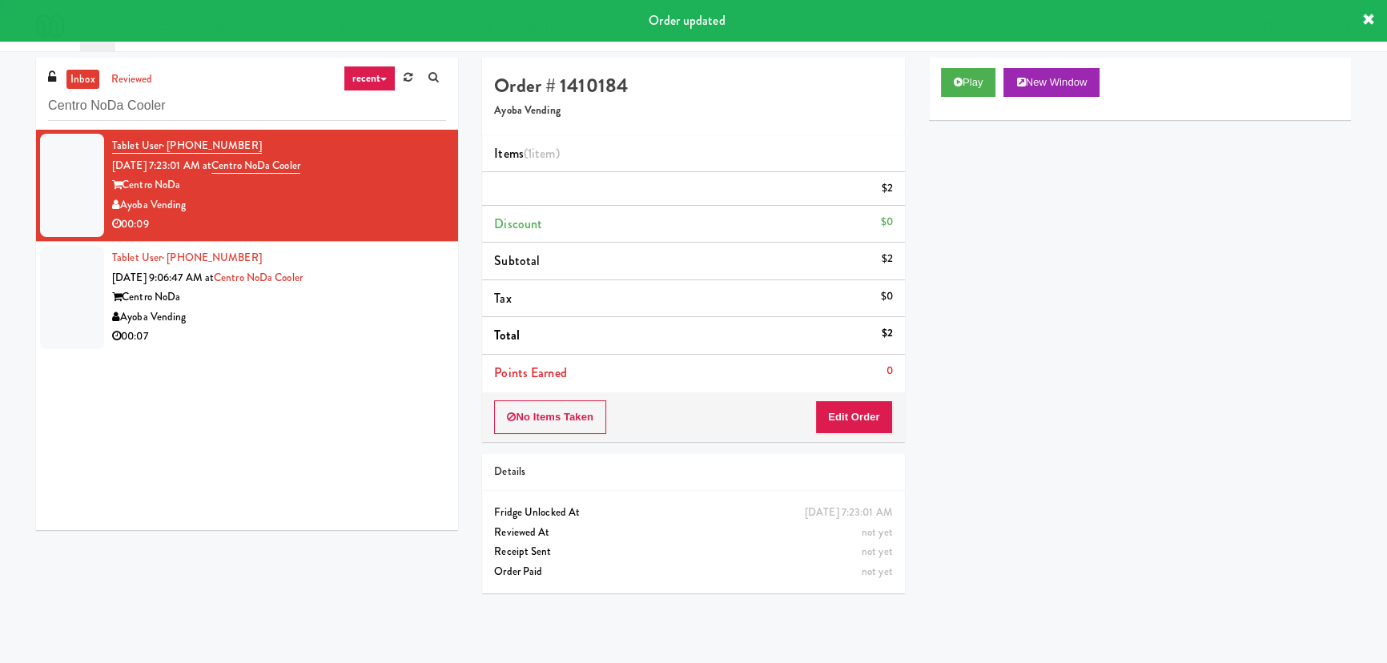
scroll to position [43, 0]
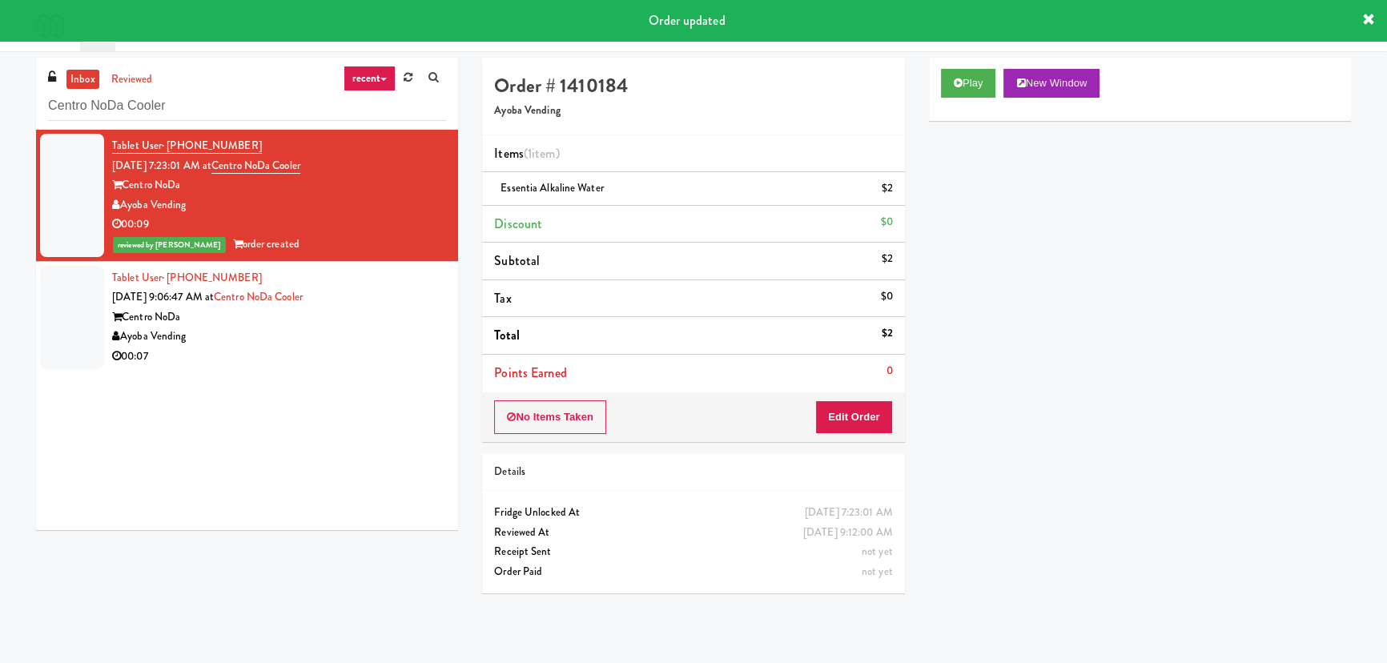
click at [316, 341] on div "Ayoba Vending" at bounding box center [279, 337] width 334 height 20
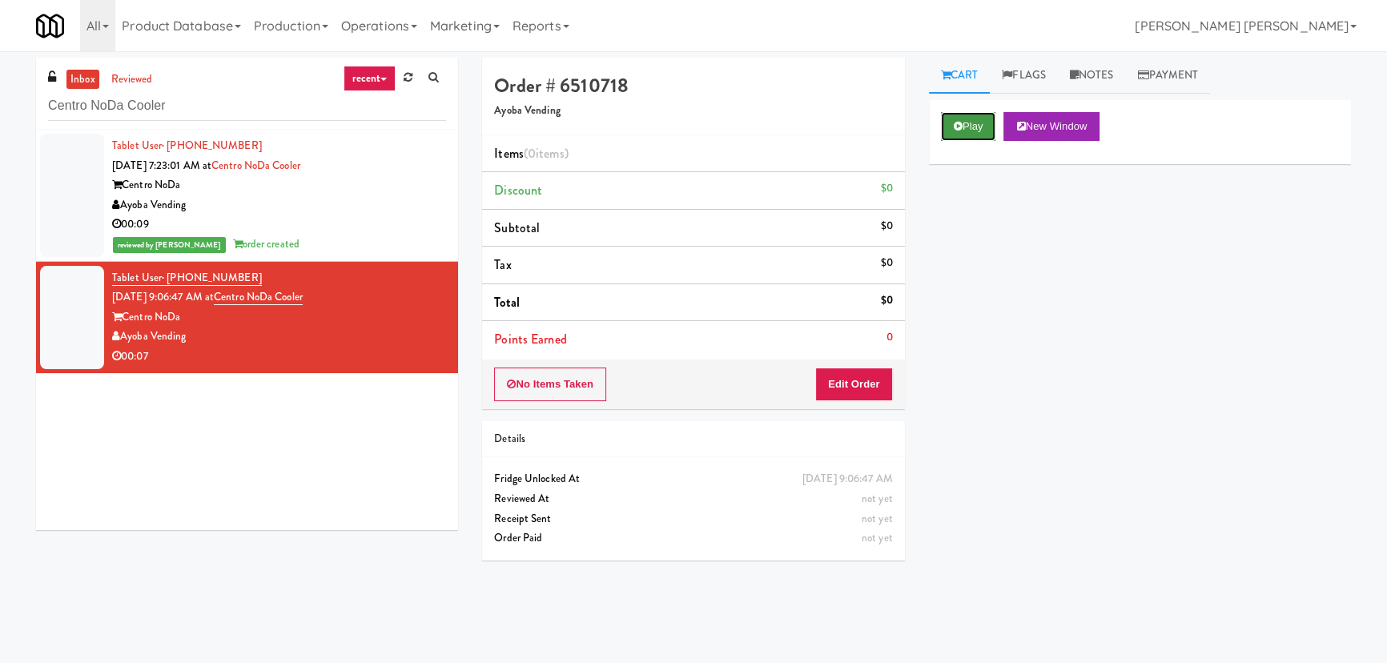
click at [969, 115] on button "Play" at bounding box center [968, 126] width 55 height 29
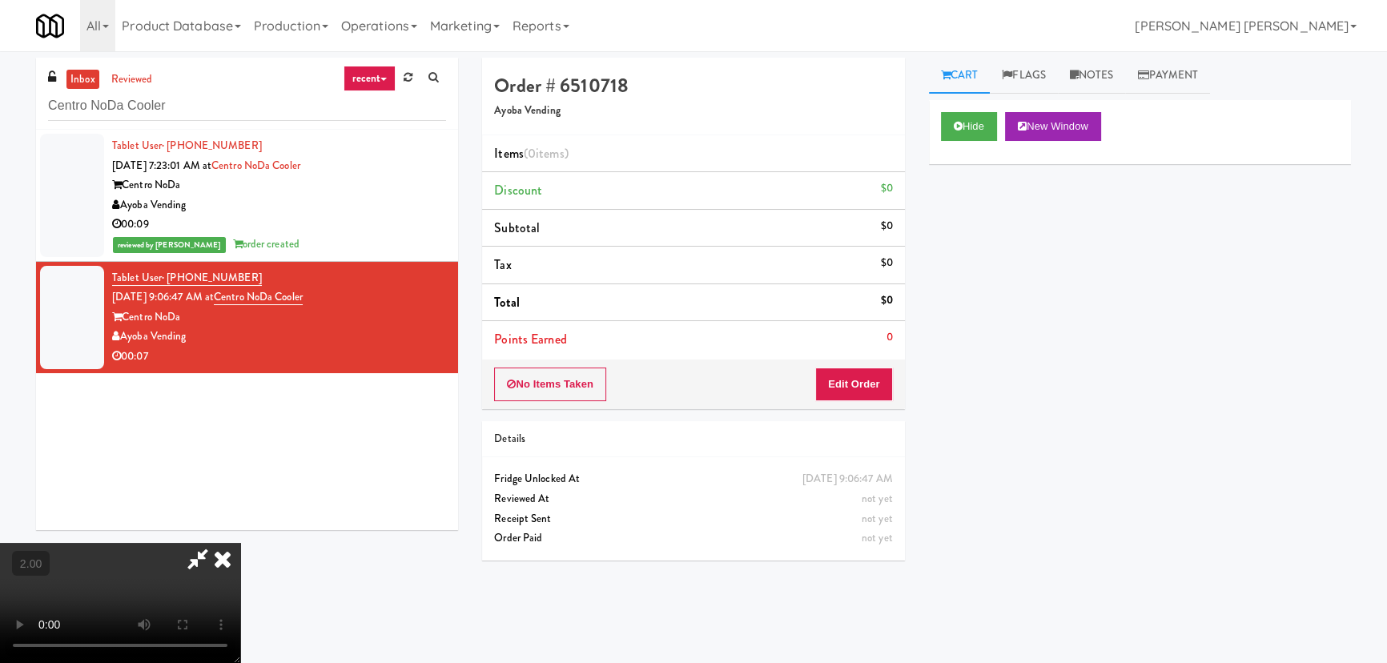
scroll to position [33, 0]
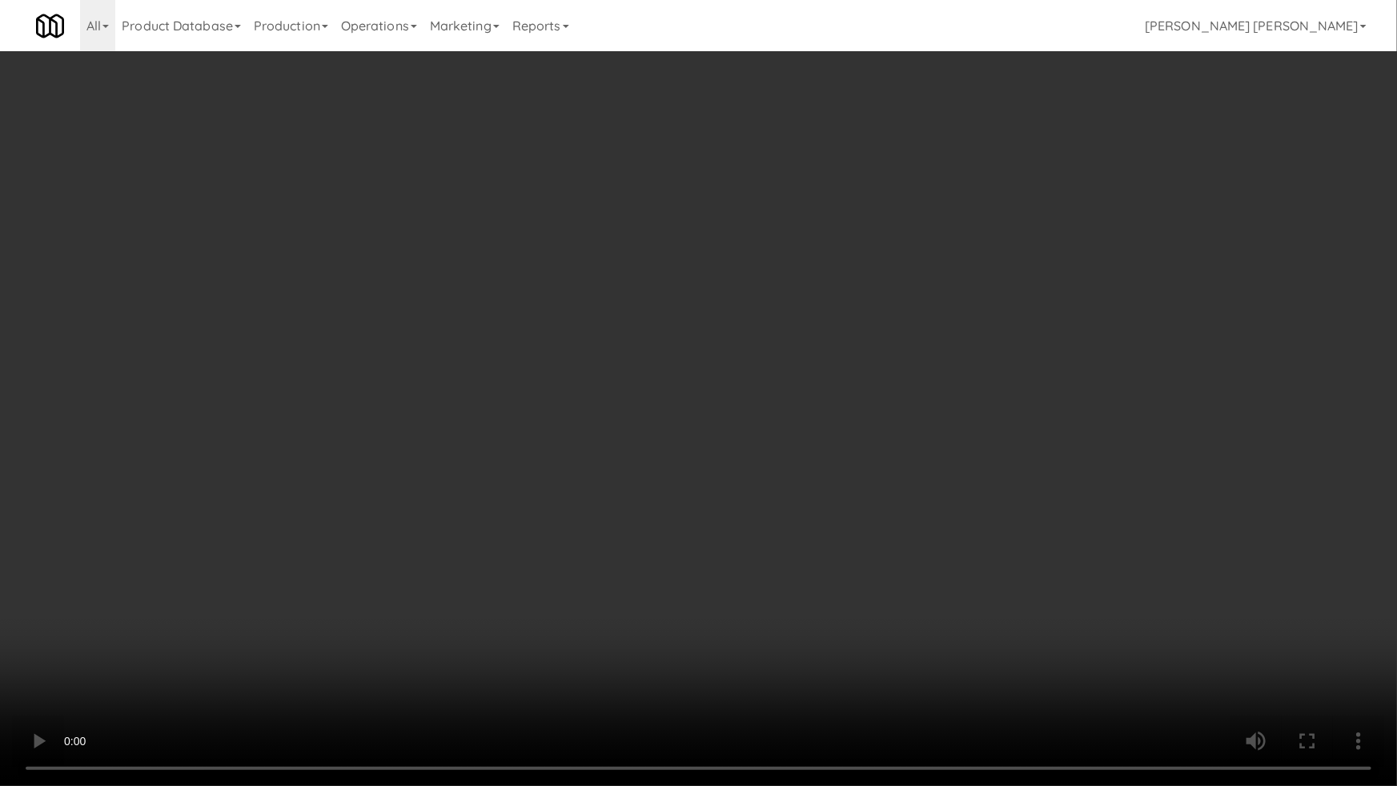
drag, startPoint x: 1221, startPoint y: 636, endPoint x: 1243, endPoint y: 639, distance: 22.5
click at [1225, 643] on video at bounding box center [698, 393] width 1397 height 786
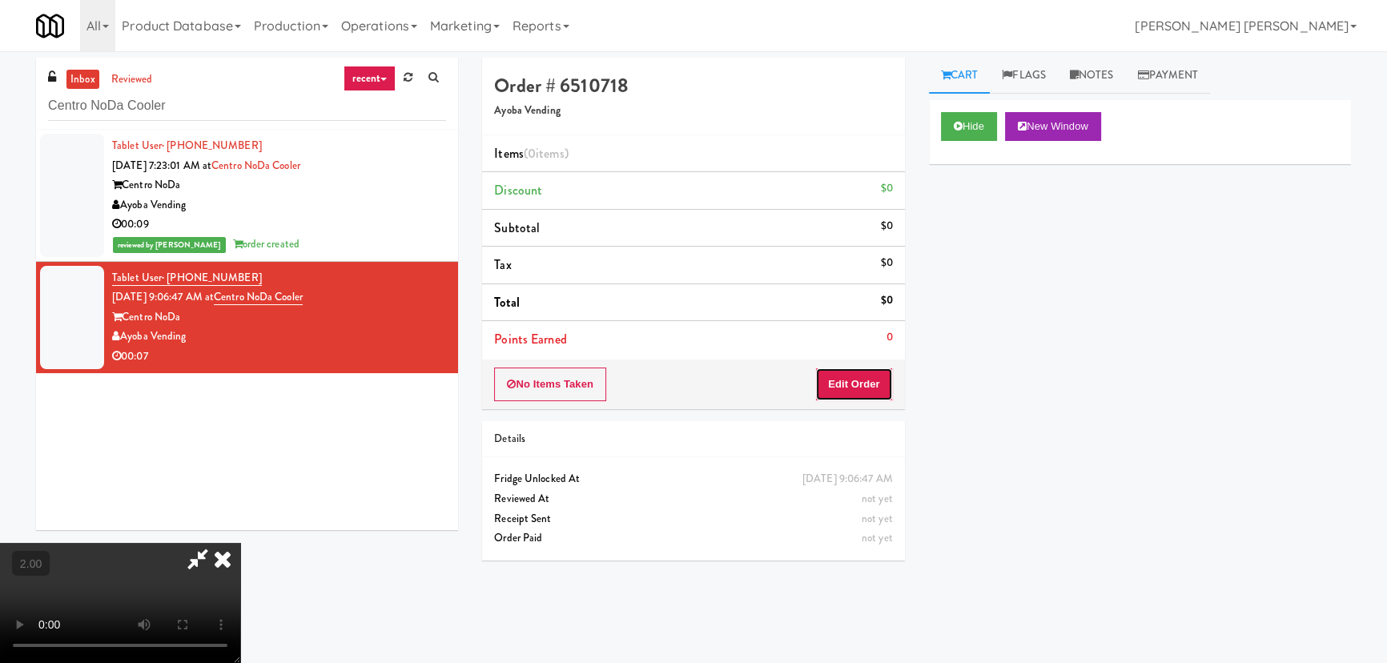
click at [859, 381] on button "Edit Order" at bounding box center [854, 384] width 78 height 34
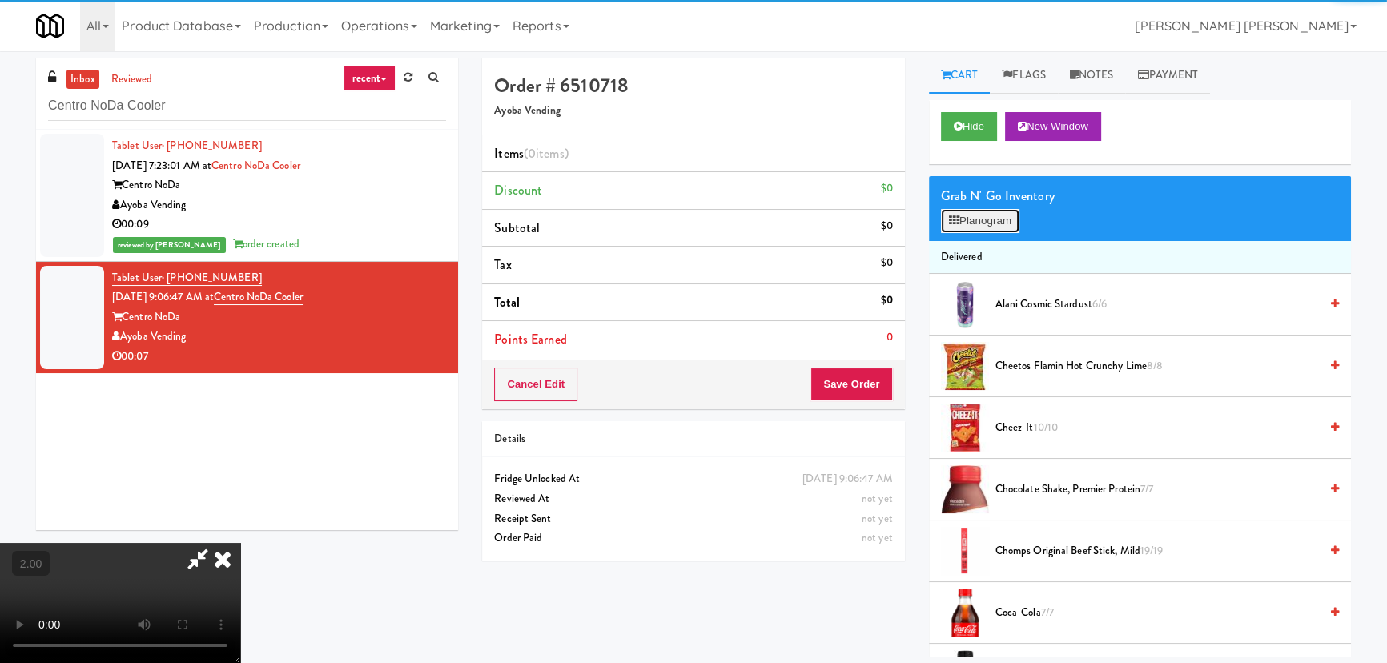
click at [972, 215] on button "Planogram" at bounding box center [980, 221] width 78 height 24
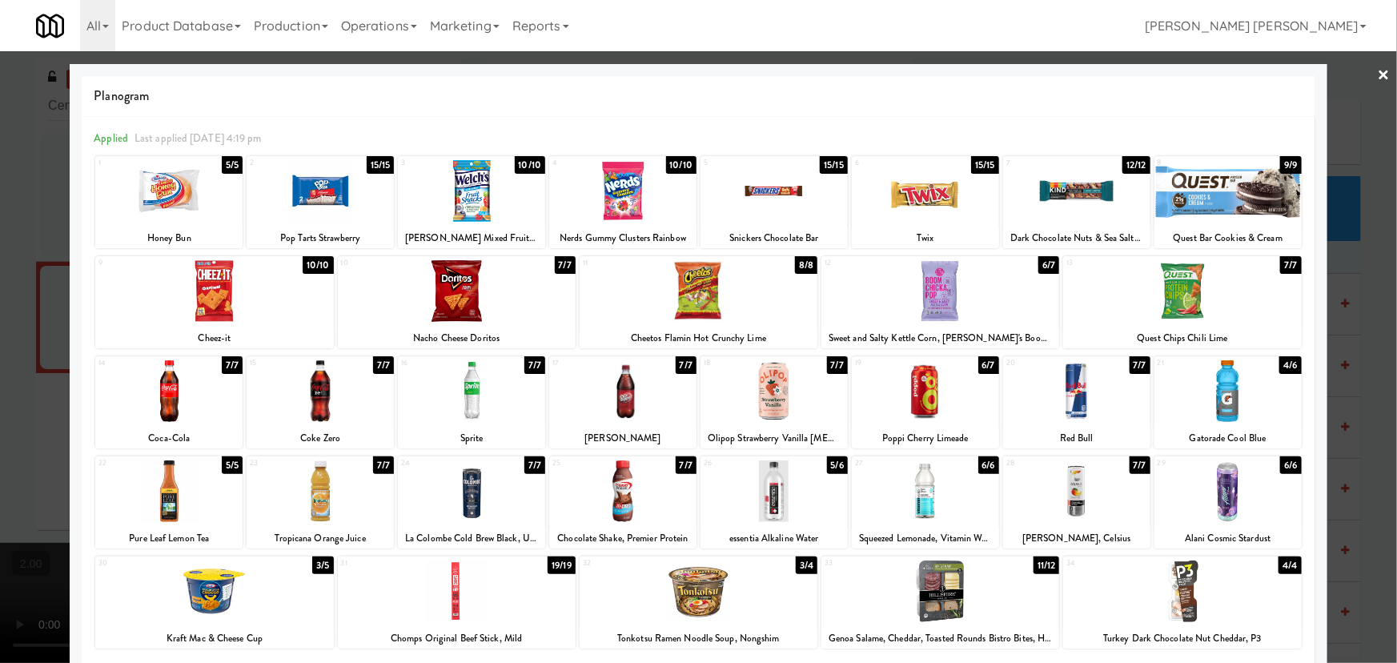
click at [325, 492] on div at bounding box center [320, 491] width 147 height 62
click at [777, 484] on div at bounding box center [774, 491] width 147 height 62
click at [938, 618] on div at bounding box center [940, 591] width 238 height 62
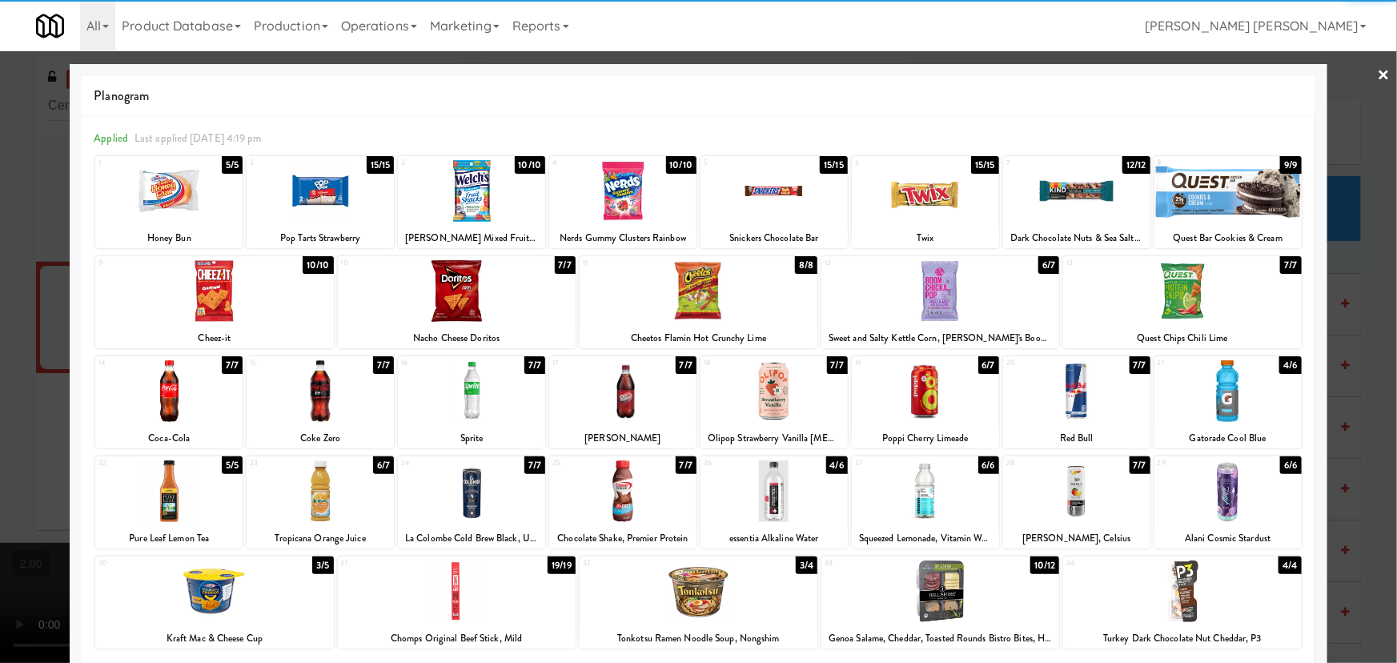
click at [1378, 76] on link "×" at bounding box center [1384, 76] width 13 height 50
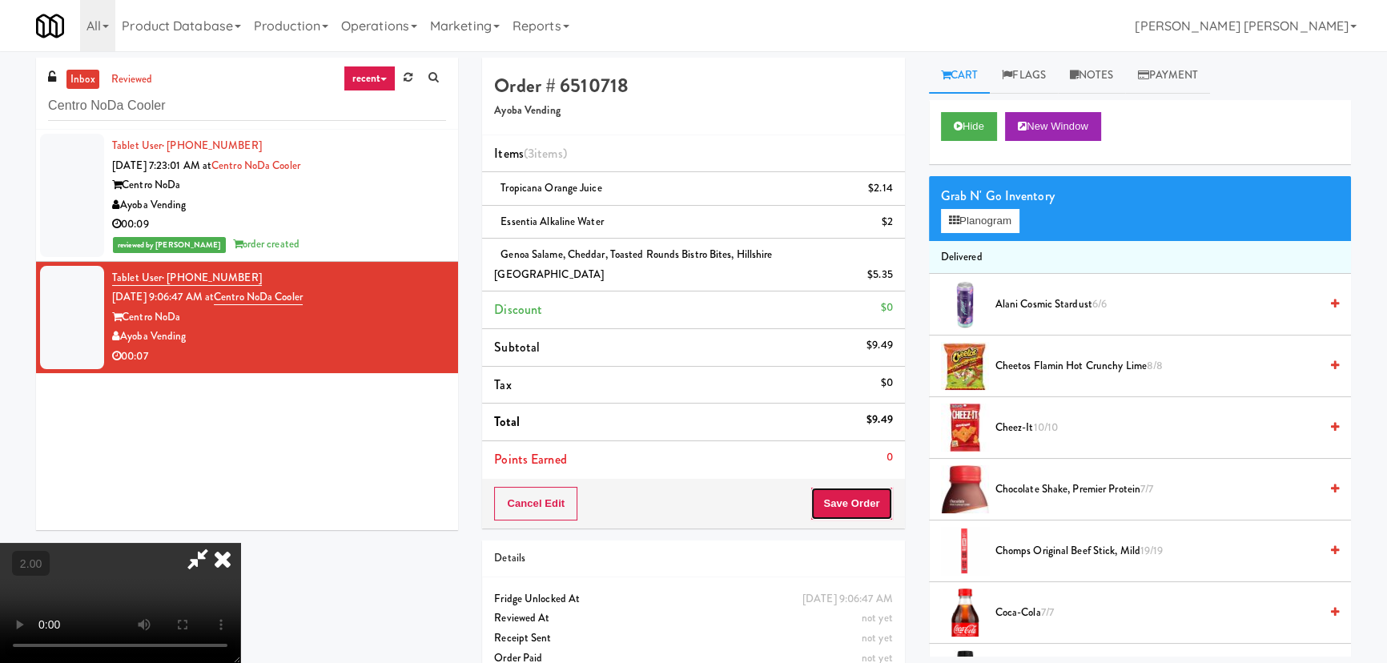
click at [859, 498] on button "Save Order" at bounding box center [851, 504] width 82 height 34
click at [857, 487] on button "Save Order" at bounding box center [851, 504] width 82 height 34
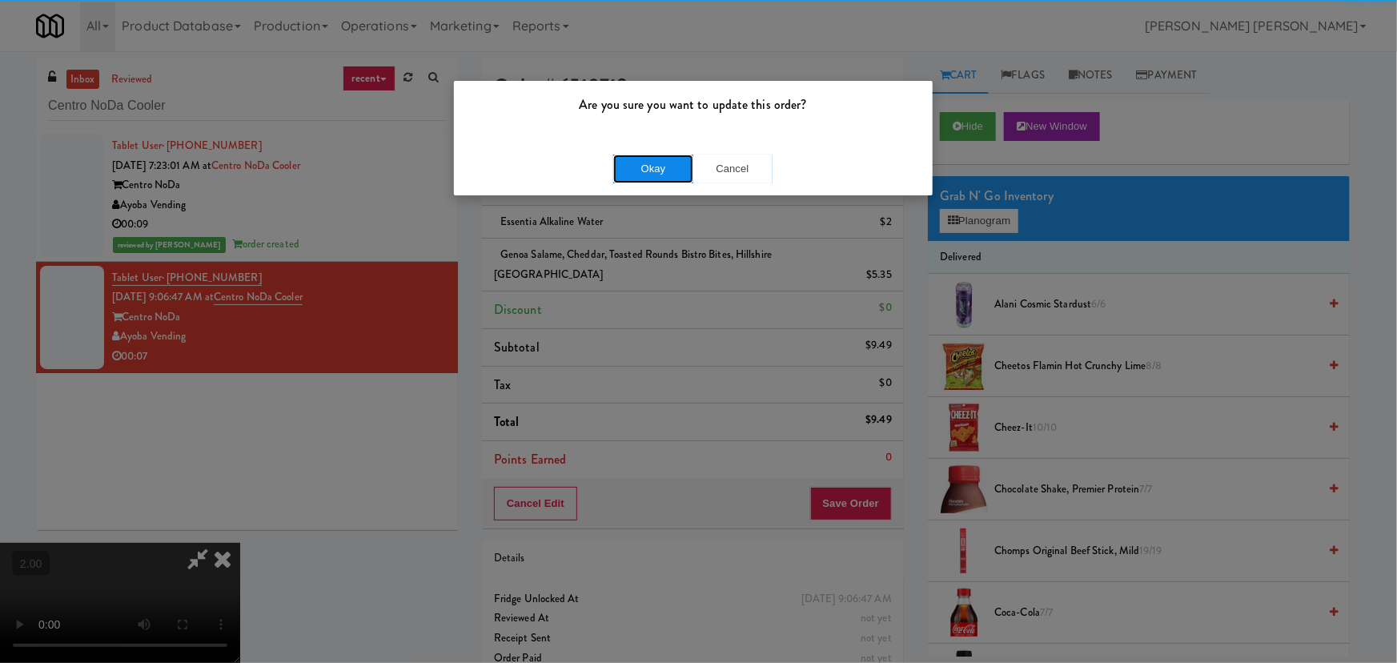
click at [665, 160] on button "Okay" at bounding box center [653, 169] width 80 height 29
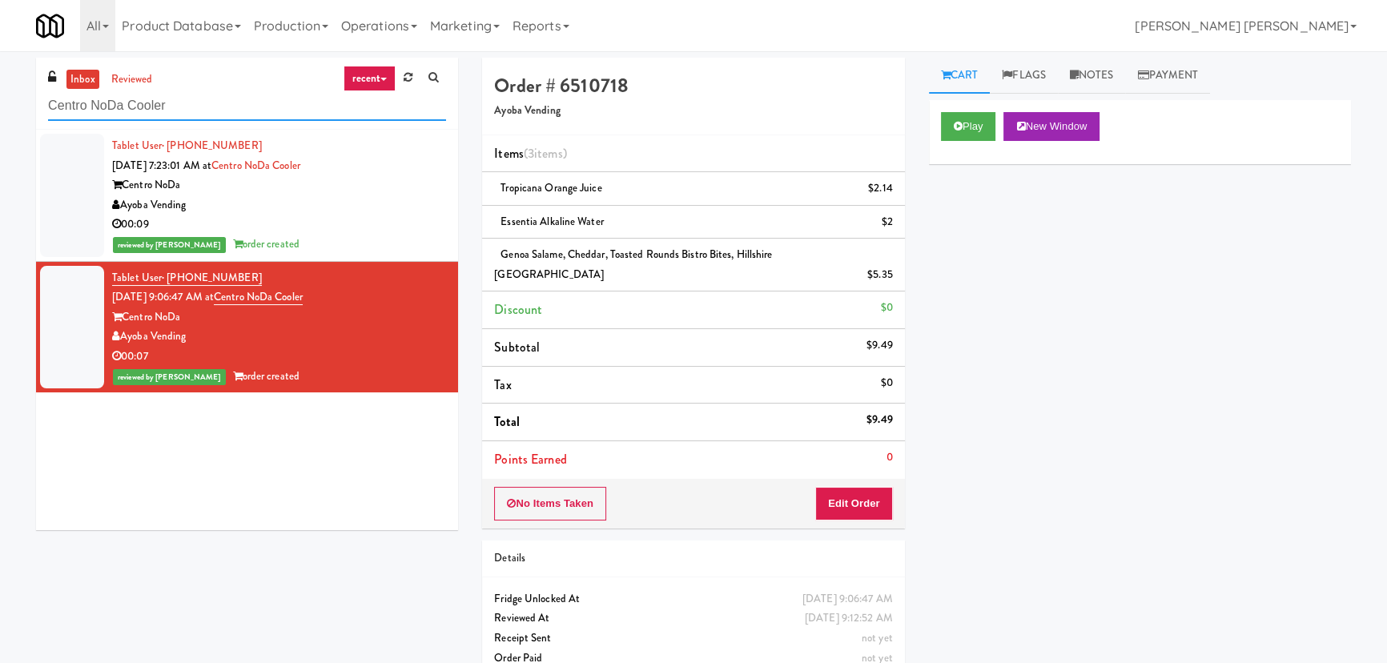
click at [150, 101] on input "Centro NoDa Cooler" at bounding box center [247, 106] width 398 height 30
paste input "Hale - Cooler - Right"
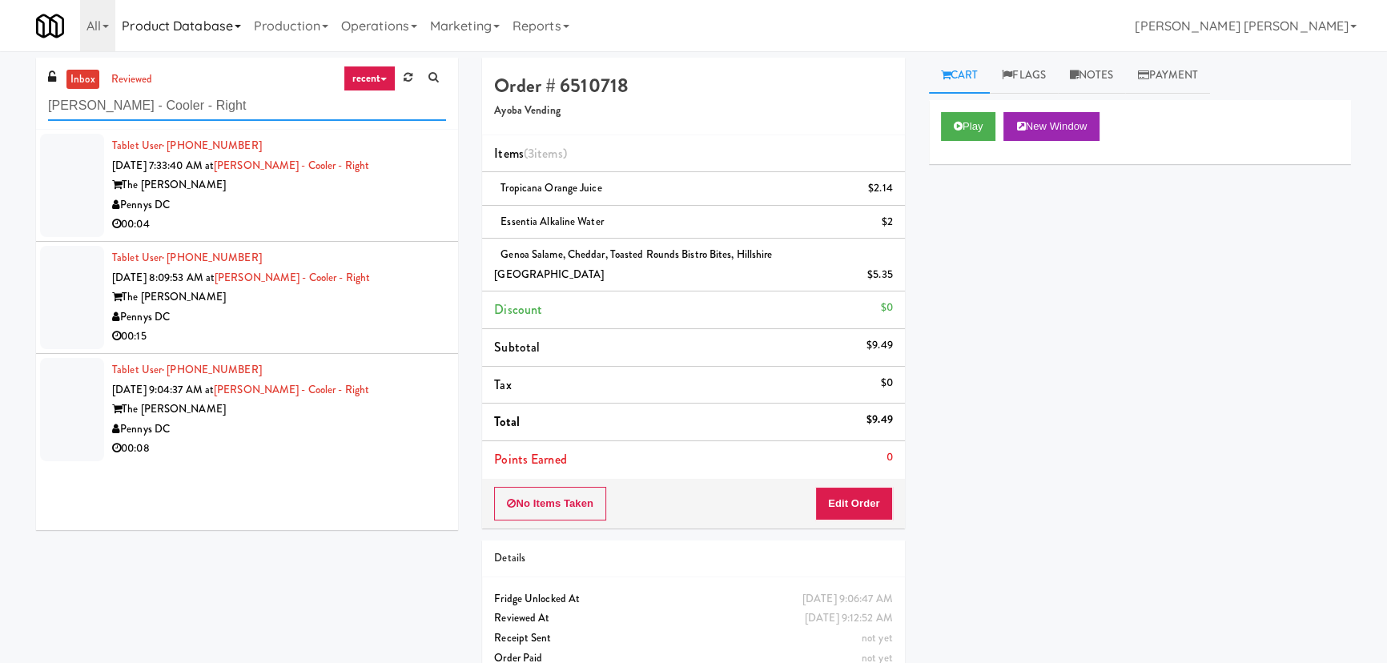
type input "Hale - Cooler - Right"
click at [407, 200] on div "Pennys DC" at bounding box center [279, 205] width 334 height 20
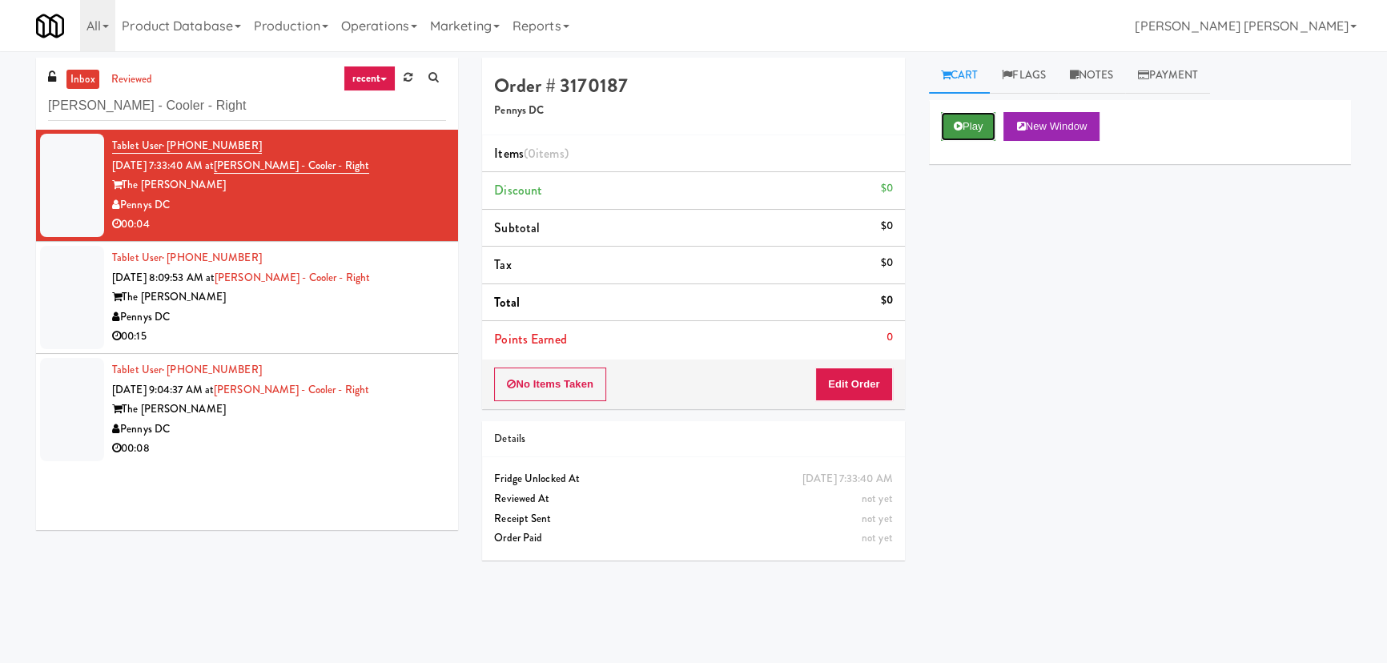
click at [963, 128] on button "Play" at bounding box center [968, 126] width 55 height 29
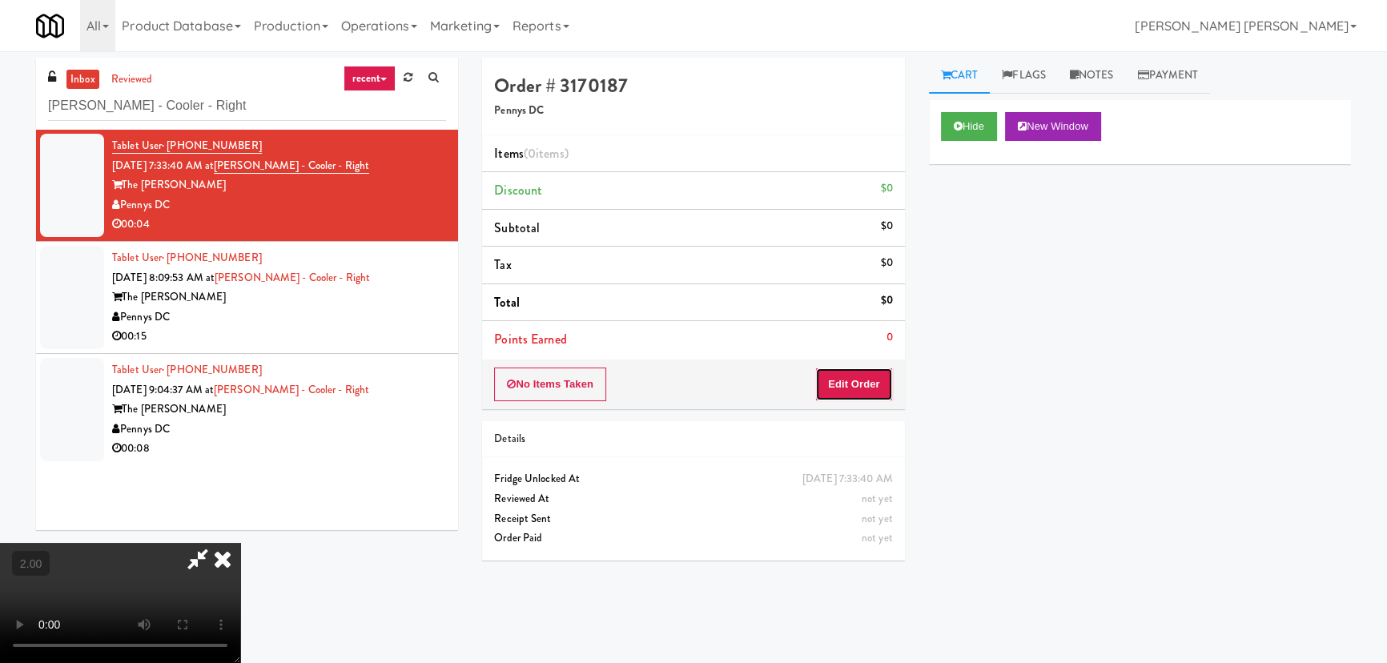
click at [874, 384] on button "Edit Order" at bounding box center [854, 384] width 78 height 34
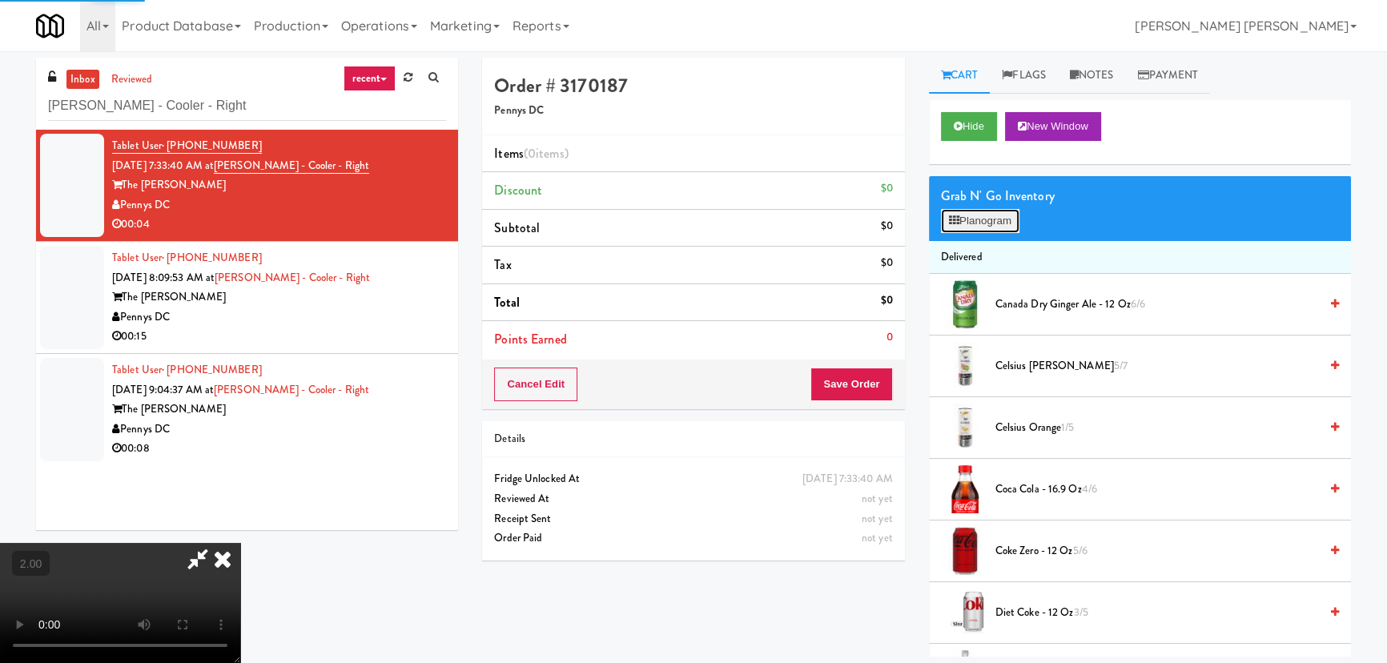
click at [986, 227] on button "Planogram" at bounding box center [980, 221] width 78 height 24
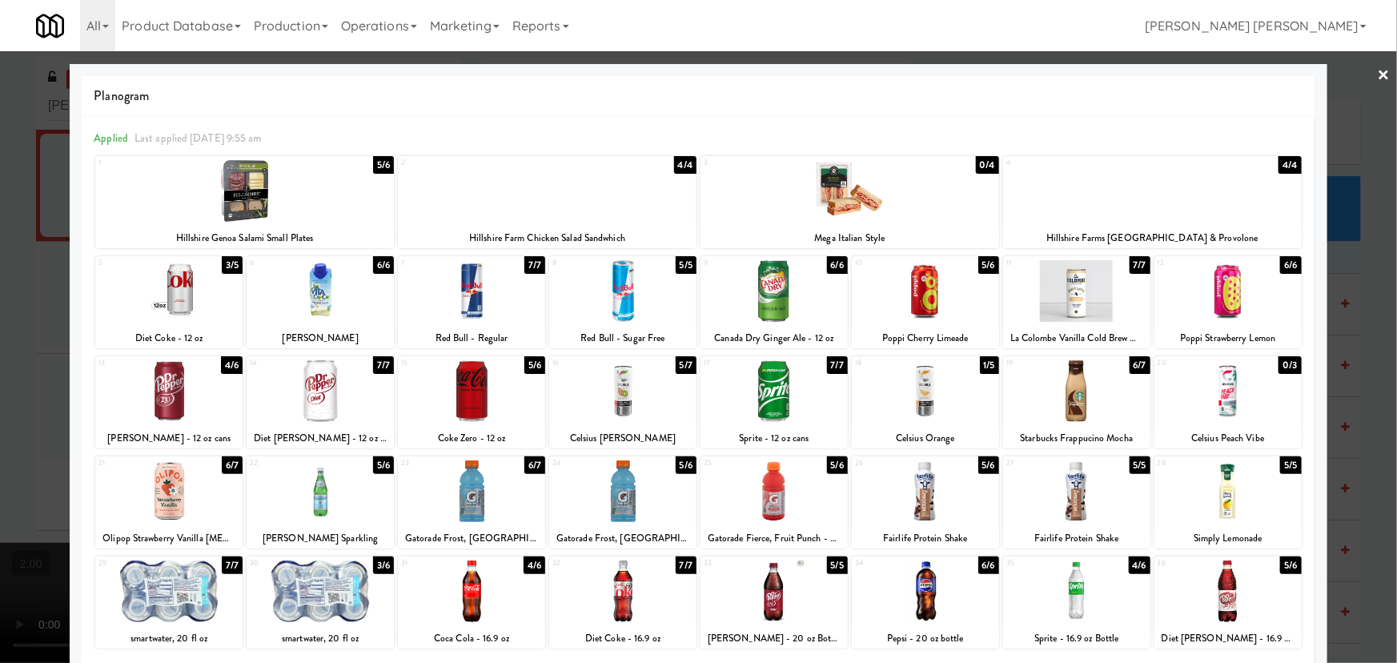
click at [331, 597] on div at bounding box center [320, 591] width 147 height 62
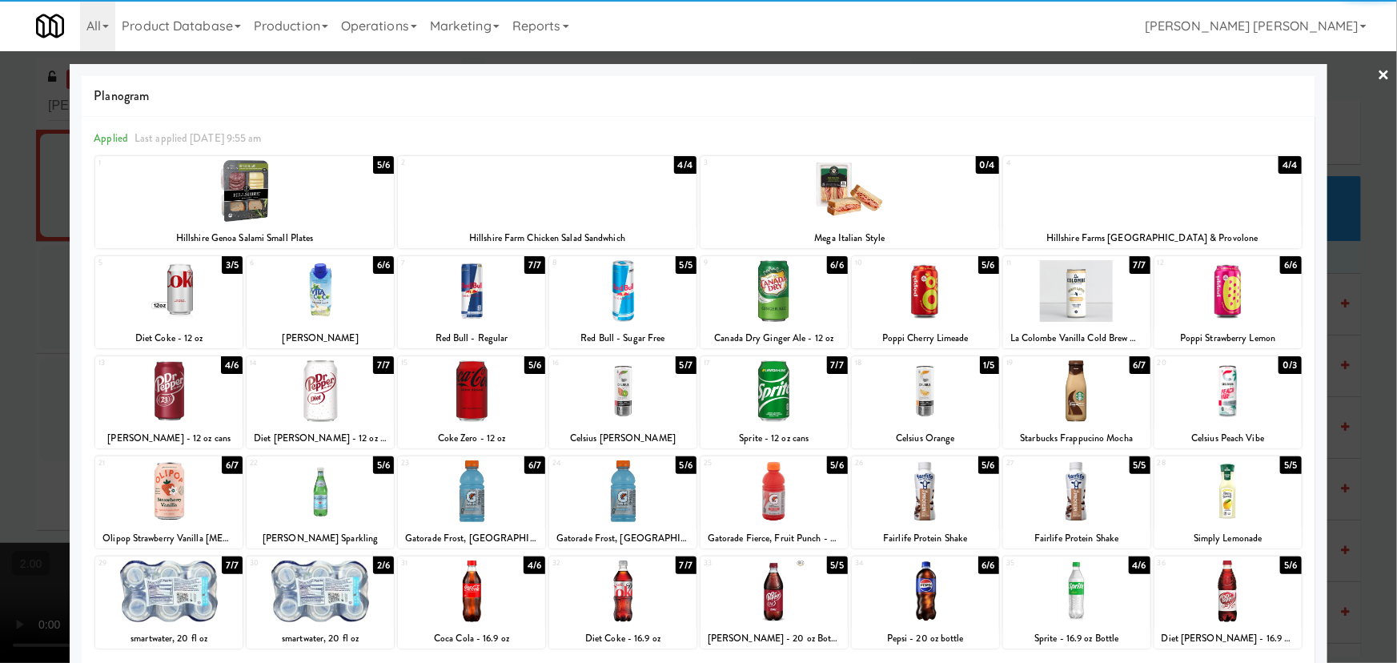
click at [1378, 71] on link "×" at bounding box center [1384, 76] width 13 height 50
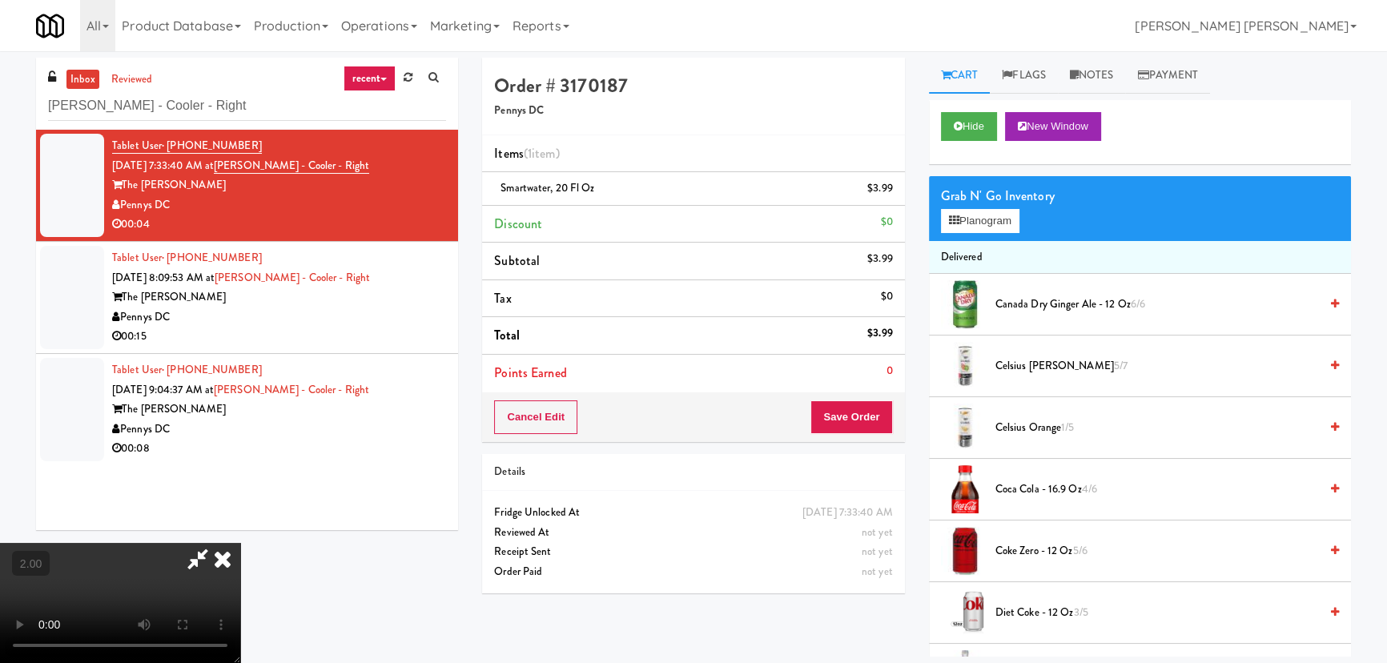
click at [240, 543] on icon at bounding box center [222, 559] width 35 height 32
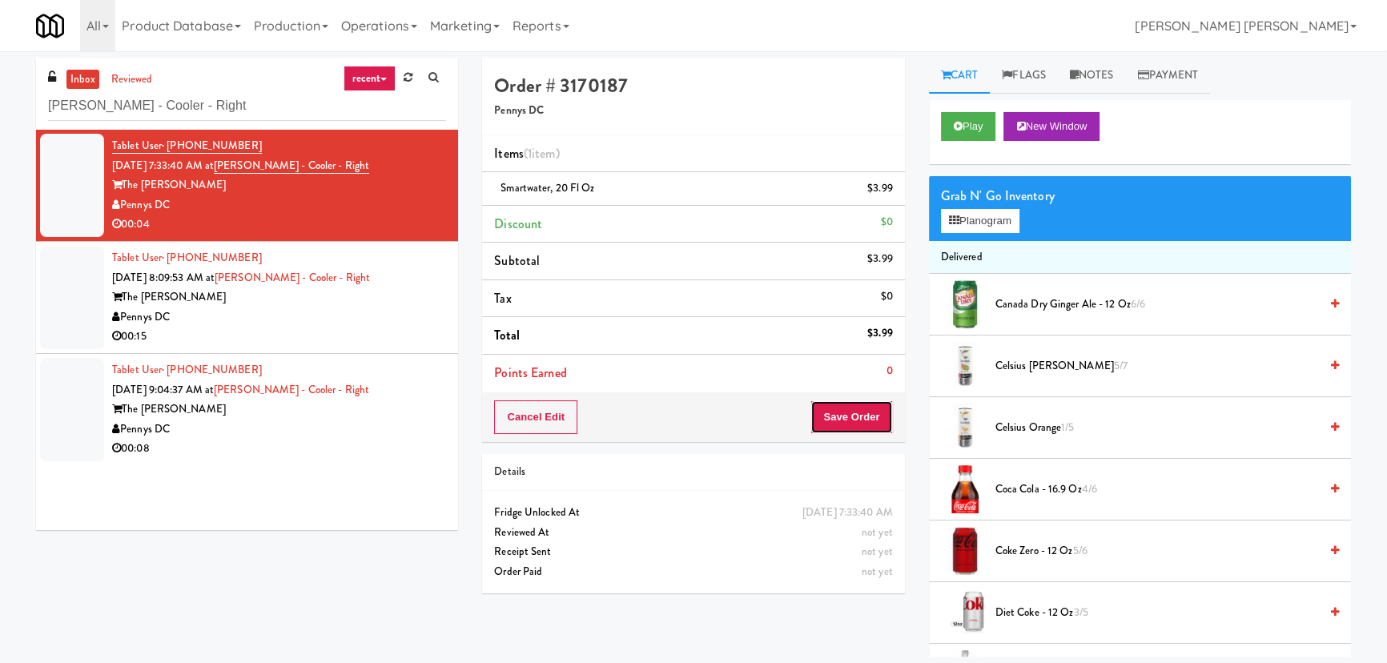
click at [839, 406] on button "Save Order" at bounding box center [851, 417] width 82 height 34
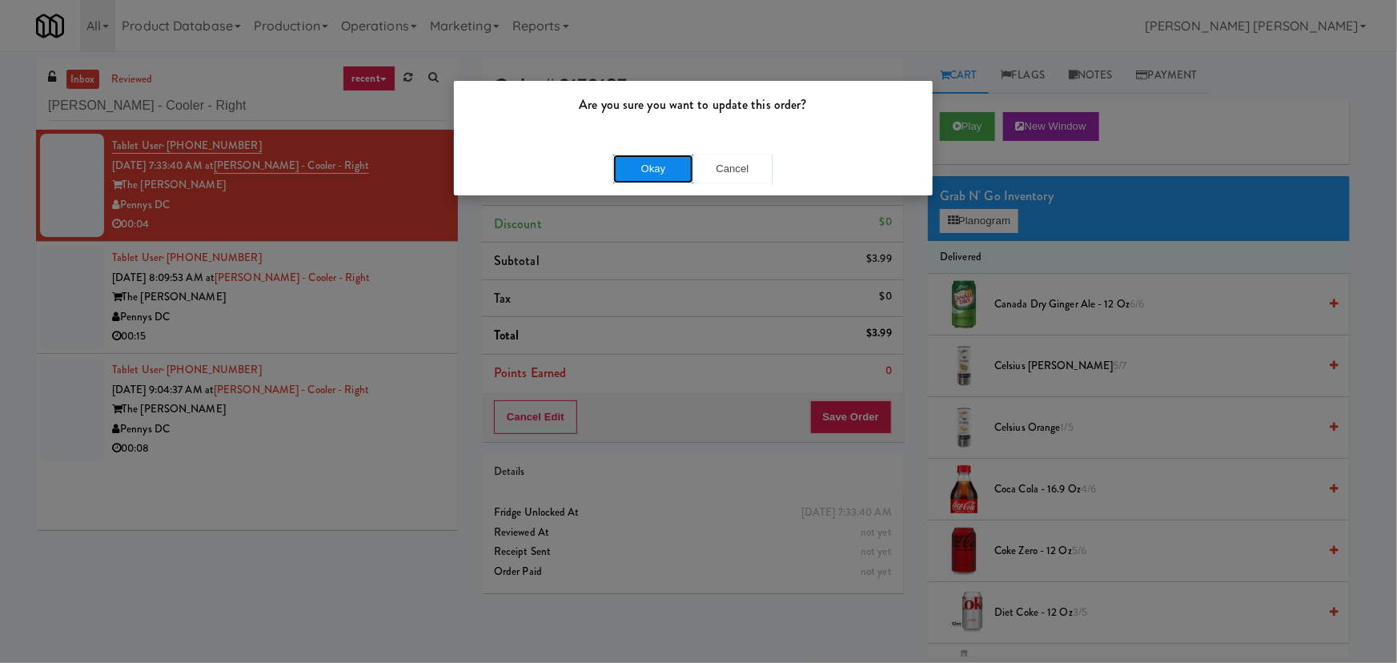
click at [670, 167] on button "Okay" at bounding box center [653, 169] width 80 height 29
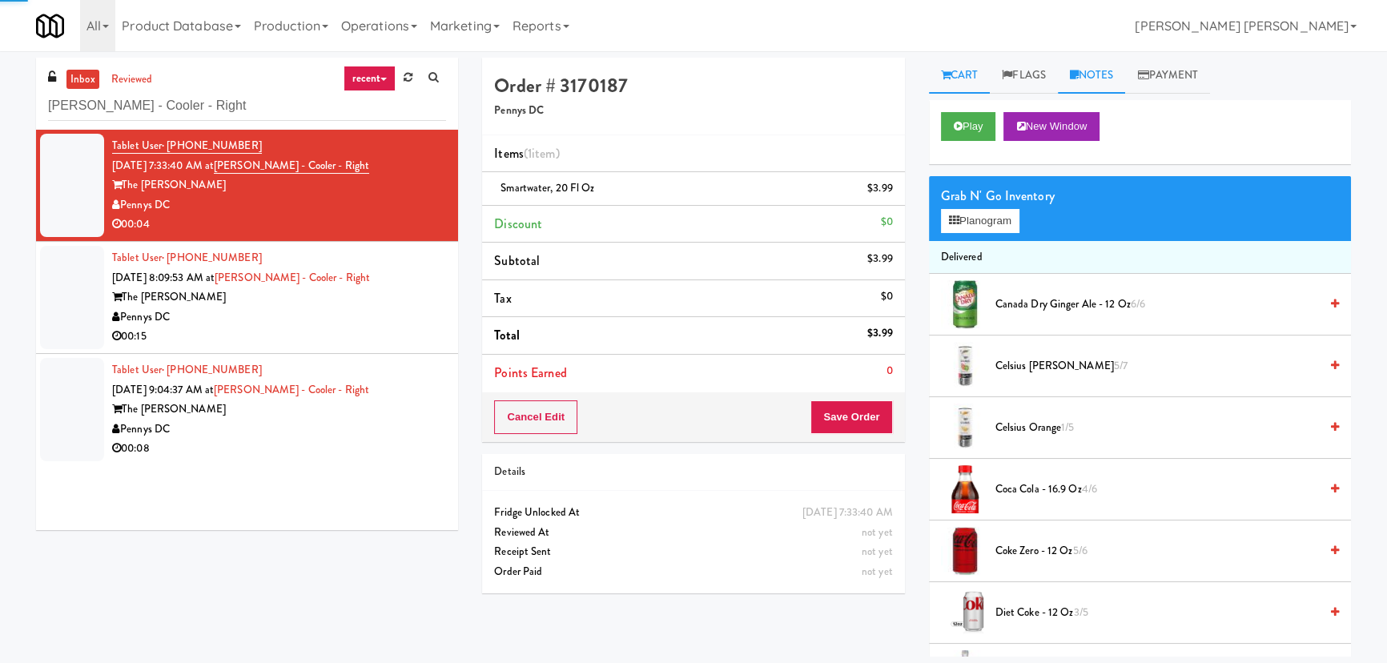
click at [1097, 74] on link "Notes" at bounding box center [1092, 76] width 68 height 36
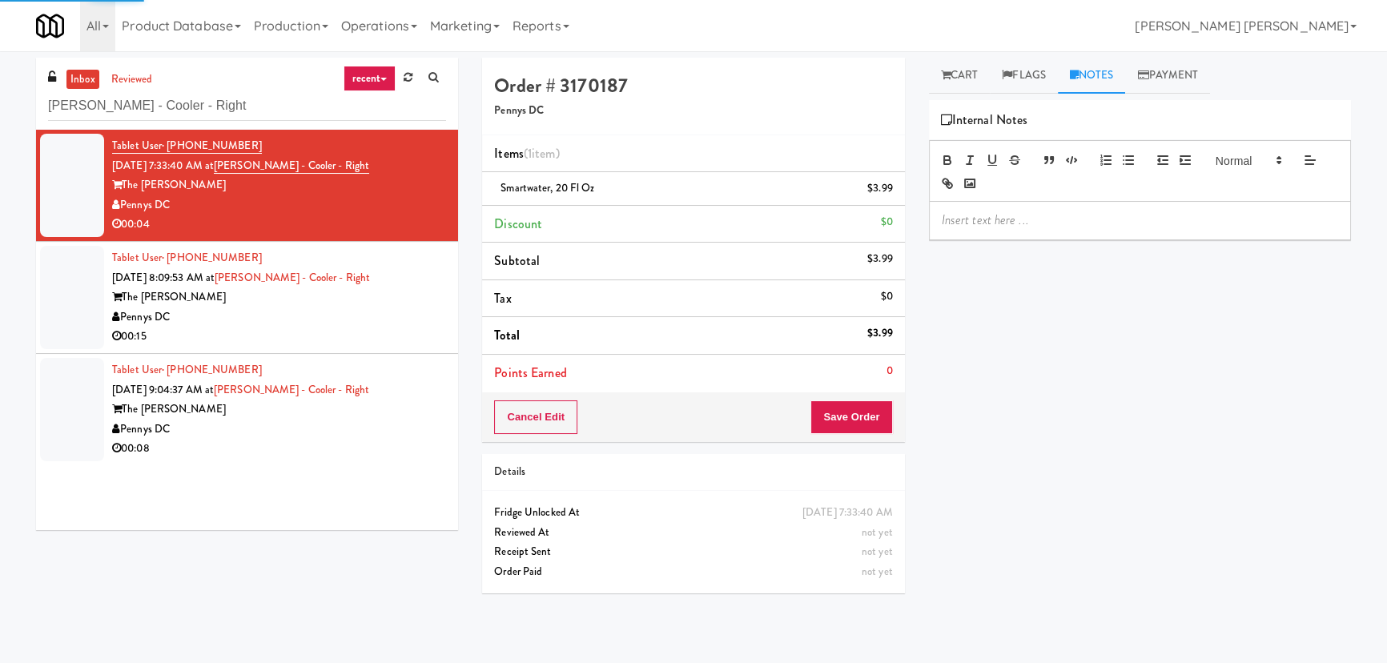
click at [975, 219] on p at bounding box center [1140, 220] width 396 height 18
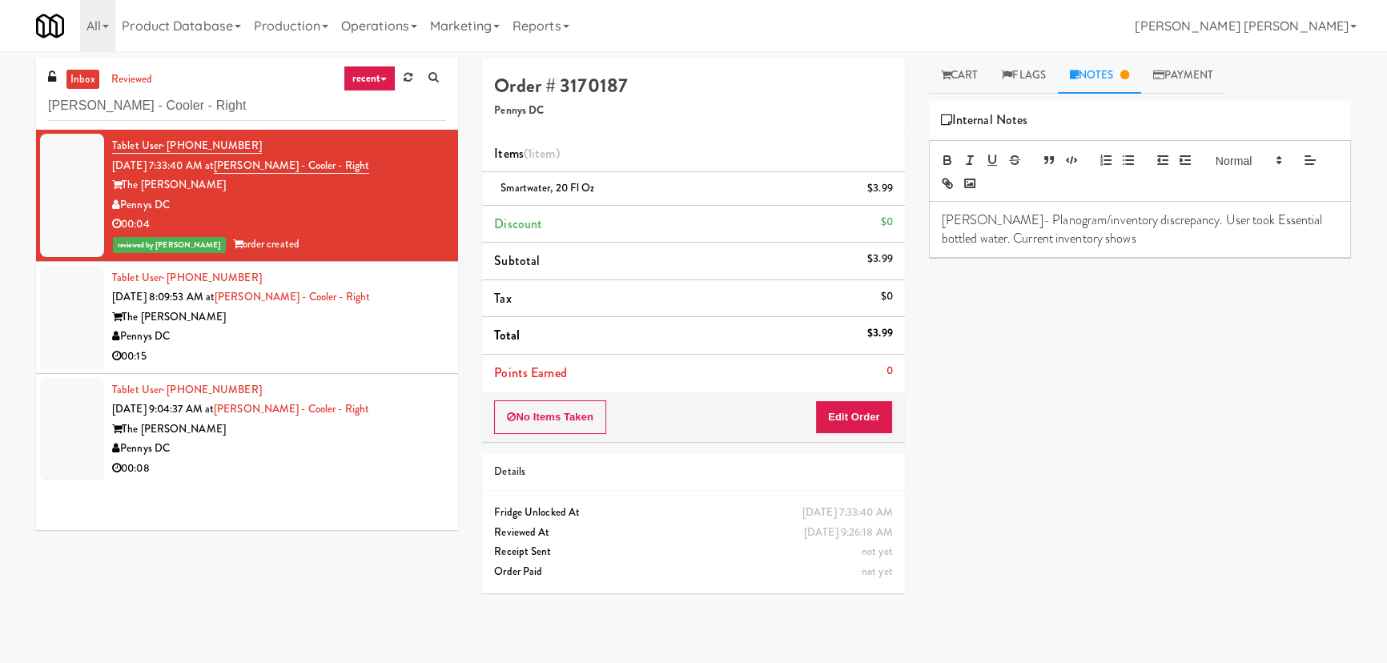
click at [564, 180] on span "smartwater, 20 fl oz" at bounding box center [547, 187] width 94 height 15
copy span "smartwater, 20 fl oz"
click at [1117, 240] on p "erick- Planogram/inventory discrepancy. User took Essential bottled water. Curr…" at bounding box center [1140, 229] width 396 height 36
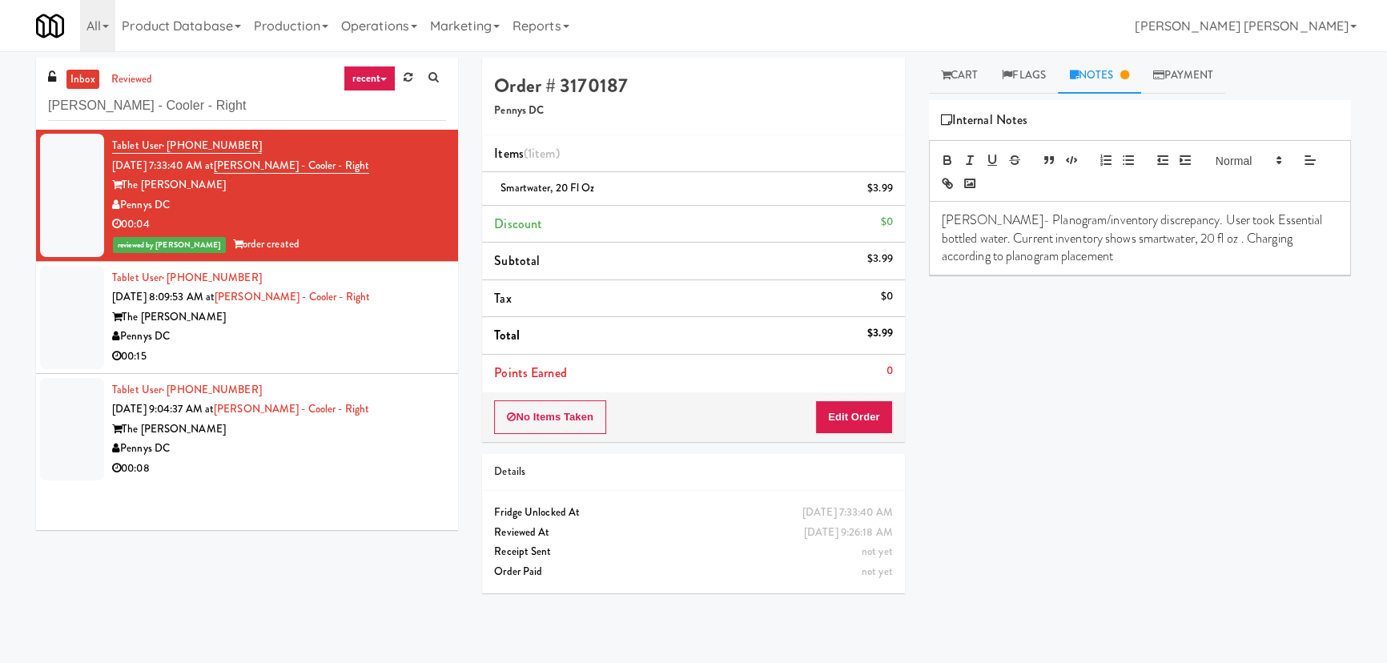
click at [378, 337] on div "Pennys DC" at bounding box center [279, 337] width 334 height 20
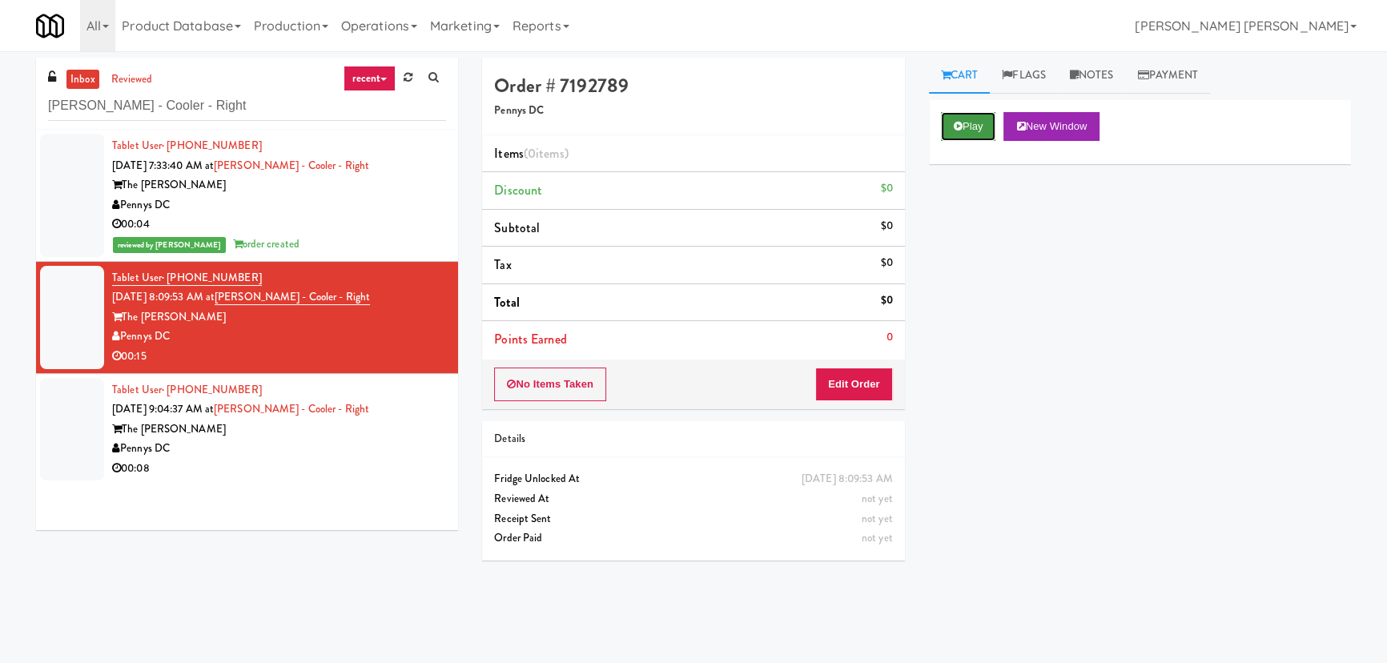
click at [966, 120] on button "Play" at bounding box center [968, 126] width 55 height 29
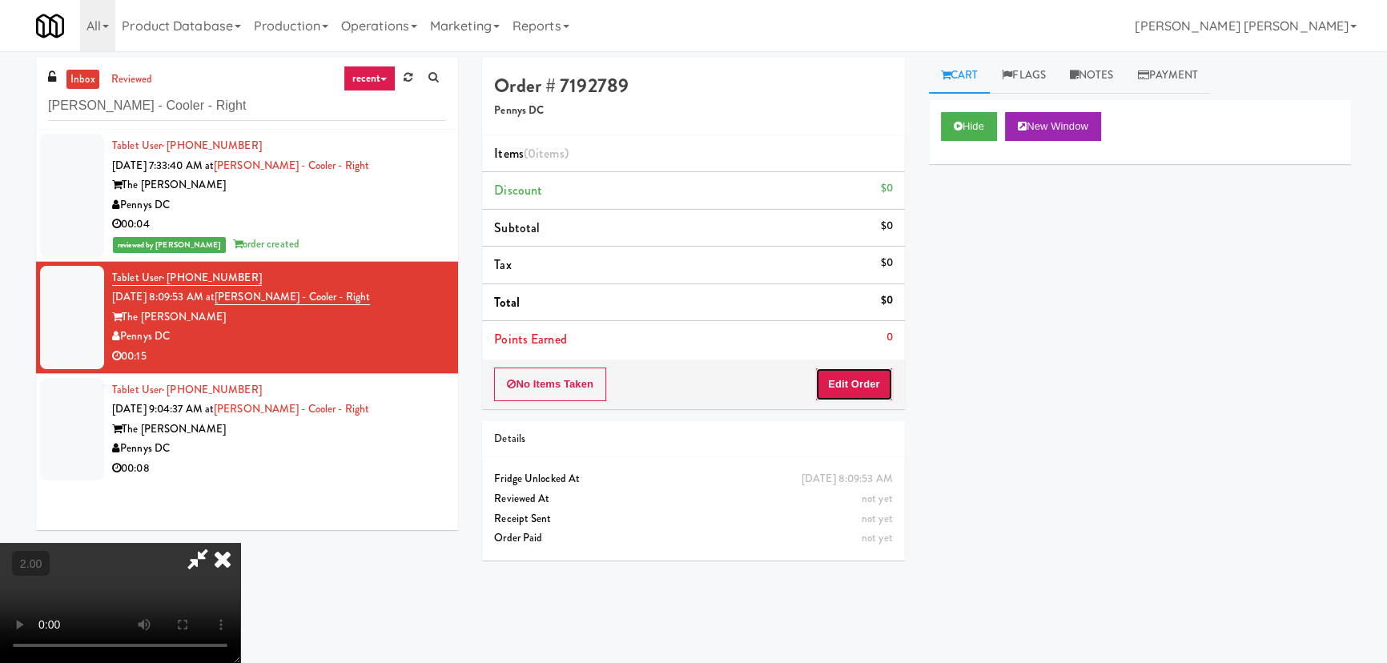
click at [880, 379] on button "Edit Order" at bounding box center [854, 384] width 78 height 34
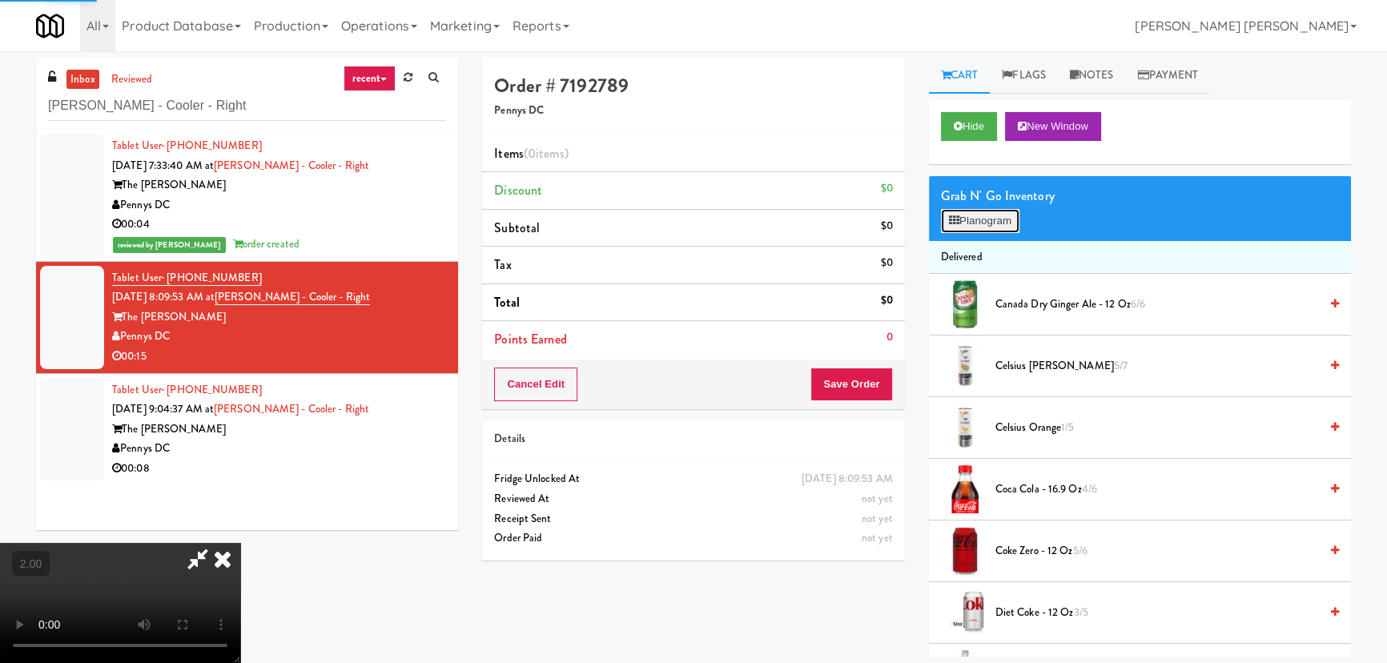
click at [977, 214] on button "Planogram" at bounding box center [980, 221] width 78 height 24
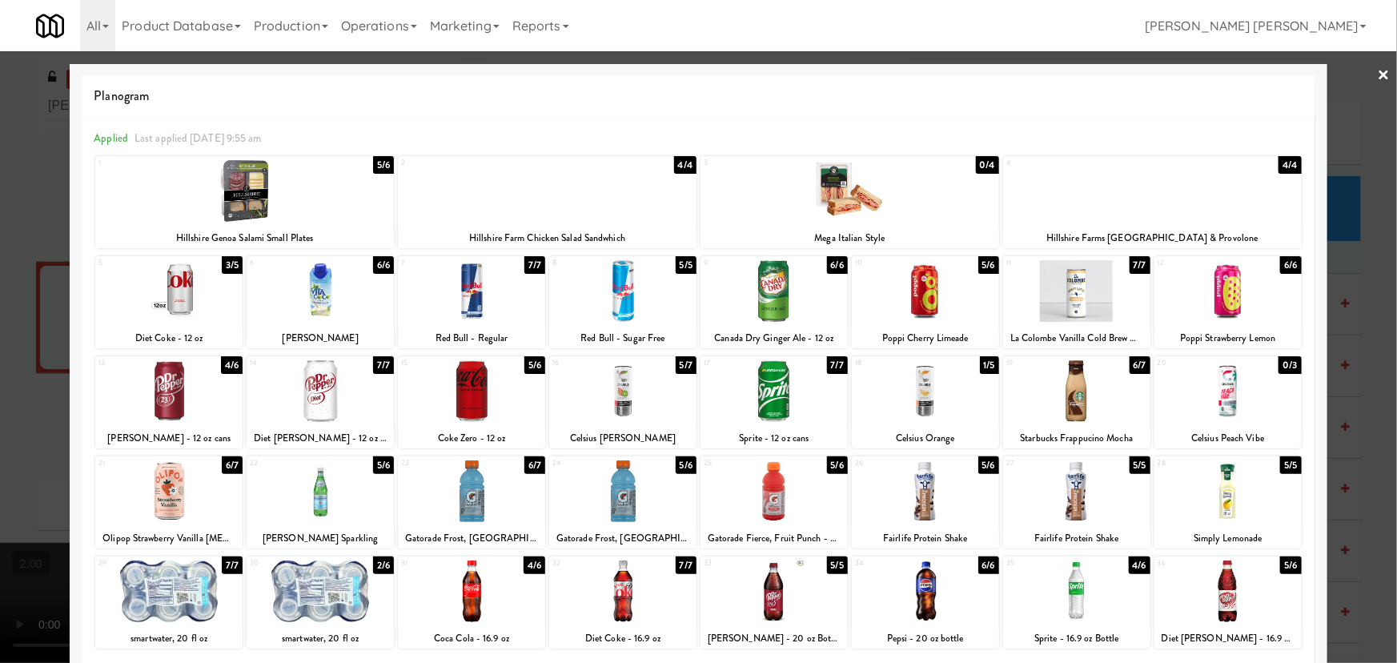
click at [1078, 299] on div at bounding box center [1076, 291] width 147 height 62
click at [1378, 70] on link "×" at bounding box center [1384, 76] width 13 height 50
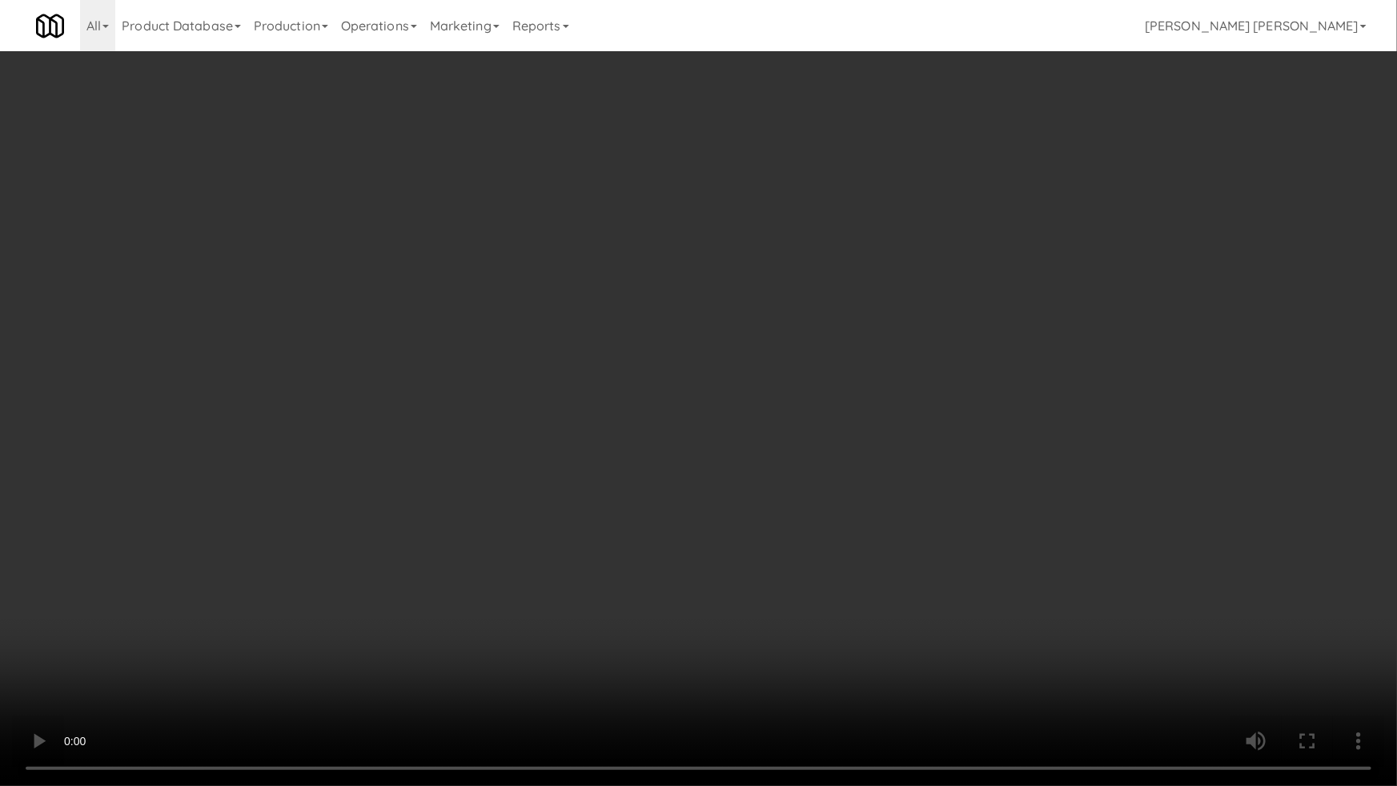
drag, startPoint x: 1041, startPoint y: 572, endPoint x: 1261, endPoint y: 606, distance: 222.8
click at [1043, 573] on video at bounding box center [698, 393] width 1397 height 786
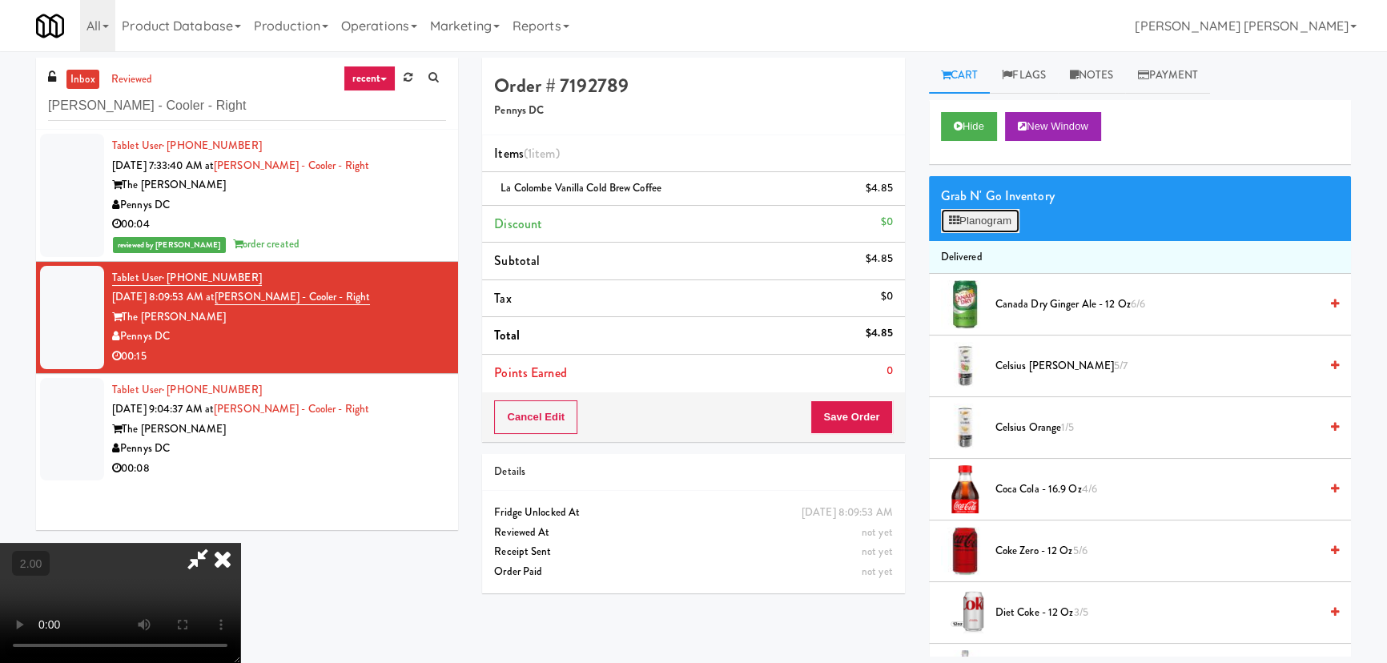
click at [977, 218] on button "Planogram" at bounding box center [980, 221] width 78 height 24
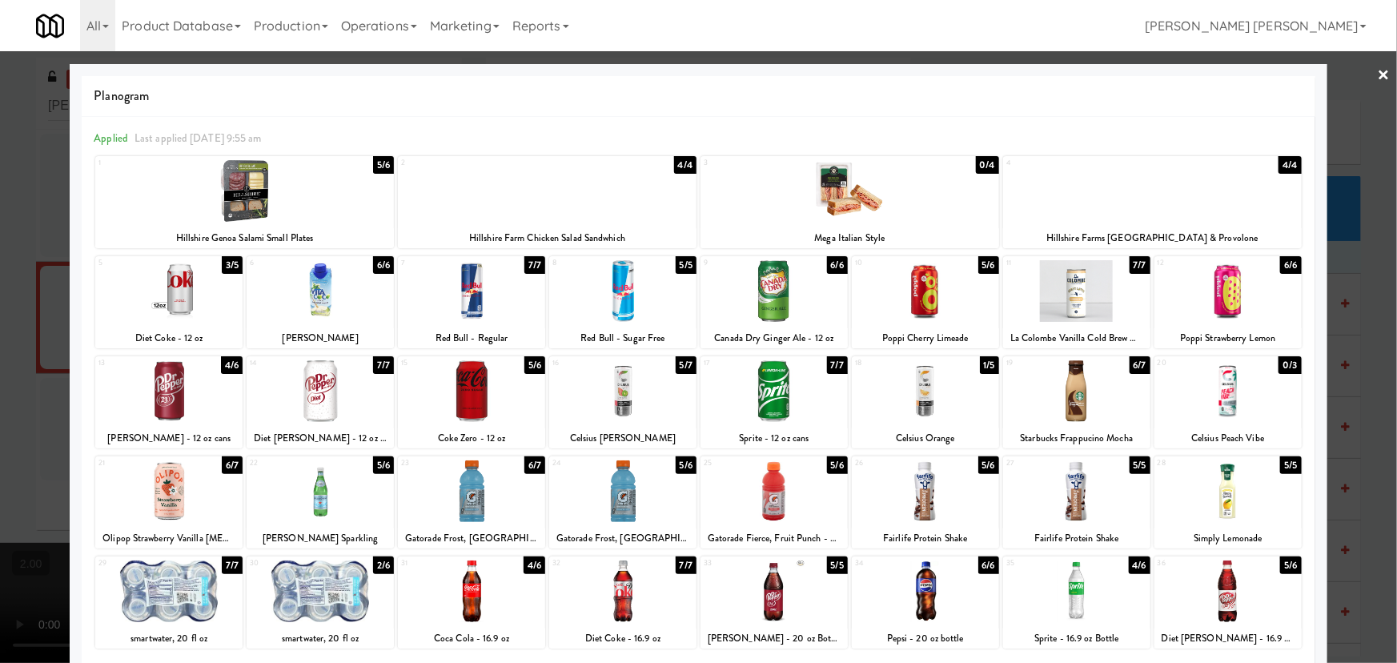
click at [163, 512] on div at bounding box center [168, 491] width 147 height 62
drag, startPoint x: 923, startPoint y: 504, endPoint x: 1331, endPoint y: 331, distance: 443.7
click at [923, 505] on div at bounding box center [925, 491] width 147 height 62
click at [1378, 70] on link "×" at bounding box center [1384, 76] width 13 height 50
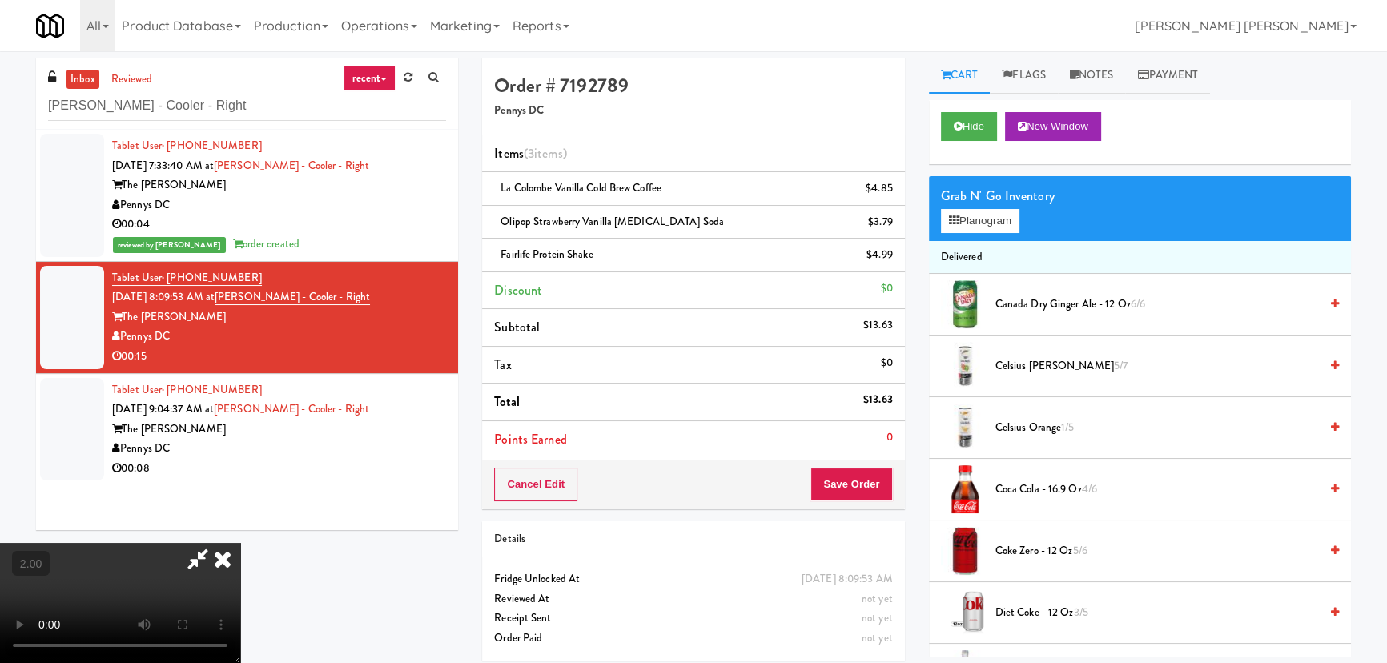
click at [240, 543] on icon at bounding box center [222, 559] width 35 height 32
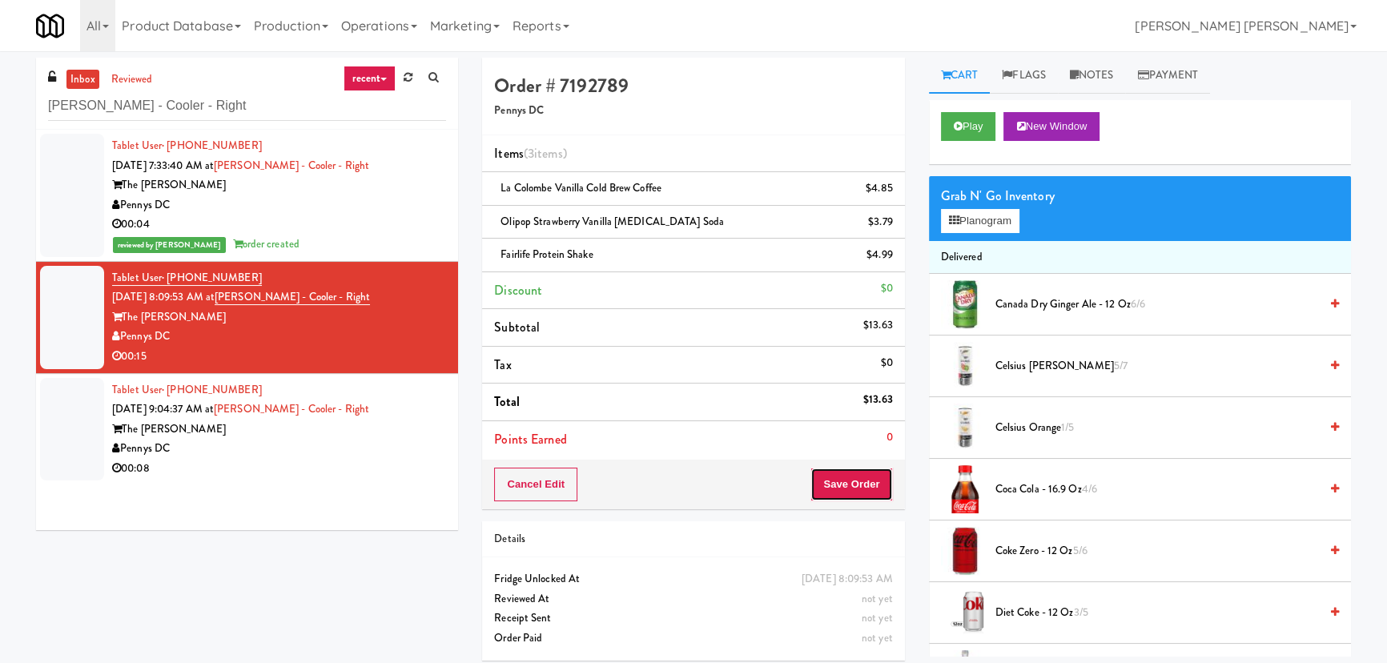
click at [835, 488] on button "Save Order" at bounding box center [851, 485] width 82 height 34
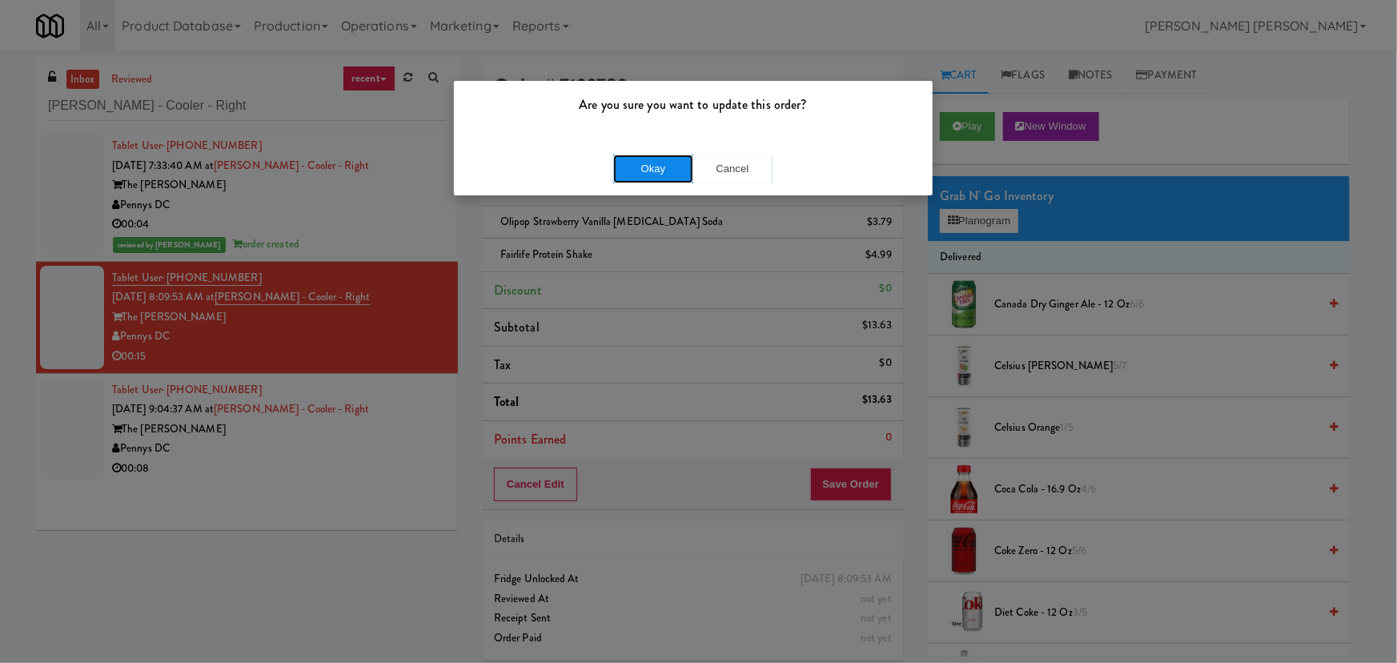
click at [640, 170] on button "Okay" at bounding box center [653, 169] width 80 height 29
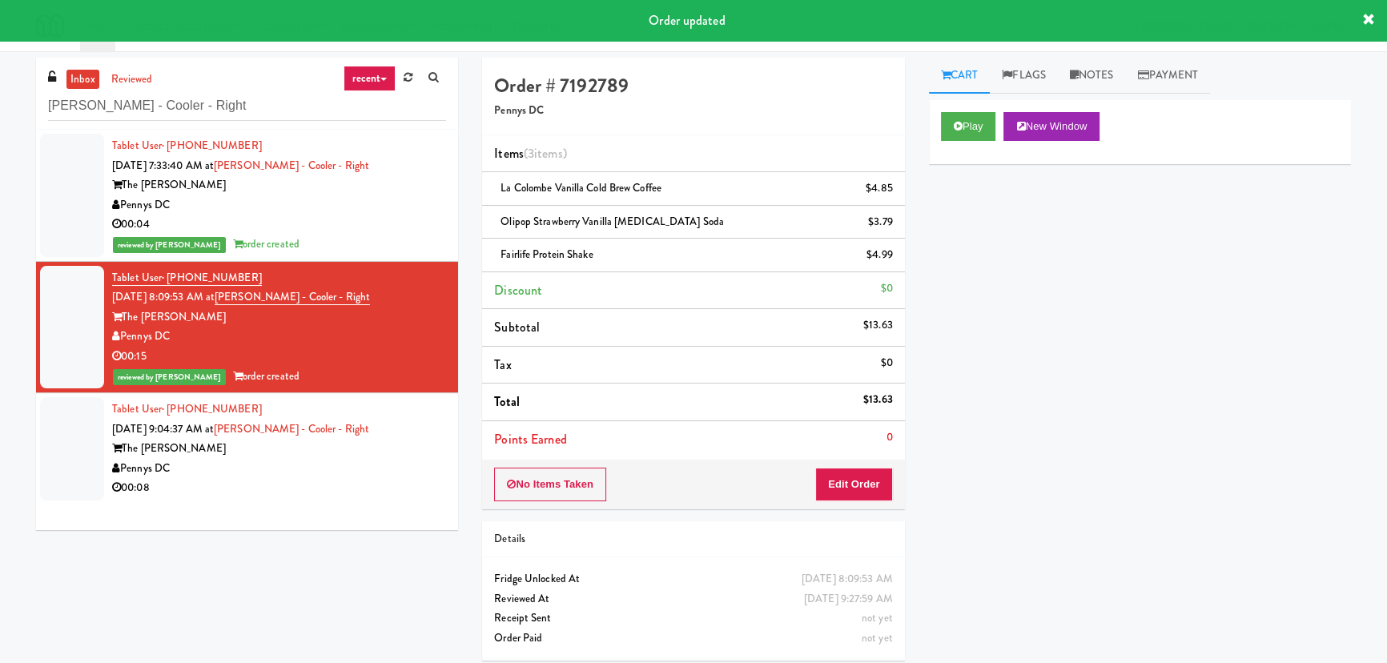
click at [359, 454] on div "The Hale" at bounding box center [279, 449] width 334 height 20
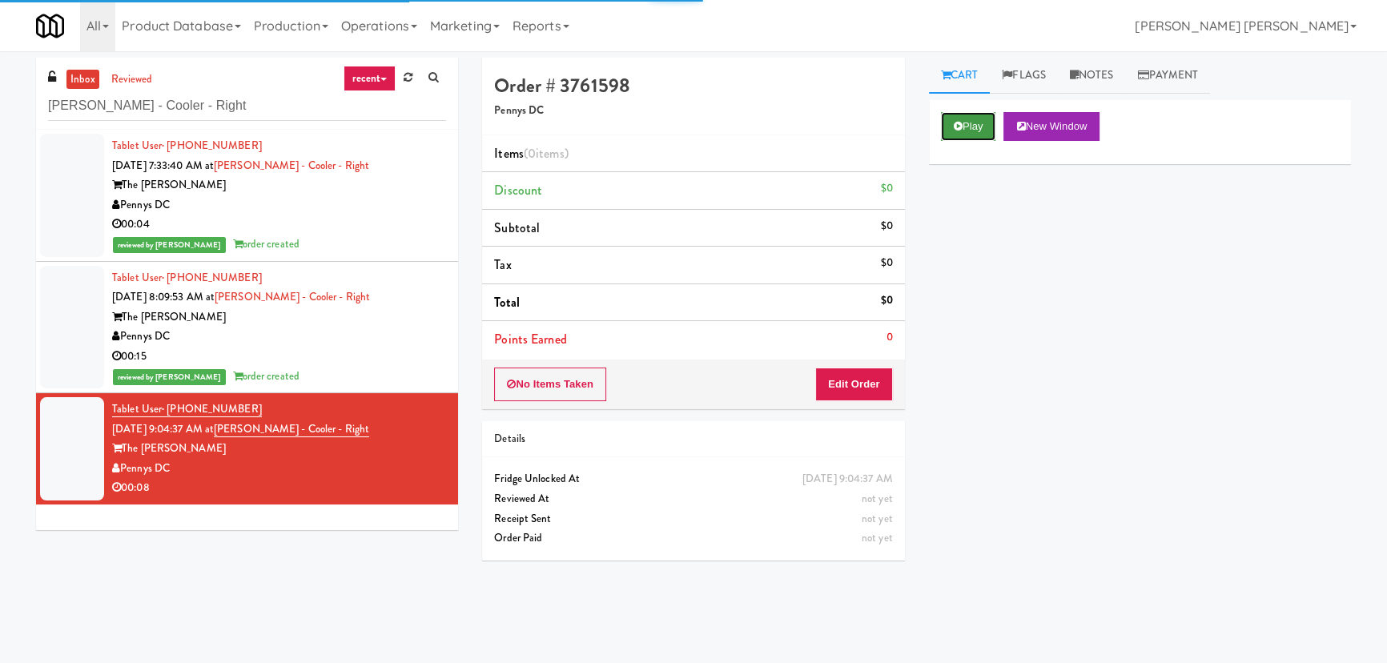
click at [978, 124] on button "Play" at bounding box center [968, 126] width 55 height 29
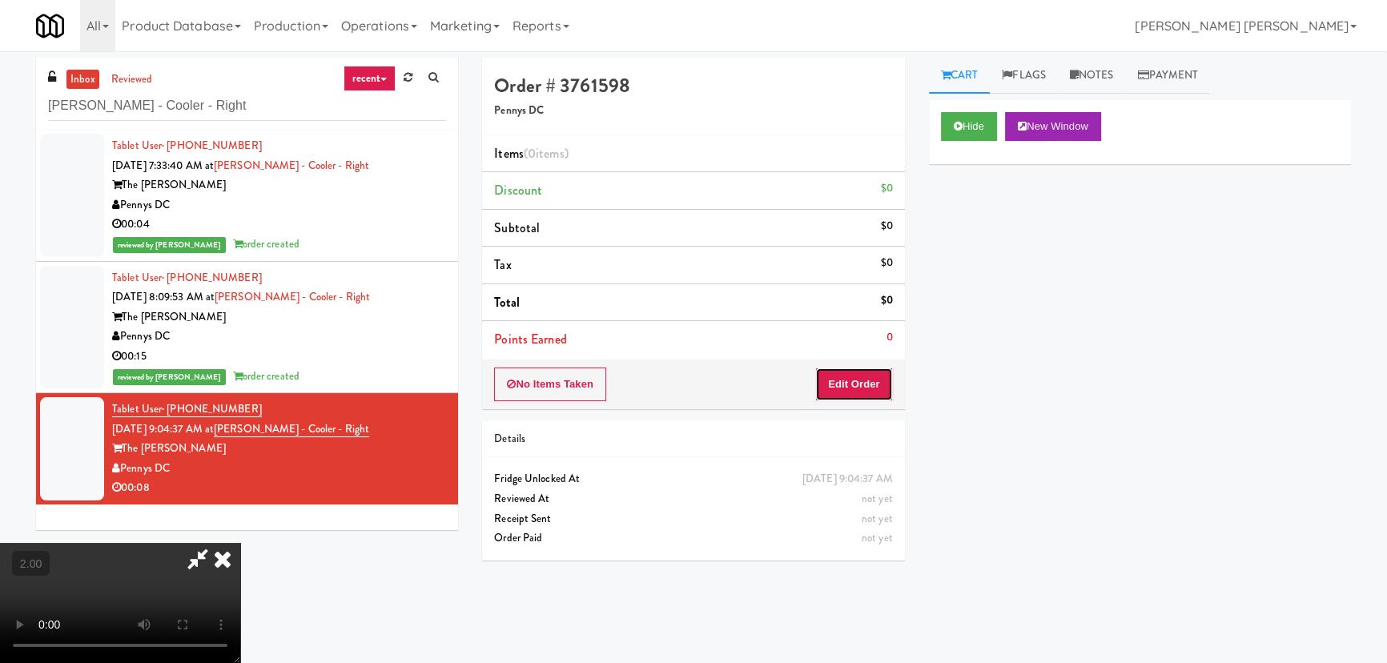
click at [878, 389] on button "Edit Order" at bounding box center [854, 384] width 78 height 34
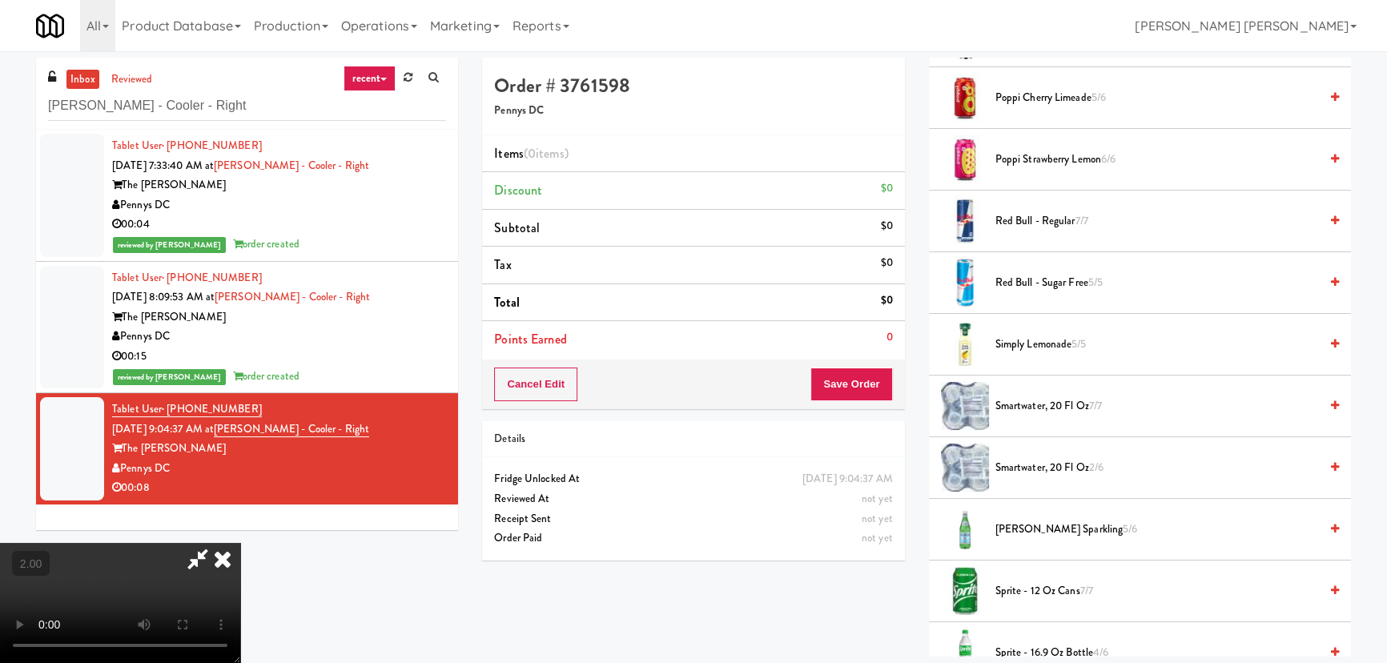
scroll to position [1746, 0]
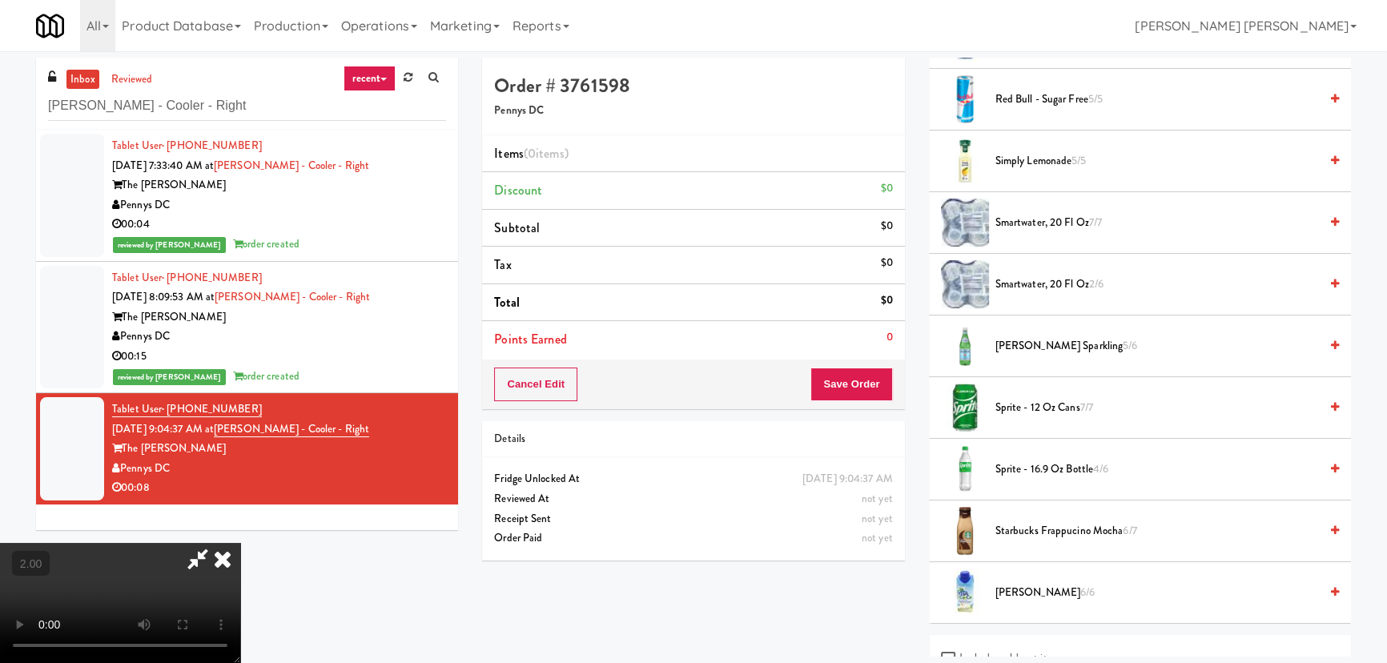
click at [1027, 275] on span "smartwater, 20 fl oz 2/6" at bounding box center [1156, 285] width 323 height 20
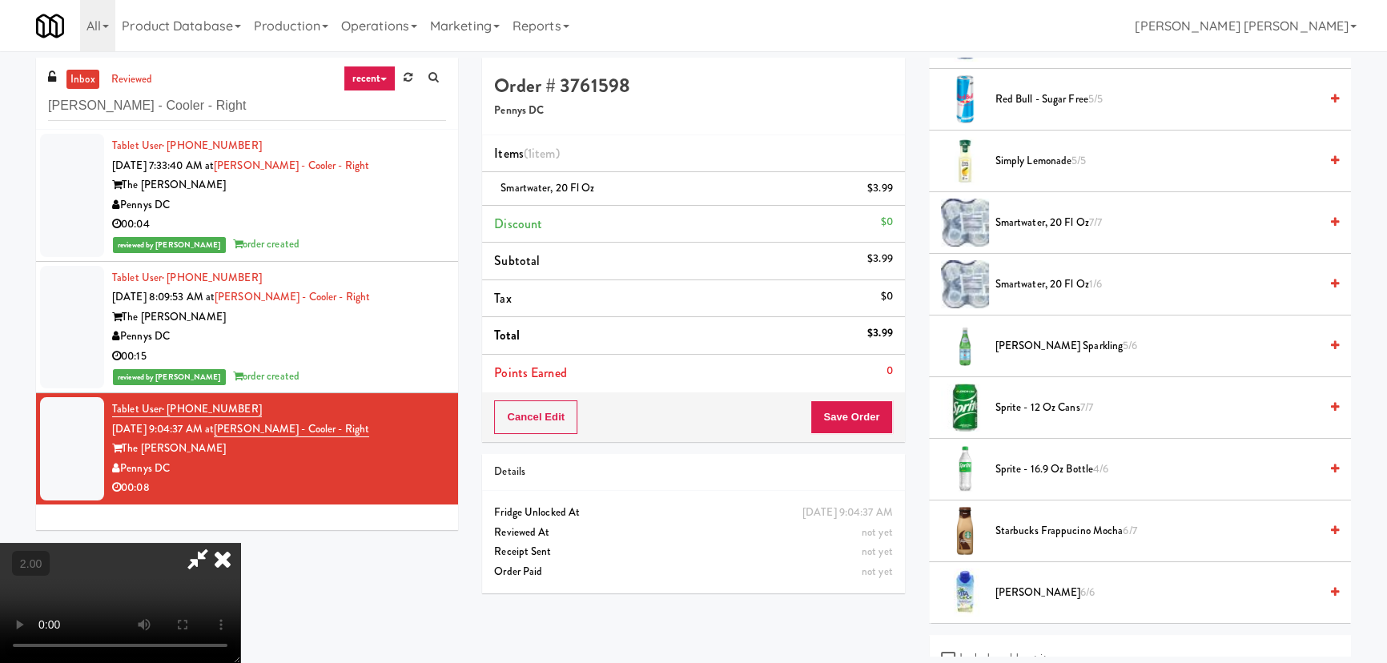
click at [1028, 464] on span "Sprite - 16.9 oz Bottle 4/6" at bounding box center [1156, 470] width 323 height 20
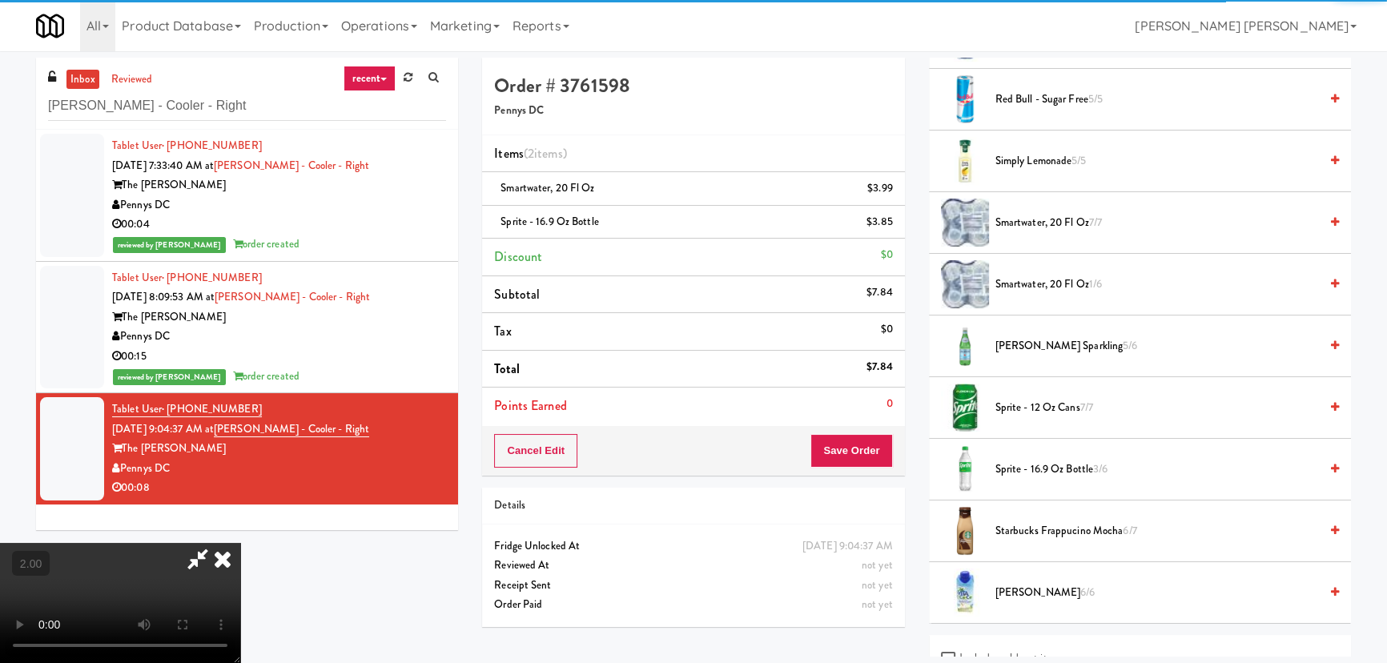
click at [240, 543] on icon at bounding box center [222, 559] width 35 height 32
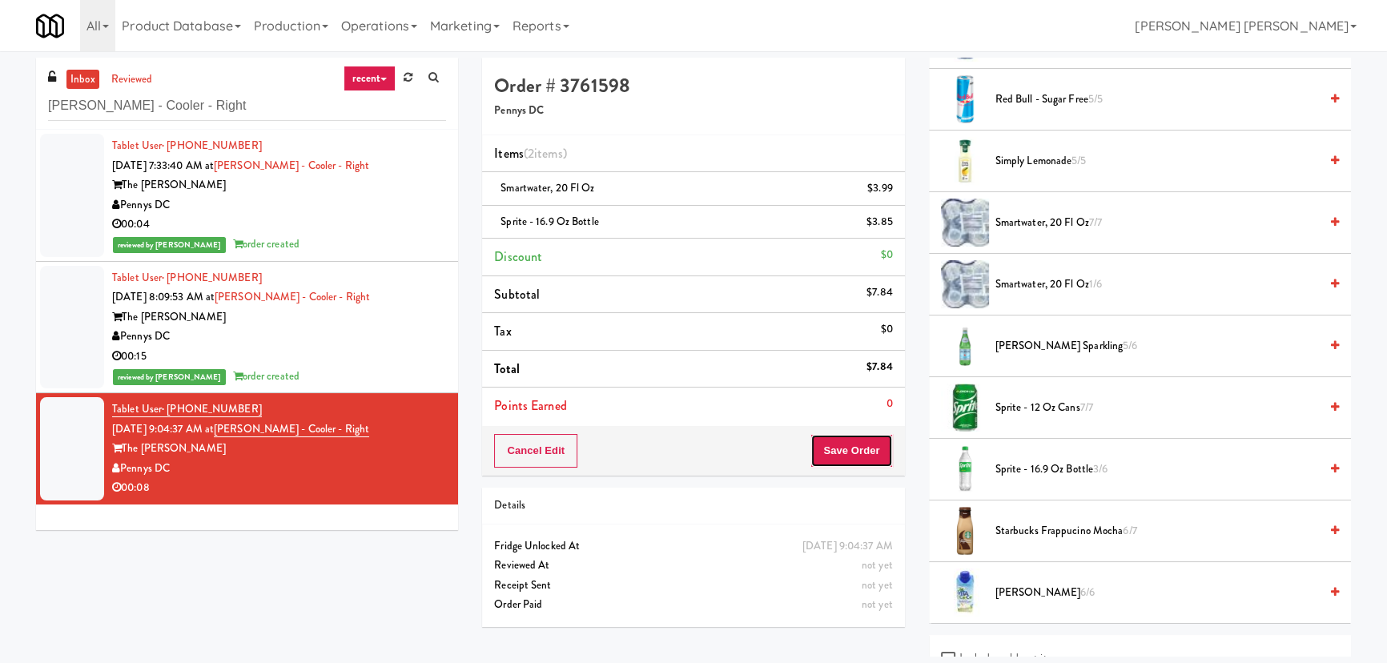
click at [865, 461] on button "Save Order" at bounding box center [851, 451] width 82 height 34
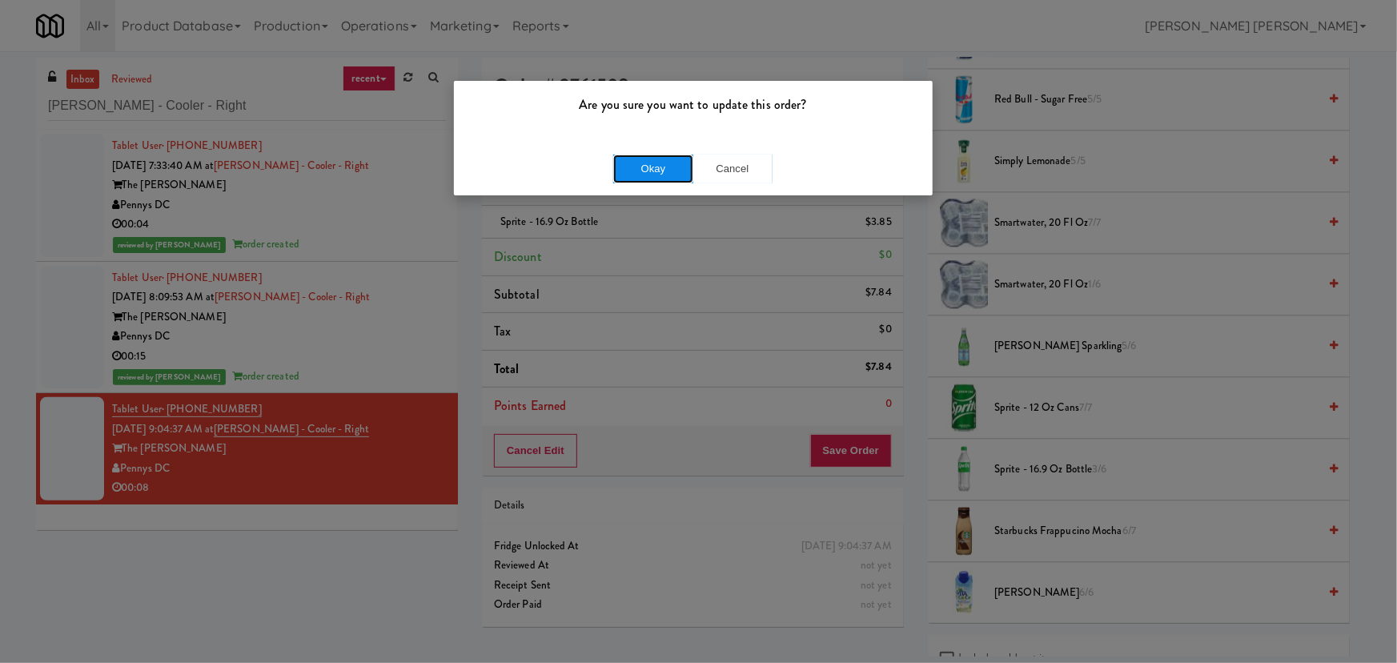
click at [631, 176] on button "Okay" at bounding box center [653, 169] width 80 height 29
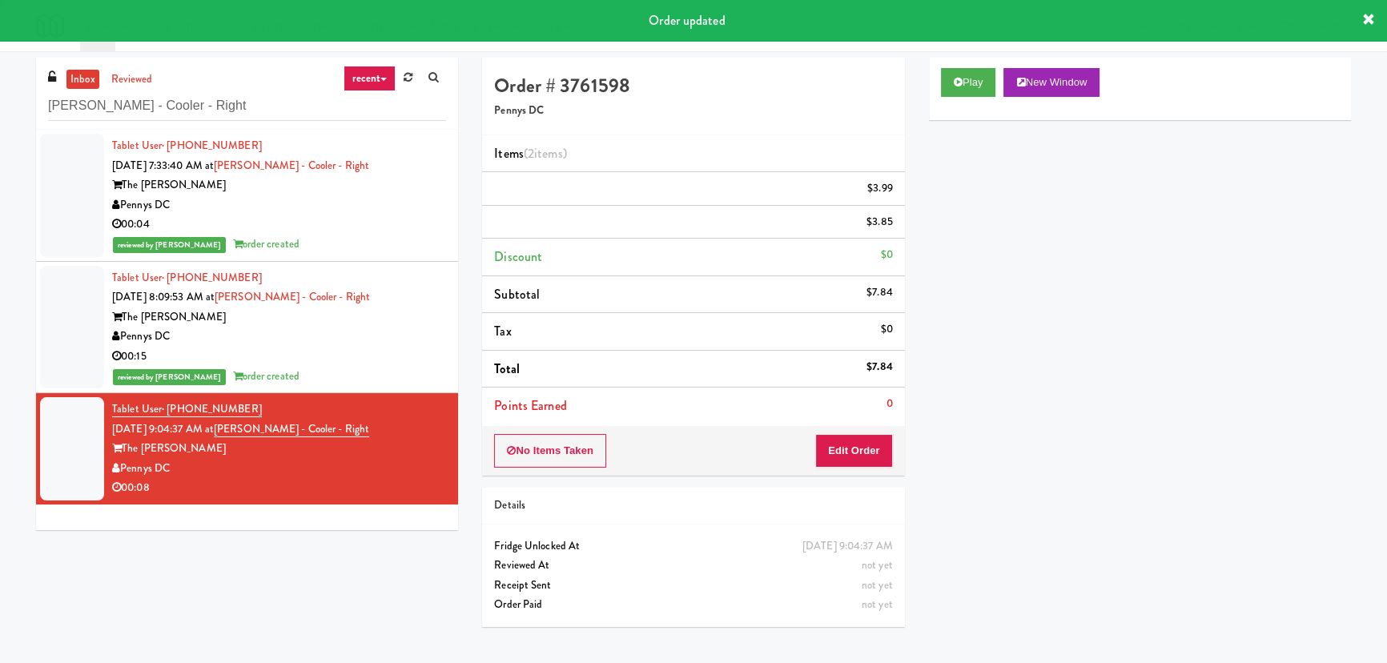
scroll to position [43, 0]
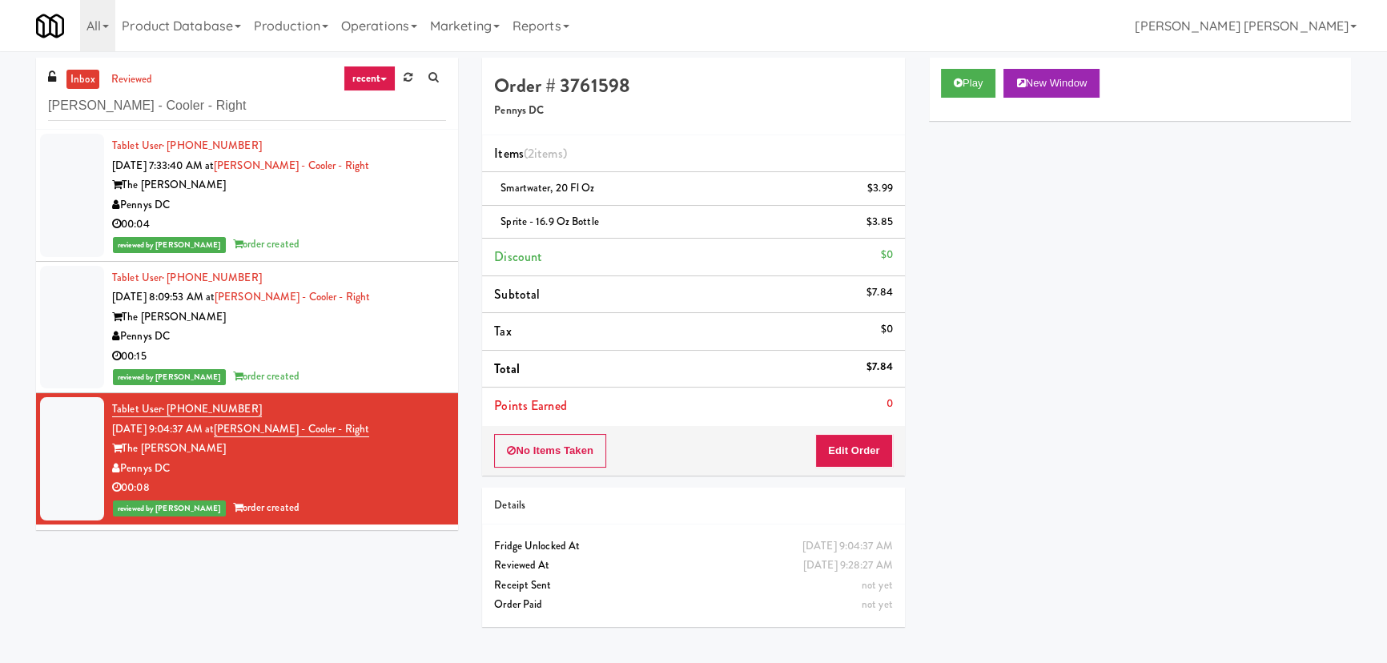
click at [330, 241] on div "reviewed by Frederick G order created" at bounding box center [279, 245] width 334 height 20
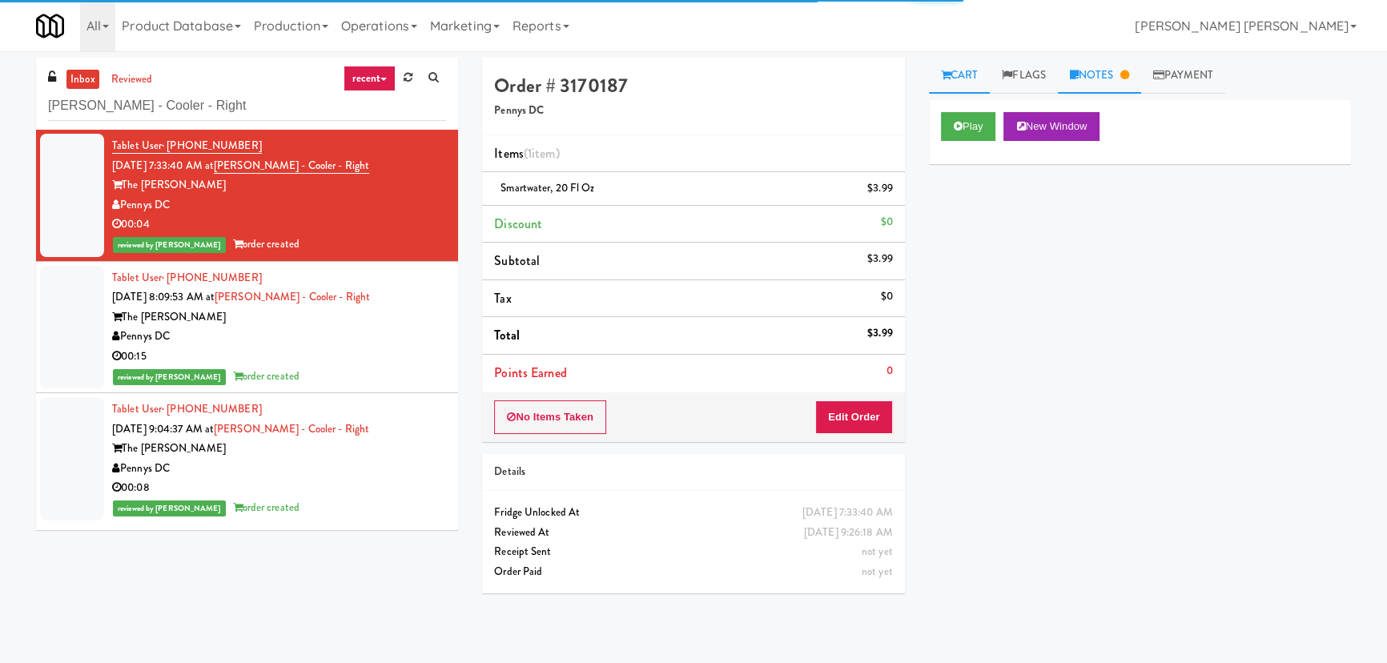
click at [1103, 78] on link "Notes" at bounding box center [1099, 76] width 83 height 36
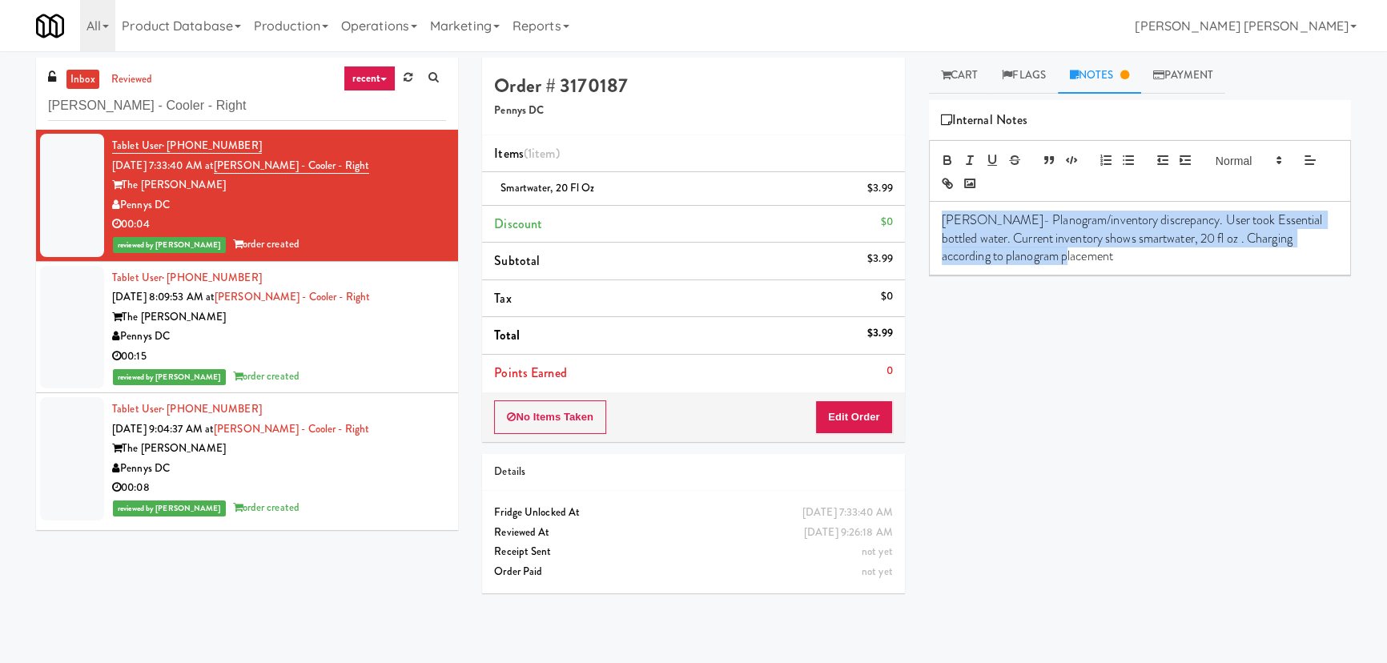
drag, startPoint x: 1058, startPoint y: 260, endPoint x: 918, endPoint y: 214, distance: 146.8
click at [918, 214] on div "Cart Flags Notes Payment Play New Window Primary Flag Clear Flag if unable to d…" at bounding box center [1140, 357] width 446 height 599
copy p "Erick- Planogram/inventory discrepancy. User took Essential bottled water. Curr…"
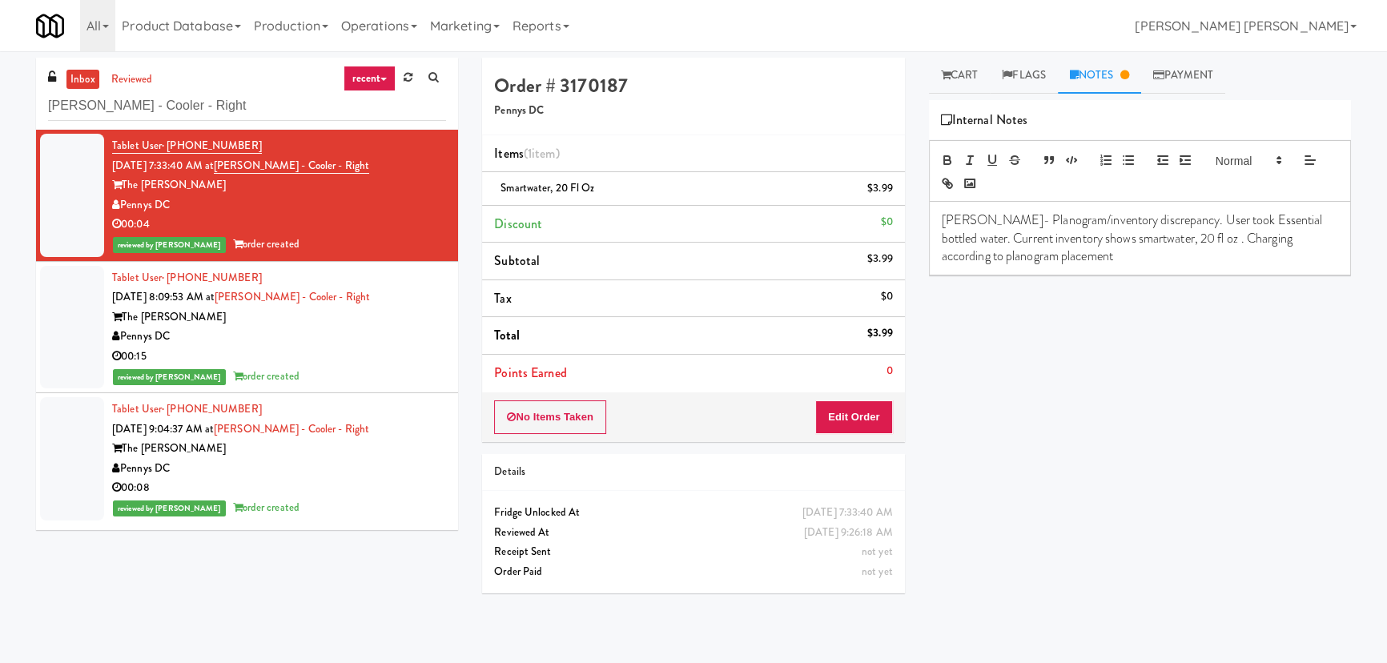
click at [388, 453] on div "The Hale" at bounding box center [279, 449] width 334 height 20
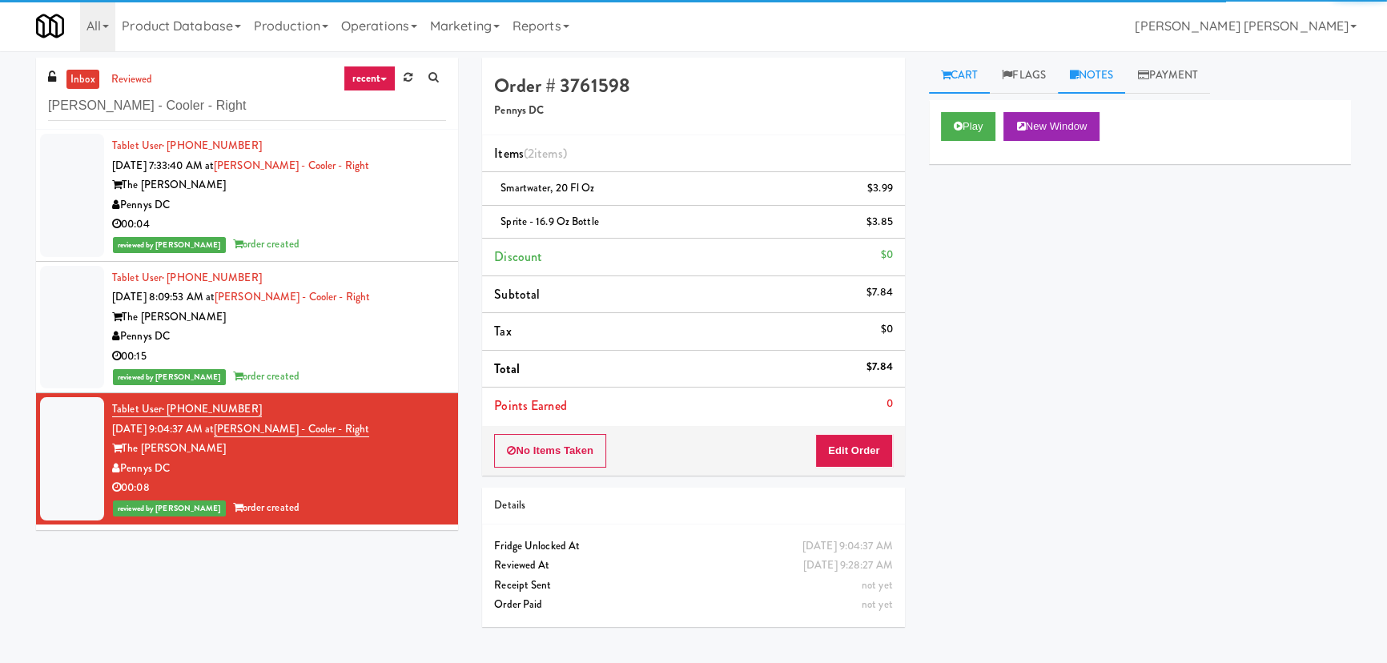
click at [1116, 72] on link "Notes" at bounding box center [1092, 76] width 68 height 36
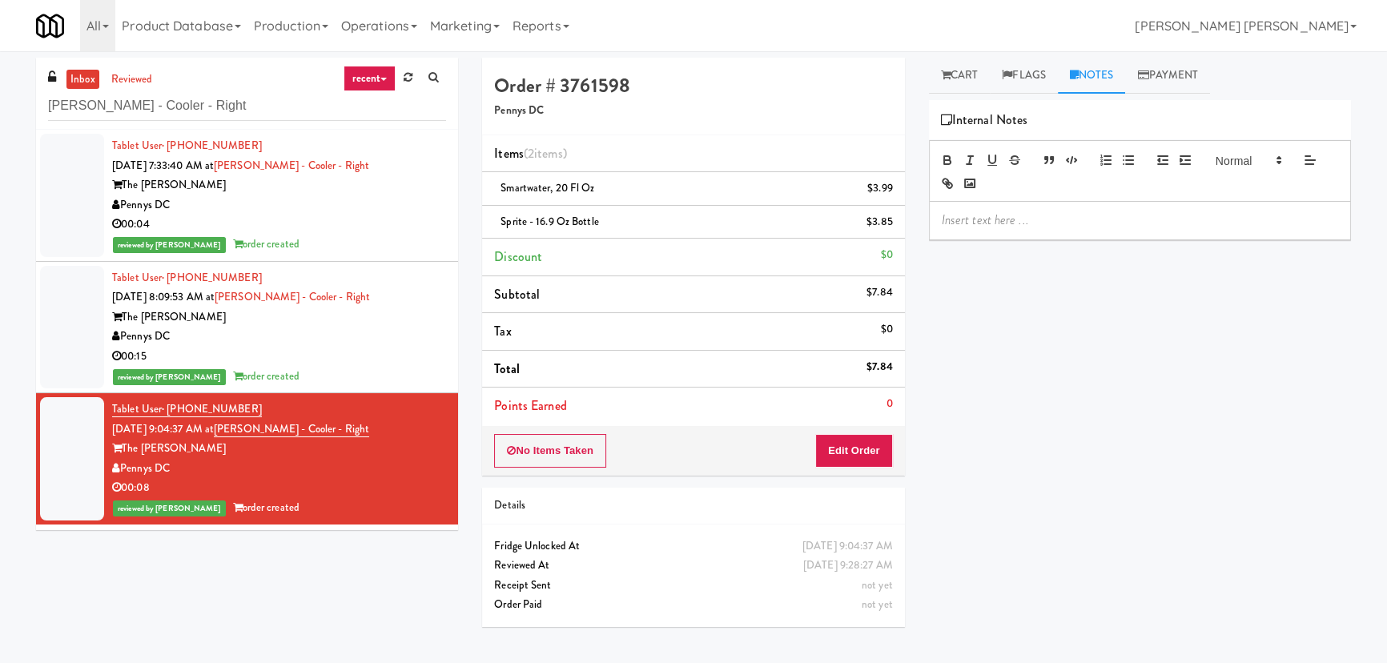
click at [1009, 214] on p at bounding box center [1140, 220] width 396 height 18
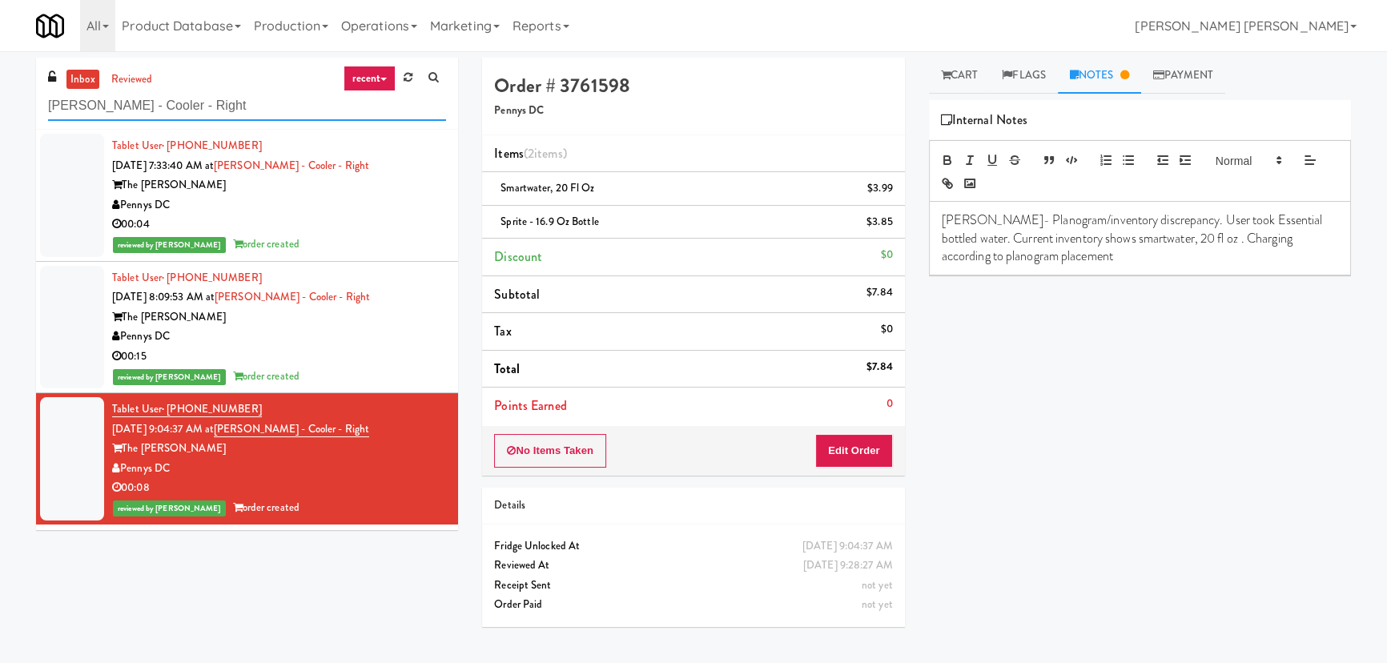
drag, startPoint x: 145, startPoint y: 106, endPoint x: 52, endPoint y: 105, distance: 92.9
click at [52, 105] on input "Hale - Cooler - Right" at bounding box center [247, 106] width 398 height 30
paste input "eLofts - Fridge"
type input "eLofts - Fridge"
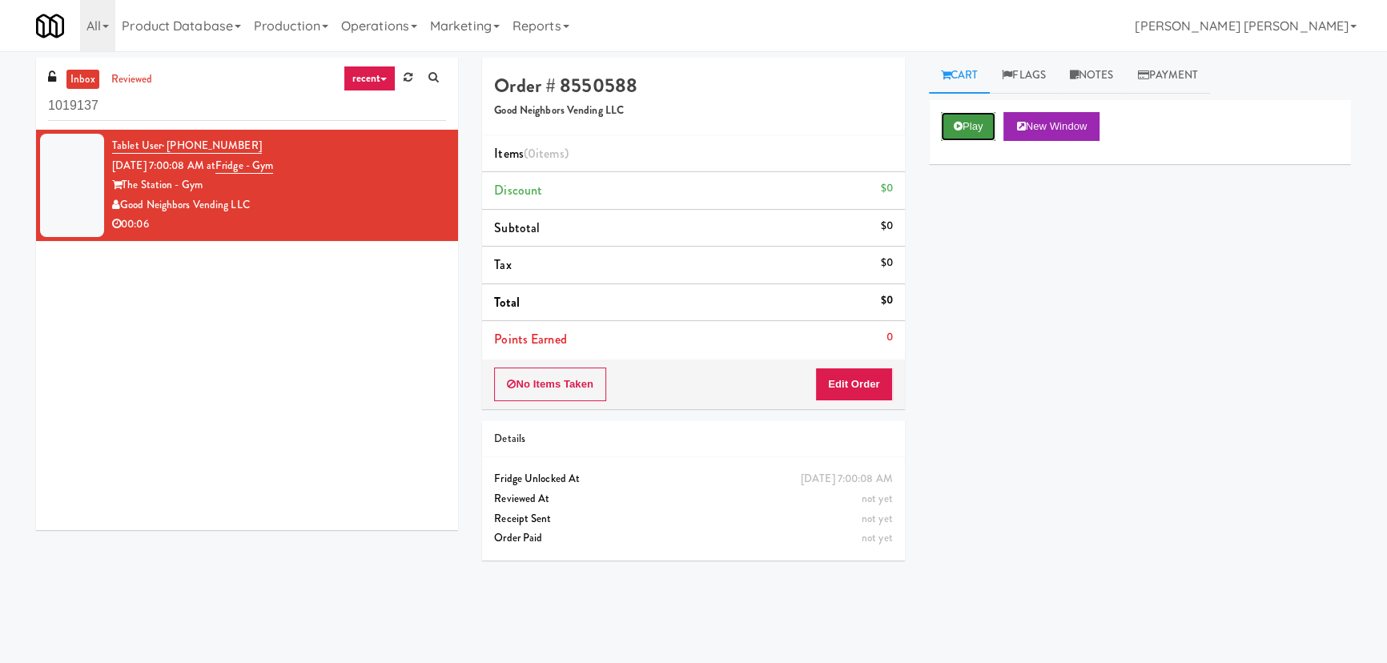
click at [970, 122] on button "Play" at bounding box center [968, 126] width 55 height 29
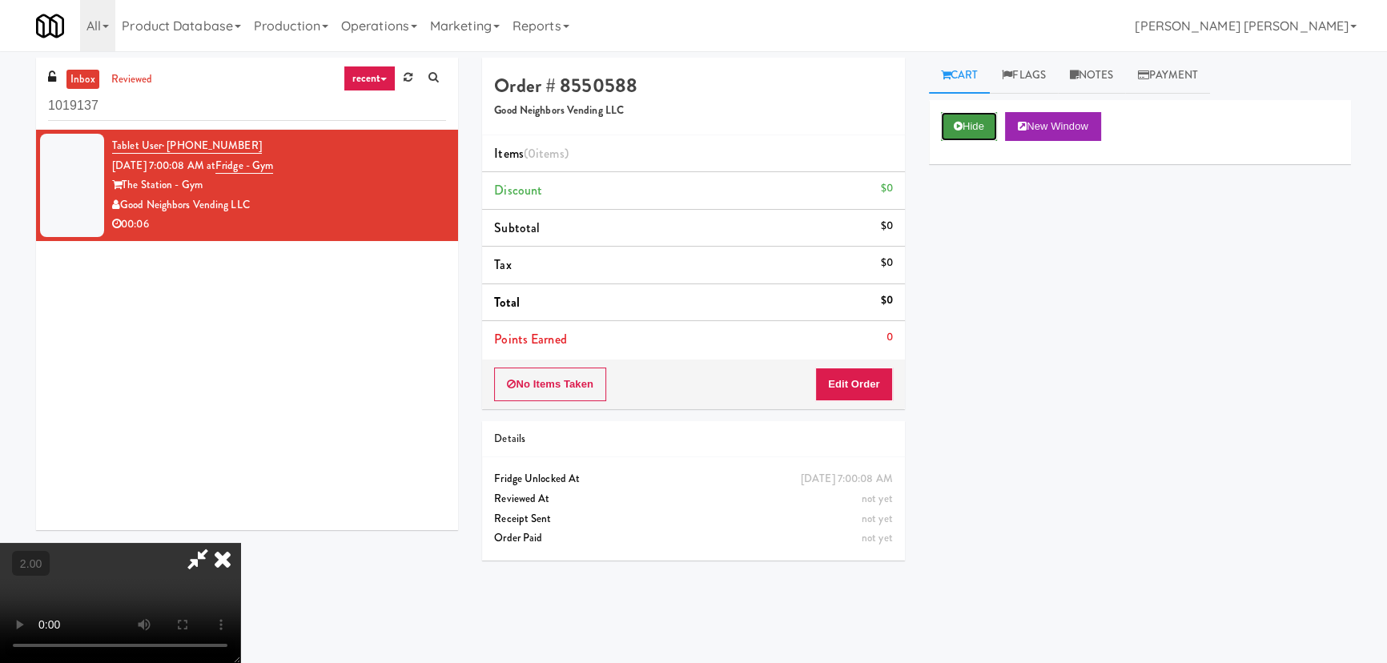
click at [955, 131] on button "Hide" at bounding box center [969, 126] width 56 height 29
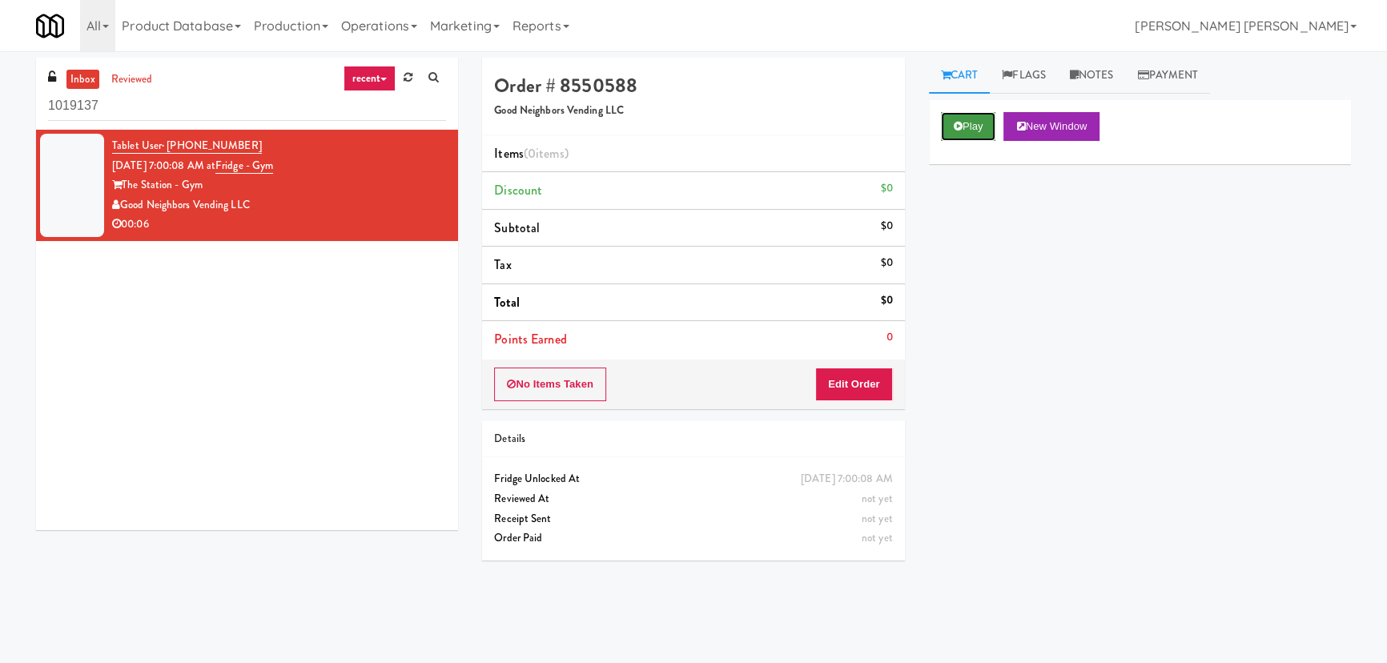
click at [955, 131] on button "Play" at bounding box center [968, 126] width 55 height 29
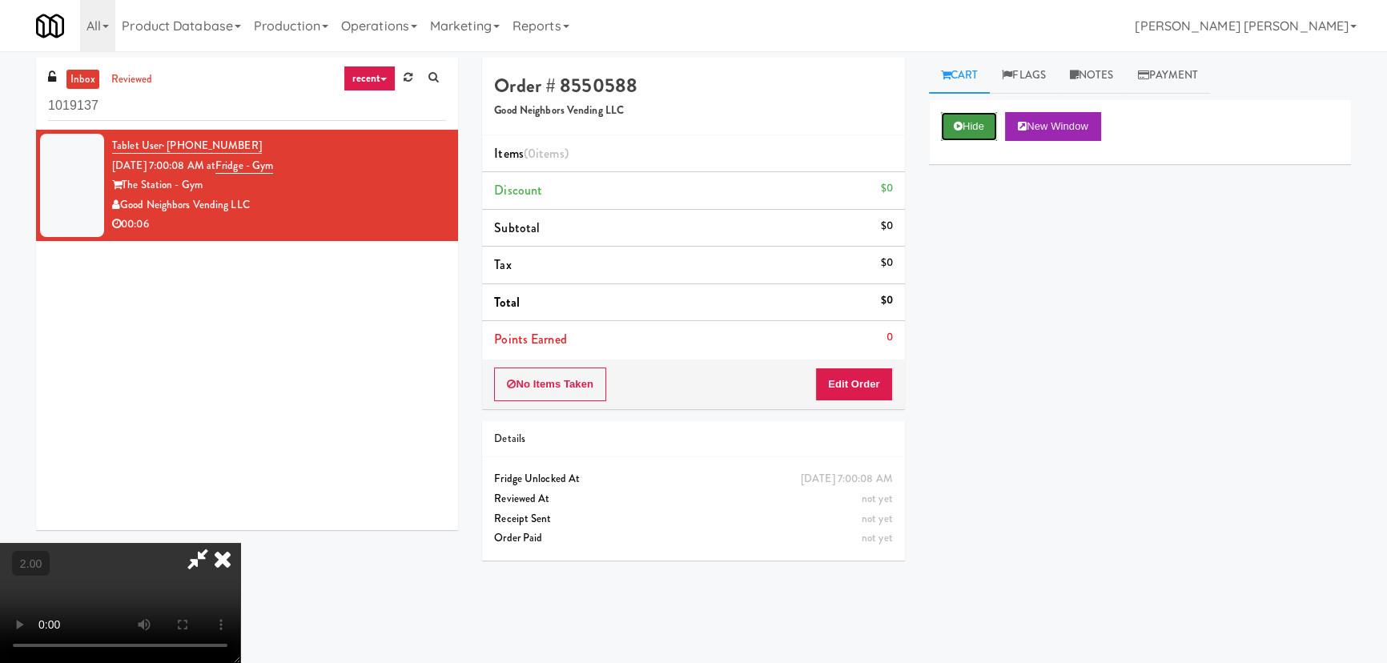
click at [972, 135] on button "Hide" at bounding box center [969, 126] width 56 height 29
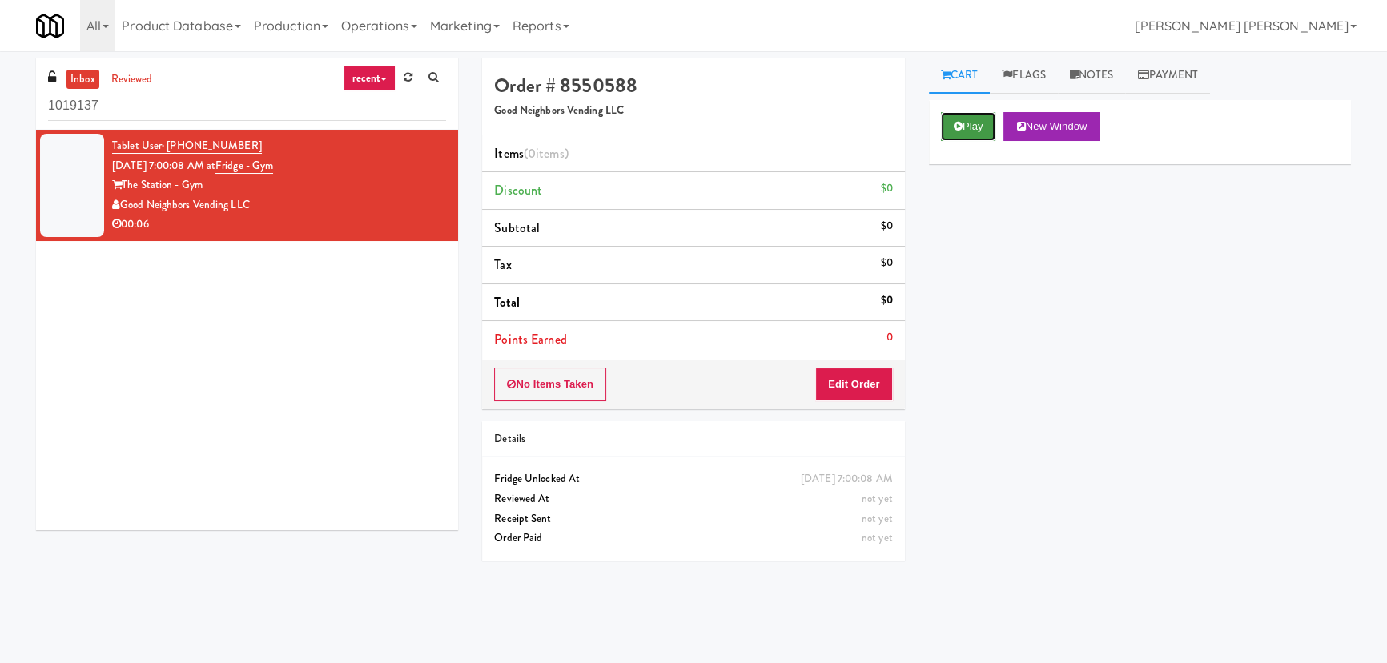
click at [971, 135] on button "Play" at bounding box center [968, 126] width 55 height 29
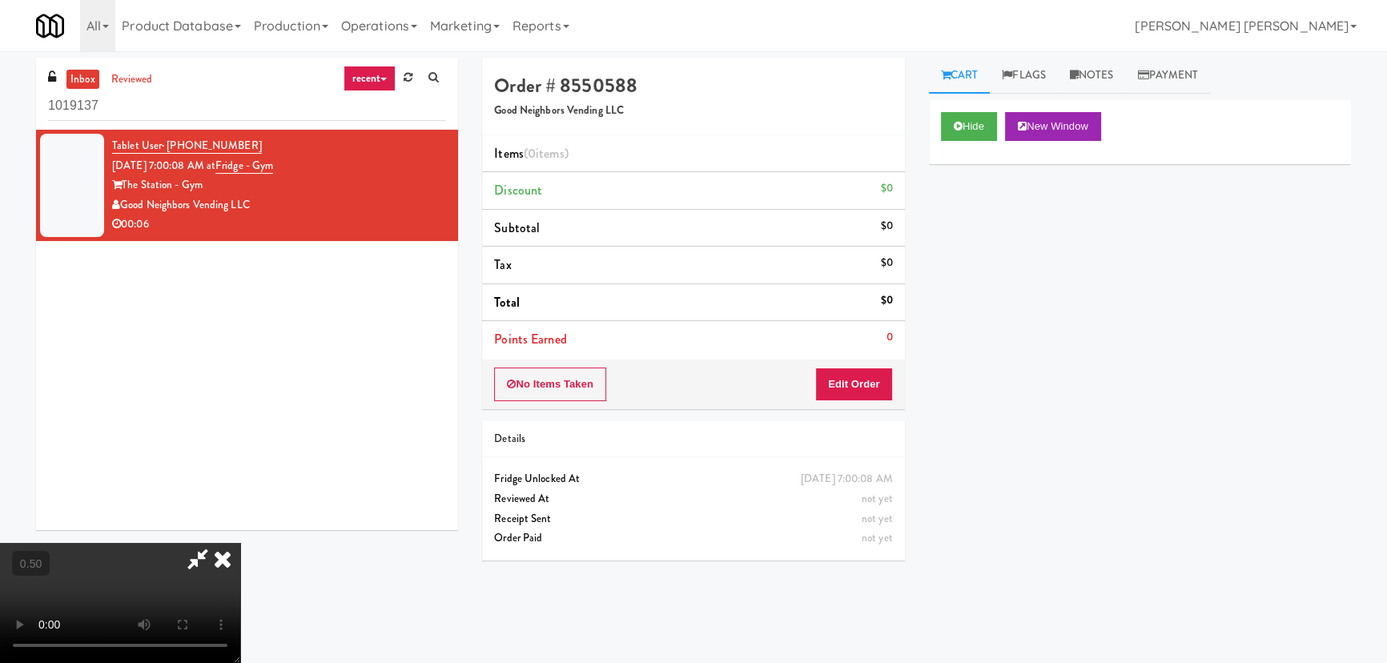
click at [240, 543] on icon at bounding box center [222, 559] width 35 height 32
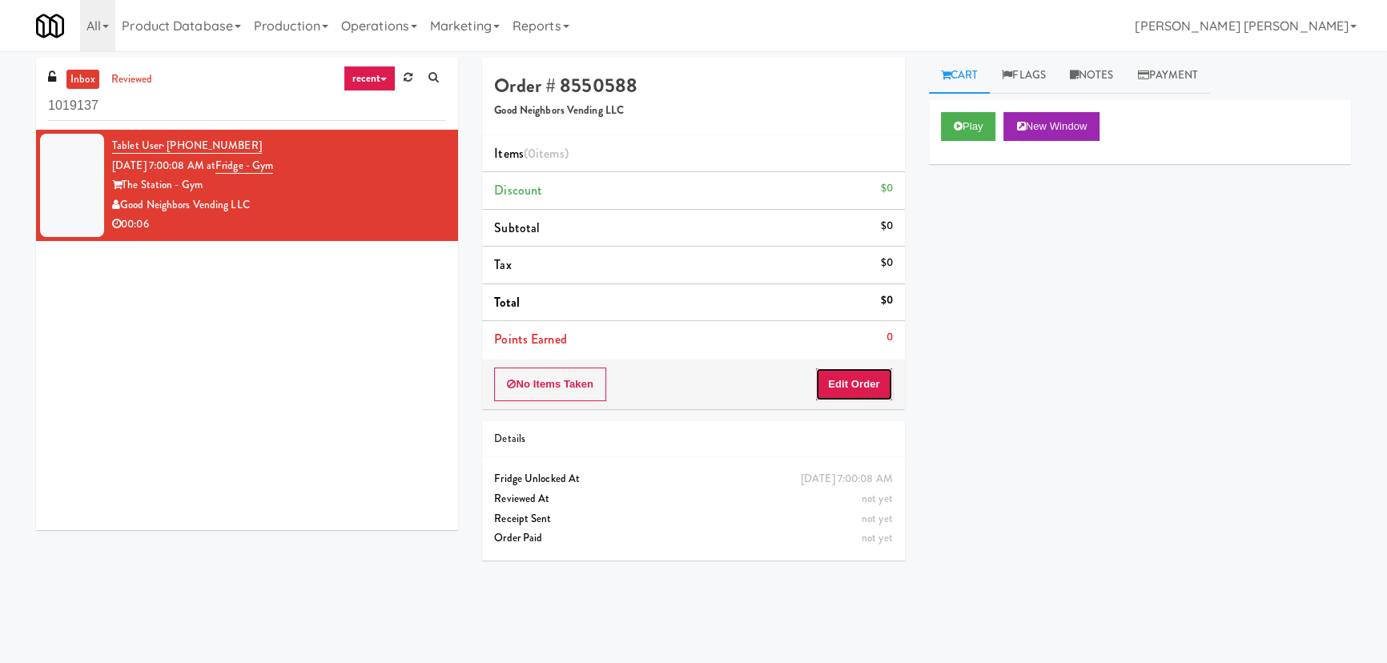
click at [853, 377] on button "Edit Order" at bounding box center [854, 384] width 78 height 34
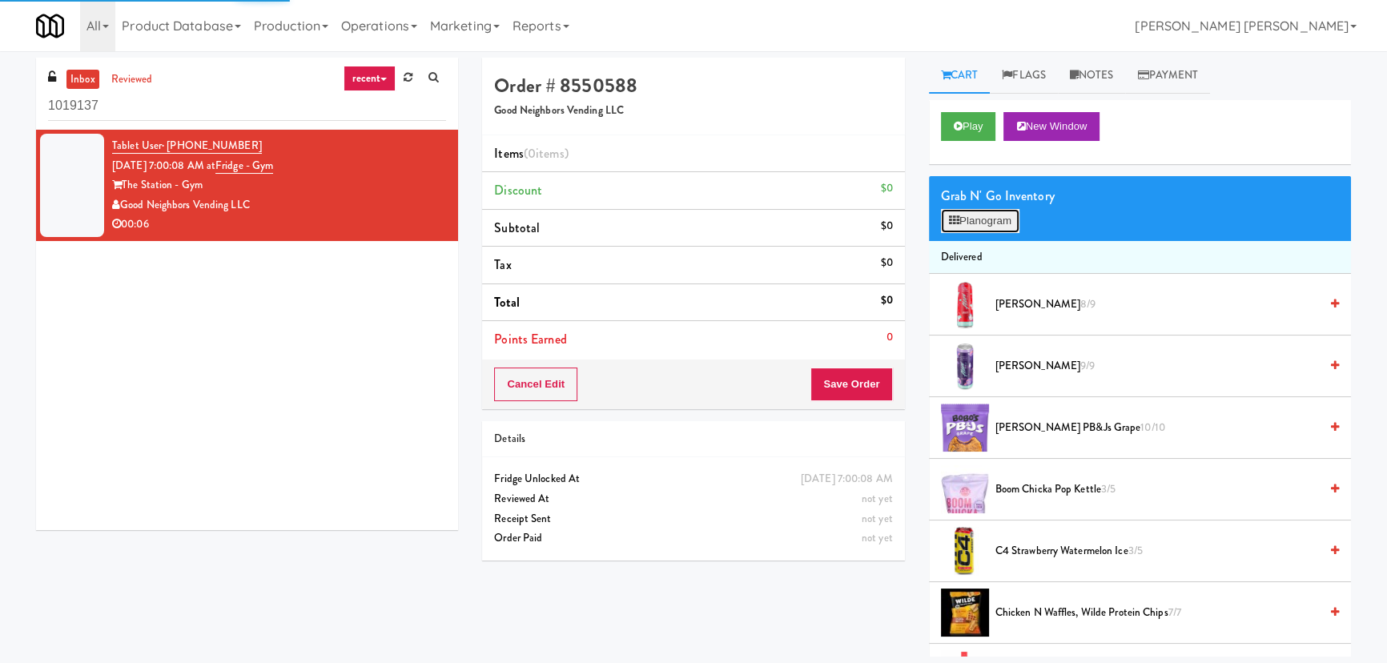
click at [958, 217] on icon at bounding box center [954, 220] width 10 height 10
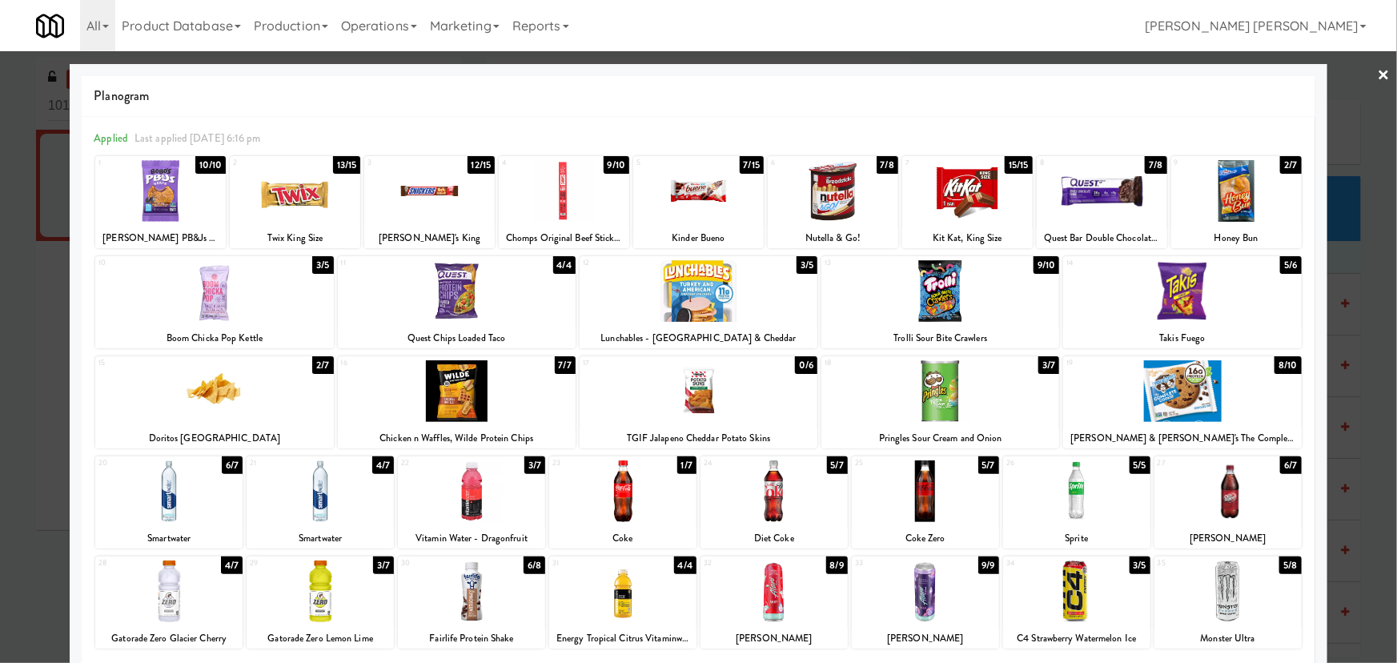
click at [1090, 190] on div at bounding box center [1102, 191] width 130 height 62
click at [464, 504] on div at bounding box center [471, 491] width 147 height 62
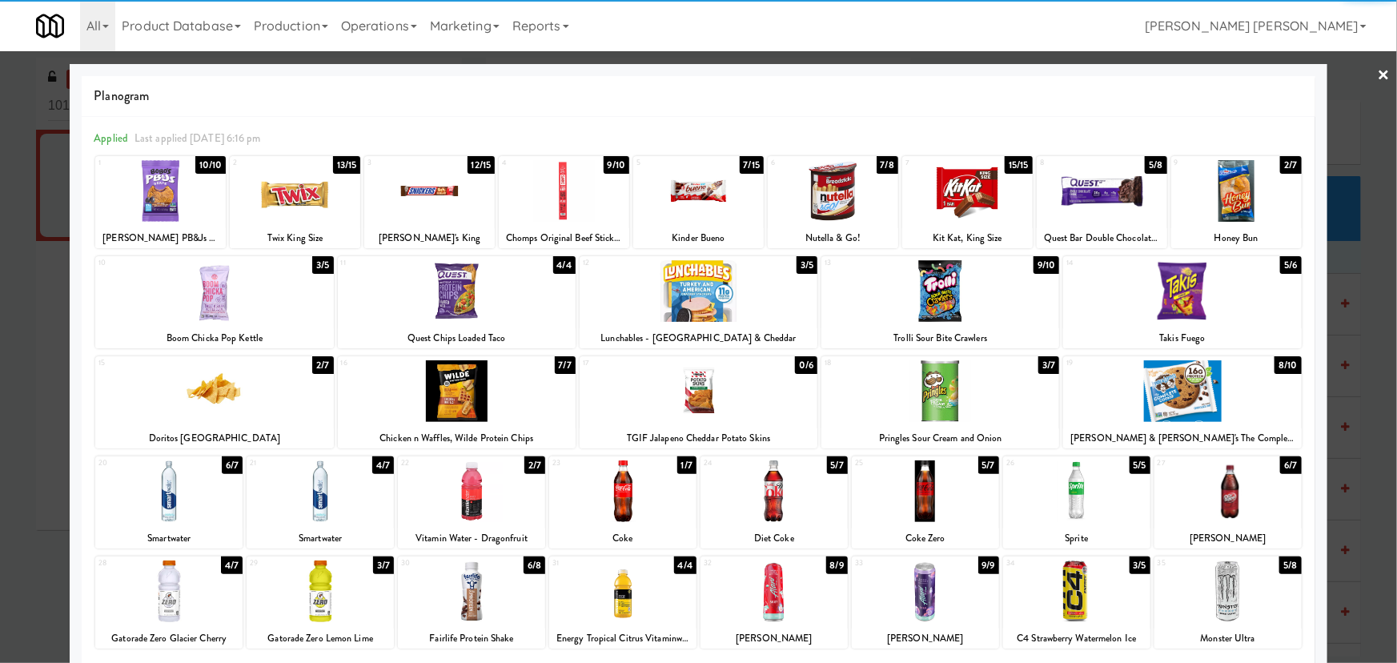
click at [1378, 64] on link "×" at bounding box center [1384, 76] width 13 height 50
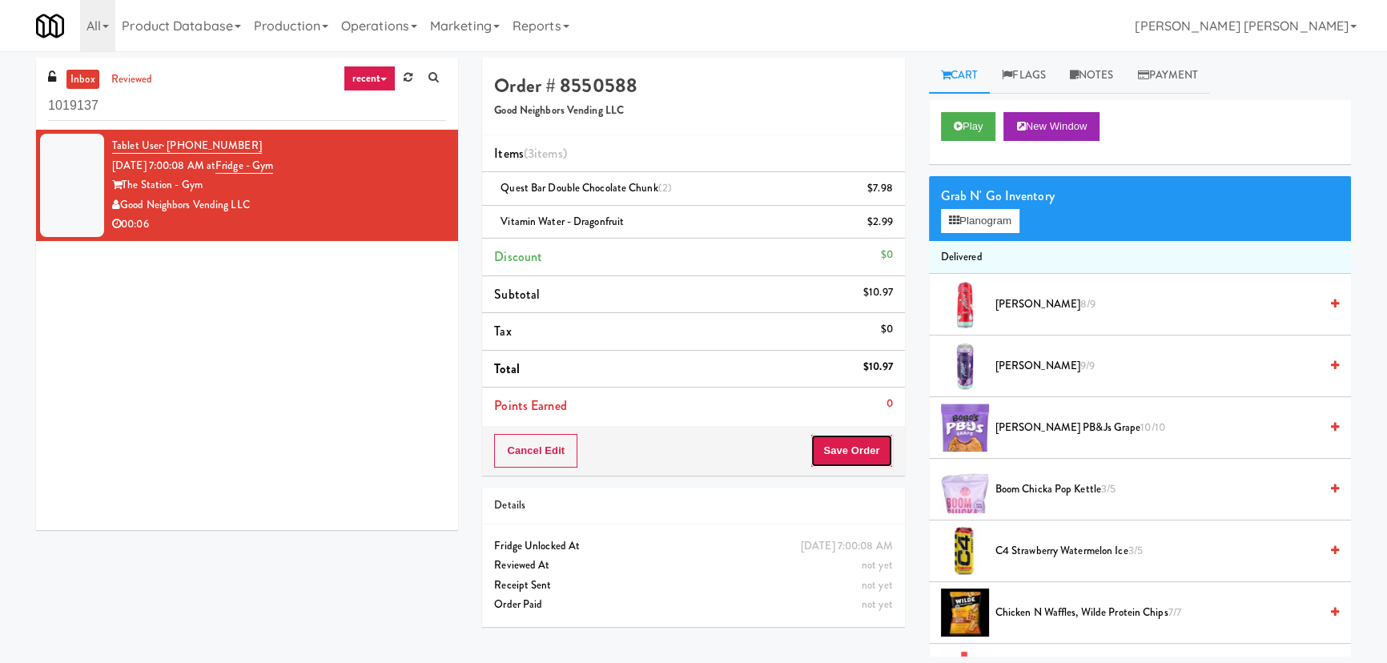
click at [828, 456] on button "Save Order" at bounding box center [851, 451] width 82 height 34
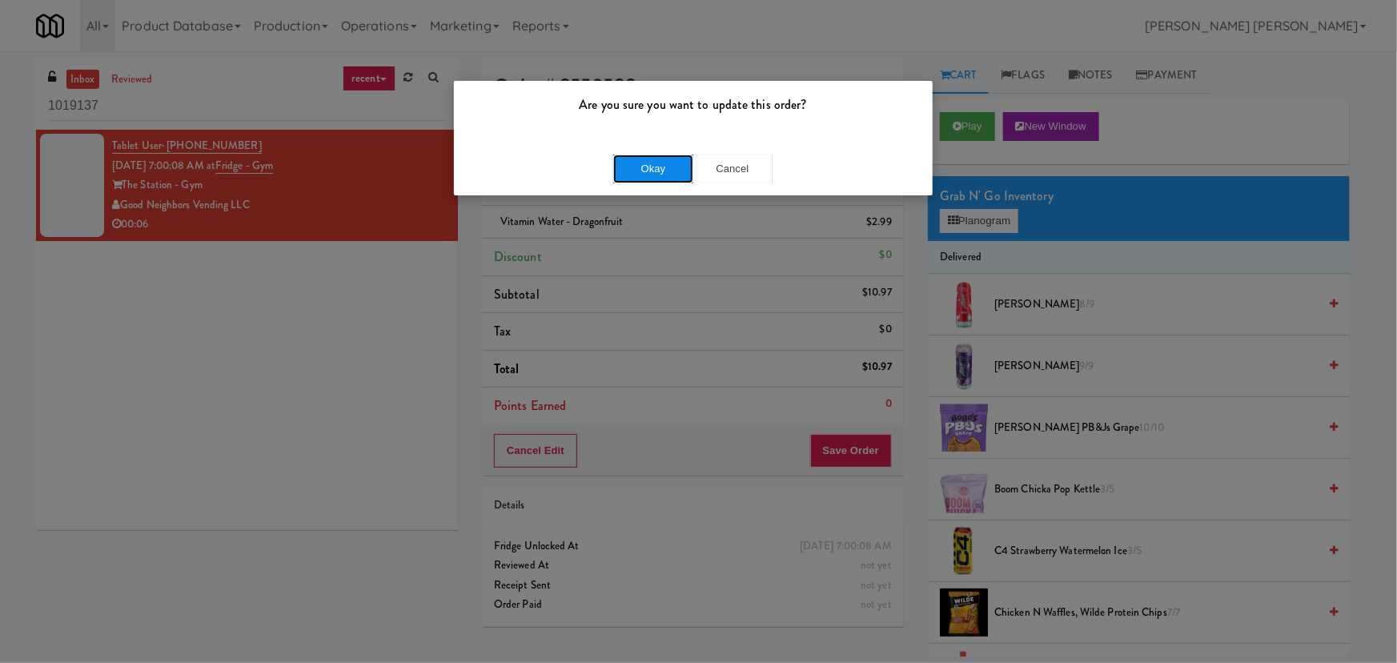
click at [644, 163] on button "Okay" at bounding box center [653, 169] width 80 height 29
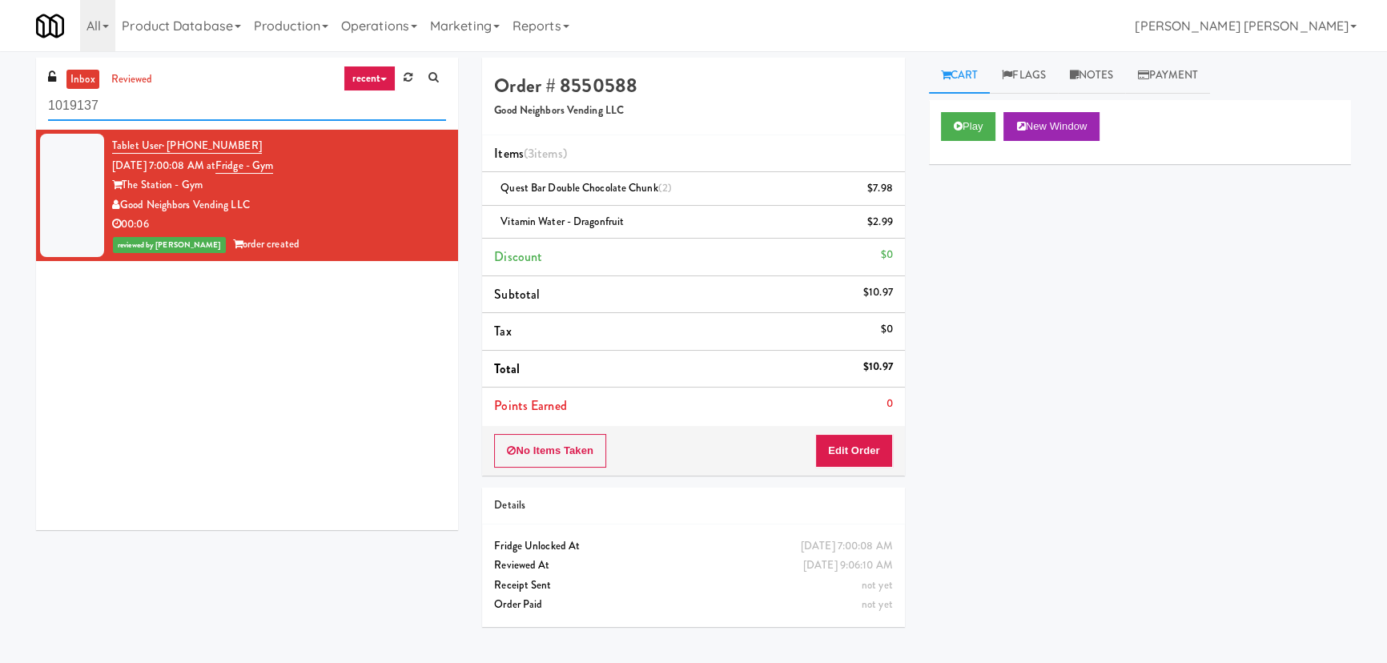
drag, startPoint x: 101, startPoint y: 99, endPoint x: -11, endPoint y: 88, distance: 112.6
click at [0, 88] on html "Are you sure you want to update this order? Okay Cancel Okay Are you sure you w…" at bounding box center [693, 331] width 1387 height 663
paste input "The [PERSON_NAME] - Pantry - Left"
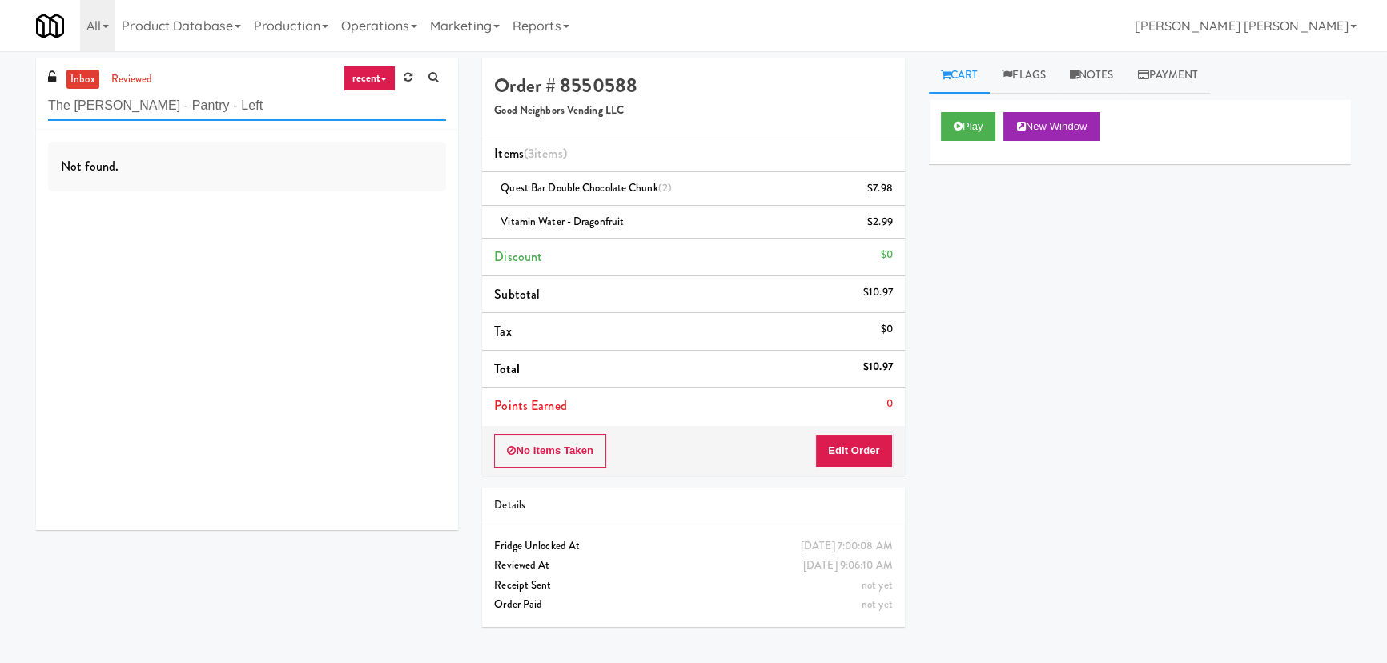
type input "The [PERSON_NAME] - Pantry - Left"
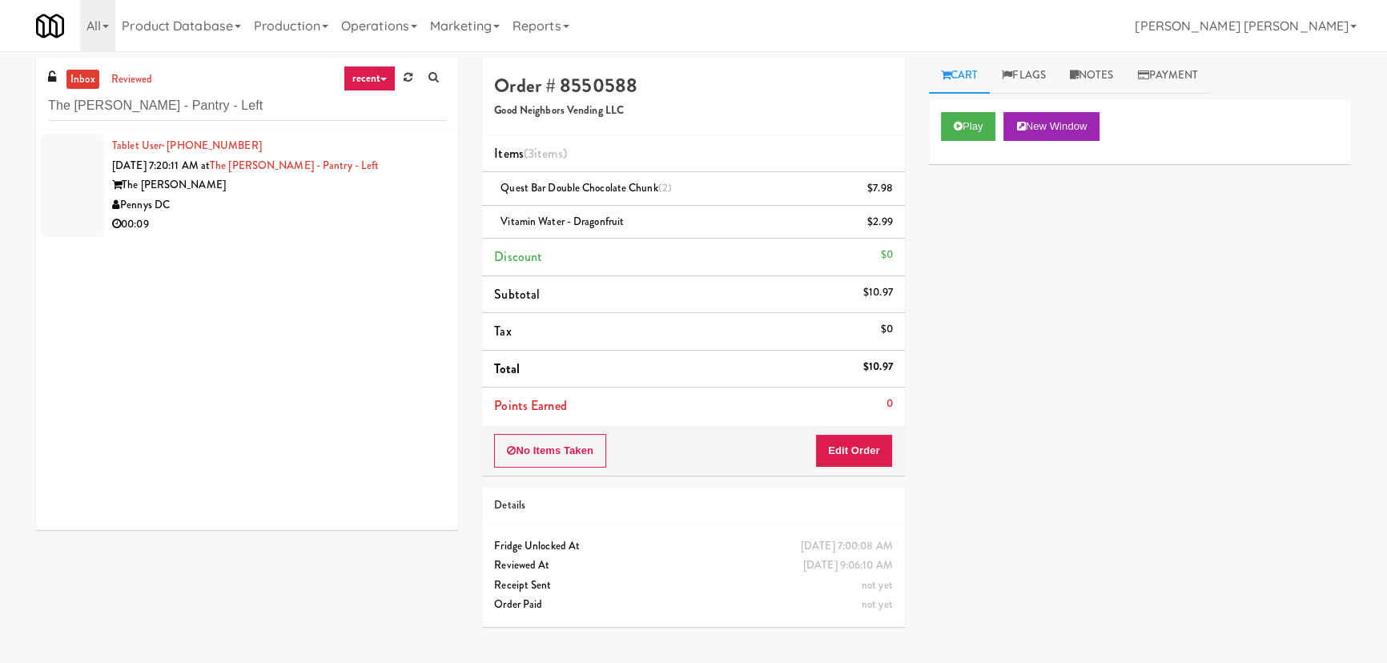
click at [343, 216] on div "00:09" at bounding box center [279, 225] width 334 height 20
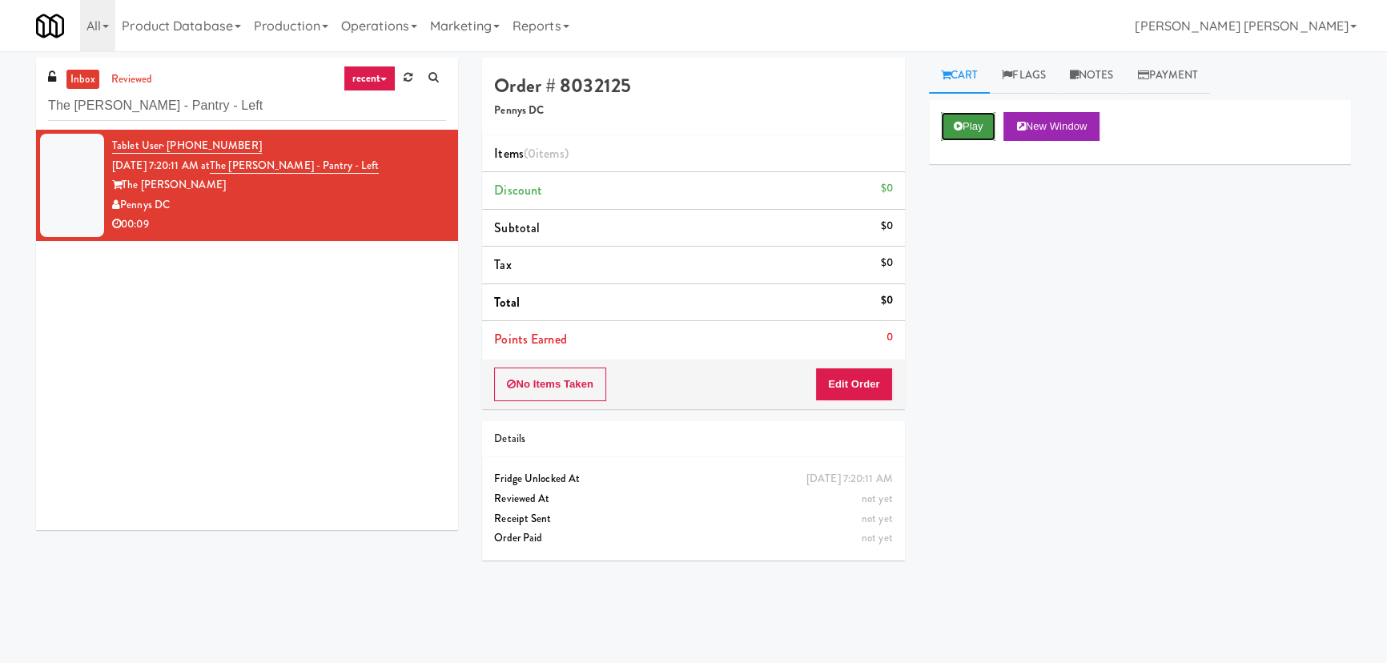
click at [961, 124] on icon at bounding box center [958, 126] width 9 height 10
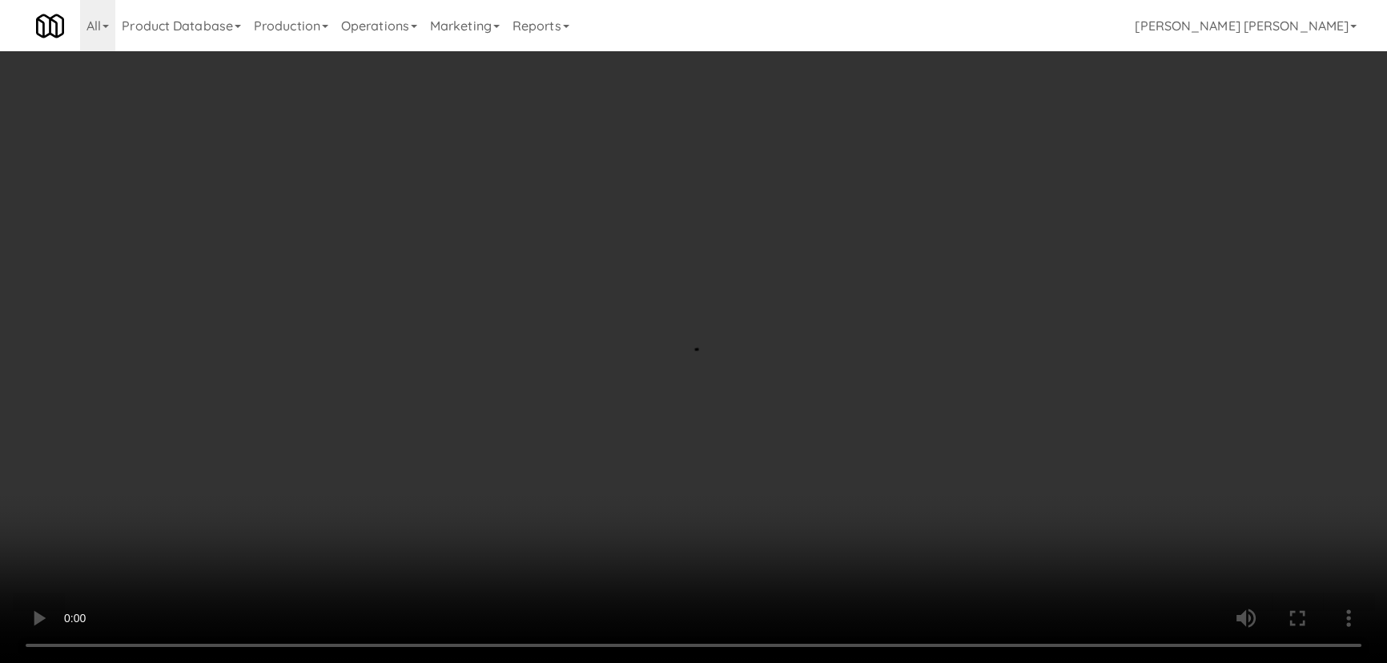
scroll to position [33, 0]
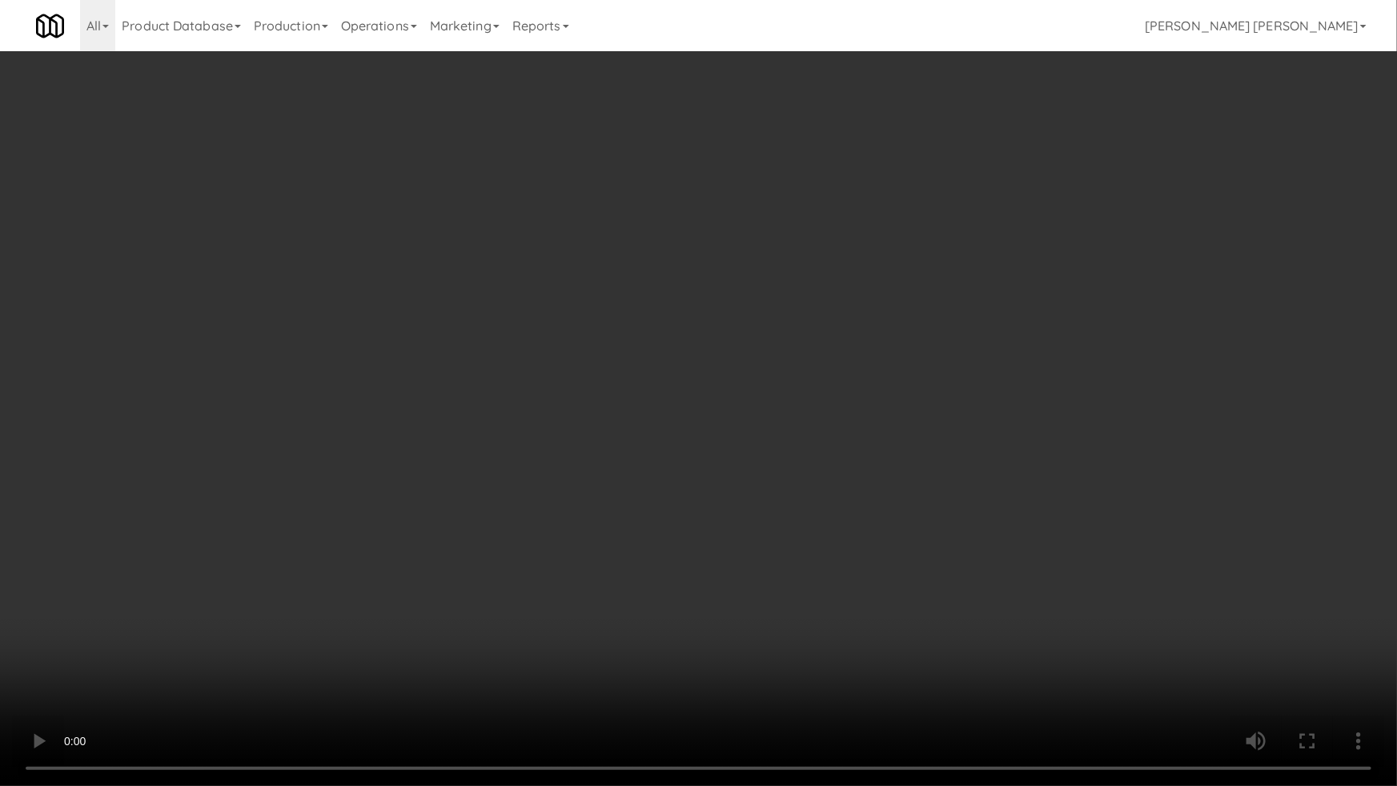
drag, startPoint x: 620, startPoint y: 628, endPoint x: 101, endPoint y: 640, distance: 519.7
click at [597, 644] on video at bounding box center [698, 393] width 1397 height 786
drag, startPoint x: 1261, startPoint y: 556, endPoint x: 1345, endPoint y: 625, distance: 108.7
click at [1262, 557] on video at bounding box center [698, 393] width 1397 height 786
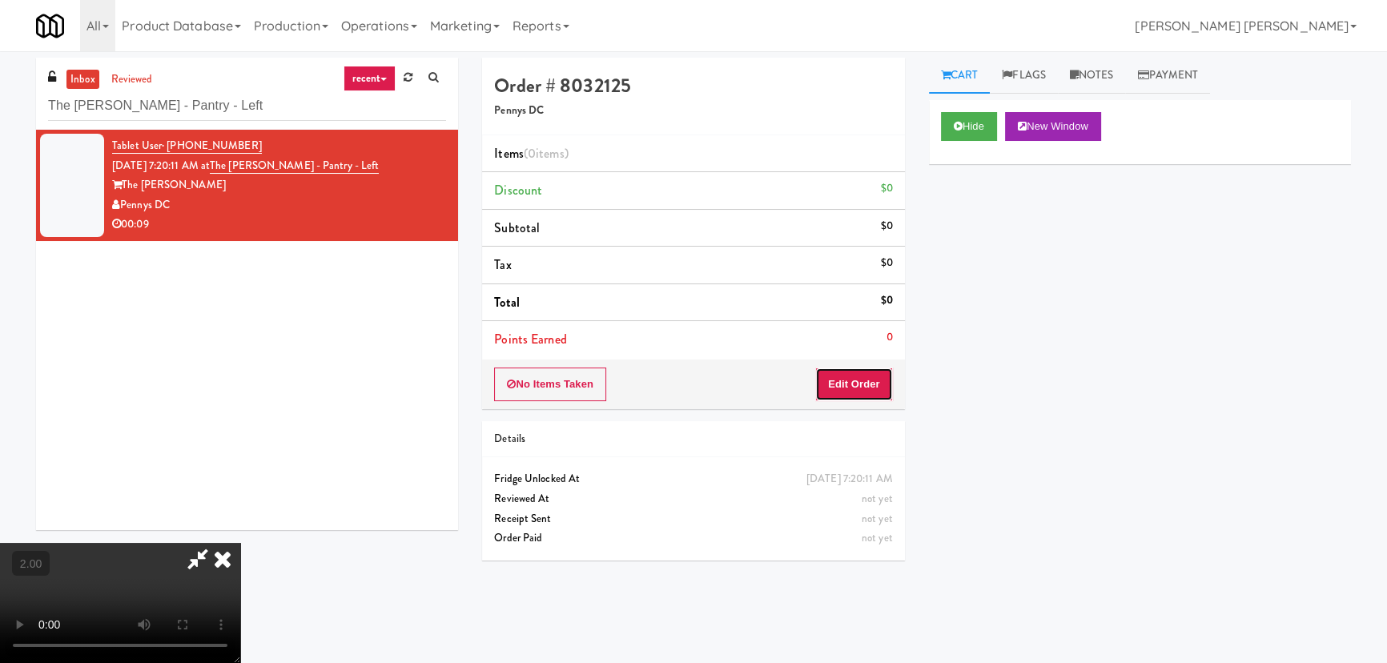
click at [844, 389] on button "Edit Order" at bounding box center [854, 384] width 78 height 34
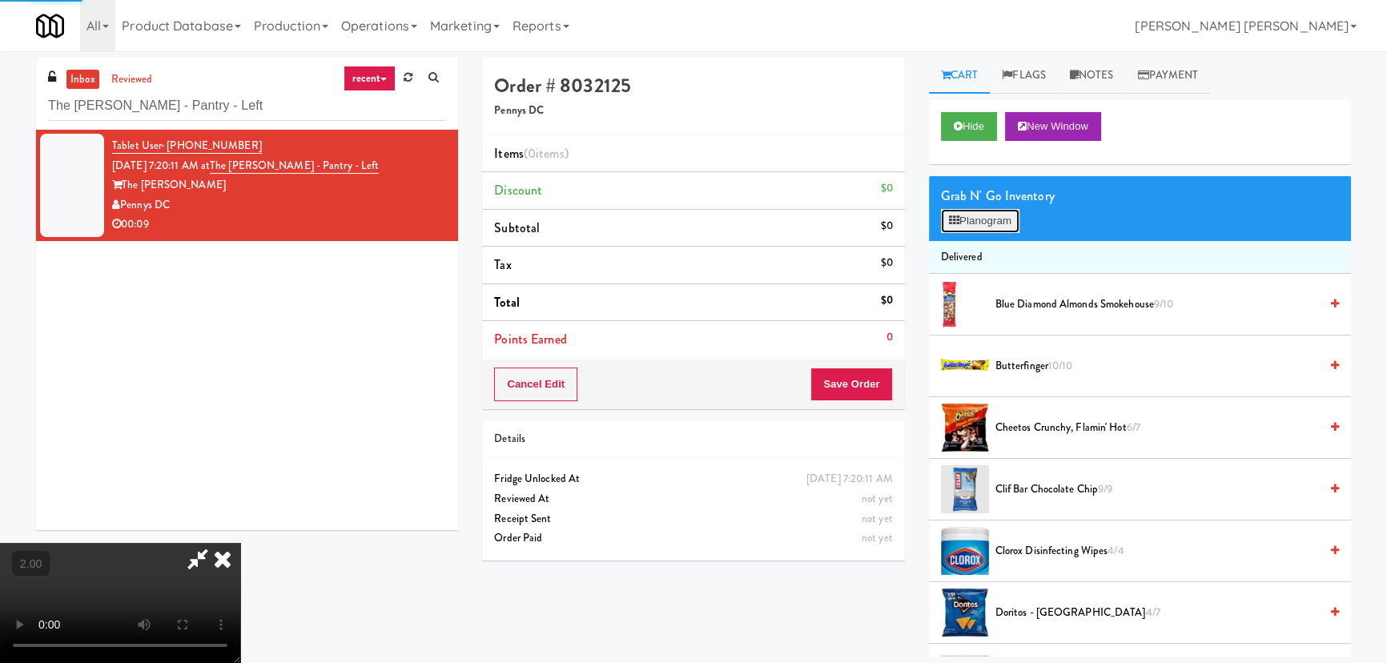
click at [962, 224] on button "Planogram" at bounding box center [980, 221] width 78 height 24
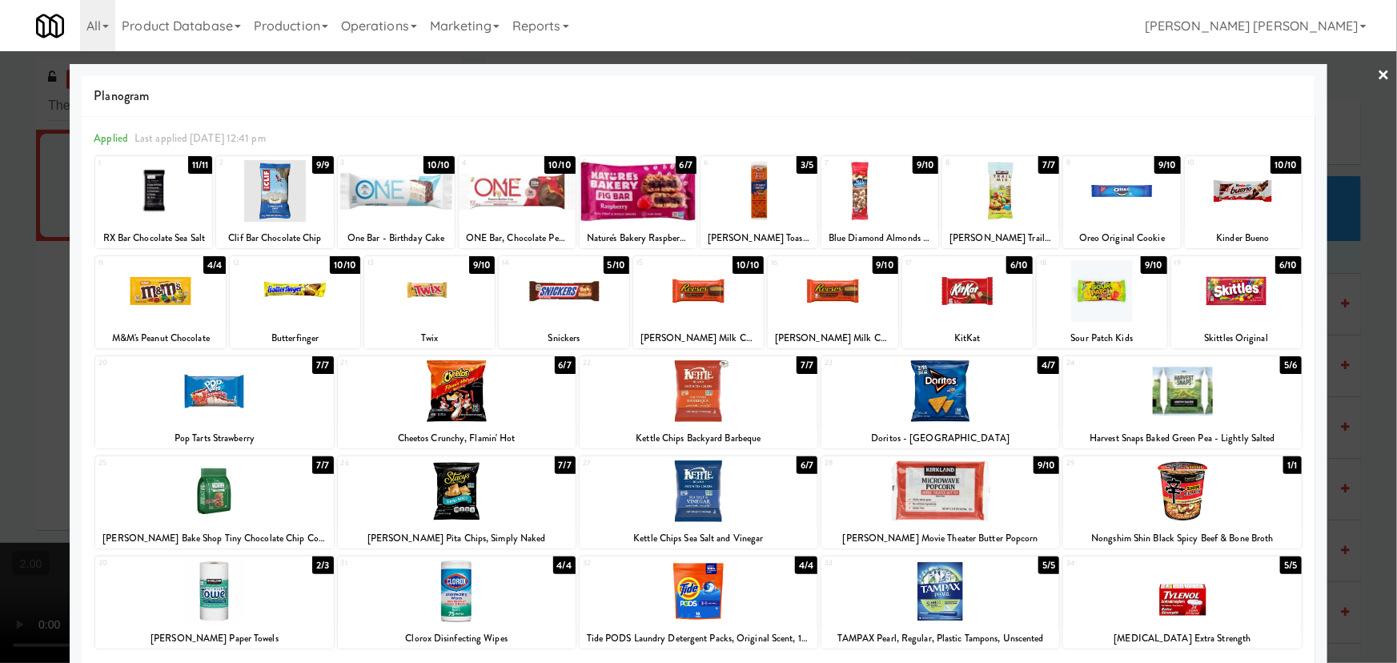
click at [640, 193] on div at bounding box center [638, 191] width 117 height 62
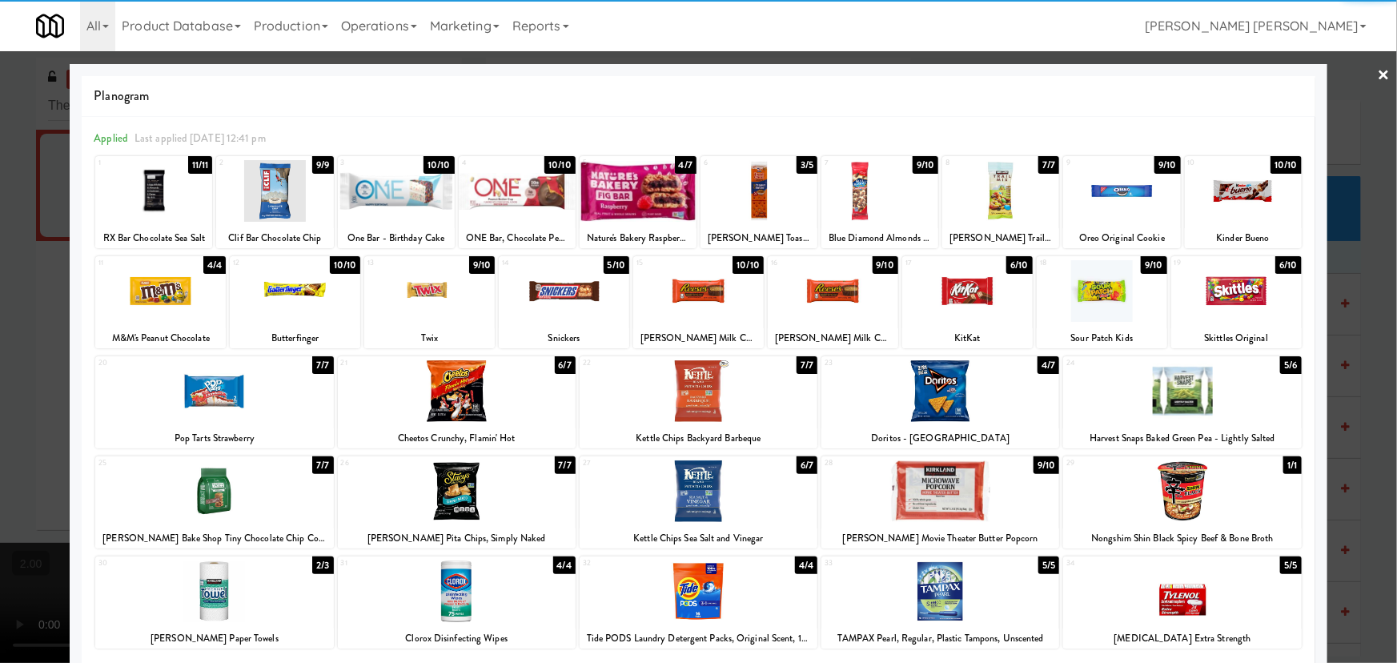
click at [1366, 80] on div at bounding box center [698, 331] width 1397 height 663
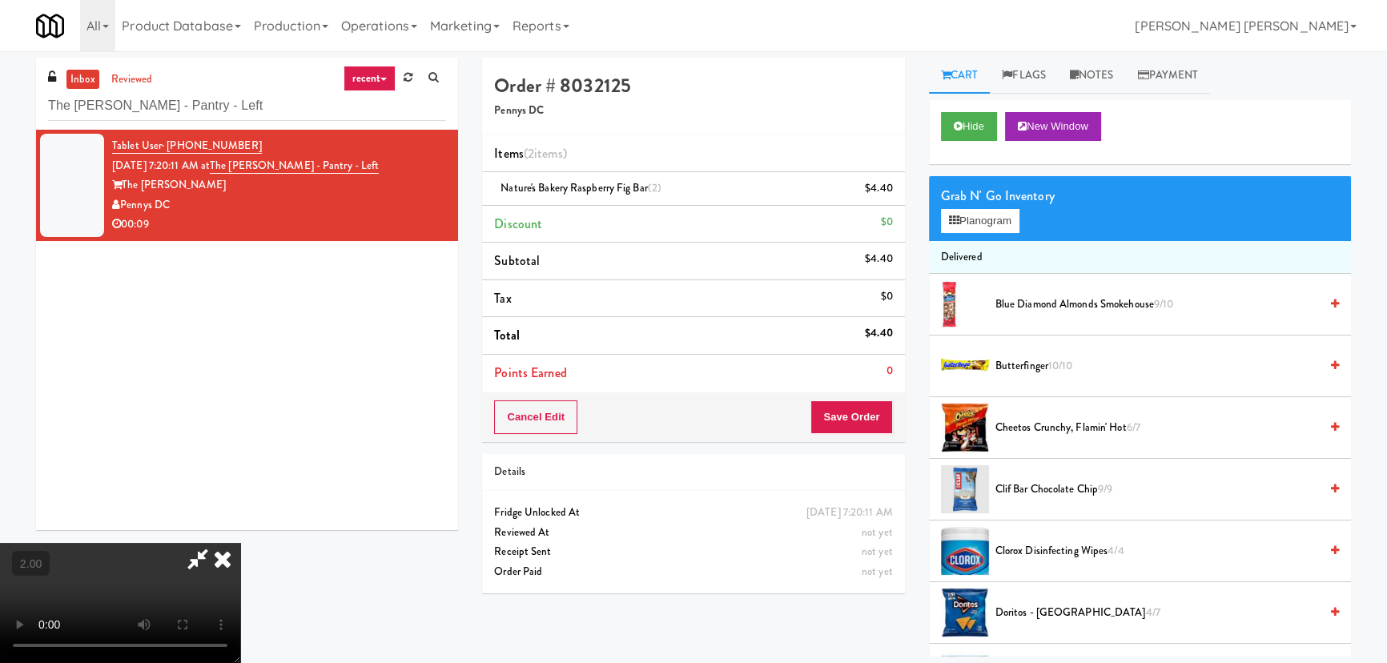
click at [240, 543] on video at bounding box center [120, 603] width 240 height 120
click at [240, 543] on icon at bounding box center [222, 559] width 35 height 32
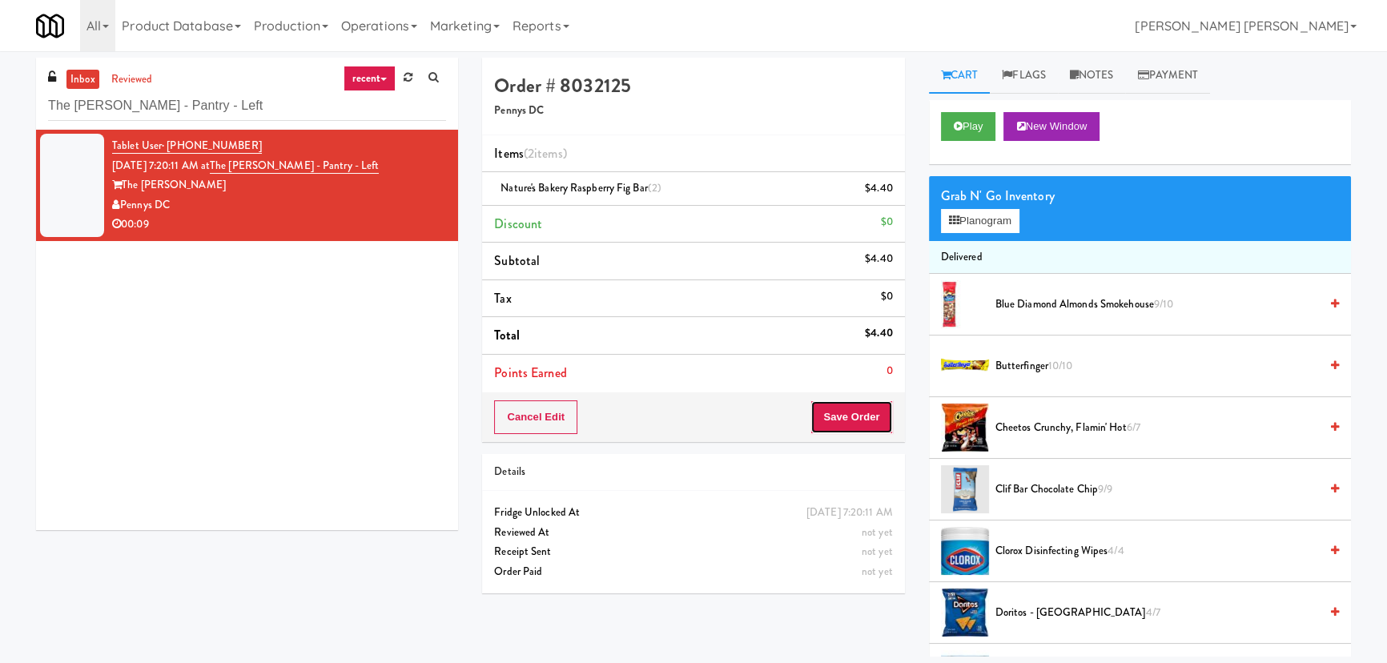
click at [851, 420] on button "Save Order" at bounding box center [851, 417] width 82 height 34
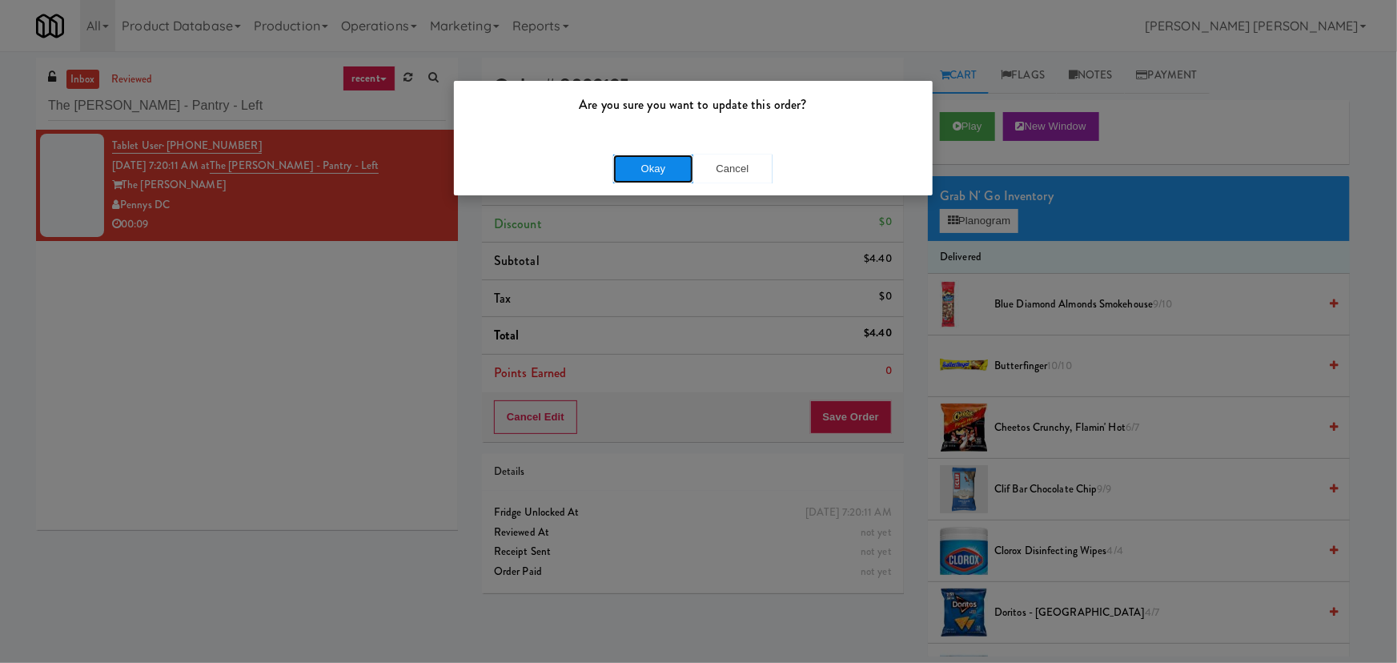
click at [656, 169] on button "Okay" at bounding box center [653, 169] width 80 height 29
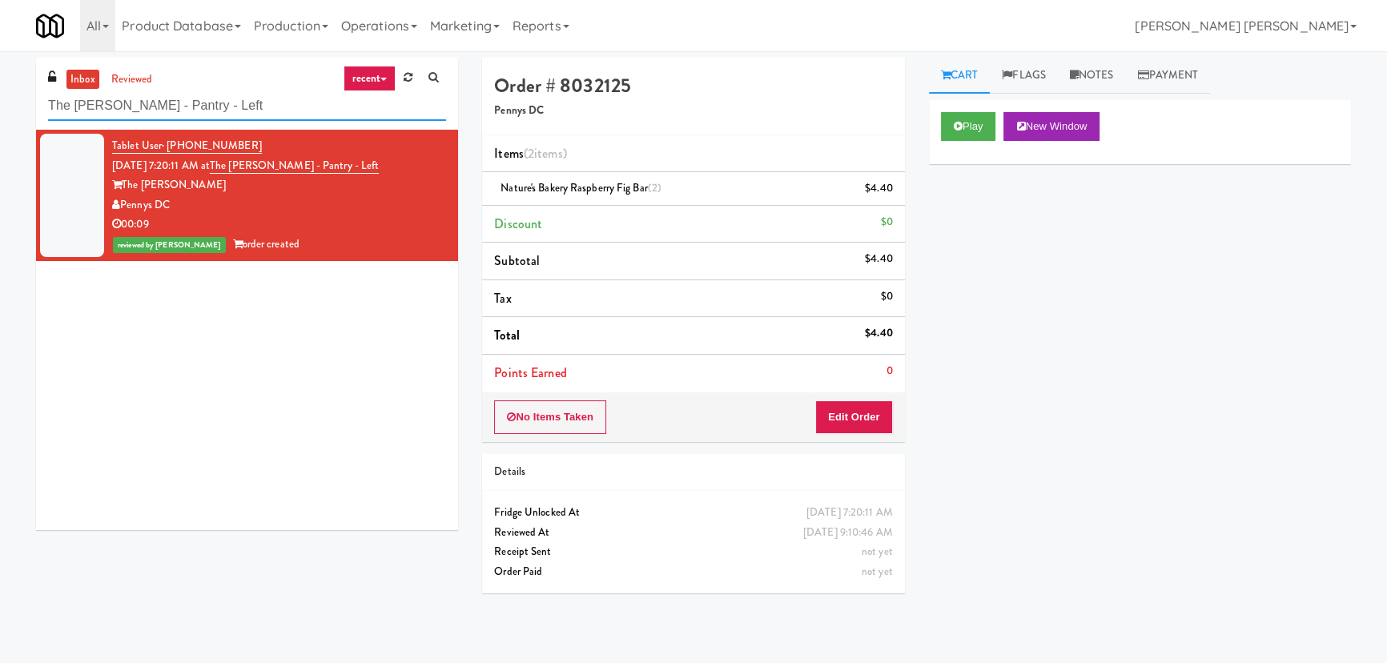
click at [143, 106] on input "The [PERSON_NAME] - Pantry - Left" at bounding box center [247, 106] width 398 height 30
paste input "Point 225 - Cooler"
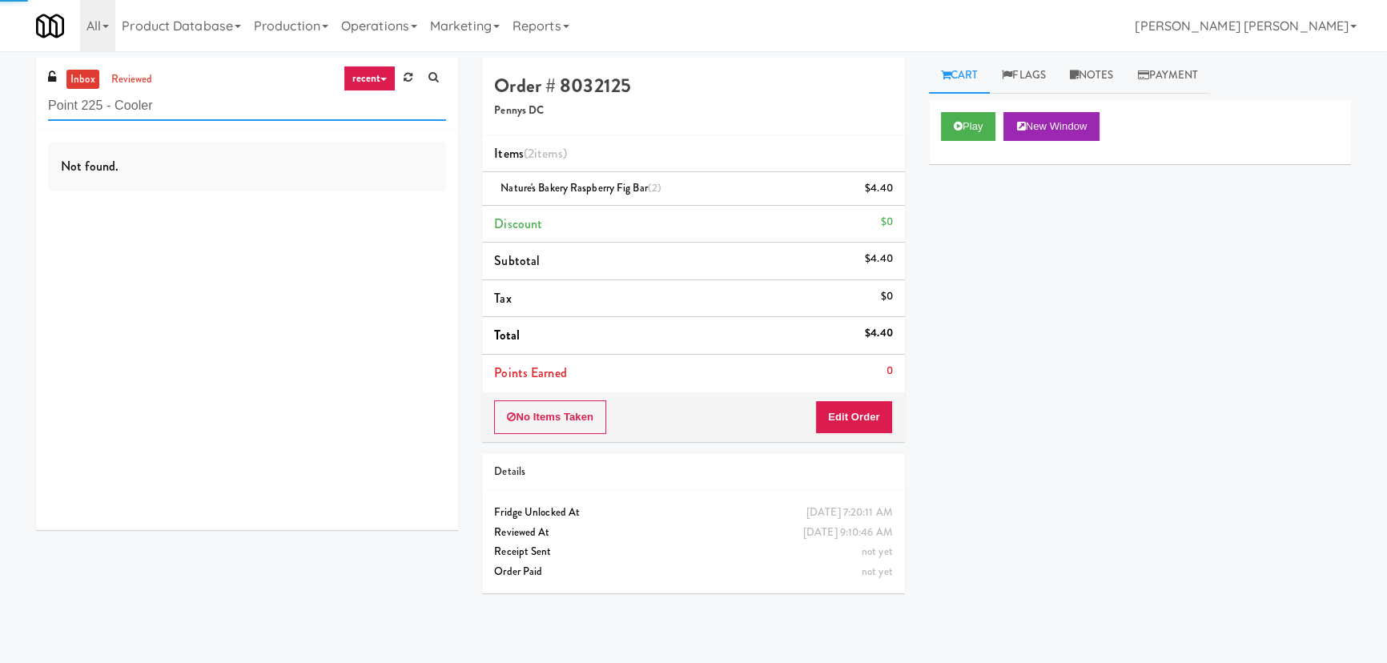
type input "Point 225 - Cooler"
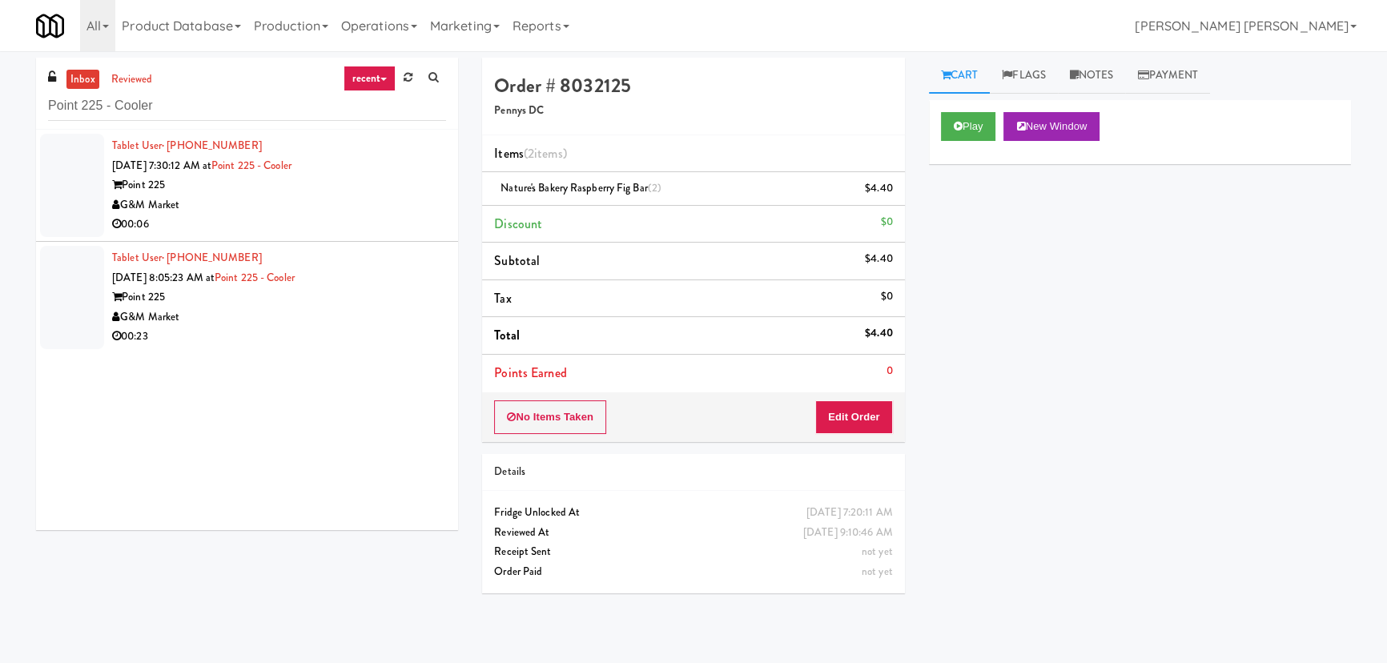
click at [337, 208] on div "G&M Market" at bounding box center [279, 205] width 334 height 20
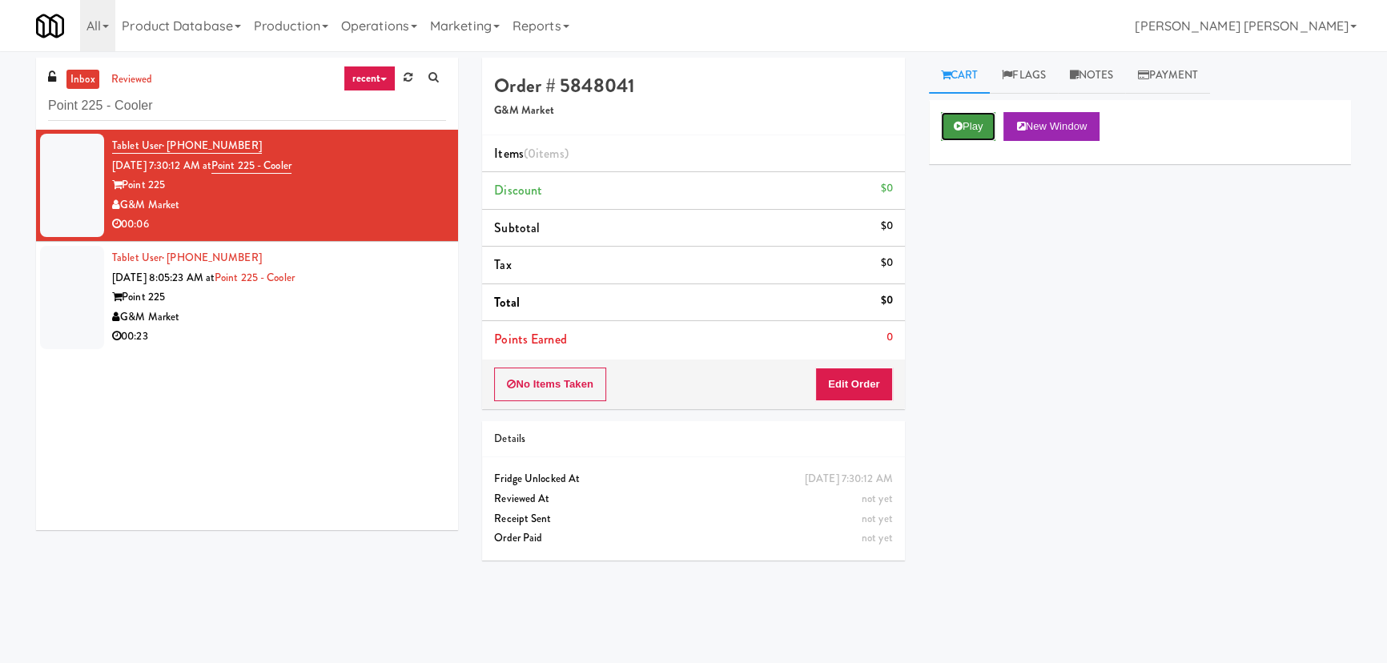
click at [967, 118] on button "Play" at bounding box center [968, 126] width 55 height 29
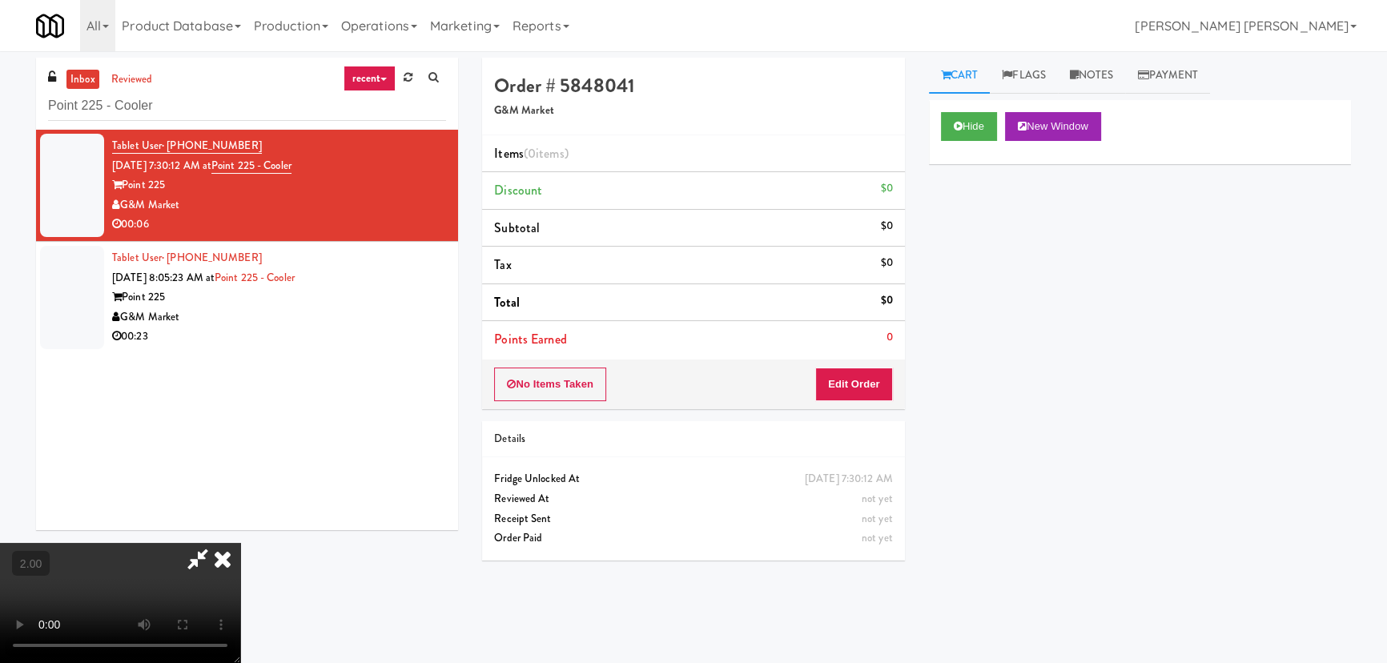
scroll to position [33, 0]
click at [867, 379] on button "Edit Order" at bounding box center [854, 384] width 78 height 34
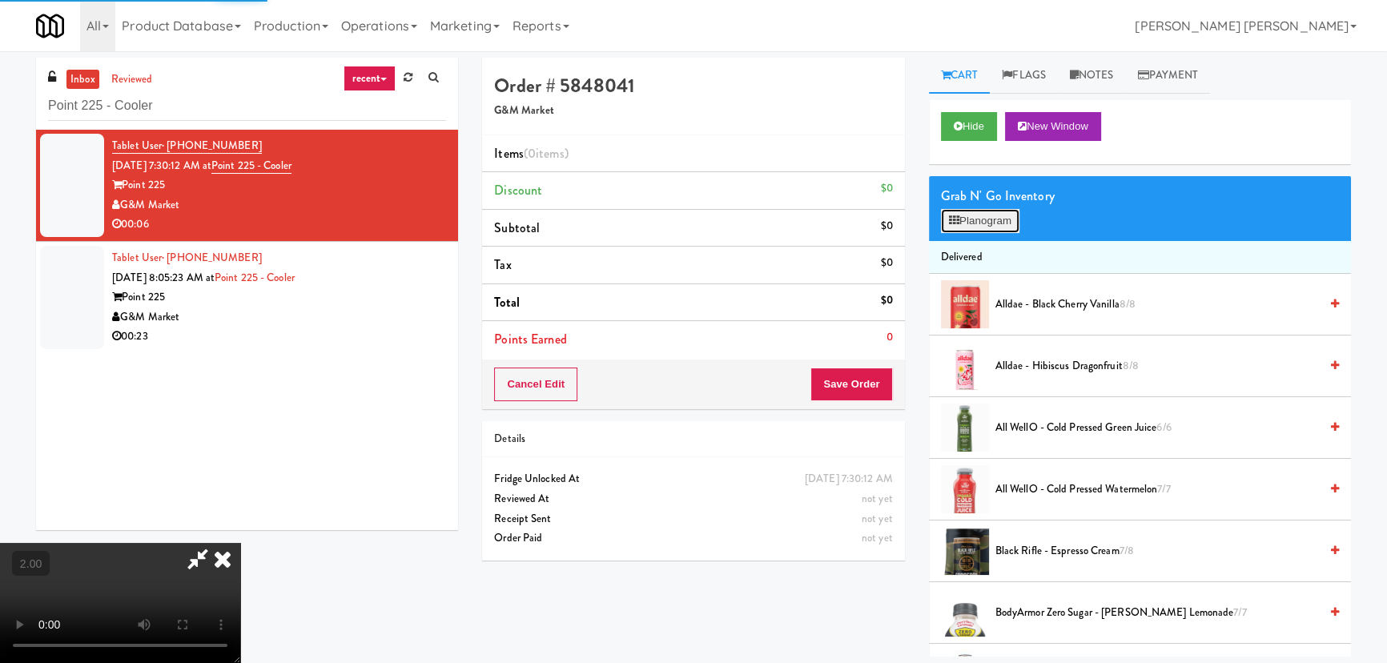
click at [971, 227] on button "Planogram" at bounding box center [980, 221] width 78 height 24
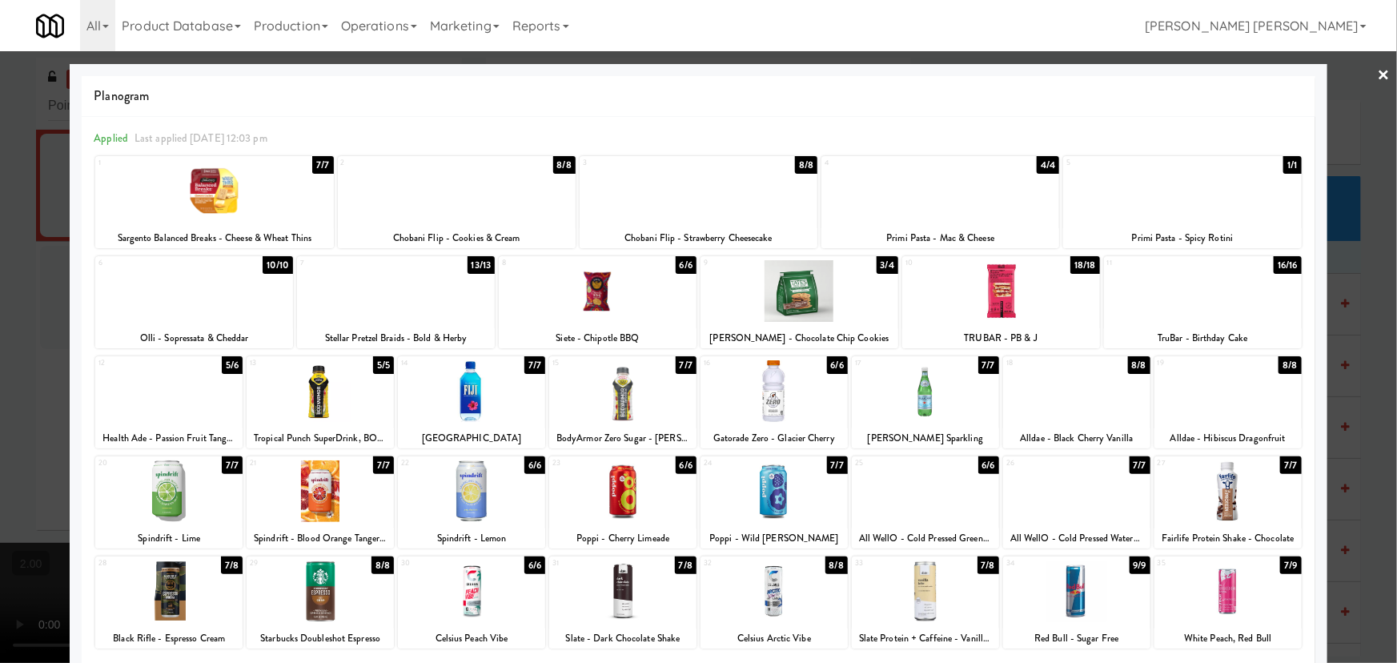
click at [208, 195] on div at bounding box center [214, 191] width 238 height 62
click at [1378, 70] on link "×" at bounding box center [1384, 76] width 13 height 50
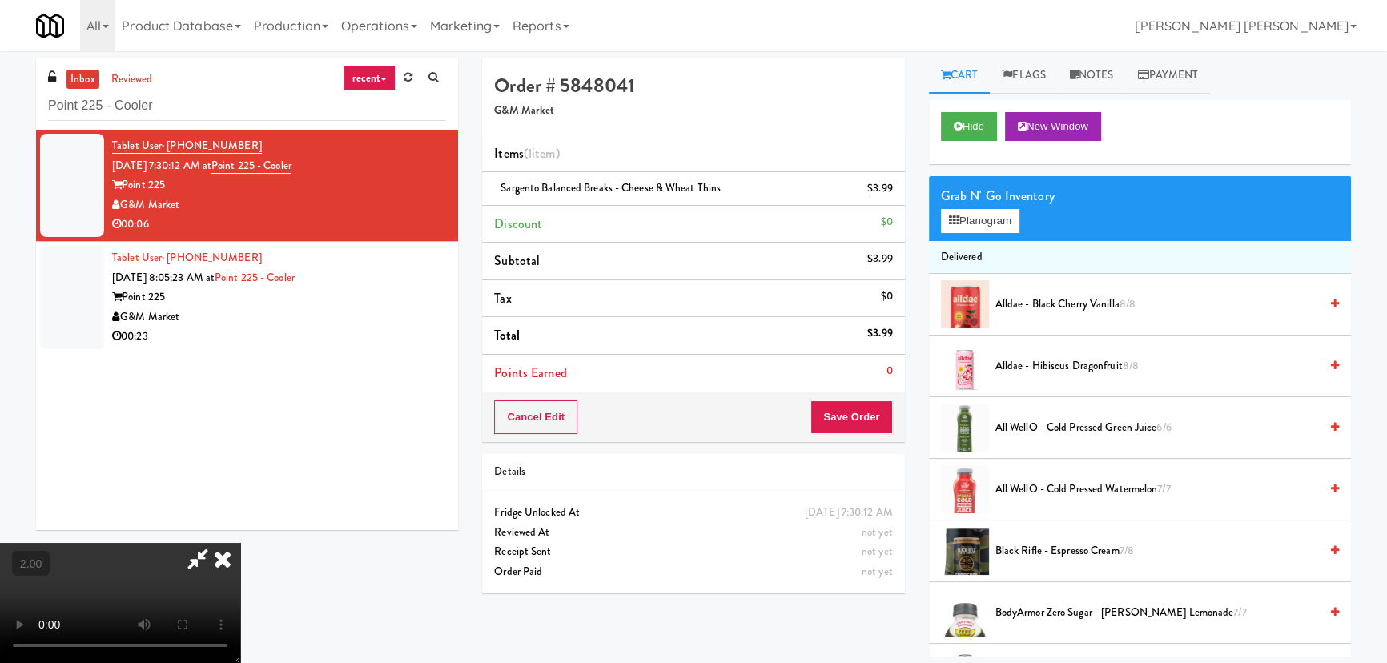
click at [240, 543] on icon at bounding box center [222, 559] width 35 height 32
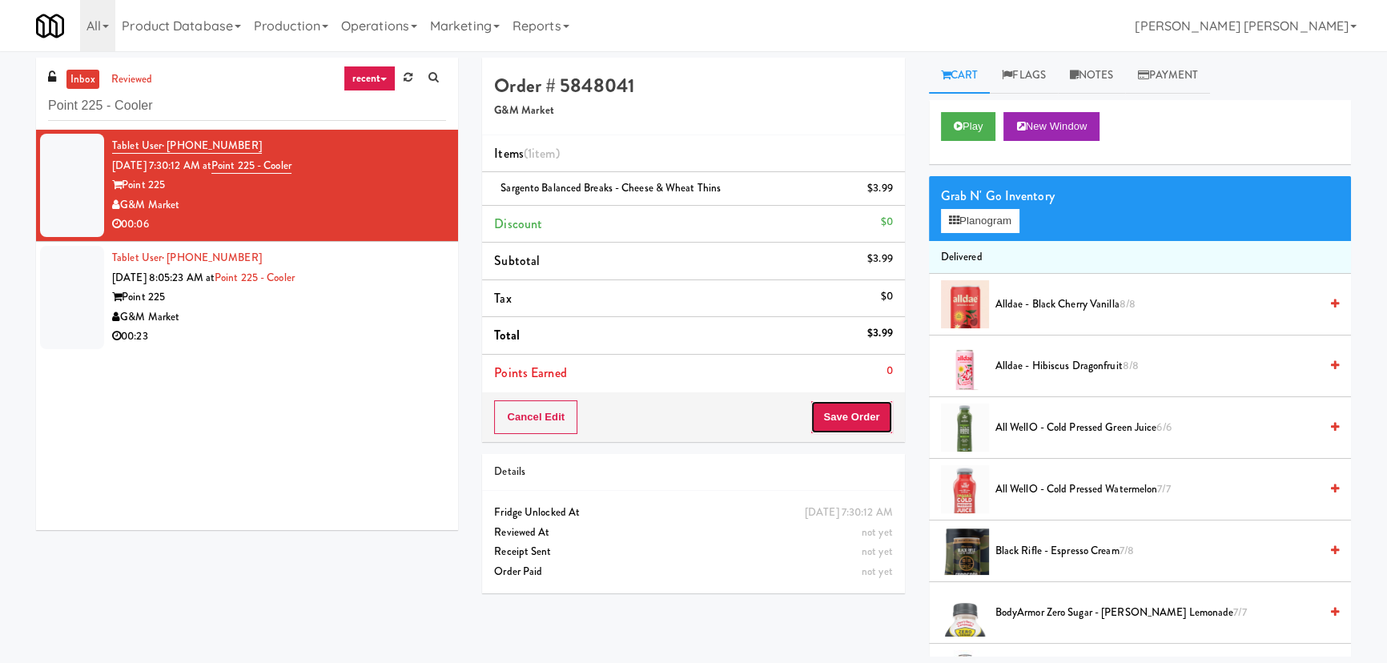
click at [853, 415] on button "Save Order" at bounding box center [851, 417] width 82 height 34
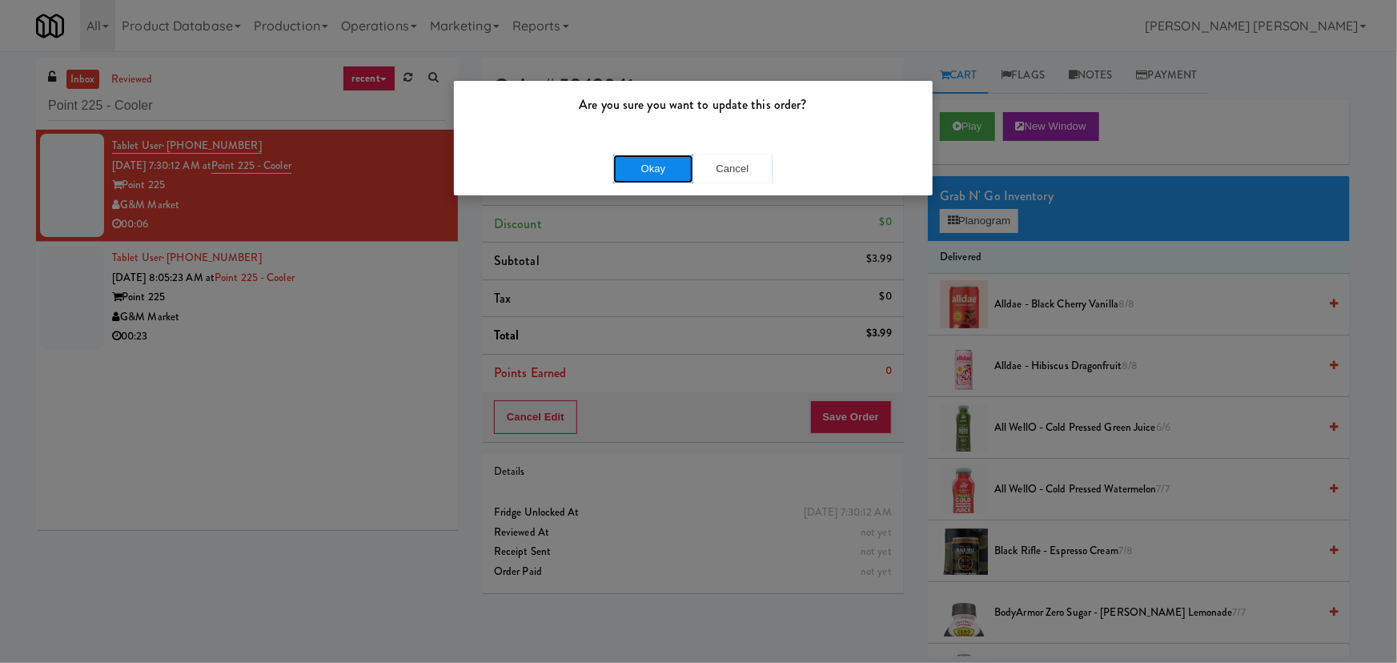
click at [668, 163] on button "Okay" at bounding box center [653, 169] width 80 height 29
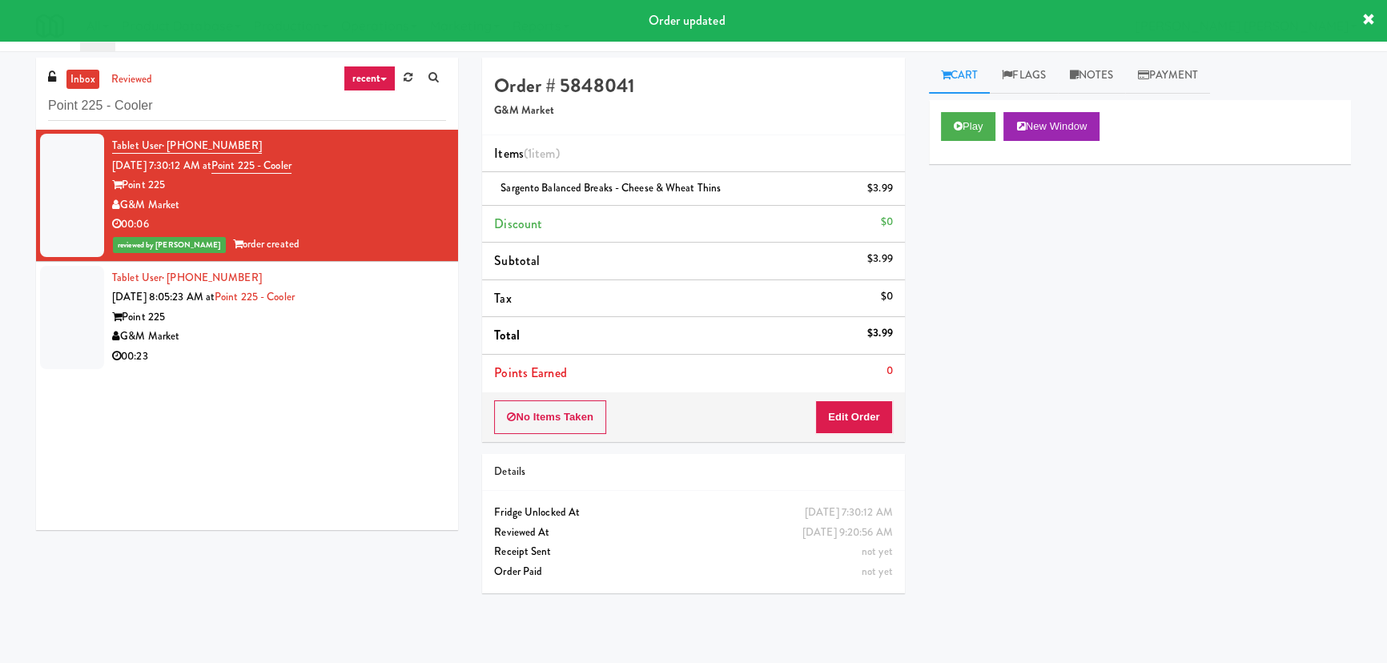
click at [280, 344] on div "G&M Market" at bounding box center [279, 337] width 334 height 20
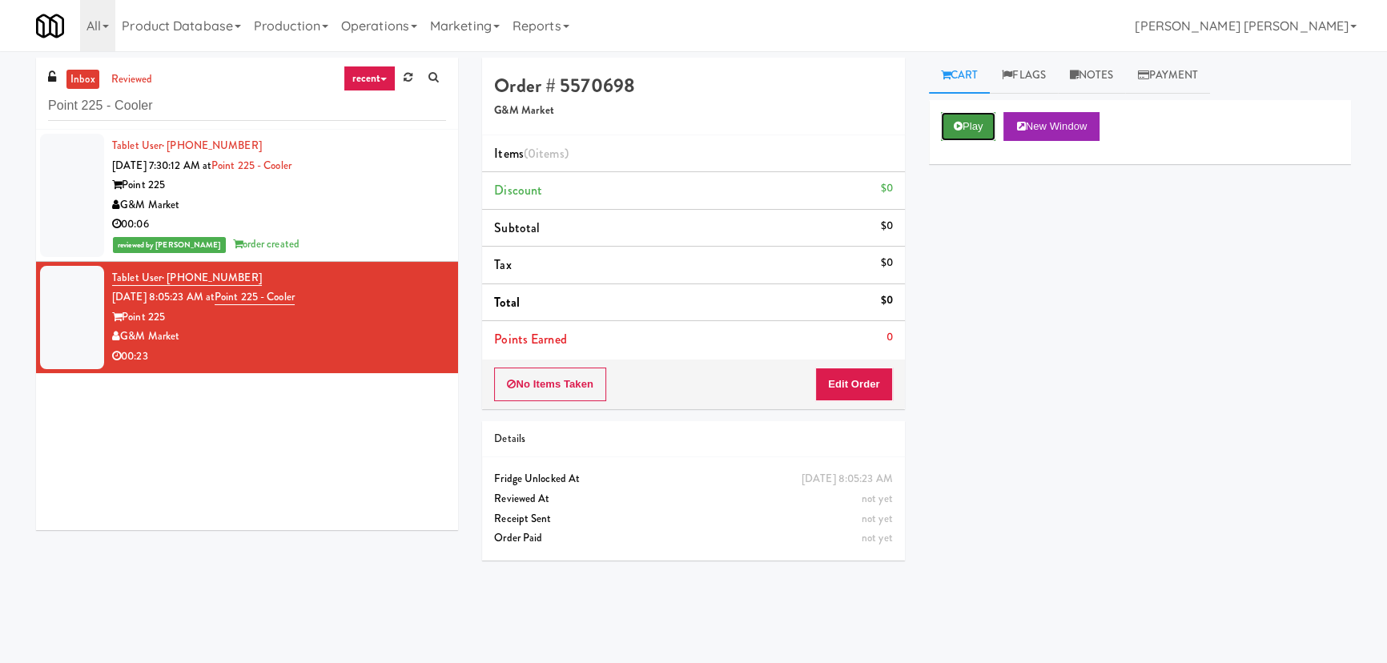
click at [969, 129] on button "Play" at bounding box center [968, 126] width 55 height 29
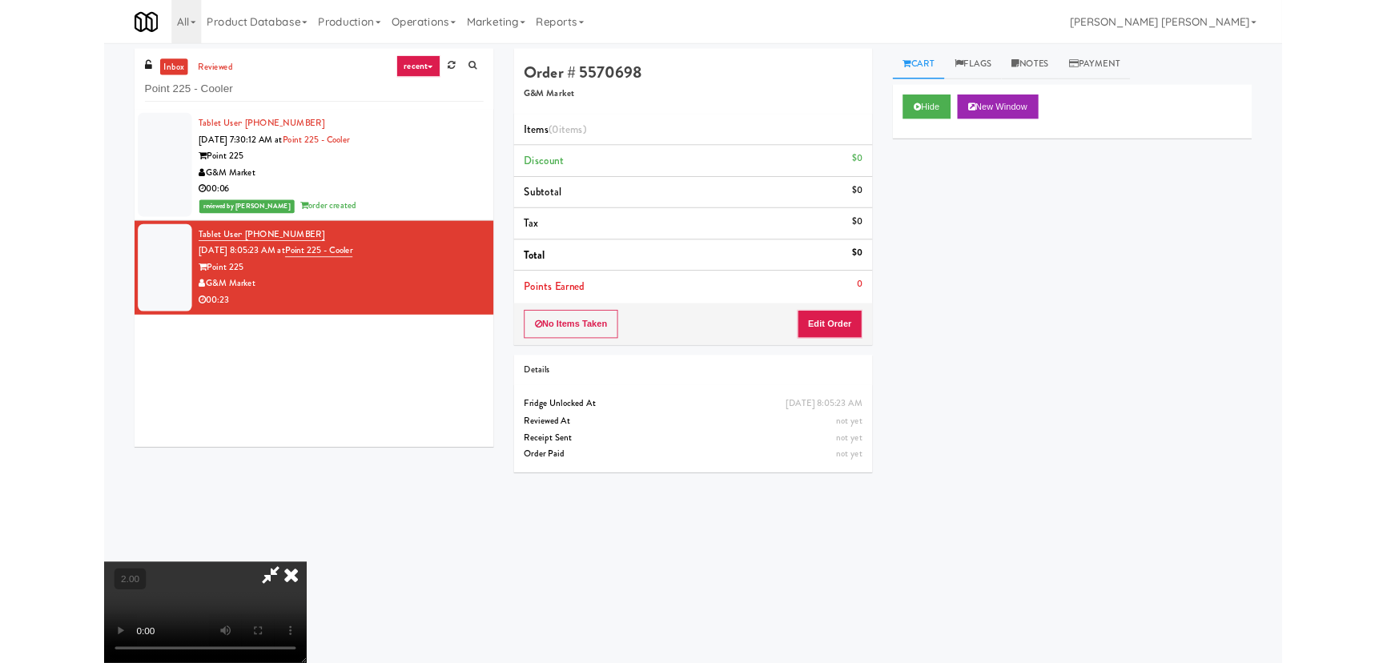
scroll to position [33, 0]
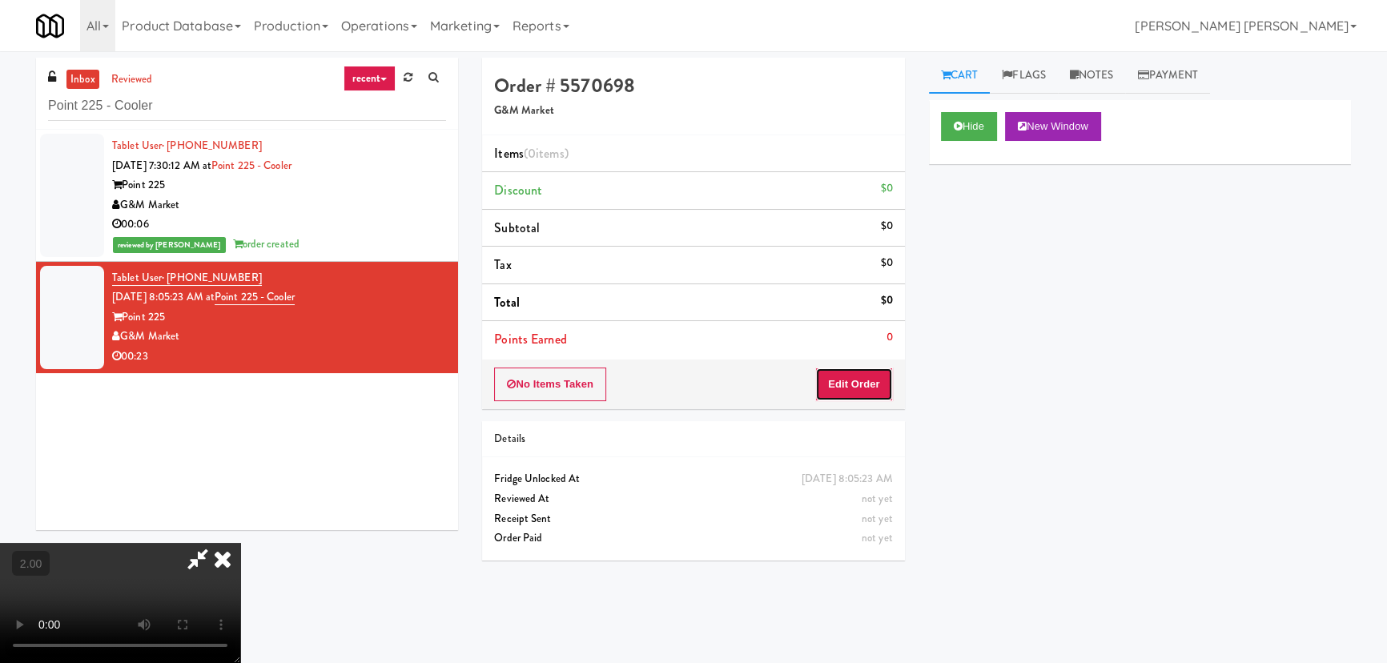
click at [850, 383] on button "Edit Order" at bounding box center [854, 384] width 78 height 34
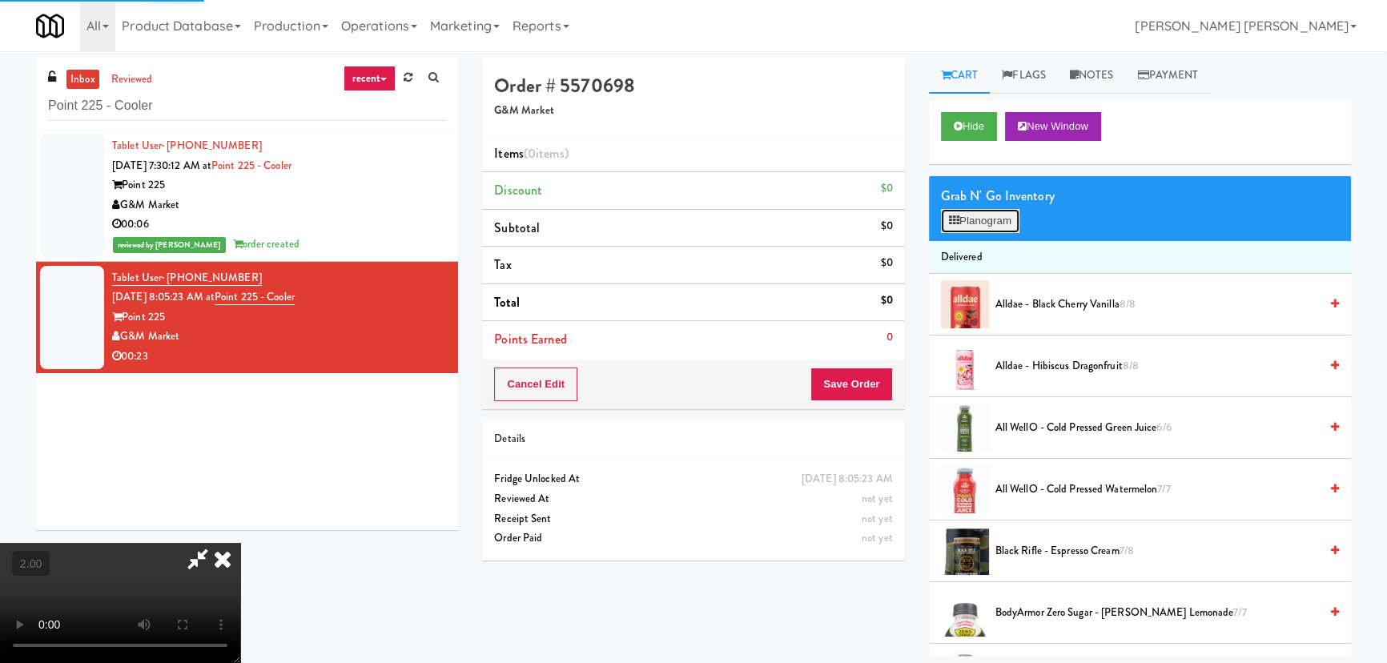
click at [963, 212] on button "Planogram" at bounding box center [980, 221] width 78 height 24
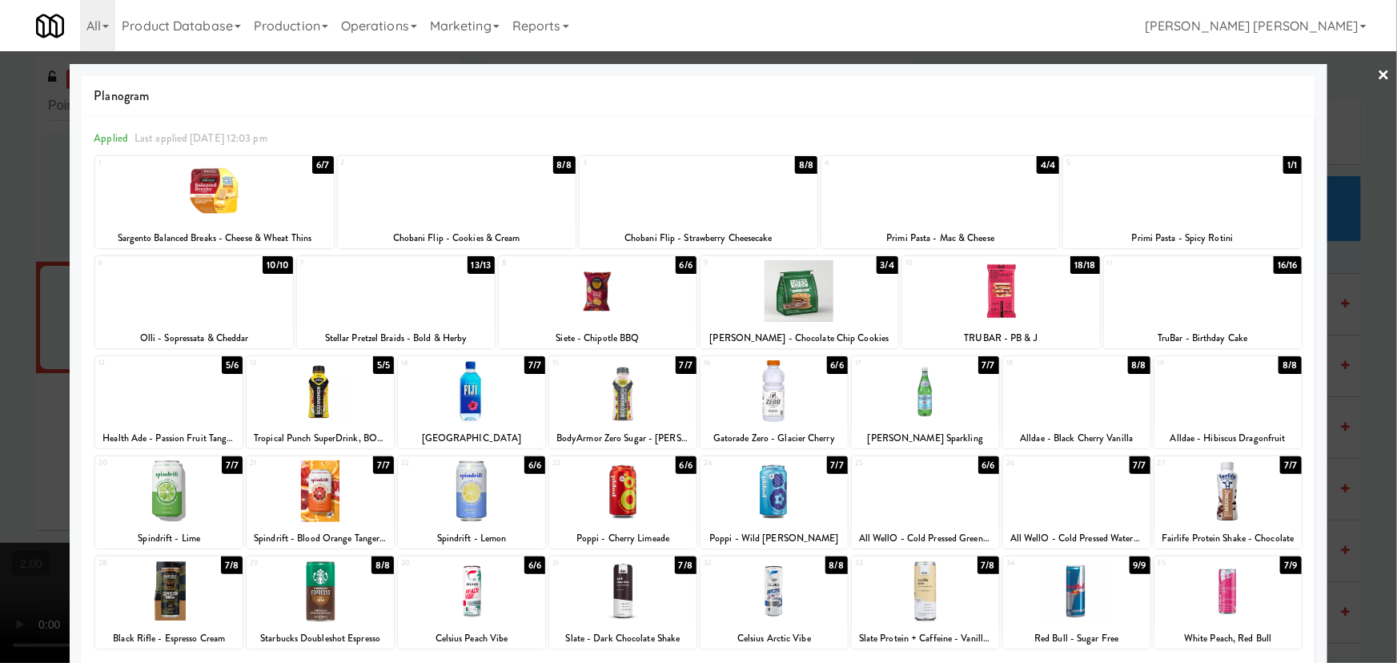
click at [917, 604] on div at bounding box center [925, 591] width 147 height 62
click at [1378, 70] on link "×" at bounding box center [1384, 76] width 13 height 50
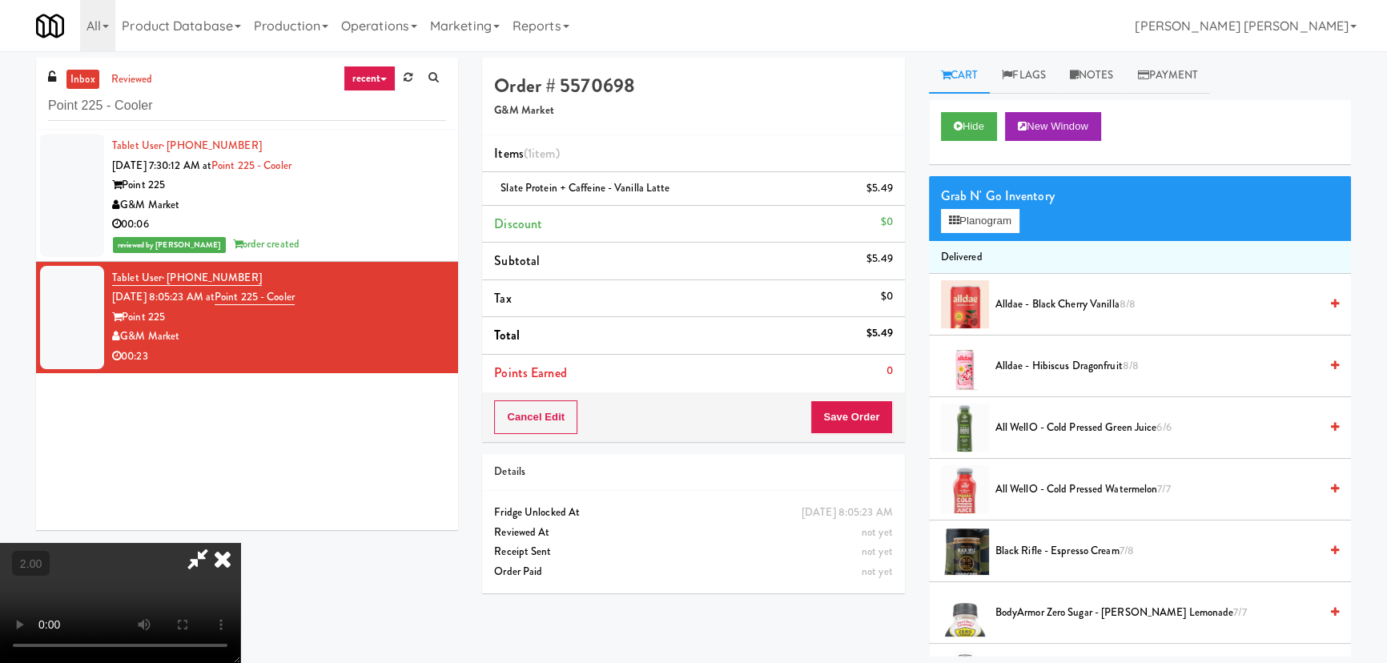
click at [240, 543] on icon at bounding box center [222, 559] width 35 height 32
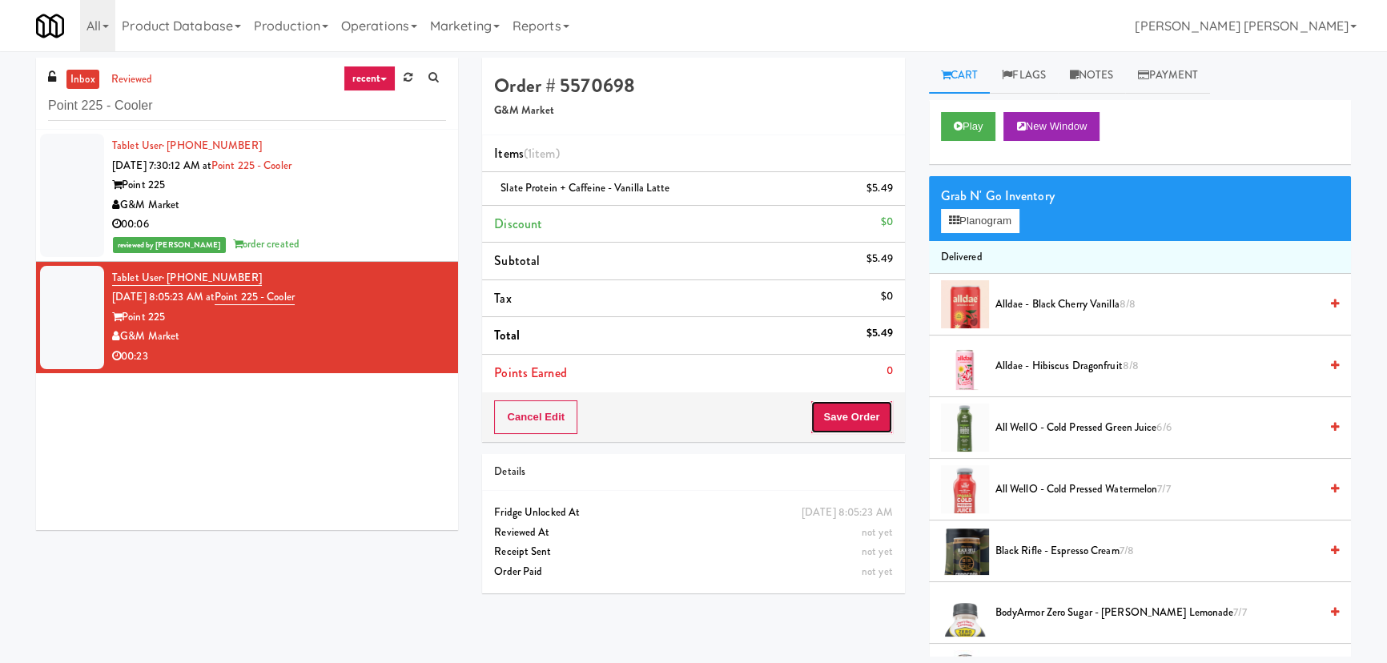
click at [840, 424] on button "Save Order" at bounding box center [851, 417] width 82 height 34
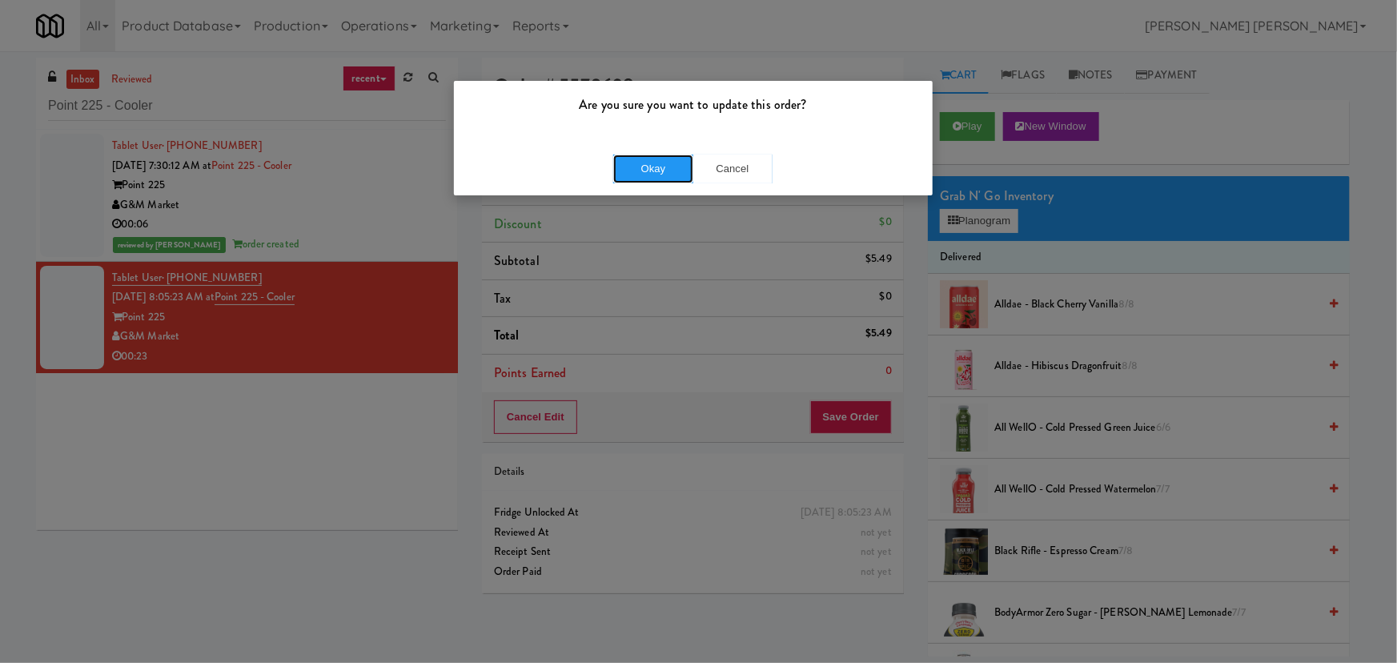
drag, startPoint x: 638, startPoint y: 168, endPoint x: 591, endPoint y: 135, distance: 58.0
click at [638, 168] on button "Okay" at bounding box center [653, 169] width 80 height 29
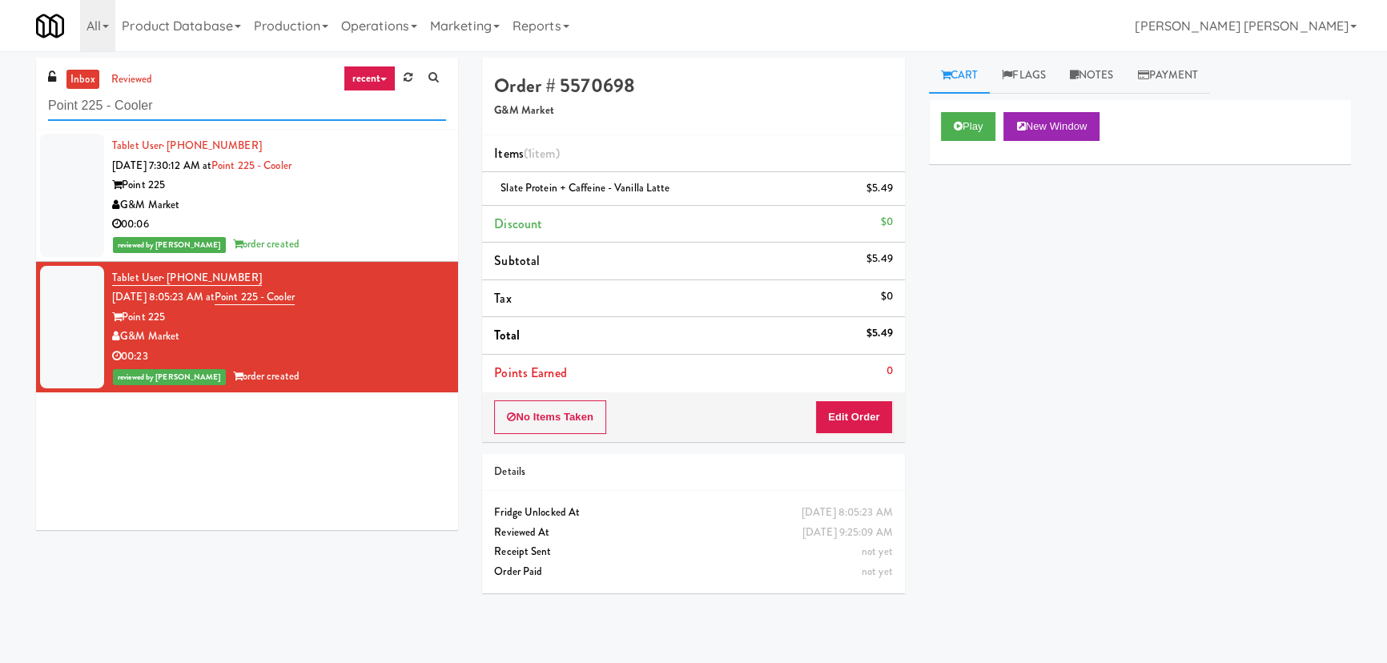
drag, startPoint x: 189, startPoint y: 103, endPoint x: 0, endPoint y: 104, distance: 188.9
click at [0, 104] on div "inbox reviewed recent all unclear take inventory issue suspicious failed recent…" at bounding box center [693, 357] width 1387 height 599
paste input "1001 State - Left - Fridge"
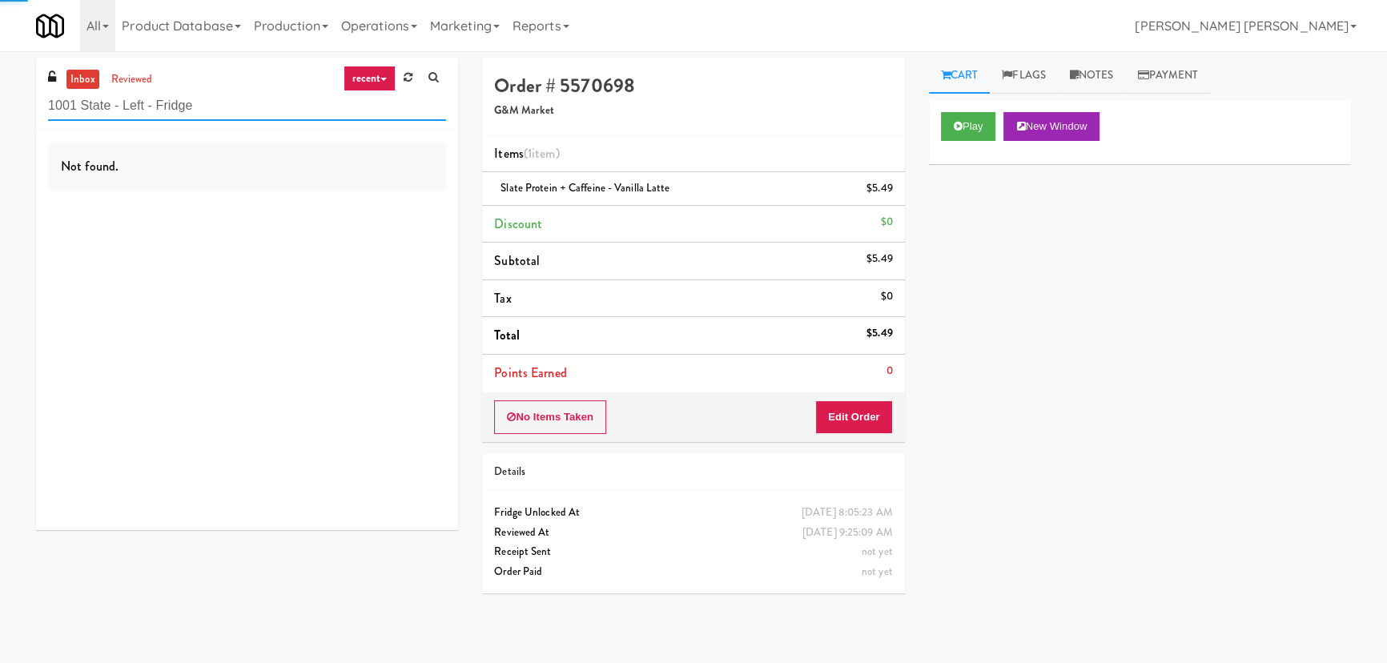
type input "1001 State - Left - Fridge"
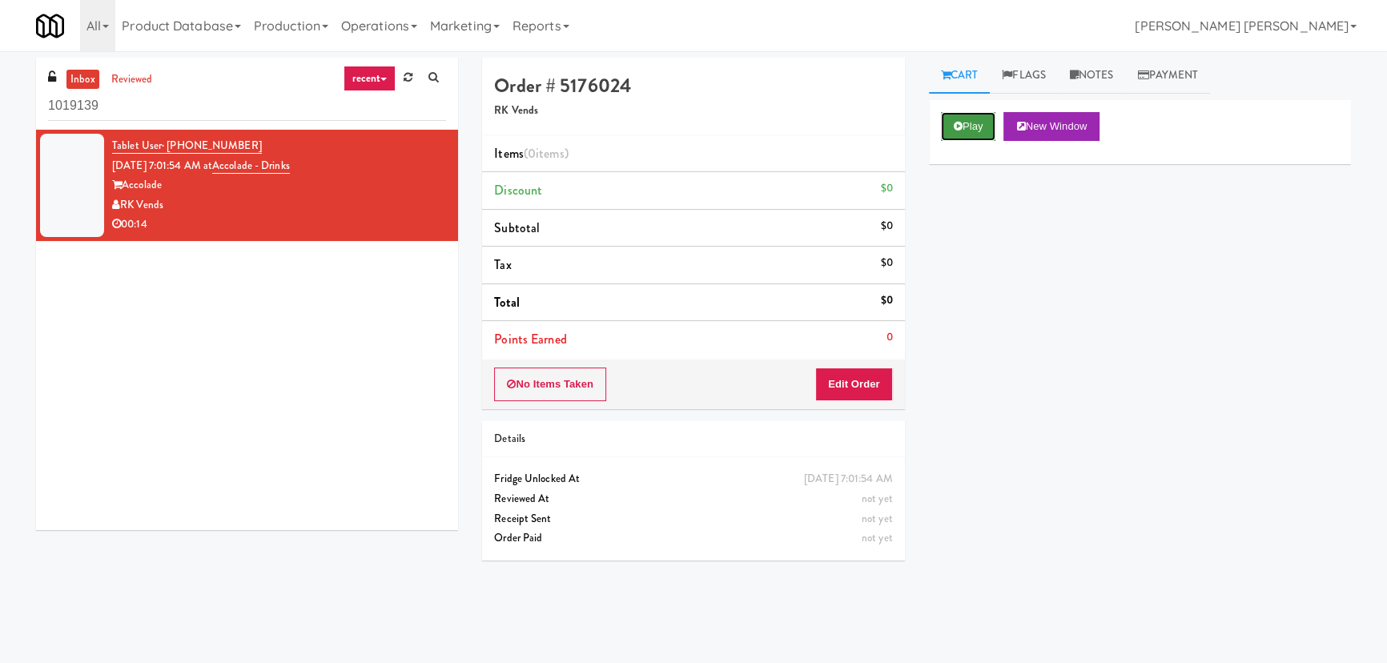
click at [956, 128] on icon at bounding box center [958, 126] width 9 height 10
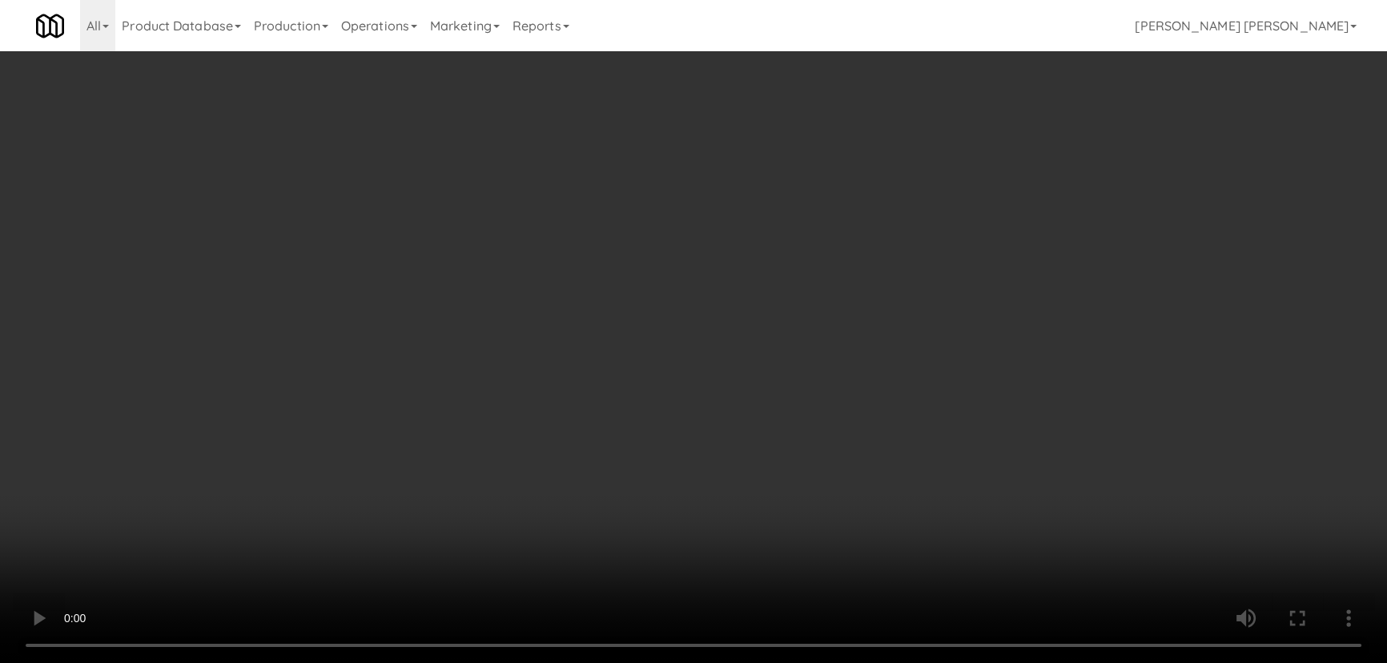
scroll to position [33, 0]
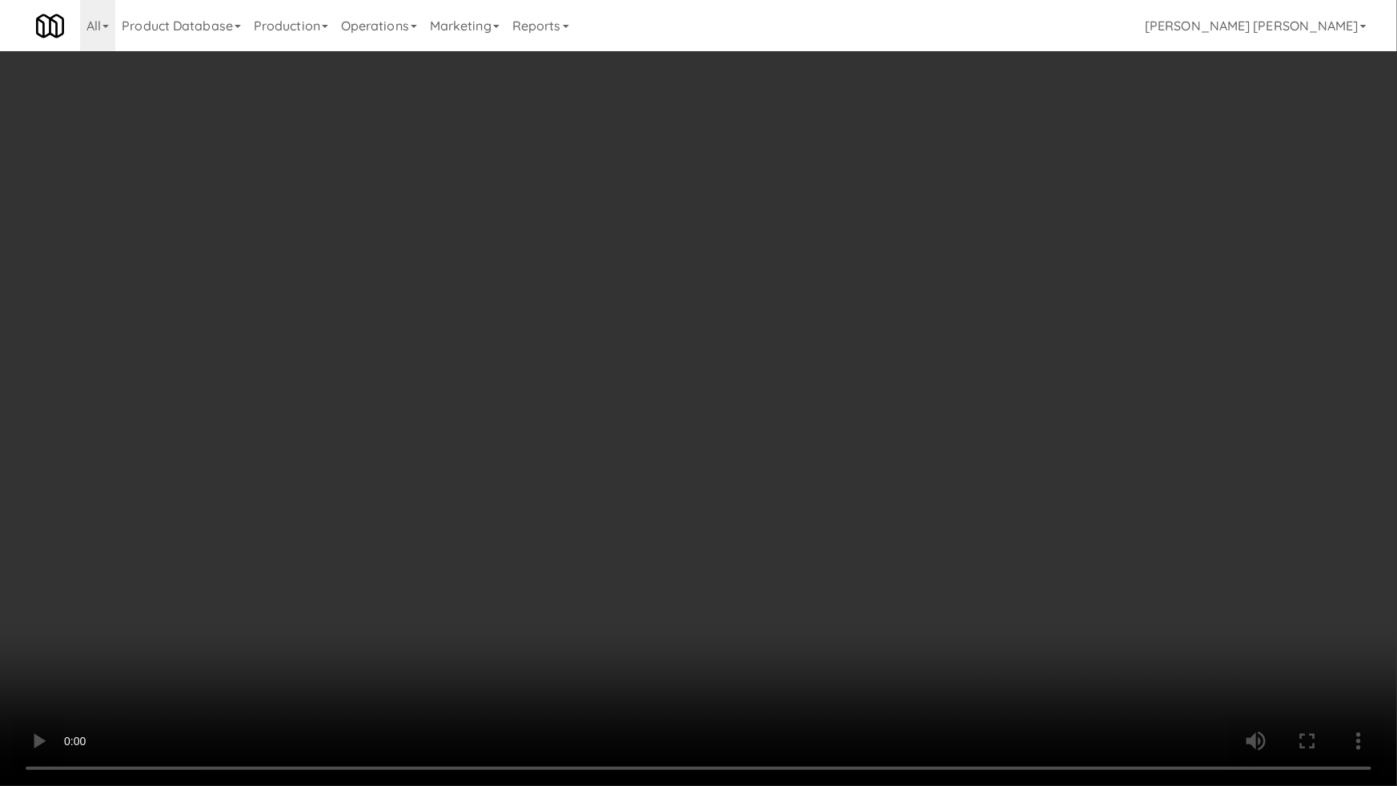
click at [734, 652] on video at bounding box center [698, 393] width 1397 height 786
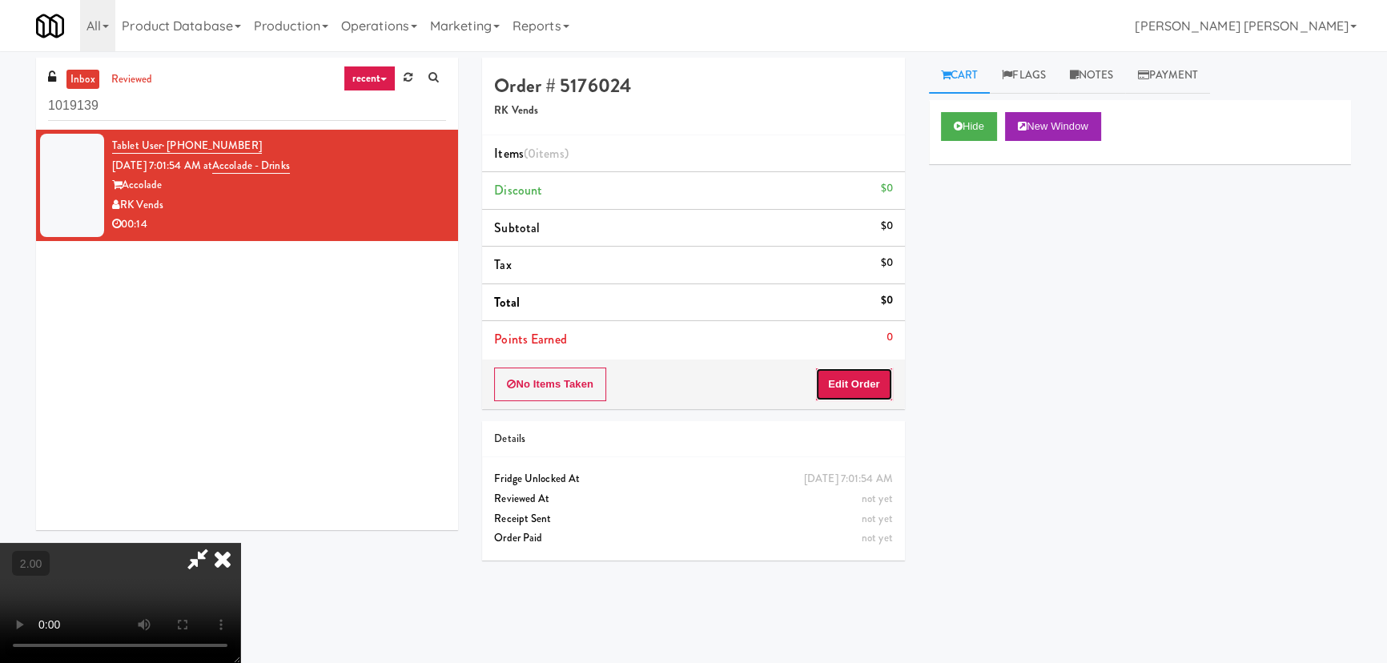
click at [855, 380] on button "Edit Order" at bounding box center [854, 384] width 78 height 34
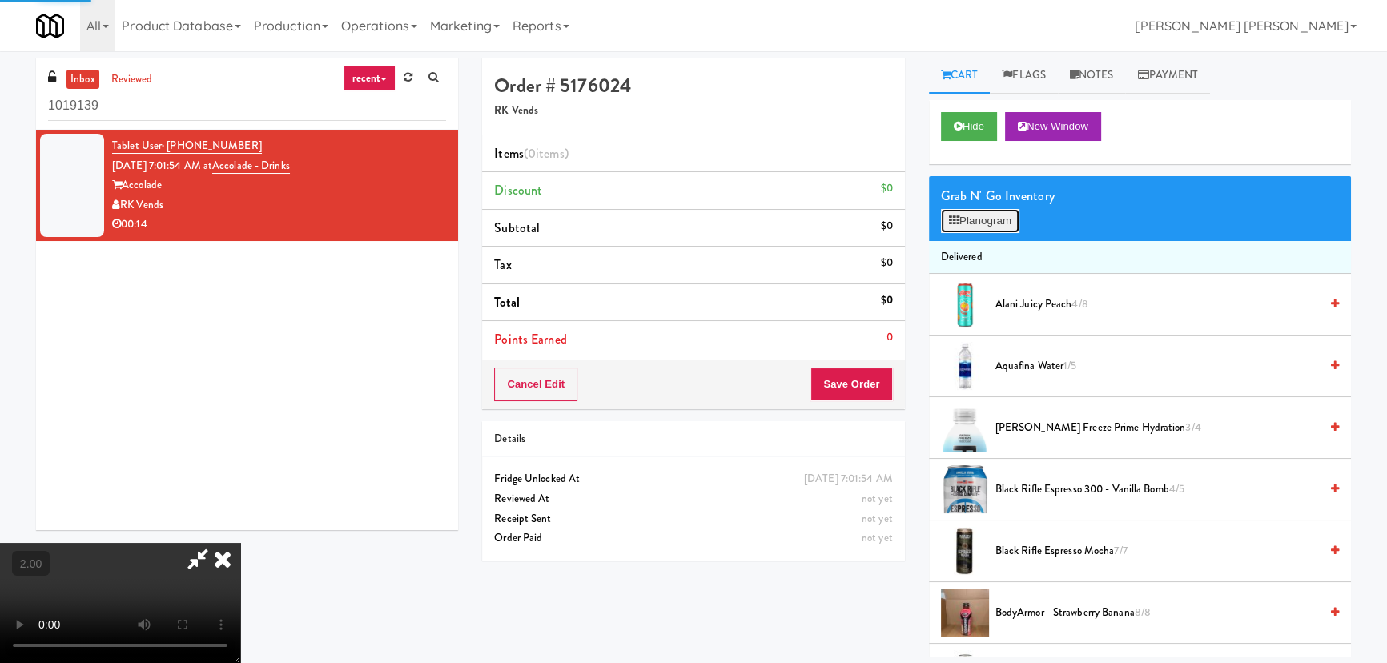
click at [992, 219] on button "Planogram" at bounding box center [980, 221] width 78 height 24
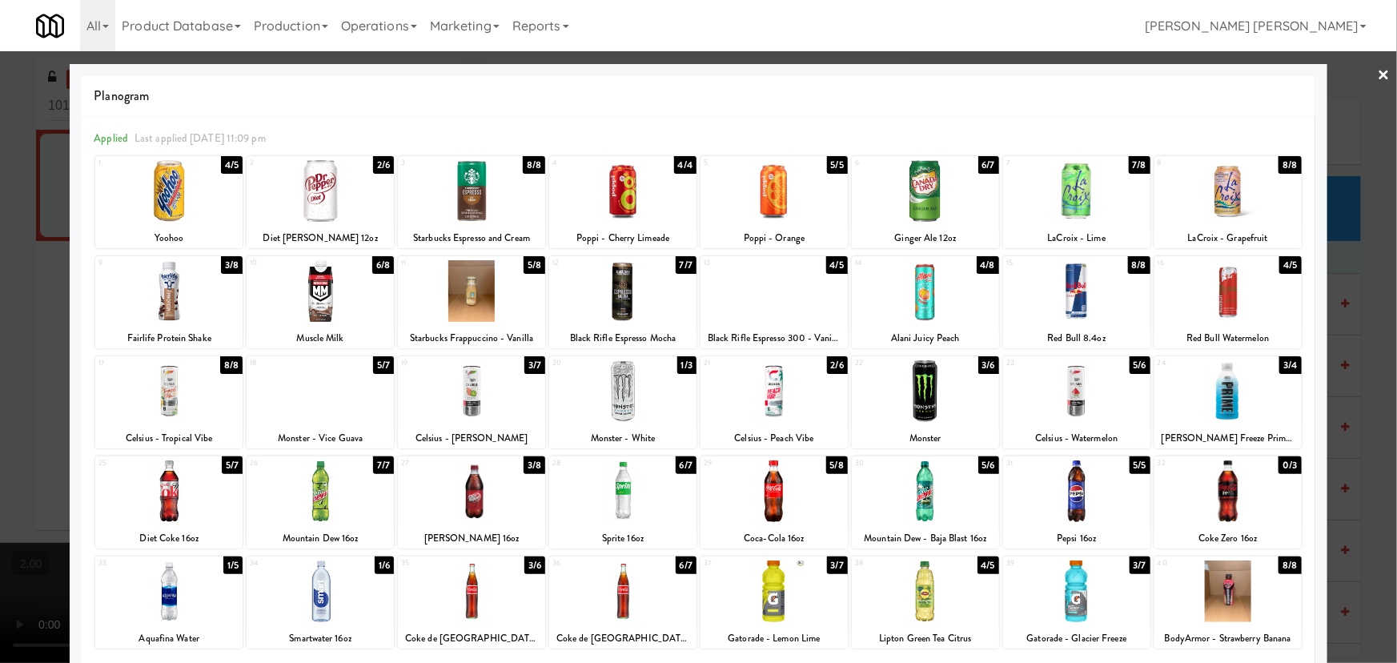
click at [764, 393] on div at bounding box center [774, 391] width 147 height 62
click at [1379, 68] on link "×" at bounding box center [1384, 76] width 13 height 50
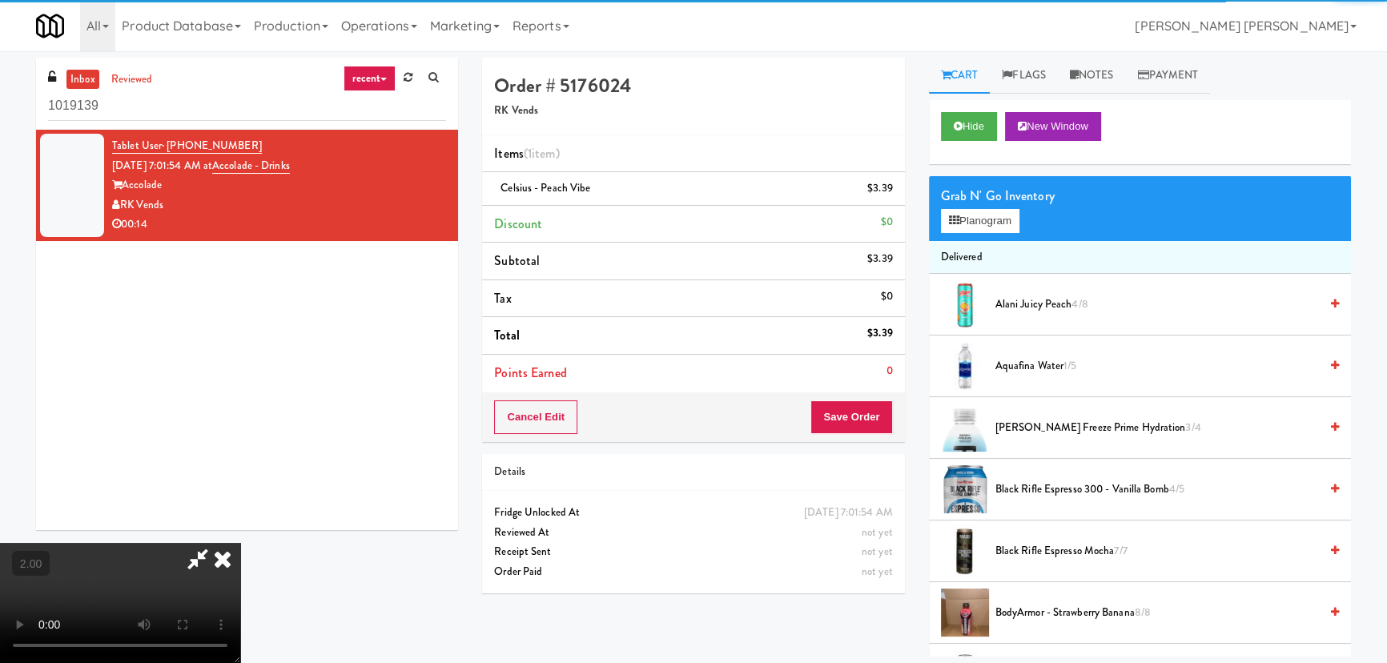
click at [240, 543] on video at bounding box center [120, 603] width 240 height 120
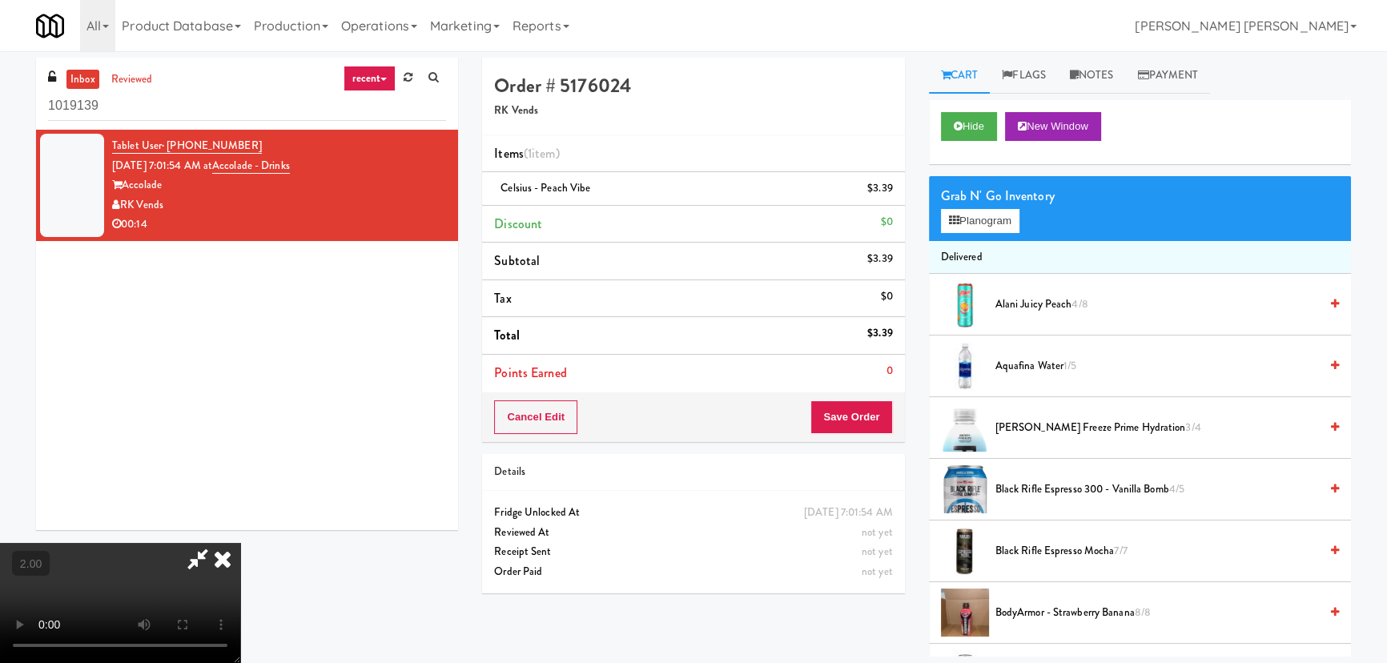
click at [240, 614] on video at bounding box center [120, 603] width 240 height 120
click at [240, 543] on icon at bounding box center [222, 559] width 35 height 32
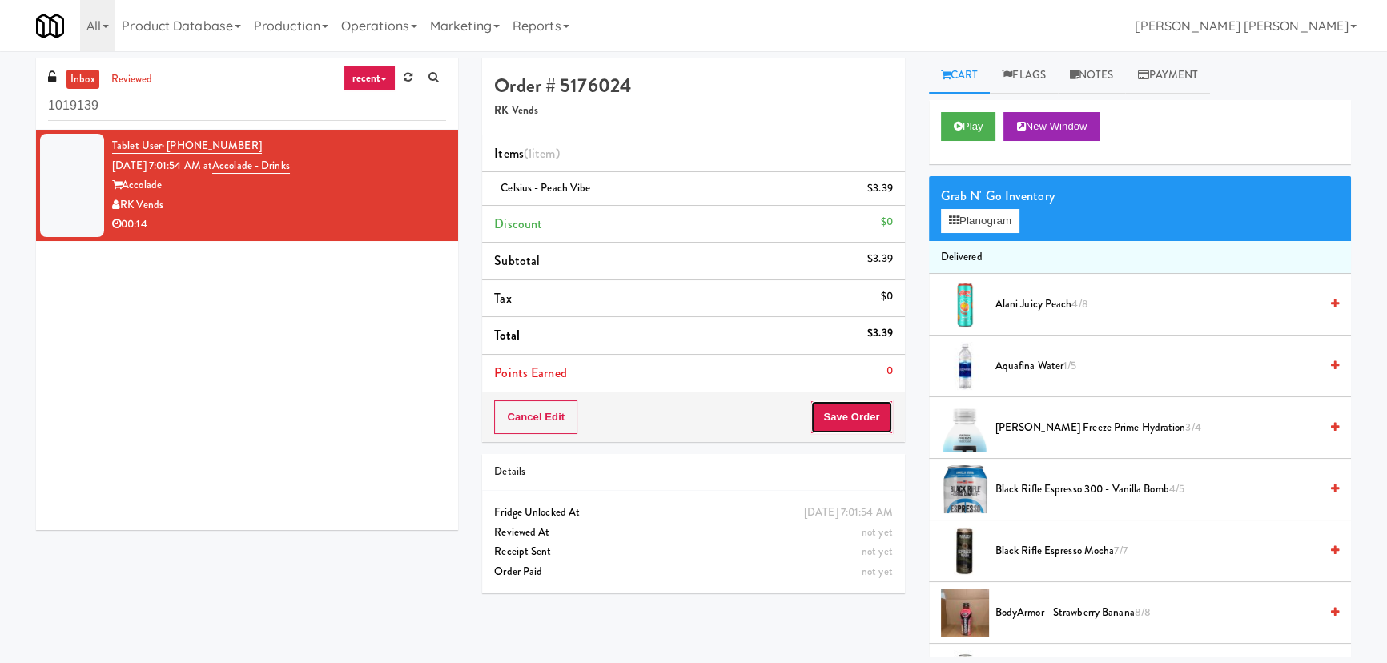
click at [849, 416] on button "Save Order" at bounding box center [851, 417] width 82 height 34
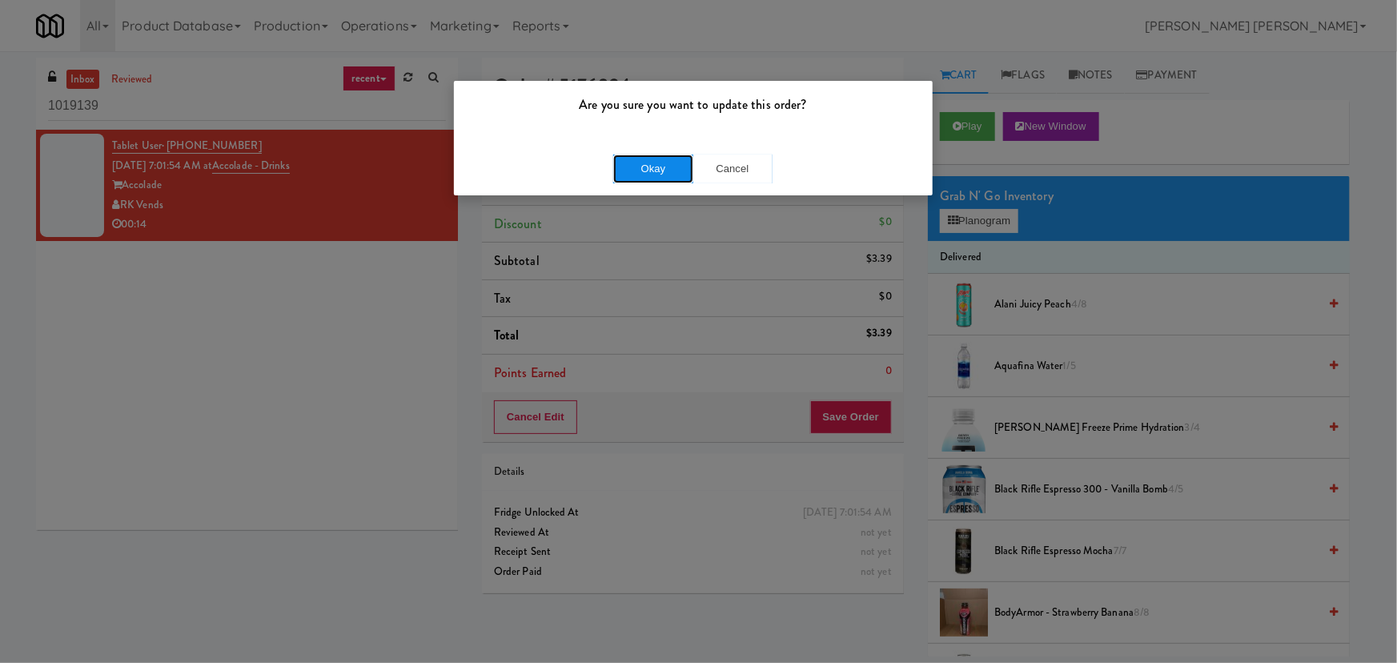
click at [640, 168] on button "Okay" at bounding box center [653, 169] width 80 height 29
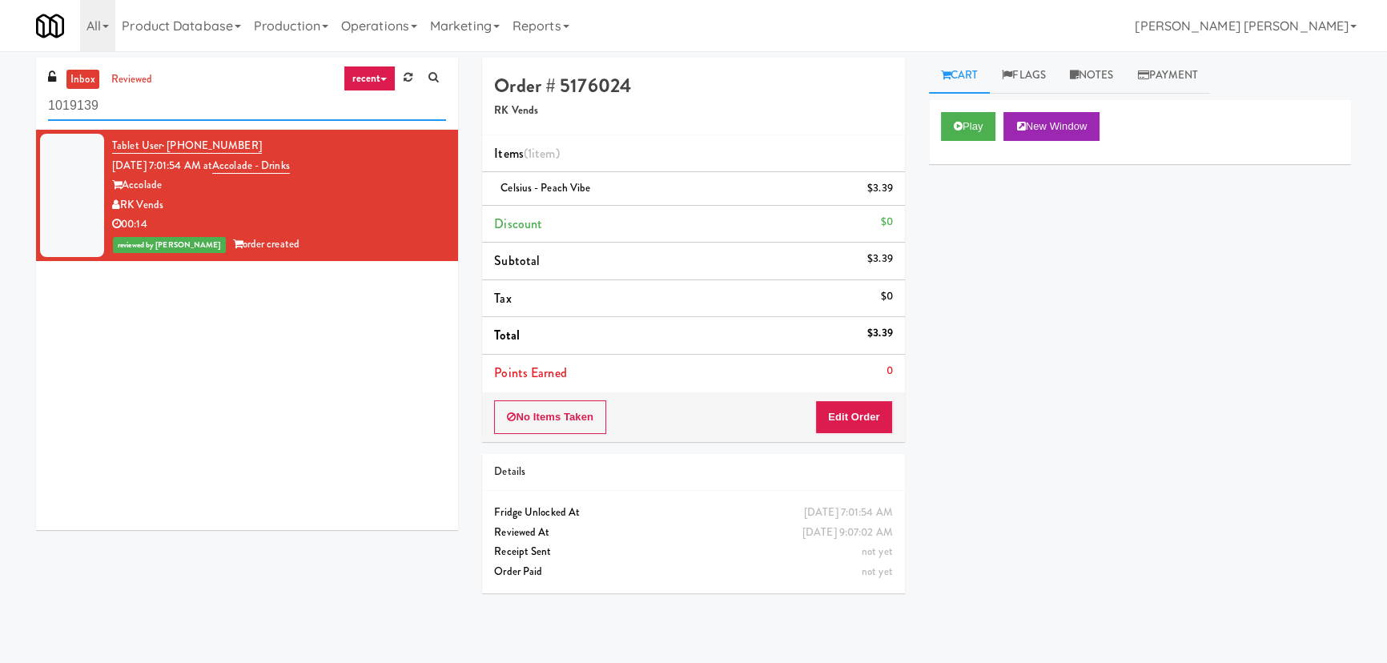
drag, startPoint x: 131, startPoint y: 102, endPoint x: -19, endPoint y: 105, distance: 150.5
click at [0, 105] on html "Are you sure you want to update this order? Okay Cancel Okay Are you sure you w…" at bounding box center [693, 331] width 1387 height 663
paste input "Eleven North Fridge"
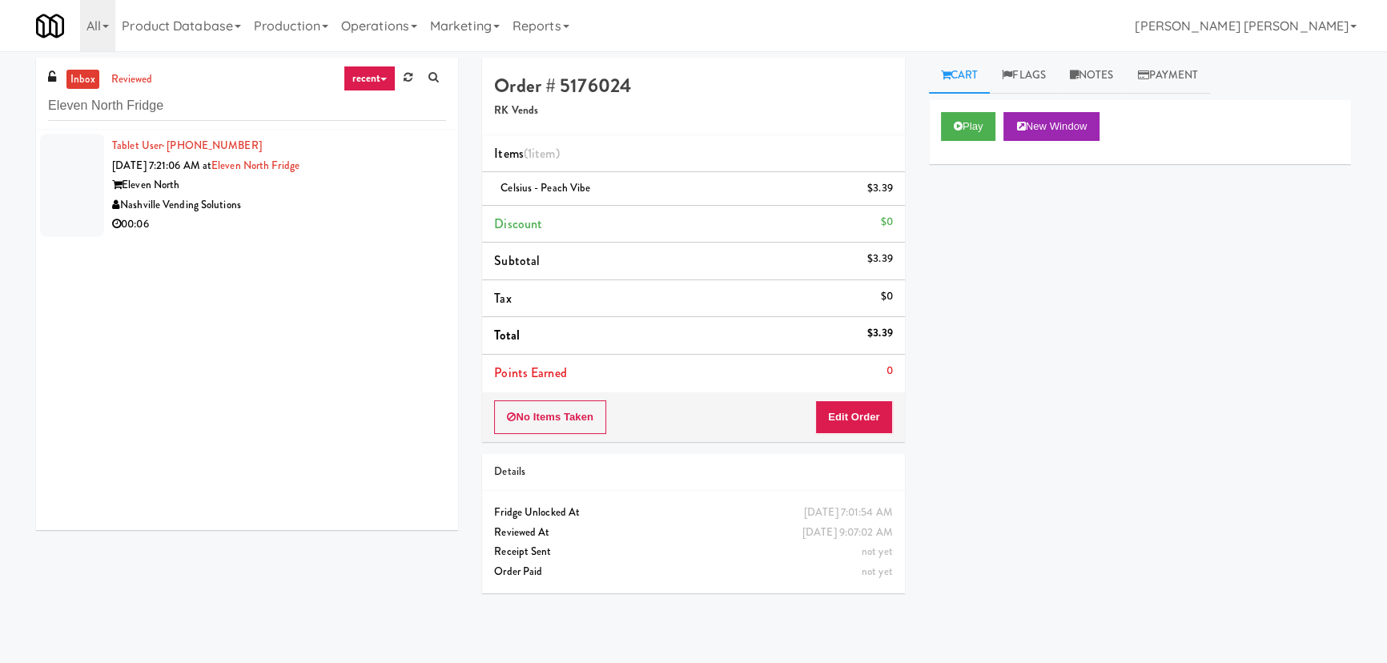
click at [366, 198] on div "Nashville Vending Solutions" at bounding box center [279, 205] width 334 height 20
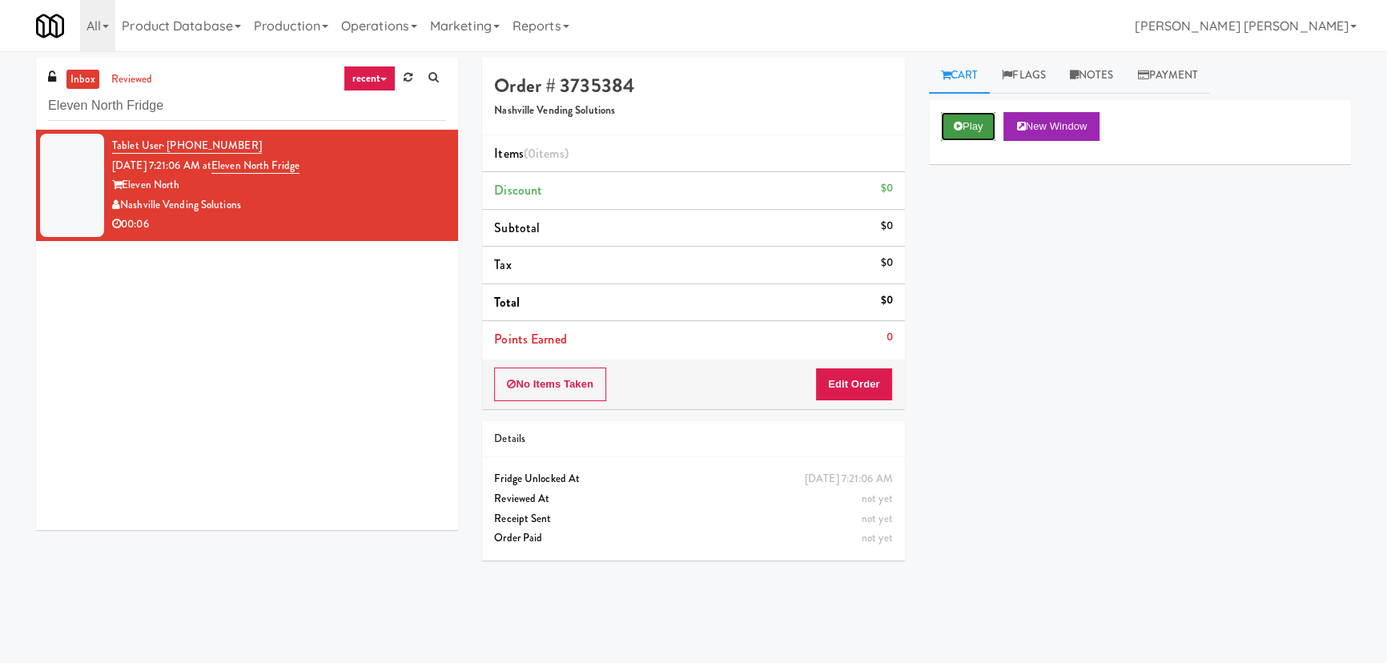
click at [966, 118] on button "Play" at bounding box center [968, 126] width 55 height 29
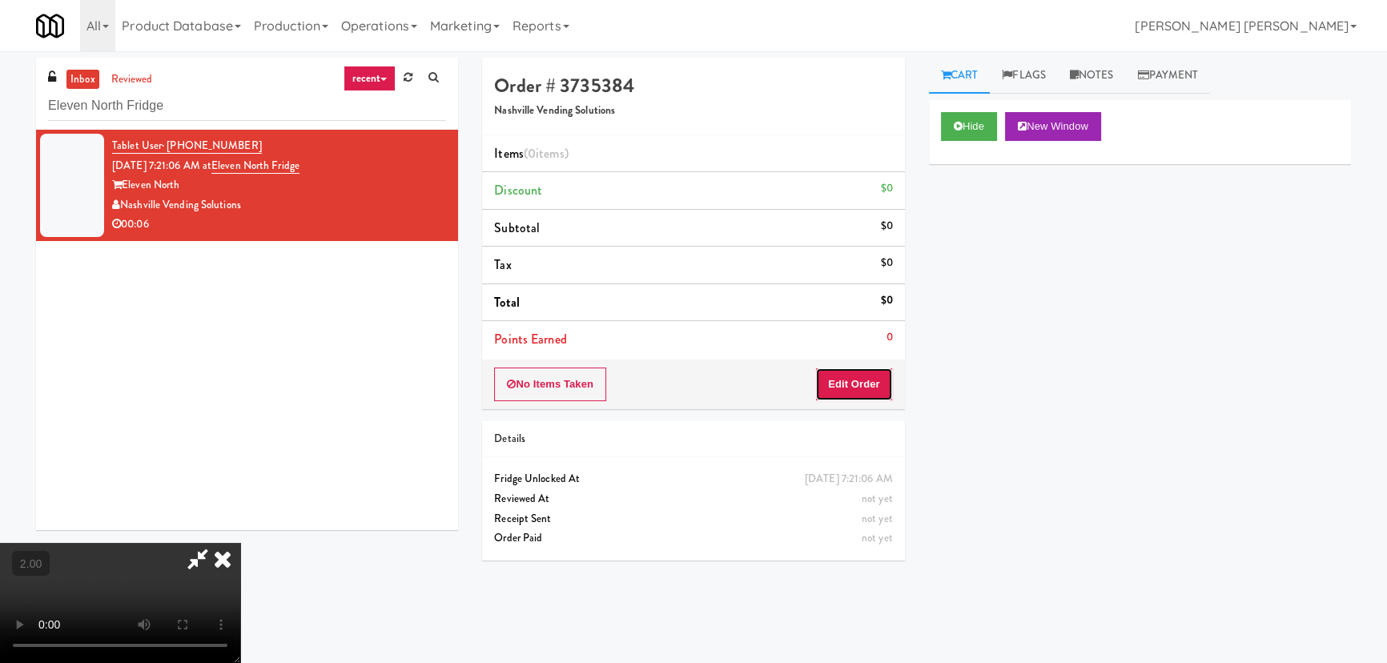
click at [877, 382] on button "Edit Order" at bounding box center [854, 384] width 78 height 34
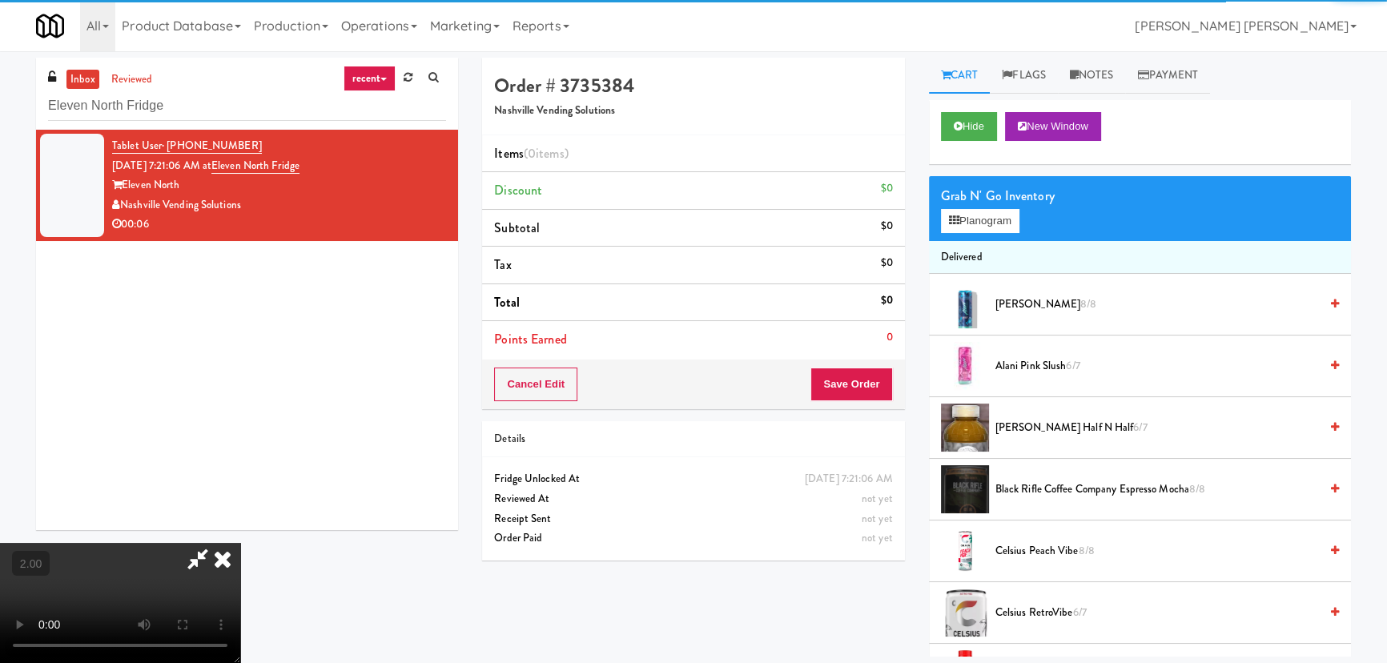
click at [1034, 360] on span "Alani Pink Slush 6/7" at bounding box center [1156, 366] width 323 height 20
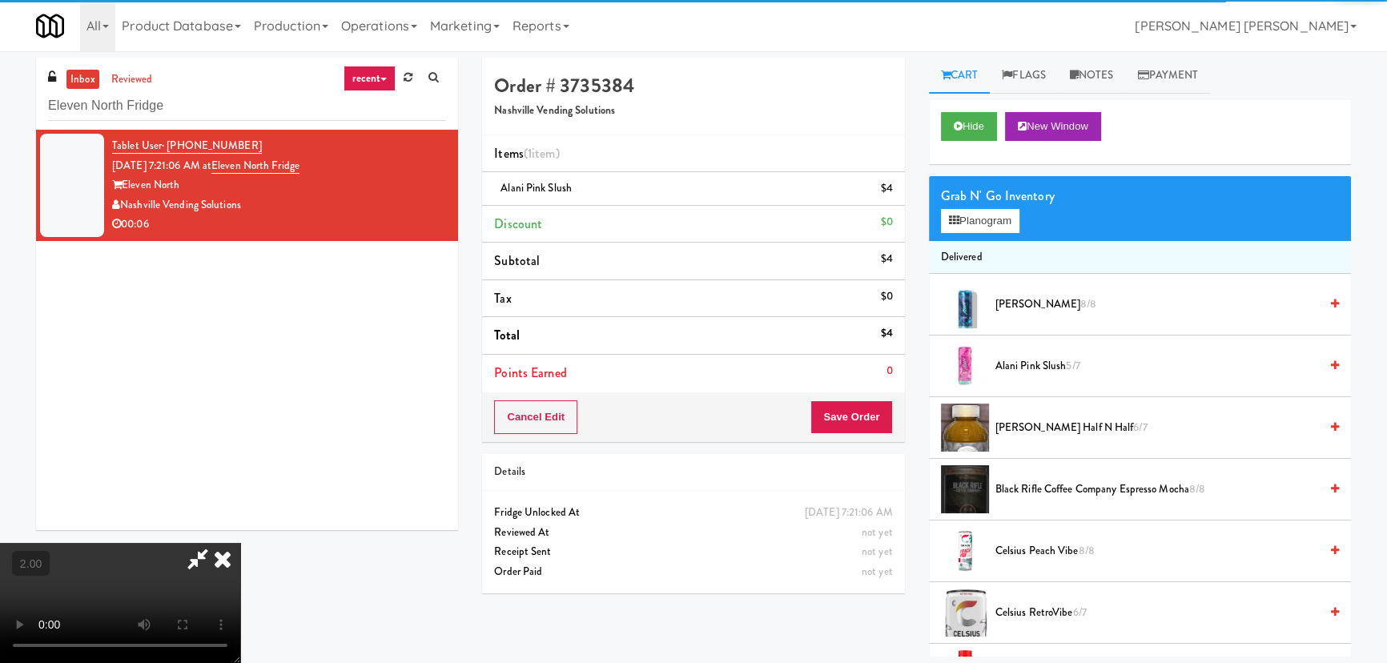
click at [240, 543] on icon at bounding box center [222, 559] width 35 height 32
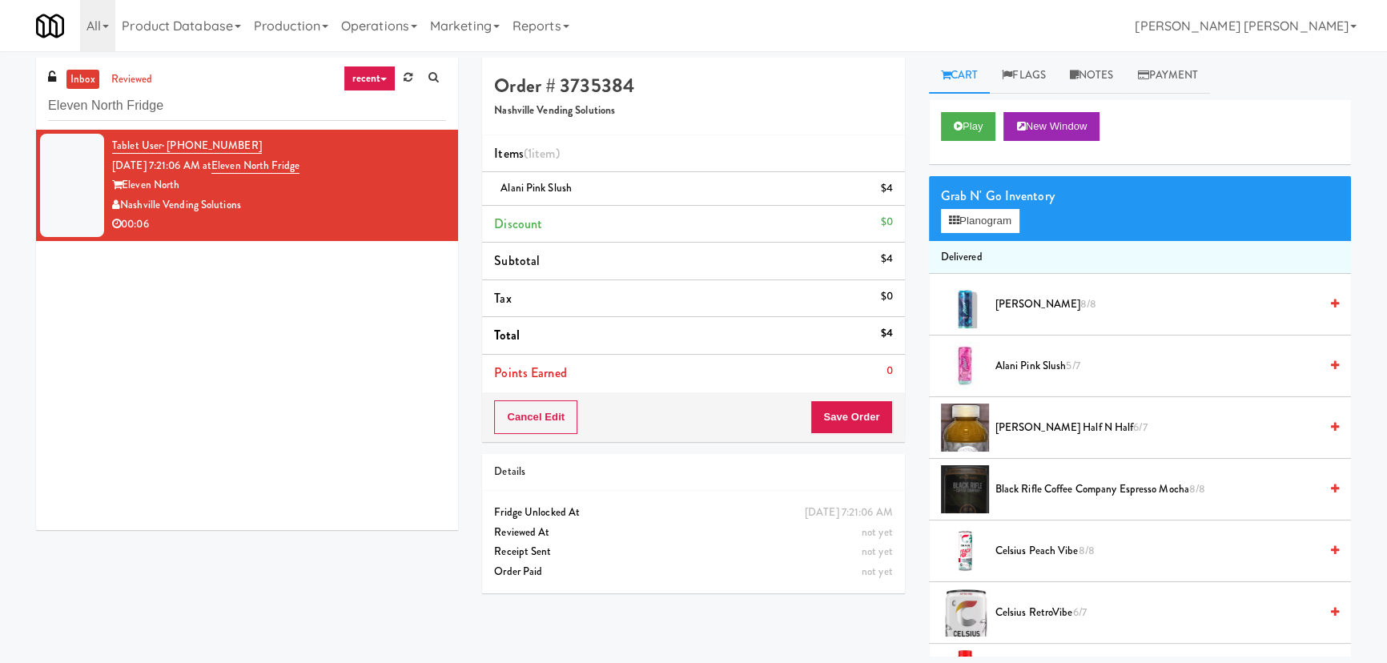
click at [845, 400] on div "Cancel Edit Save Order" at bounding box center [693, 417] width 422 height 50
click at [848, 409] on button "Save Order" at bounding box center [851, 417] width 82 height 34
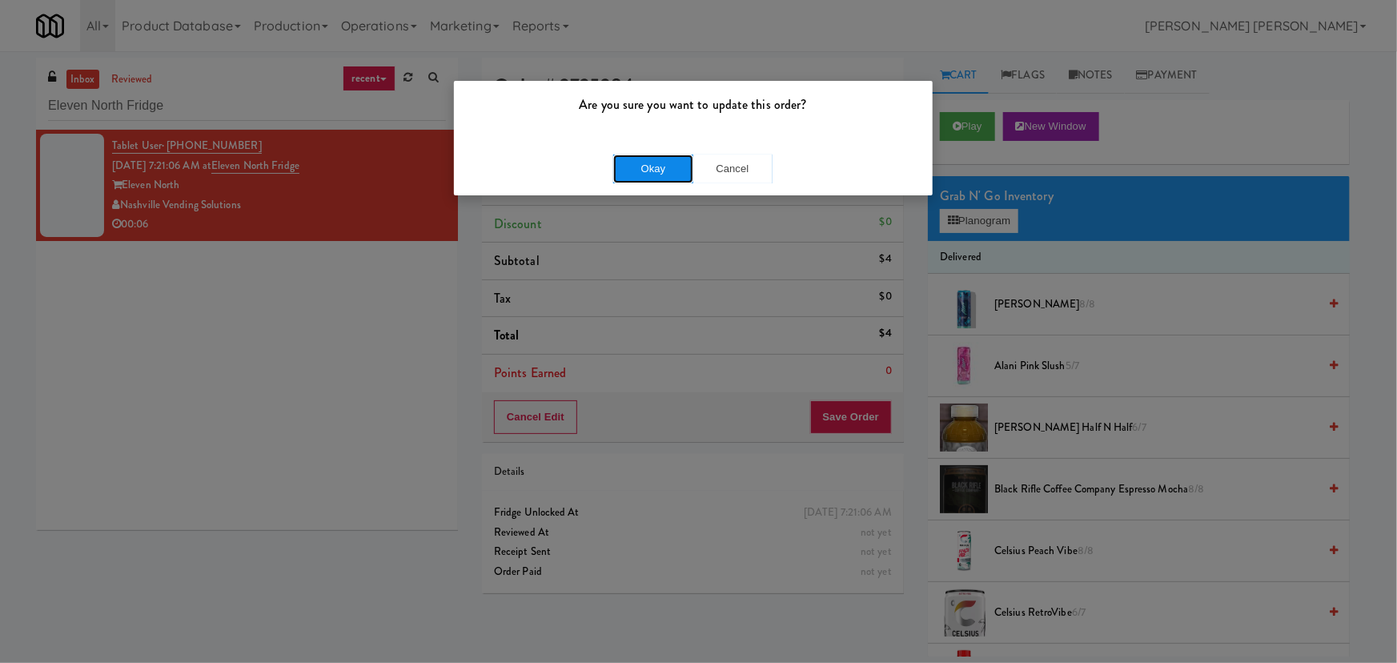
click at [635, 165] on button "Okay" at bounding box center [653, 169] width 80 height 29
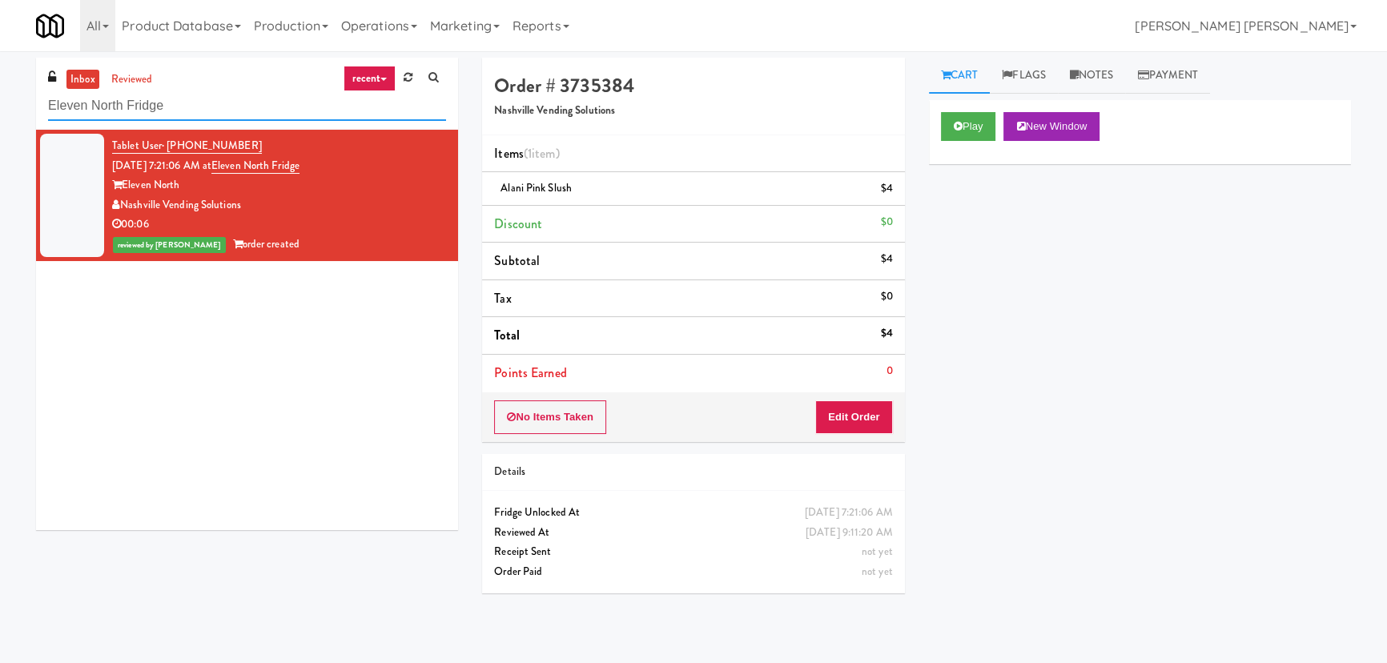
click at [108, 106] on input "Eleven North Fridge" at bounding box center [247, 106] width 398 height 30
paste input "(Snack & Drink) EWR 1-TB-MAIN BREAK ROOM"
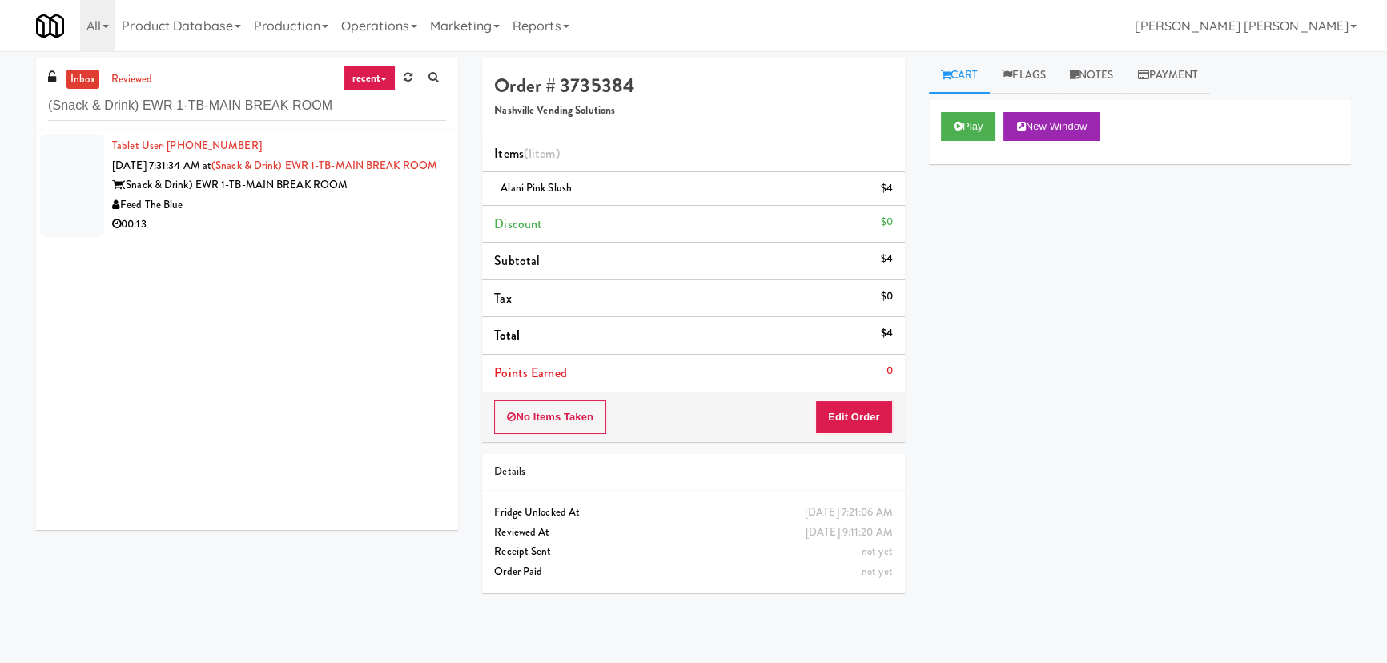
click at [383, 215] on div "Feed The Blue" at bounding box center [279, 205] width 334 height 20
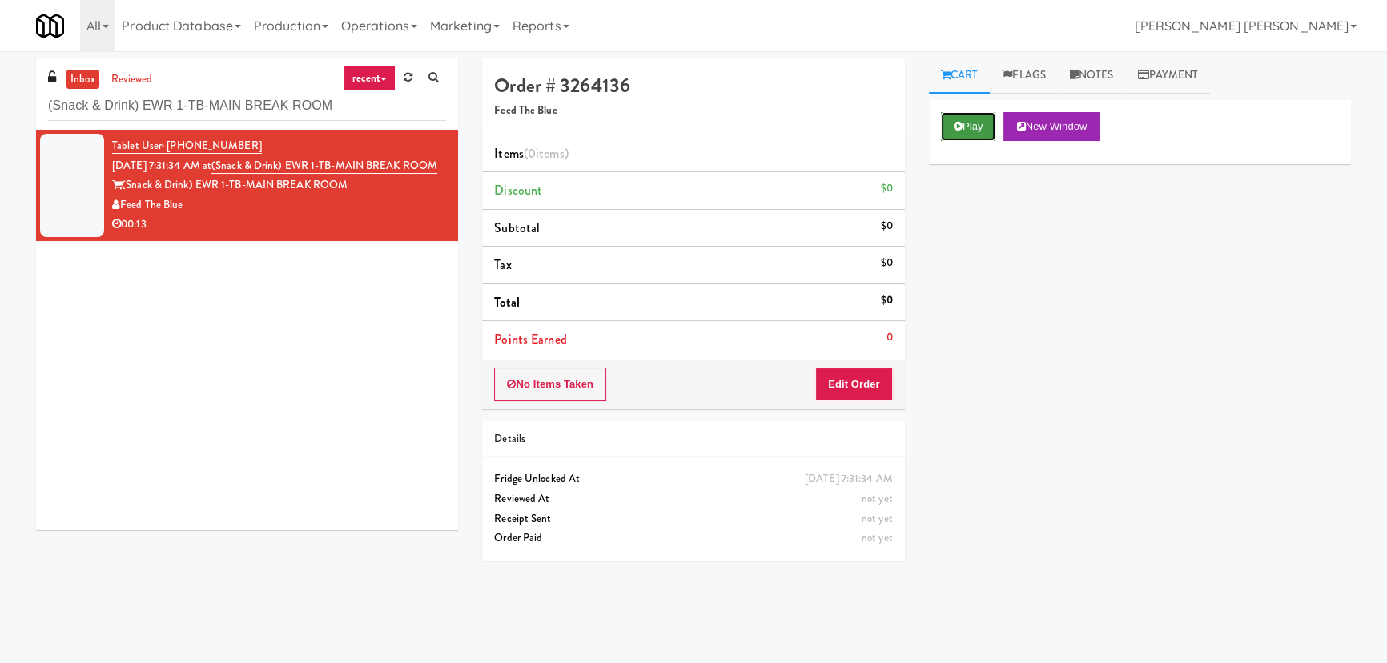
click at [964, 122] on button "Play" at bounding box center [968, 126] width 55 height 29
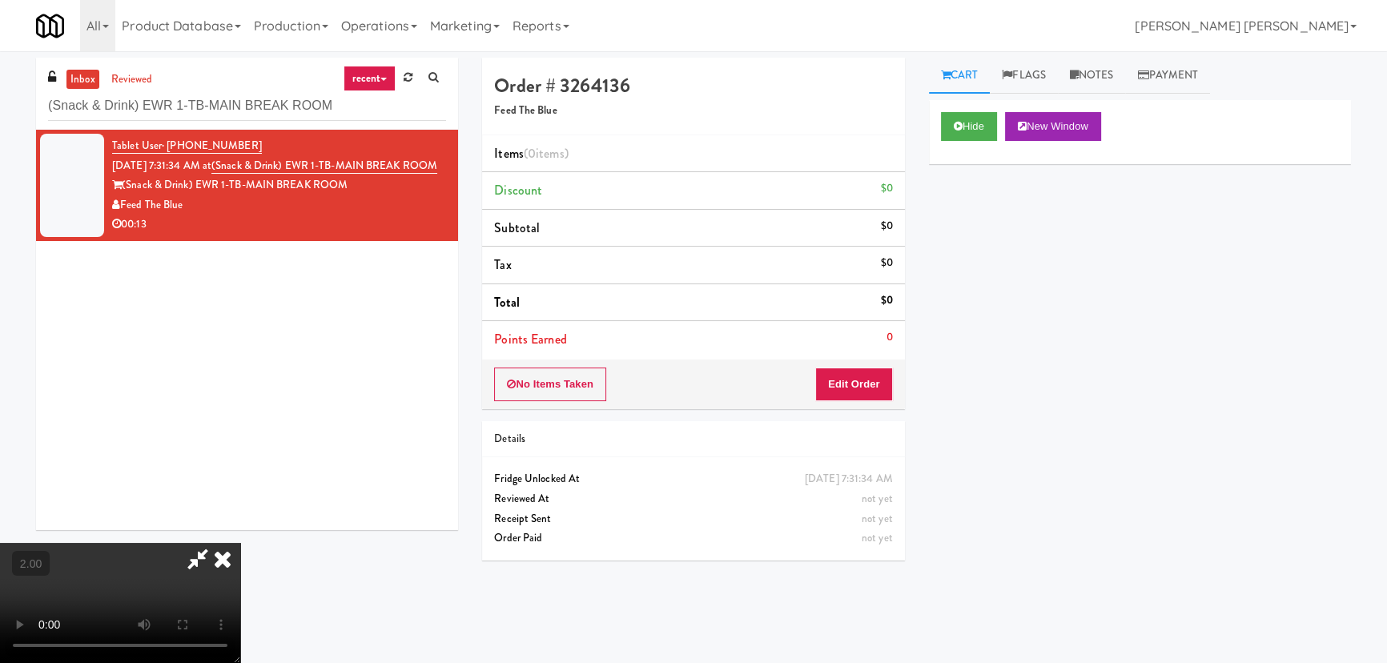
click at [240, 600] on video at bounding box center [120, 603] width 240 height 120
click at [868, 392] on button "Edit Order" at bounding box center [854, 384] width 78 height 34
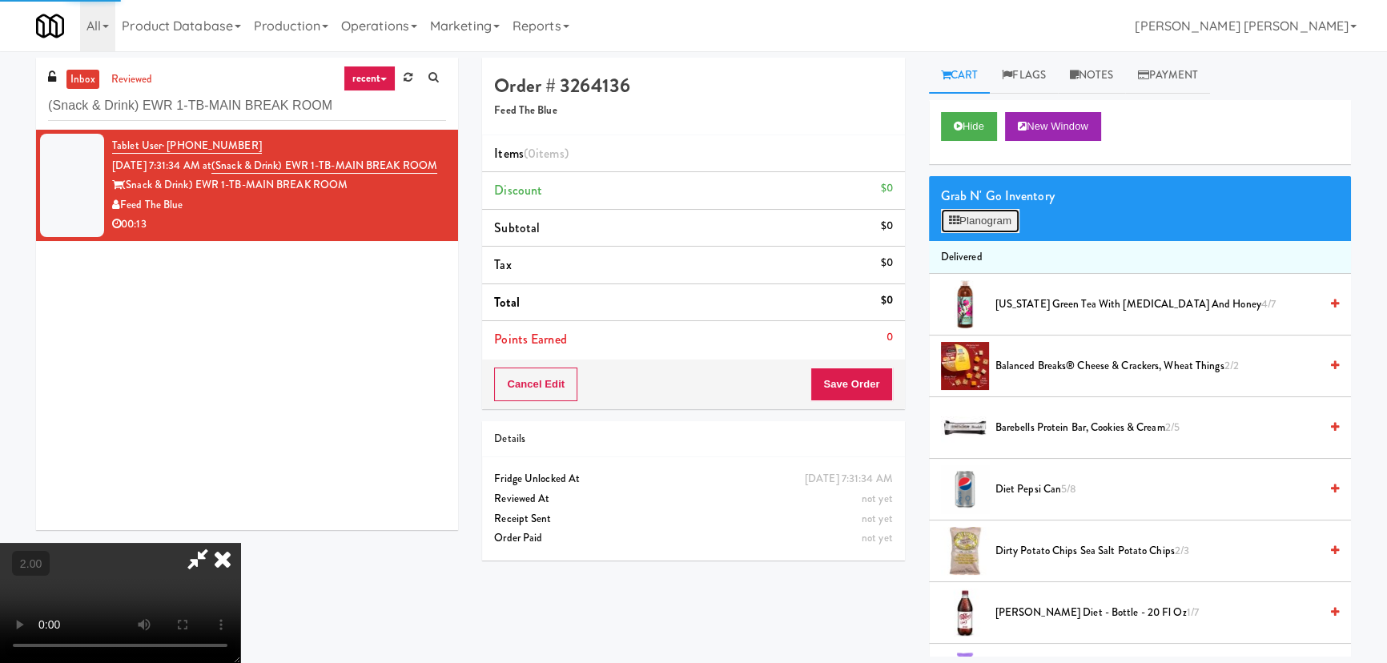
click at [958, 231] on button "Planogram" at bounding box center [980, 221] width 78 height 24
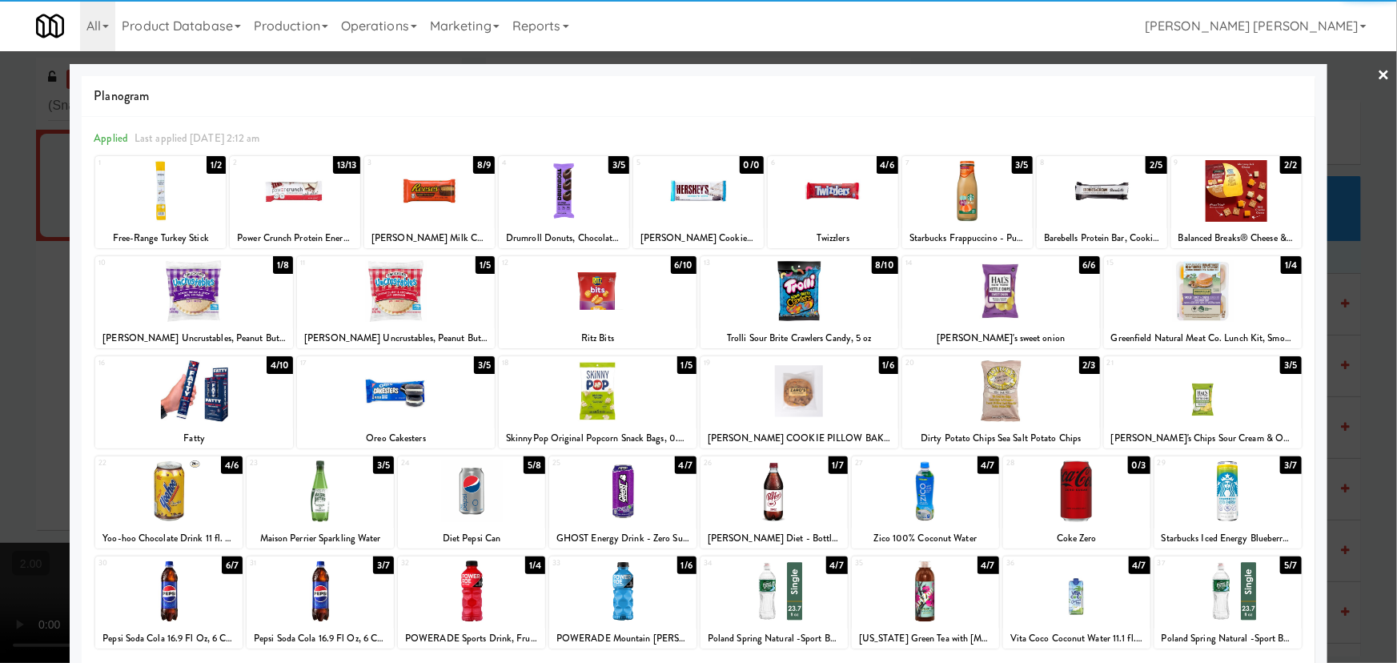
click at [765, 589] on div at bounding box center [774, 591] width 147 height 62
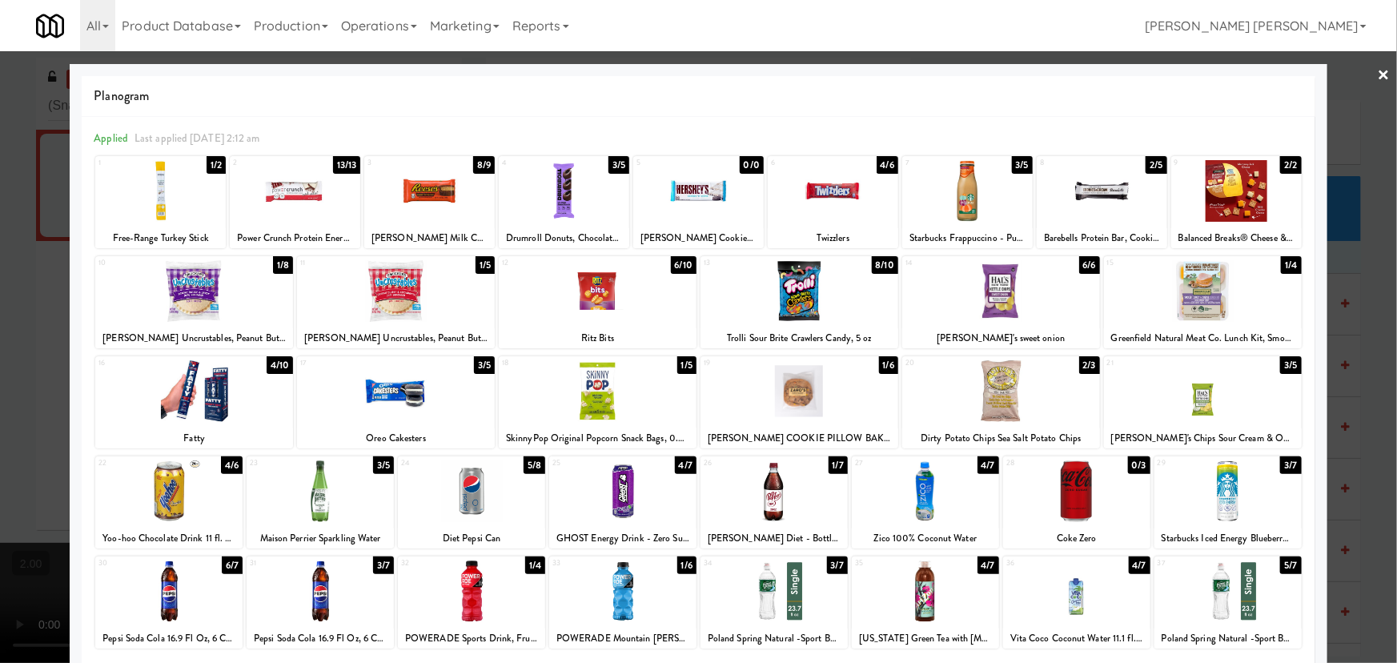
click at [936, 593] on div at bounding box center [925, 591] width 147 height 62
click at [1380, 66] on div at bounding box center [698, 331] width 1397 height 663
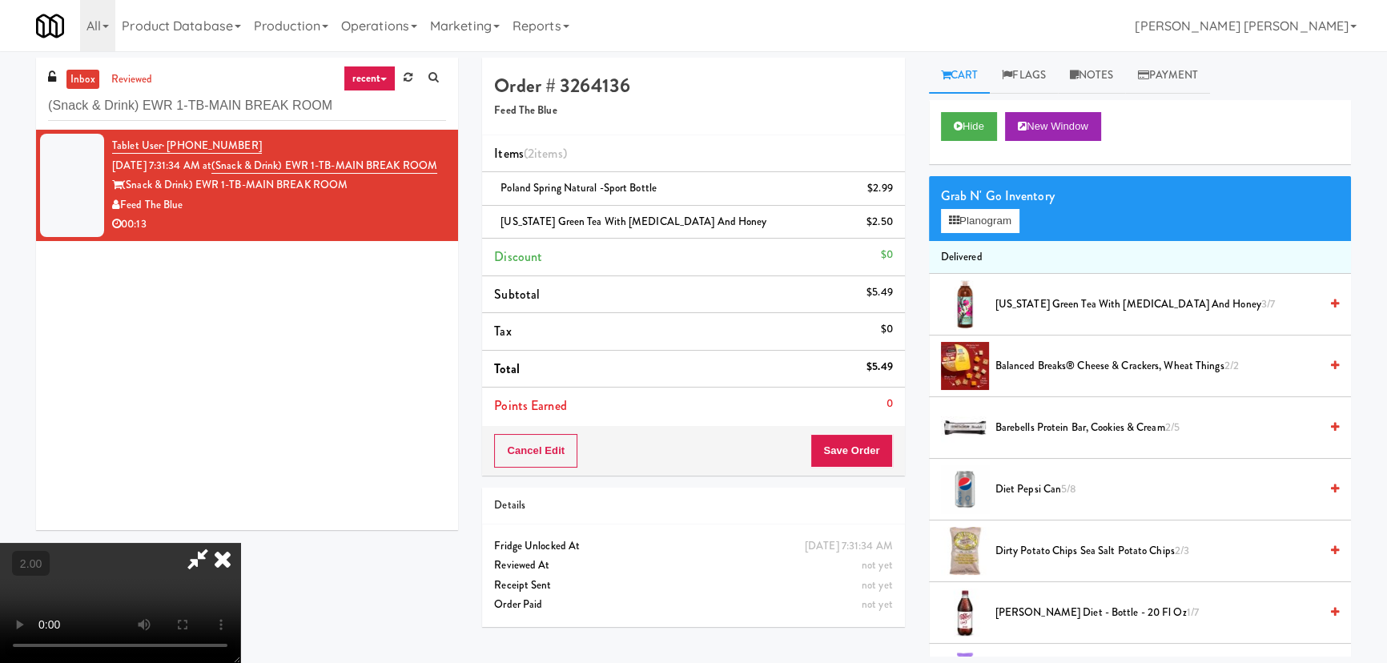
click at [240, 543] on icon at bounding box center [222, 559] width 35 height 32
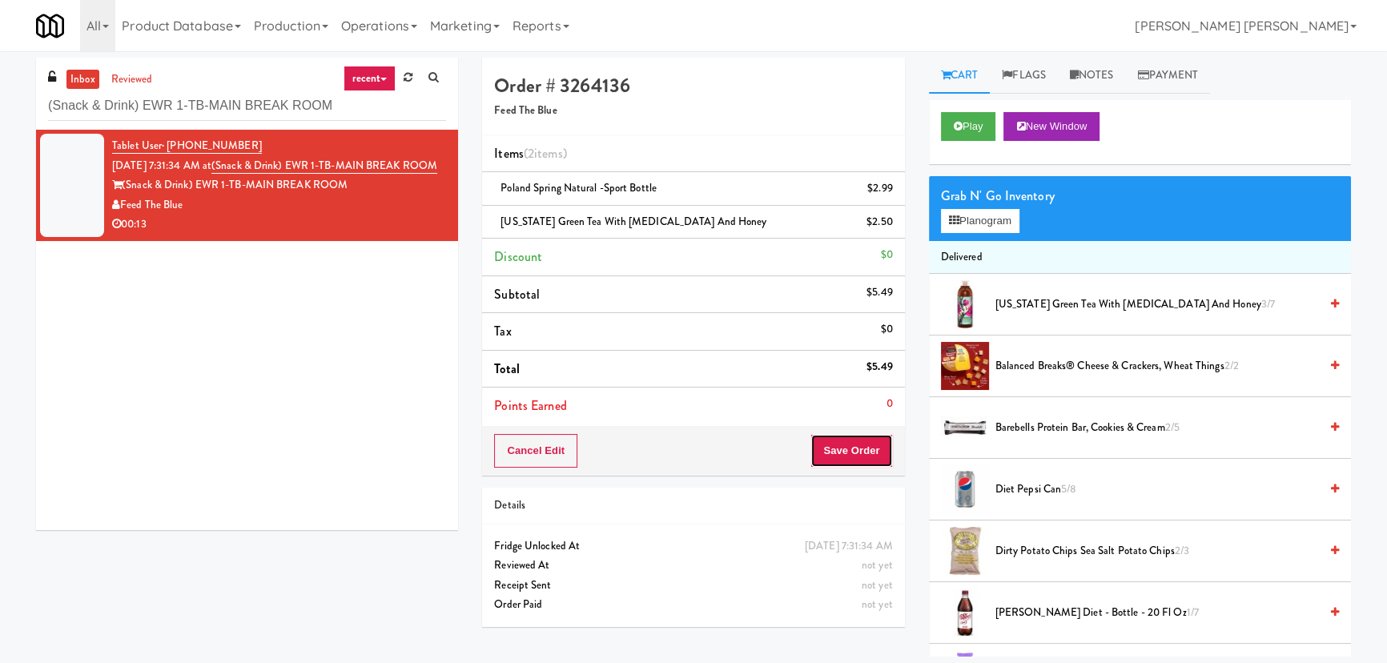
click at [845, 438] on button "Save Order" at bounding box center [851, 451] width 82 height 34
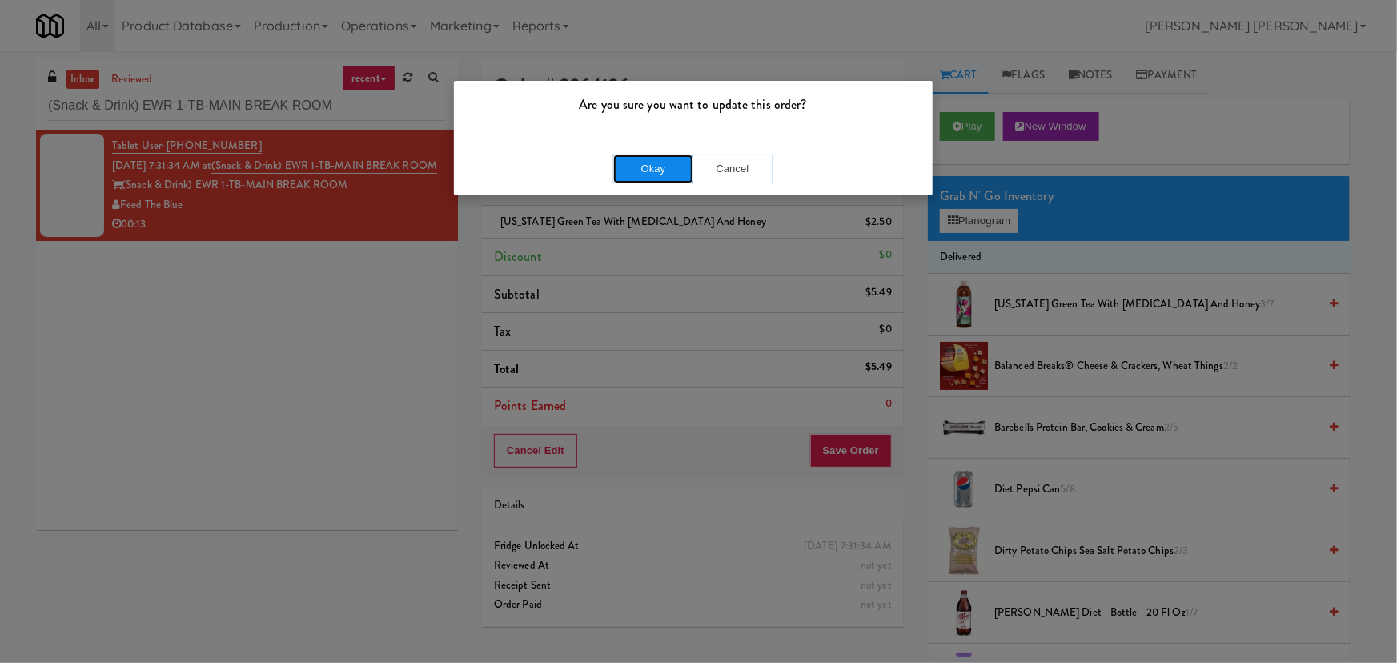
click at [632, 164] on button "Okay" at bounding box center [653, 169] width 80 height 29
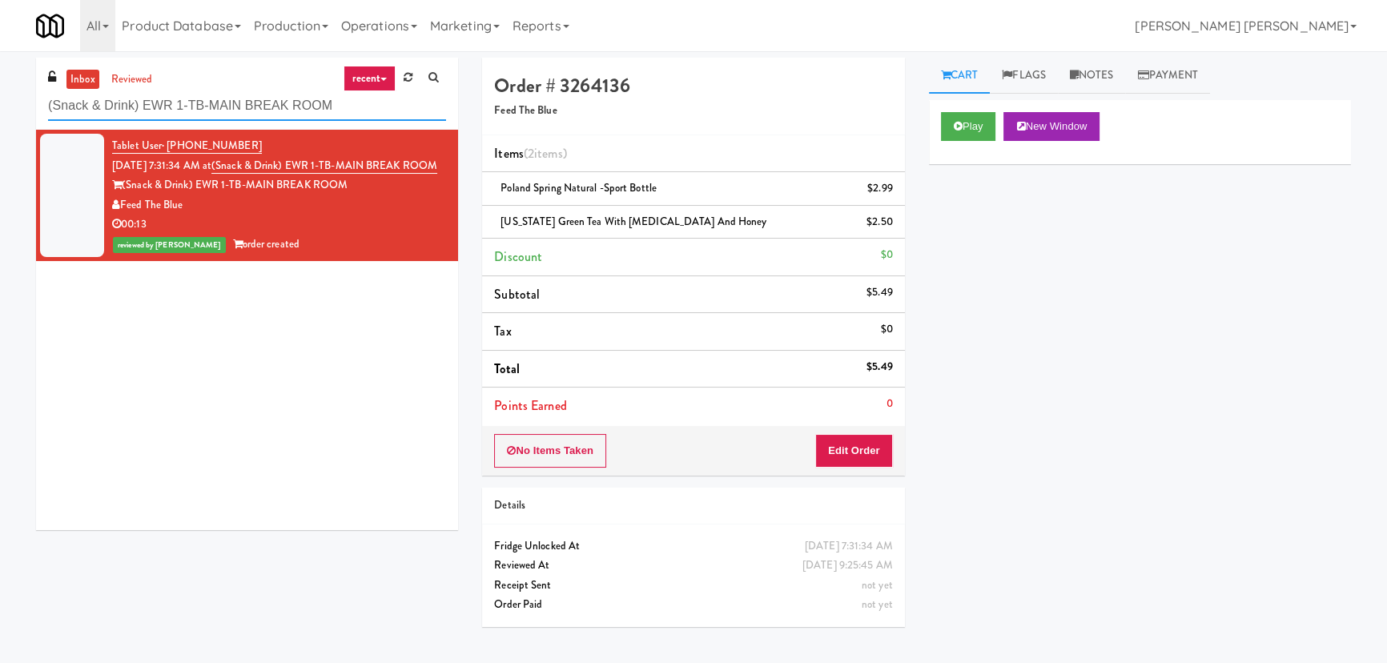
drag, startPoint x: 355, startPoint y: 107, endPoint x: 30, endPoint y: 93, distance: 326.2
click at [30, 93] on div "inbox reviewed recent all unclear take inventory issue suspicious failed recent…" at bounding box center [247, 300] width 446 height 484
paste input "The Jack - Pantry - Right"
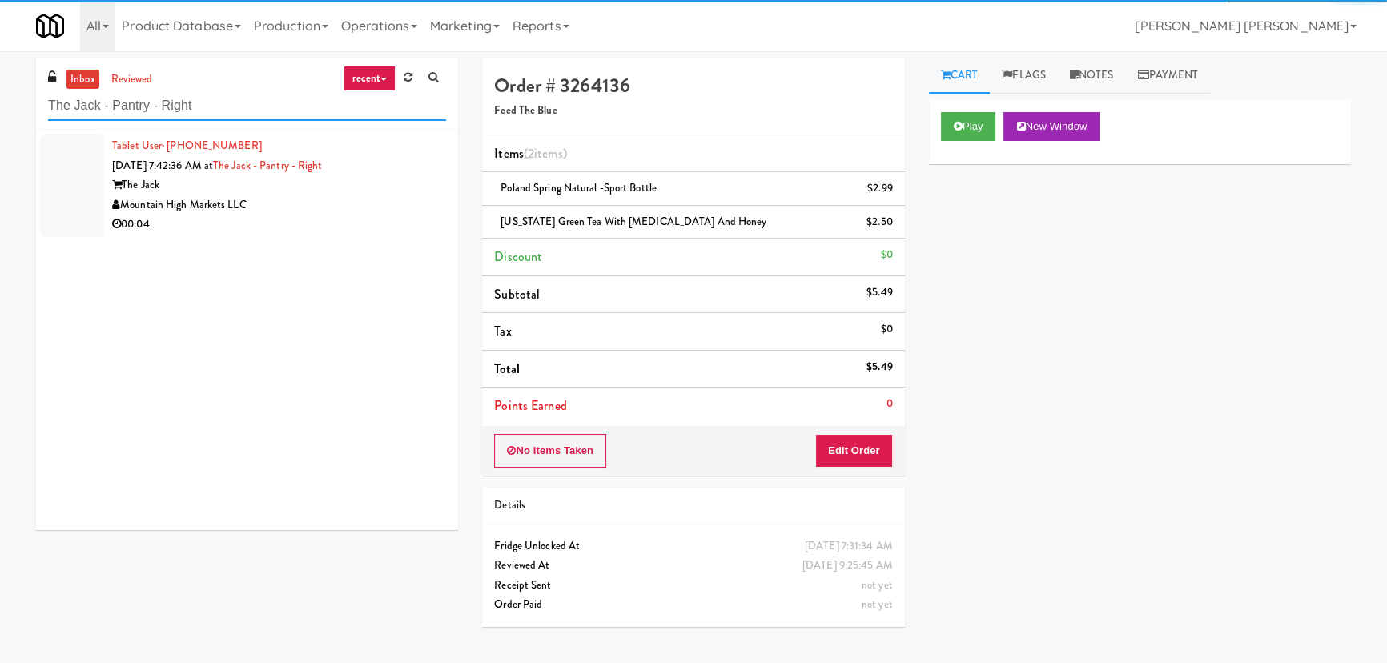
type input "The Jack - Pantry - Right"
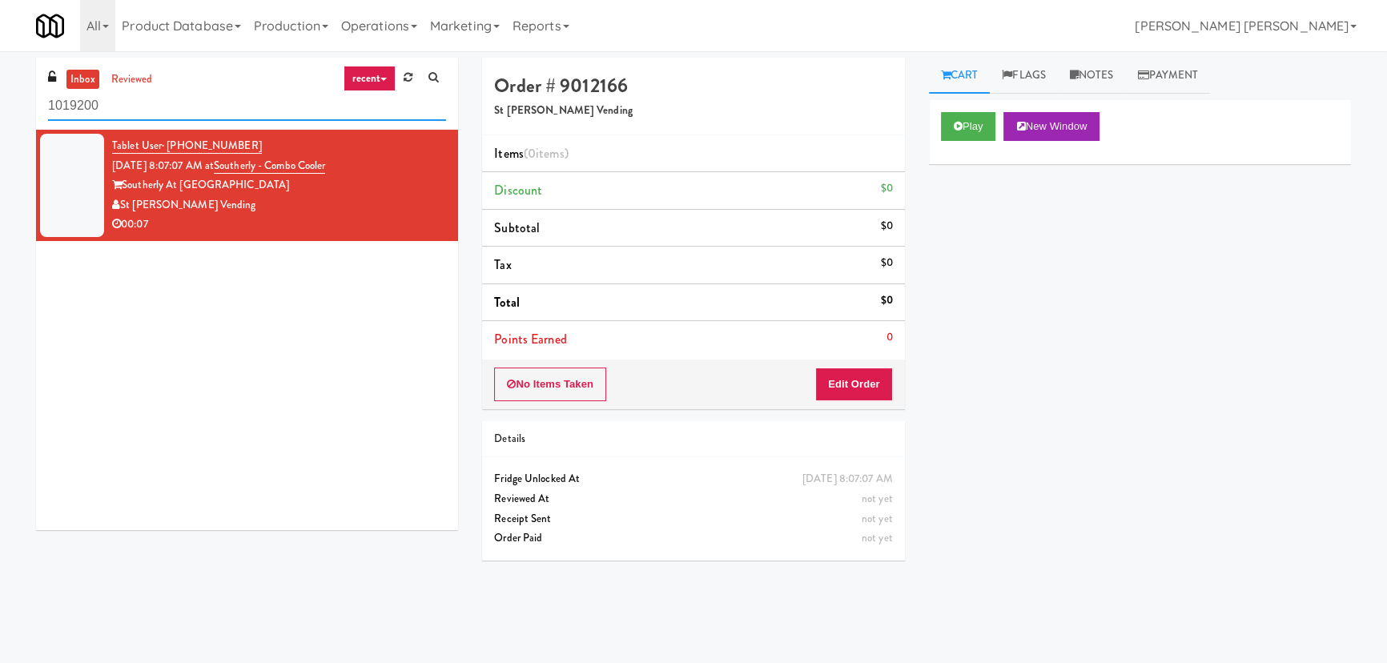
drag, startPoint x: 106, startPoint y: 106, endPoint x: 10, endPoint y: 74, distance: 101.5
click at [10, 74] on div "inbox reviewed recent all unclear take inventory issue suspicious failed recent…" at bounding box center [693, 357] width 1387 height 599
click at [977, 122] on button "Play" at bounding box center [968, 126] width 55 height 29
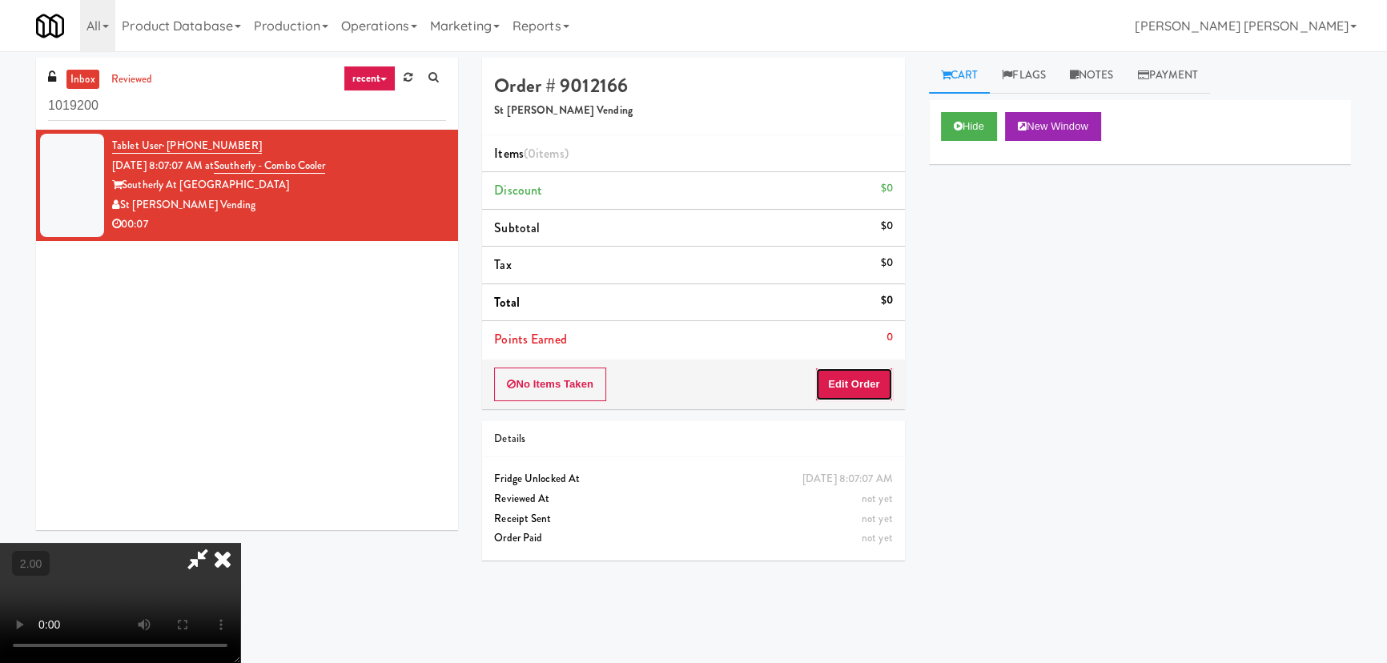
click at [867, 384] on button "Edit Order" at bounding box center [854, 384] width 78 height 34
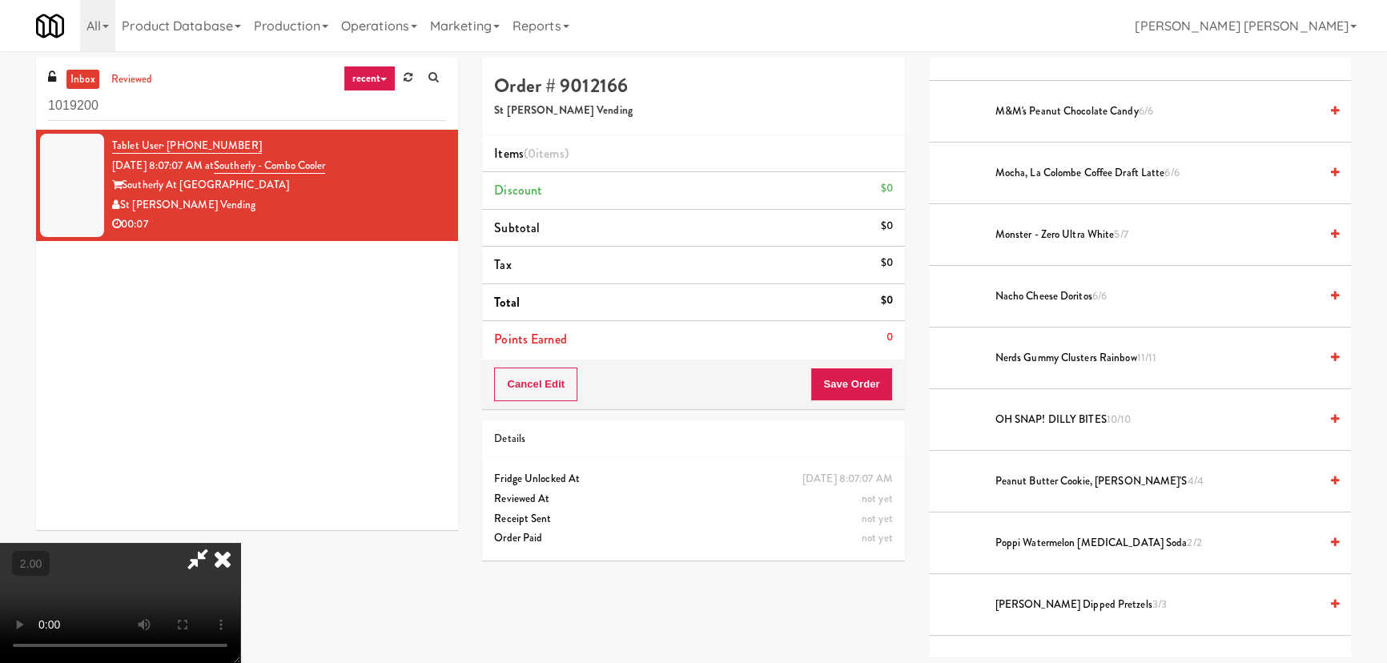
scroll to position [1310, 0]
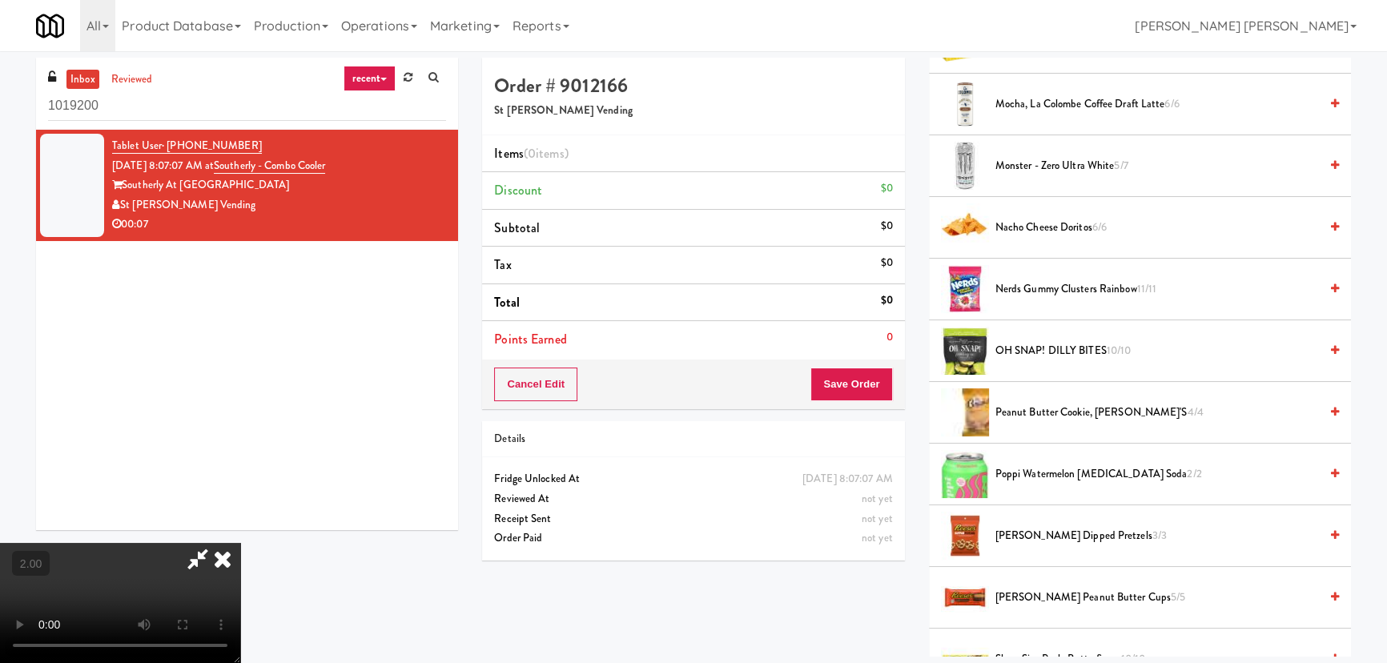
click at [1055, 466] on span "Poppi Watermelon [MEDICAL_DATA] Soda 2/2" at bounding box center [1156, 474] width 323 height 20
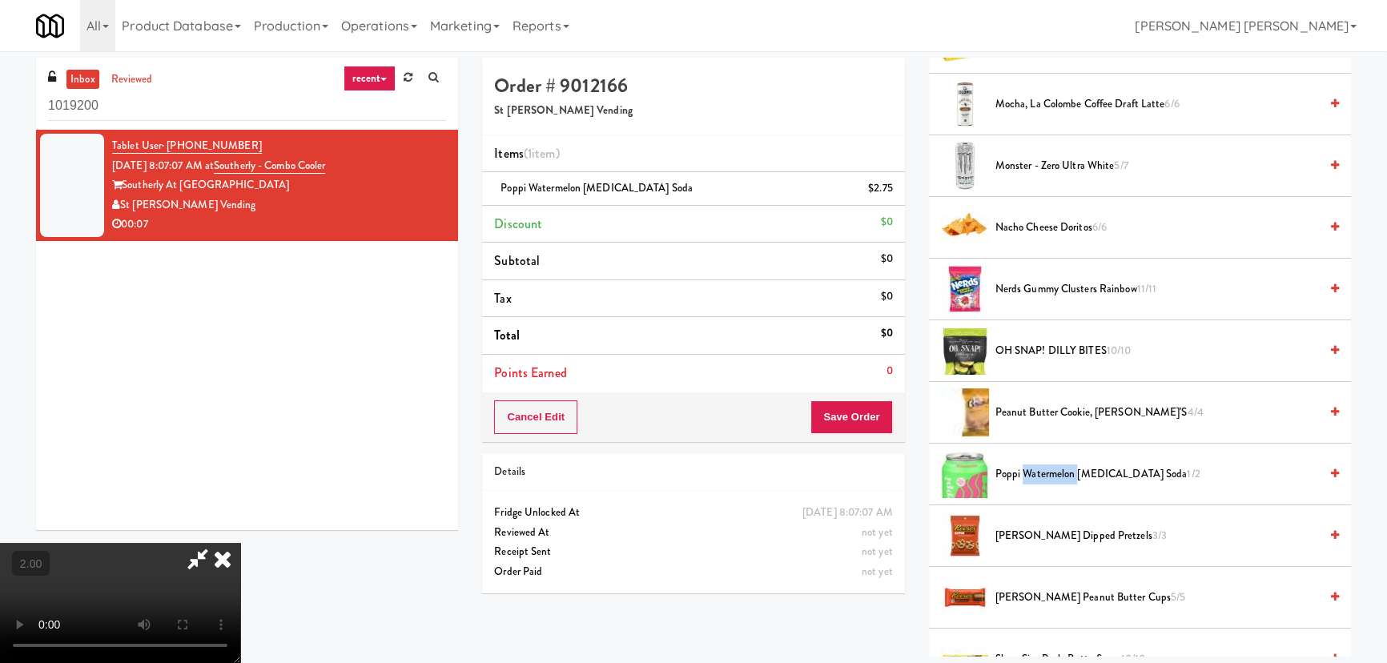
click at [1055, 466] on span "Poppi Watermelon [MEDICAL_DATA] Soda 1/2" at bounding box center [1156, 474] width 323 height 20
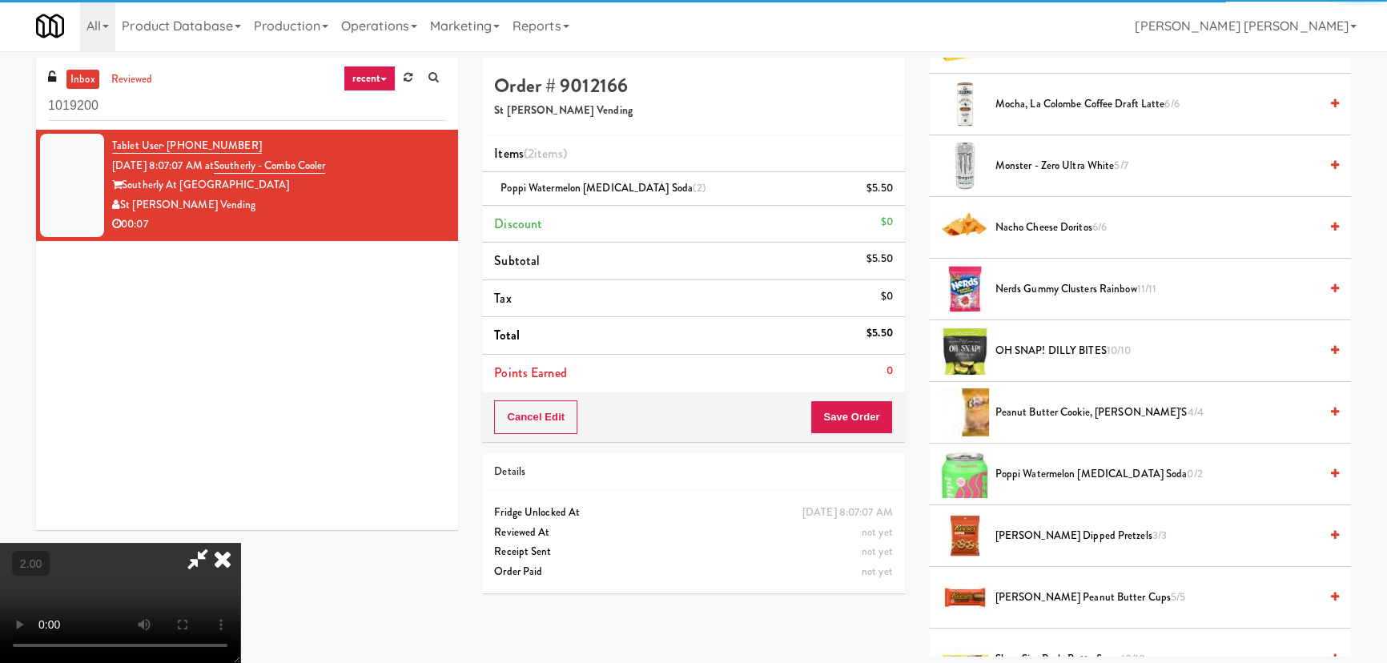
click at [240, 543] on icon at bounding box center [222, 559] width 35 height 32
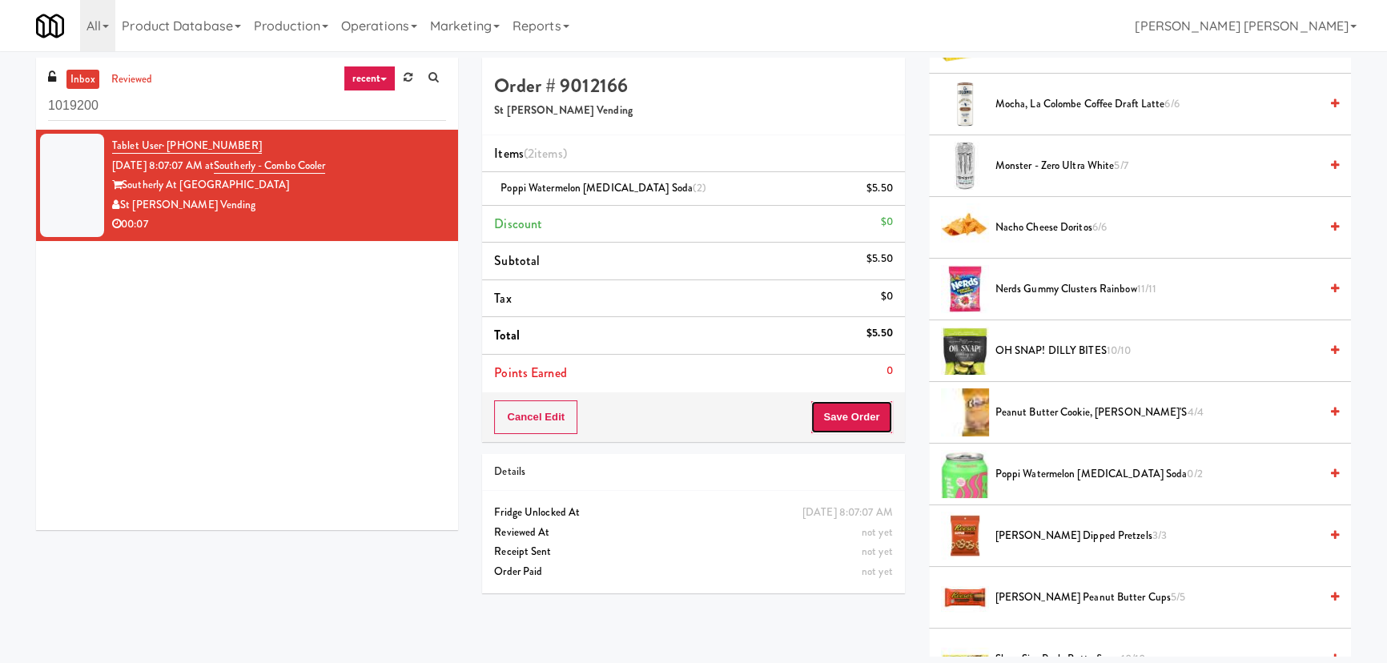
click at [853, 416] on button "Save Order" at bounding box center [851, 417] width 82 height 34
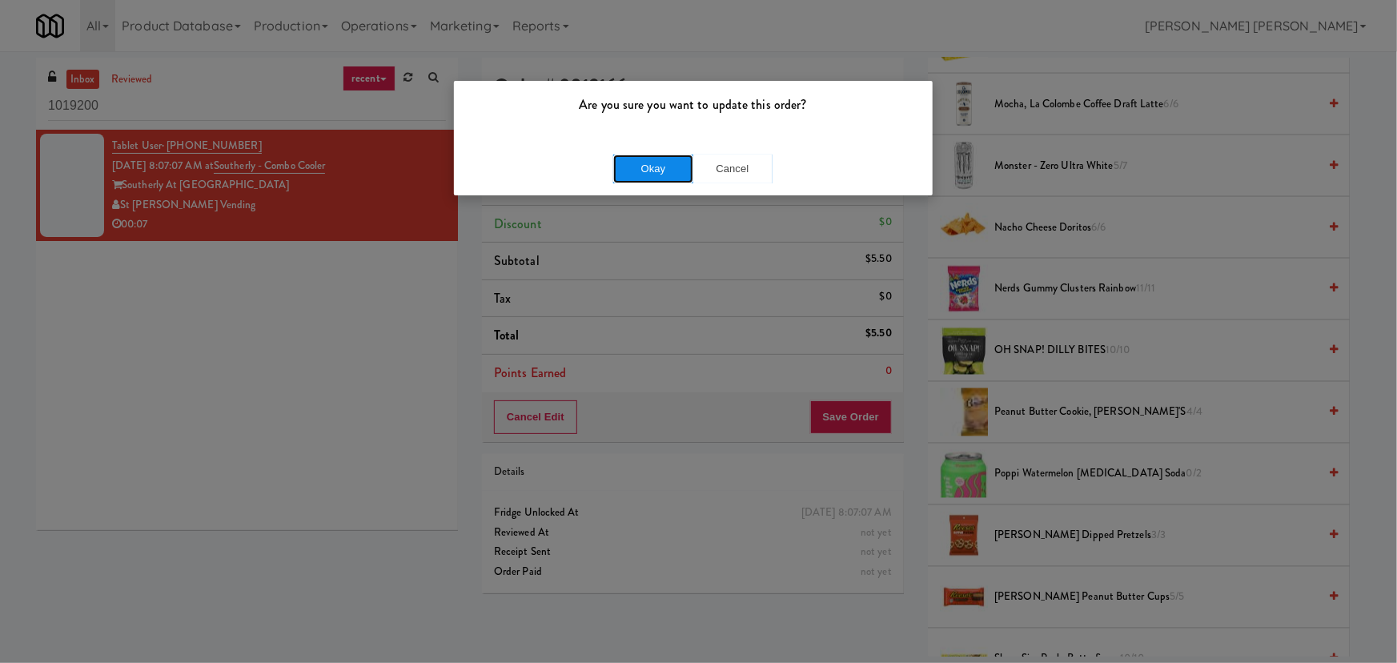
click at [656, 175] on button "Okay" at bounding box center [653, 169] width 80 height 29
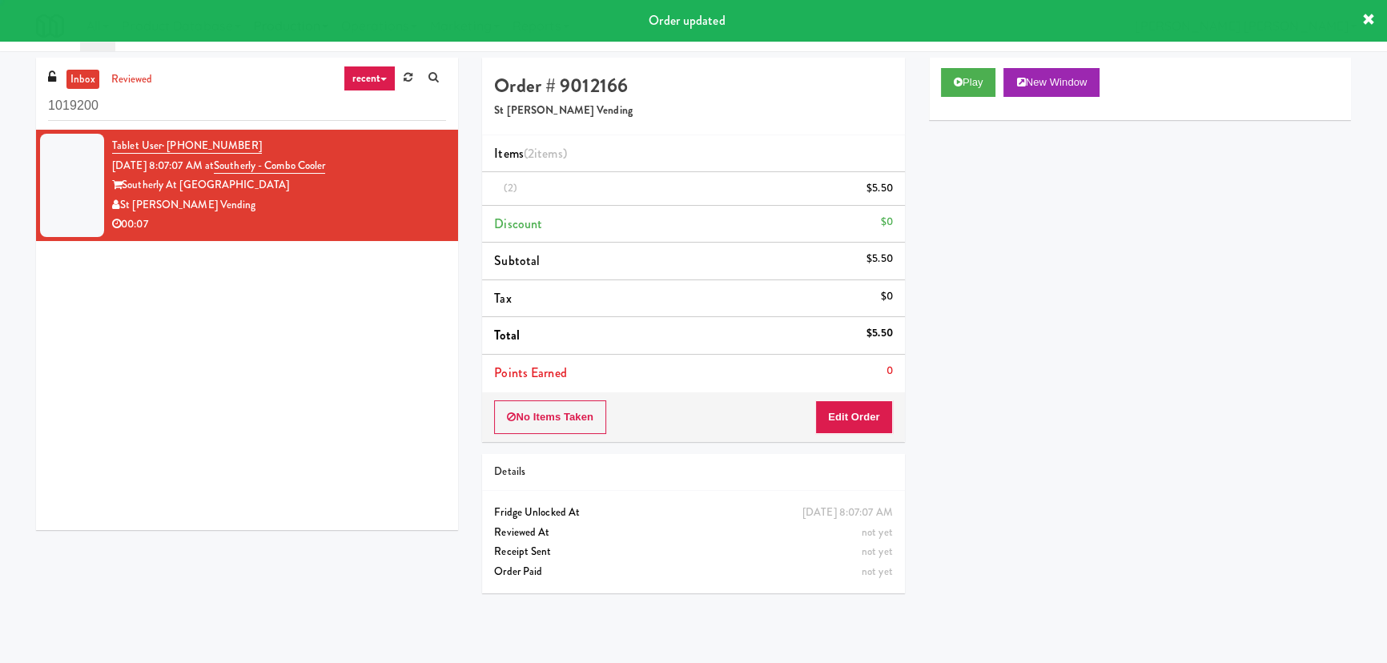
scroll to position [43, 0]
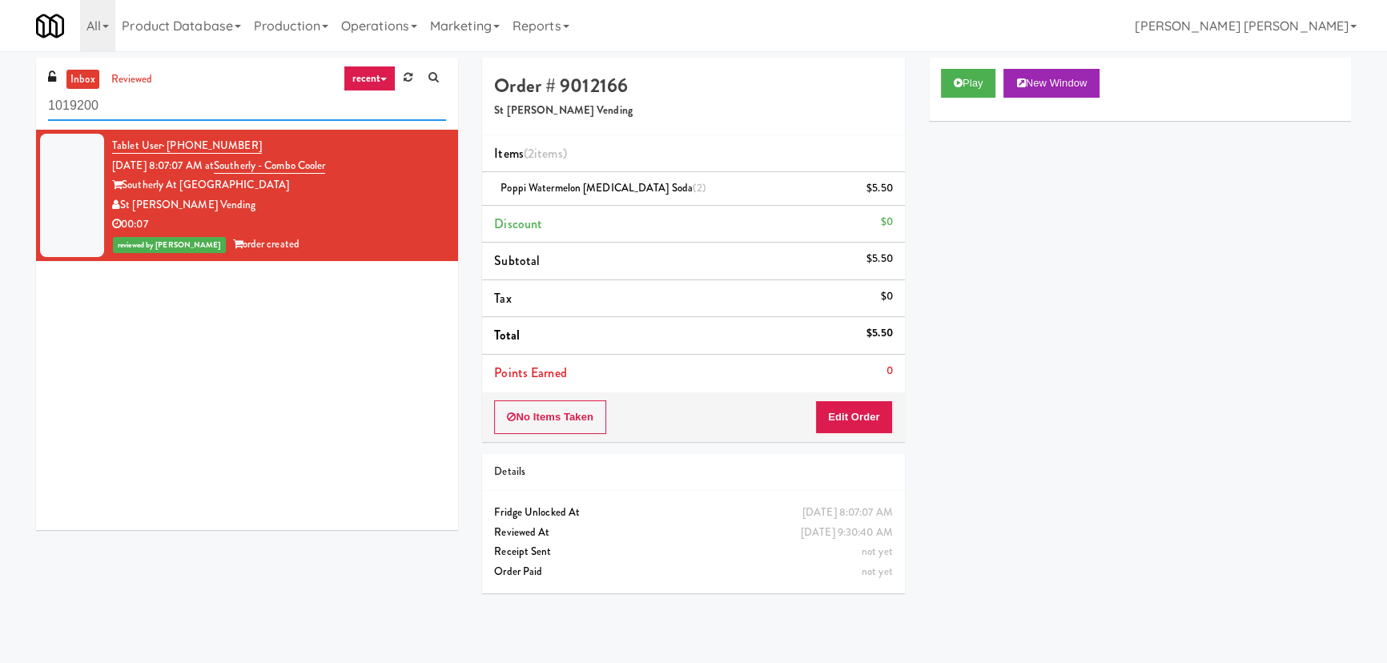
drag, startPoint x: 130, startPoint y: 101, endPoint x: 34, endPoint y: 98, distance: 95.3
click at [34, 98] on div "inbox reviewed recent all unclear take inventory issue suspicious failed recent…" at bounding box center [247, 300] width 446 height 484
paste input "70 Capitol Yards - Cooler"
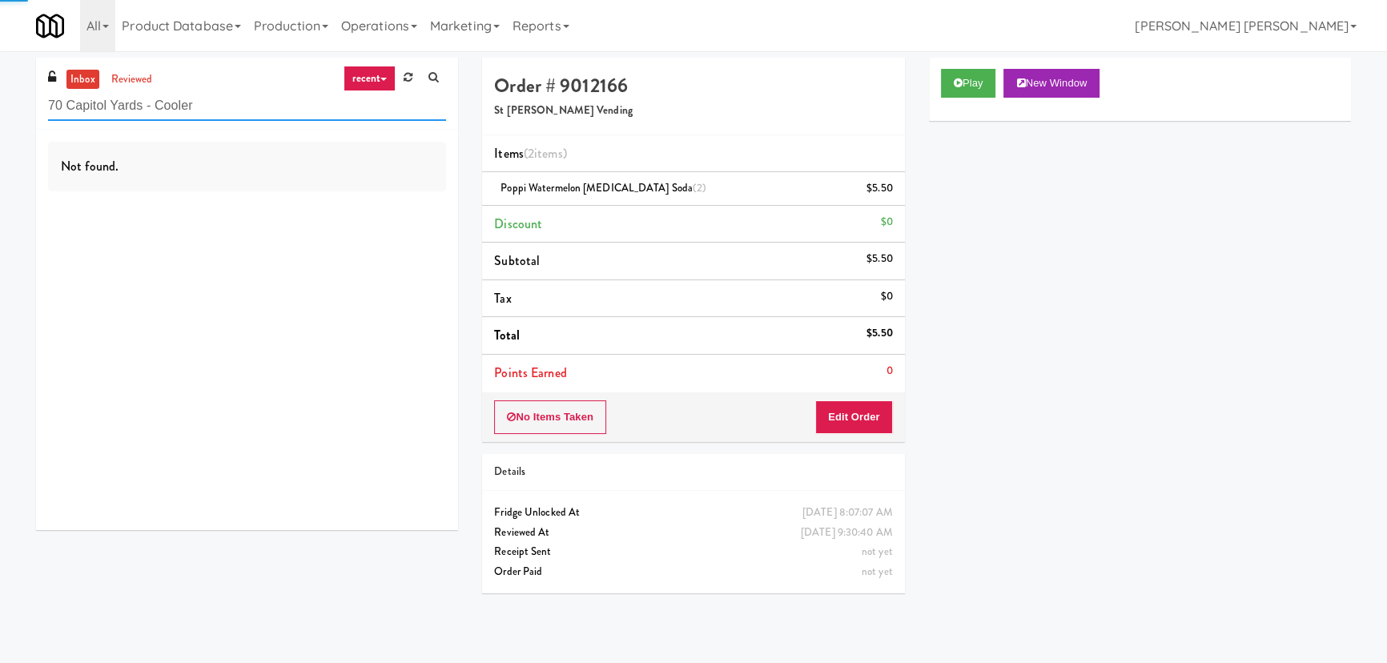
type input "70 Capitol Yards - Cooler"
